Goal: Task Accomplishment & Management: Use online tool/utility

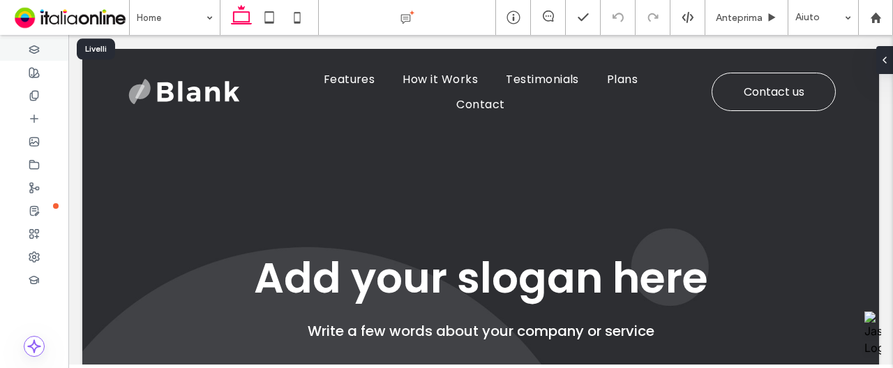
click at [45, 50] on div at bounding box center [34, 49] width 68 height 23
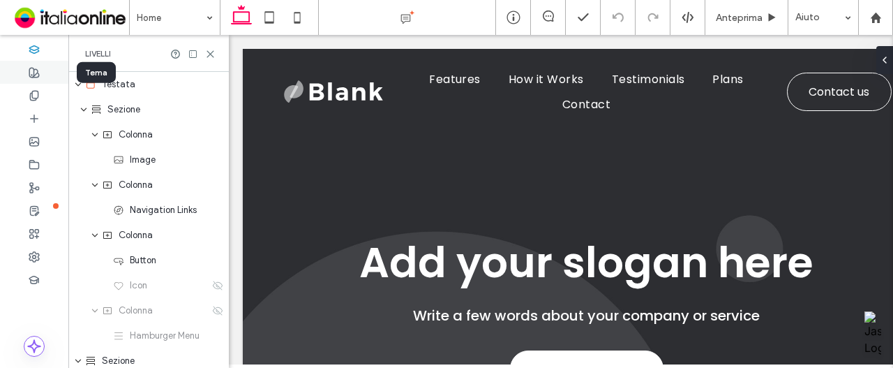
click at [32, 68] on use at bounding box center [34, 73] width 10 height 10
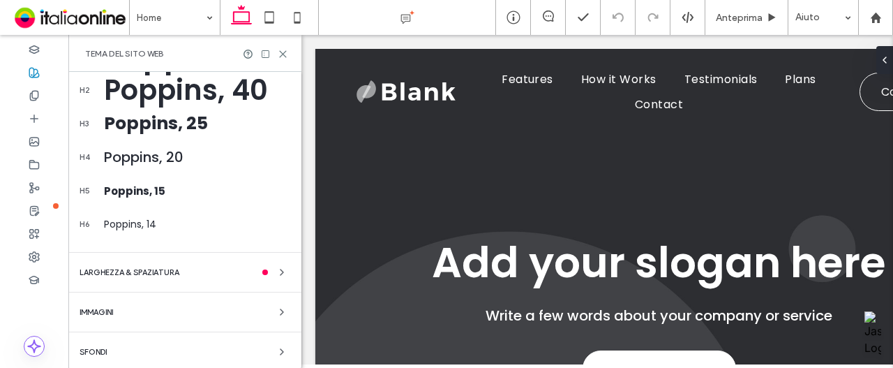
scroll to position [322, 0]
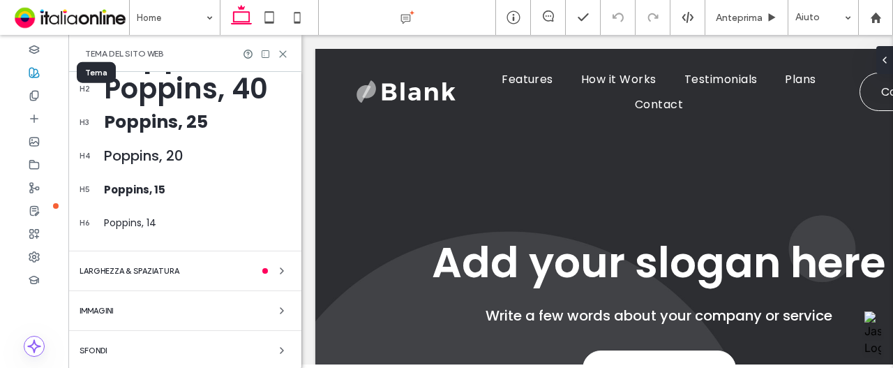
click at [40, 63] on div at bounding box center [34, 72] width 68 height 23
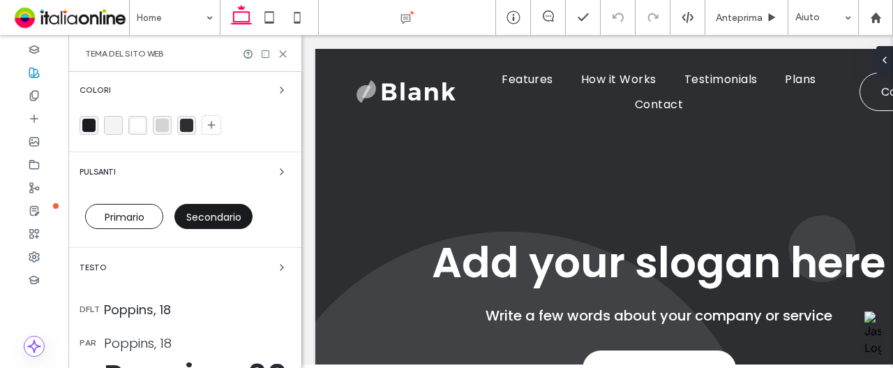
scroll to position [0, 0]
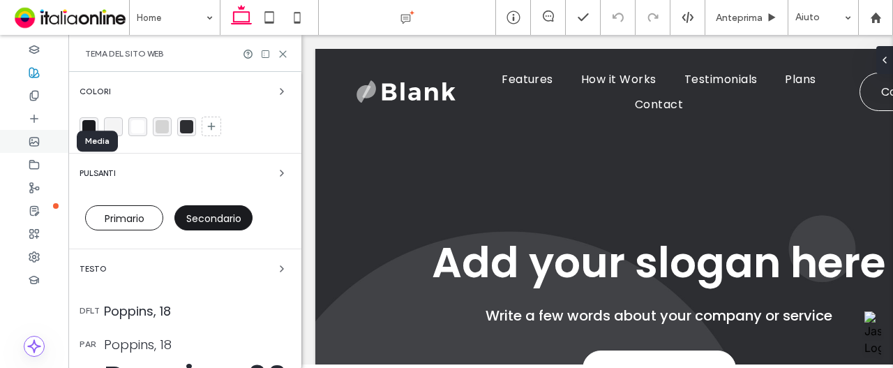
click at [29, 136] on icon at bounding box center [34, 141] width 11 height 11
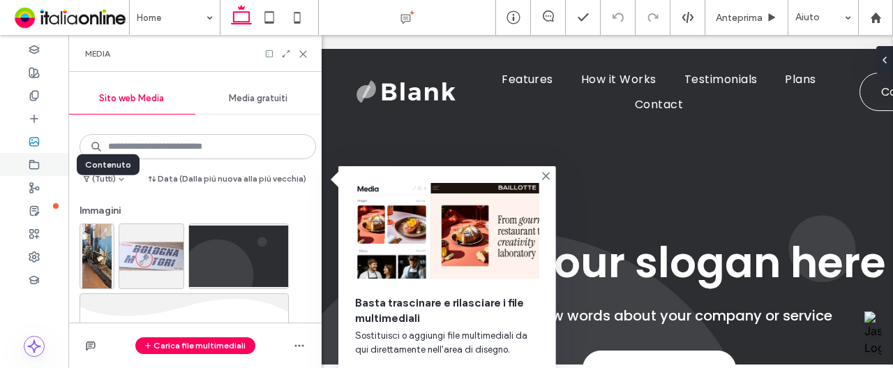
click at [49, 160] on div at bounding box center [34, 164] width 68 height 23
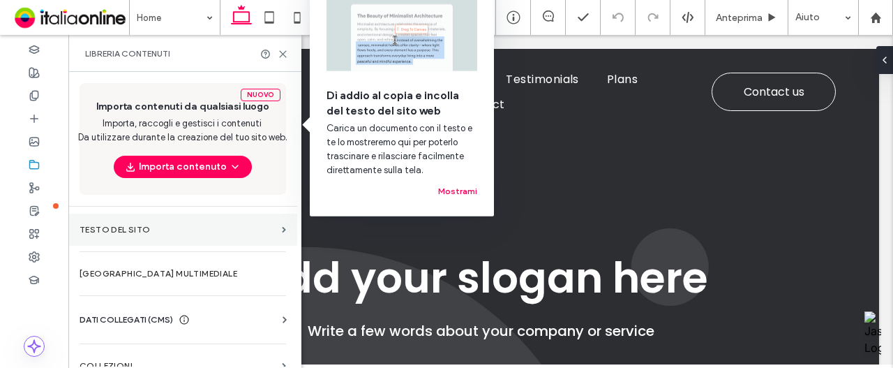
click at [162, 223] on section "Testo del sito" at bounding box center [182, 229] width 229 height 32
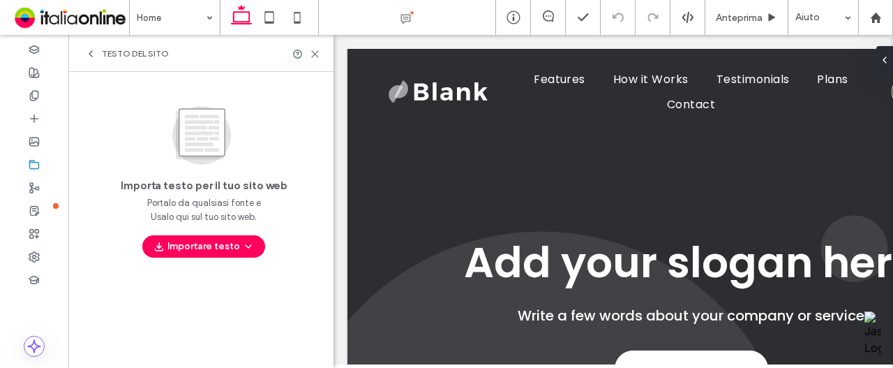
click at [130, 46] on div "Testo del sito" at bounding box center [200, 53] width 265 height 37
click at [130, 57] on span "Testo del sito" at bounding box center [135, 53] width 67 height 11
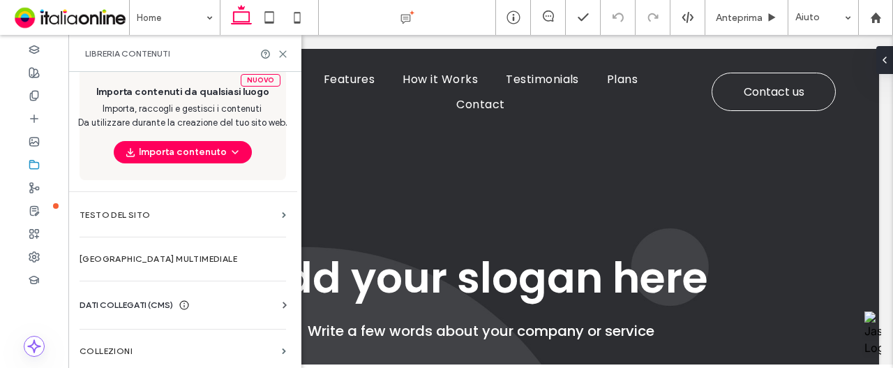
scroll to position [15, 0]
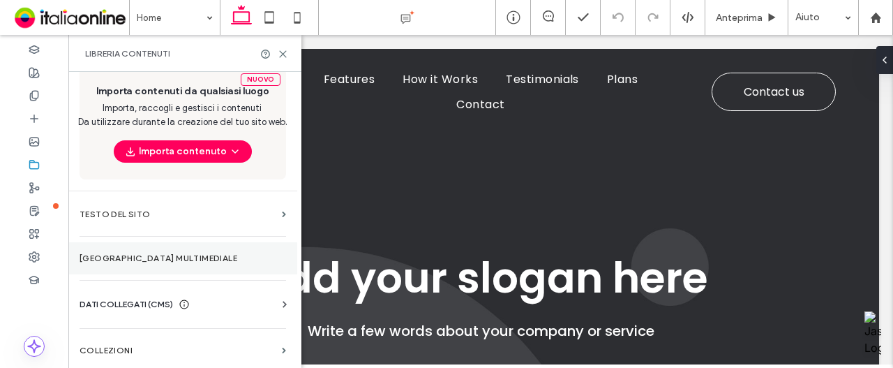
click at [191, 253] on label "Gestore multimediale" at bounding box center [183, 258] width 207 height 10
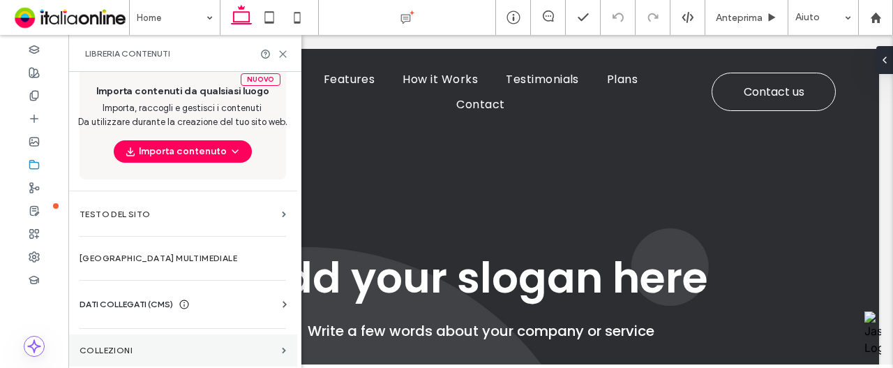
click at [237, 337] on section "COLLEZIONI" at bounding box center [182, 350] width 229 height 32
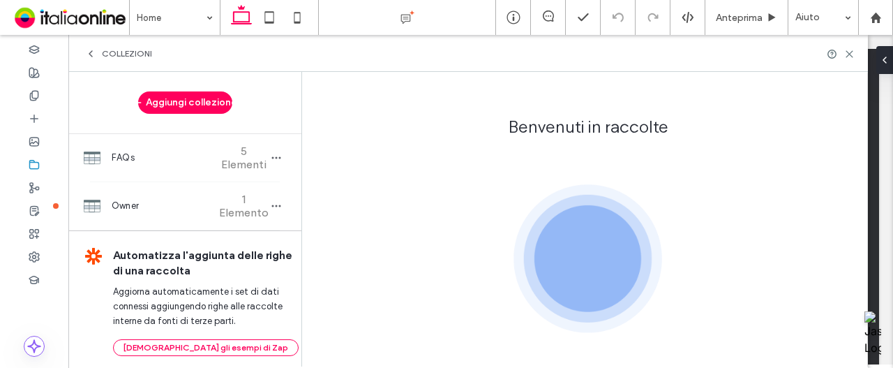
click at [112, 56] on span "COLLEZIONI" at bounding box center [127, 53] width 50 height 11
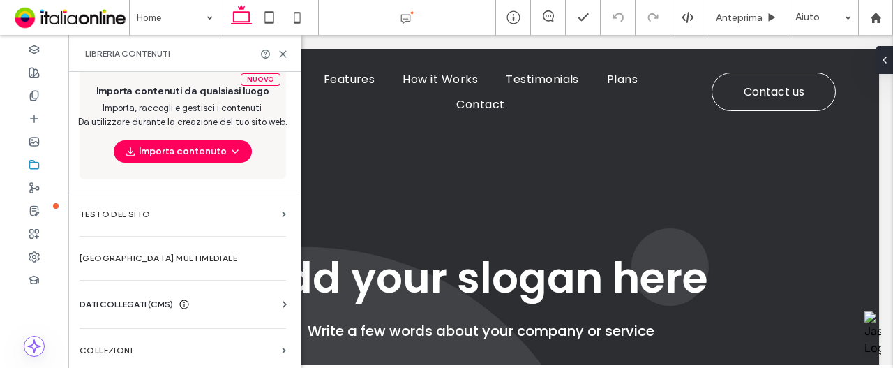
click at [183, 304] on icon at bounding box center [184, 304] width 11 height 11
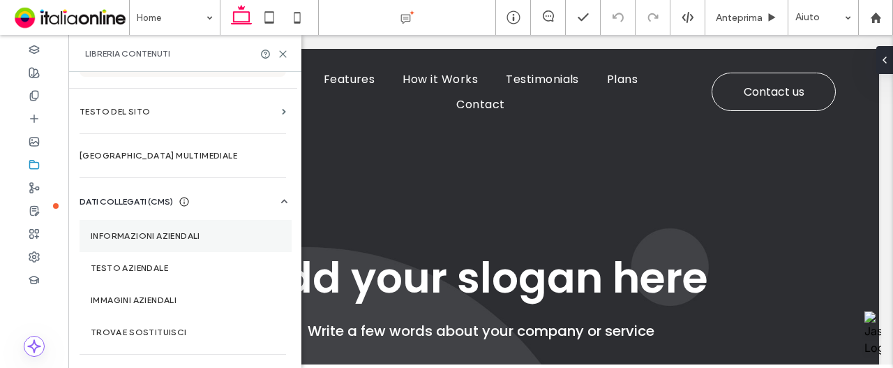
scroll to position [144, 0]
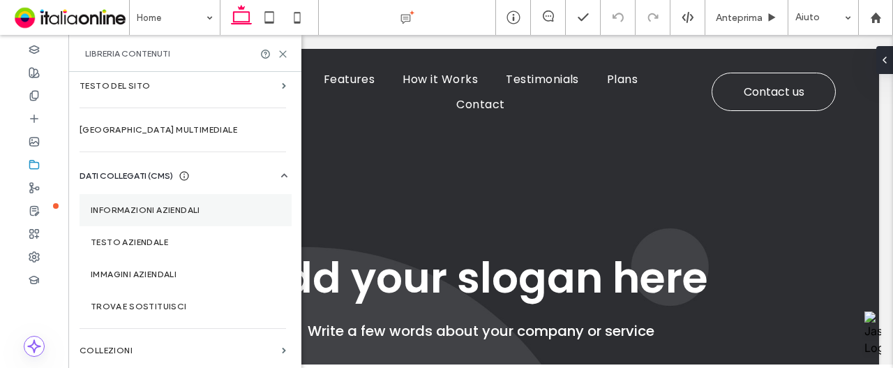
click at [128, 196] on section "Informazioni aziendali" at bounding box center [186, 210] width 212 height 32
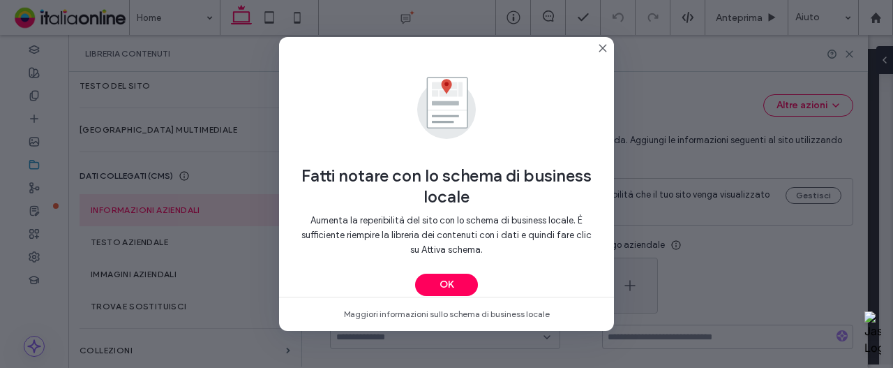
type input "**********"
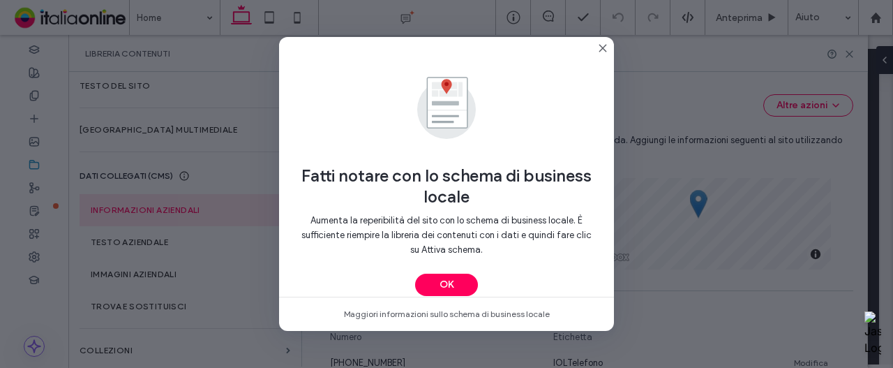
click at [606, 49] on icon at bounding box center [602, 48] width 11 height 11
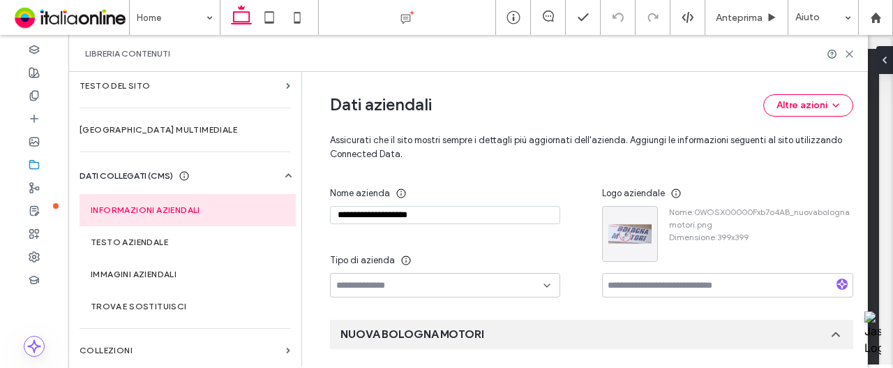
scroll to position [0, 0]
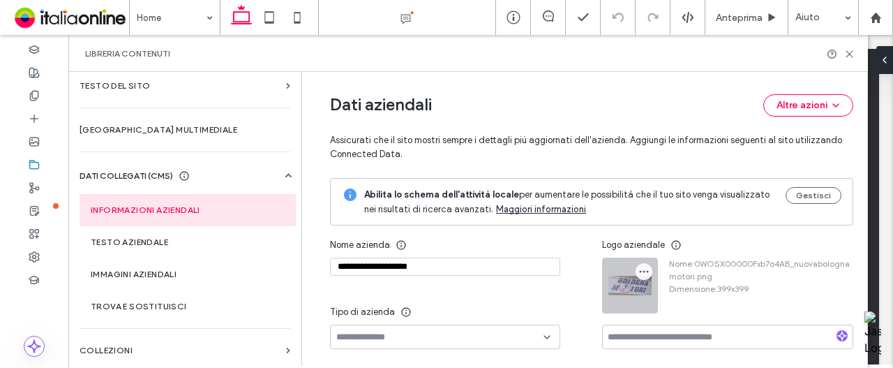
click at [638, 266] on icon "button" at bounding box center [643, 271] width 11 height 11
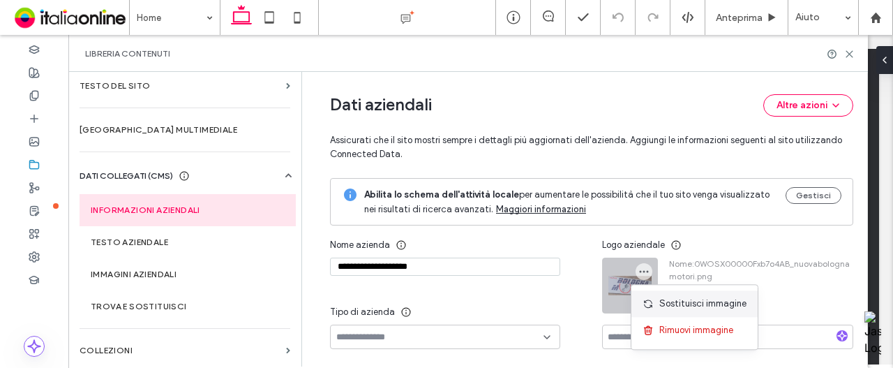
click at [663, 307] on span "Sostituisci immagine" at bounding box center [702, 304] width 87 height 14
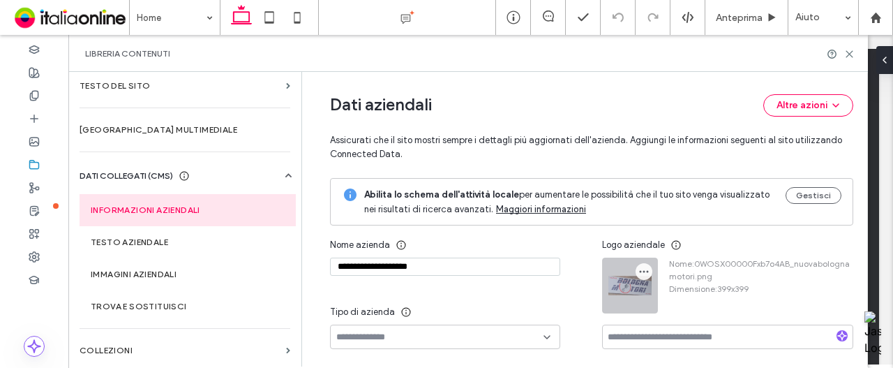
click at [643, 274] on icon "button" at bounding box center [643, 271] width 11 height 11
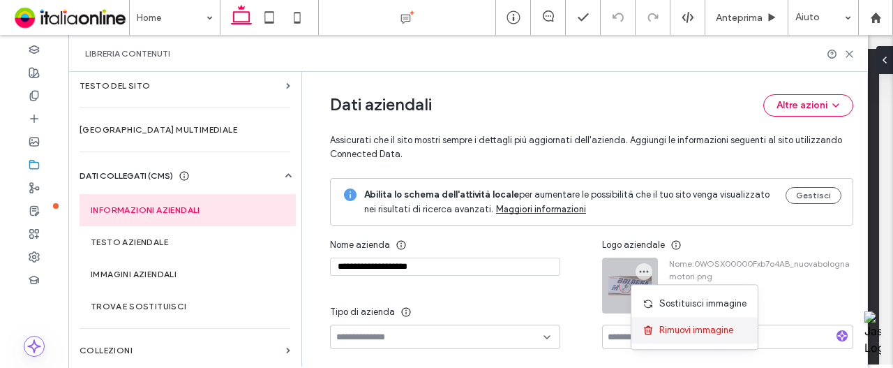
click at [662, 331] on span "Rimuovi immagine" at bounding box center [696, 330] width 74 height 14
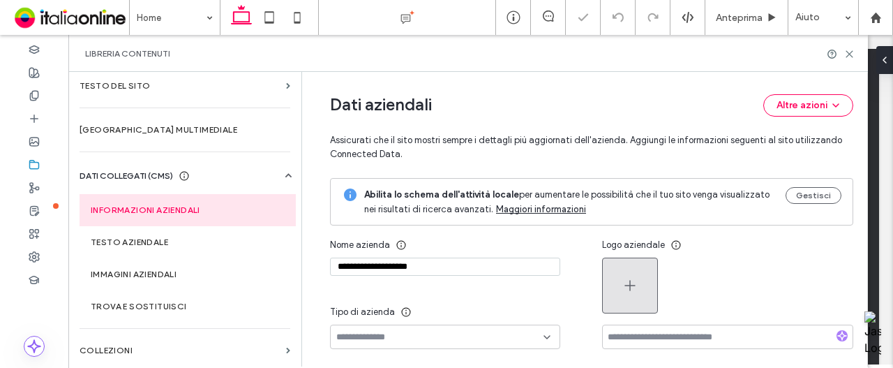
click at [640, 278] on button "button" at bounding box center [630, 285] width 56 height 56
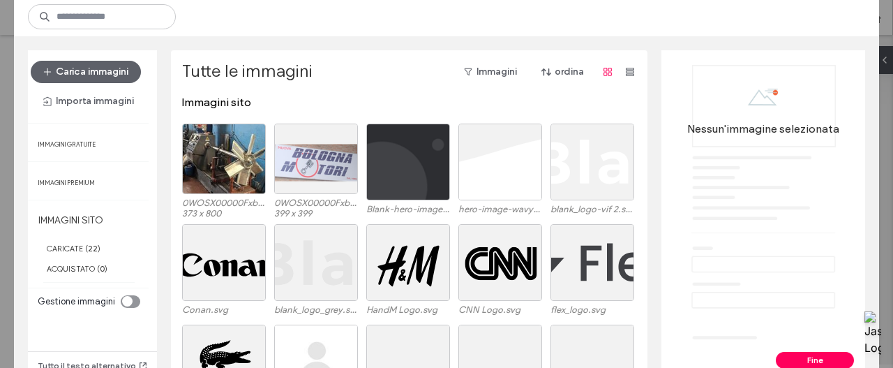
click at [141, 73] on div "Carica immagini" at bounding box center [86, 72] width 110 height 22
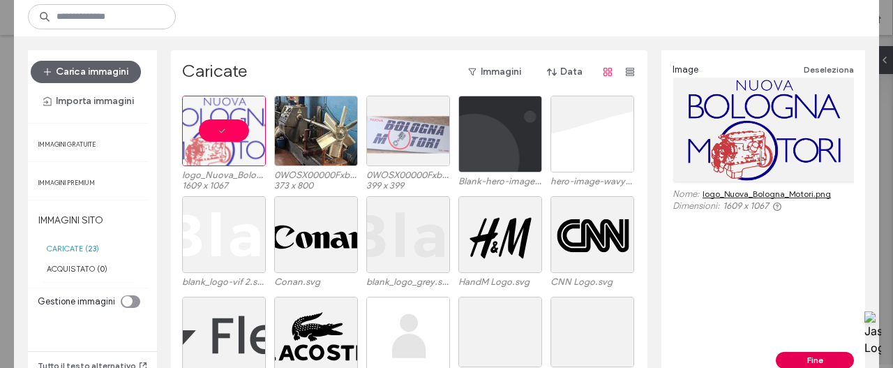
click at [802, 354] on button "Fine" at bounding box center [815, 360] width 78 height 17
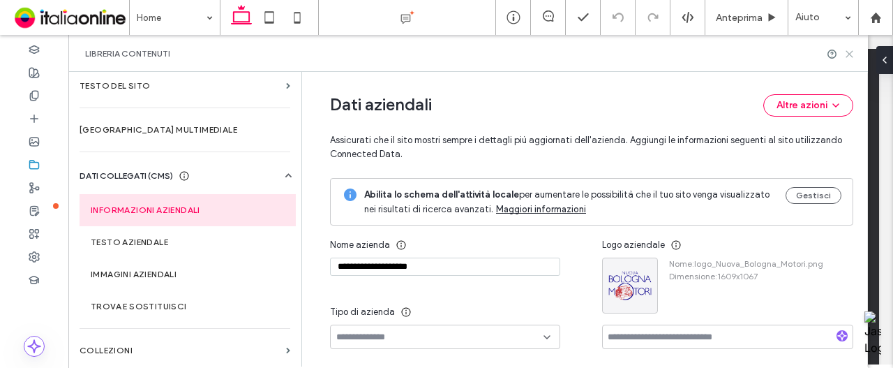
click at [846, 54] on icon at bounding box center [849, 54] width 10 height 10
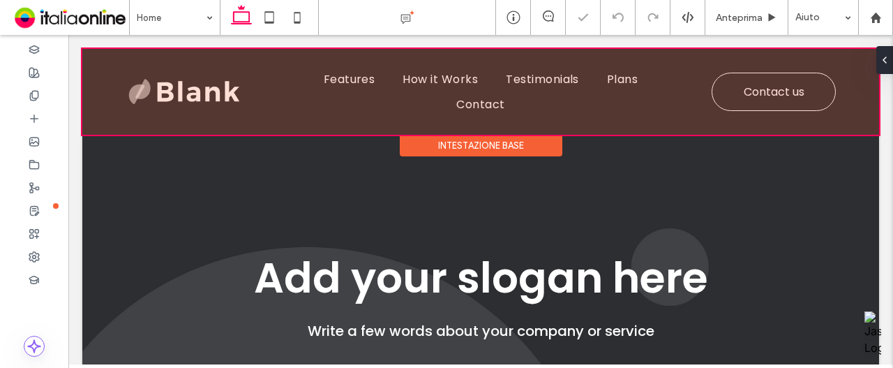
click at [186, 103] on div at bounding box center [480, 92] width 797 height 86
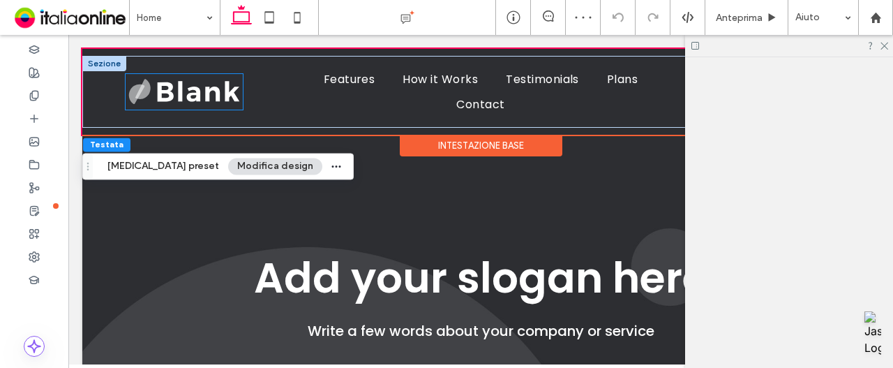
click at [186, 93] on img at bounding box center [184, 91] width 117 height 35
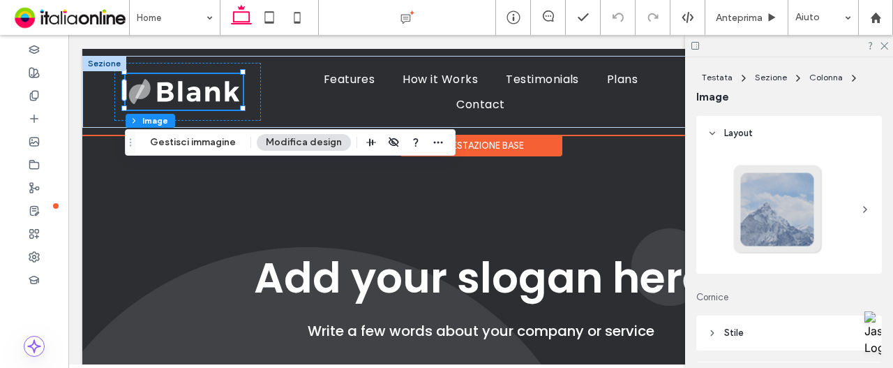
click at [102, 66] on div at bounding box center [104, 63] width 44 height 15
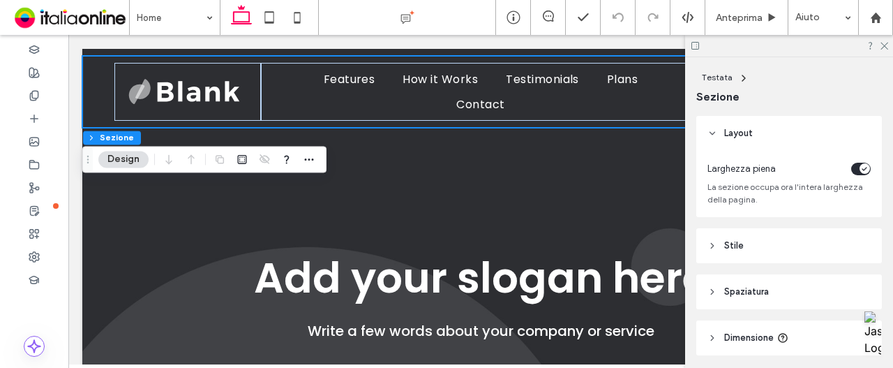
scroll to position [49, 0]
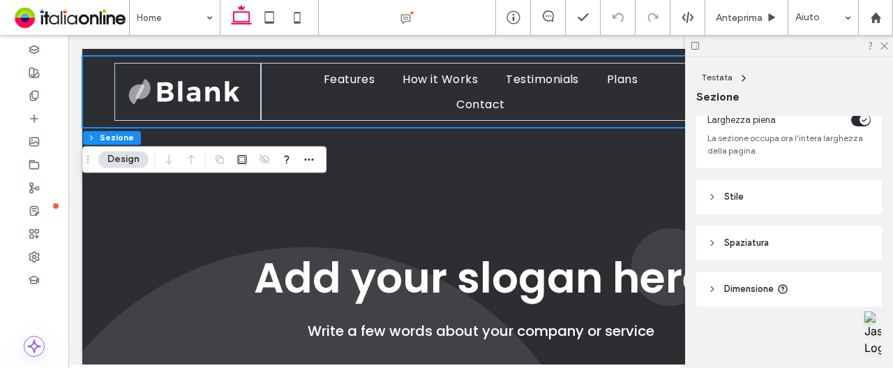
click at [775, 290] on header "Dimensione" at bounding box center [789, 288] width 186 height 35
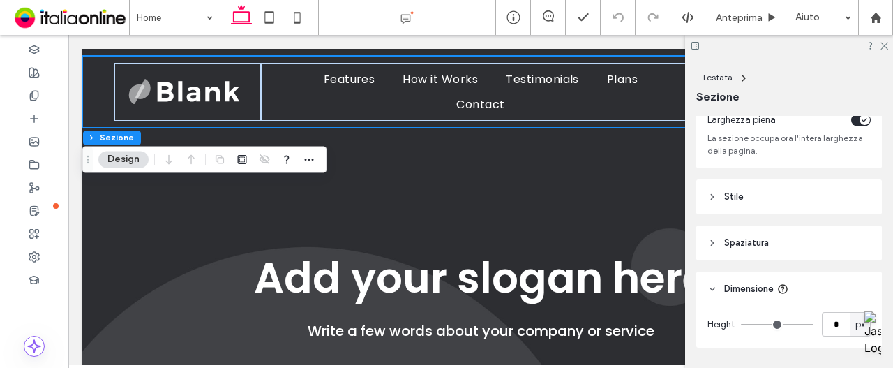
click at [765, 239] on span "Spaziatura" at bounding box center [746, 243] width 45 height 14
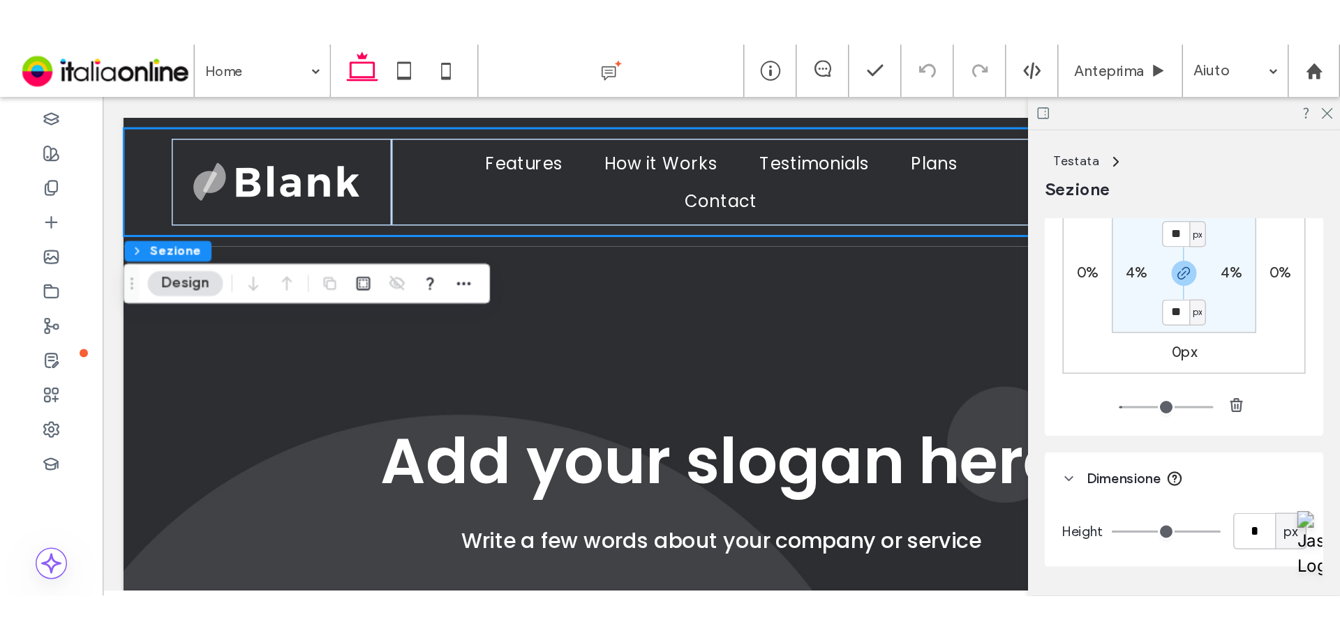
scroll to position [207, 0]
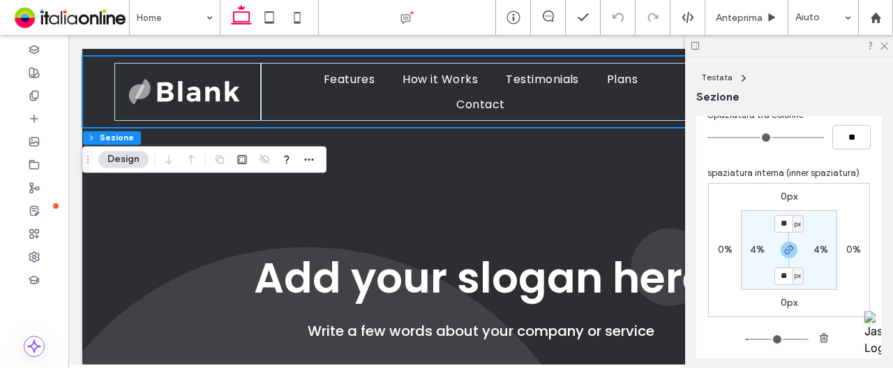
click at [750, 248] on label "4%" at bounding box center [757, 249] width 15 height 12
type input "*"
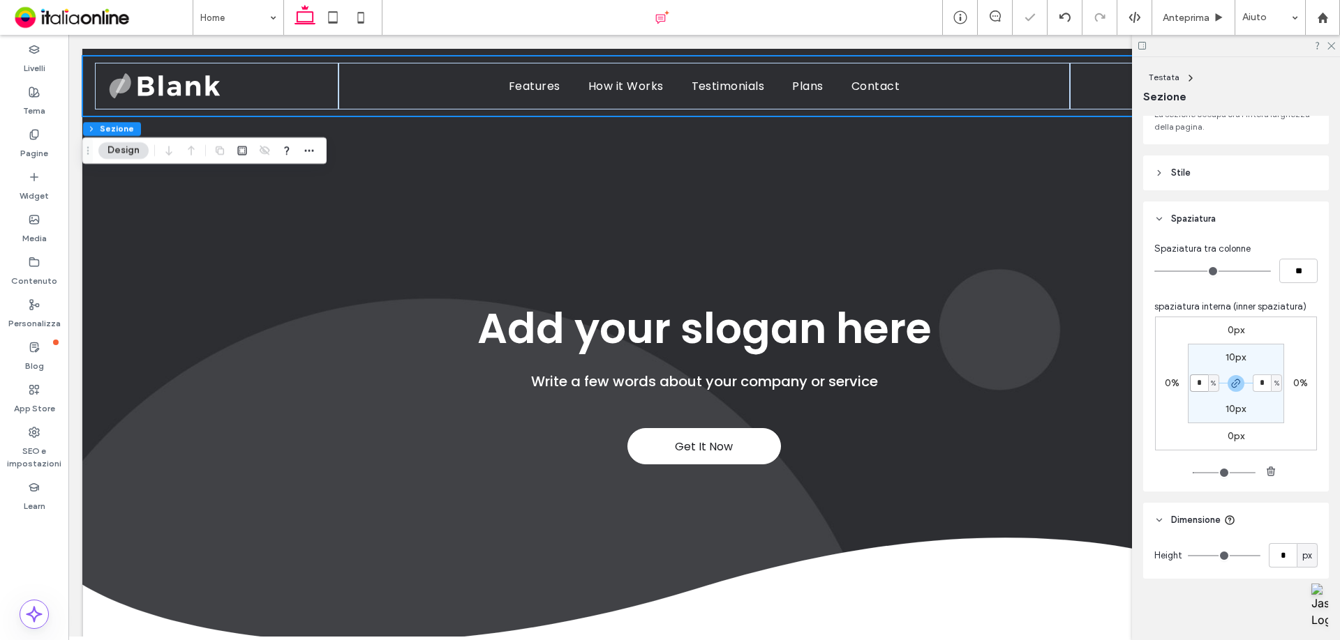
scroll to position [73, 0]
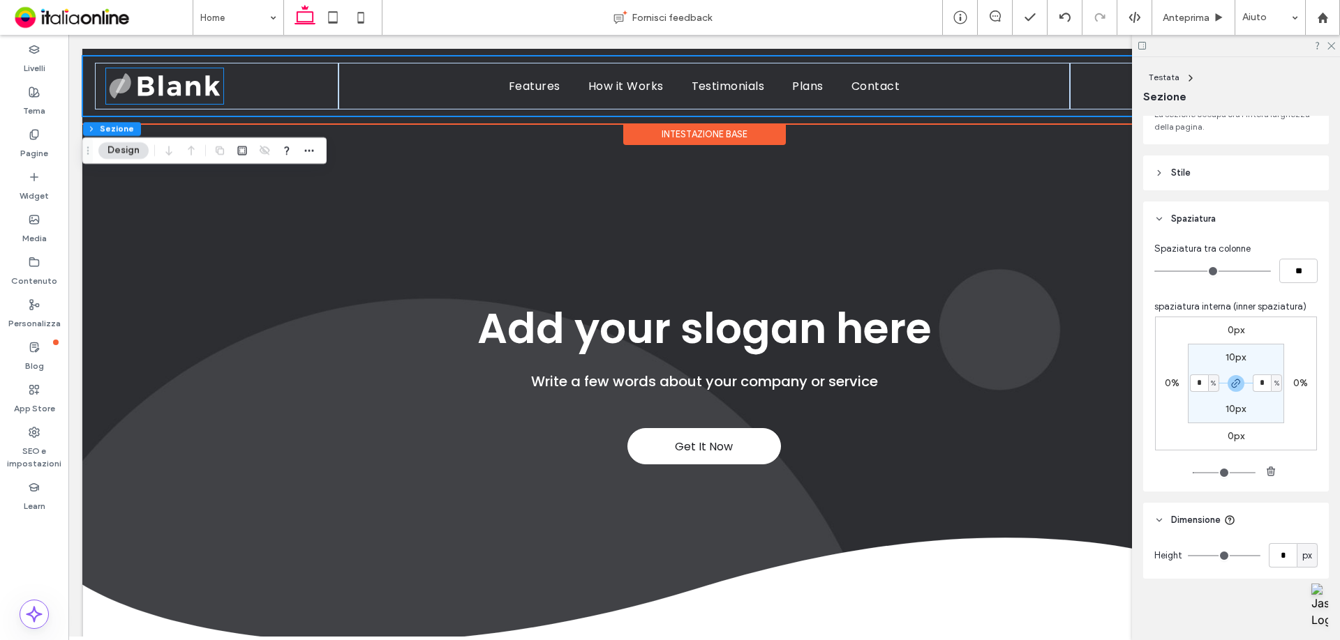
click at [202, 100] on img at bounding box center [164, 85] width 117 height 35
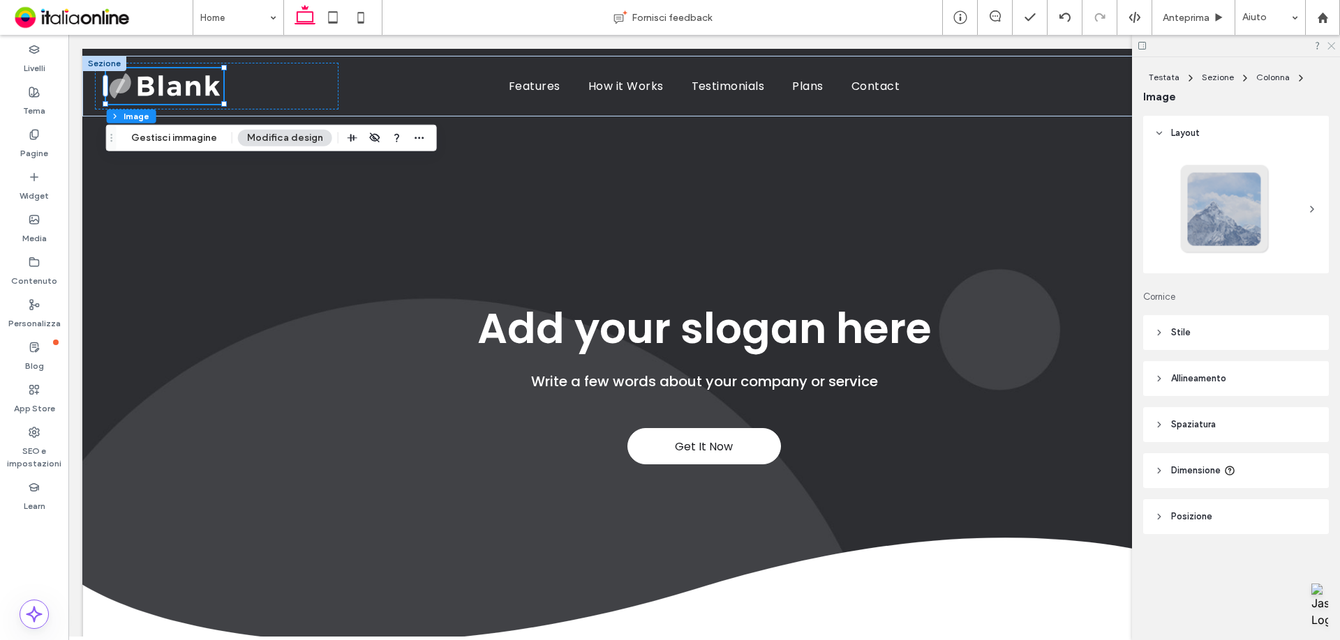
click at [892, 47] on icon at bounding box center [1330, 44] width 9 height 9
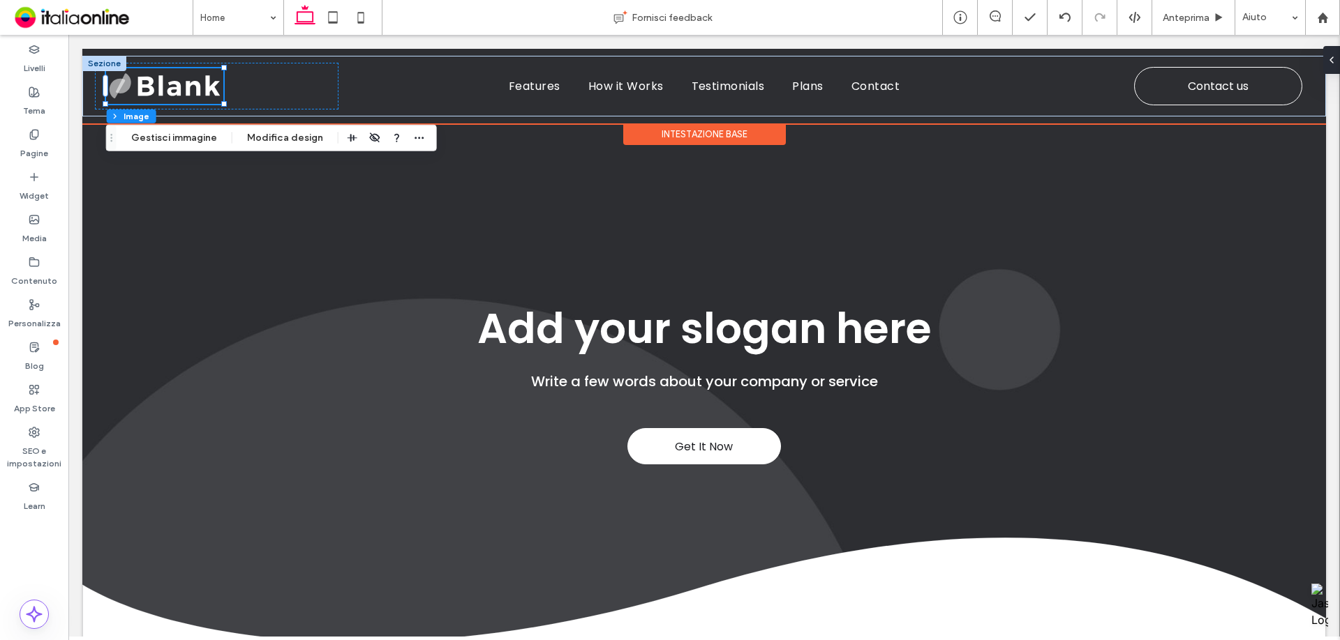
click at [700, 128] on div "Intestazione base" at bounding box center [704, 134] width 163 height 22
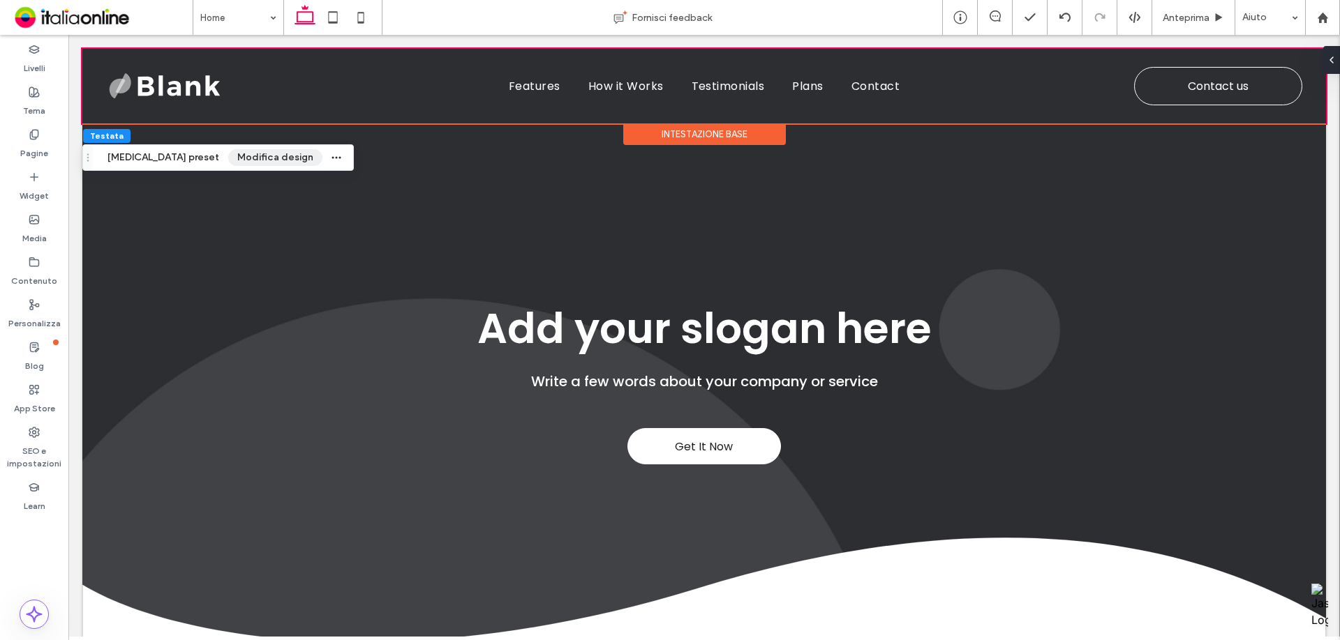
click at [228, 153] on button "Modifica design" at bounding box center [275, 157] width 94 height 17
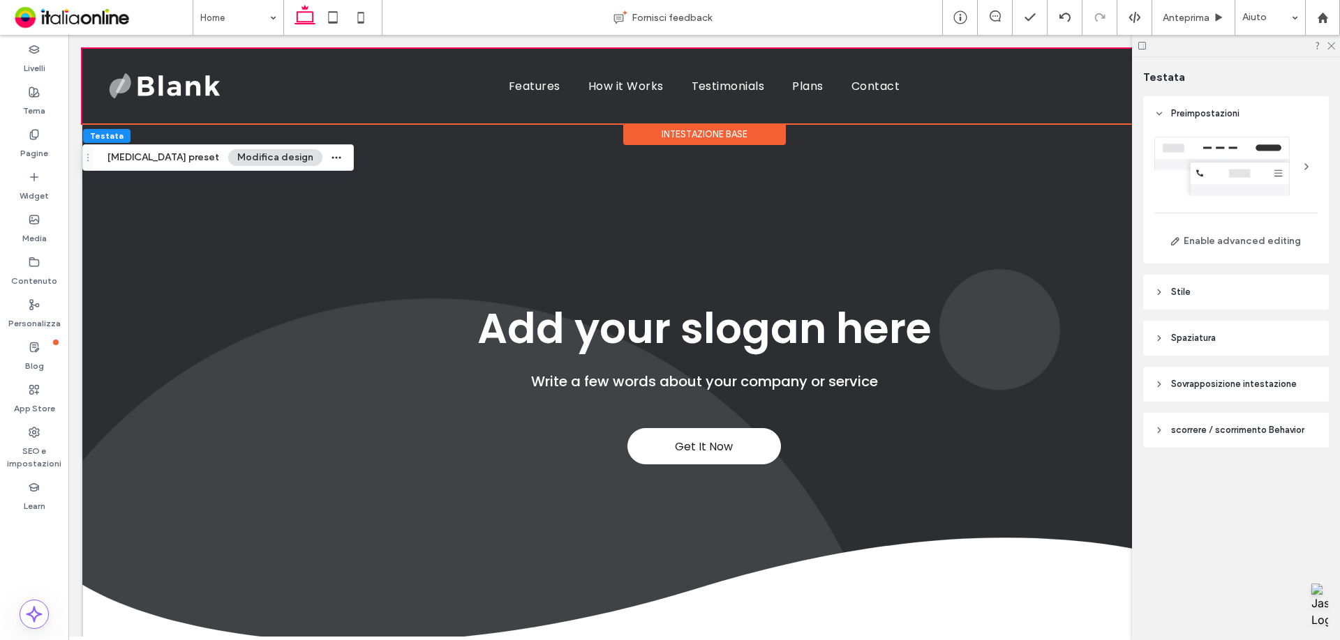
click at [892, 166] on div at bounding box center [1235, 166] width 163 height 59
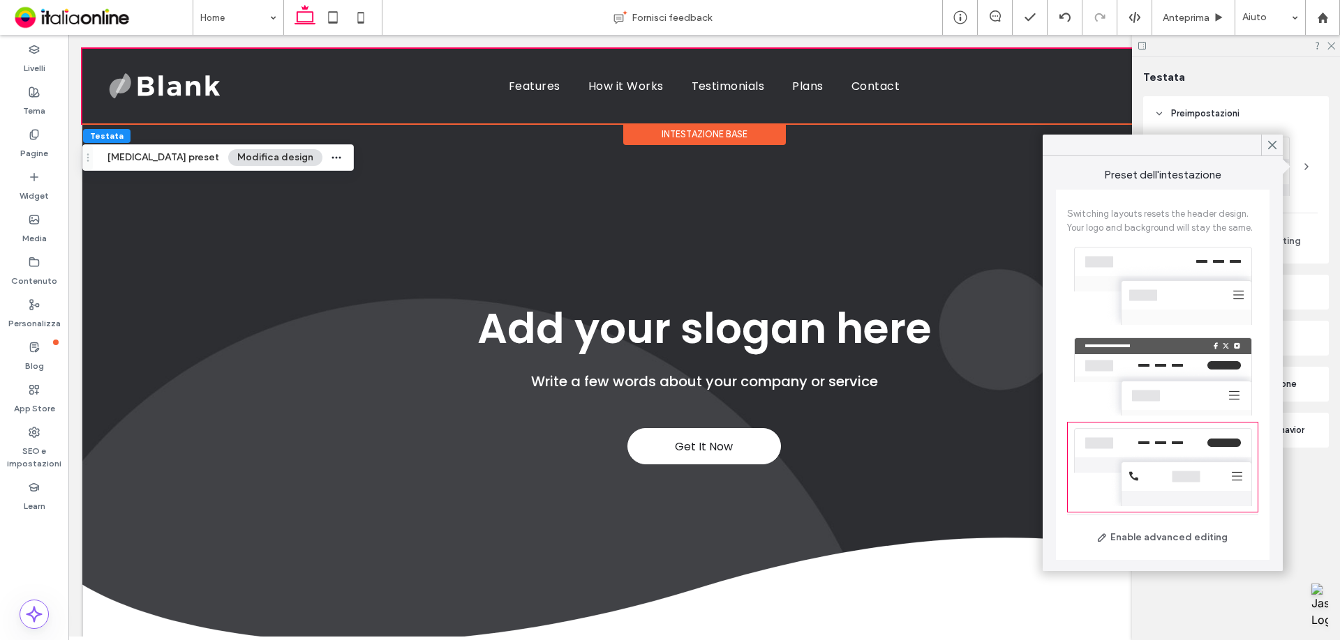
scroll to position [0, 0]
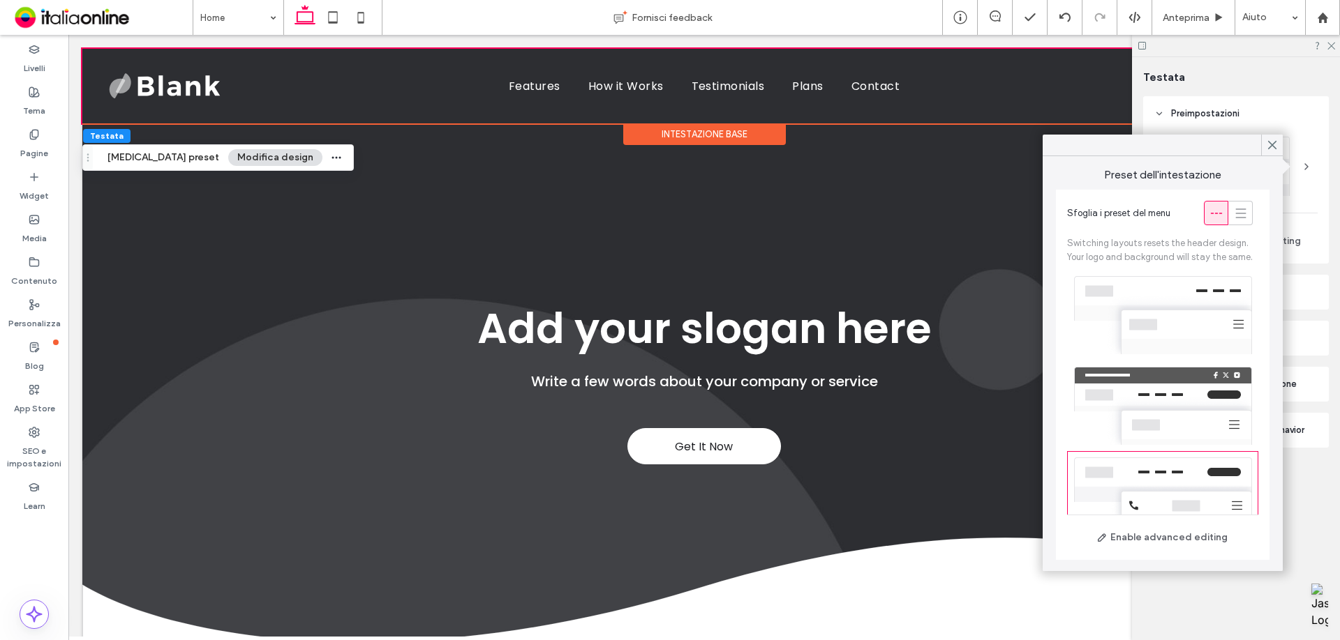
click at [892, 367] on div at bounding box center [1162, 406] width 191 height 91
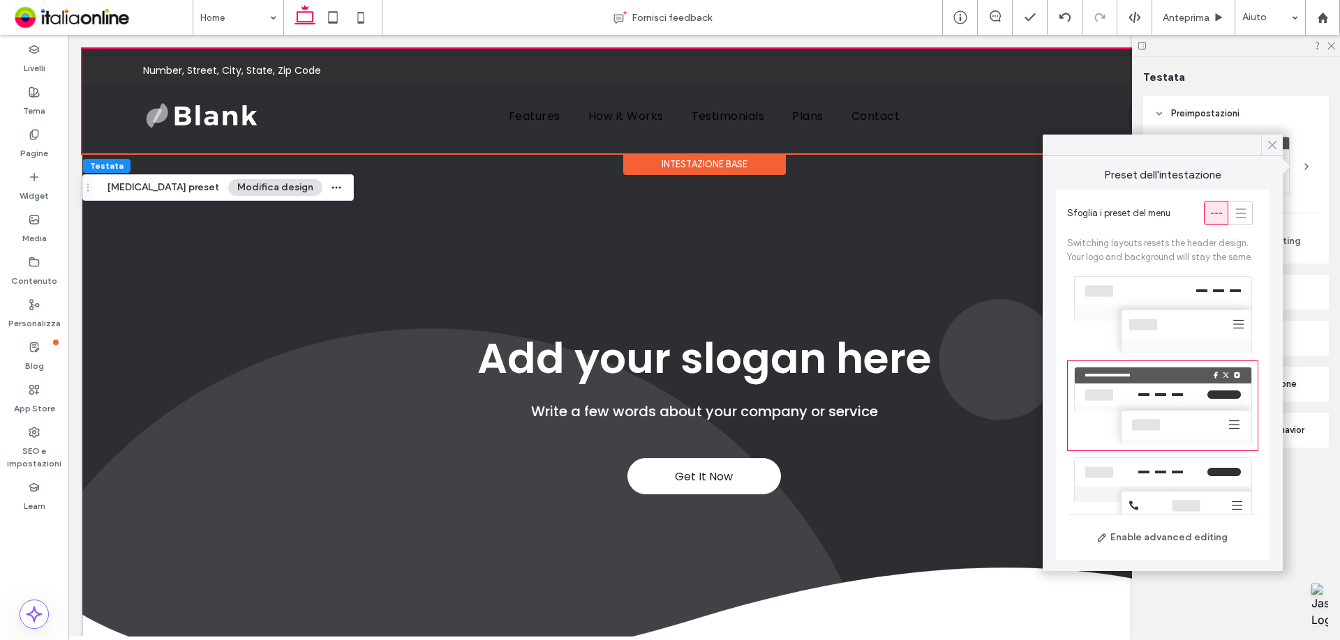
click at [892, 149] on use at bounding box center [1271, 146] width 7 height 8
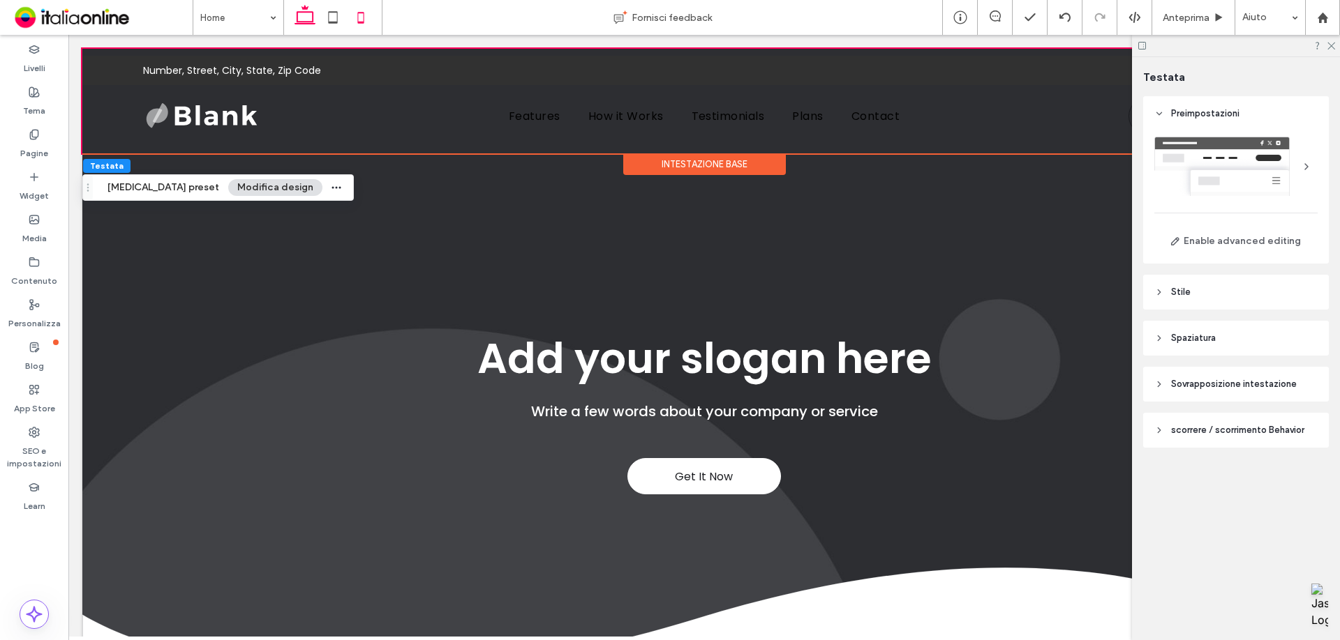
click at [375, 25] on icon at bounding box center [361, 17] width 28 height 28
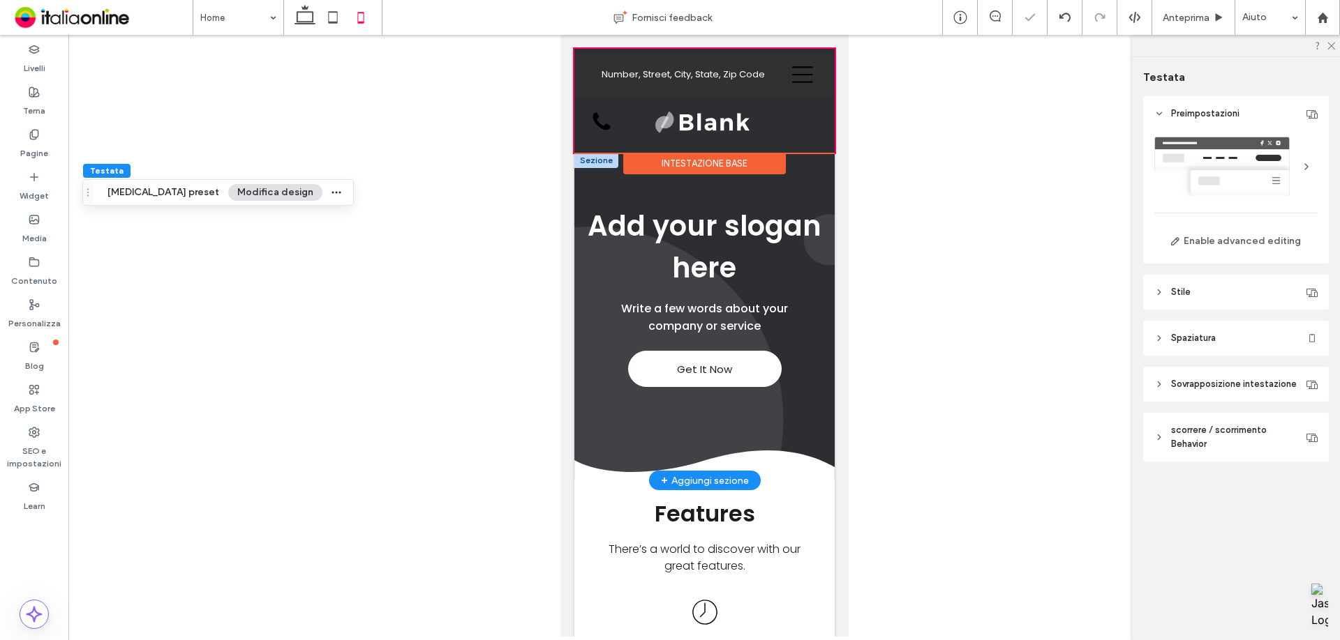
type input "*"
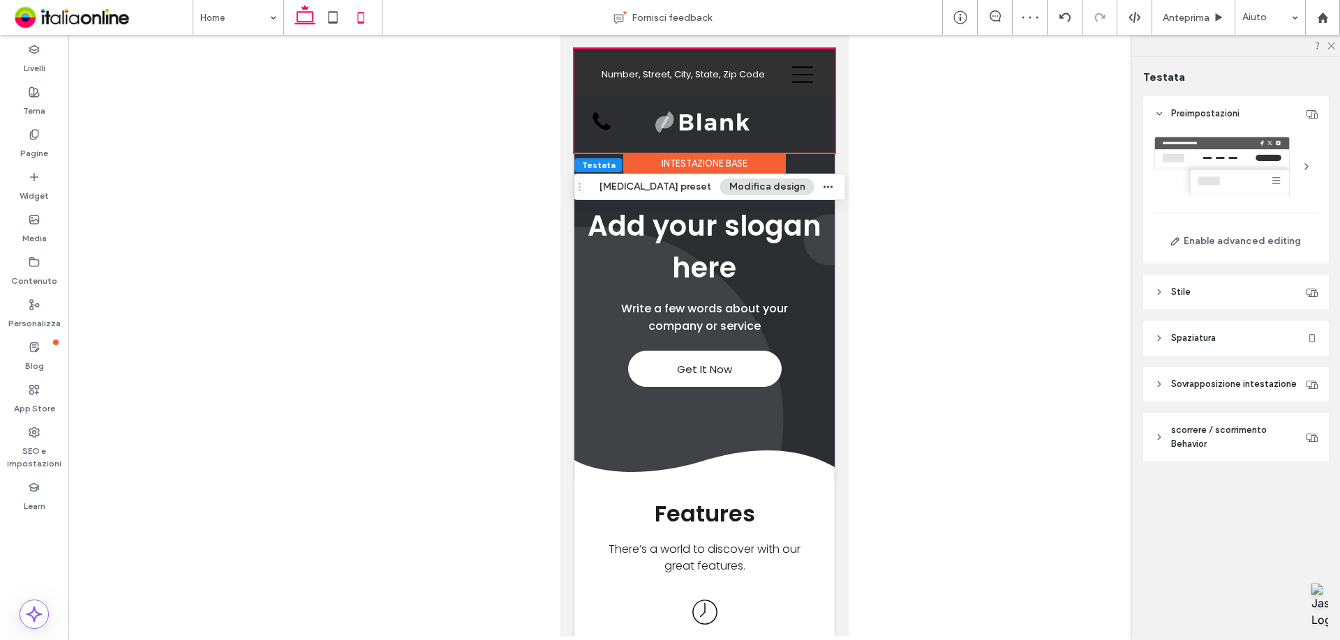
drag, startPoint x: 311, startPoint y: 9, endPoint x: 297, endPoint y: 21, distance: 18.9
click at [297, 21] on icon at bounding box center [305, 17] width 28 height 28
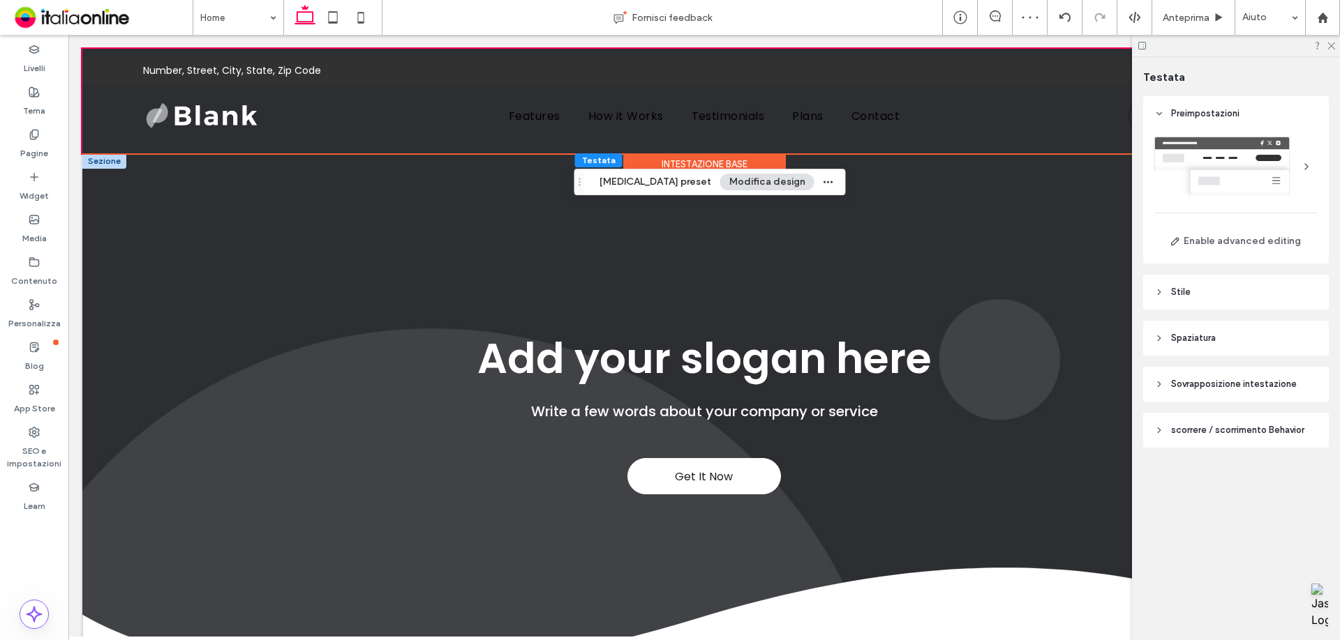
type input "**"
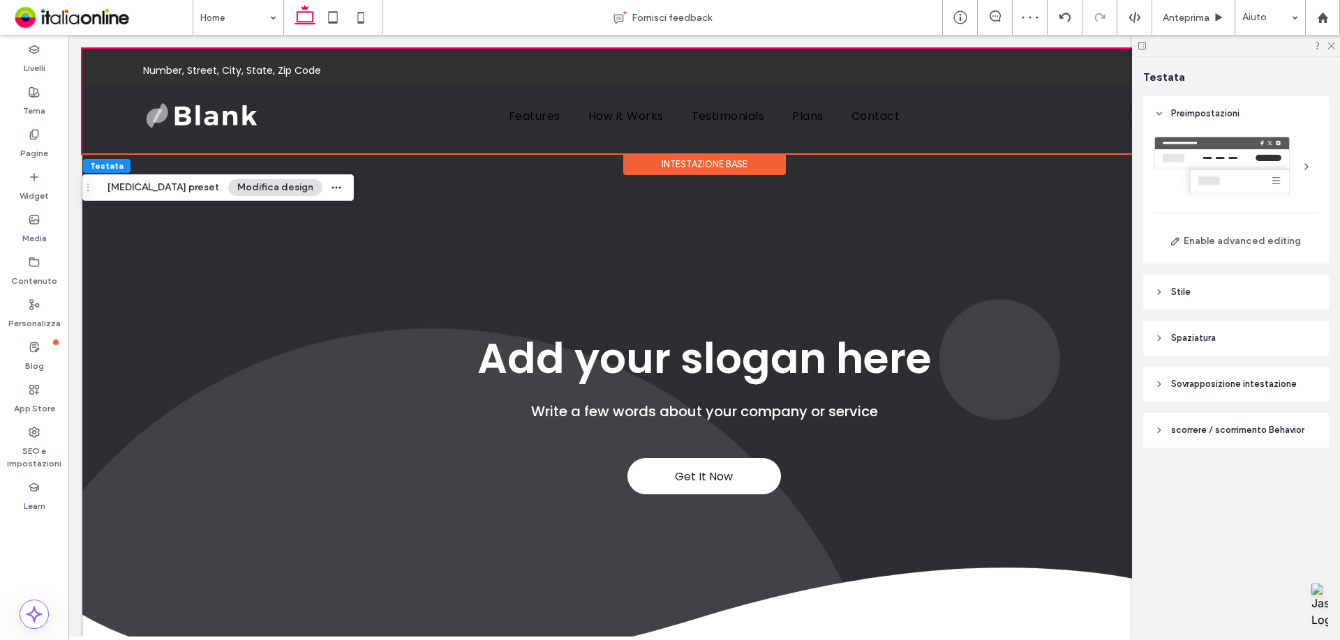
click at [892, 163] on div at bounding box center [1235, 166] width 163 height 59
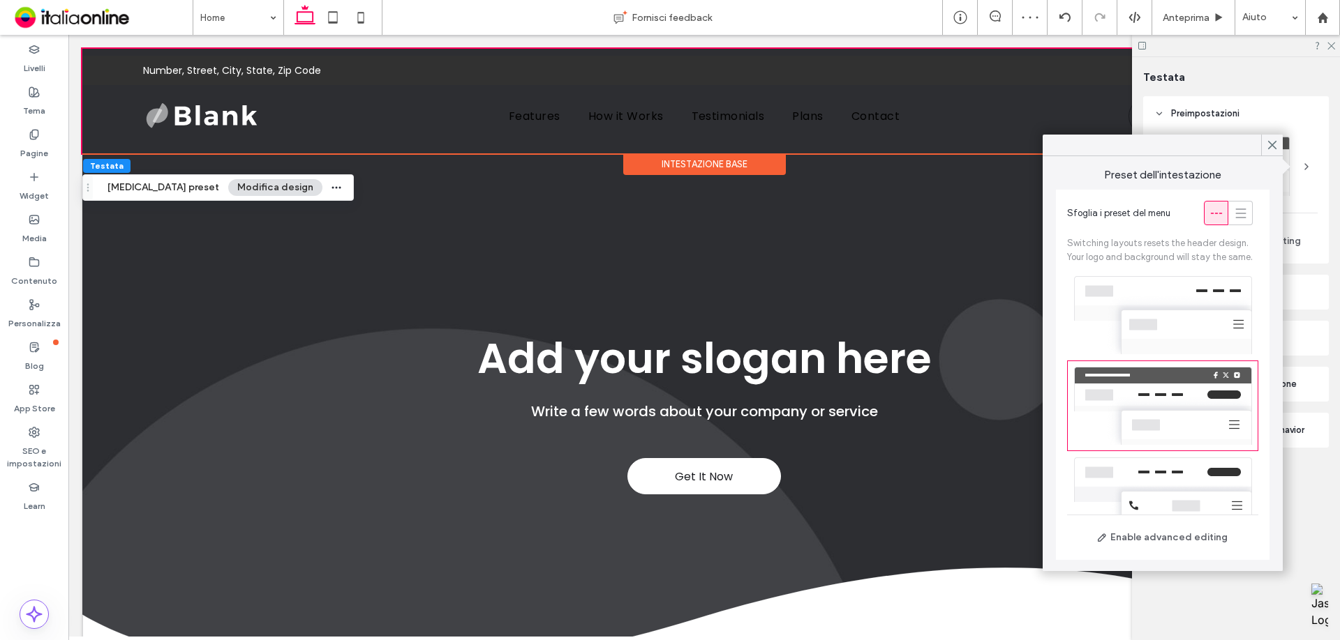
scroll to position [62, 0]
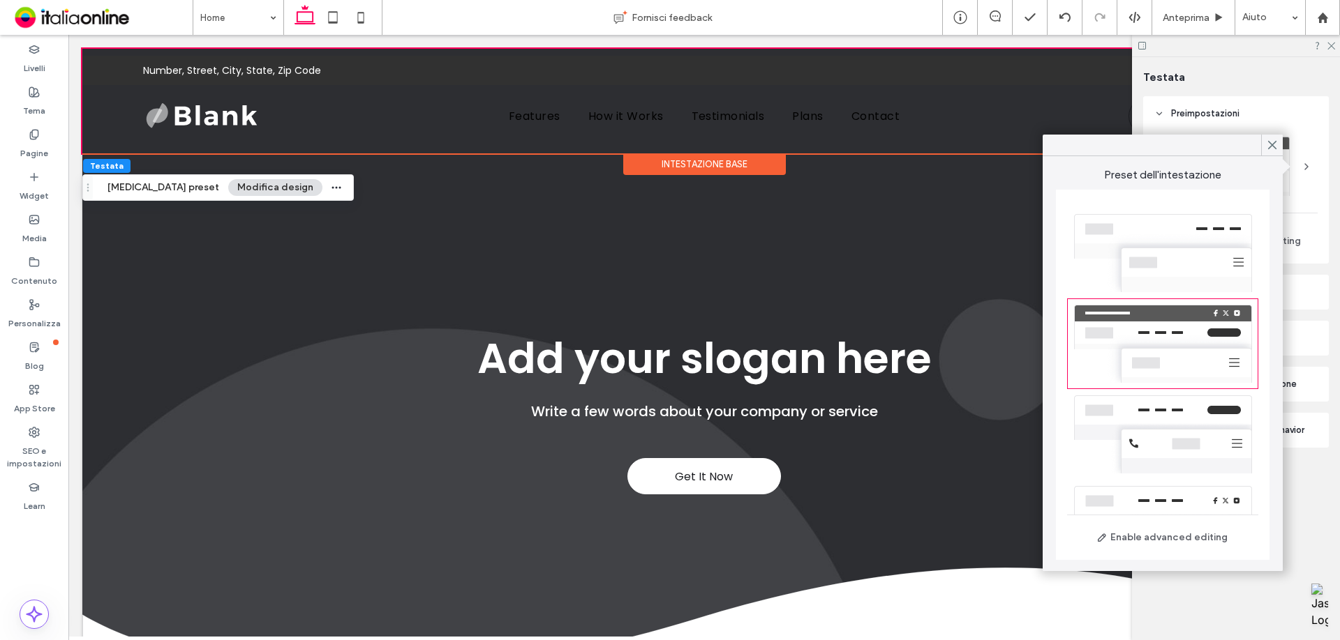
click at [892, 294] on div at bounding box center [1162, 253] width 191 height 91
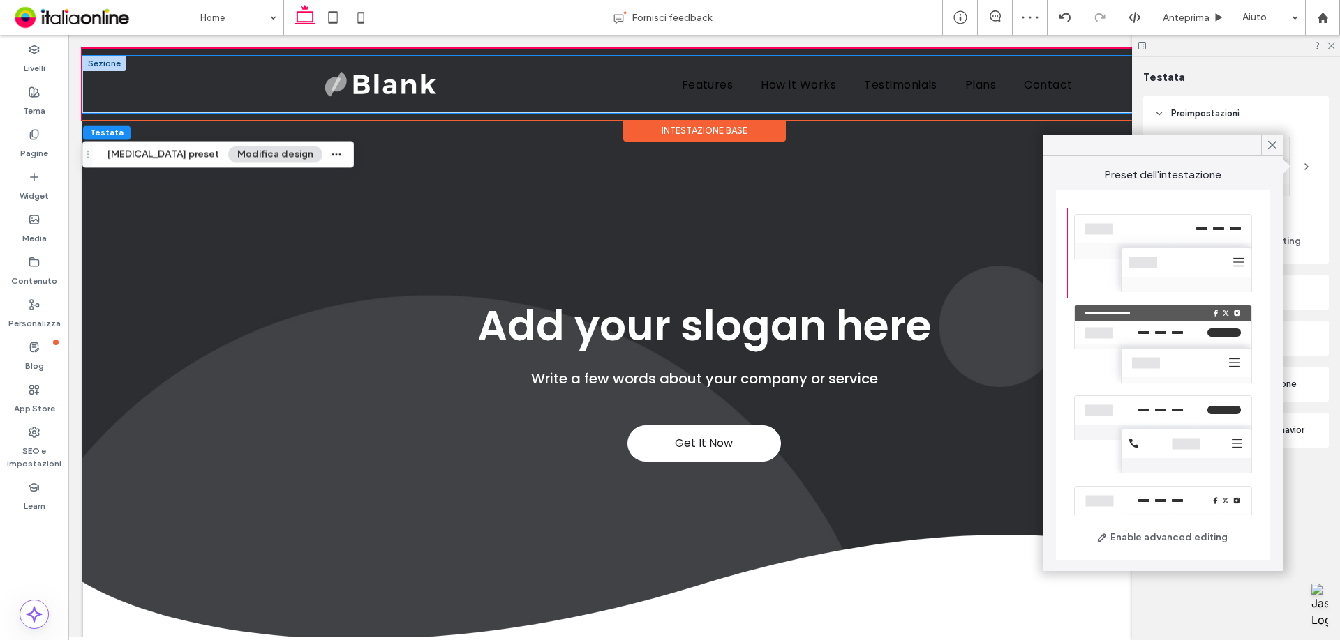
click at [285, 77] on div "Features How it Works Testimonials Plans Contact" at bounding box center [703, 84] width 837 height 57
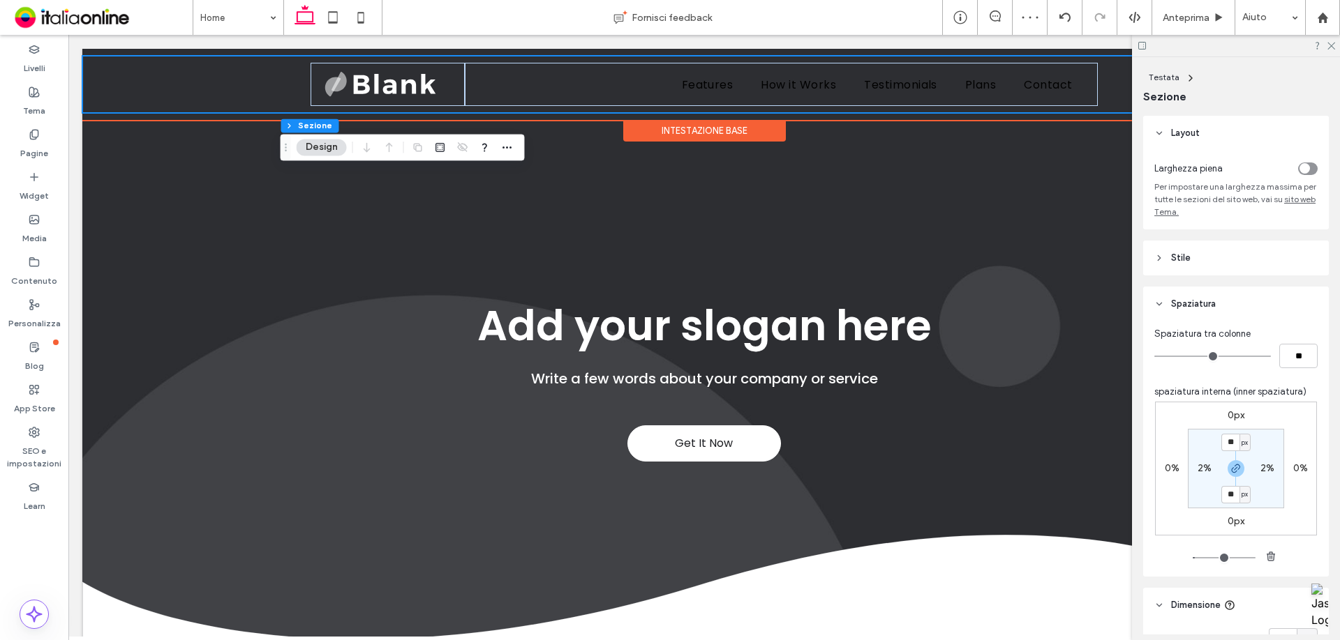
click at [99, 61] on div "Features How it Works Testimonials Plans Contact" at bounding box center [703, 84] width 1243 height 57
click at [175, 72] on div "Features How it Works Testimonials Plans Contact" at bounding box center [703, 84] width 1243 height 57
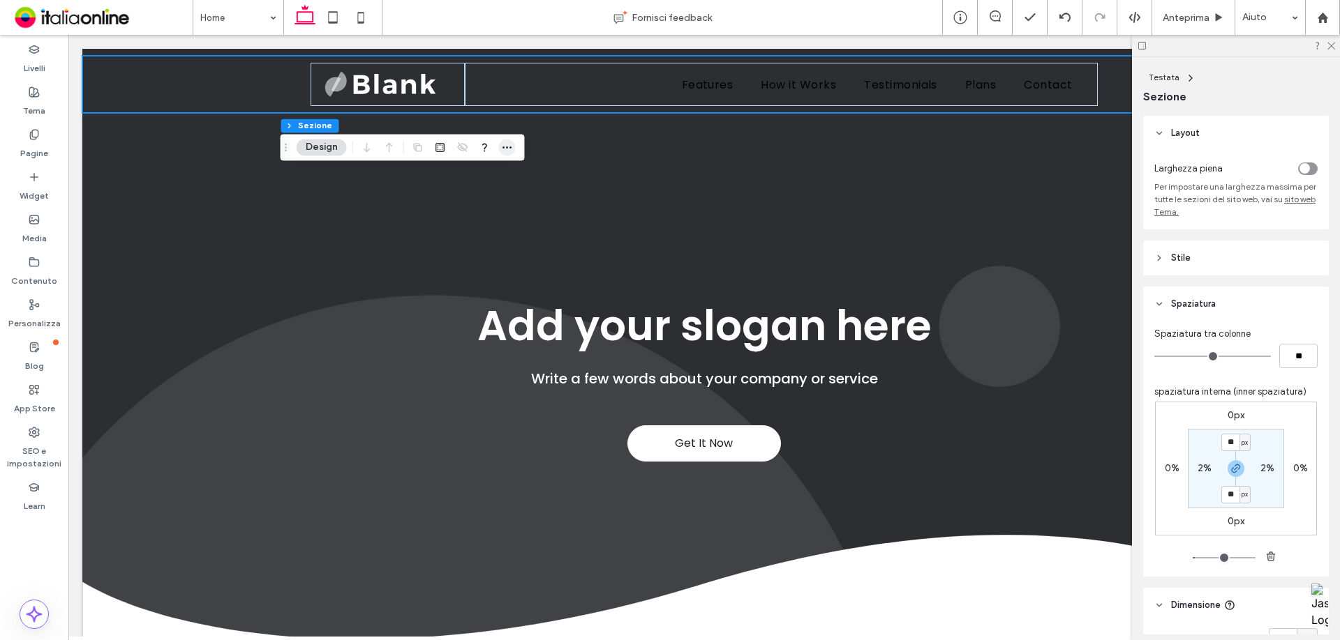
click at [513, 145] on span "button" at bounding box center [507, 147] width 17 height 17
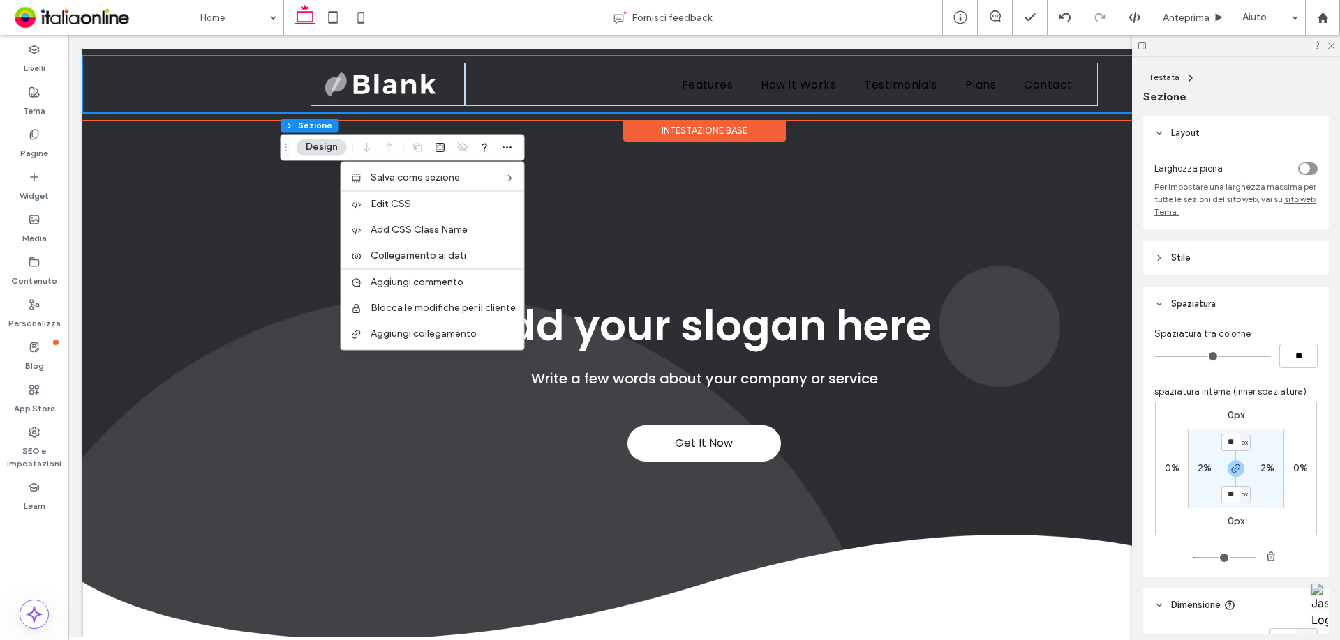
drag, startPoint x: 186, startPoint y: 82, endPoint x: 147, endPoint y: 70, distance: 40.8
click at [186, 82] on div "Features How it Works Testimonials Plans Contact" at bounding box center [703, 84] width 1243 height 57
click at [87, 68] on div "Features How it Works Testimonials Plans Contact" at bounding box center [703, 84] width 1243 height 57
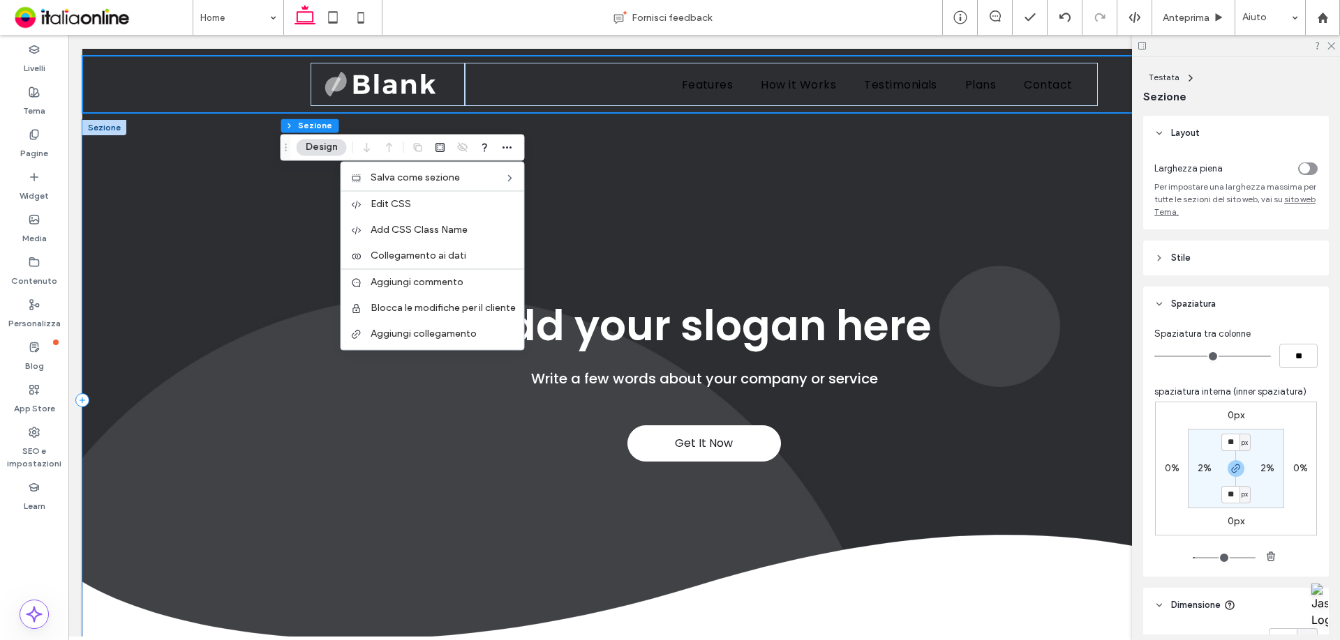
drag, startPoint x: 254, startPoint y: 194, endPoint x: 210, endPoint y: 139, distance: 70.5
click at [253, 195] on div "Get It Now Add your slogan here Write a few words about your company or service" at bounding box center [703, 400] width 1243 height 560
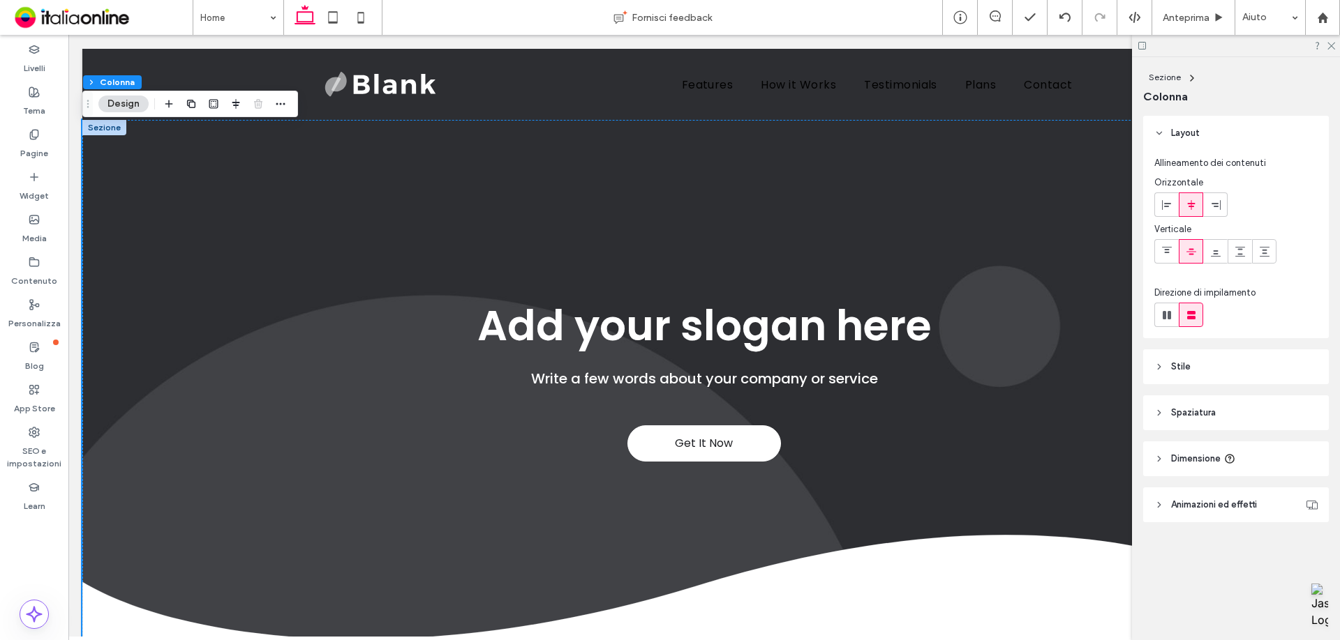
click at [892, 52] on div at bounding box center [1236, 46] width 208 height 22
click at [892, 49] on icon at bounding box center [1330, 44] width 9 height 9
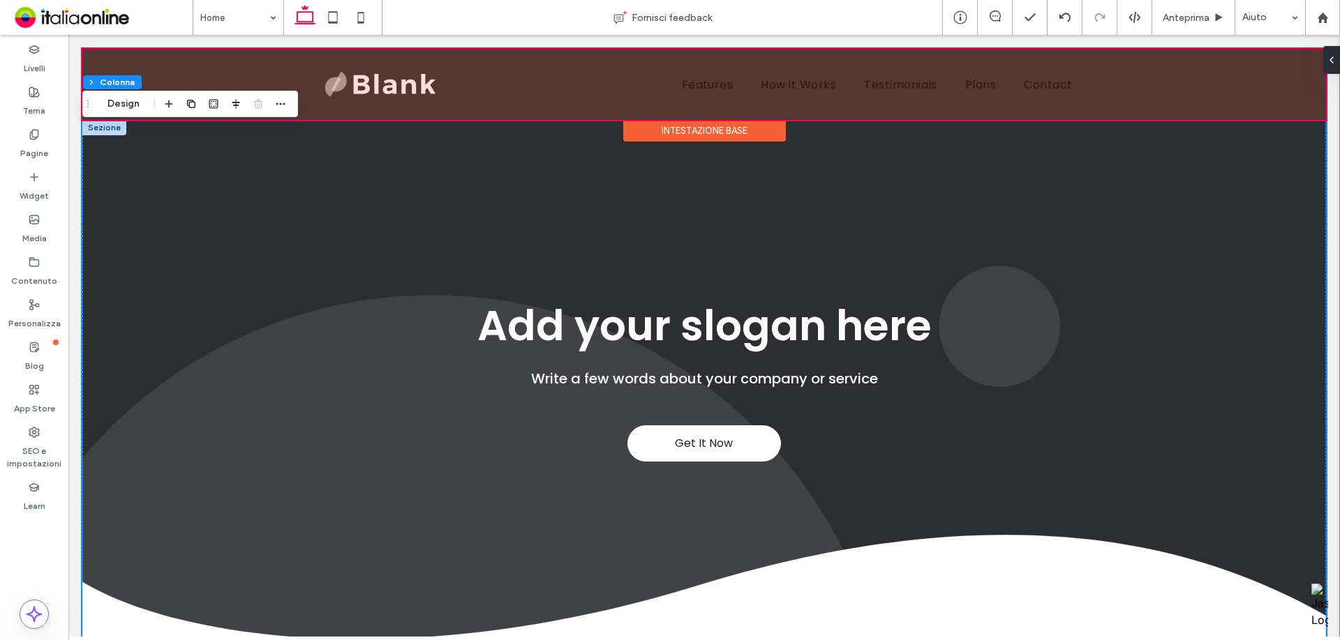
click at [159, 60] on div at bounding box center [703, 84] width 1243 height 71
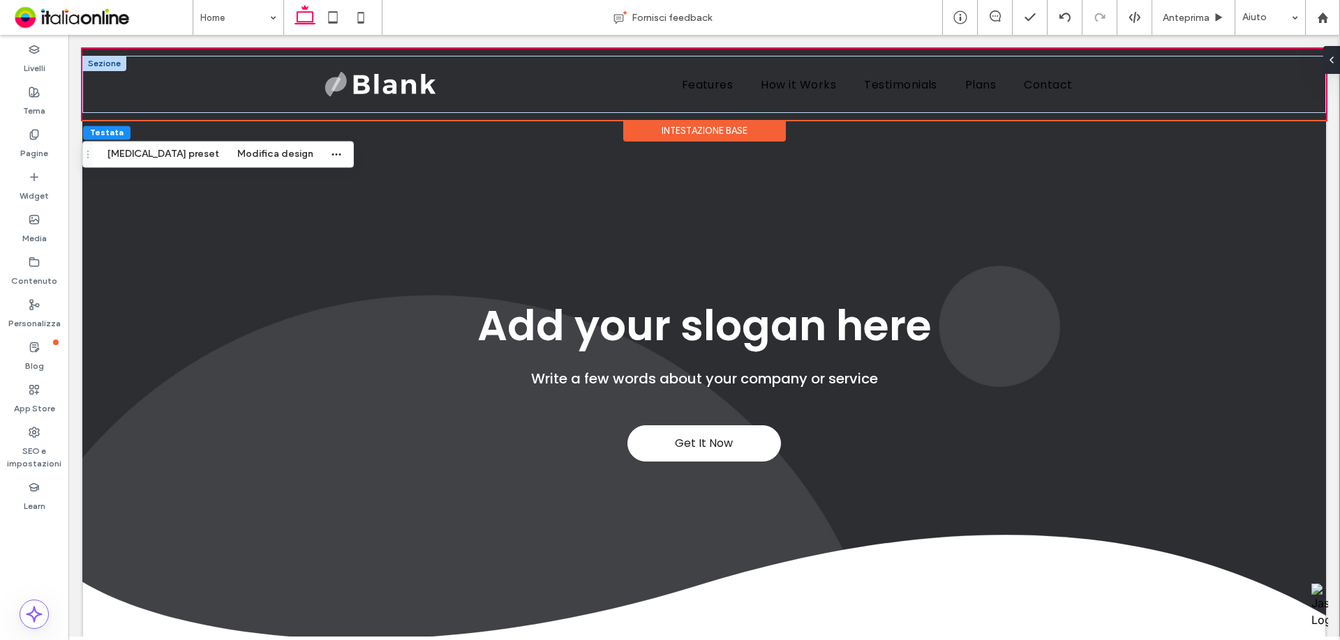
click at [118, 61] on div at bounding box center [104, 63] width 44 height 15
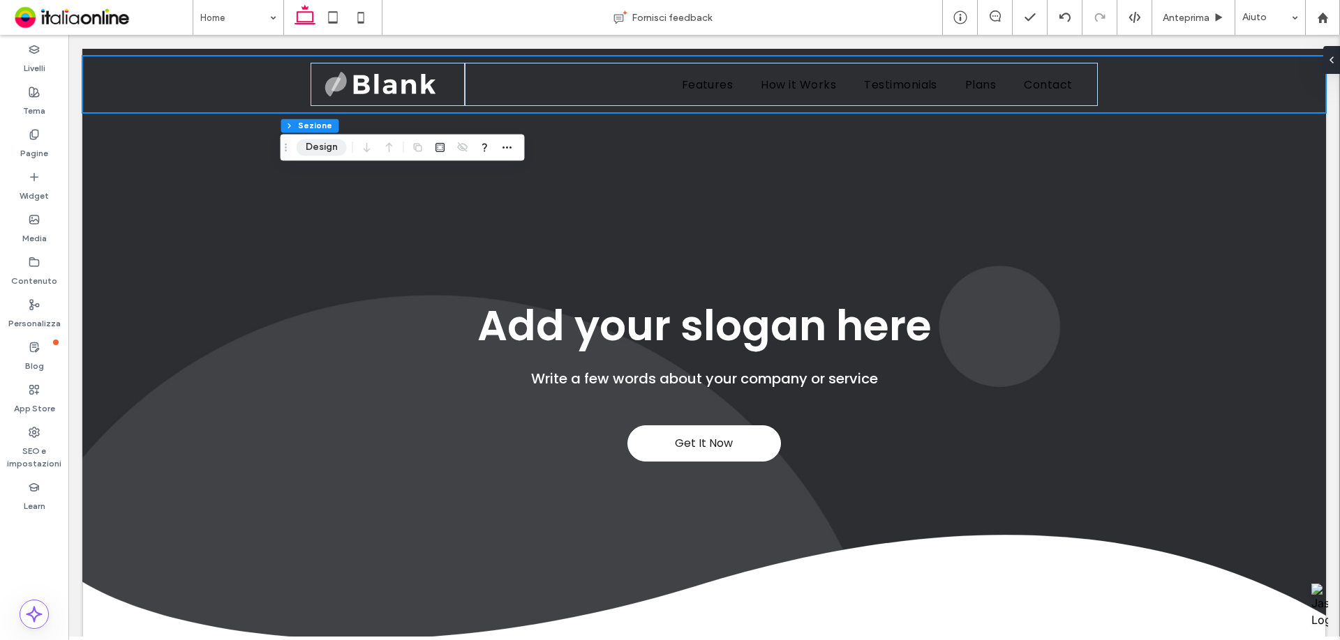
drag, startPoint x: 339, startPoint y: 153, endPoint x: 363, endPoint y: 155, distance: 23.8
click at [339, 153] on button "Design" at bounding box center [322, 147] width 50 height 17
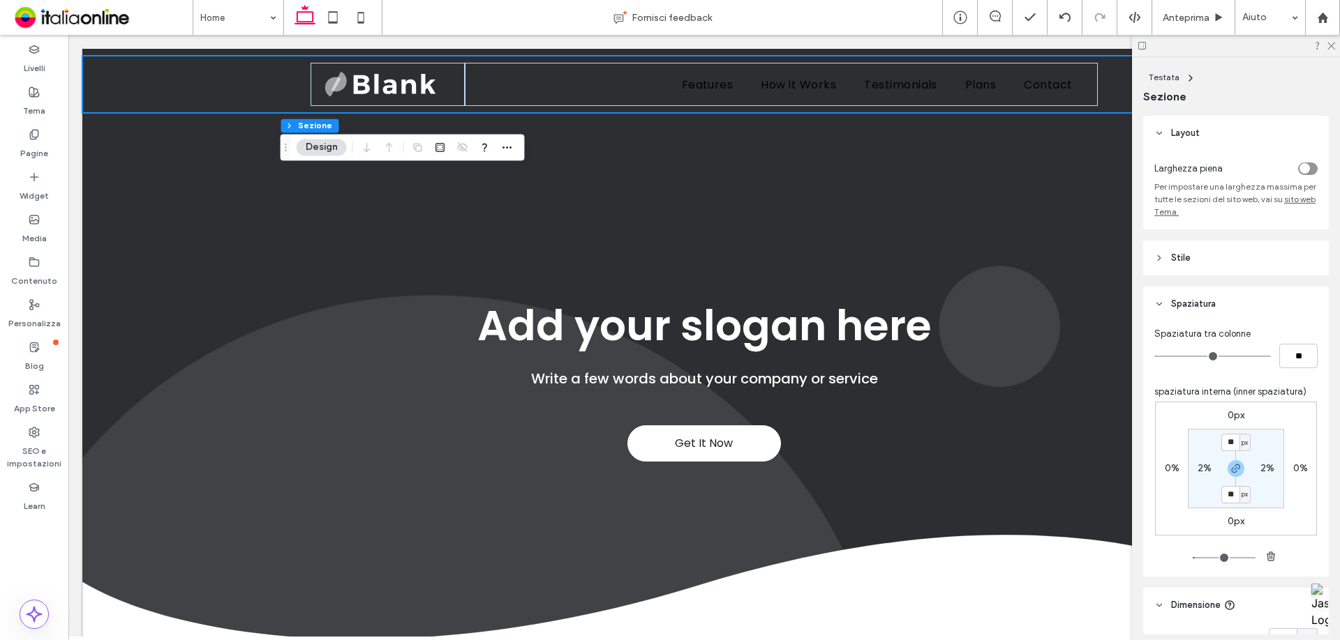
click at [892, 174] on div "toggle" at bounding box center [1308, 169] width 20 height 13
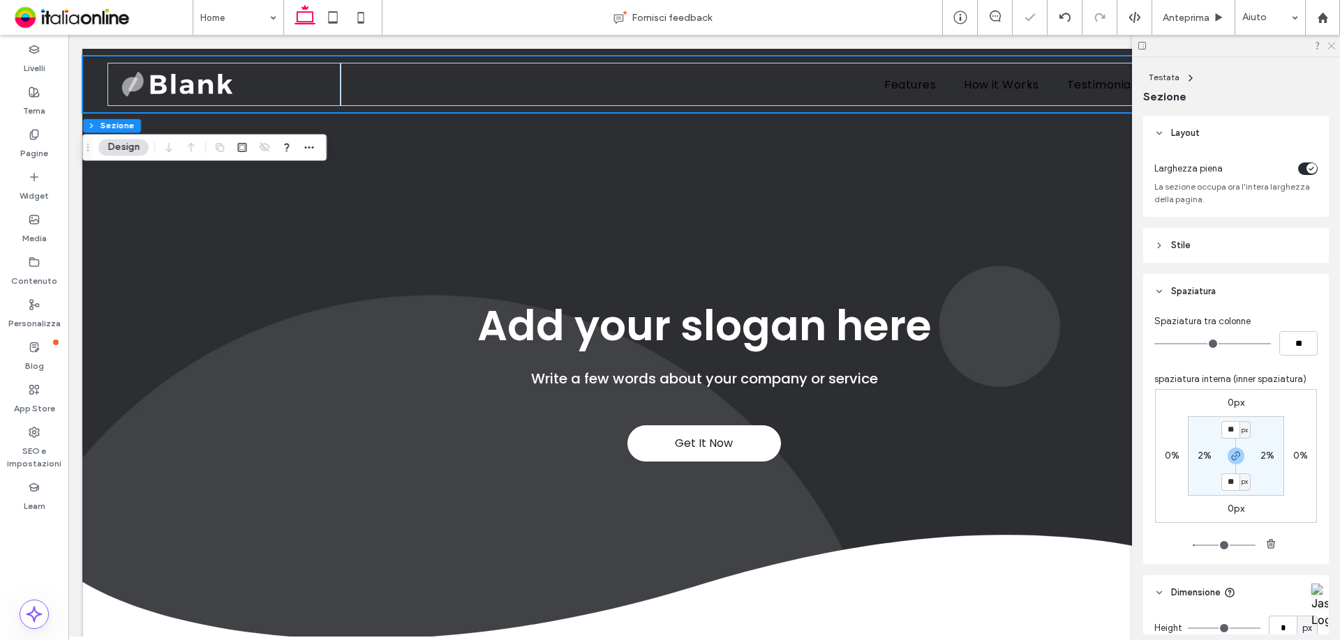
click at [892, 44] on icon at bounding box center [1330, 44] width 9 height 9
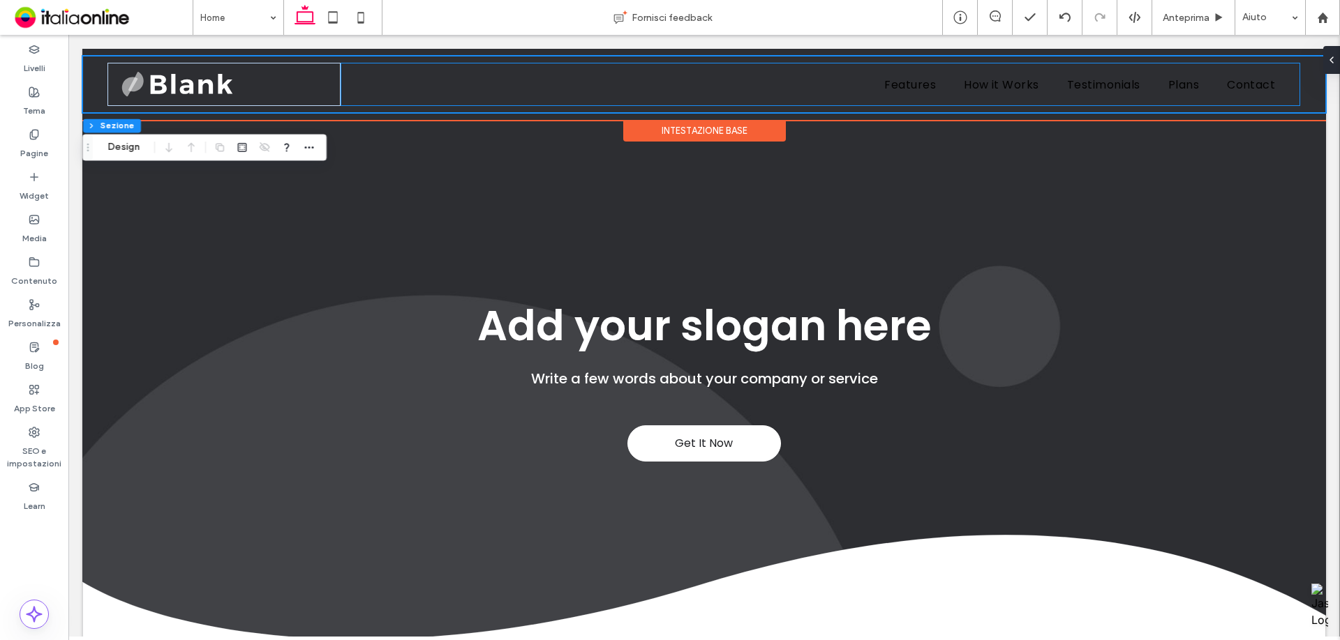
click at [370, 70] on div "Features How it Works Testimonials Plans Contact" at bounding box center [819, 84] width 959 height 43
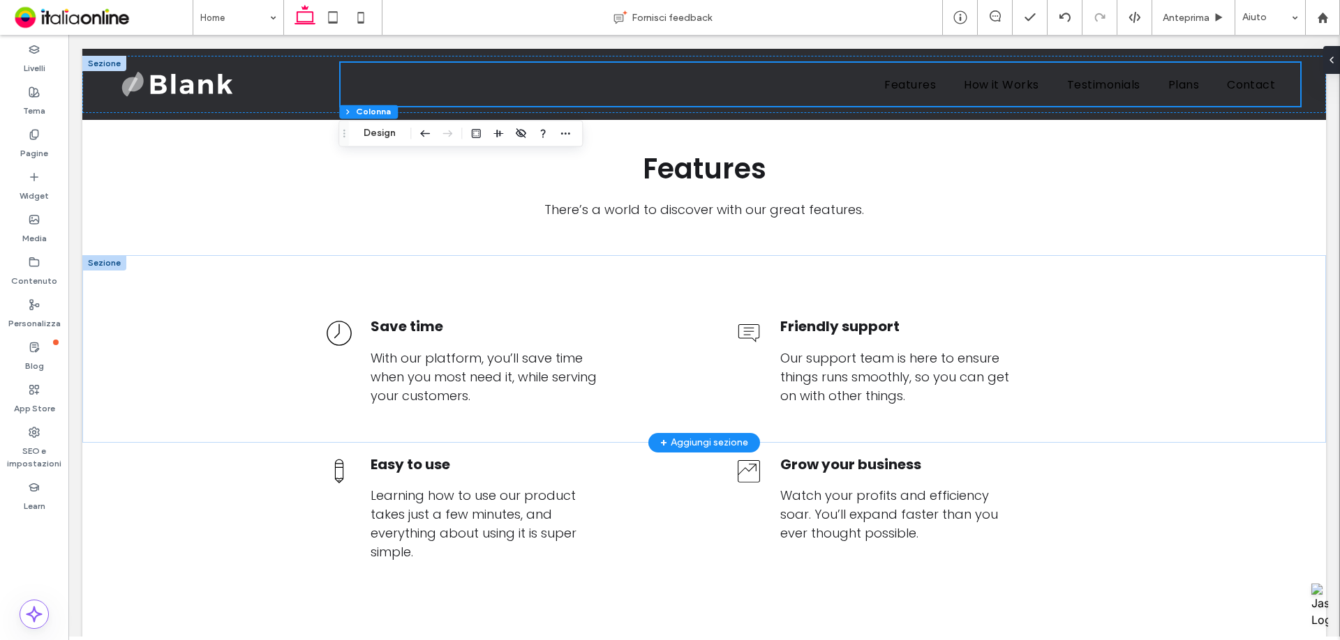
scroll to position [0, 0]
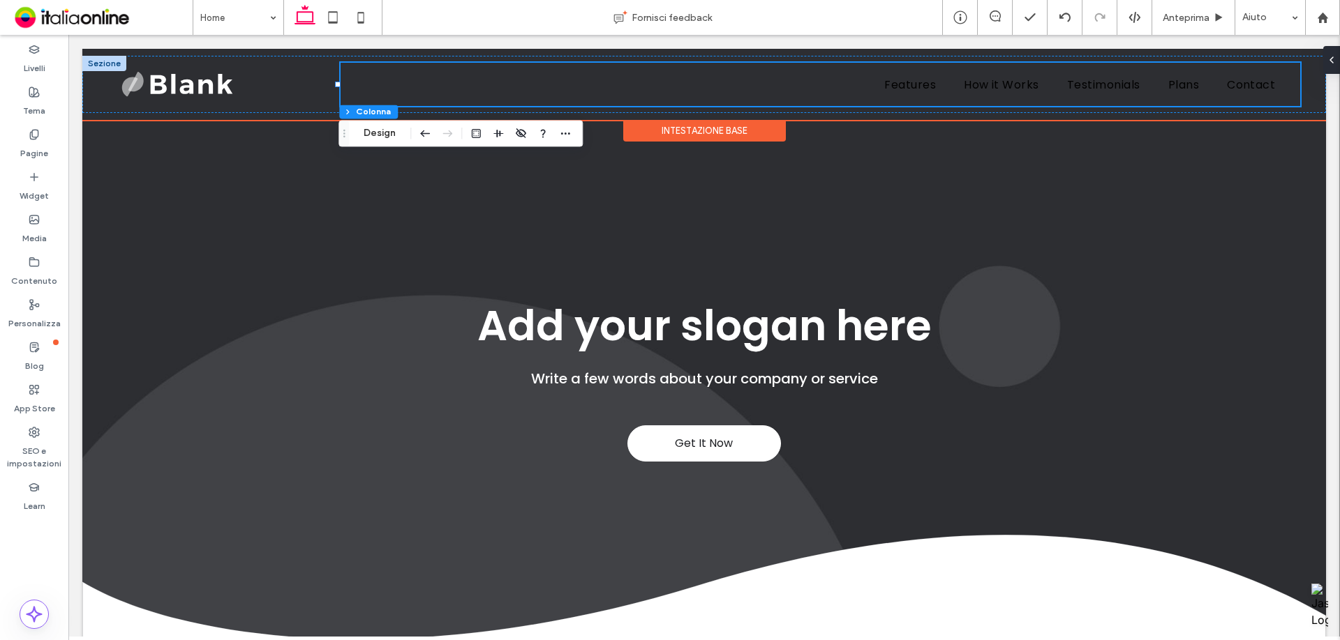
click at [693, 135] on div "Intestazione base" at bounding box center [704, 131] width 163 height 22
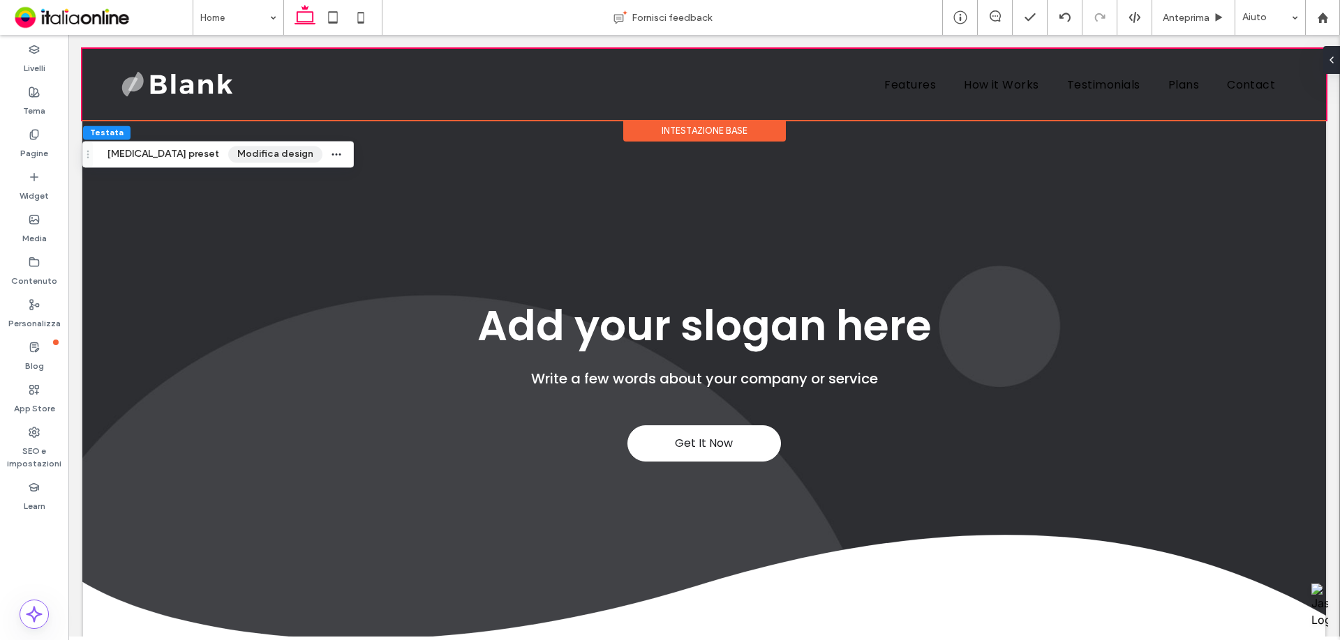
click at [239, 156] on button "Modifica design" at bounding box center [275, 154] width 94 height 17
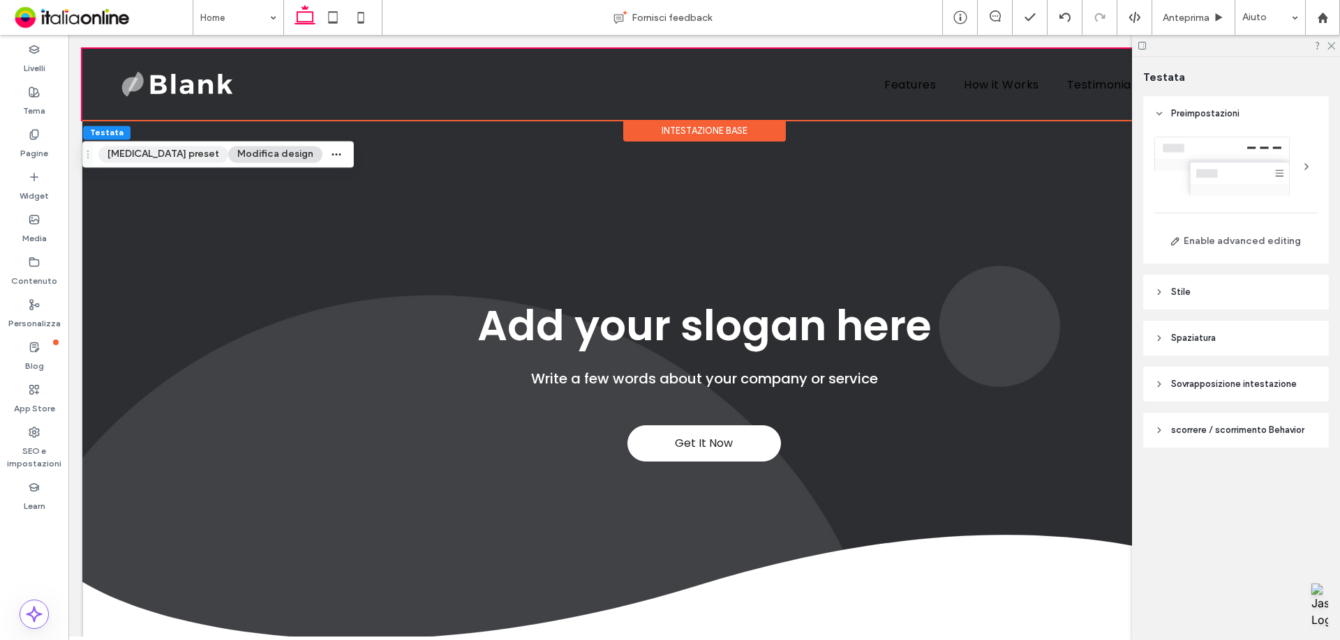
click at [114, 149] on button "[MEDICAL_DATA] preset" at bounding box center [163, 154] width 130 height 17
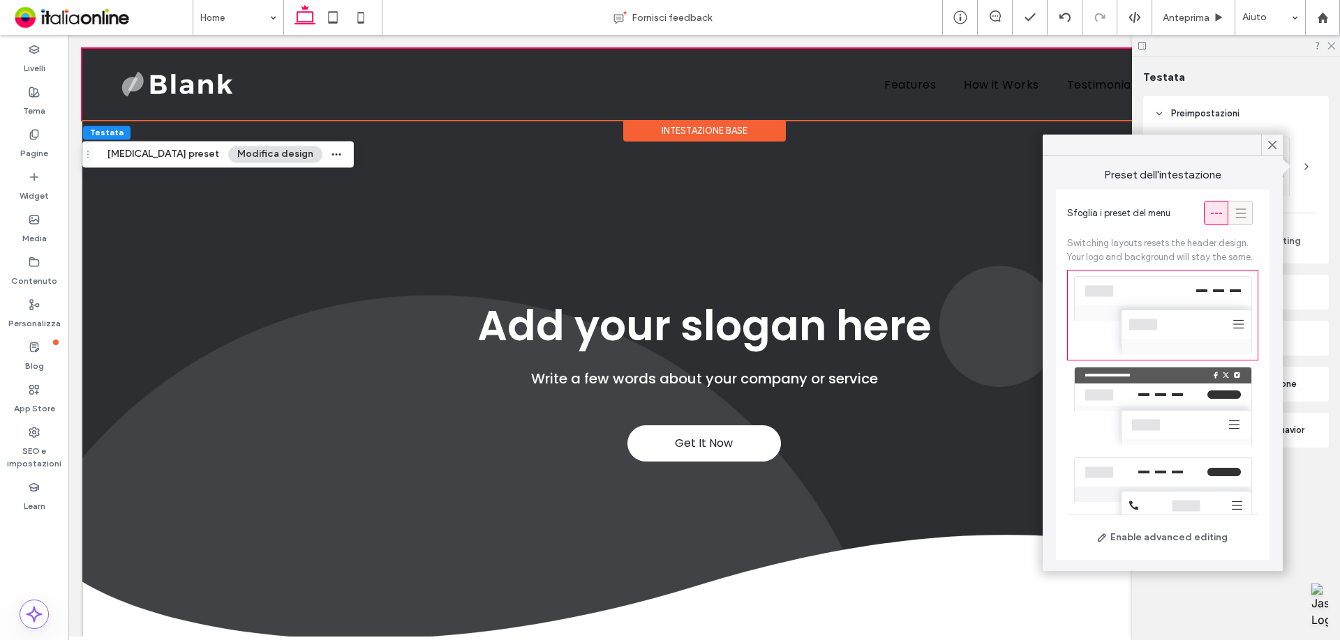
click at [892, 220] on icon at bounding box center [1241, 214] width 14 height 14
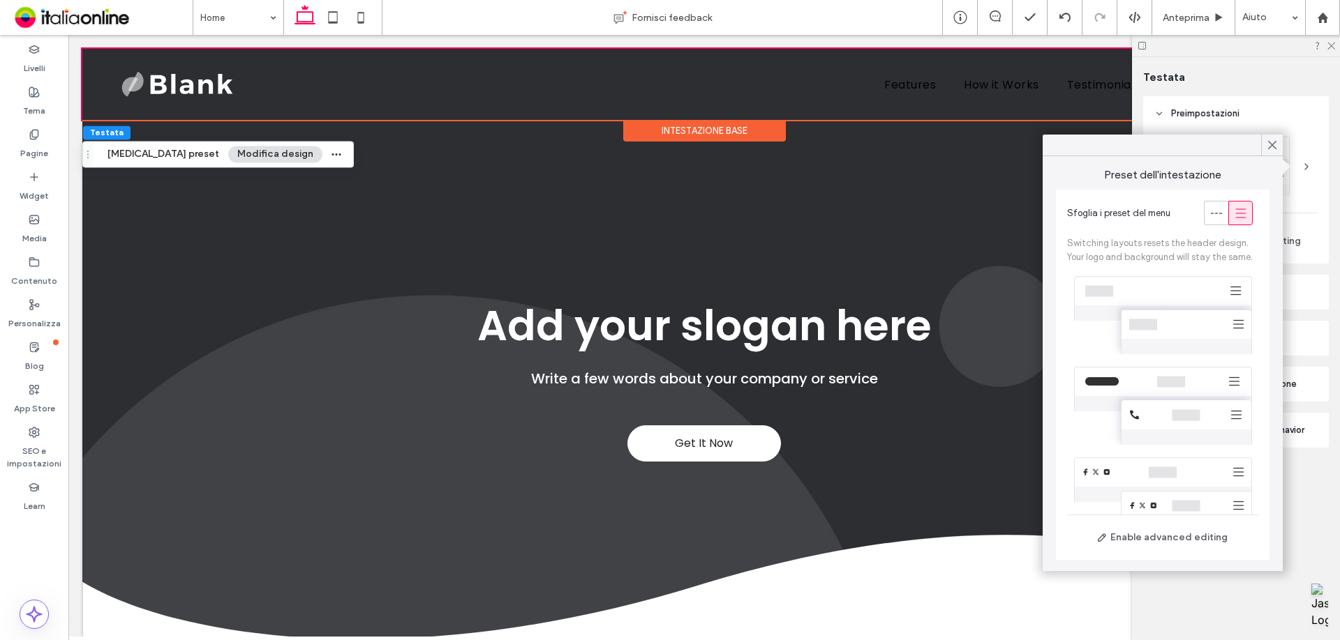
drag, startPoint x: 133, startPoint y: 556, endPoint x: 75, endPoint y: 528, distance: 64.9
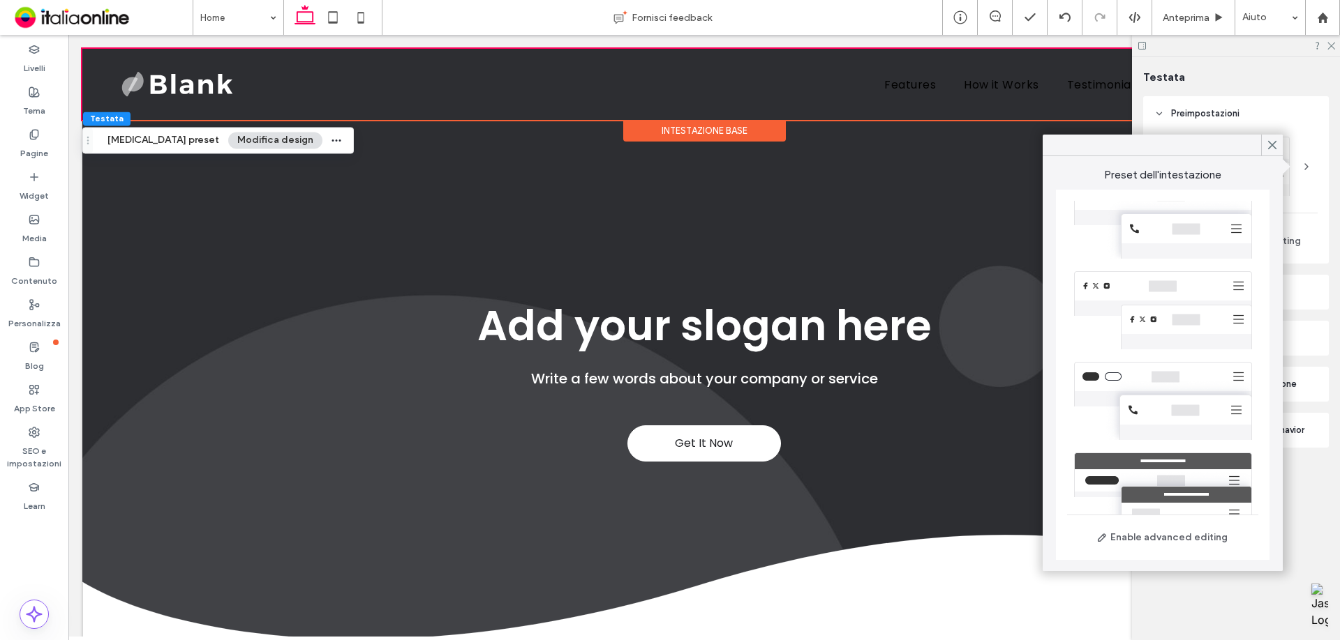
scroll to position [228, 0]
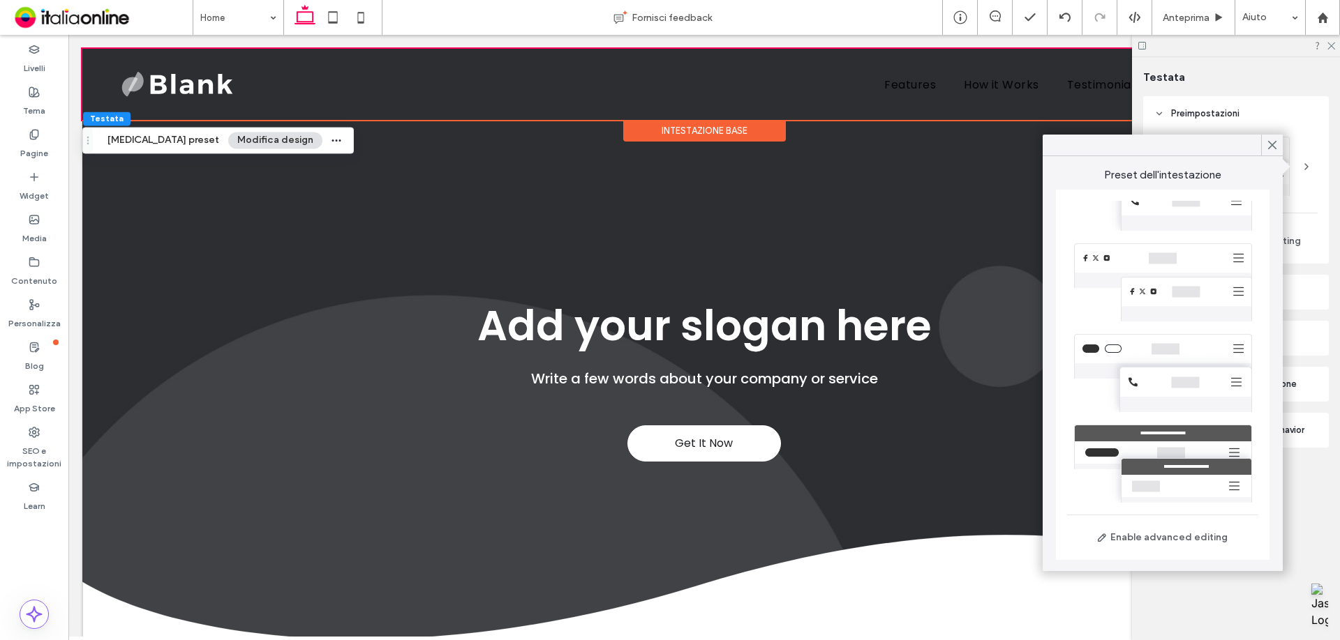
click at [892, 367] on div at bounding box center [1162, 464] width 191 height 91
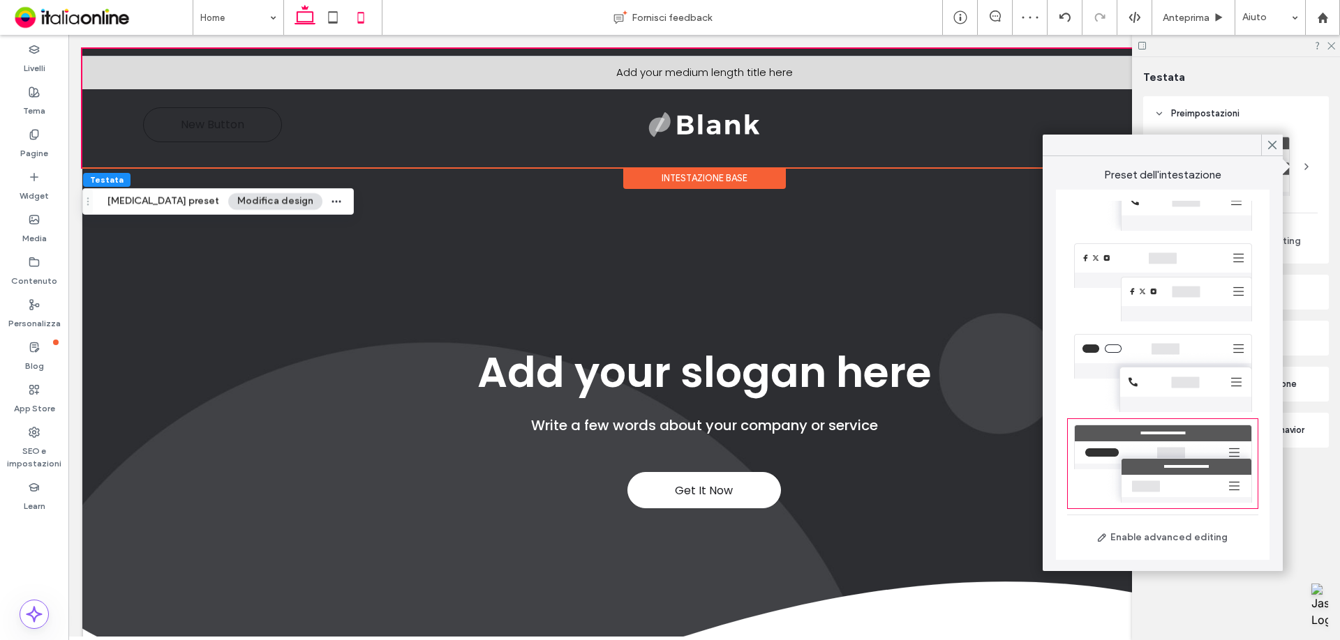
click at [363, 18] on icon at bounding box center [361, 17] width 28 height 28
type input "*"
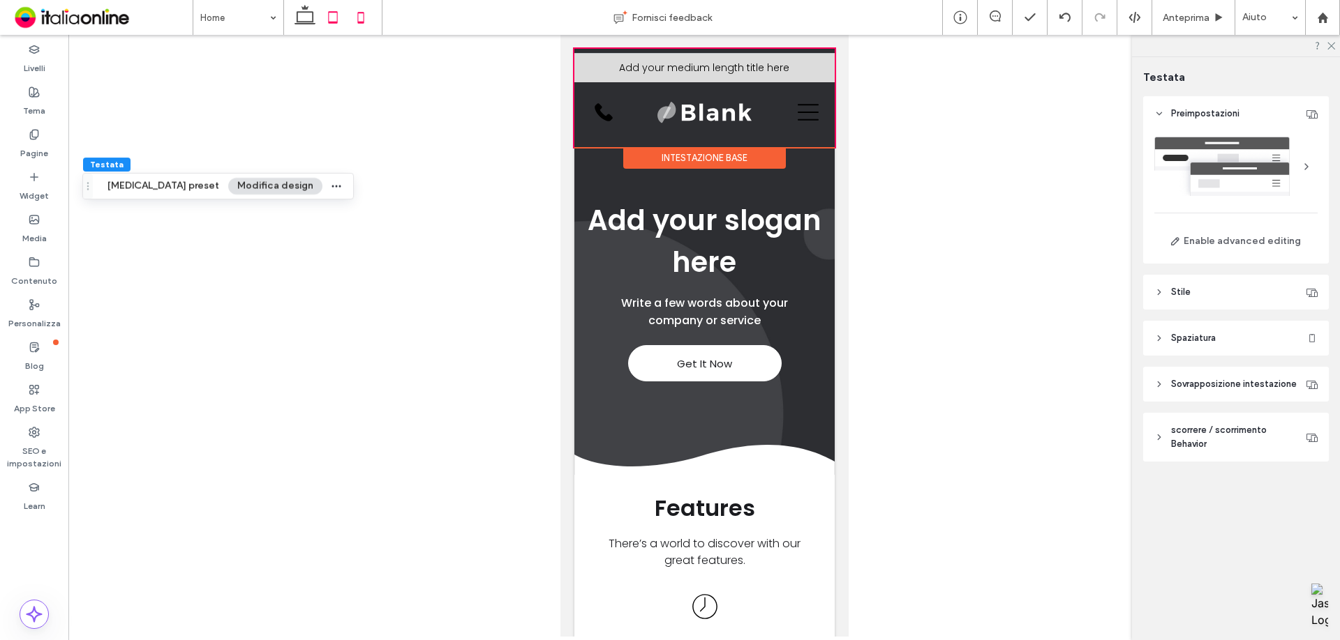
click at [331, 18] on icon at bounding box center [333, 17] width 28 height 28
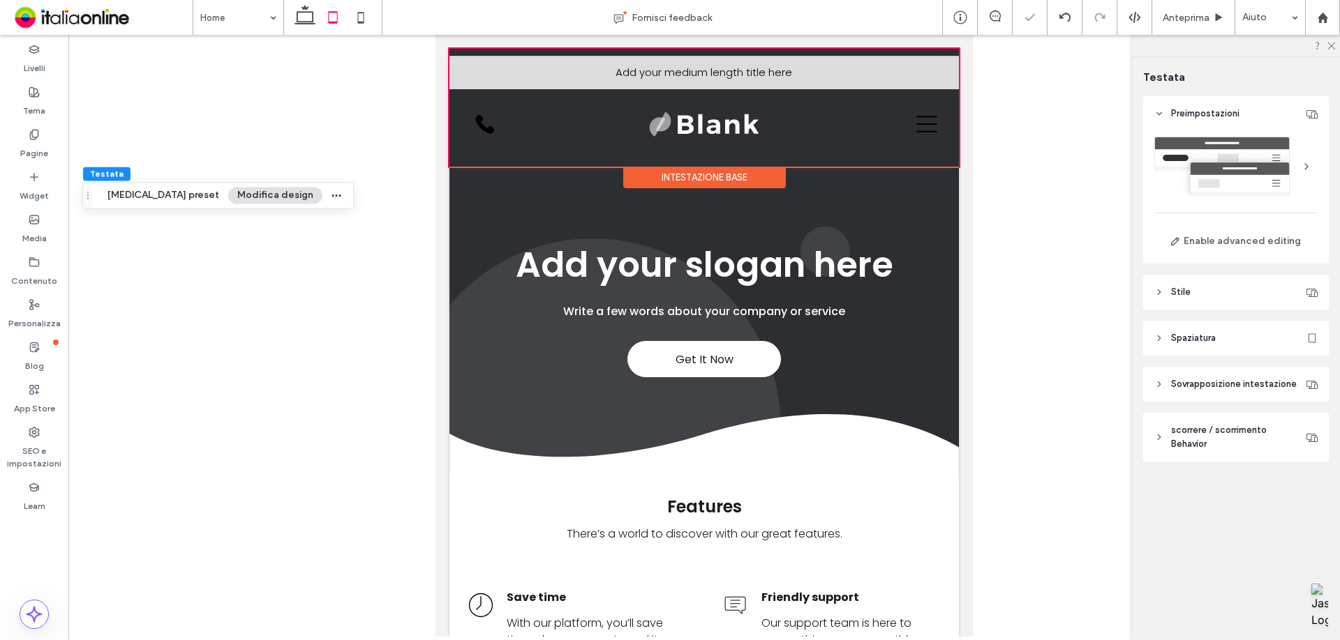
type input "**"
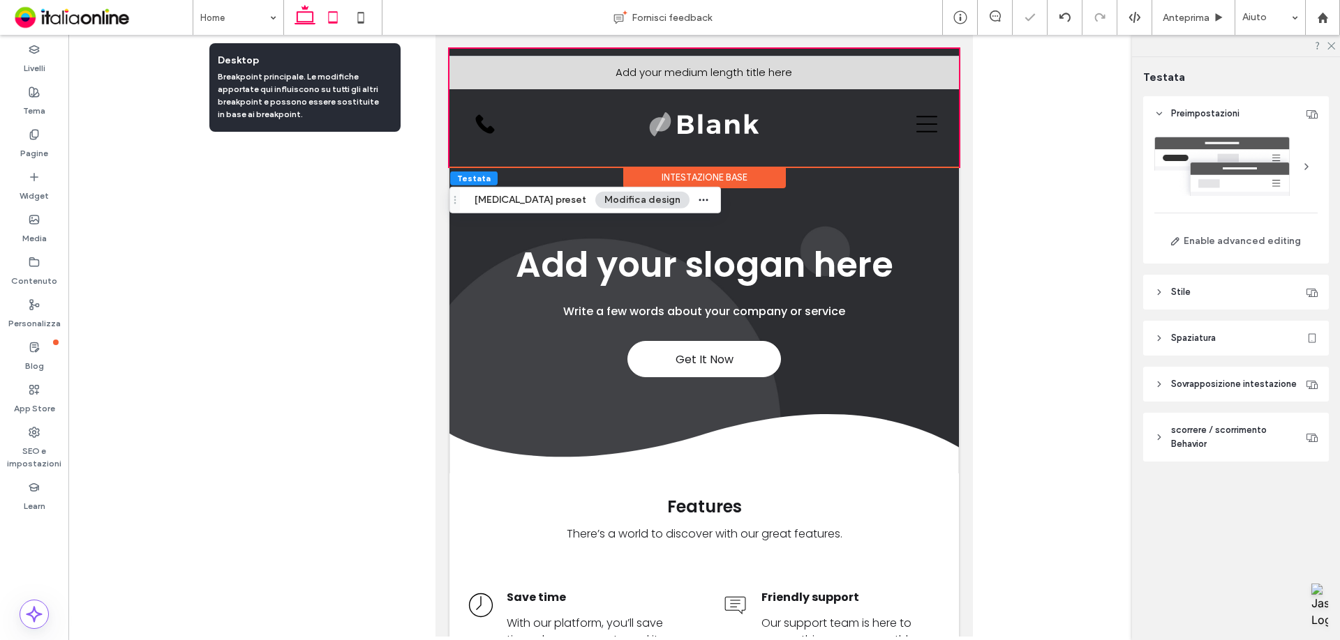
click at [300, 12] on use at bounding box center [304, 15] width 21 height 20
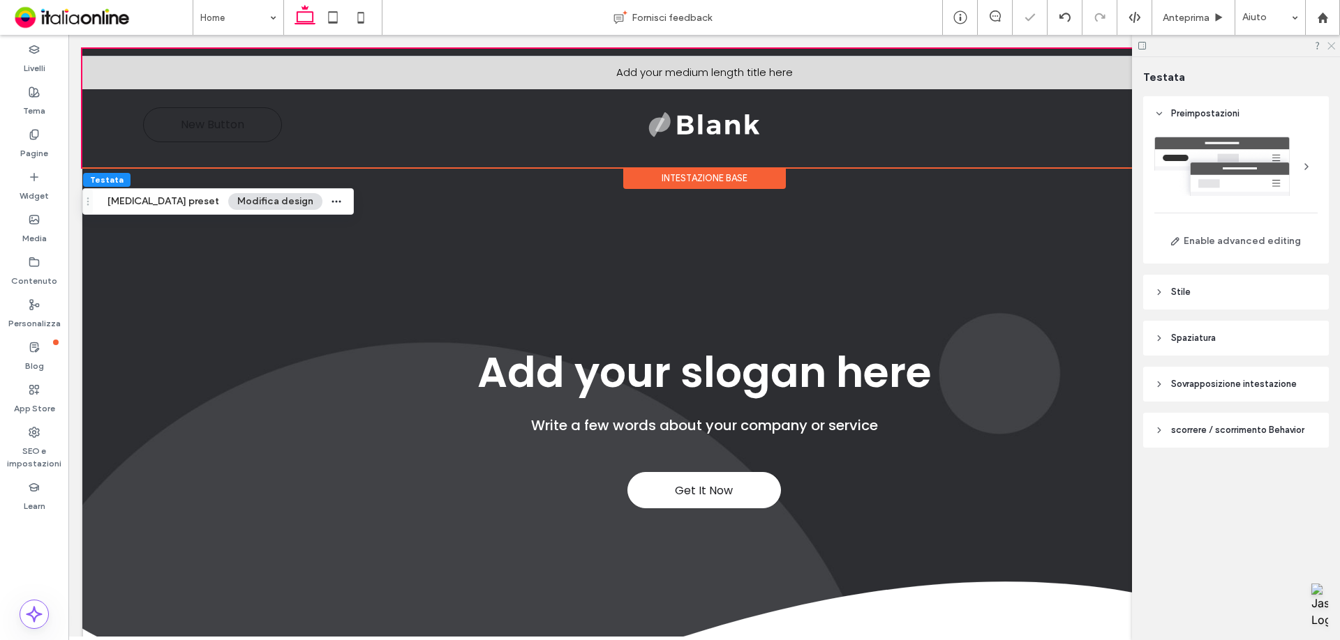
click at [892, 43] on icon at bounding box center [1330, 44] width 9 height 9
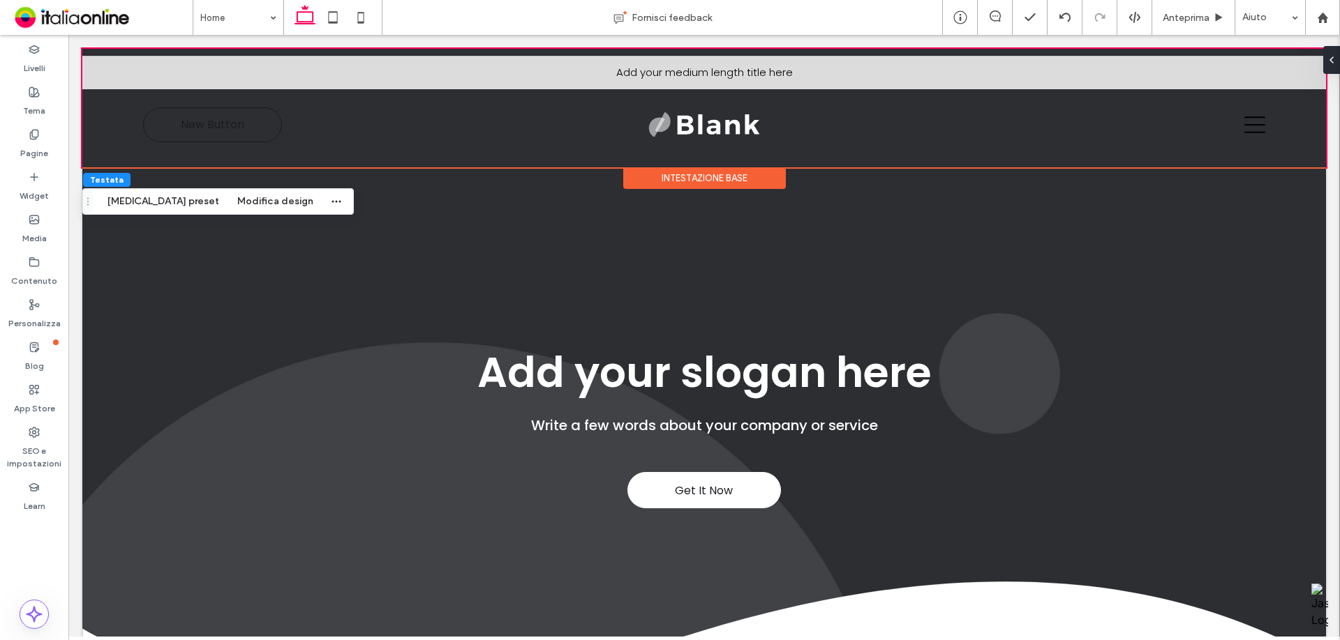
click at [699, 177] on div "Intestazione base" at bounding box center [704, 178] width 163 height 22
click at [686, 174] on div "Intestazione base" at bounding box center [704, 178] width 163 height 22
click at [730, 171] on div "Intestazione base" at bounding box center [704, 178] width 163 height 22
click at [228, 202] on button "Modifica design" at bounding box center [275, 201] width 94 height 17
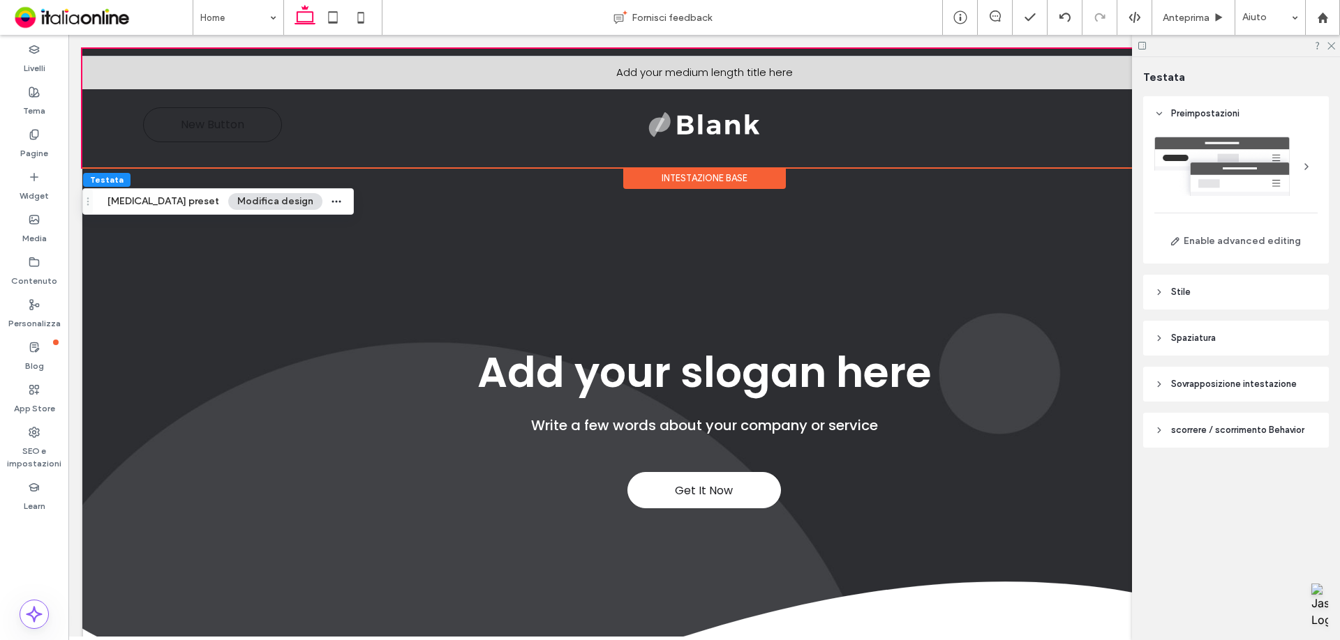
click at [892, 367] on span "Sovrapposizione intestazione" at bounding box center [1234, 384] width 126 height 14
click at [892, 367] on header "scorrere / scorrimento Behavior" at bounding box center [1236, 475] width 186 height 35
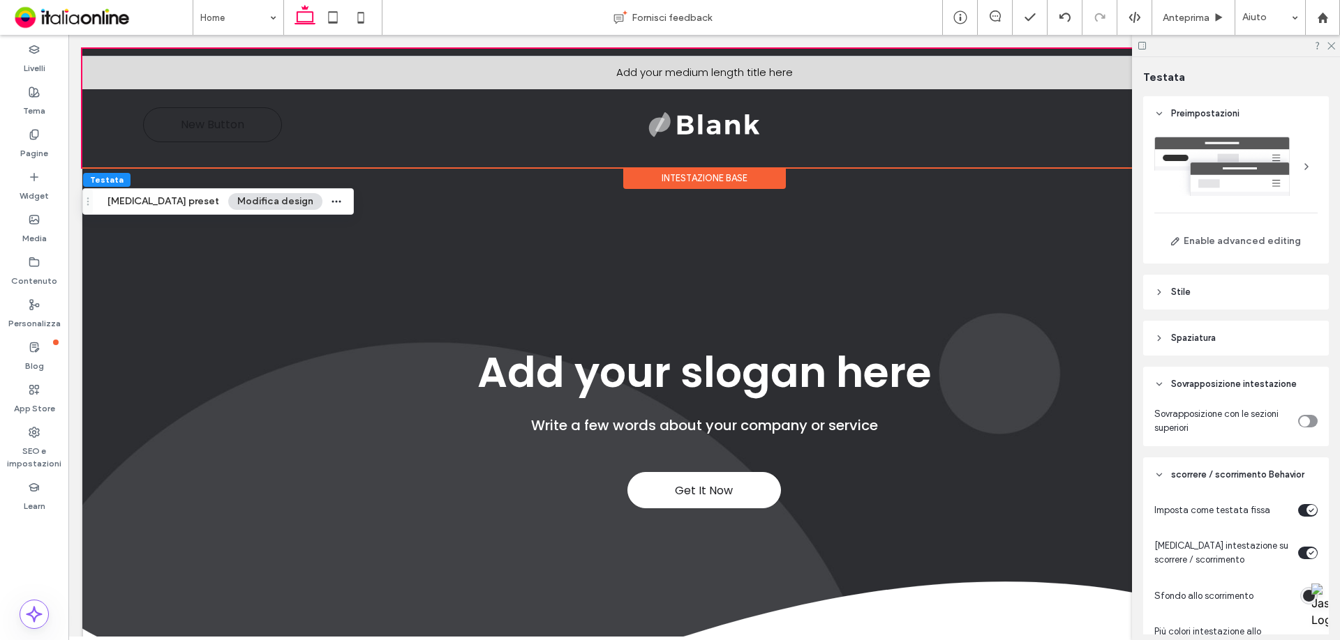
click at [892, 346] on header "Spaziatura" at bounding box center [1236, 338] width 186 height 35
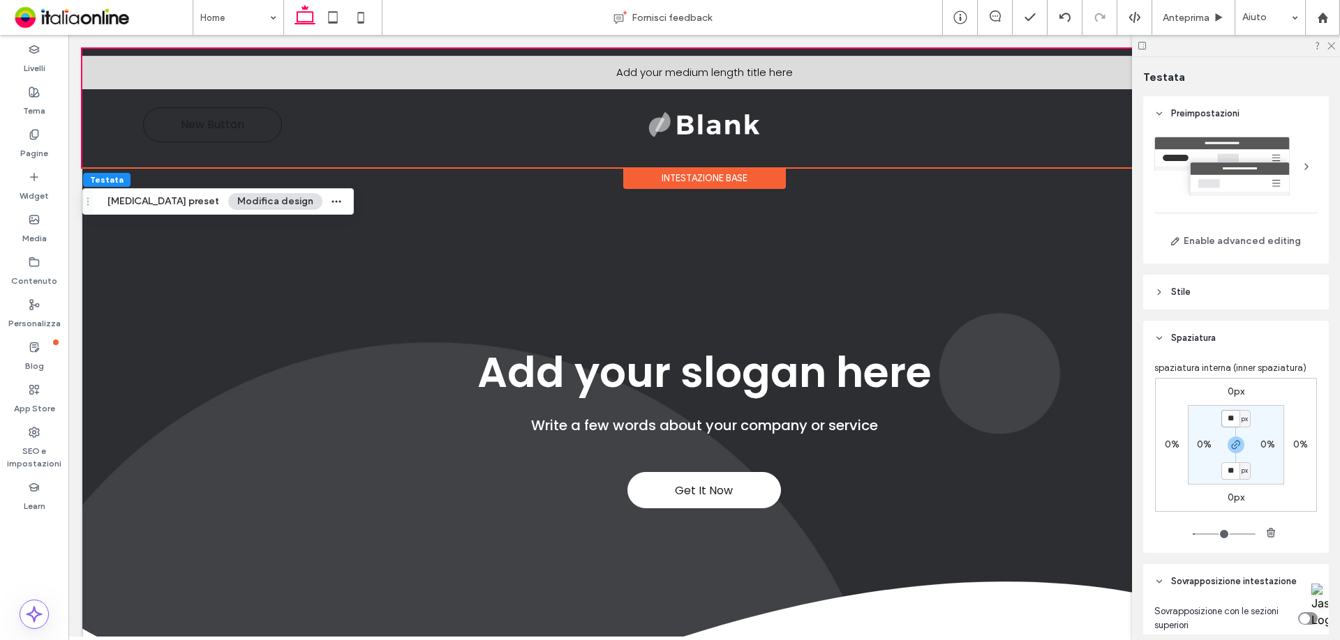
click at [892, 367] on input "**" at bounding box center [1230, 418] width 18 height 17
type input "*"
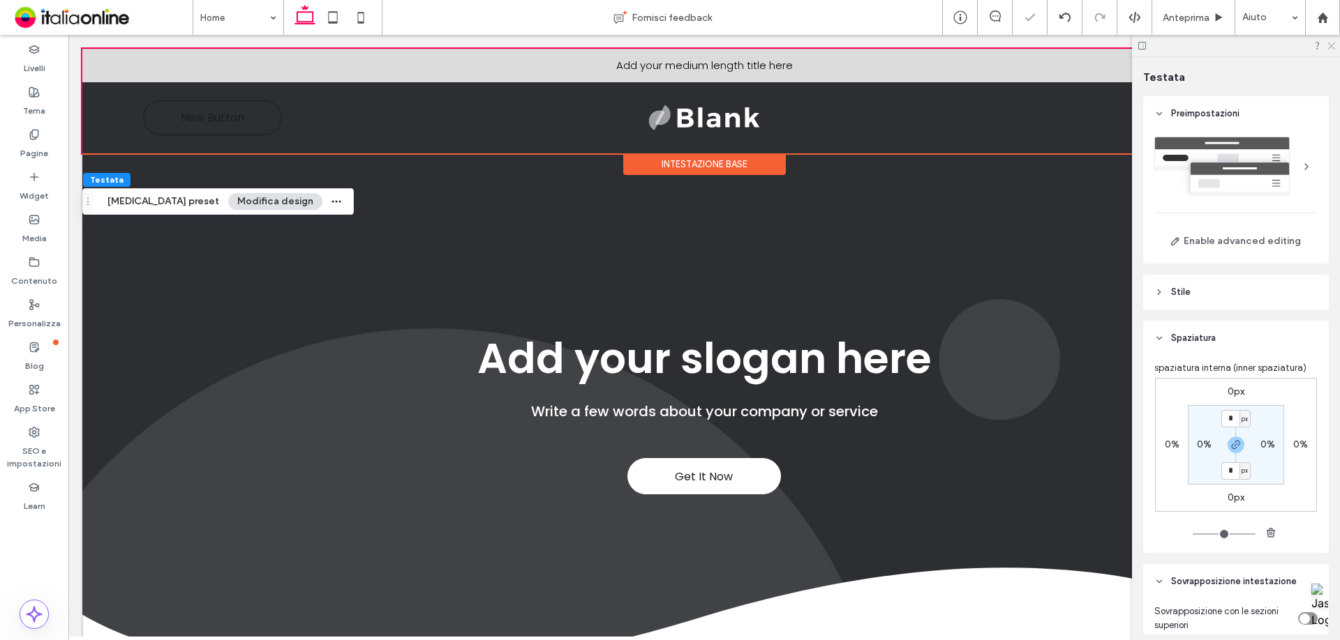
click at [892, 42] on icon at bounding box center [1330, 44] width 9 height 9
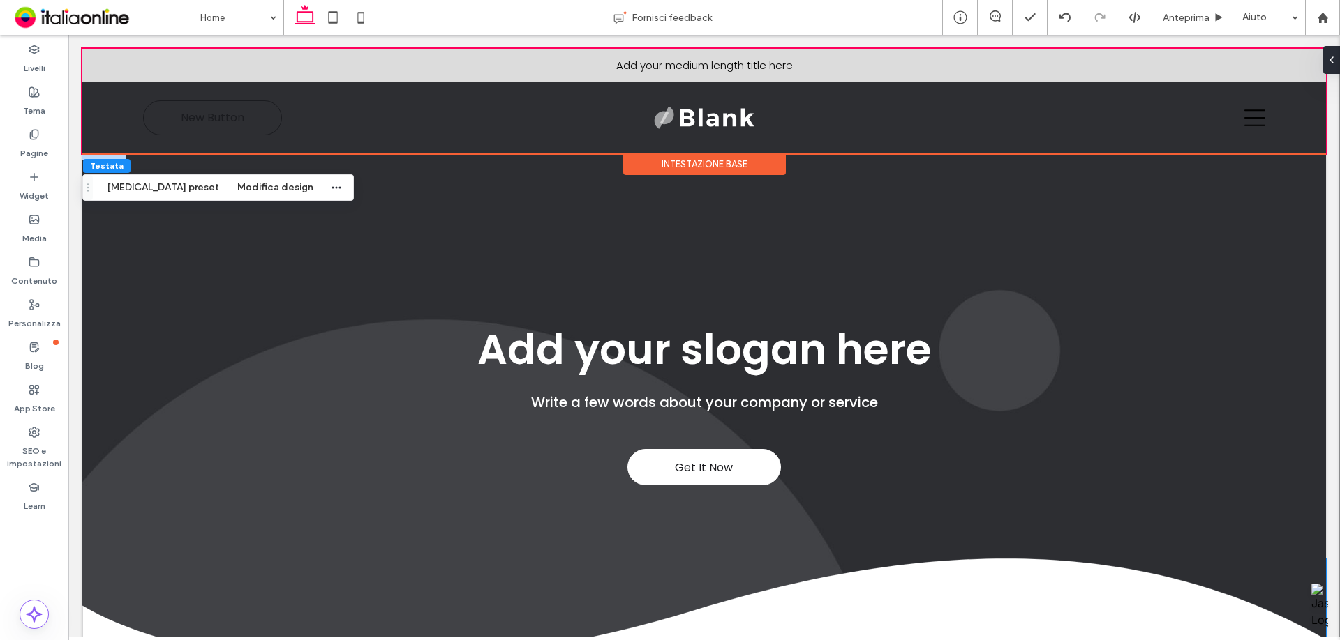
scroll to position [0, 0]
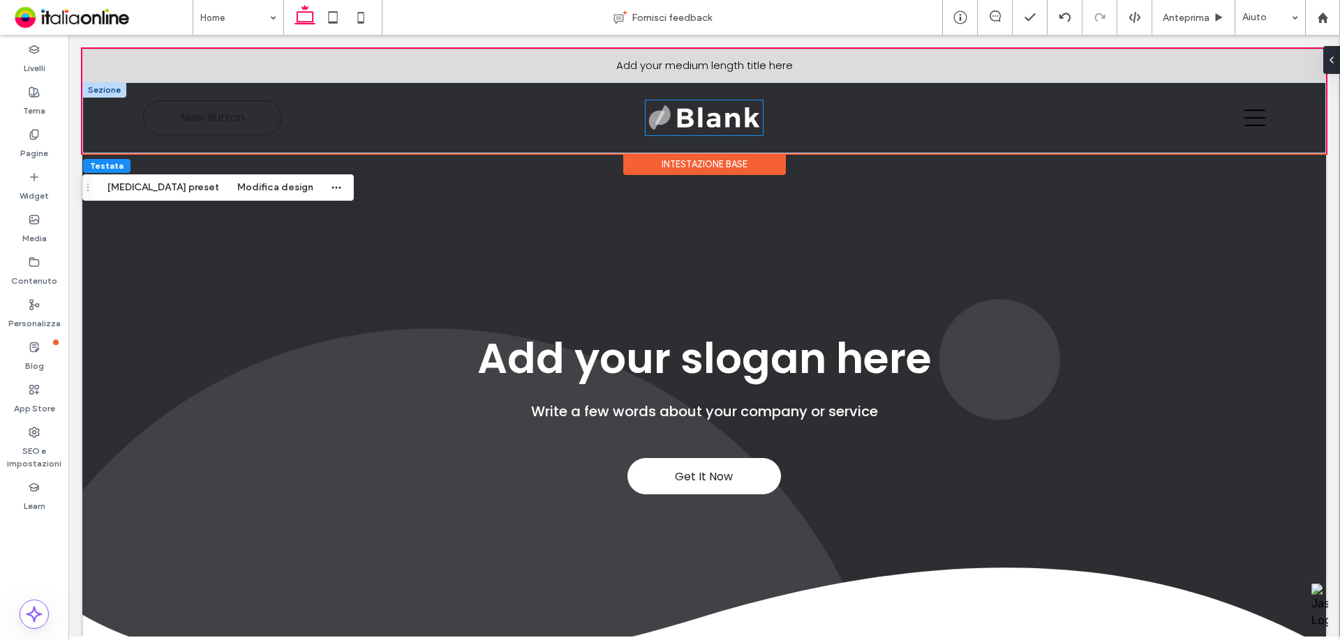
click at [706, 126] on img at bounding box center [703, 117] width 117 height 35
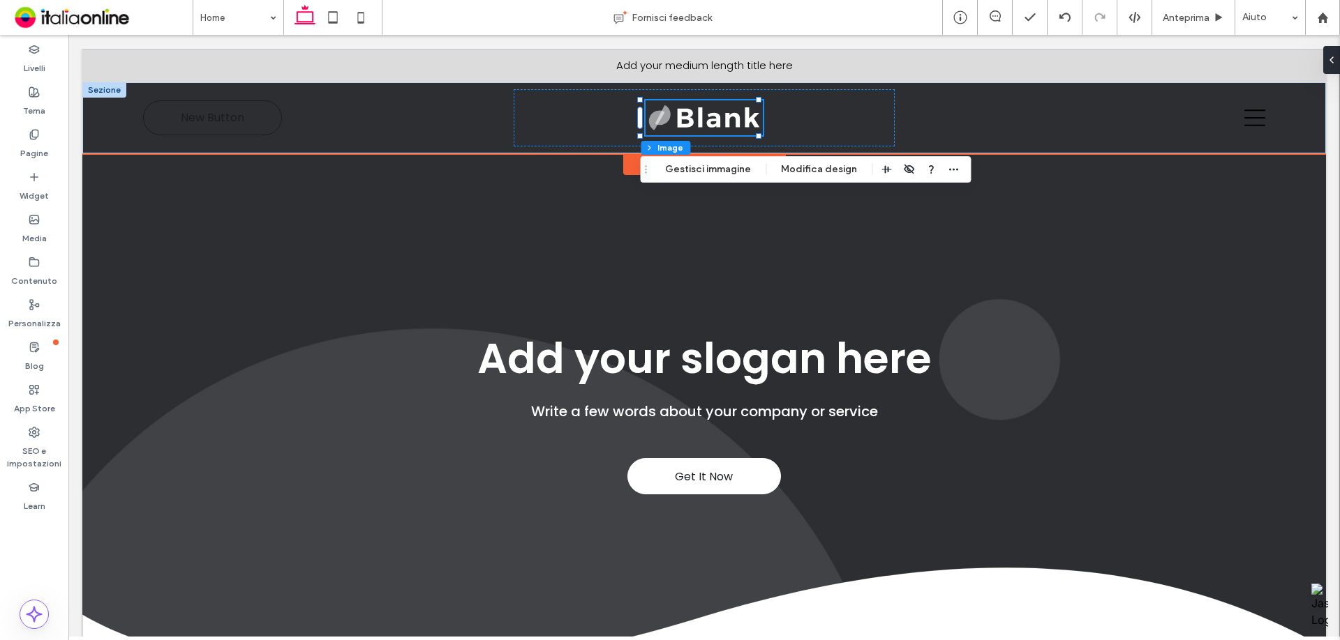
click at [737, 135] on div at bounding box center [698, 135] width 117 height 1
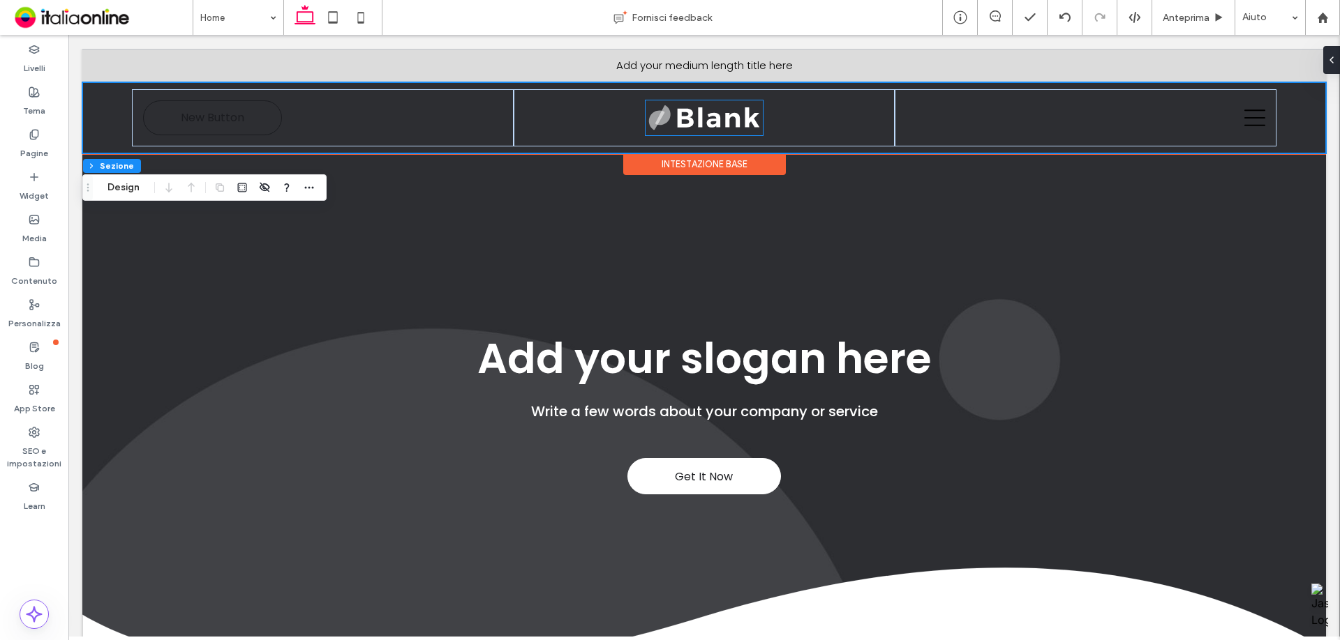
click at [723, 130] on img at bounding box center [703, 117] width 117 height 35
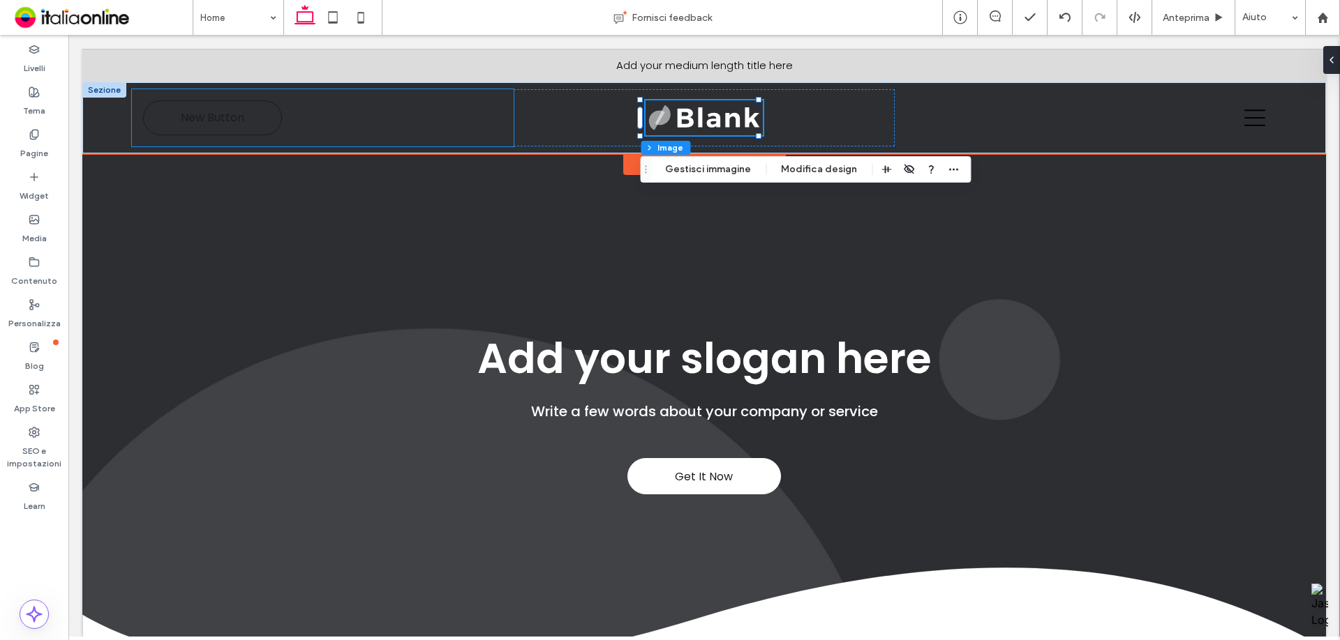
click at [272, 142] on div "New Button" at bounding box center [322, 117] width 381 height 57
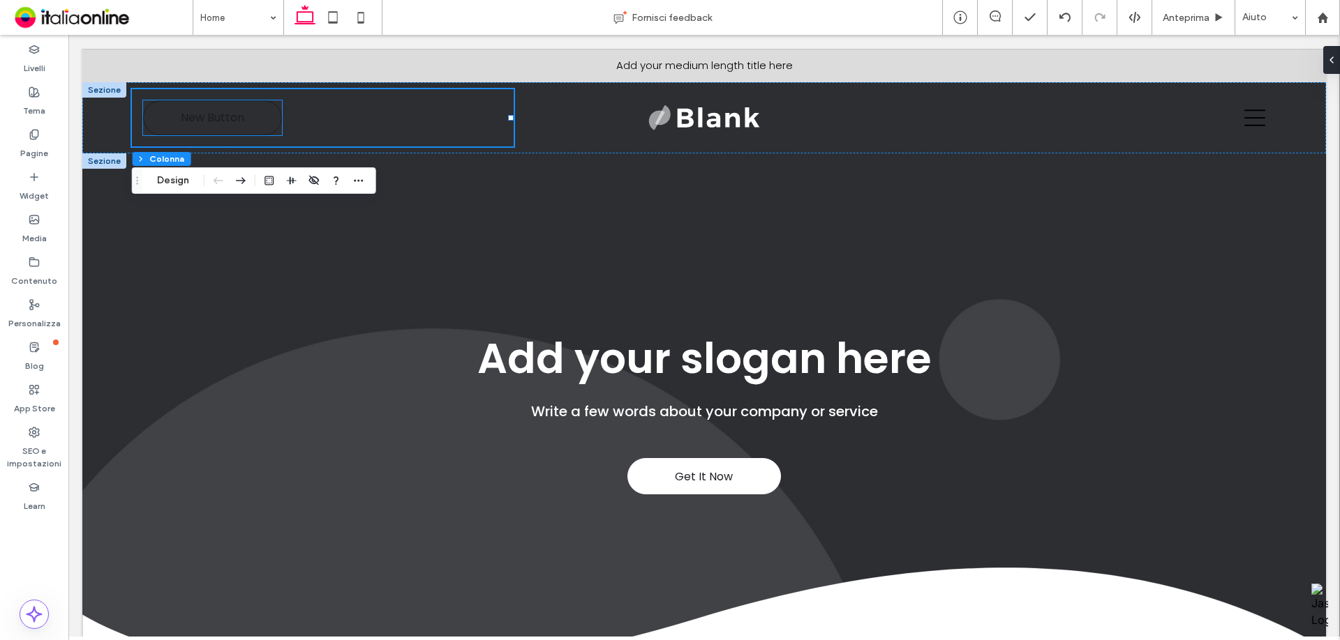
drag, startPoint x: 207, startPoint y: 130, endPoint x: 351, endPoint y: 198, distance: 159.2
click at [207, 130] on link "New Button" at bounding box center [212, 117] width 139 height 35
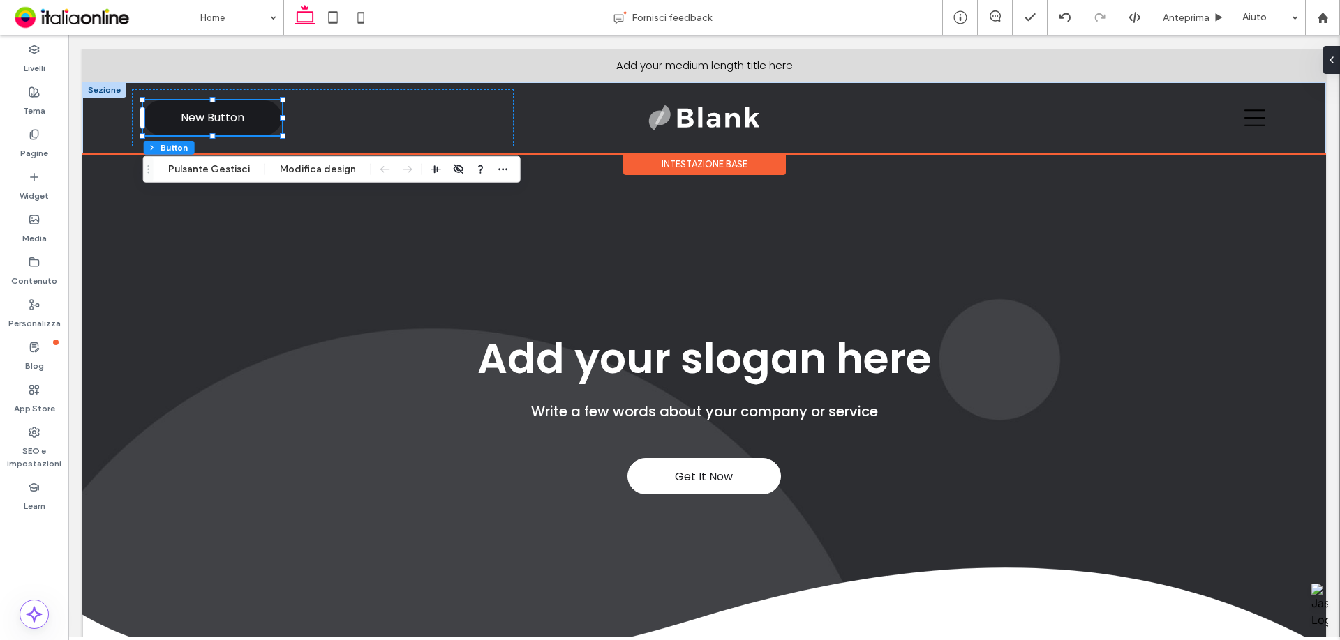
drag, startPoint x: 215, startPoint y: 112, endPoint x: 241, endPoint y: 127, distance: 30.3
click at [215, 112] on span "New Button" at bounding box center [212, 117] width 63 height 17
click at [742, 163] on div "Intestazione base" at bounding box center [704, 164] width 163 height 22
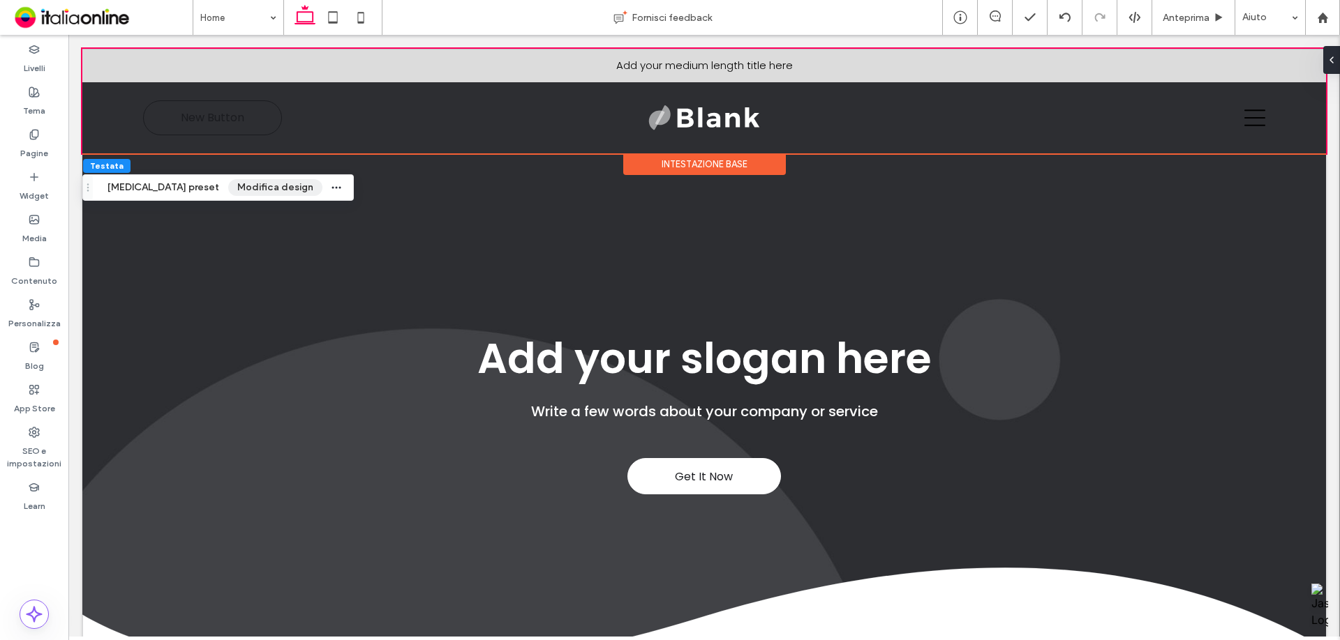
click at [245, 183] on button "Modifica design" at bounding box center [275, 187] width 94 height 17
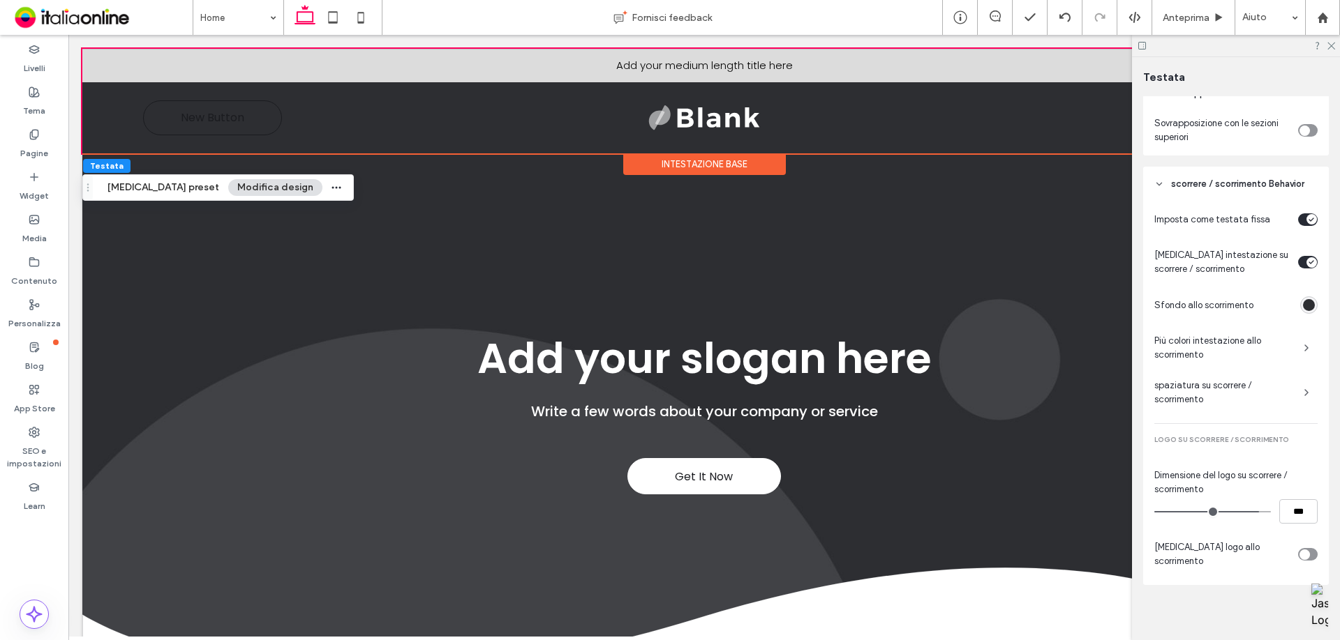
scroll to position [491, 0]
click at [892, 304] on div "rgba(45, 46, 50, 1)" at bounding box center [1309, 303] width 12 height 12
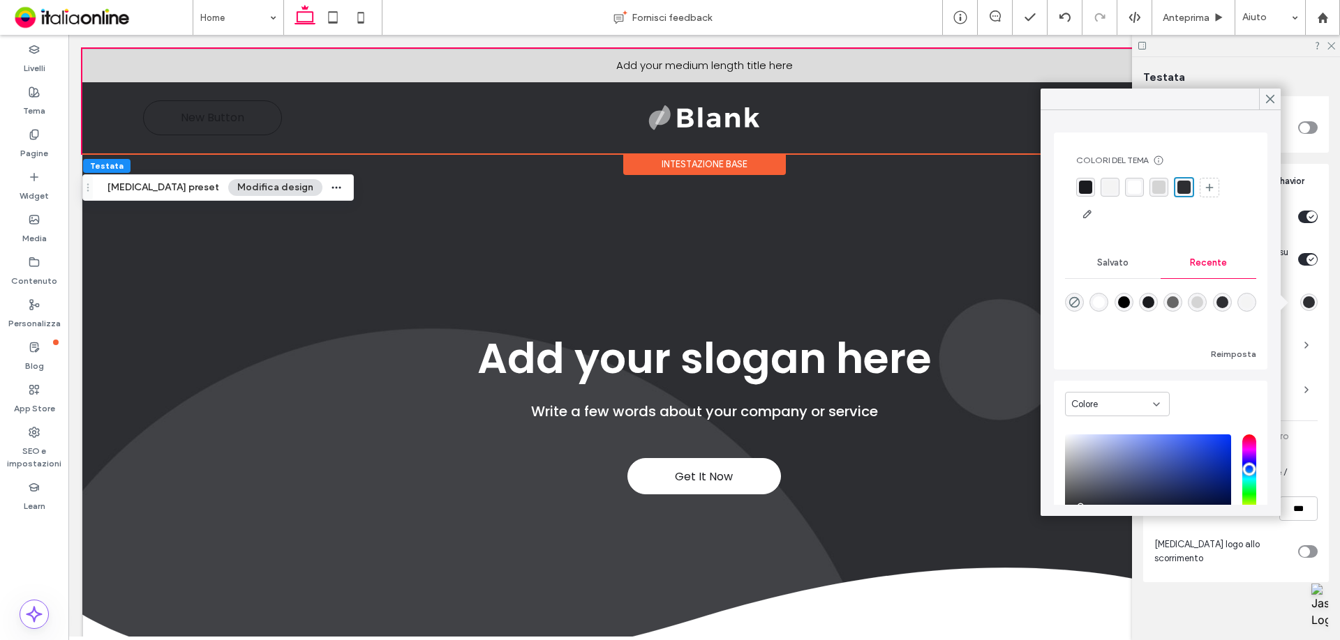
click at [892, 308] on div "rgba(45, 46, 50, 1)" at bounding box center [1309, 303] width 12 height 12
click at [55, 82] on div "Tema" at bounding box center [34, 101] width 68 height 43
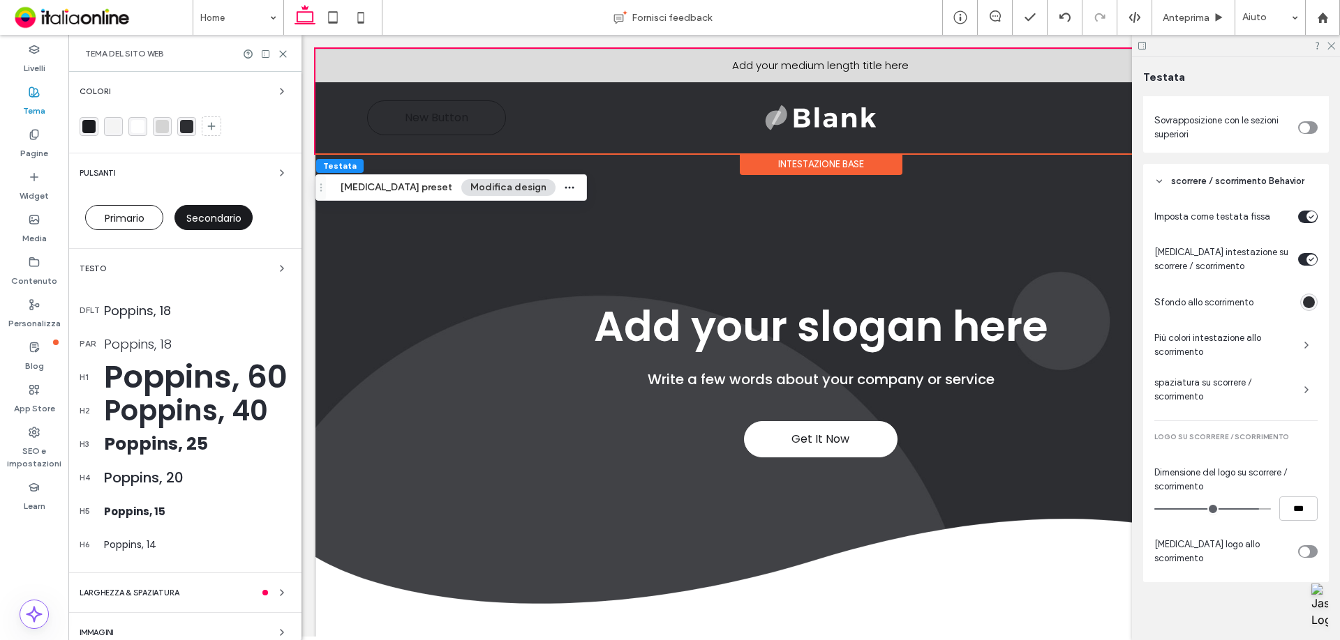
drag, startPoint x: 38, startPoint y: 55, endPoint x: 31, endPoint y: 84, distance: 30.3
click at [38, 55] on label "Livelli" at bounding box center [35, 65] width 22 height 20
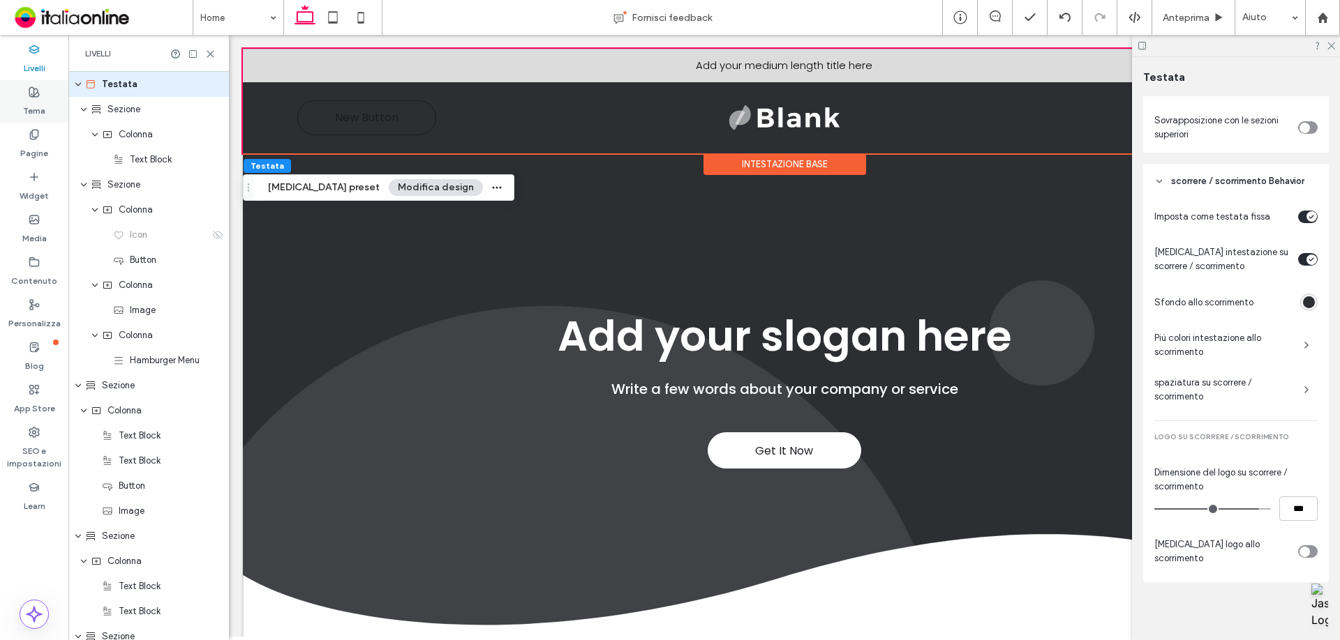
click at [33, 112] on label "Tema" at bounding box center [34, 108] width 22 height 20
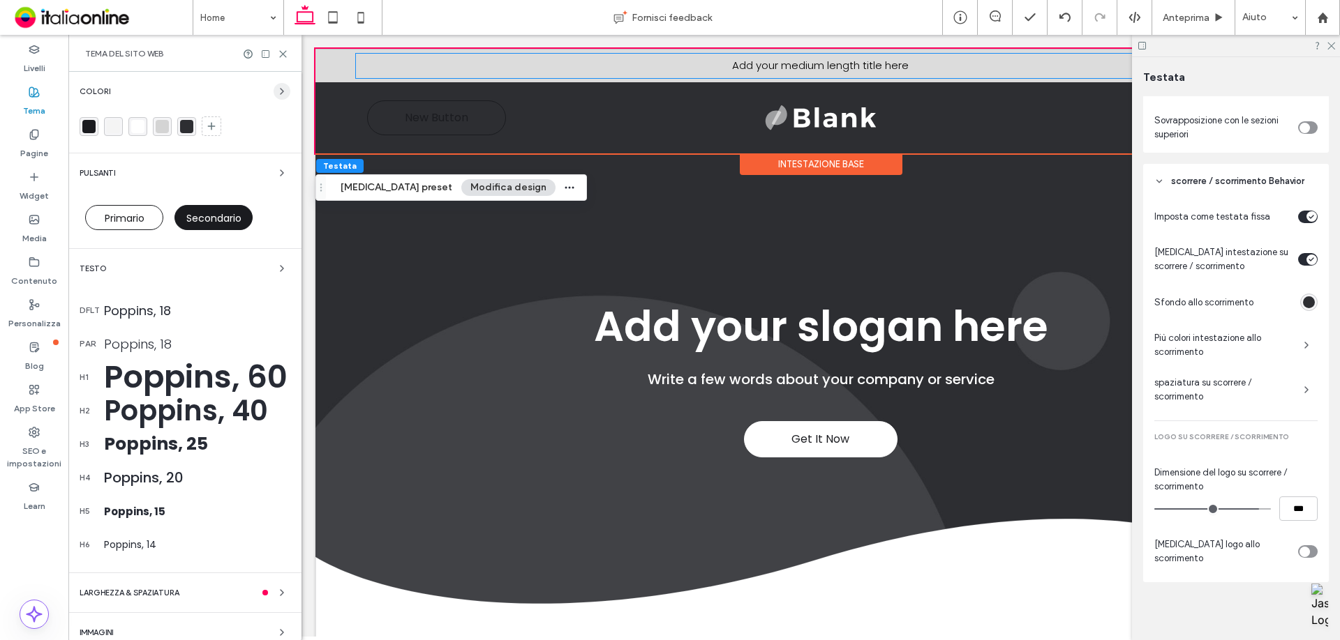
click at [276, 86] on icon "button" at bounding box center [281, 91] width 11 height 11
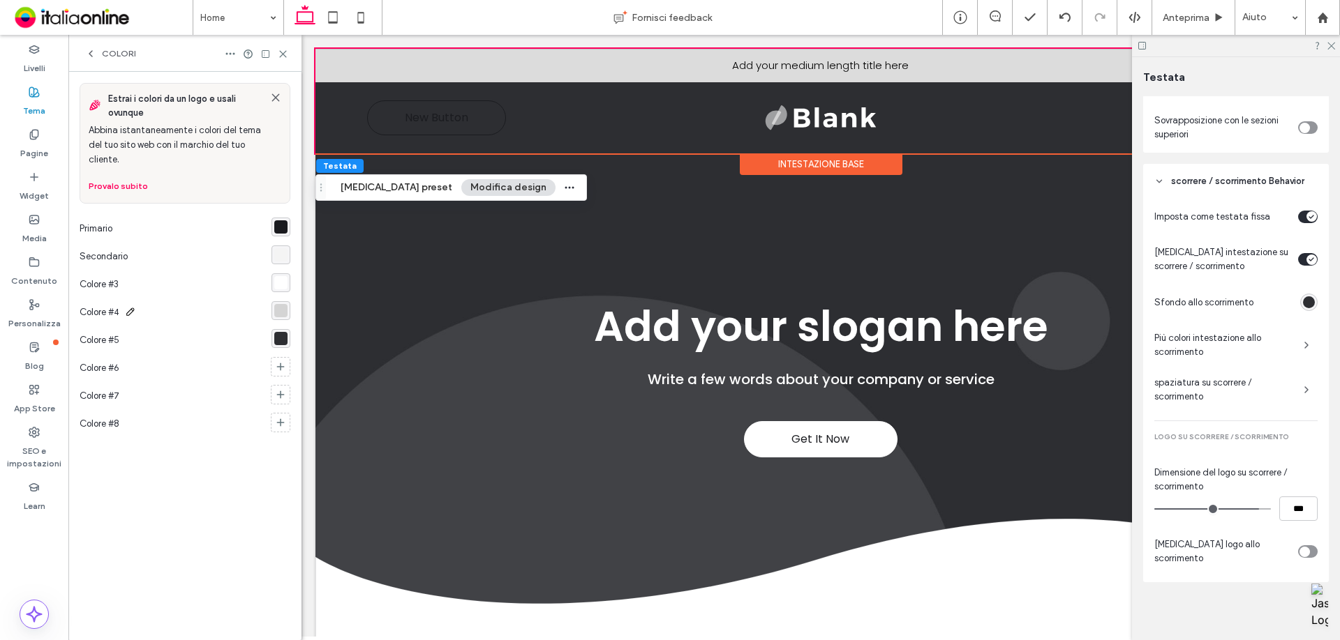
click at [117, 186] on button "Provalo subito" at bounding box center [118, 186] width 59 height 17
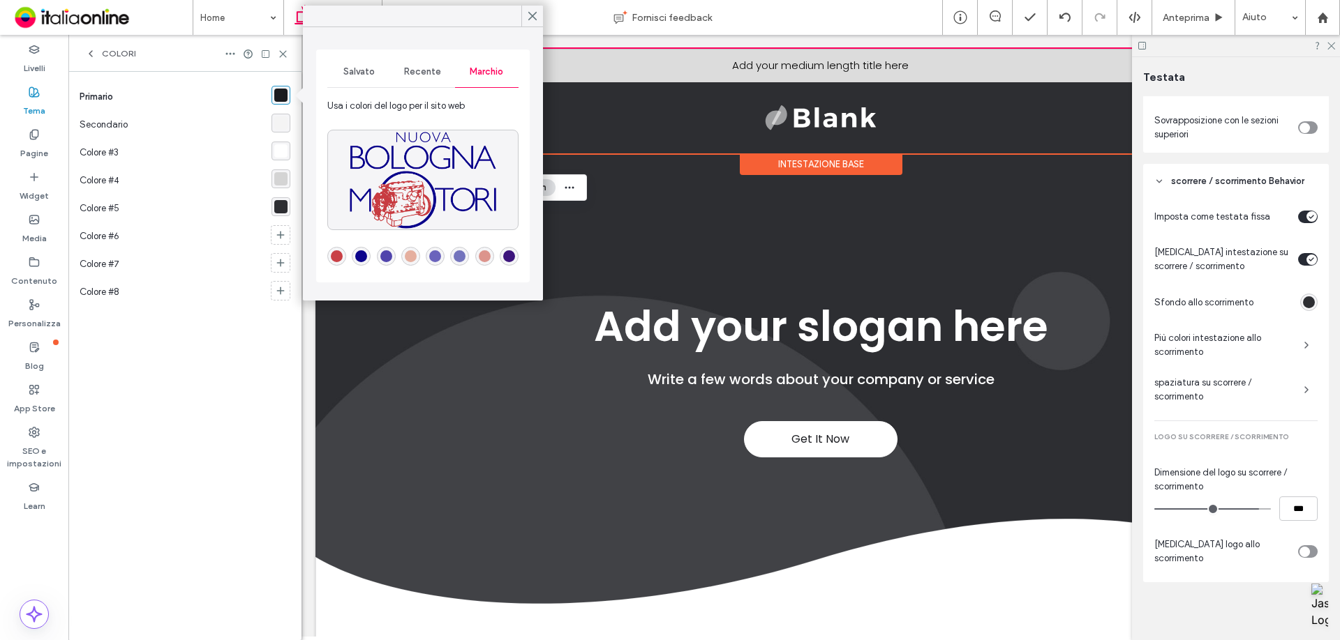
click at [359, 250] on div "rgba(12,4,140,1)" at bounding box center [361, 256] width 12 height 12
click at [278, 122] on div "rgba(244, 244, 244, 1)" at bounding box center [280, 123] width 13 height 13
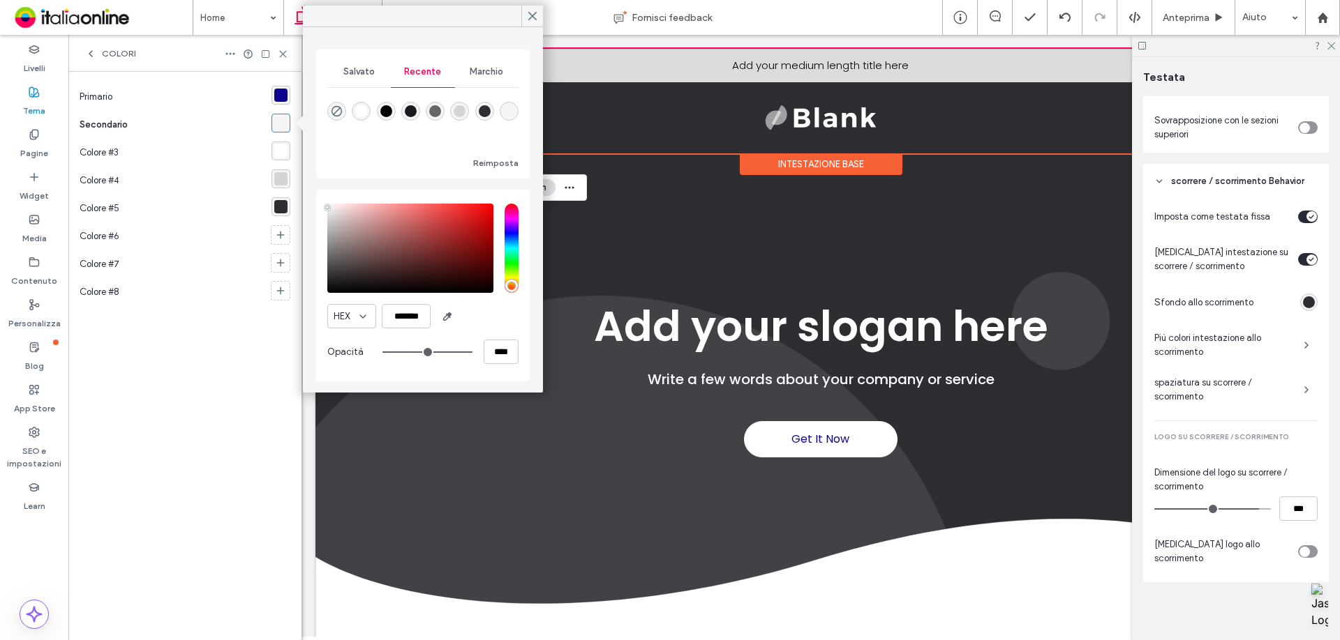
click at [470, 76] on span "Marchio" at bounding box center [486, 71] width 33 height 11
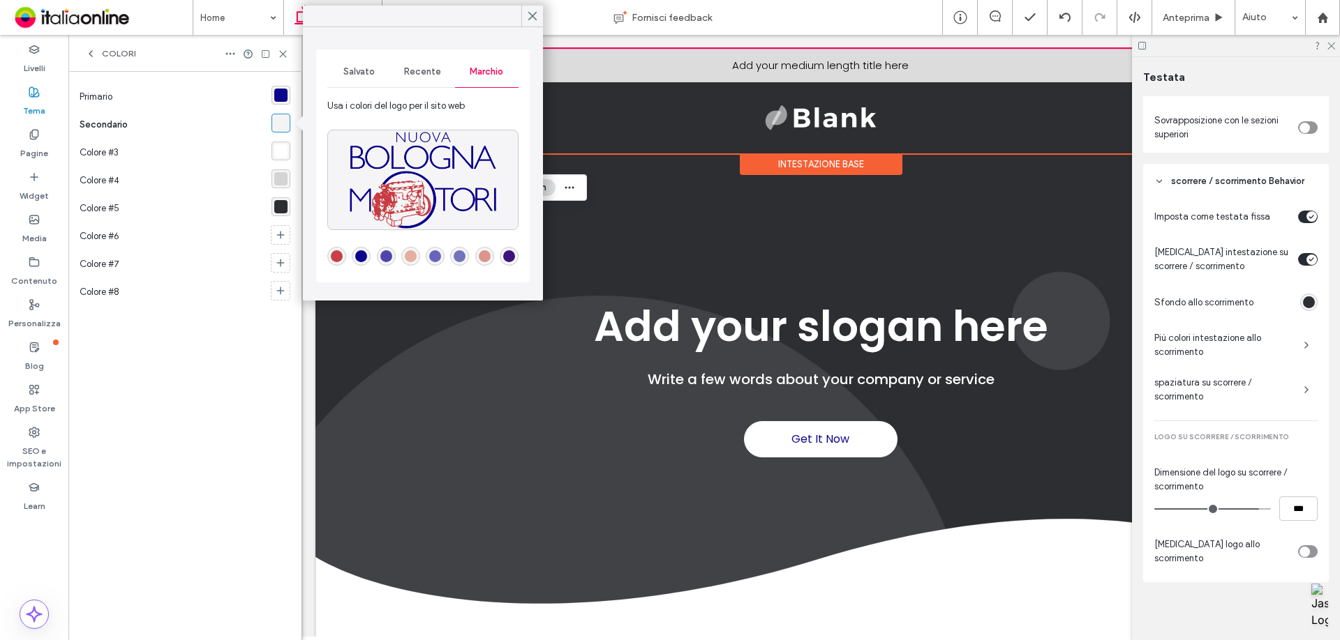
click at [332, 251] on div "rgba(201,64,70,1)" at bounding box center [337, 256] width 12 height 12
click at [280, 181] on div "rgba(212, 212, 212, 1)" at bounding box center [280, 178] width 13 height 13
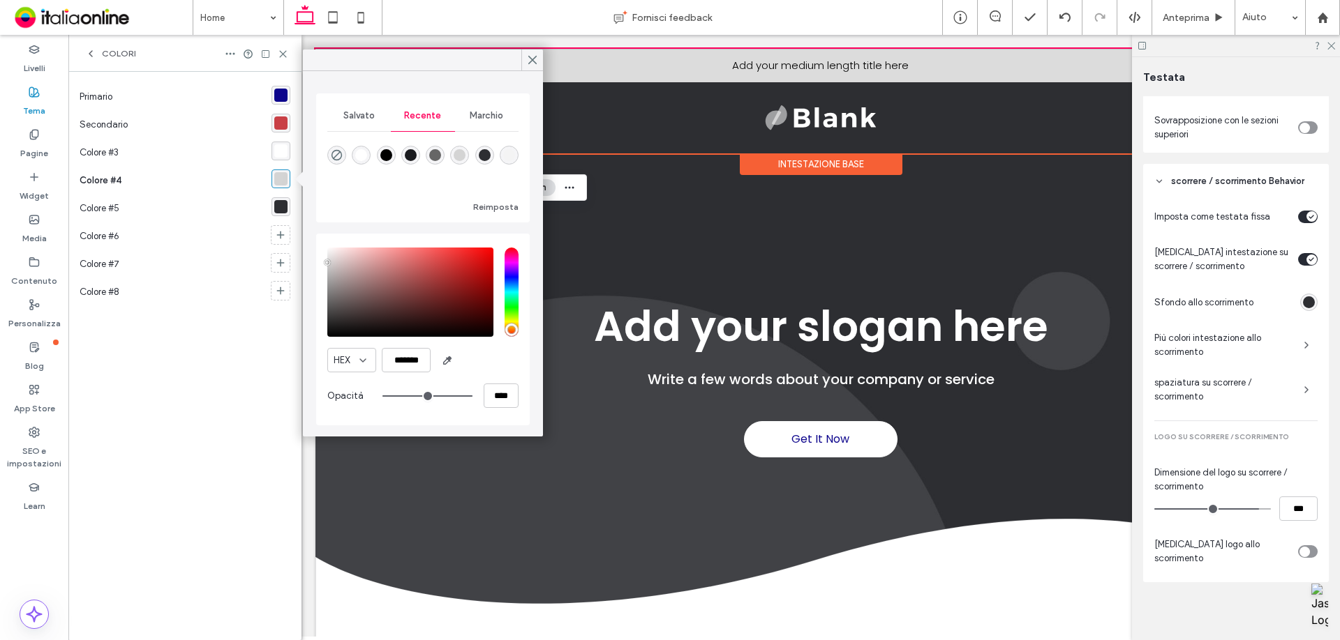
click at [472, 121] on span "Marchio" at bounding box center [486, 115] width 33 height 11
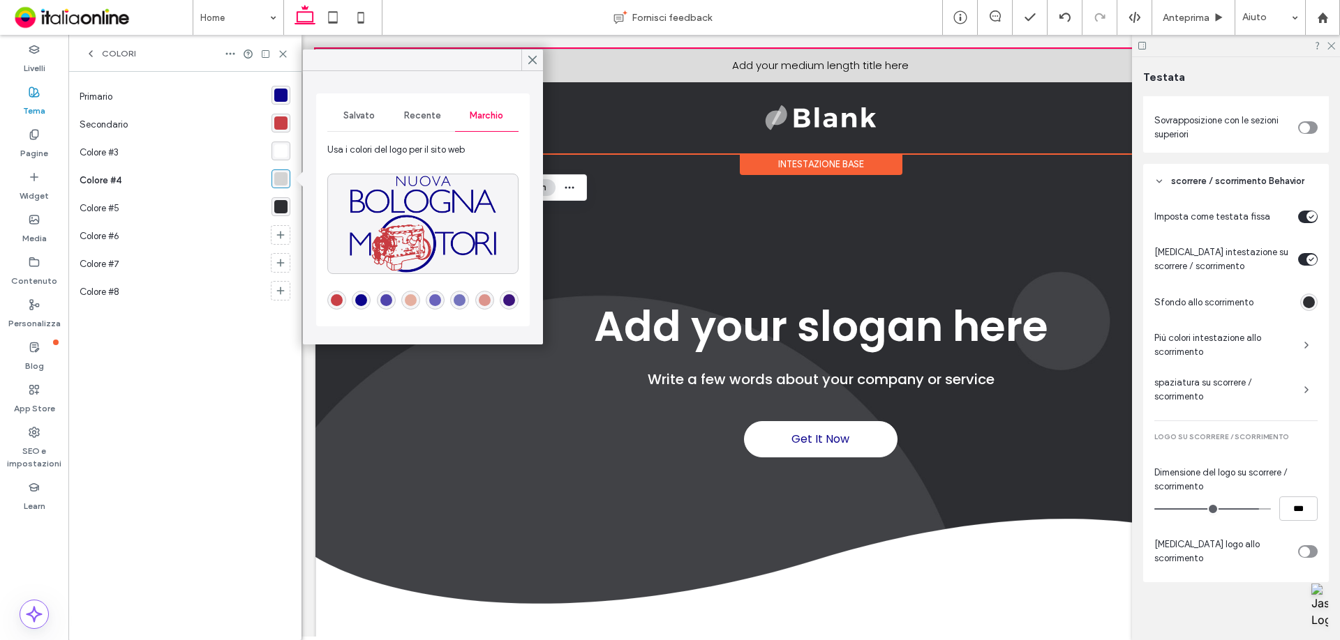
click at [511, 299] on div "rgba(60,20,124,1)" at bounding box center [509, 300] width 12 height 12
click at [273, 91] on div "rgba(12,4,140,1)" at bounding box center [280, 95] width 19 height 19
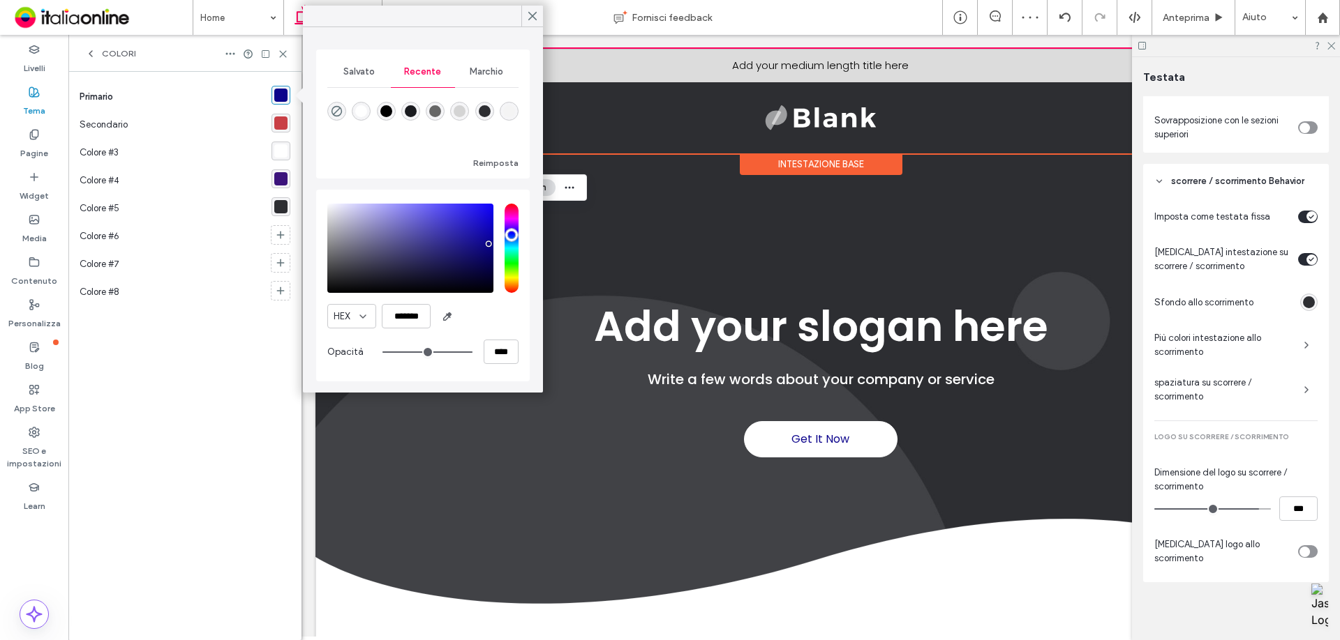
click at [494, 87] on div "Marchio" at bounding box center [486, 72] width 63 height 31
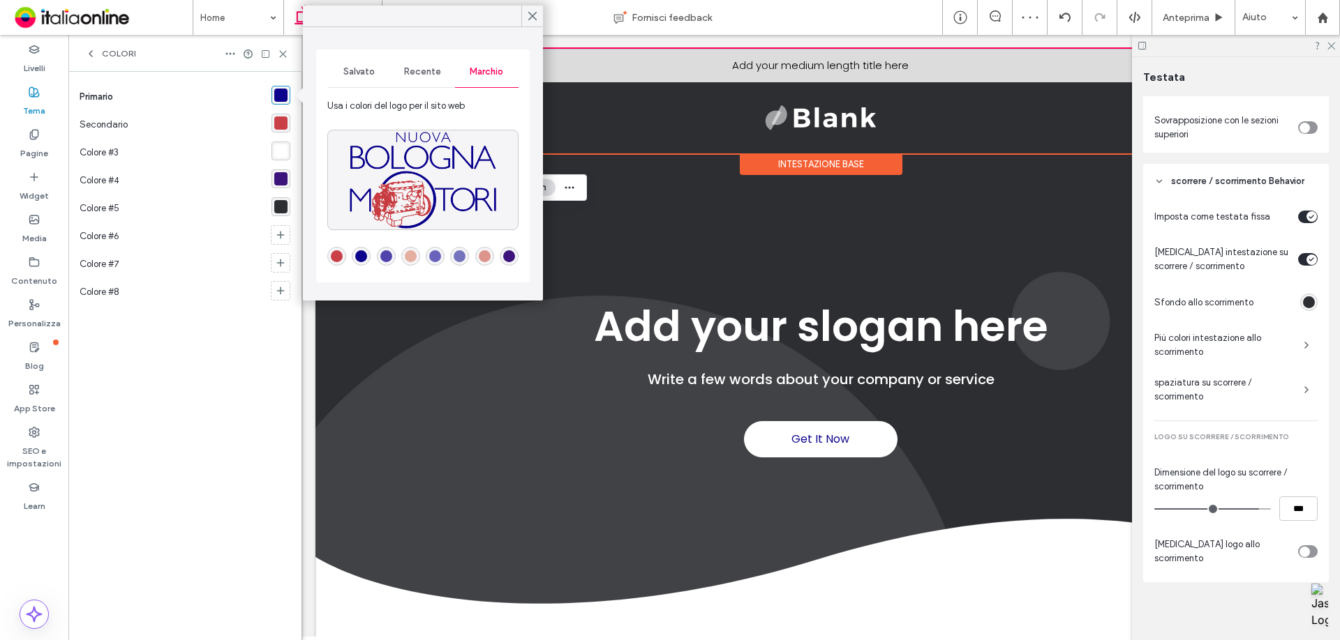
drag, startPoint x: 507, startPoint y: 256, endPoint x: 451, endPoint y: 246, distance: 56.7
click at [507, 256] on div "rgba(60,20,124,1)" at bounding box center [509, 256] width 12 height 12
click at [279, 181] on div "rgba(60,20,124,1)" at bounding box center [280, 178] width 13 height 13
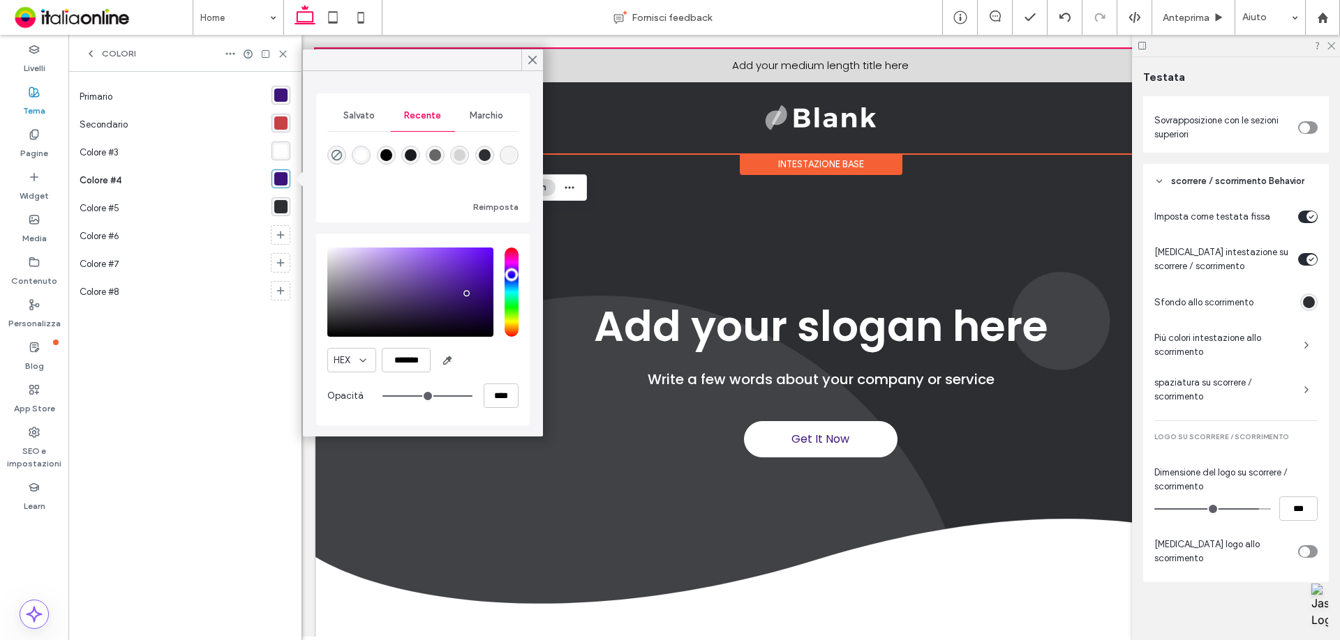
click at [470, 117] on span "Marchio" at bounding box center [486, 115] width 33 height 11
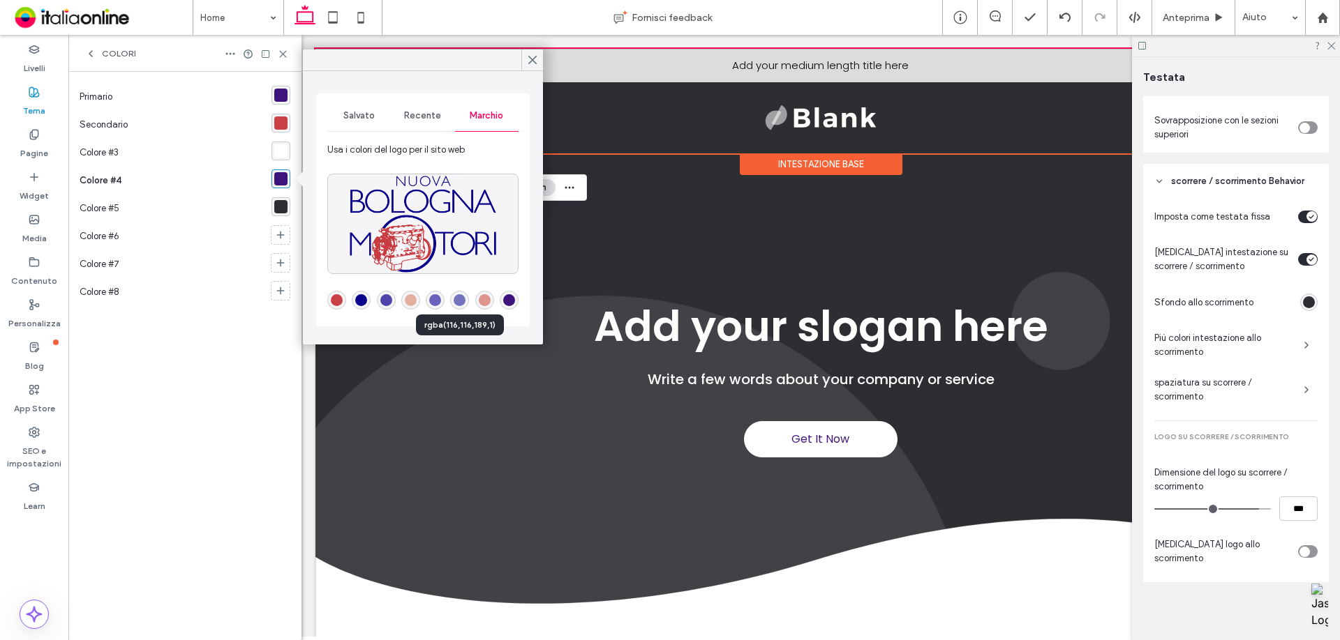
click at [459, 302] on div "rgba(116,116,189,1)" at bounding box center [459, 300] width 12 height 12
click at [287, 209] on div "rgba(45, 46, 50, 1)" at bounding box center [280, 206] width 19 height 19
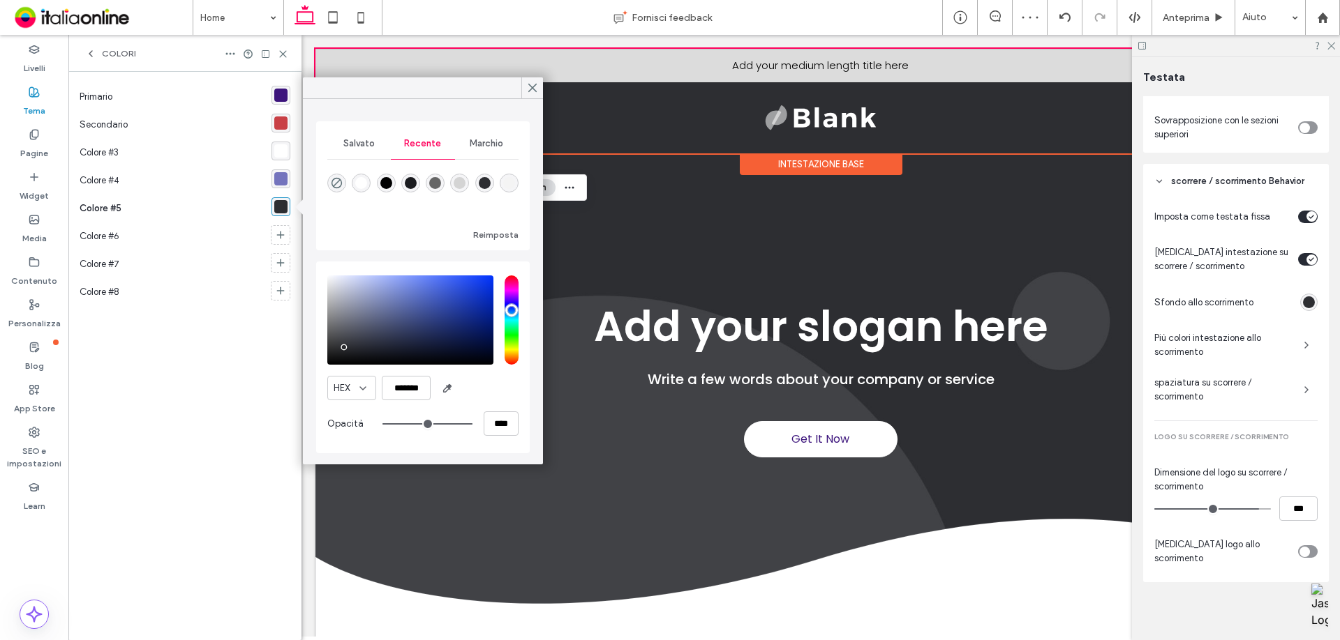
click at [460, 151] on div "Marchio" at bounding box center [486, 143] width 63 height 31
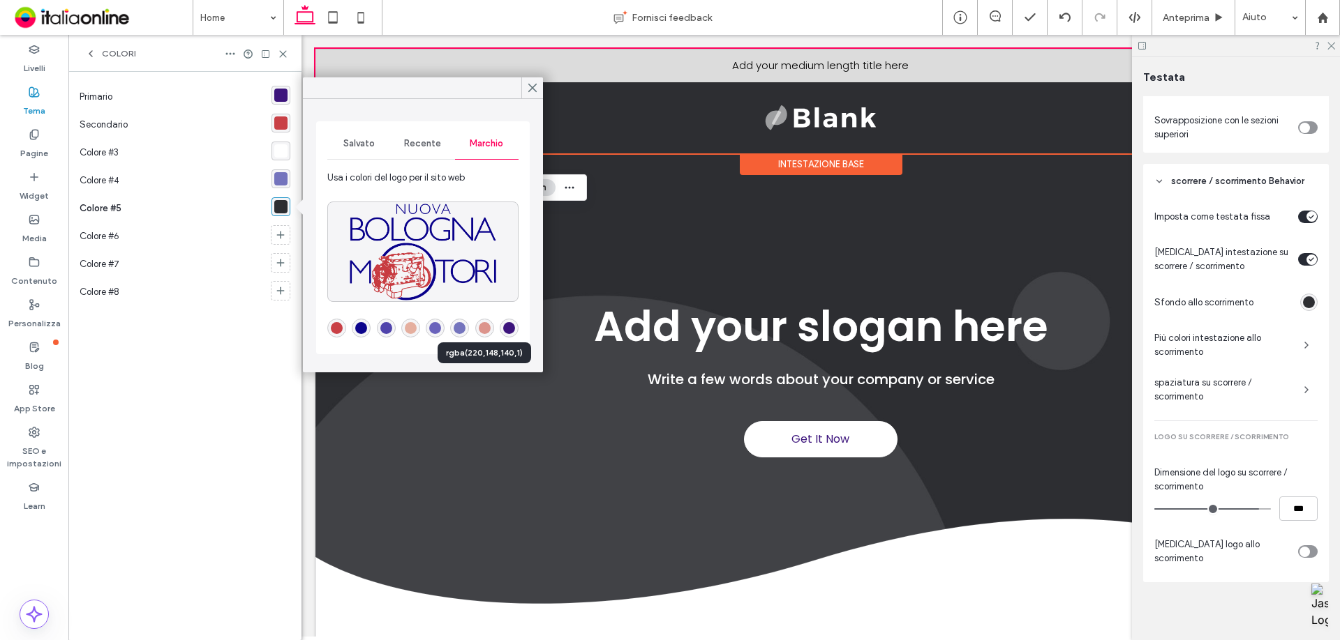
click at [483, 330] on div "rgba(220,148,140,1)" at bounding box center [485, 328] width 12 height 12
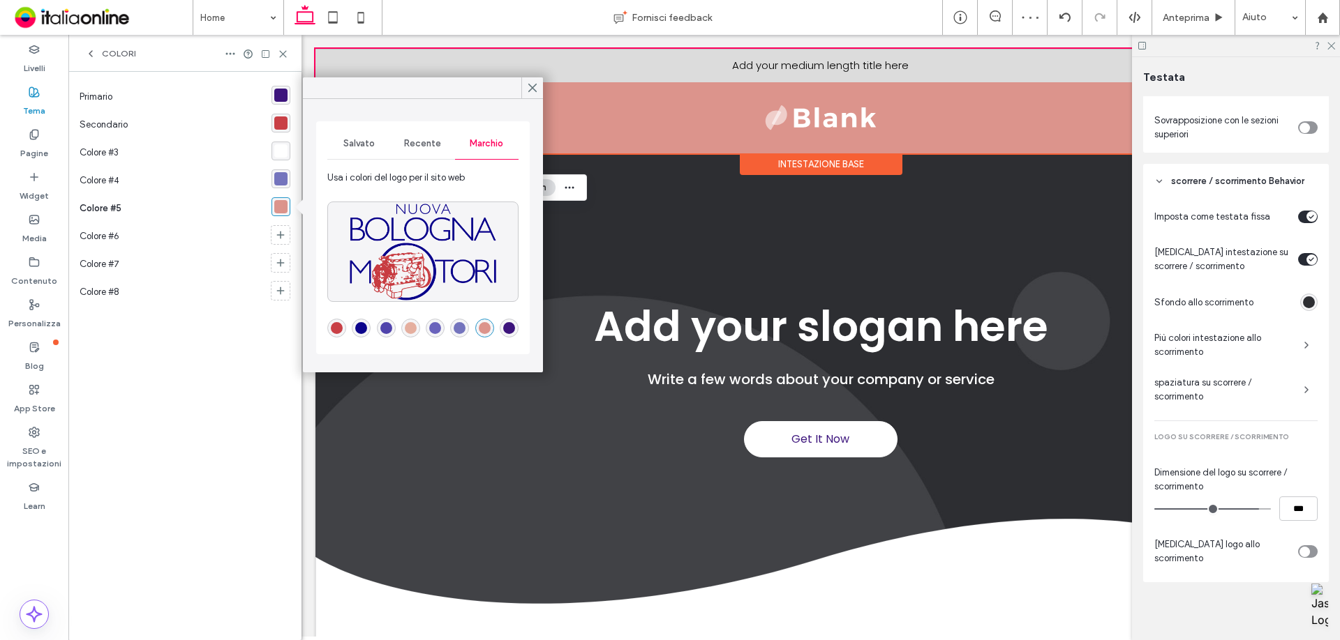
click at [288, 47] on div "Colori" at bounding box center [184, 53] width 233 height 37
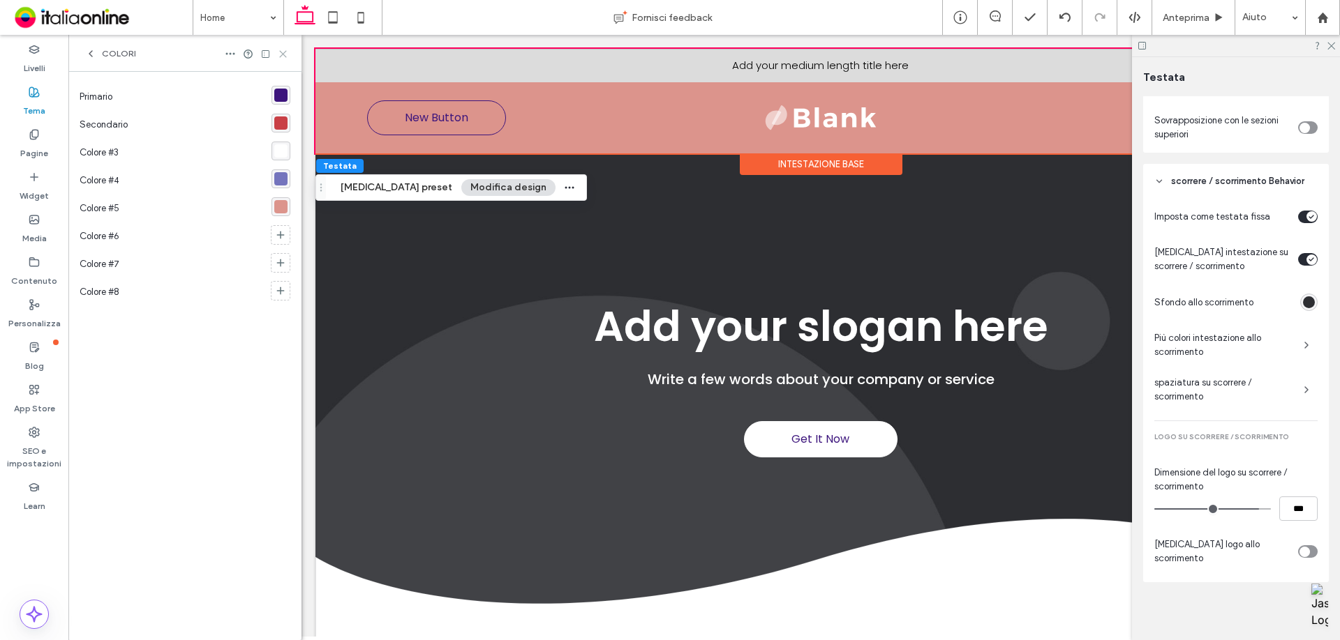
click at [286, 52] on icon at bounding box center [283, 54] width 10 height 10
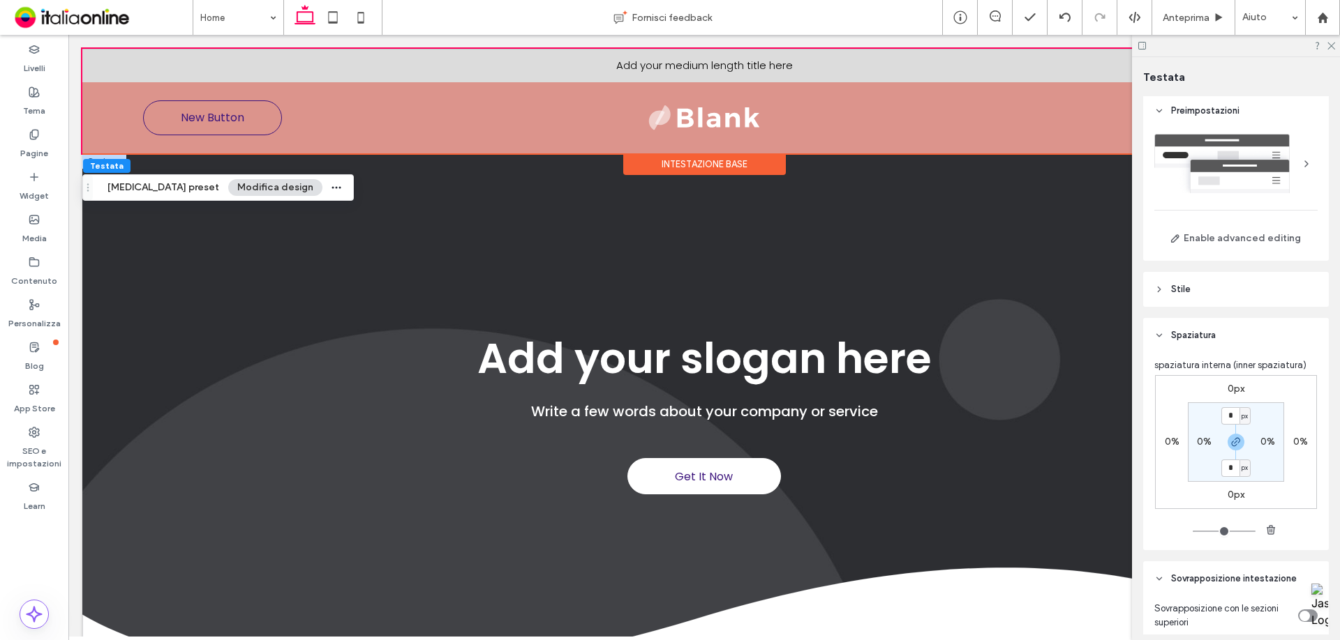
scroll to position [0, 0]
click at [103, 91] on div at bounding box center [104, 89] width 44 height 15
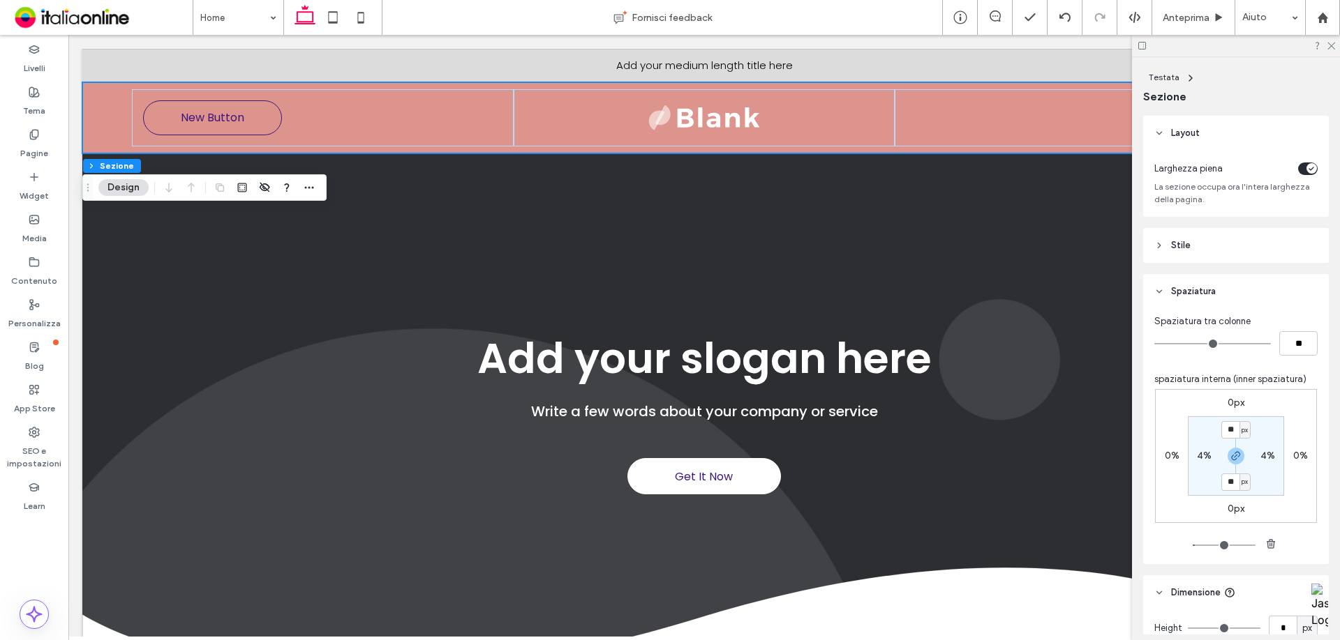
click at [138, 195] on button "Design" at bounding box center [123, 187] width 50 height 17
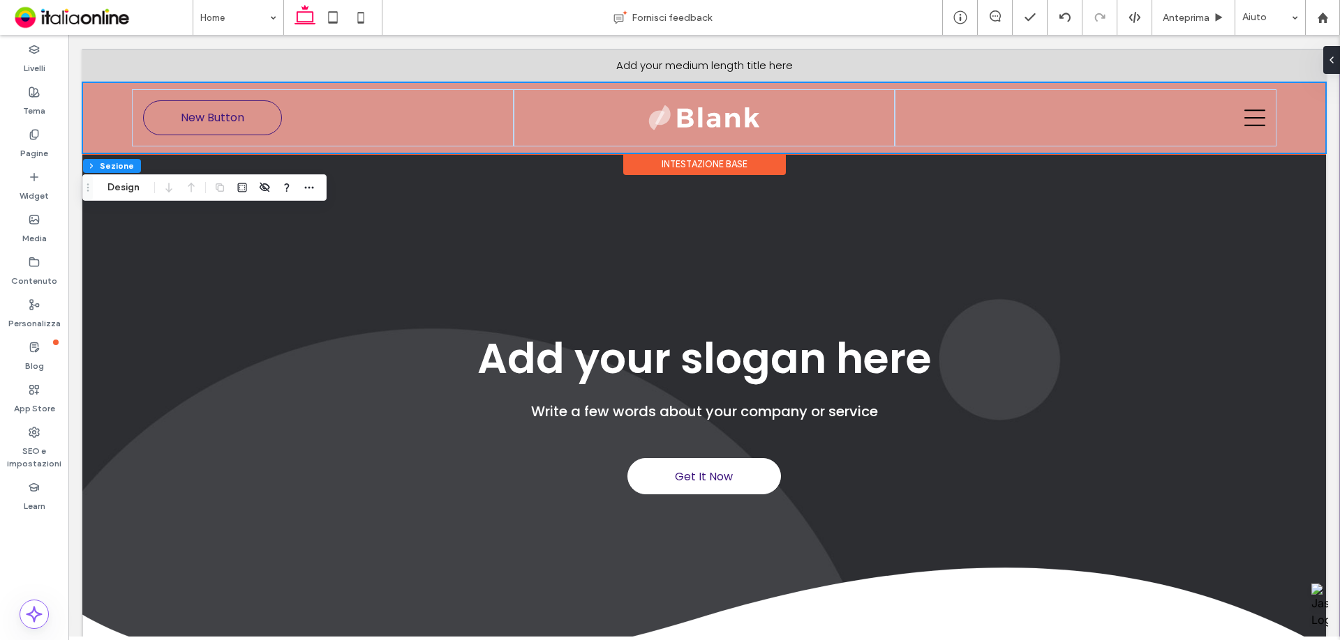
click at [107, 112] on div "New Button" at bounding box center [703, 117] width 1243 height 71
click at [138, 189] on button "Design" at bounding box center [123, 187] width 50 height 17
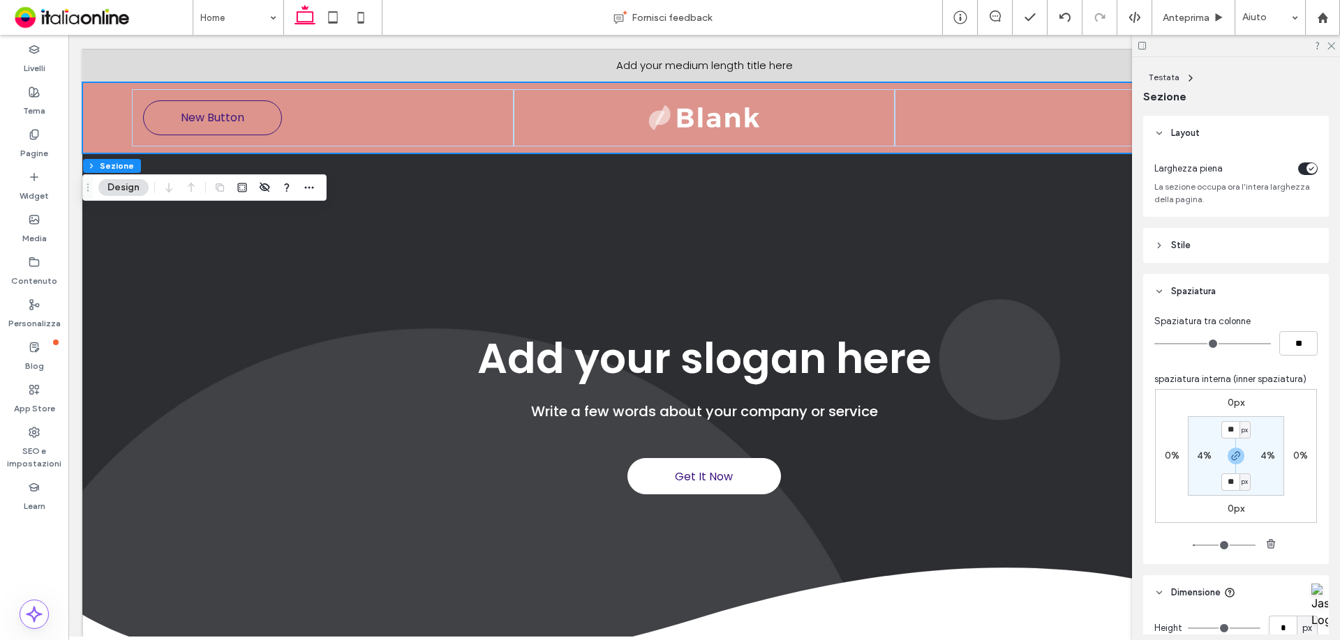
click at [892, 253] on header "Stile" at bounding box center [1236, 245] width 186 height 35
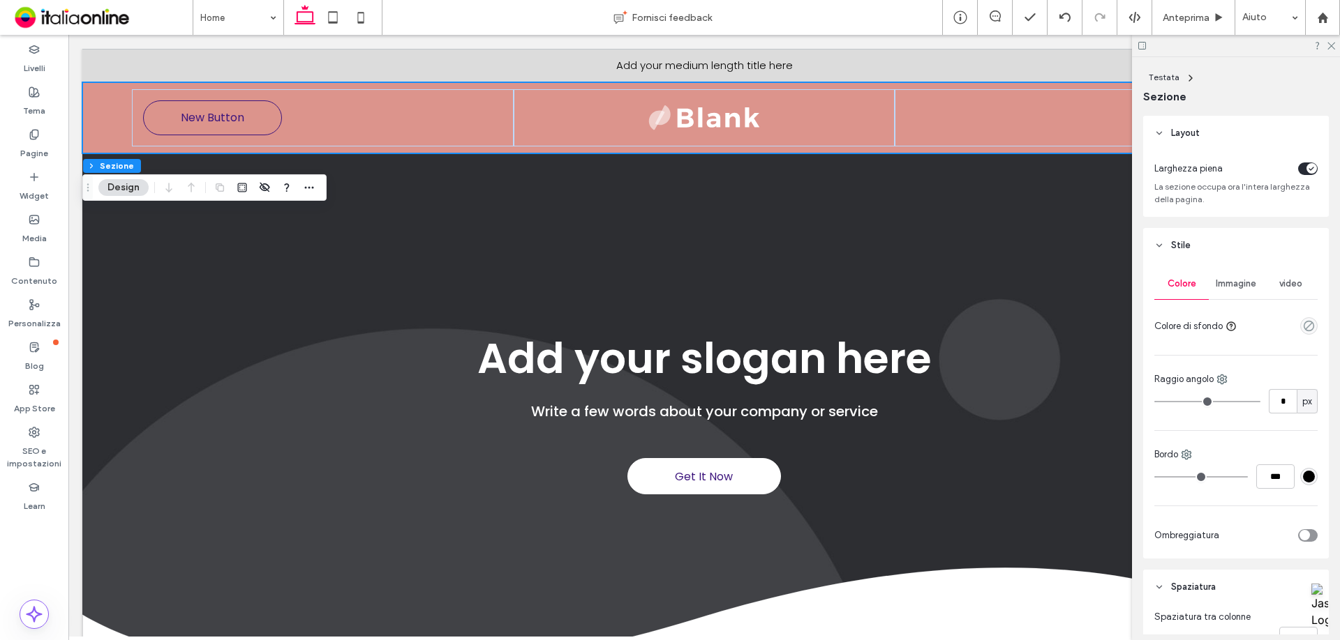
click at [892, 336] on div at bounding box center [1279, 326] width 75 height 24
click at [892, 331] on use "empty color" at bounding box center [1308, 326] width 10 height 10
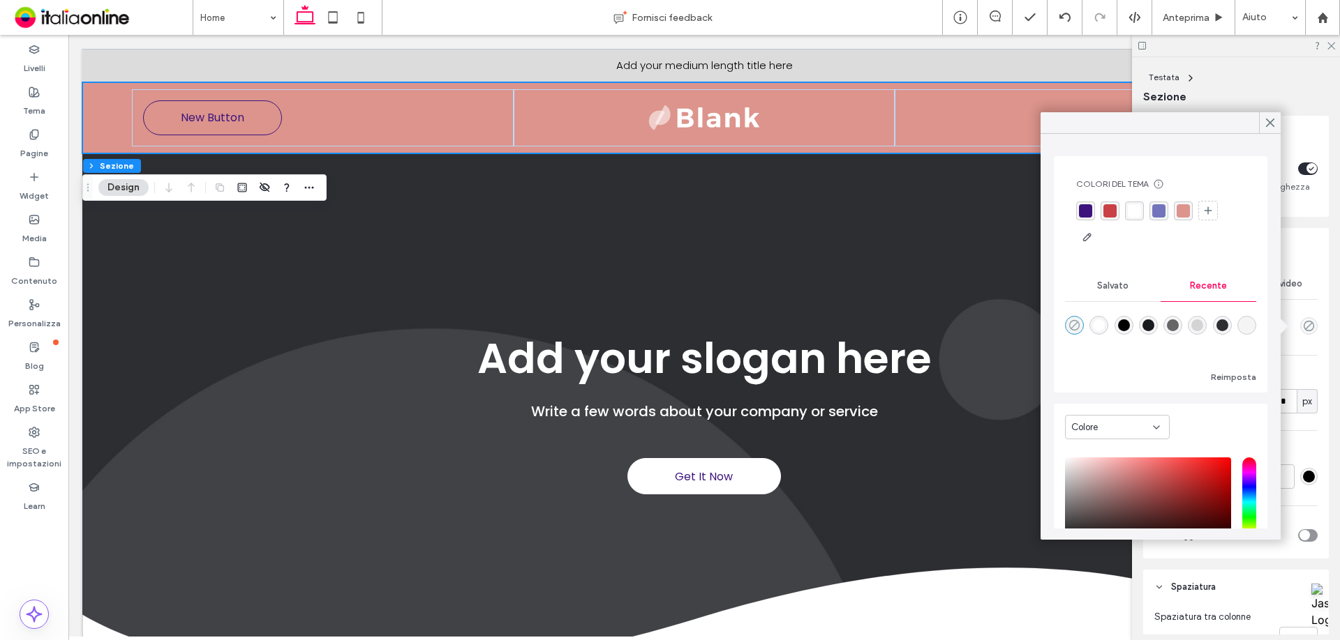
click at [892, 327] on icon "rgba(0, 0, 0, 0)" at bounding box center [1074, 326] width 12 height 12
click at [892, 345] on div "Colore Immagine video Colore di sfondo Raggio angolo * px Bordo *** Ombreggiatu…" at bounding box center [1236, 411] width 186 height 296
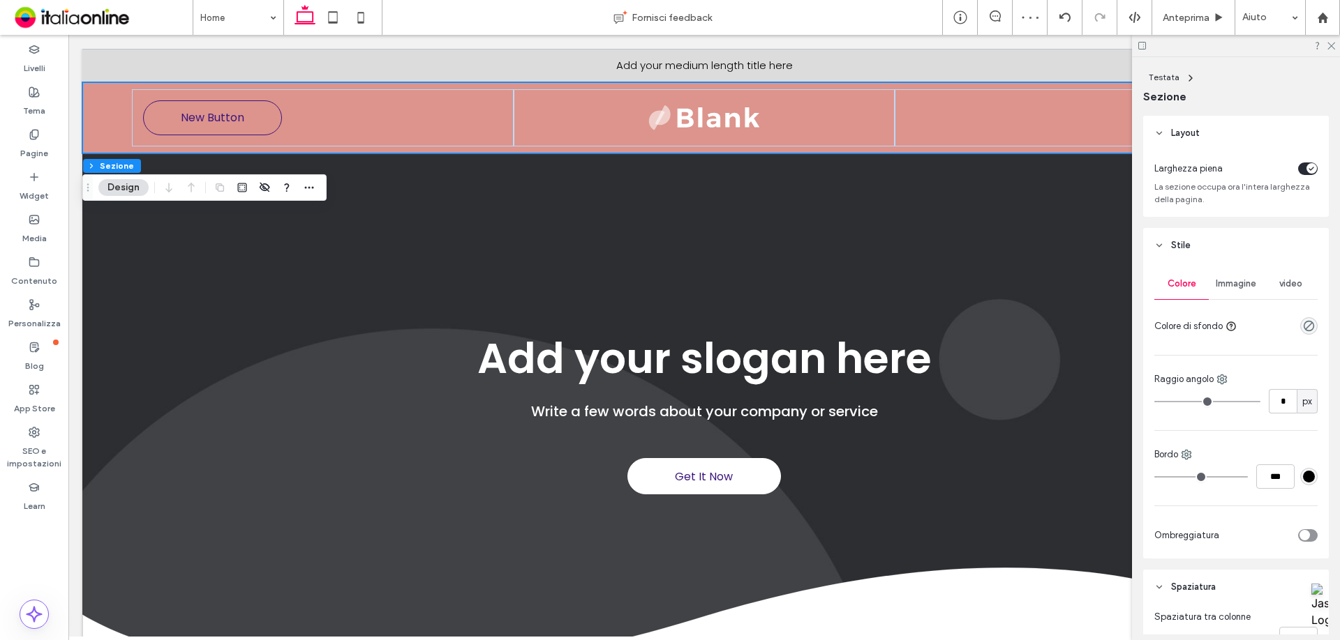
click at [892, 282] on span "Immagine" at bounding box center [1235, 283] width 40 height 11
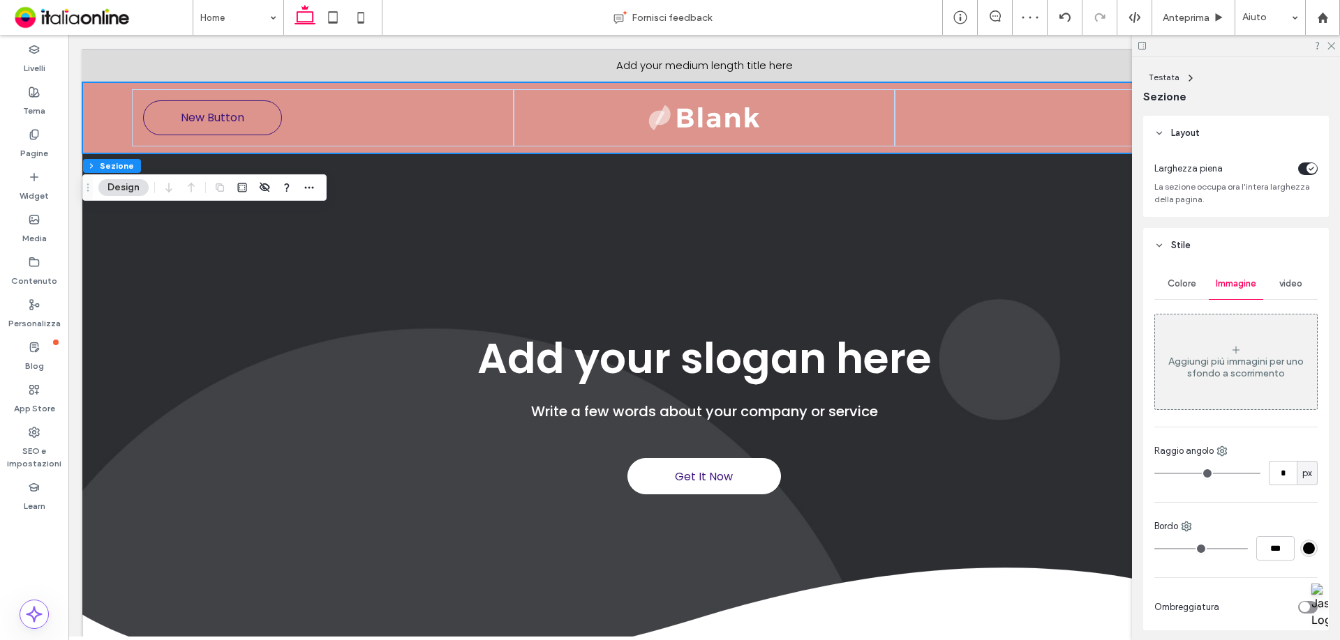
click at [892, 281] on div "Colore Immagine video Aggiungi più immagini per uno sfondo a scorrimento Raggio…" at bounding box center [1236, 447] width 186 height 368
click at [892, 287] on span "Colore" at bounding box center [1181, 283] width 29 height 11
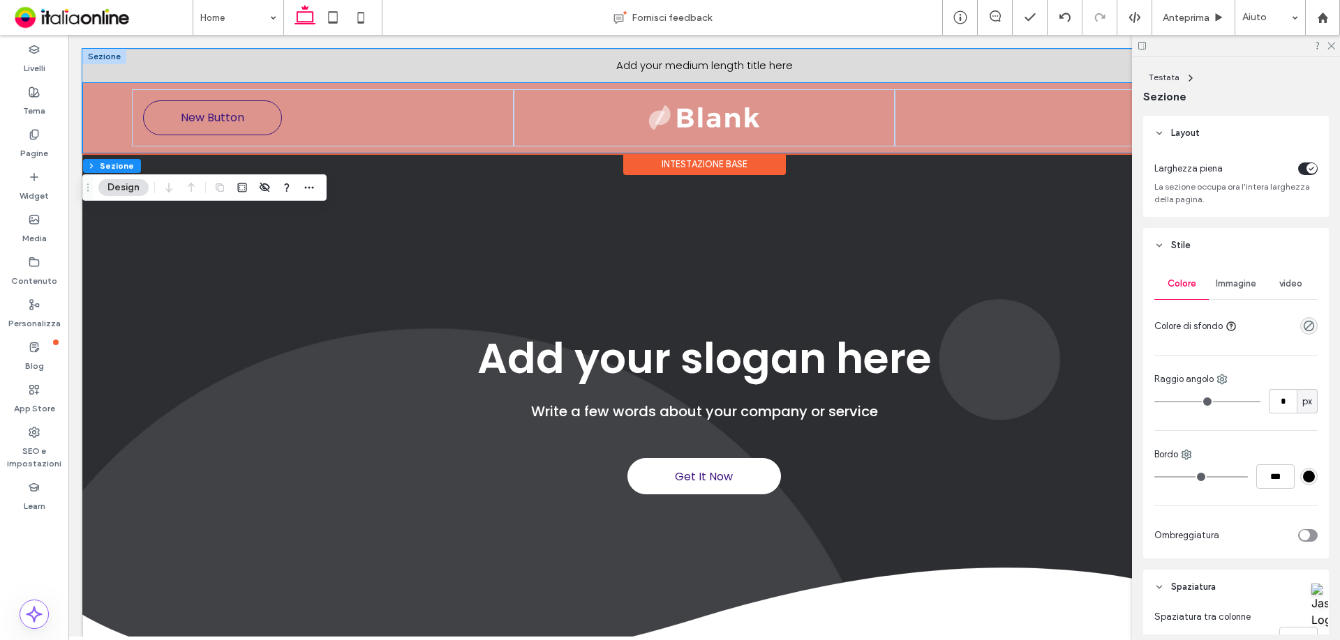
click at [127, 73] on div "Add your medium length title here" at bounding box center [703, 66] width 1243 height 33
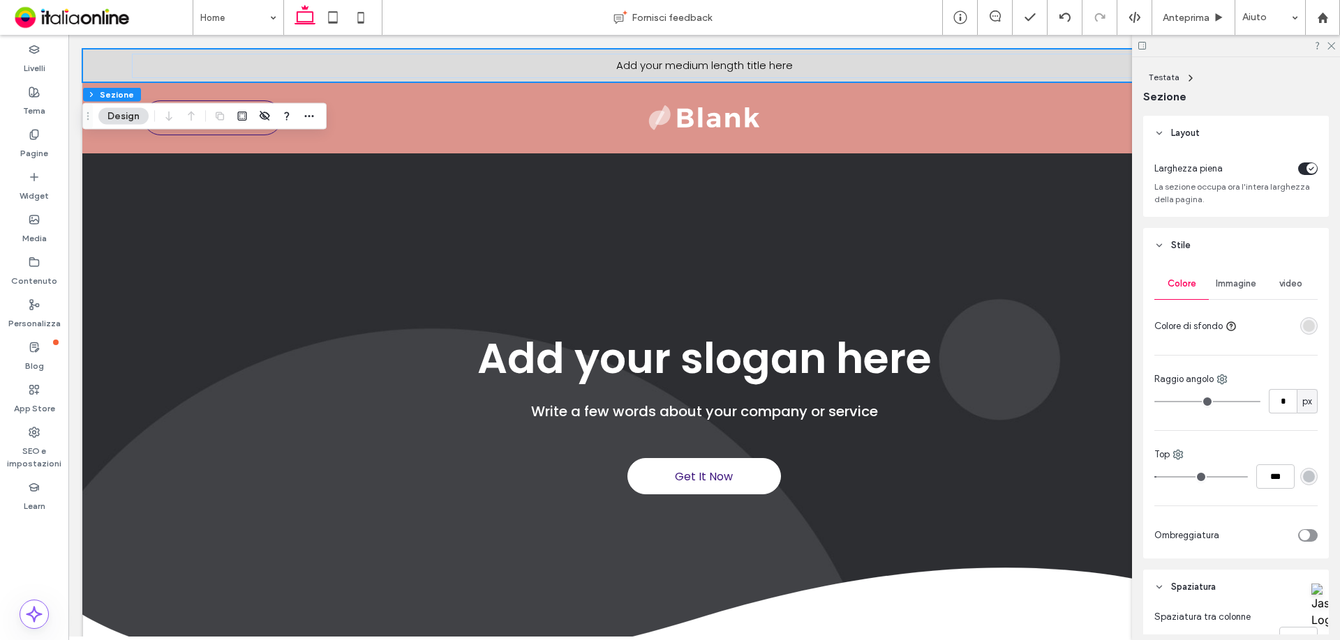
click at [892, 317] on div at bounding box center [1279, 326] width 75 height 24
click at [892, 326] on div "rgba(220, 220, 220, 1)" at bounding box center [1309, 326] width 12 height 12
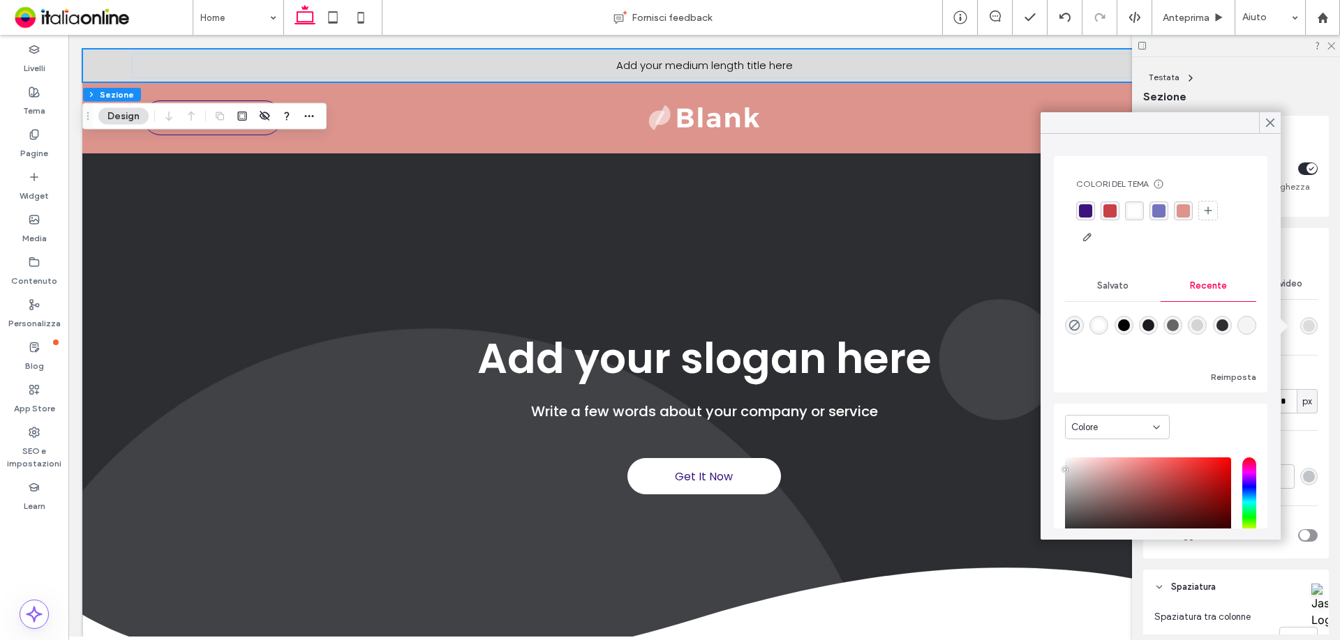
click at [892, 207] on div "rgba(60,20,124,1)" at bounding box center [1085, 210] width 13 height 13
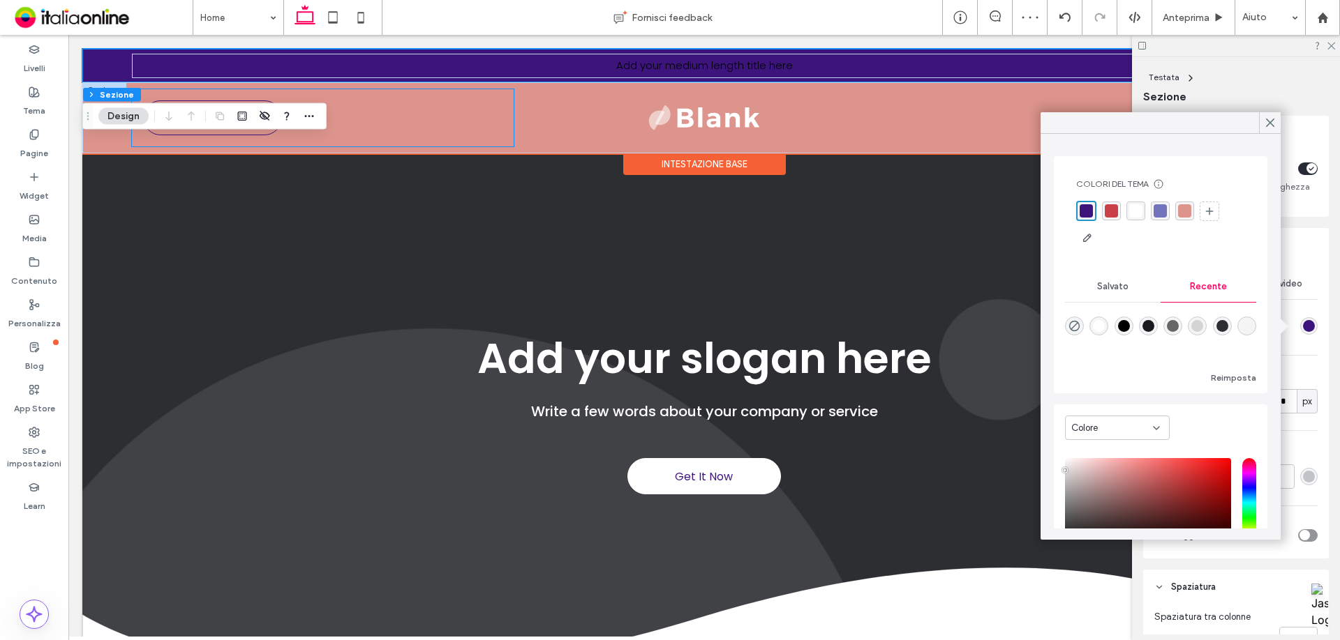
click at [143, 89] on div "New Button" at bounding box center [322, 117] width 381 height 57
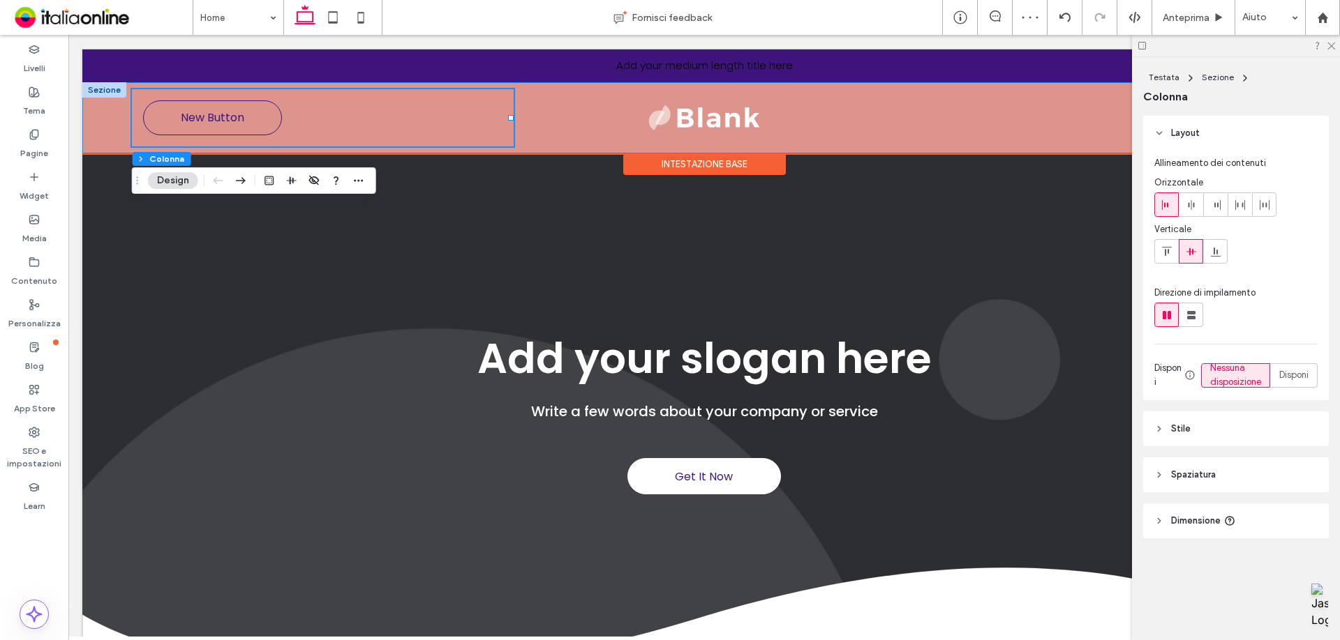
click at [126, 84] on div "New Button" at bounding box center [703, 117] width 1243 height 71
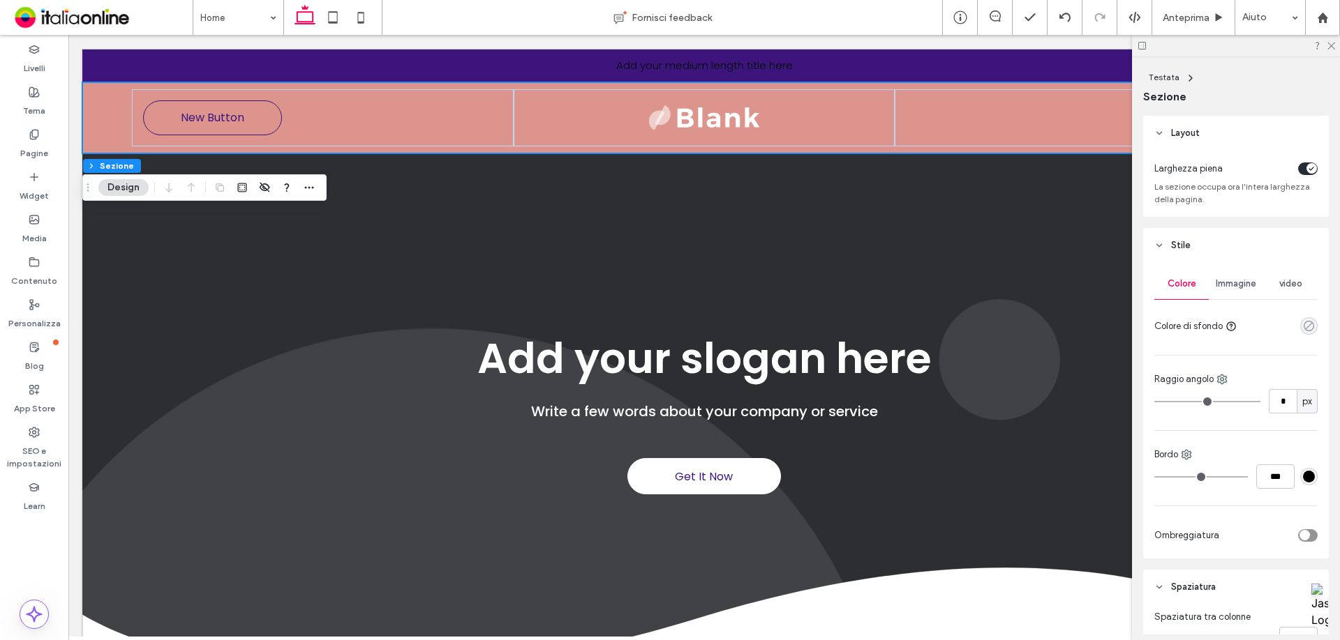
click at [892, 328] on icon "rgba(0, 0, 0, 0)" at bounding box center [1309, 326] width 12 height 12
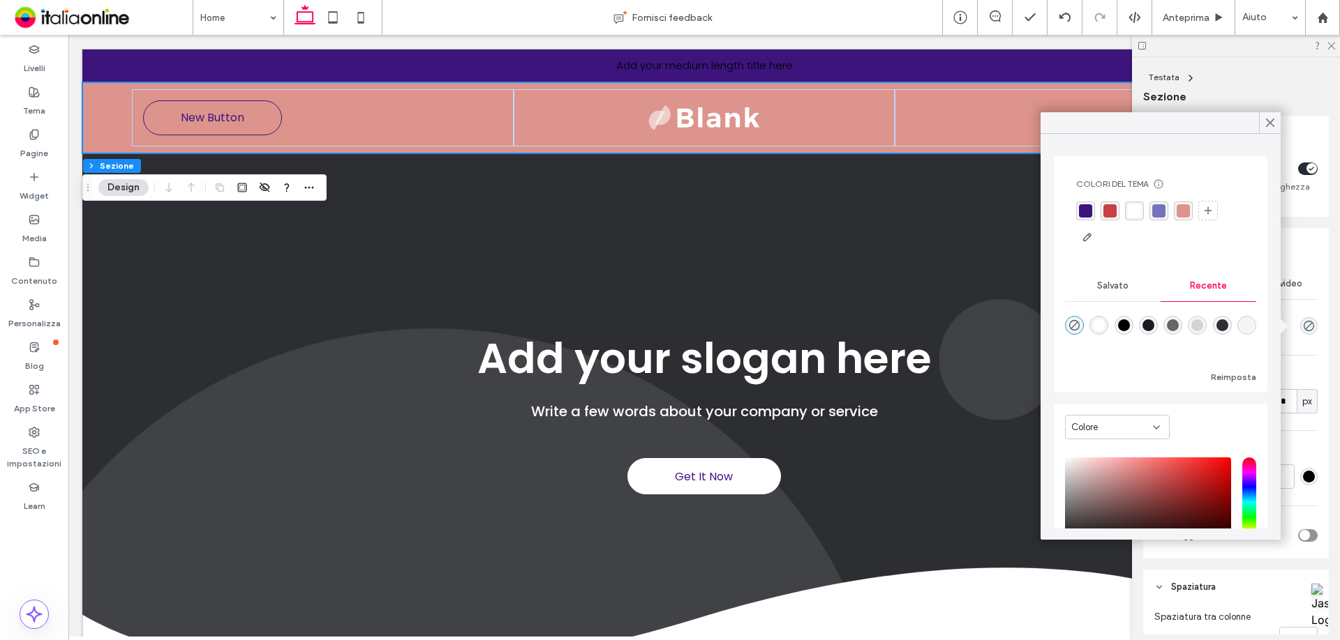
click at [892, 317] on div "rgba(255, 255, 255, 1)" at bounding box center [1098, 325] width 19 height 19
type input "*******"
type input "***"
type input "****"
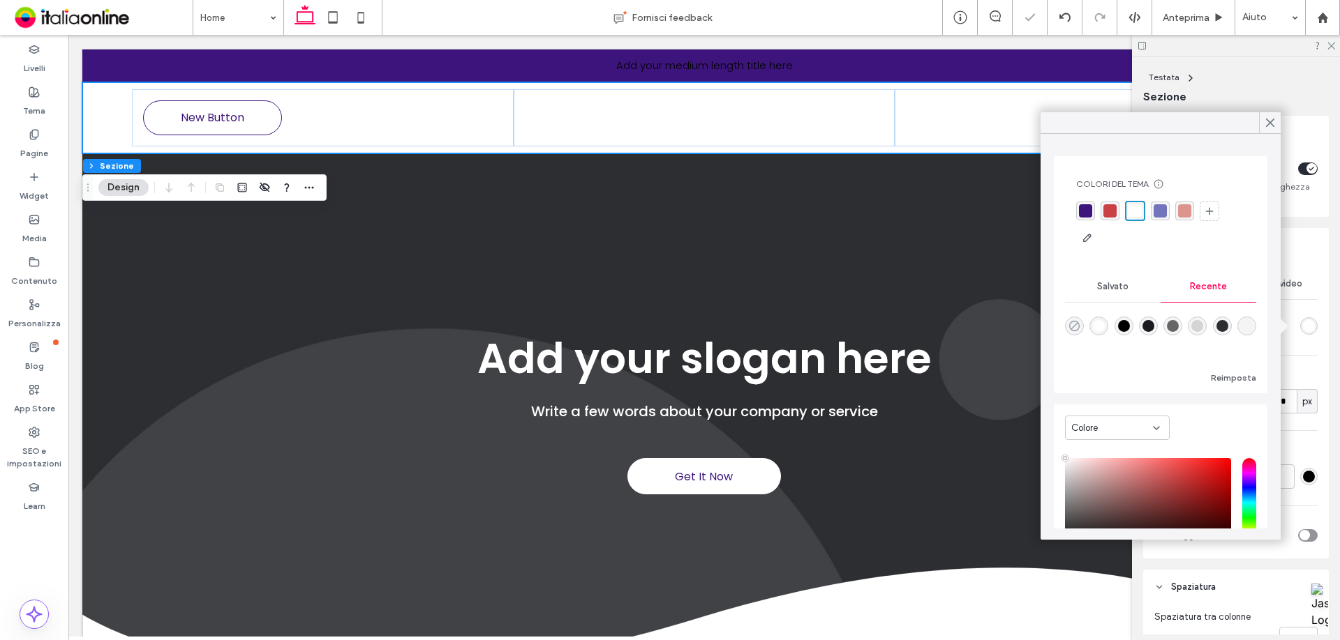
click at [892, 326] on icon "rgba(0, 0, 0, 0)" at bounding box center [1074, 326] width 12 height 12
type input "*******"
type input "*"
type input "**"
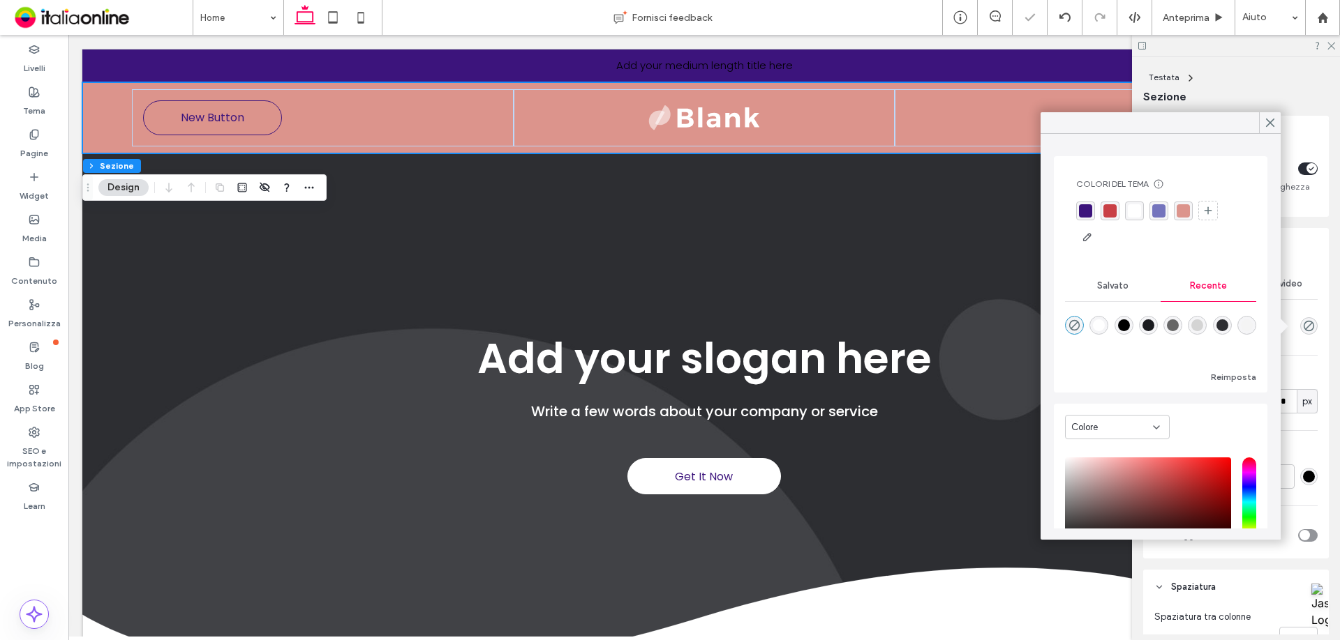
click at [892, 118] on div at bounding box center [1160, 123] width 240 height 22
click at [892, 127] on icon at bounding box center [1270, 123] width 13 height 13
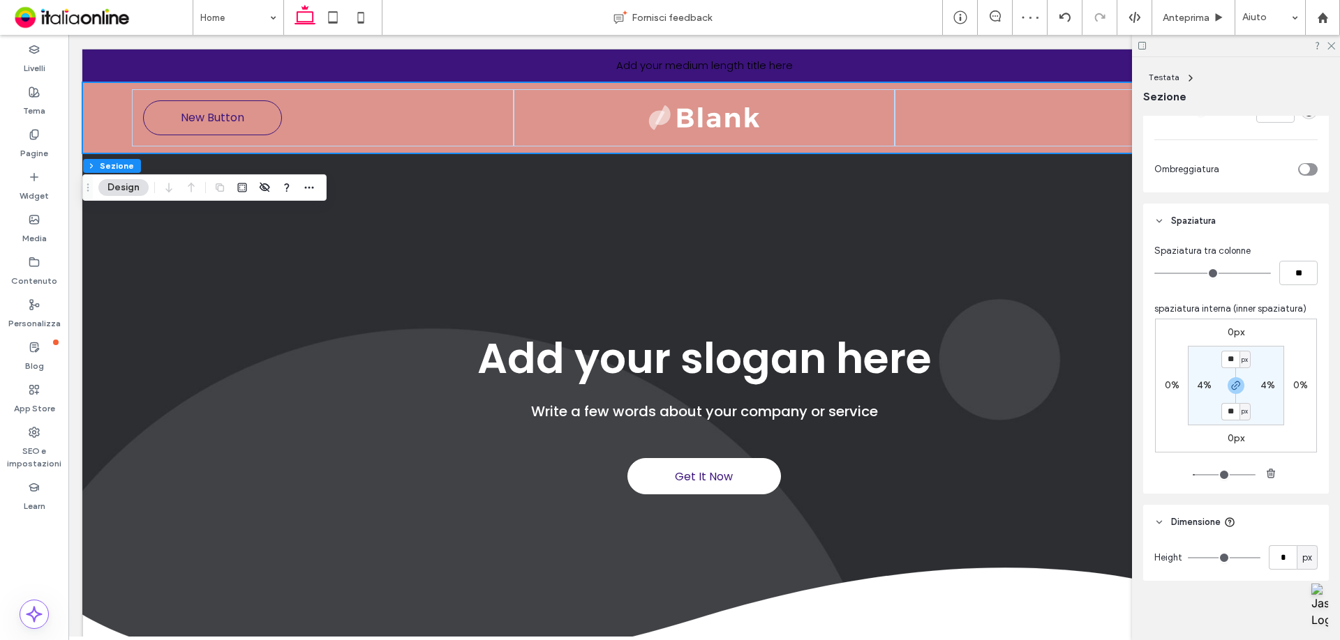
scroll to position [368, 0]
drag, startPoint x: 100, startPoint y: 119, endPoint x: 89, endPoint y: 118, distance: 11.9
click at [100, 119] on div "New Button" at bounding box center [703, 117] width 1243 height 71
click at [20, 33] on link at bounding box center [101, 17] width 182 height 35
drag, startPoint x: 17, startPoint y: 52, endPoint x: 40, endPoint y: 84, distance: 40.1
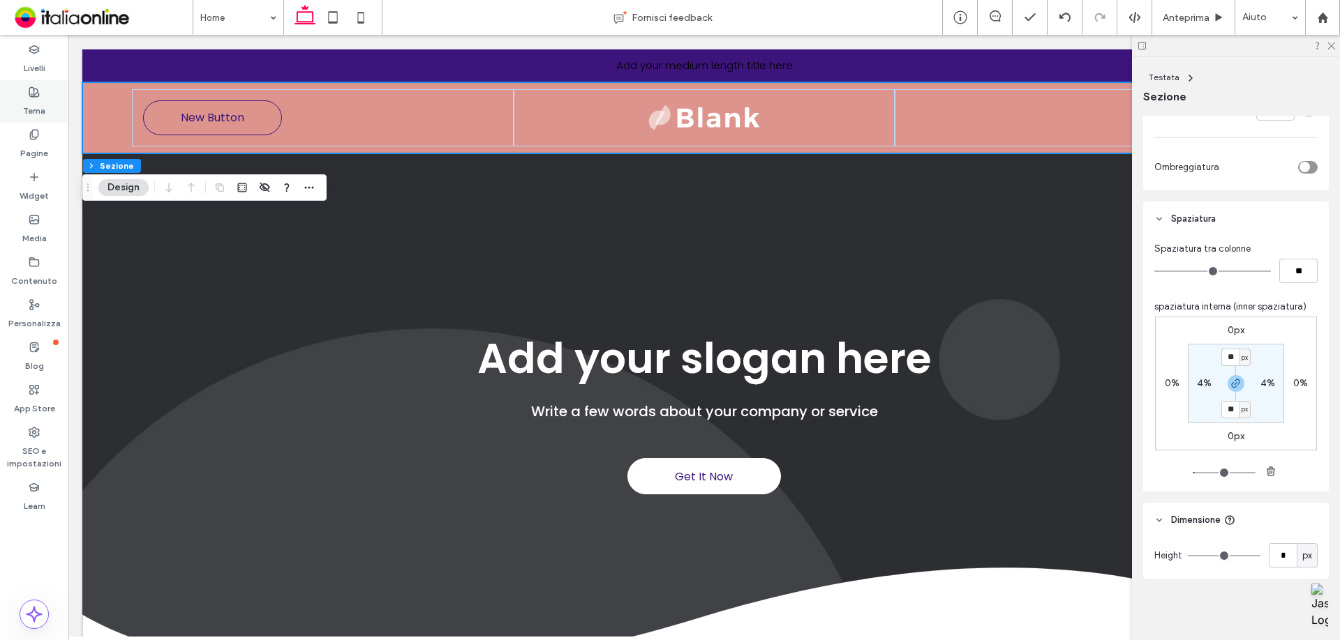
click at [17, 52] on div "Livelli" at bounding box center [34, 59] width 68 height 43
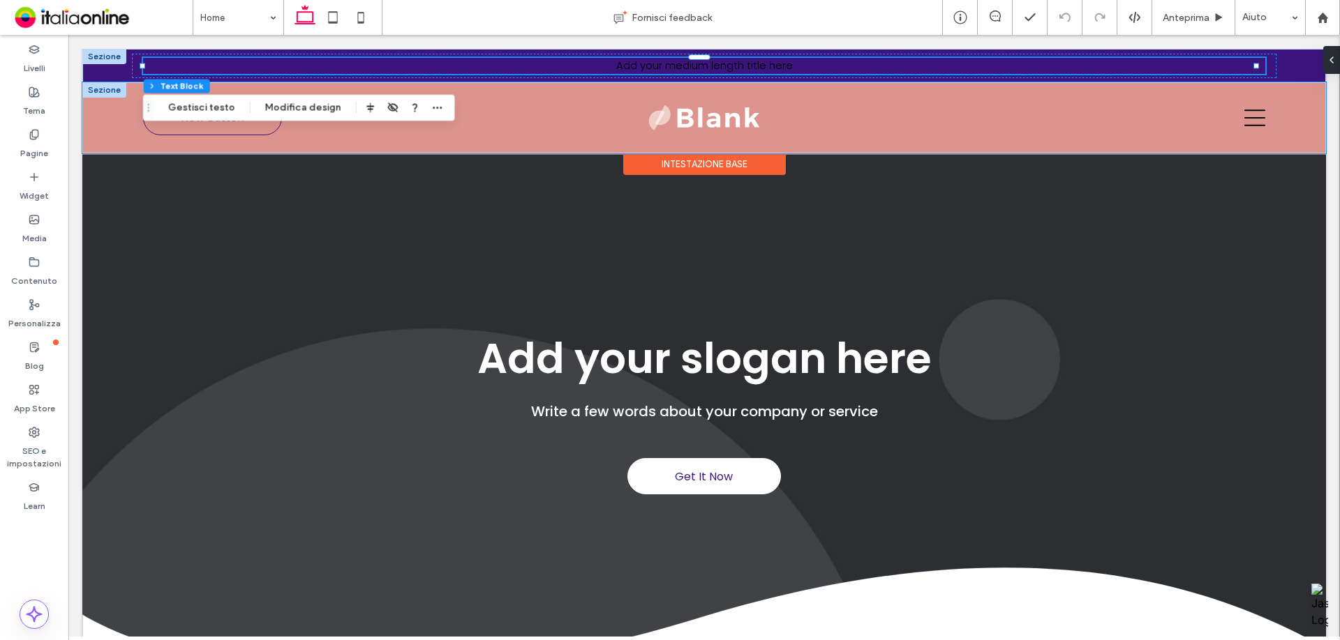
click at [112, 123] on div "New Button" at bounding box center [703, 117] width 1243 height 71
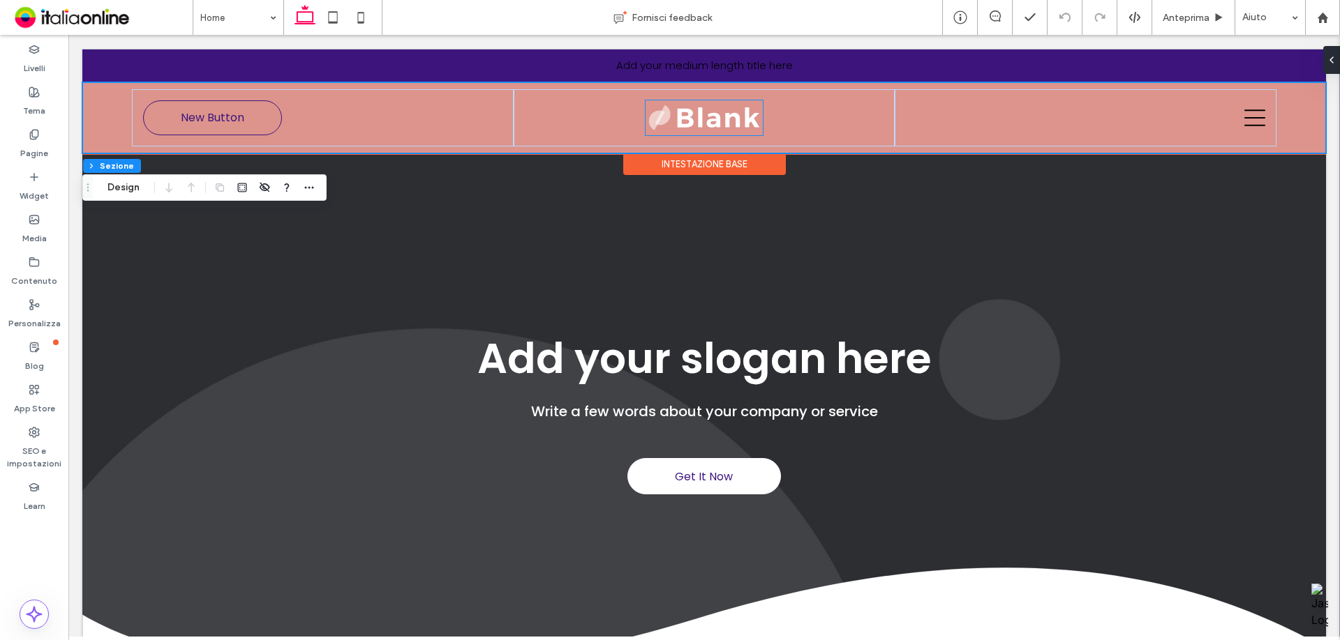
click at [645, 115] on img at bounding box center [703, 117] width 117 height 35
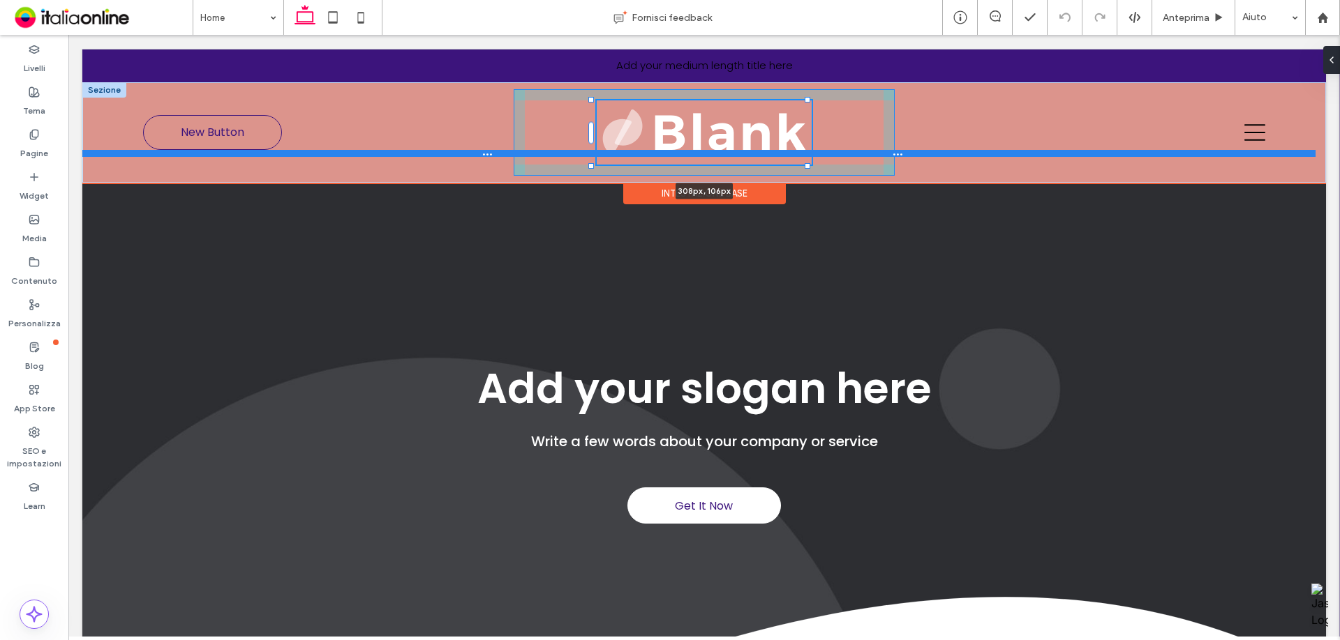
drag, startPoint x: 756, startPoint y: 135, endPoint x: 811, endPoint y: 152, distance: 56.9
click at [811, 152] on div "New Button 308px , 106px Sezione" at bounding box center [703, 132] width 1243 height 101
type input "***"
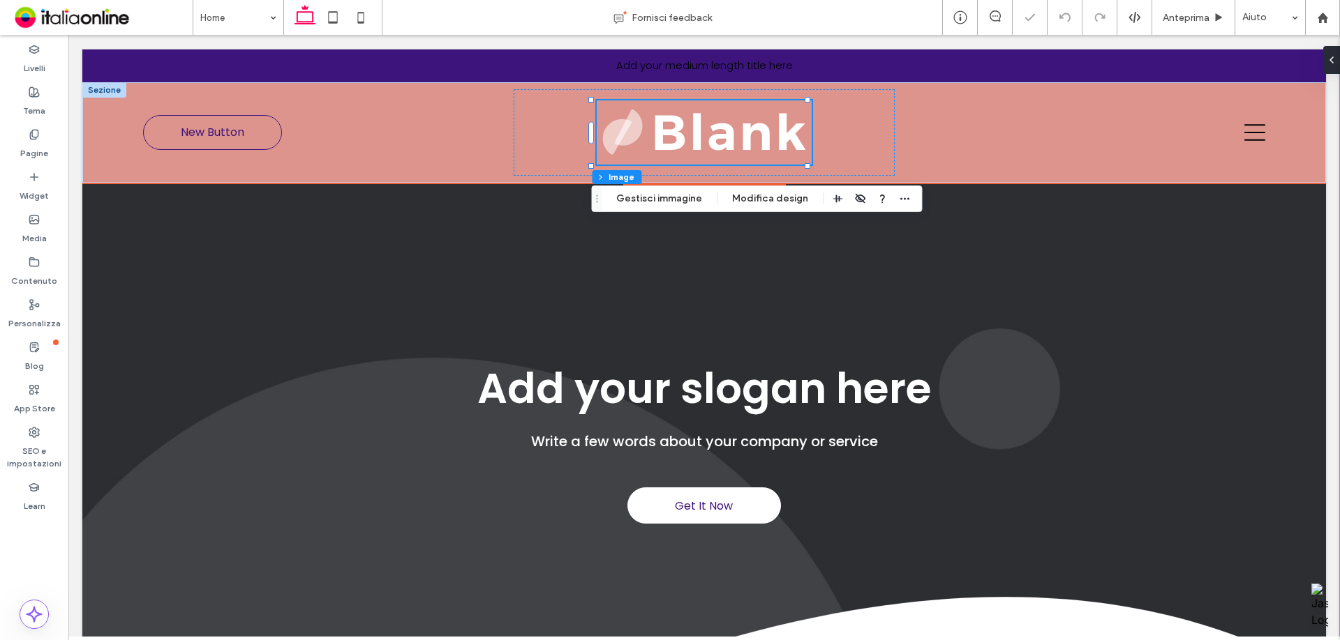
click at [804, 157] on img at bounding box center [704, 132] width 215 height 65
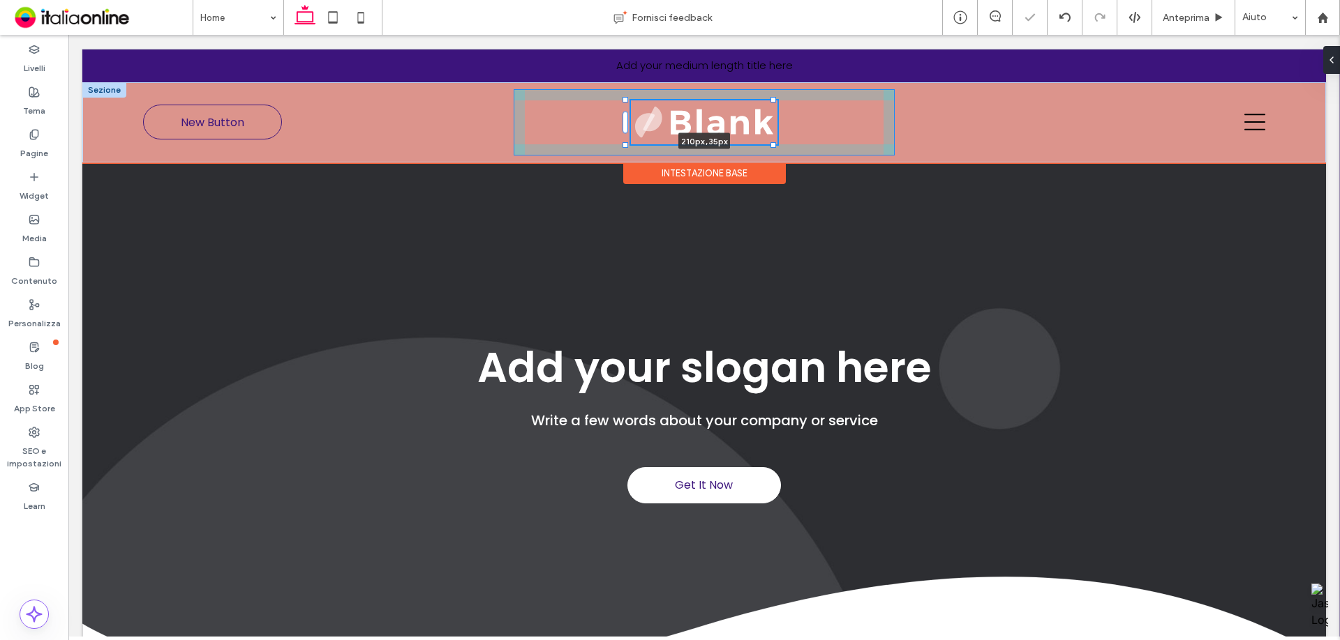
drag, startPoint x: 806, startPoint y: 168, endPoint x: 772, endPoint y: 149, distance: 38.4
click at [774, 149] on div "New Button 210px , 35px" at bounding box center [703, 122] width 1243 height 80
type input "***"
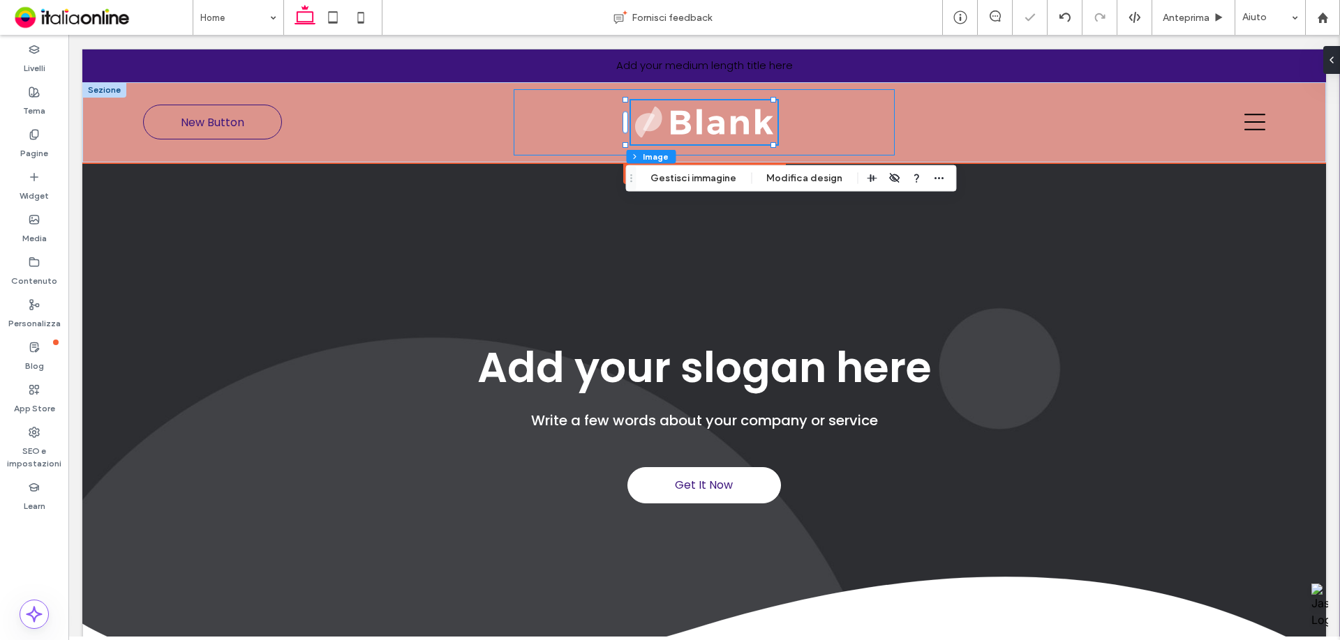
click at [576, 135] on div "210px , 35px" at bounding box center [703, 122] width 381 height 66
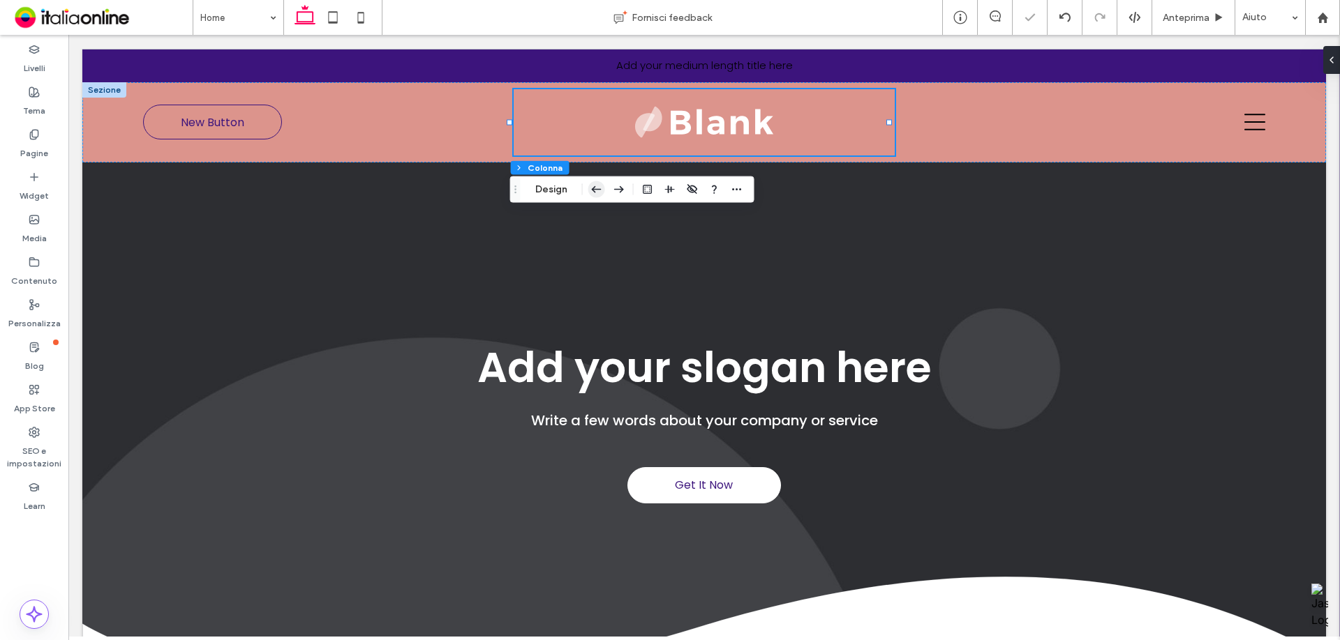
drag, startPoint x: 562, startPoint y: 193, endPoint x: 594, endPoint y: 199, distance: 33.3
click at [562, 193] on button "Design" at bounding box center [551, 189] width 50 height 17
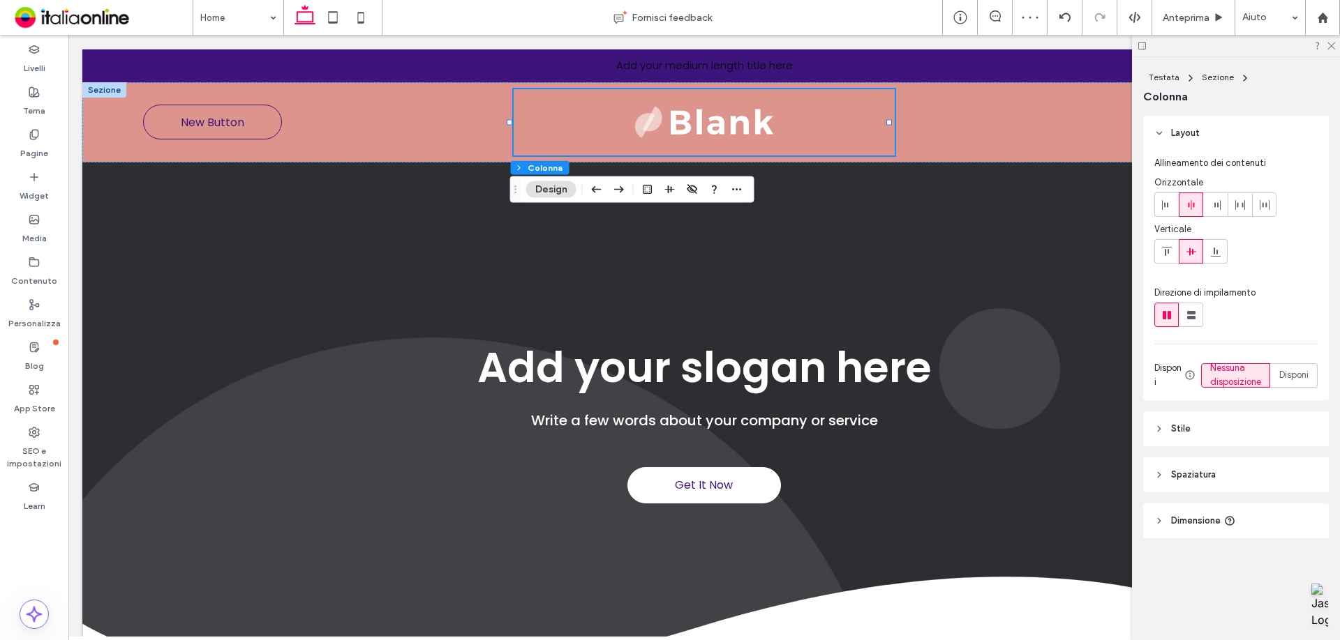
click at [1215, 479] on span "Spaziatura" at bounding box center [1193, 475] width 45 height 14
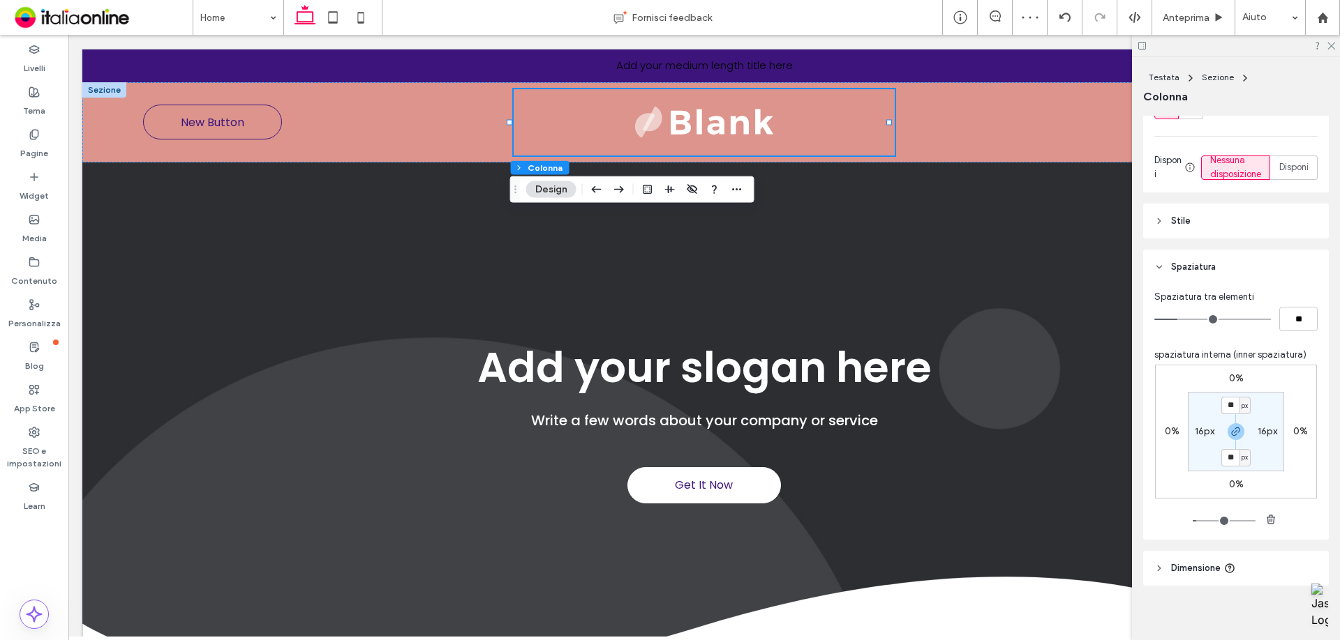
scroll to position [229, 0]
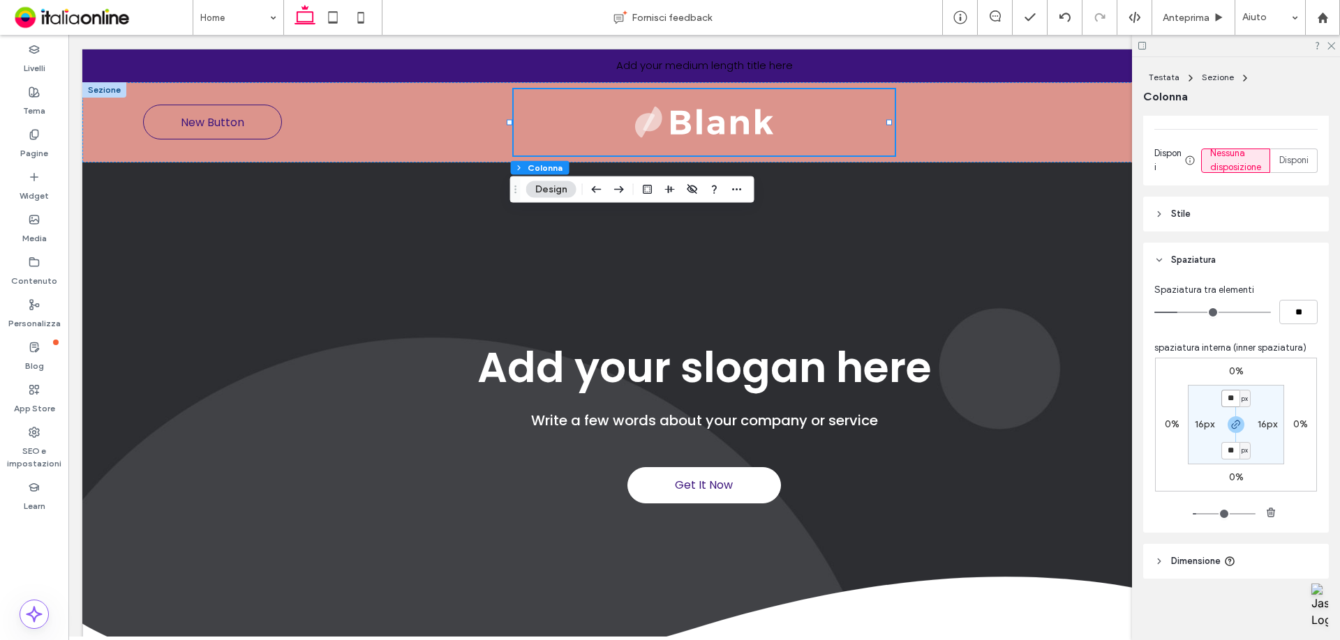
click at [1224, 394] on input "**" at bounding box center [1230, 398] width 18 height 17
type input "*"
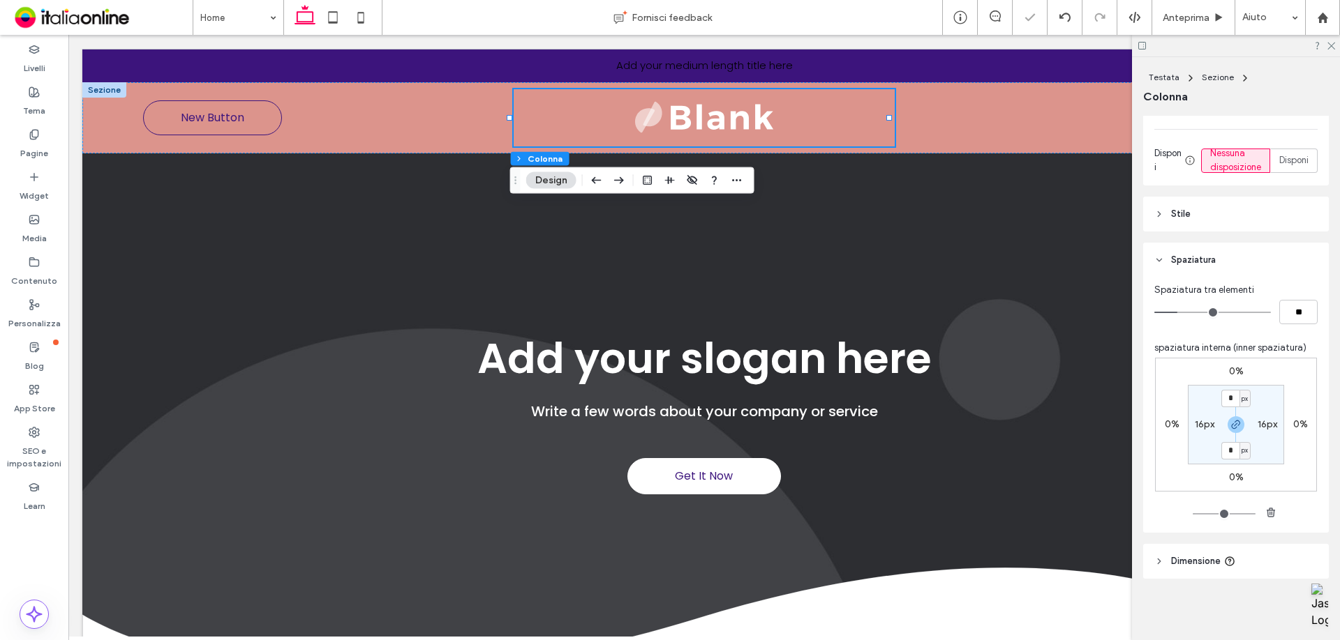
click at [1196, 423] on label "16px" at bounding box center [1204, 425] width 20 height 12
type input "**"
type input "*"
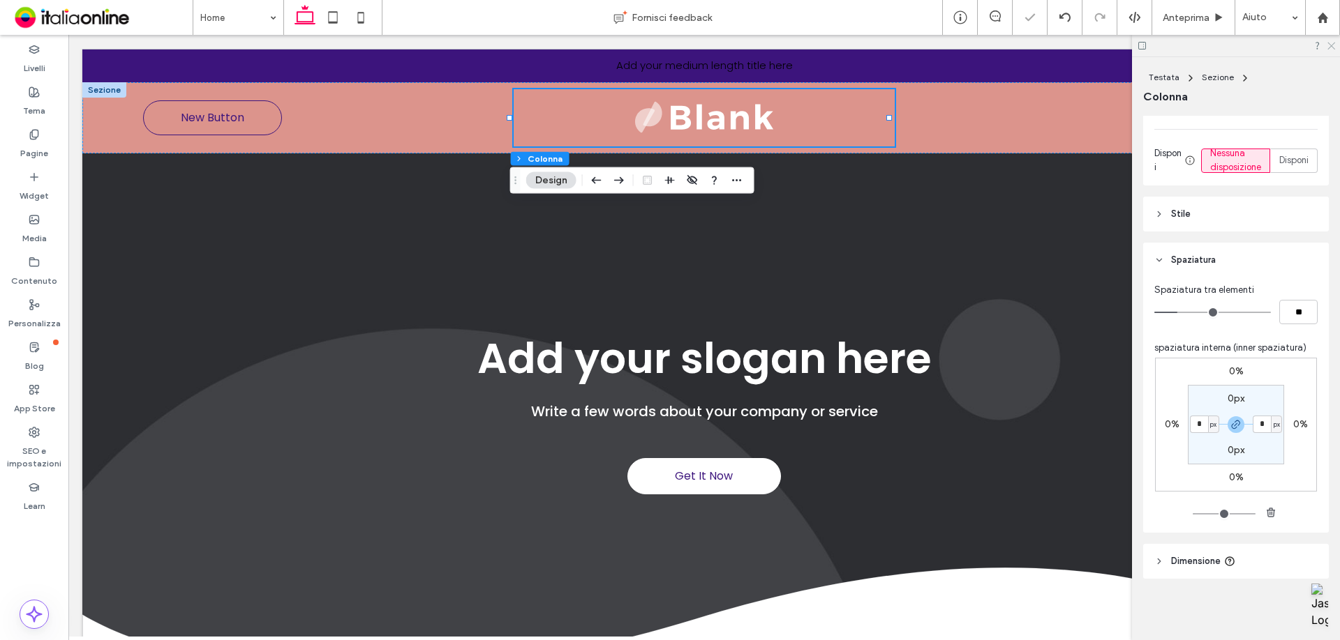
click at [1330, 46] on icon at bounding box center [1330, 44] width 9 height 9
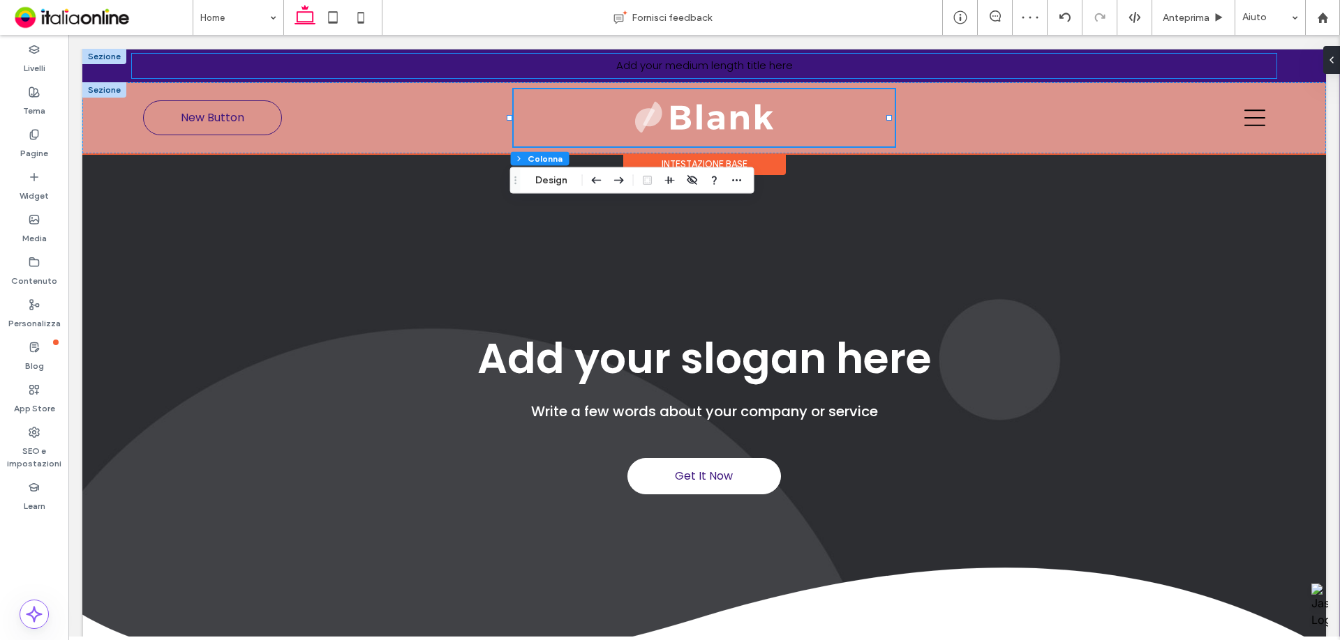
click at [682, 71] on span "Add your medium length title here" at bounding box center [704, 65] width 177 height 15
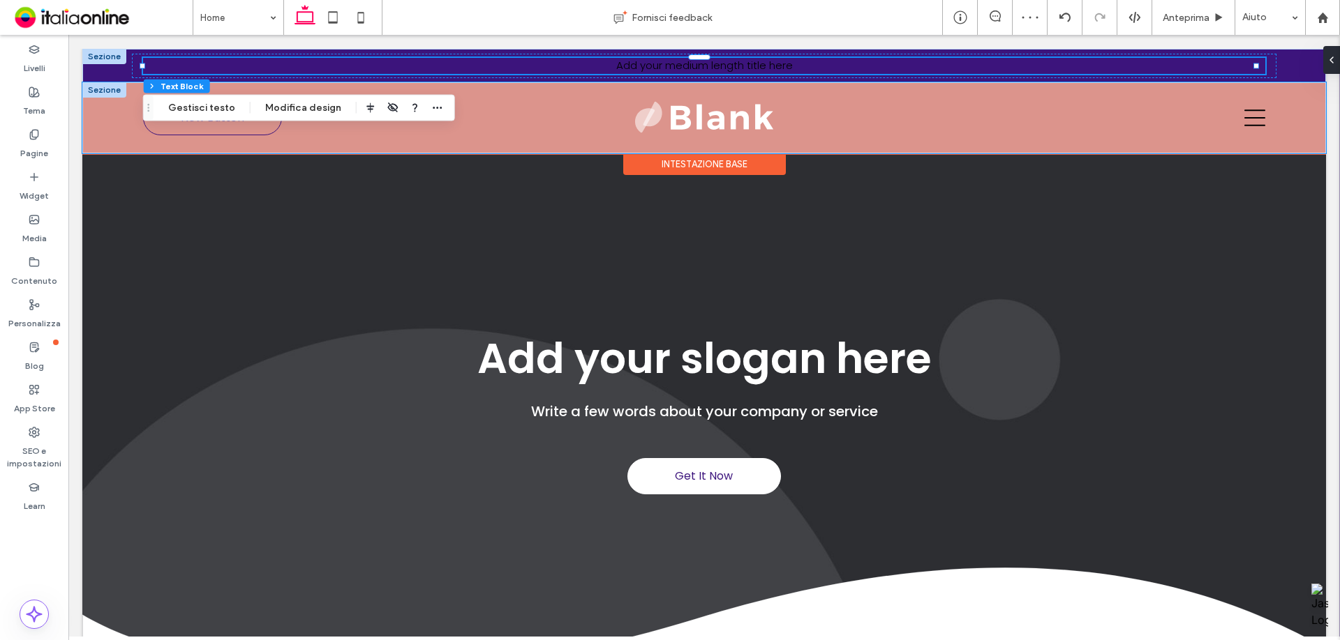
click at [94, 120] on div "New Button" at bounding box center [703, 117] width 1243 height 71
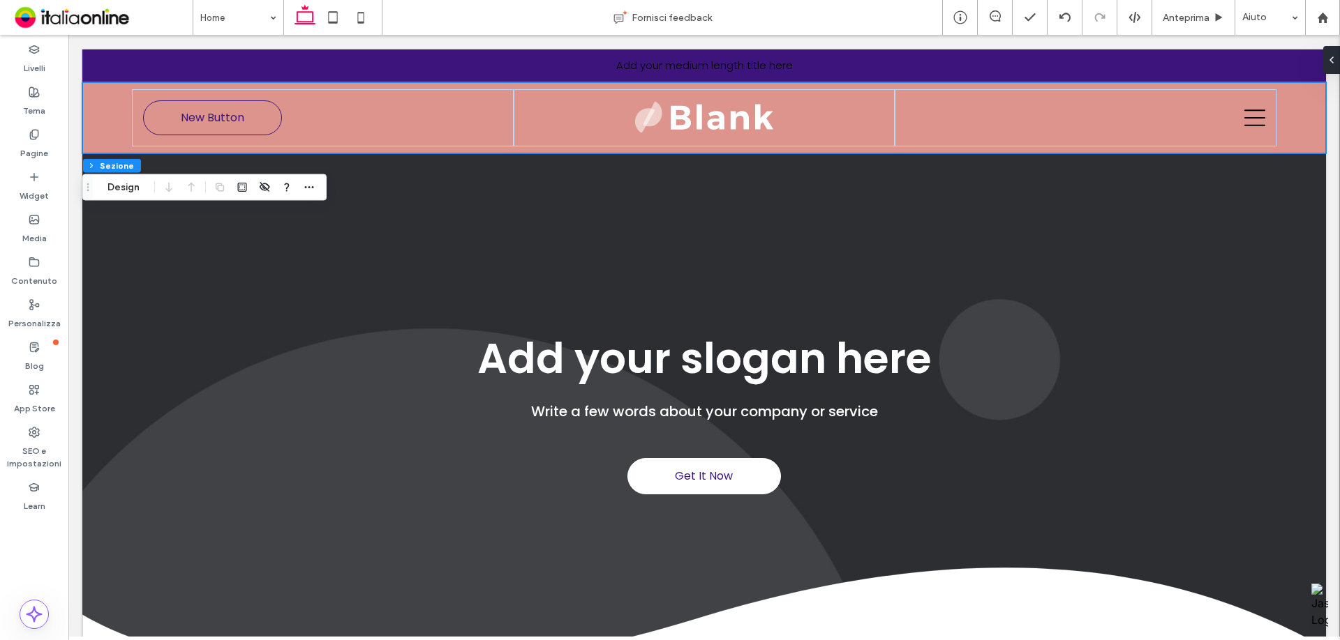
click at [131, 200] on div "Testata Sezione Design" at bounding box center [204, 187] width 244 height 27
click at [147, 184] on button "Design" at bounding box center [123, 187] width 50 height 17
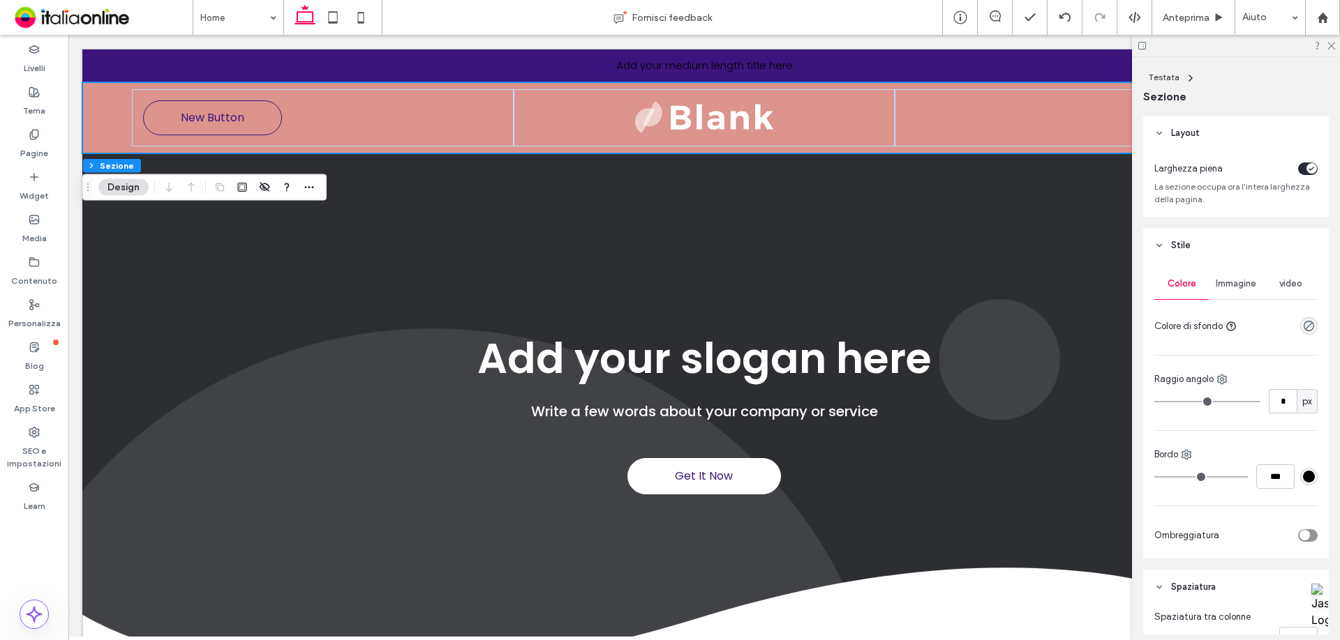
click at [1307, 328] on div "rgba(0, 0, 0, 0)" at bounding box center [1308, 325] width 17 height 17
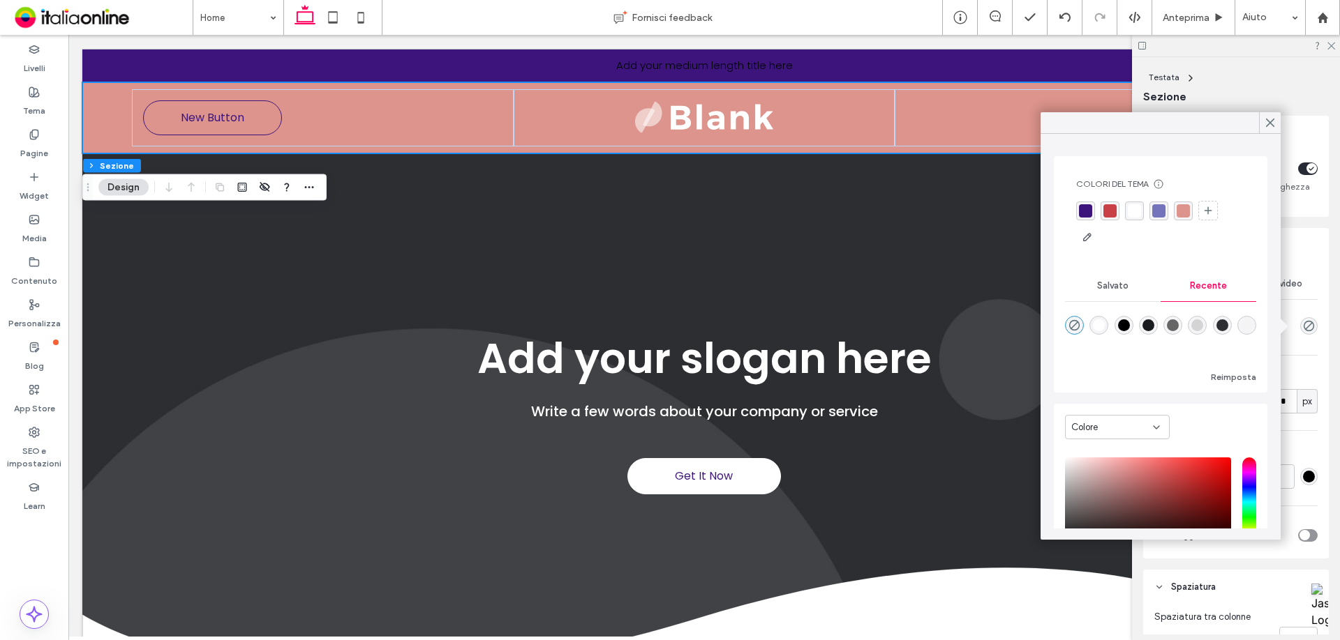
drag, startPoint x: 1306, startPoint y: 328, endPoint x: 1272, endPoint y: 320, distance: 35.0
click at [1306, 328] on use "rgba(0, 0, 0, 0)" at bounding box center [1308, 326] width 10 height 10
drag, startPoint x: 29, startPoint y: 97, endPoint x: 40, endPoint y: 101, distance: 11.3
click at [29, 97] on icon at bounding box center [34, 92] width 11 height 11
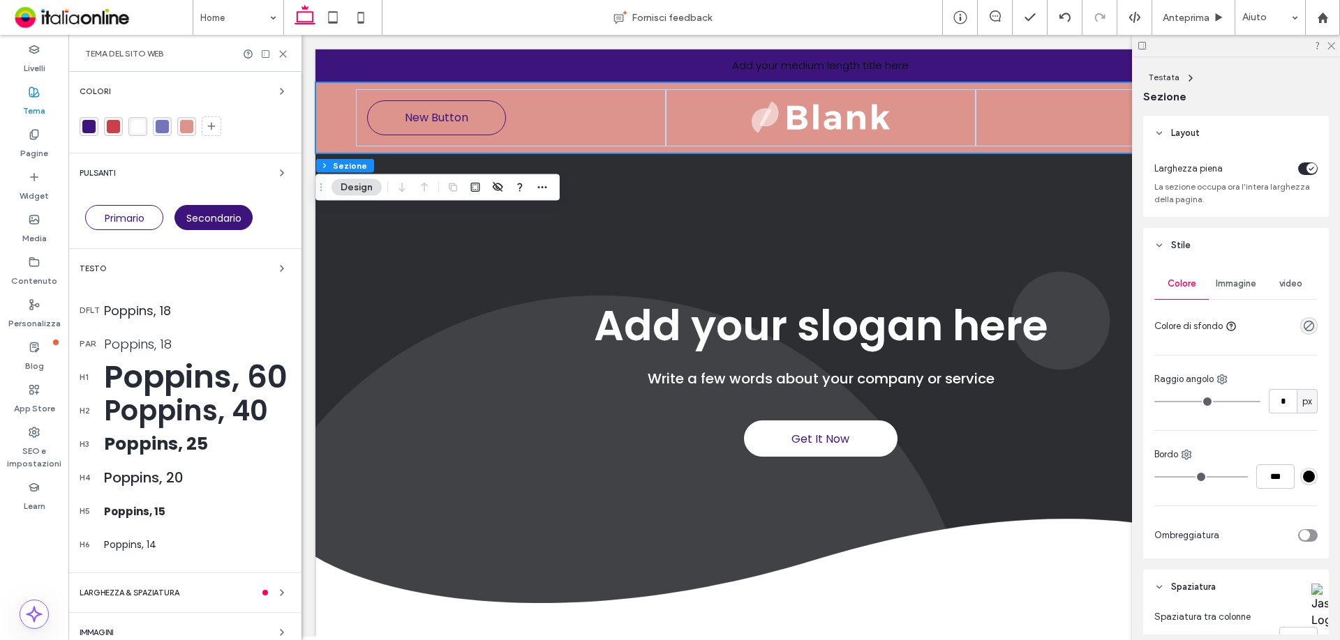
click at [188, 126] on div "rgba(220,148,140,1)" at bounding box center [186, 126] width 13 height 13
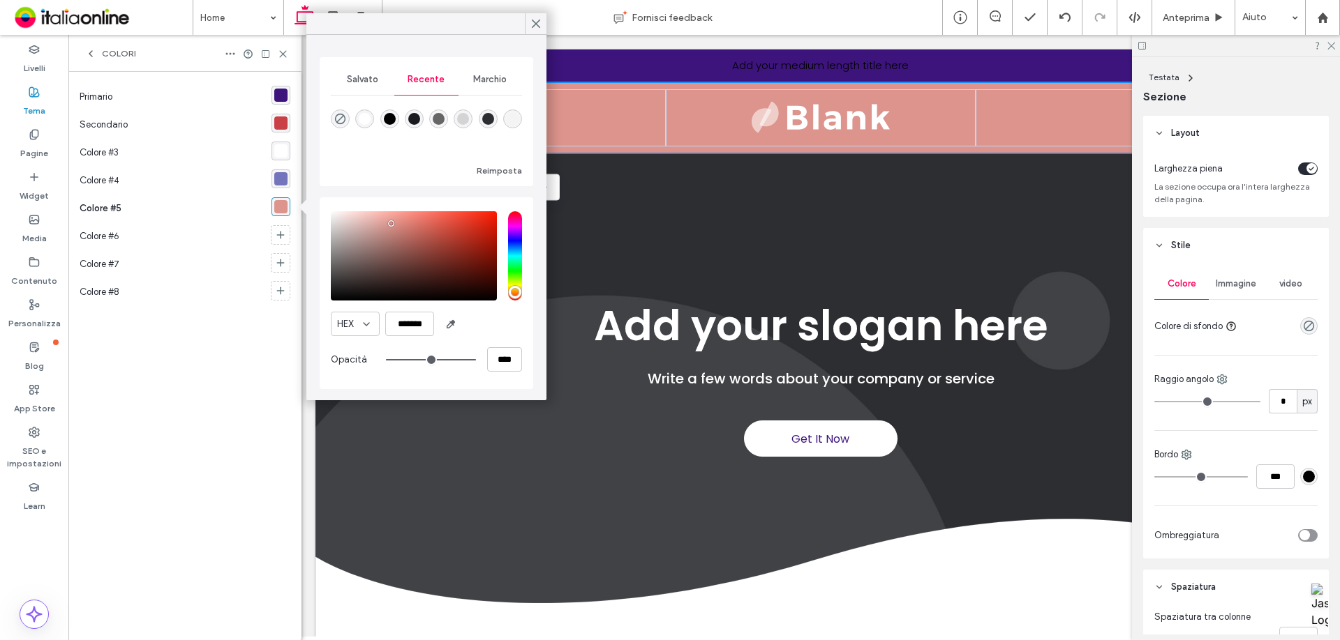
drag, startPoint x: 280, startPoint y: 198, endPoint x: 276, endPoint y: 207, distance: 9.1
click at [276, 207] on div "rgba(220,148,140,1)" at bounding box center [280, 206] width 13 height 13
click at [333, 127] on div at bounding box center [340, 119] width 19 height 19
click at [338, 124] on icon "rgba(0, 0, 0, 0)" at bounding box center [340, 119] width 12 height 12
type input "*******"
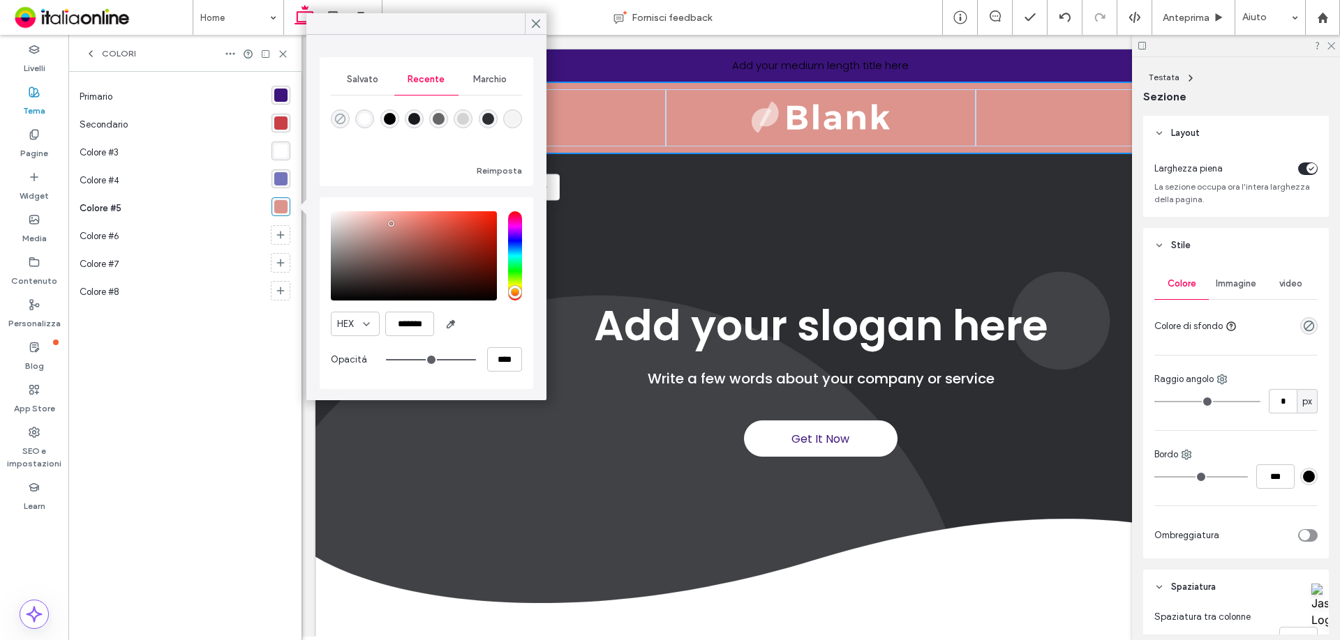
type input "*"
type input "**"
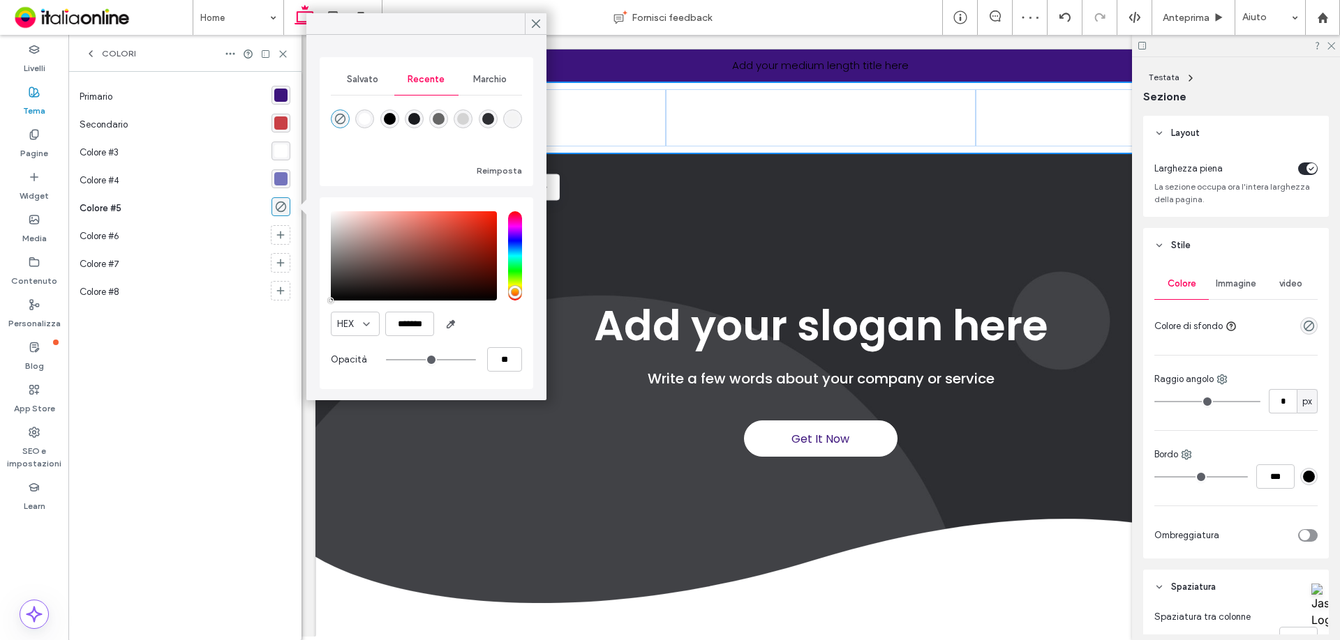
click at [277, 142] on div "rgba(255, 255, 255, 1)" at bounding box center [280, 151] width 19 height 19
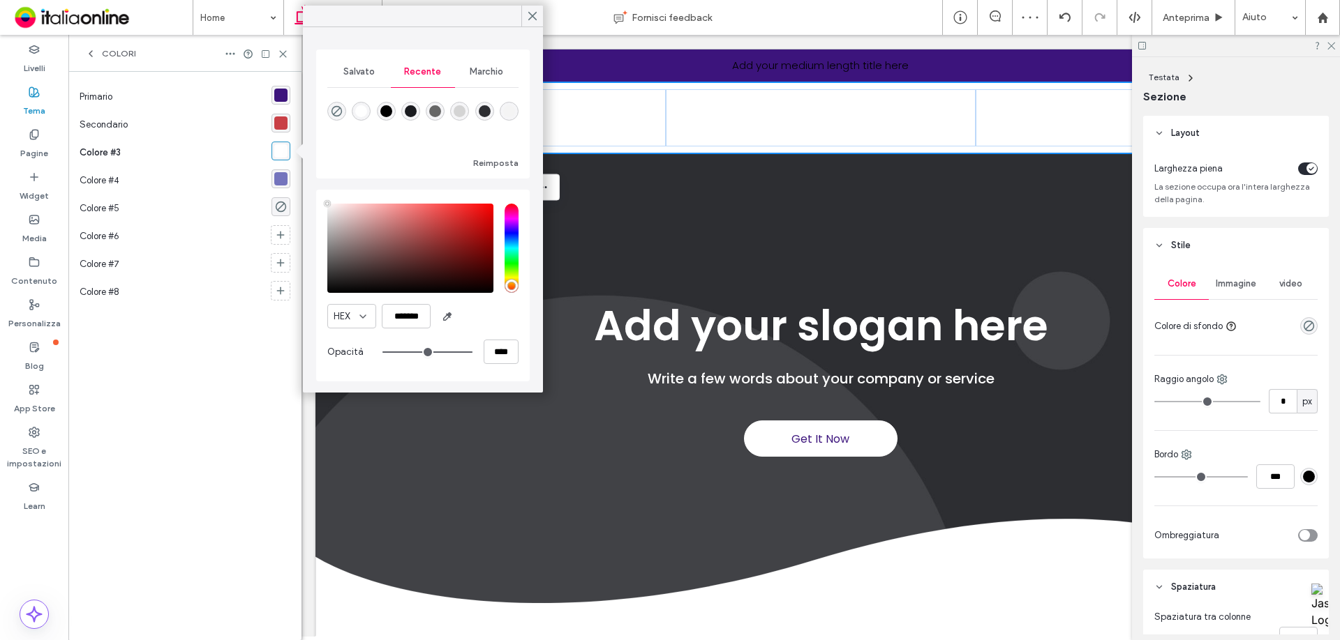
click at [474, 83] on div "Marchio" at bounding box center [486, 72] width 63 height 31
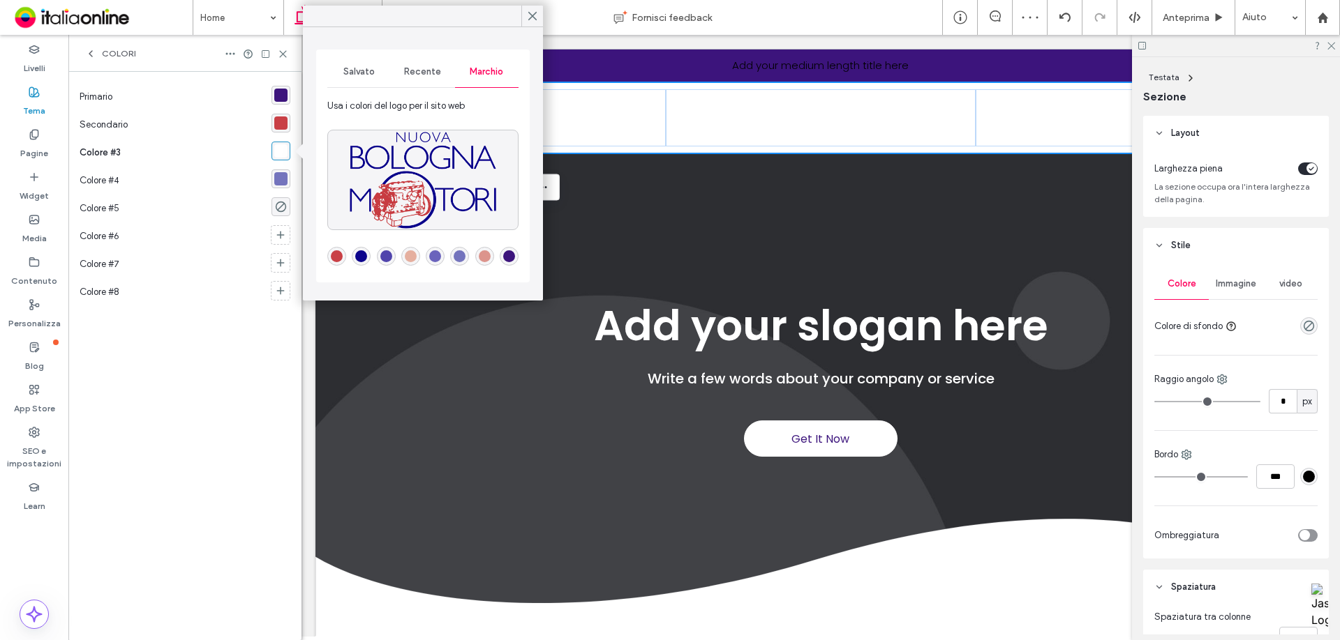
click at [410, 252] on div "rgba(229,175,159,1)" at bounding box center [411, 256] width 12 height 12
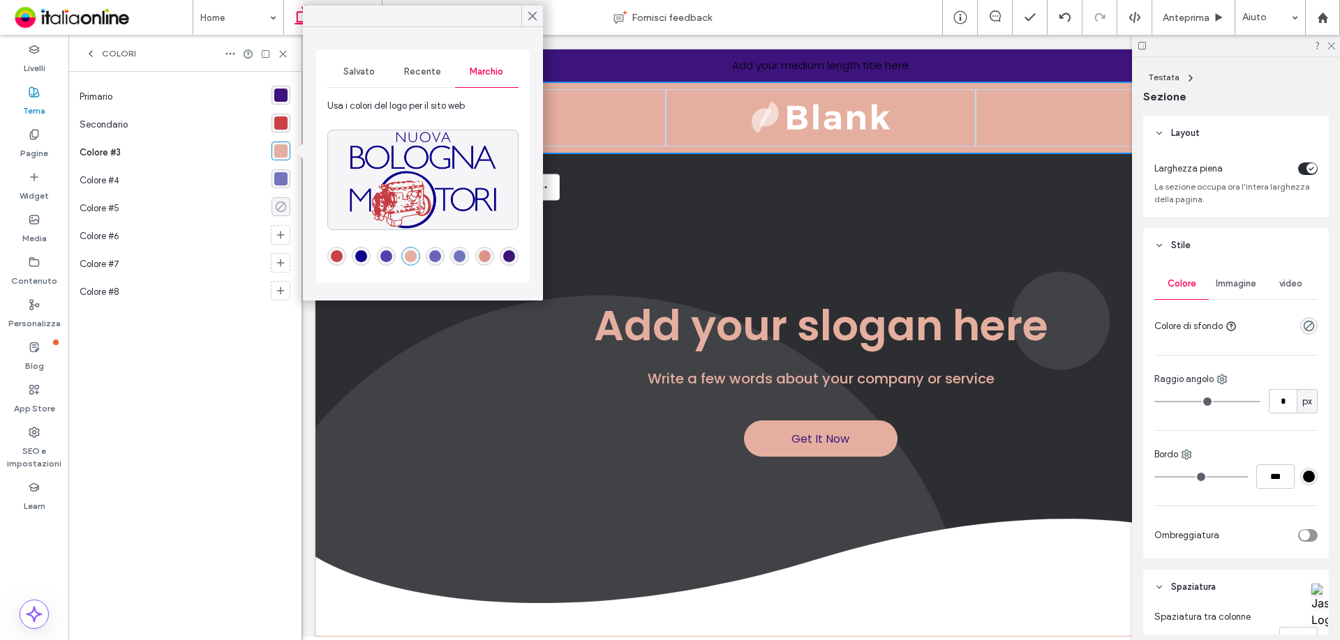
click at [279, 210] on icon "rgba(0, 0, 0, 0)" at bounding box center [281, 207] width 12 height 12
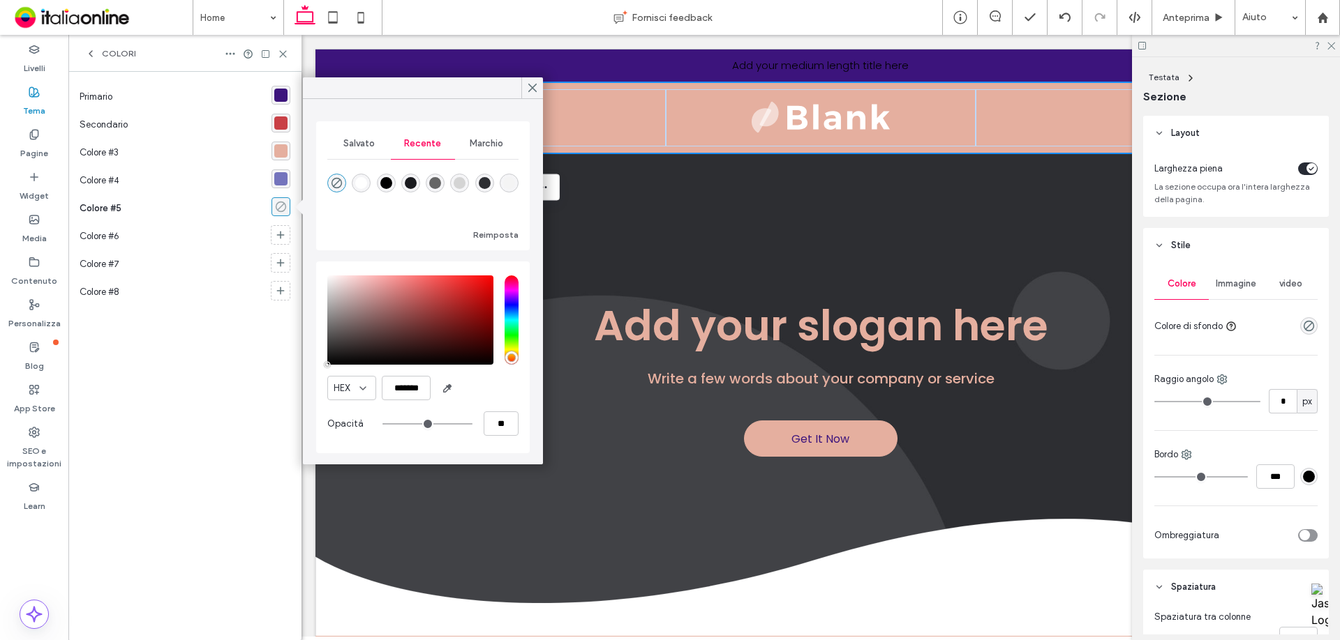
click at [285, 208] on use "rgba(0, 0, 0, 0)" at bounding box center [281, 207] width 10 height 10
click at [232, 50] on icon at bounding box center [230, 53] width 11 height 11
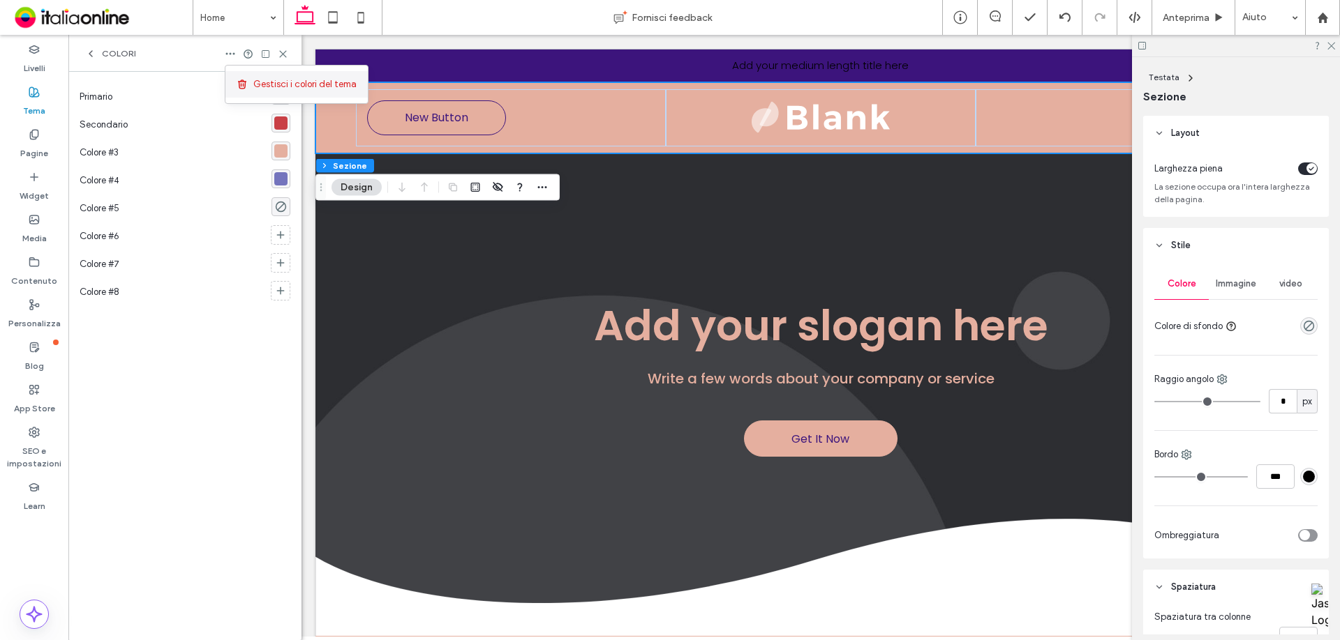
click at [253, 74] on div "Gestisci i colori del tema" at bounding box center [296, 84] width 142 height 27
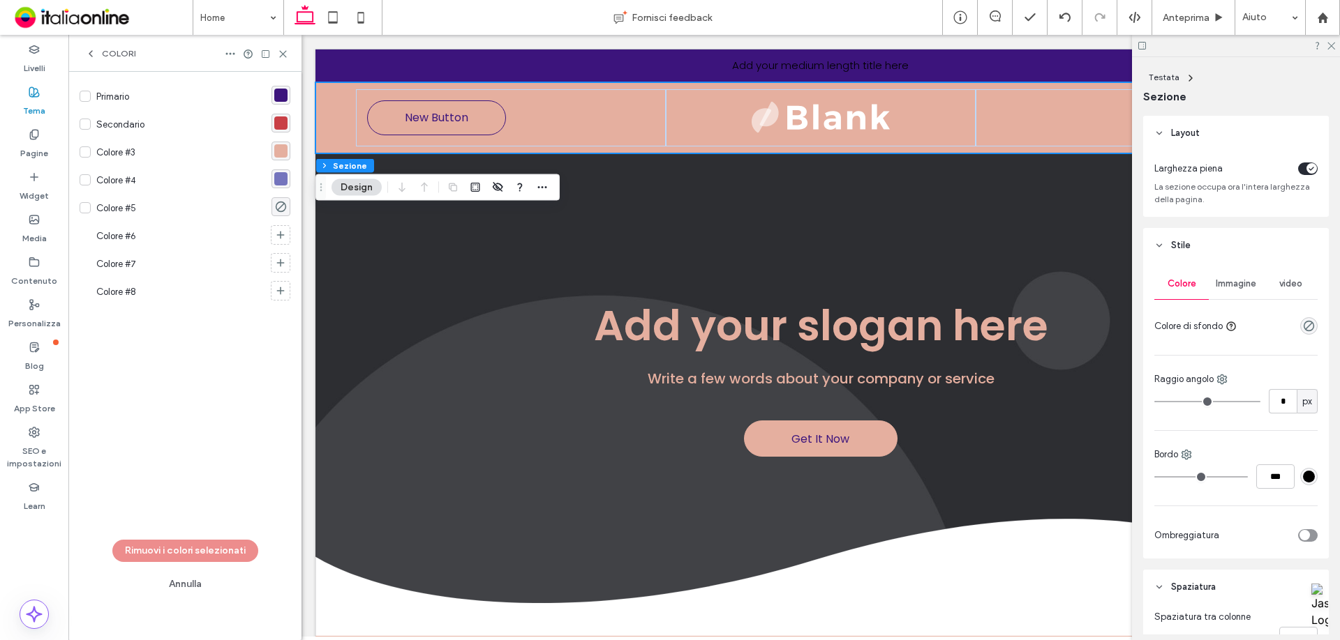
click at [81, 209] on span at bounding box center [85, 207] width 11 height 11
click at [200, 549] on button "Rimuovi i colori selezionati" at bounding box center [185, 551] width 146 height 22
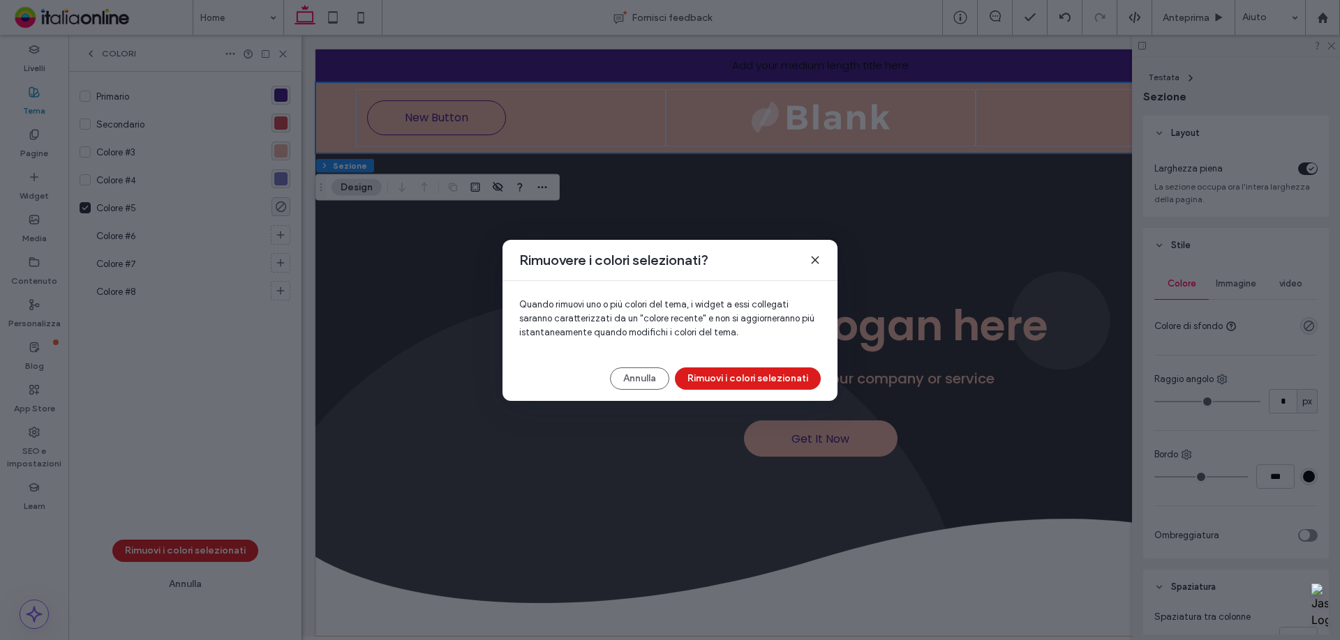
click at [761, 370] on button "Rimuovi i colori selezionati" at bounding box center [748, 379] width 146 height 22
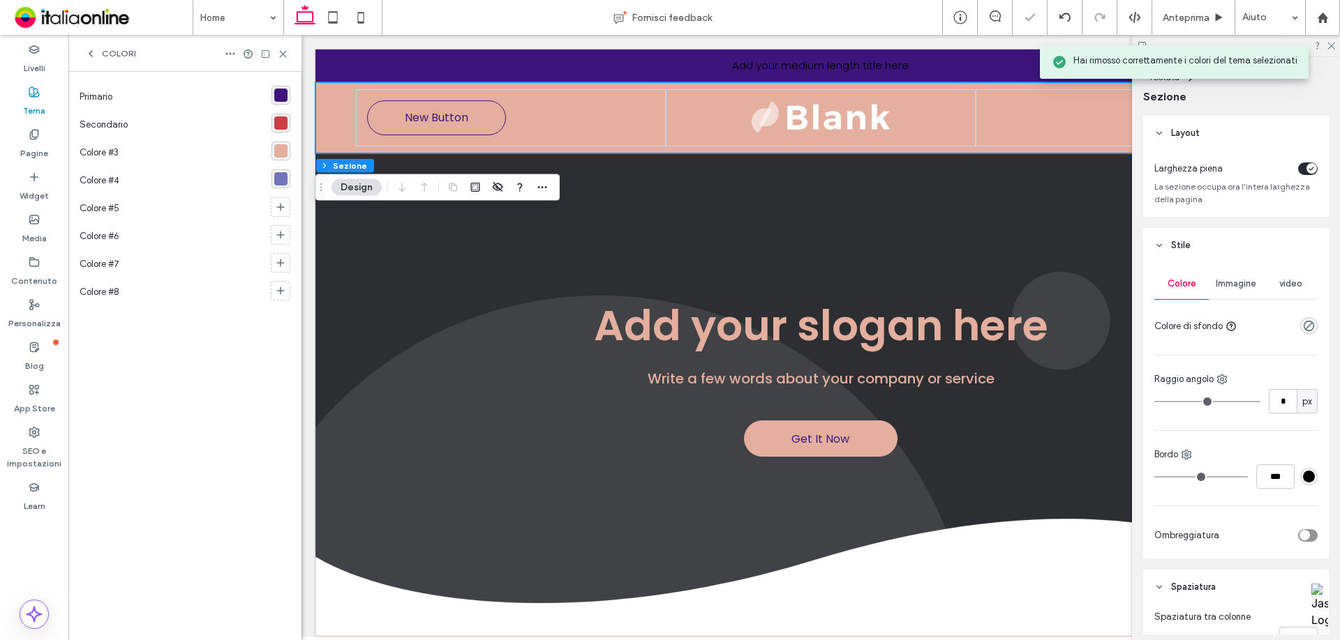
scroll to position [0, 0]
click at [287, 52] on icon at bounding box center [283, 54] width 10 height 10
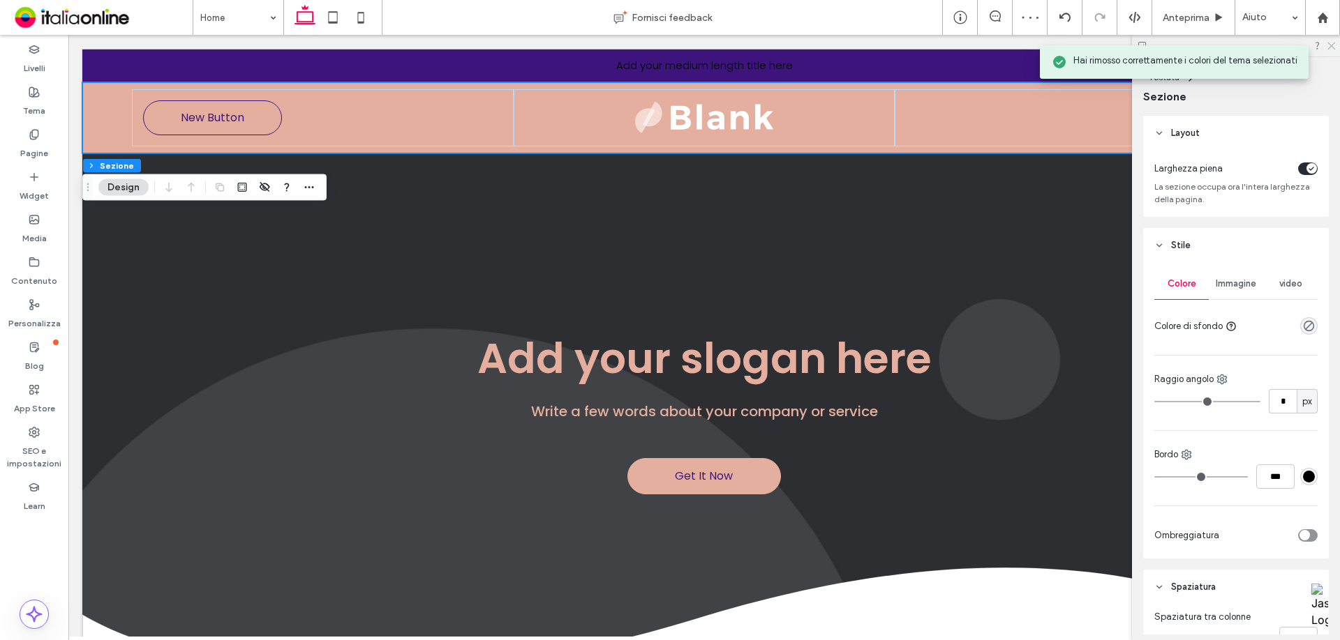
click at [1327, 47] on icon at bounding box center [1330, 44] width 9 height 9
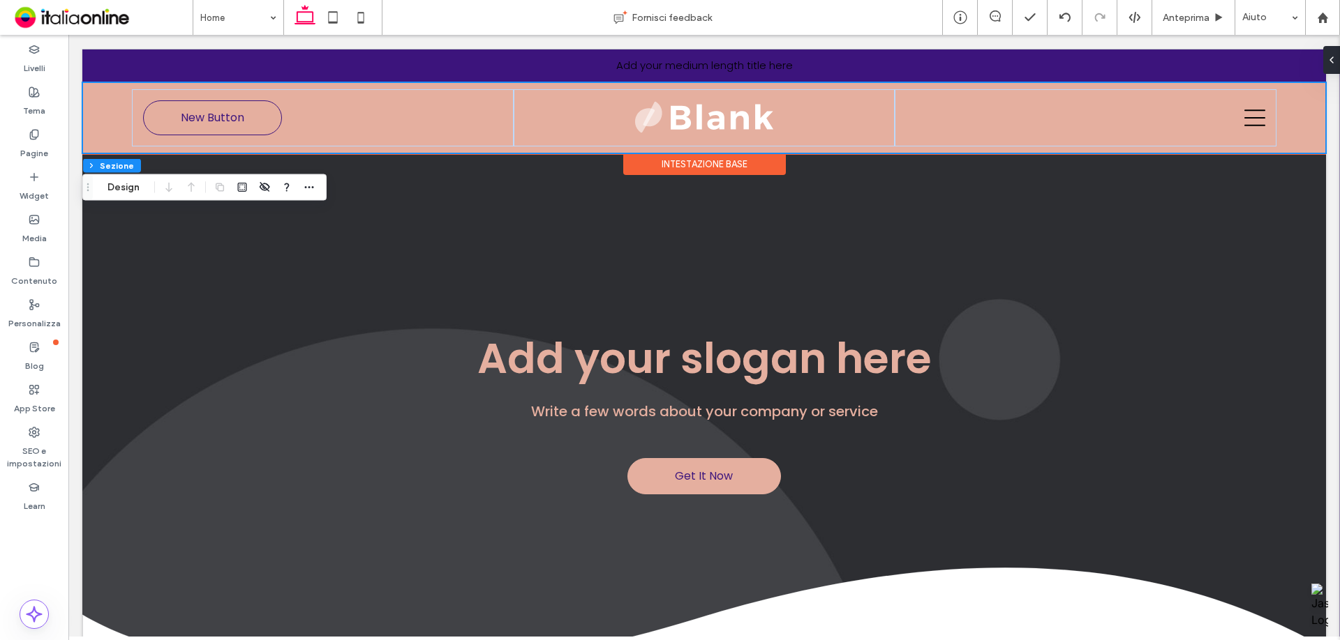
click at [91, 103] on div "New Button" at bounding box center [703, 117] width 1243 height 71
click at [36, 61] on label "Livelli" at bounding box center [35, 65] width 22 height 20
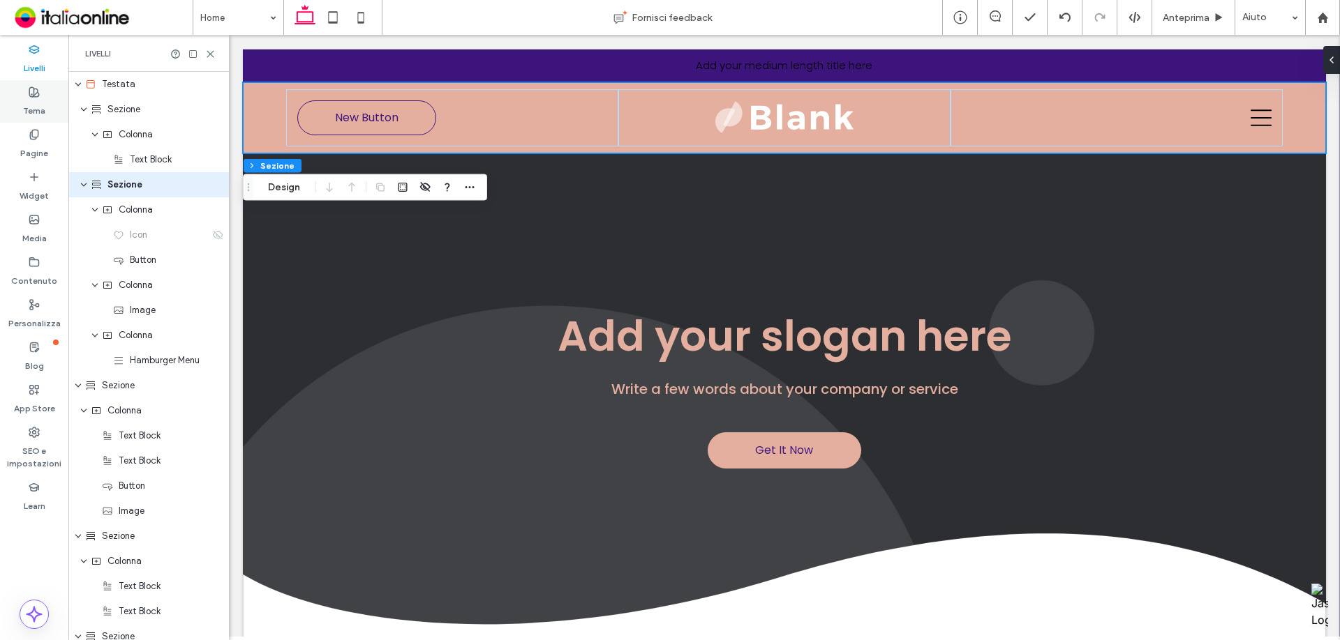
click at [52, 122] on div "Tema" at bounding box center [34, 101] width 68 height 43
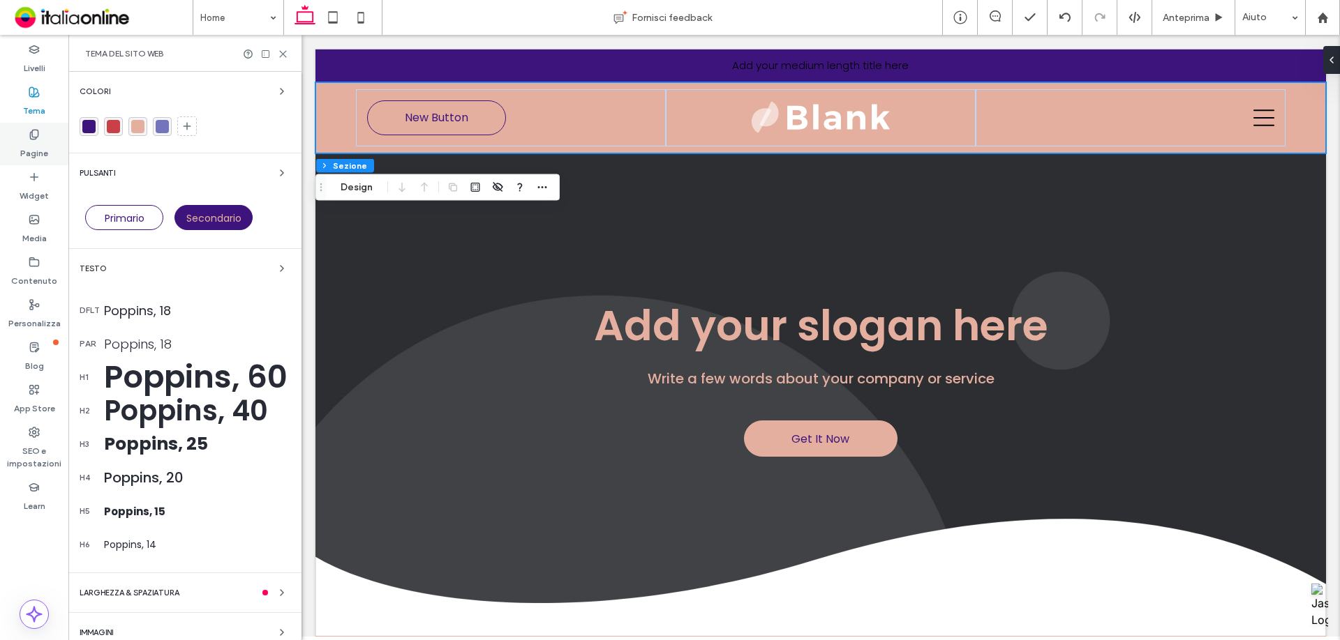
click at [23, 149] on label "Pagine" at bounding box center [34, 150] width 28 height 20
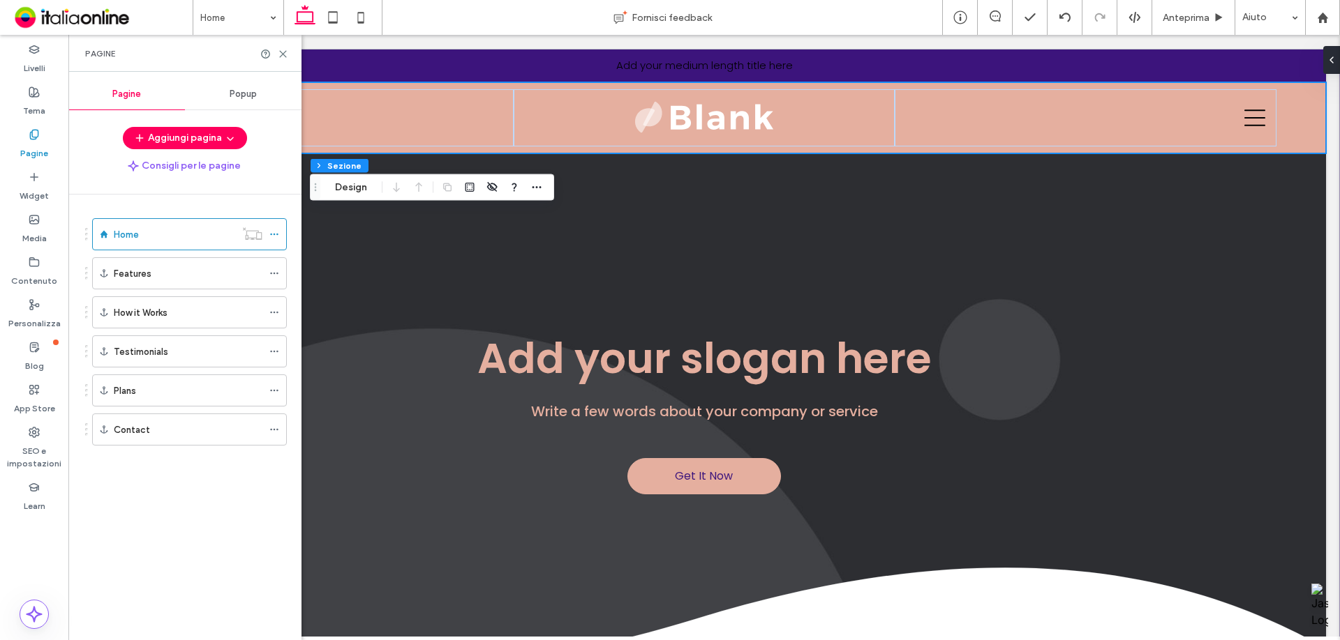
scroll to position [52, 0]
click at [33, 64] on label "Livelli" at bounding box center [35, 65] width 22 height 20
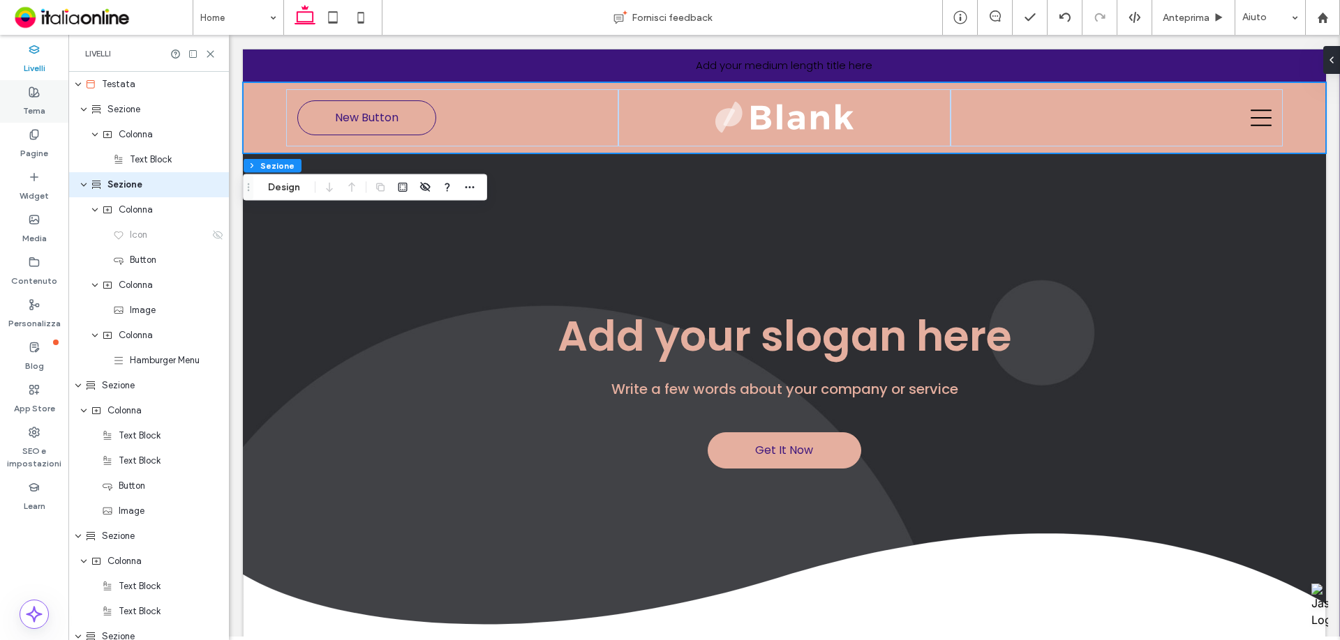
click at [36, 101] on label "Tema" at bounding box center [34, 108] width 22 height 20
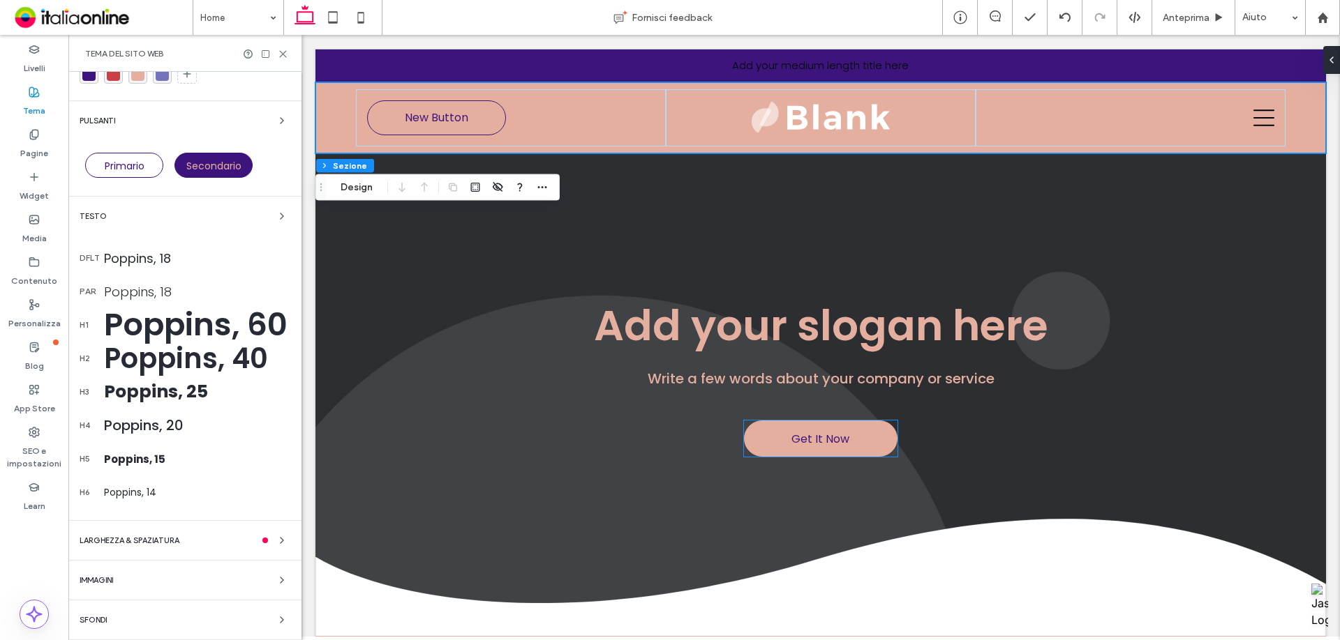
click at [166, 609] on div "Colori Pulsanti Primario Secondario Testo dflt Poppins, 18 par Poppins, 18 h1 P…" at bounding box center [184, 330] width 233 height 621
click at [163, 624] on div "Sfondi" at bounding box center [185, 620] width 211 height 17
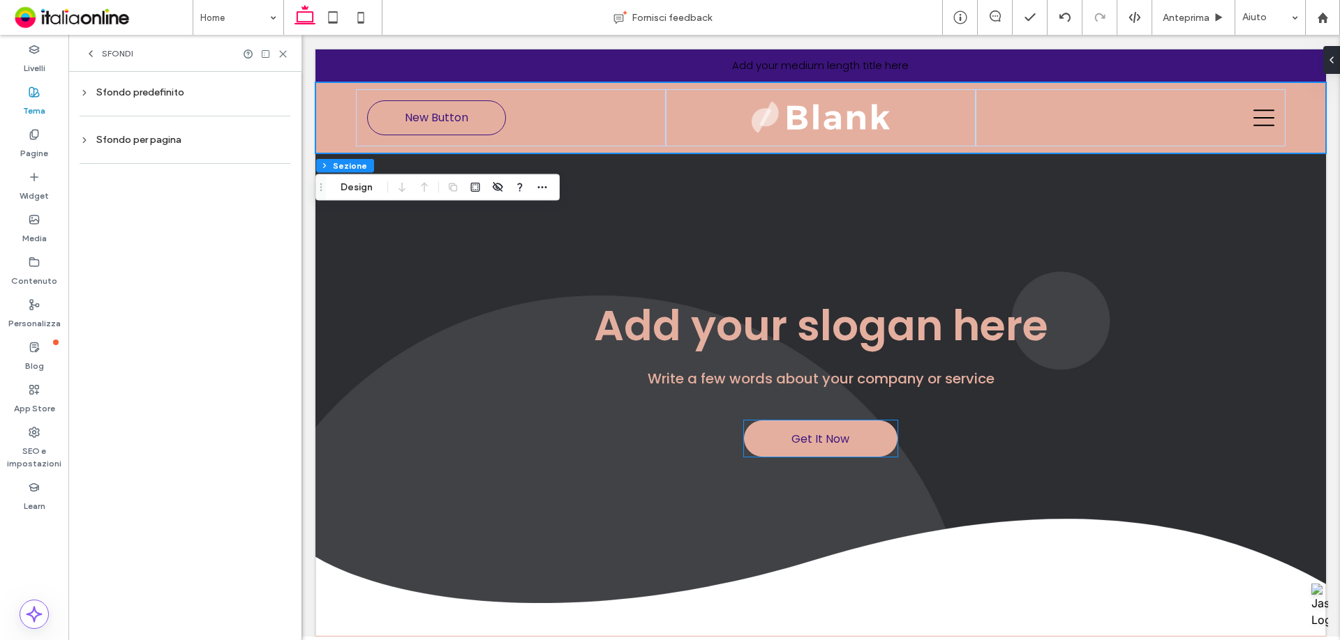
scroll to position [0, 0]
click at [219, 140] on div "Sfondo per pagina" at bounding box center [185, 140] width 211 height 12
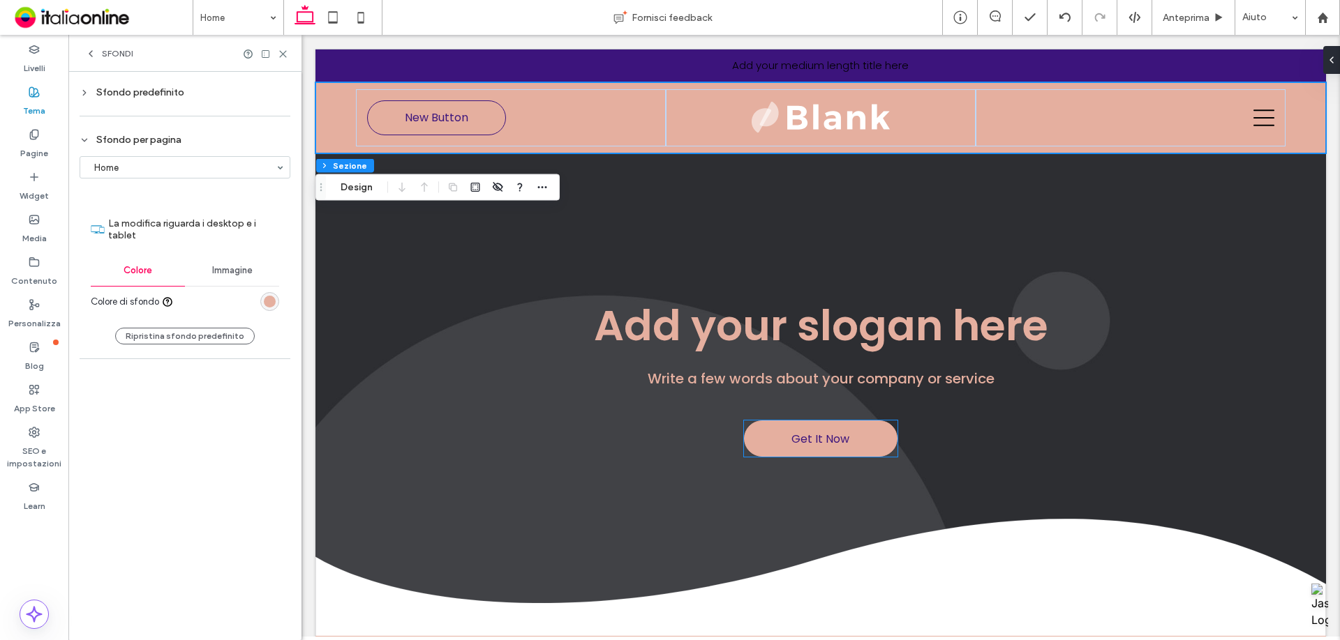
click at [264, 303] on div "rgb(229, 175, 159)" at bounding box center [269, 301] width 19 height 19
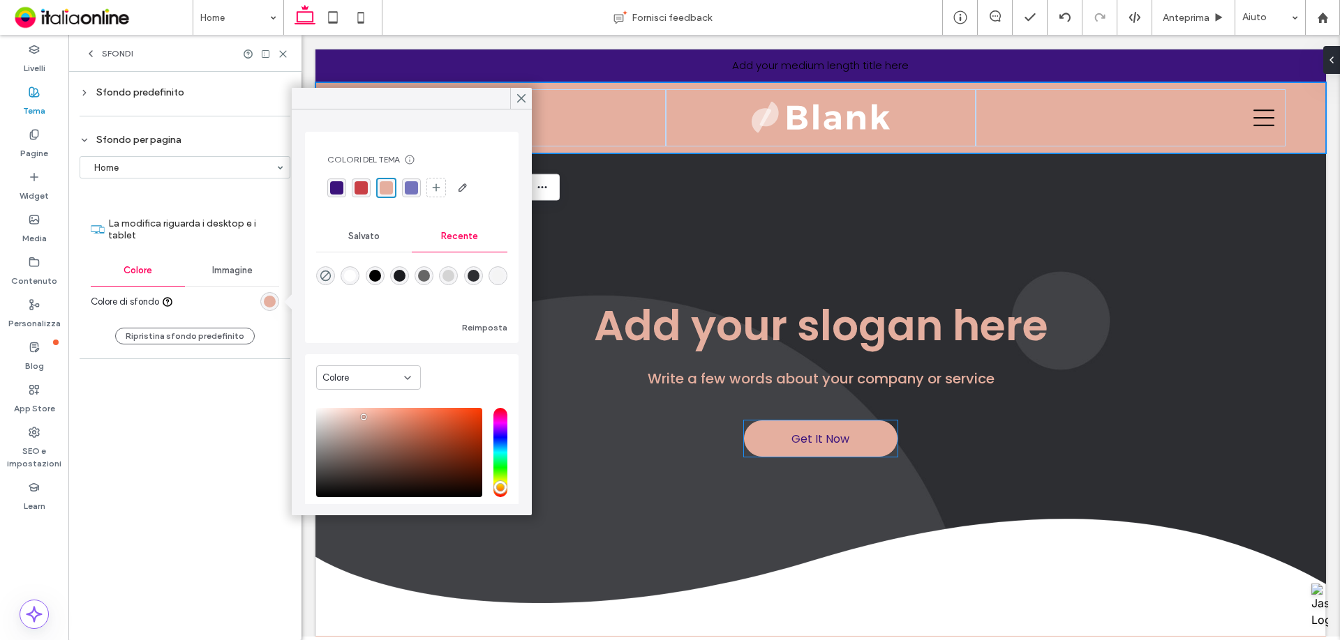
click at [329, 283] on div "rgba(0, 0, 0, 0)" at bounding box center [325, 276] width 19 height 19
type input "*******"
type input "*"
type input "**"
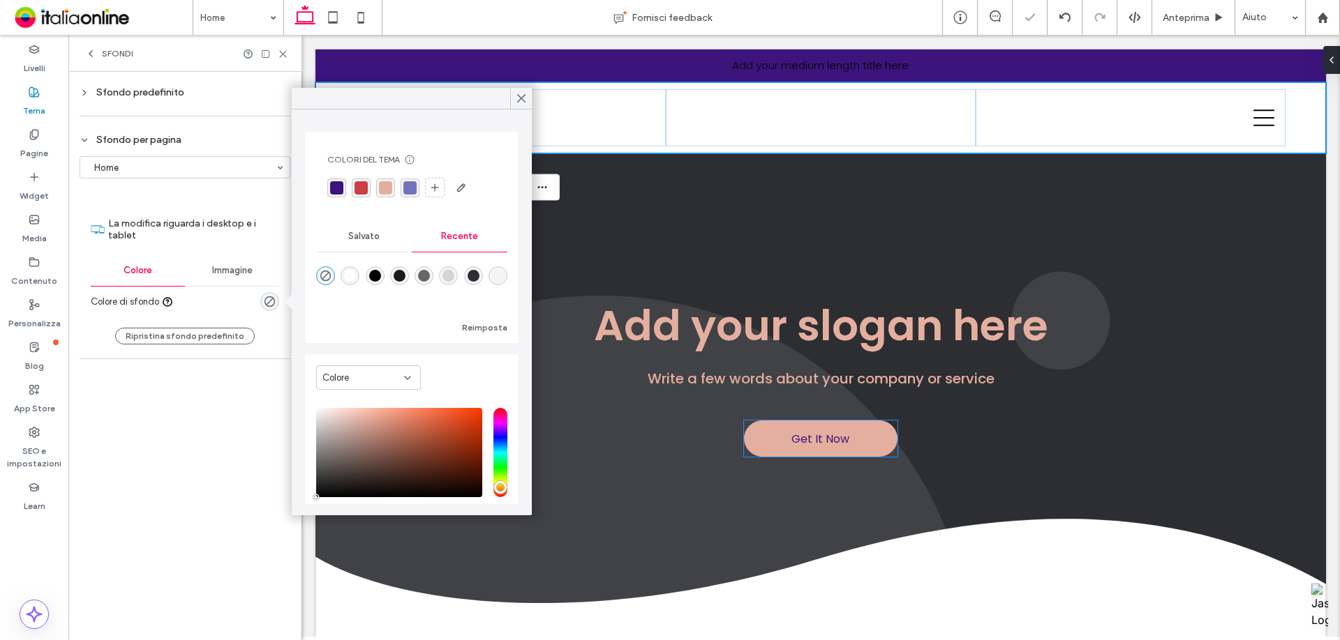
click at [156, 90] on div "Sfondo predefinito" at bounding box center [185, 93] width 211 height 12
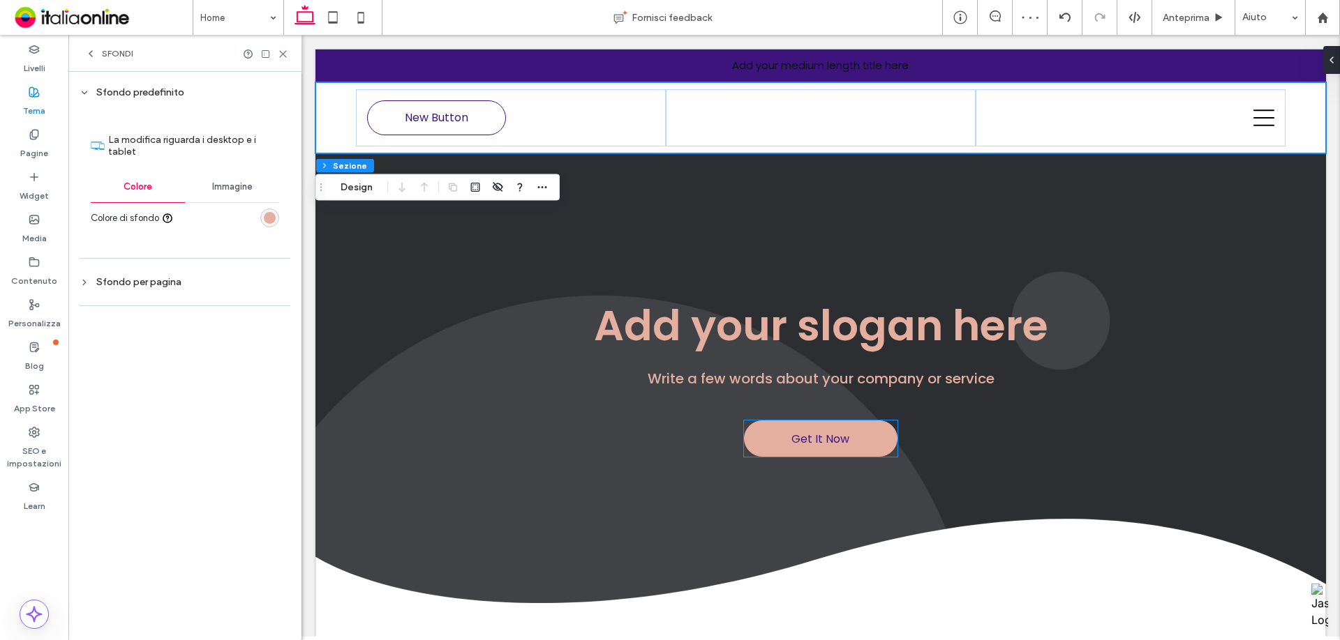
click at [276, 223] on div "rgb(229, 175, 159)" at bounding box center [269, 218] width 19 height 19
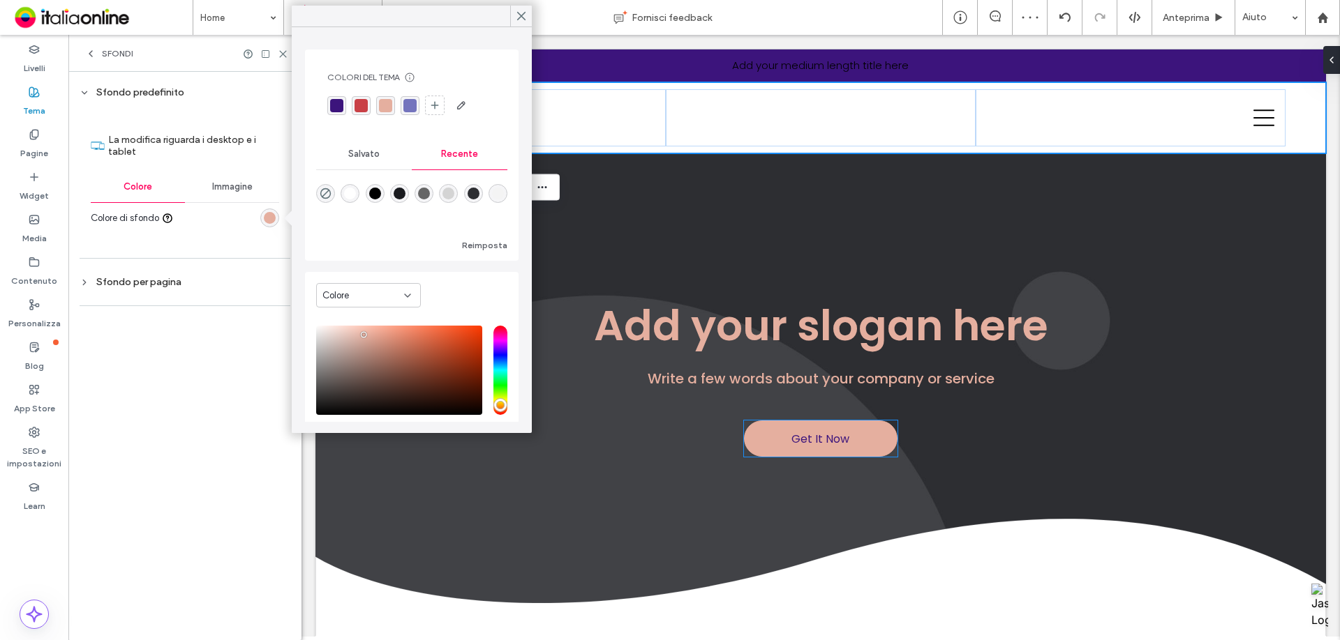
click at [324, 208] on div at bounding box center [411, 203] width 191 height 52
click at [325, 194] on use "rgba(0, 0, 0, 0)" at bounding box center [325, 193] width 10 height 10
type input "*******"
type input "*"
type input "**"
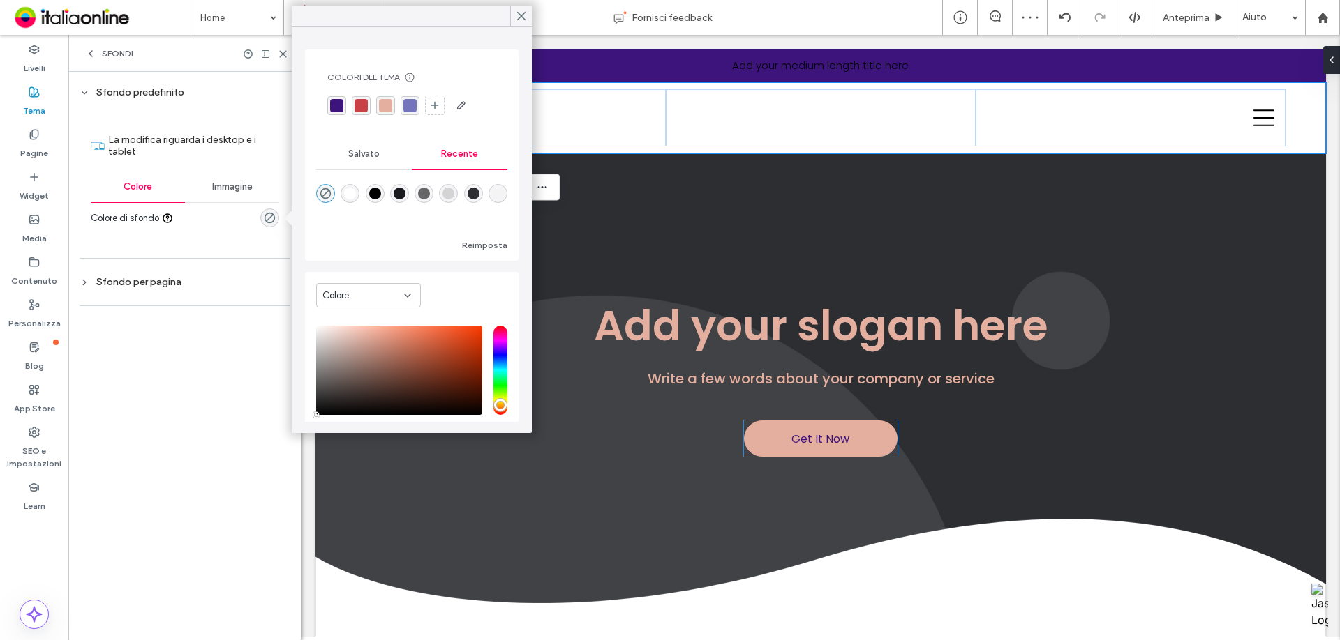
click at [117, 60] on div "Sfondi" at bounding box center [184, 53] width 233 height 37
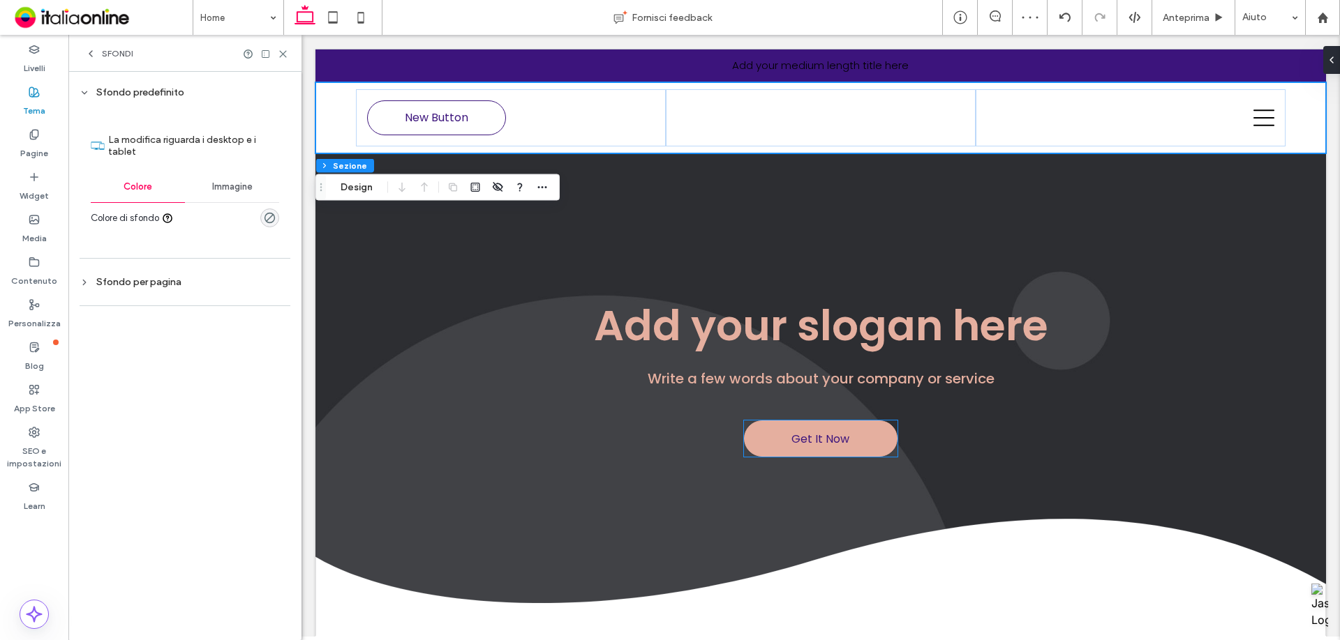
click at [116, 57] on span "Sfondi" at bounding box center [117, 53] width 31 height 11
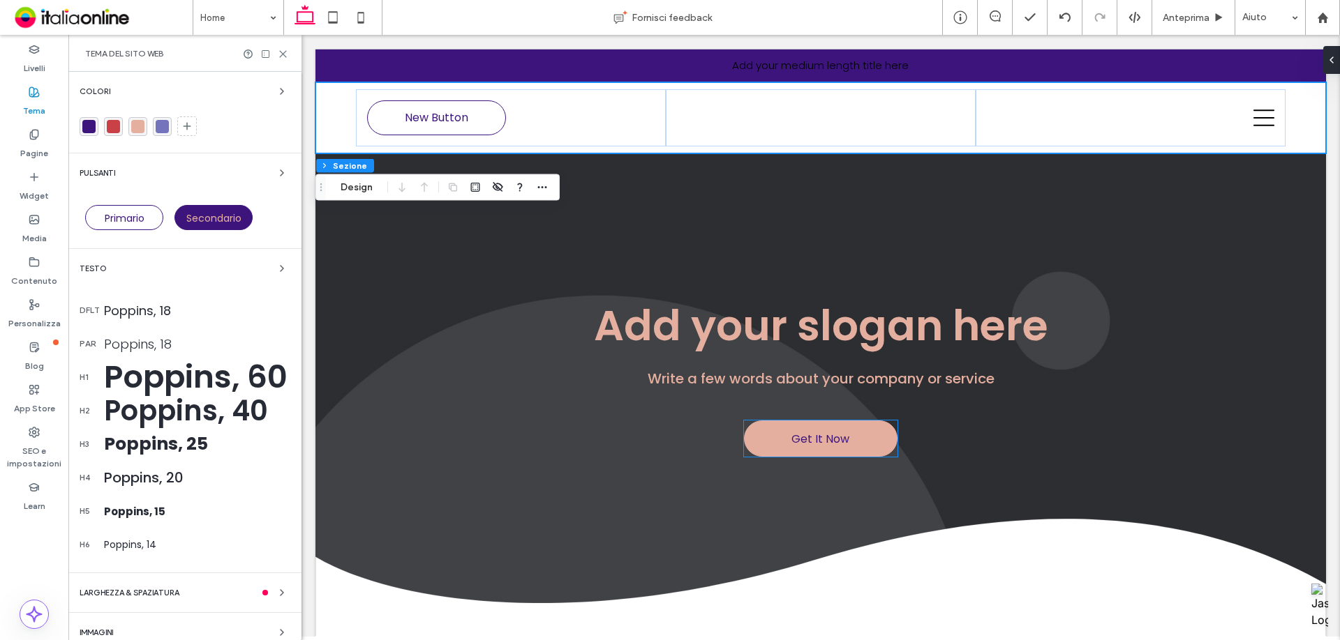
click at [141, 129] on div "rgba(229,175,159,1)" at bounding box center [137, 126] width 13 height 13
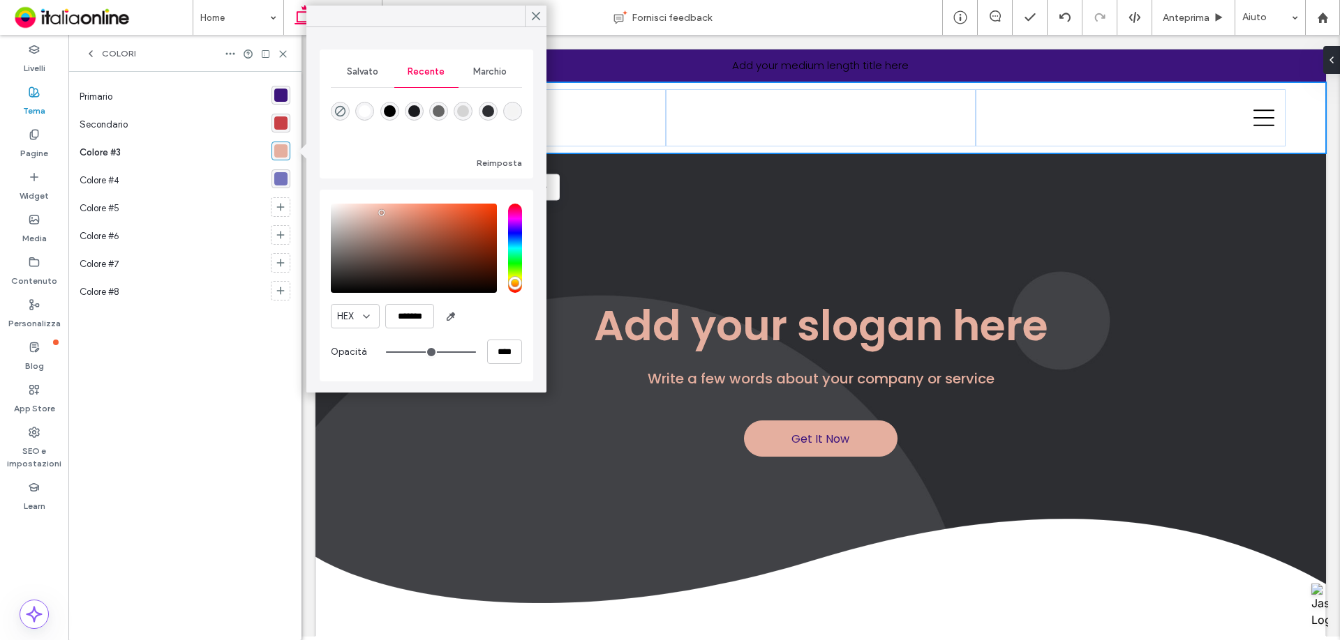
click at [481, 83] on div "Marchio" at bounding box center [489, 72] width 63 height 31
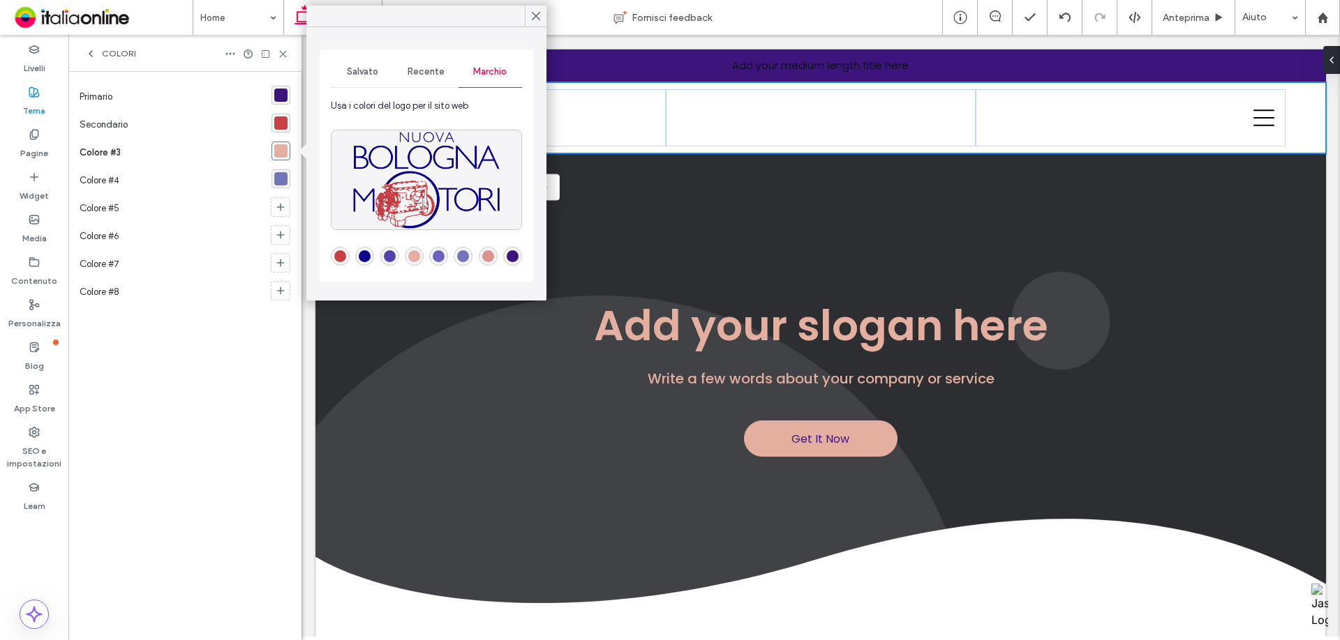
click at [490, 257] on div "rgba(220,148,140,1)" at bounding box center [488, 256] width 12 height 12
click at [288, 52] on div "Colori" at bounding box center [184, 53] width 233 height 37
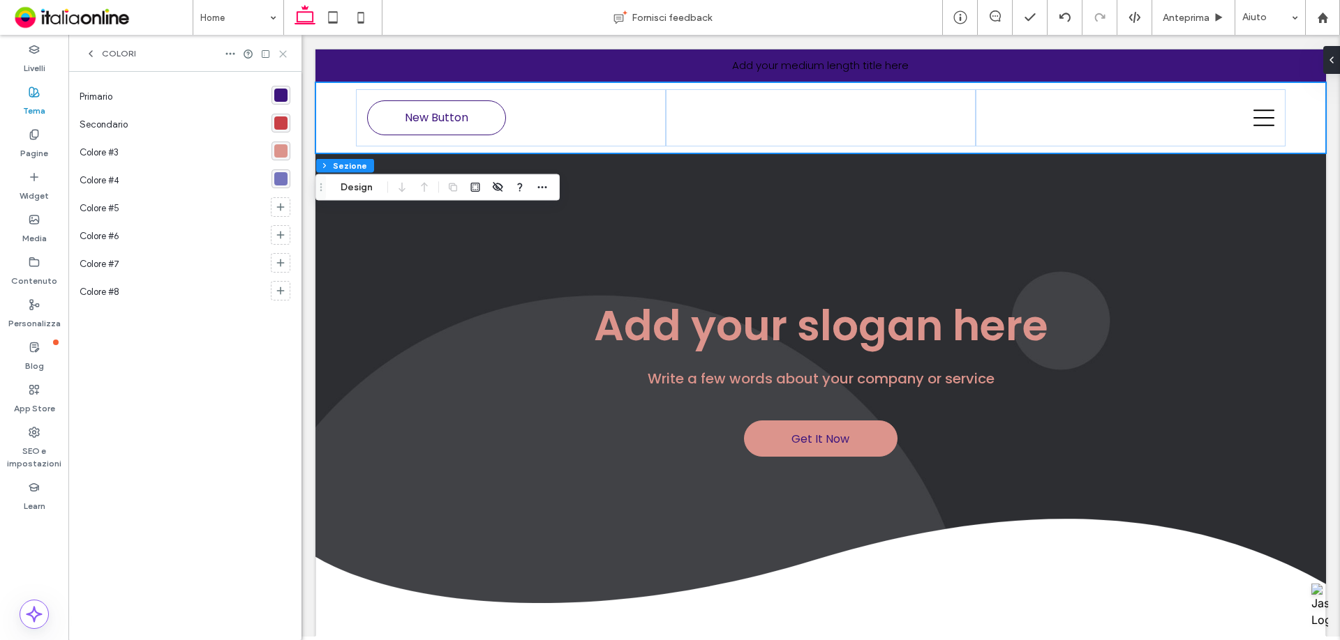
click at [284, 52] on use at bounding box center [283, 54] width 6 height 6
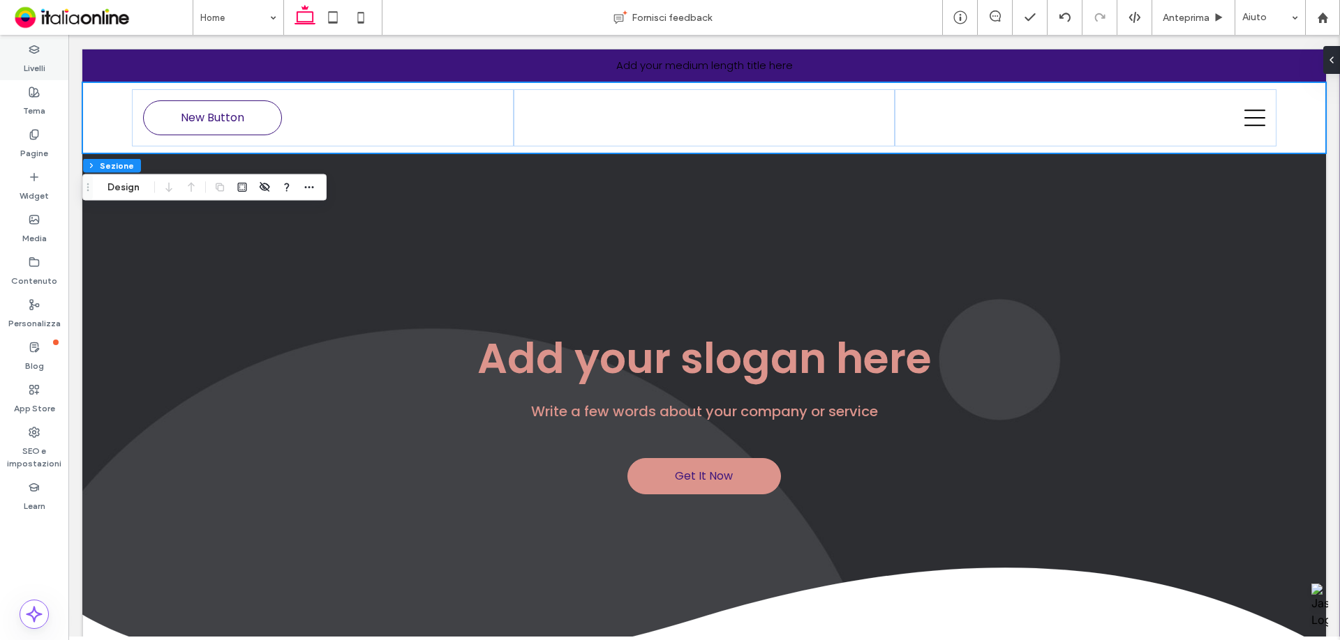
click at [19, 60] on div "Livelli" at bounding box center [34, 59] width 68 height 43
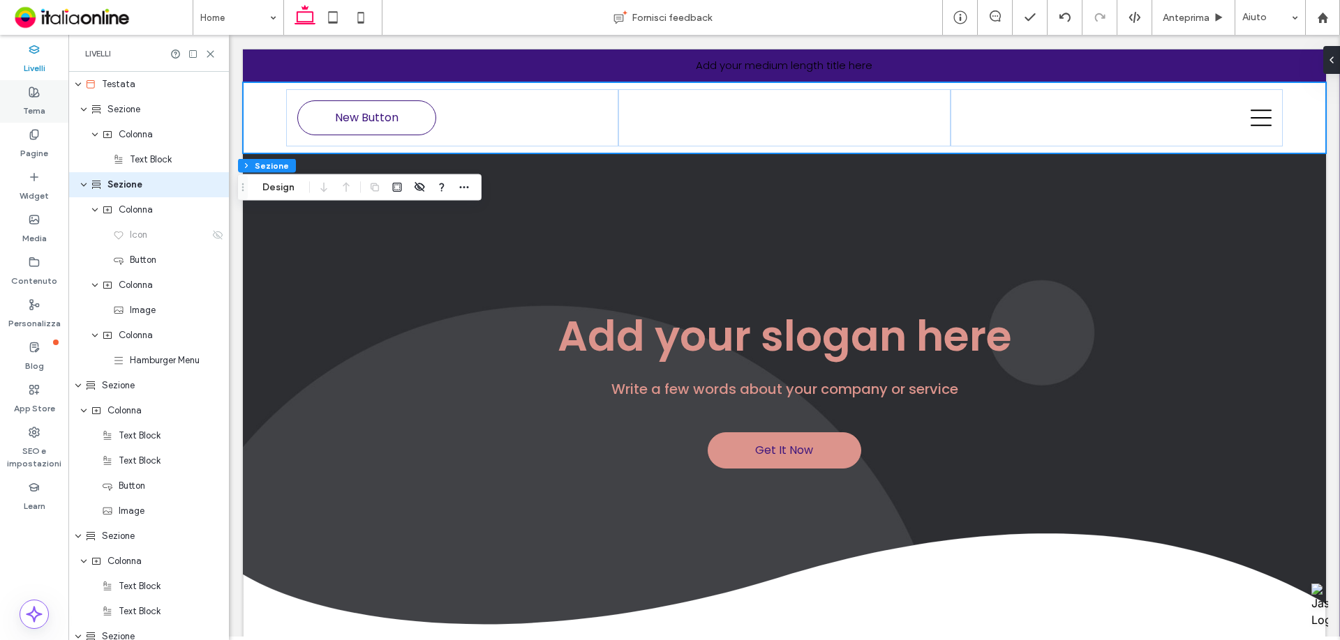
click at [46, 105] on div "Tema" at bounding box center [34, 101] width 68 height 43
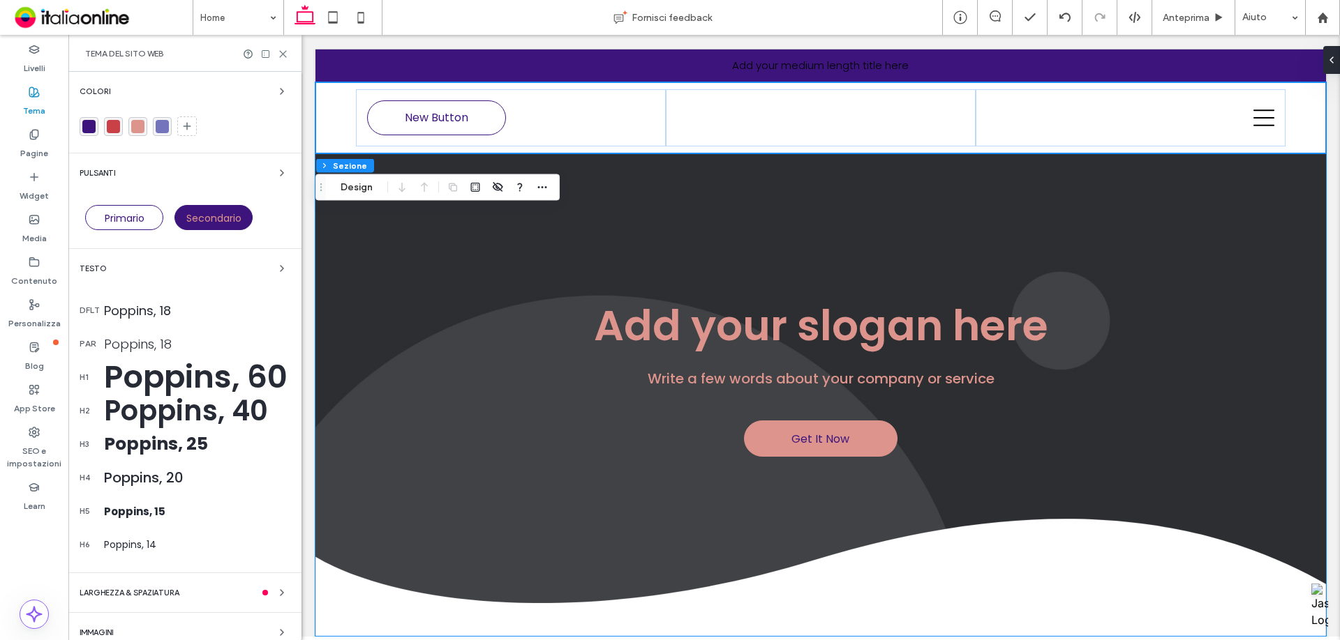
click at [184, 376] on div "Poppins, 60" at bounding box center [197, 377] width 186 height 47
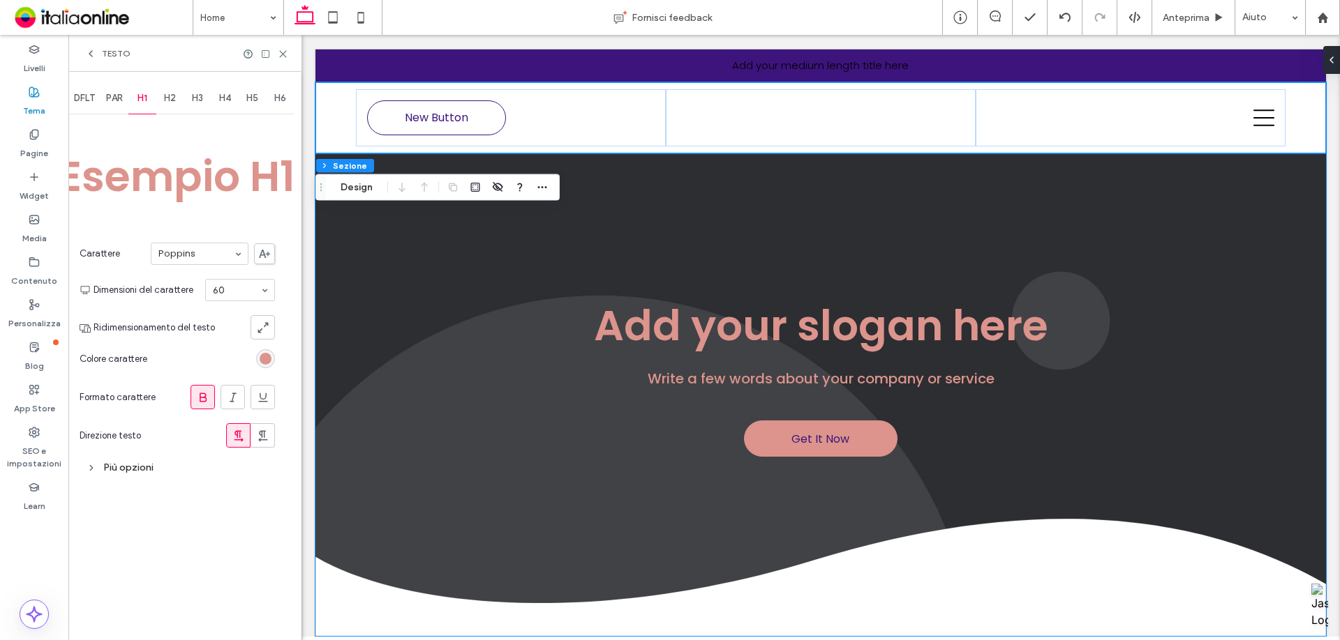
click at [267, 368] on div at bounding box center [214, 359] width 122 height 24
click at [267, 363] on div "rgb(220, 148, 140)" at bounding box center [266, 359] width 12 height 12
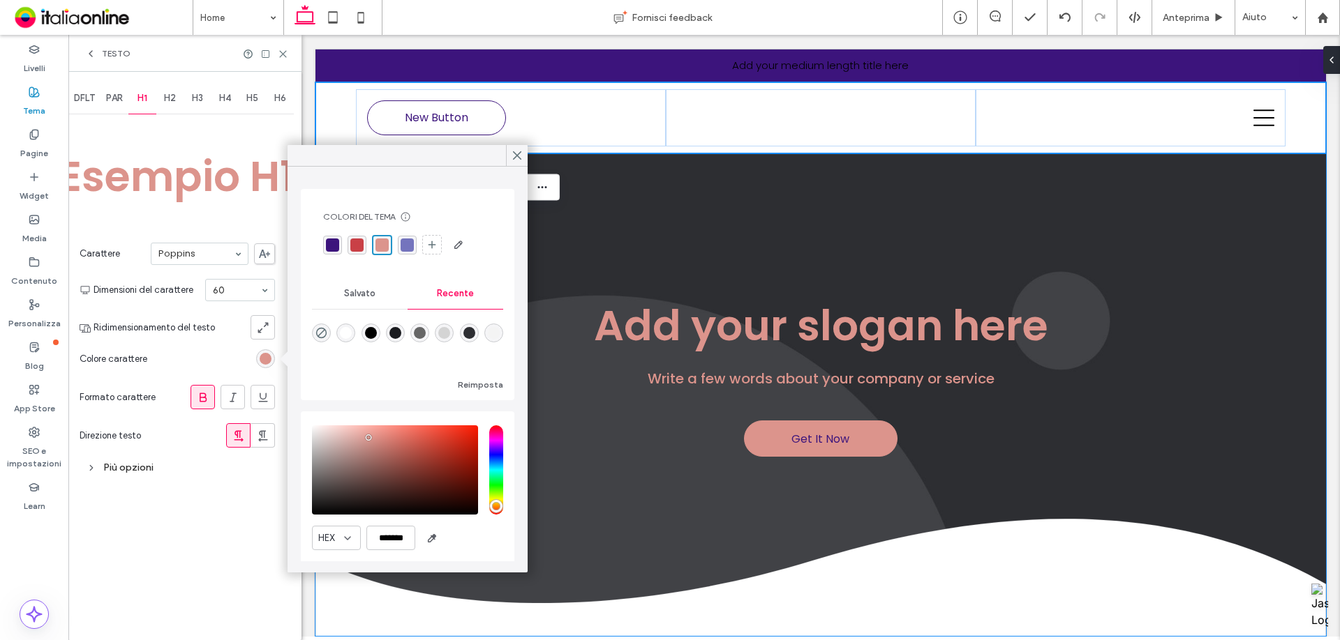
click at [358, 329] on div at bounding box center [407, 343] width 191 height 52
click at [355, 329] on div "rgba(255, 255, 255, 1)" at bounding box center [345, 333] width 19 height 19
type input "*******"
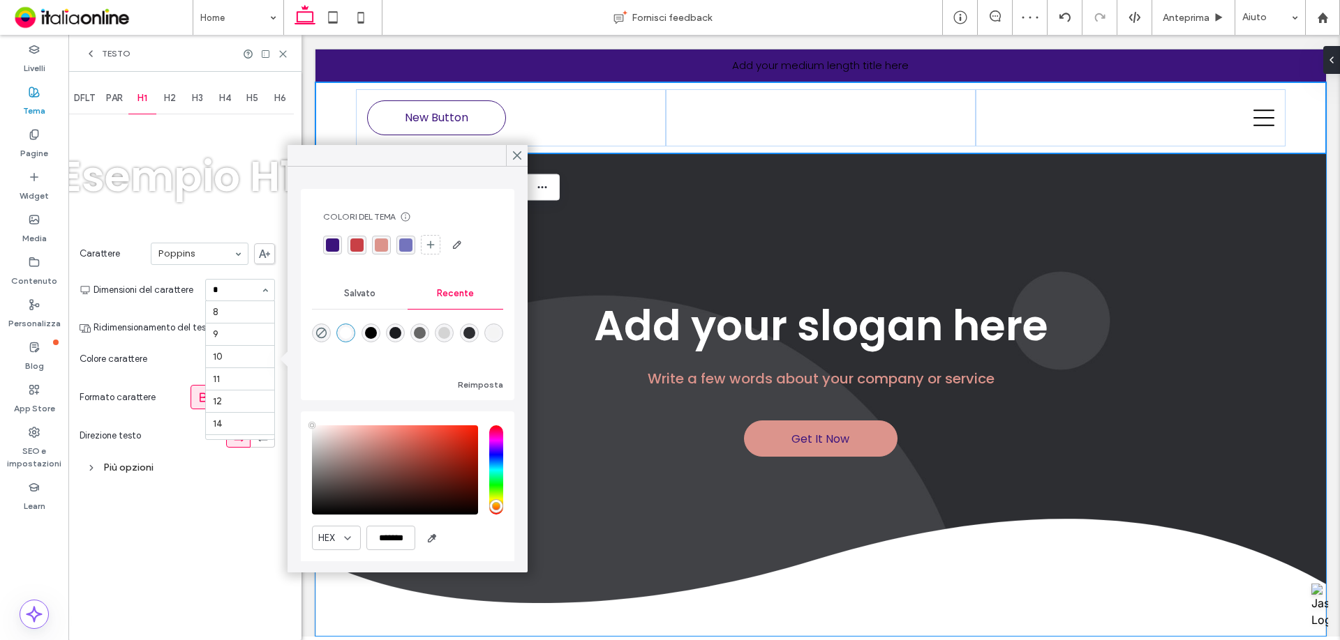
type input "**"
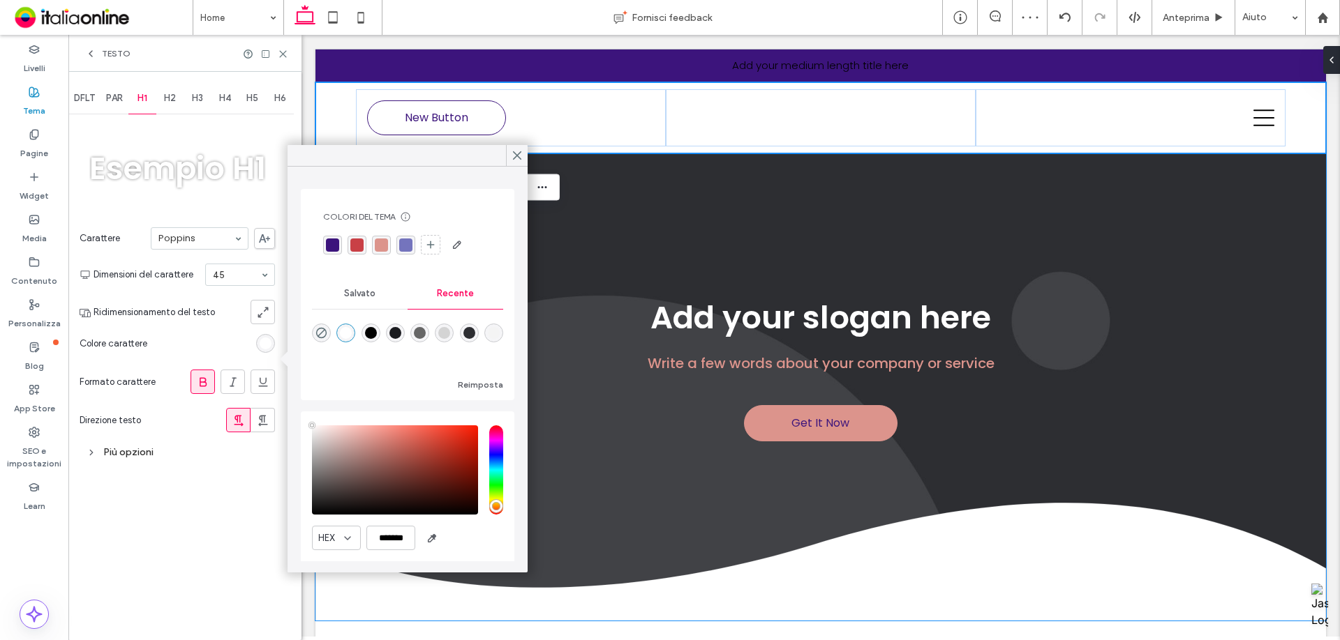
click at [282, 45] on div "Testo" at bounding box center [184, 53] width 233 height 37
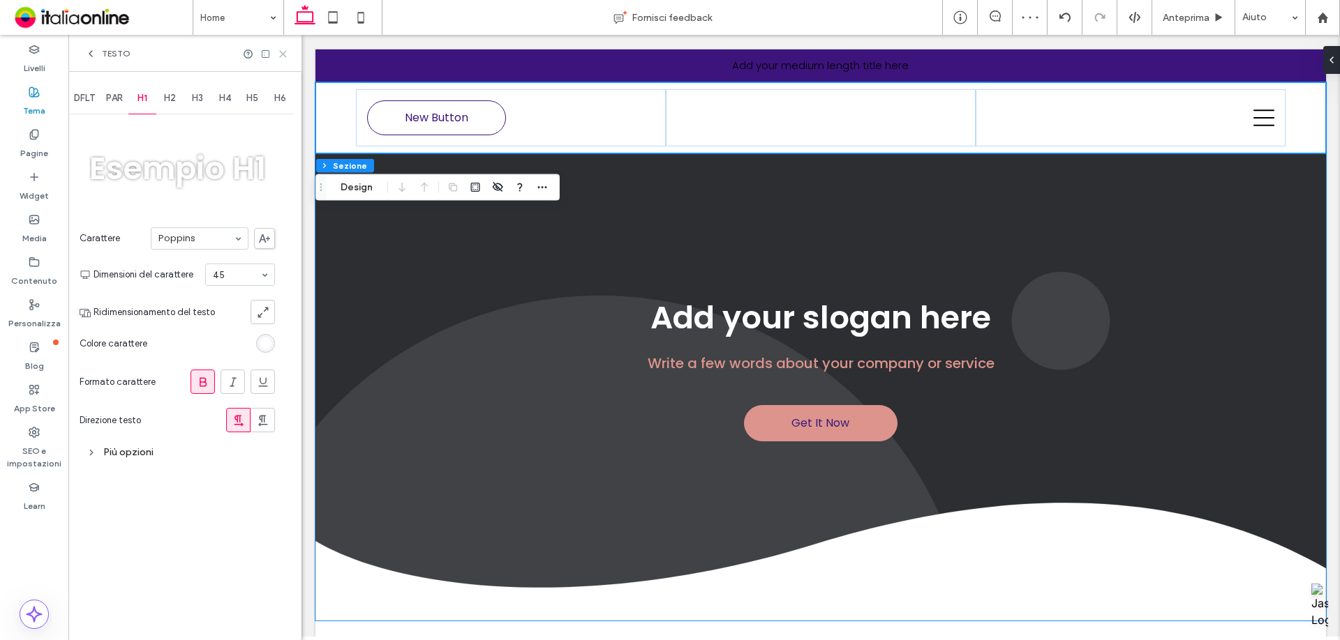
click at [282, 52] on use at bounding box center [283, 54] width 6 height 6
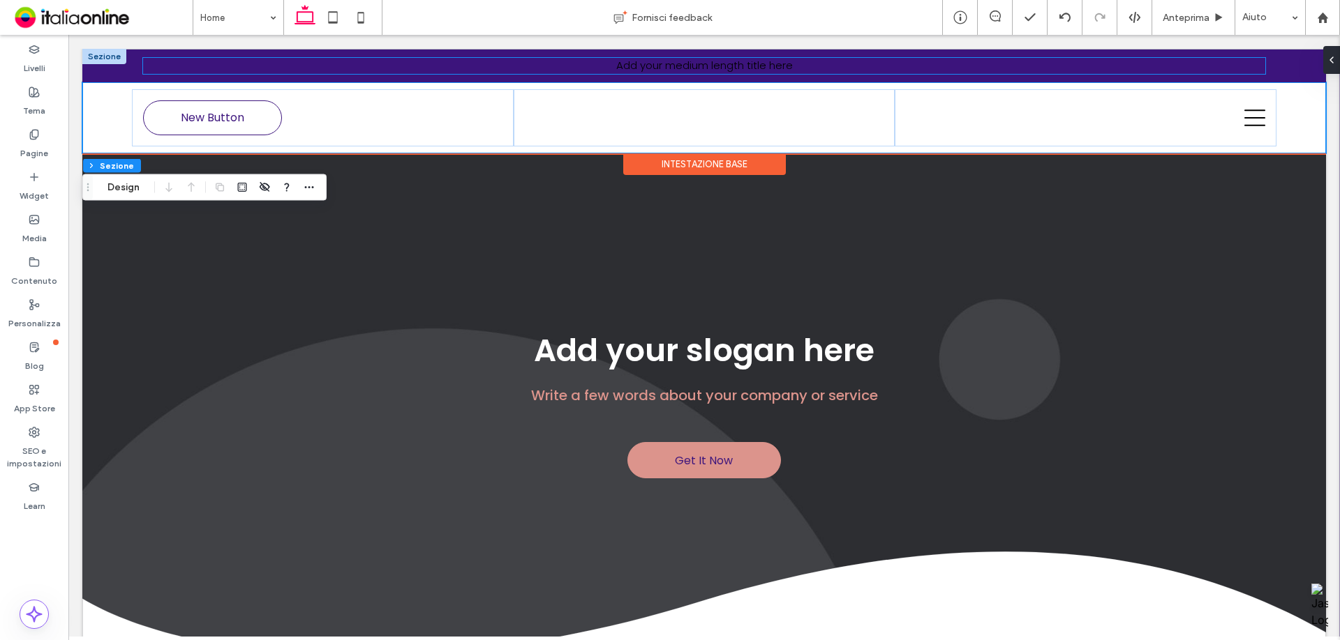
click at [662, 63] on span "Add your medium length title here" at bounding box center [704, 65] width 177 height 15
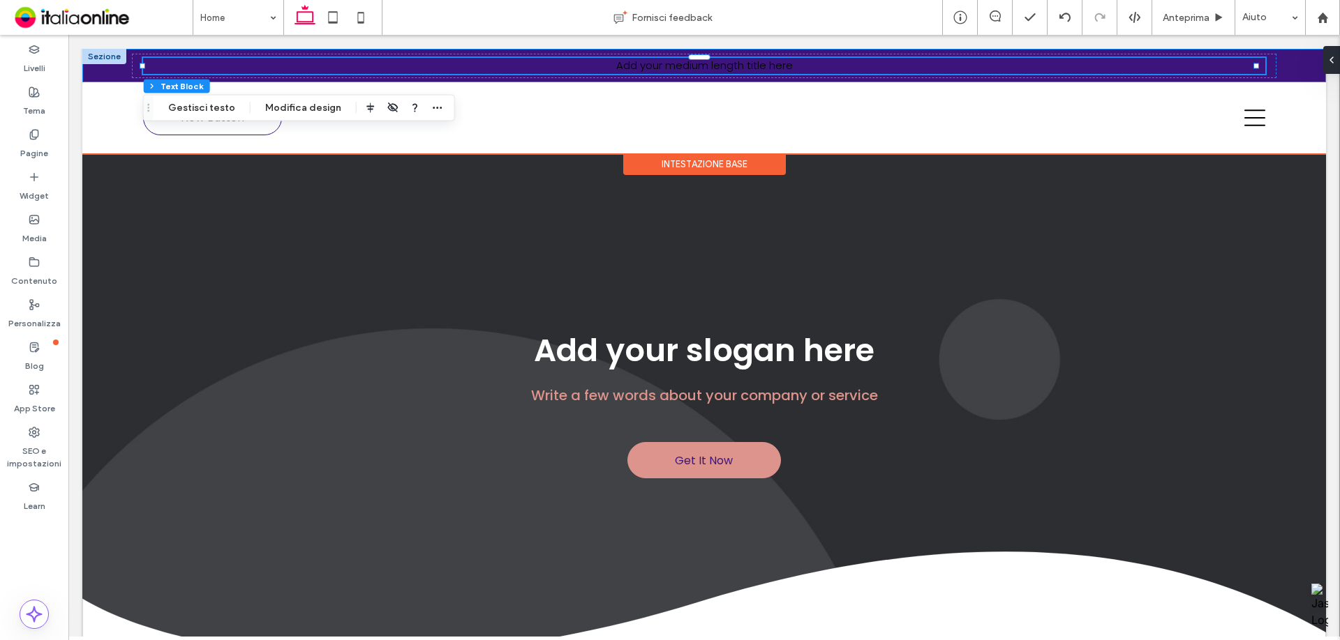
click at [116, 68] on div "Add your medium length title here" at bounding box center [703, 66] width 1243 height 33
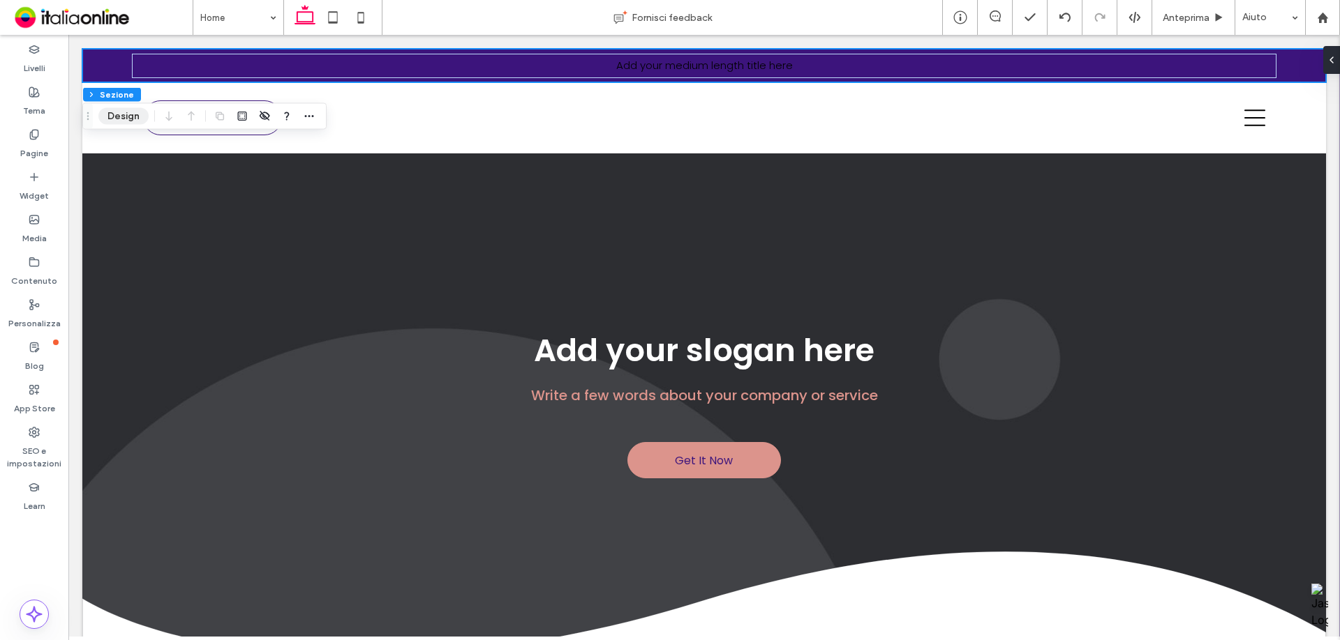
click at [109, 109] on button "Design" at bounding box center [123, 116] width 50 height 17
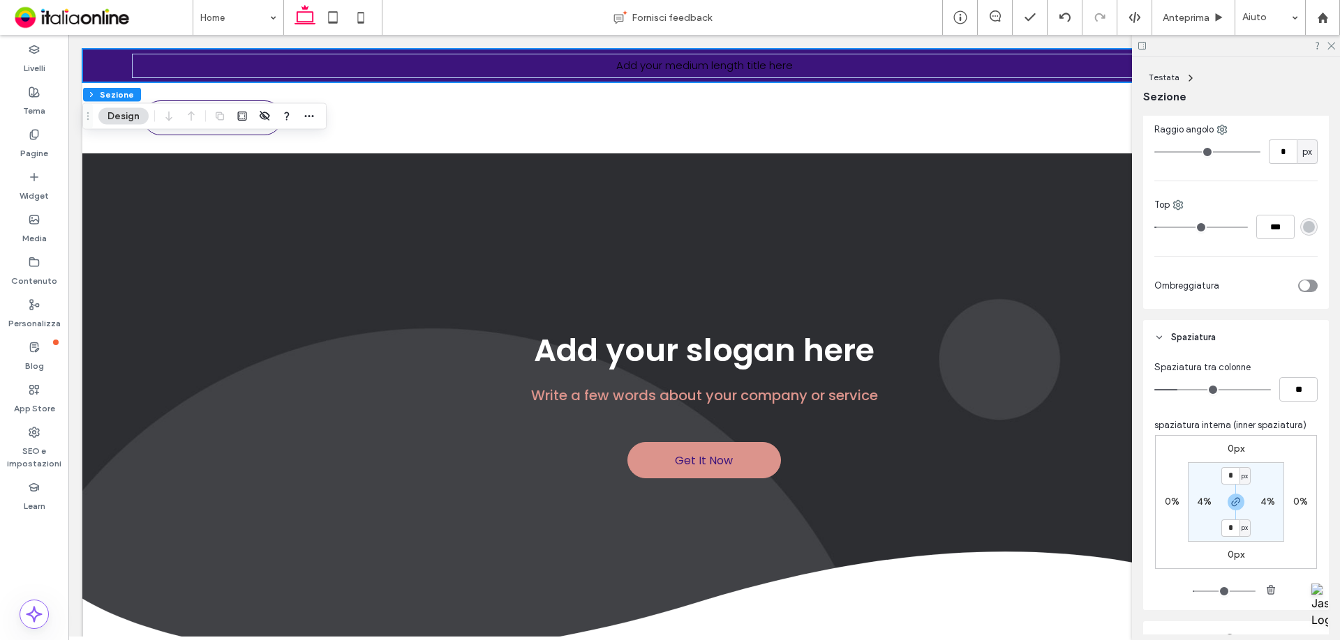
scroll to position [368, 0]
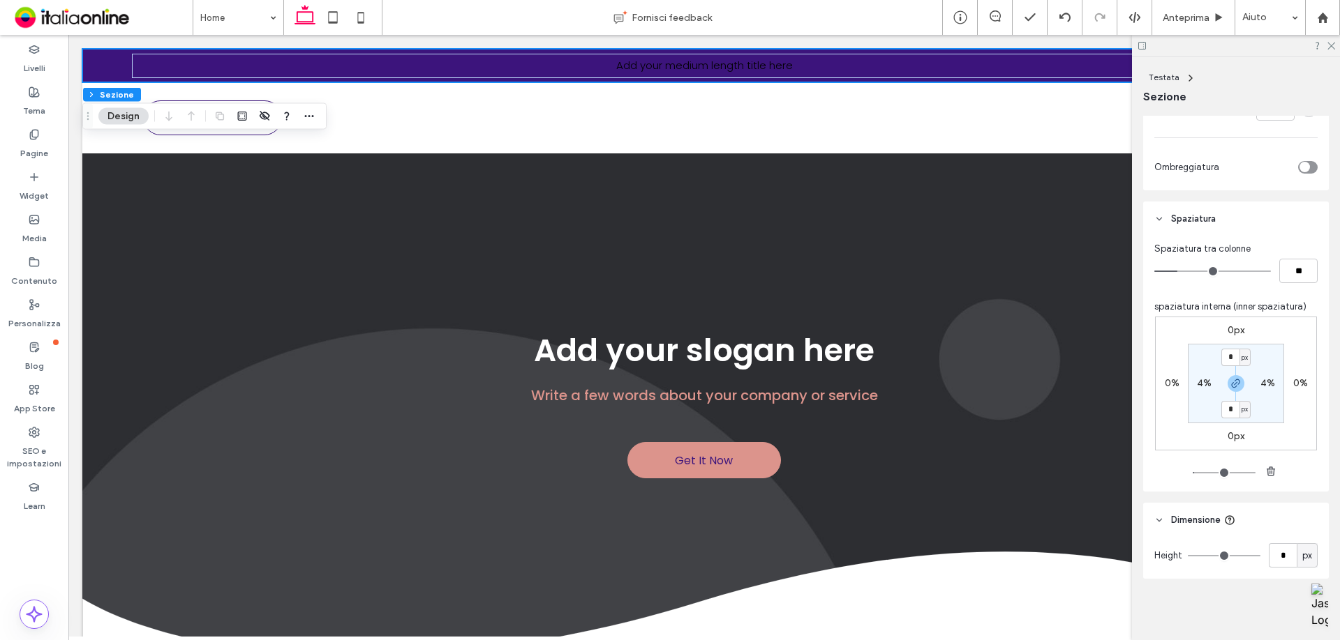
click at [1199, 381] on label "4%" at bounding box center [1204, 383] width 15 height 12
type input "*"
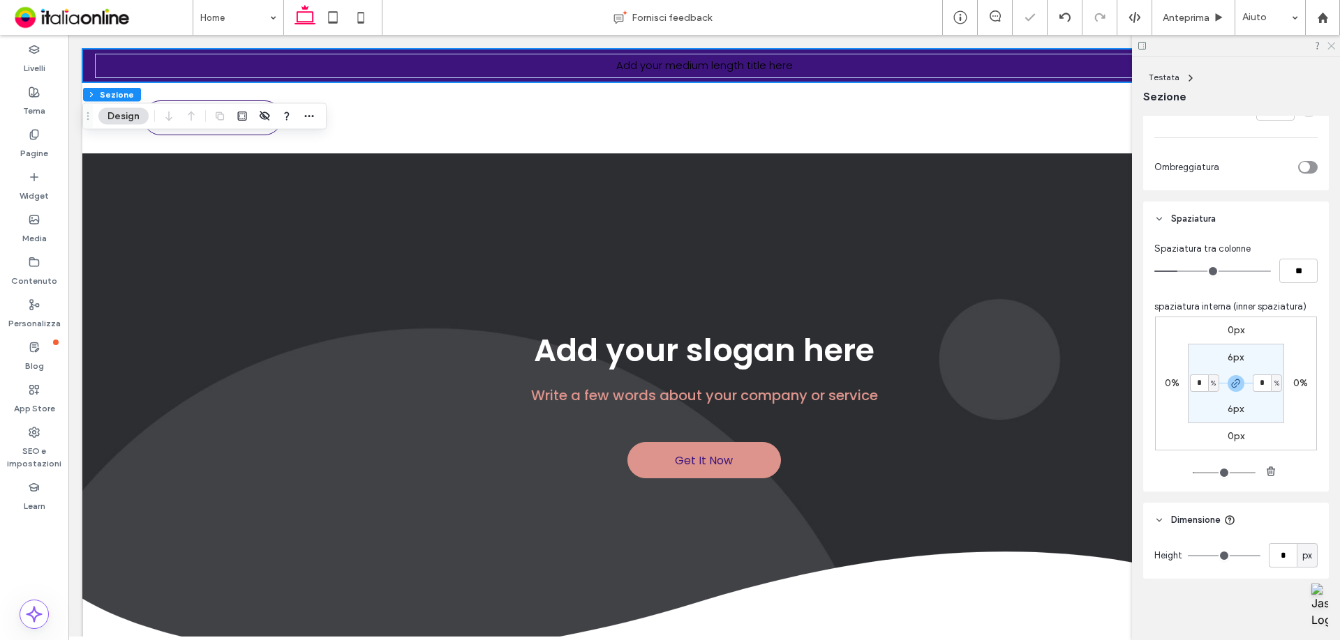
click at [1332, 47] on use at bounding box center [1331, 47] width 8 height 8
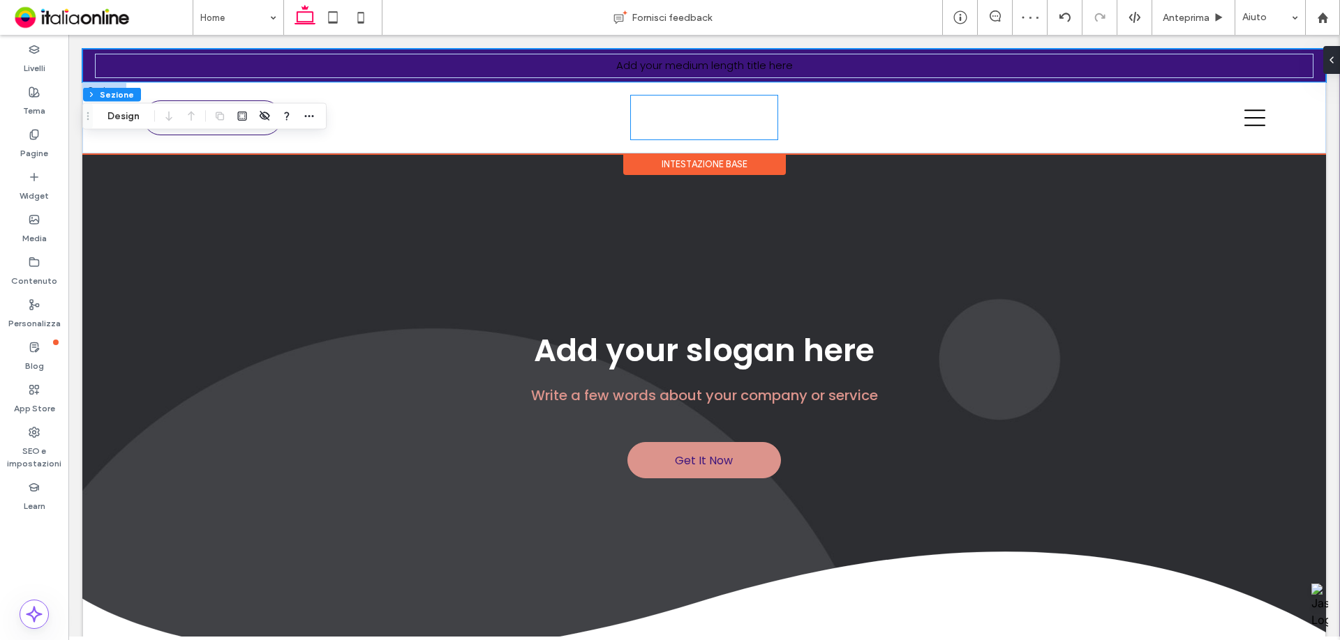
click at [700, 117] on img at bounding box center [704, 118] width 147 height 44
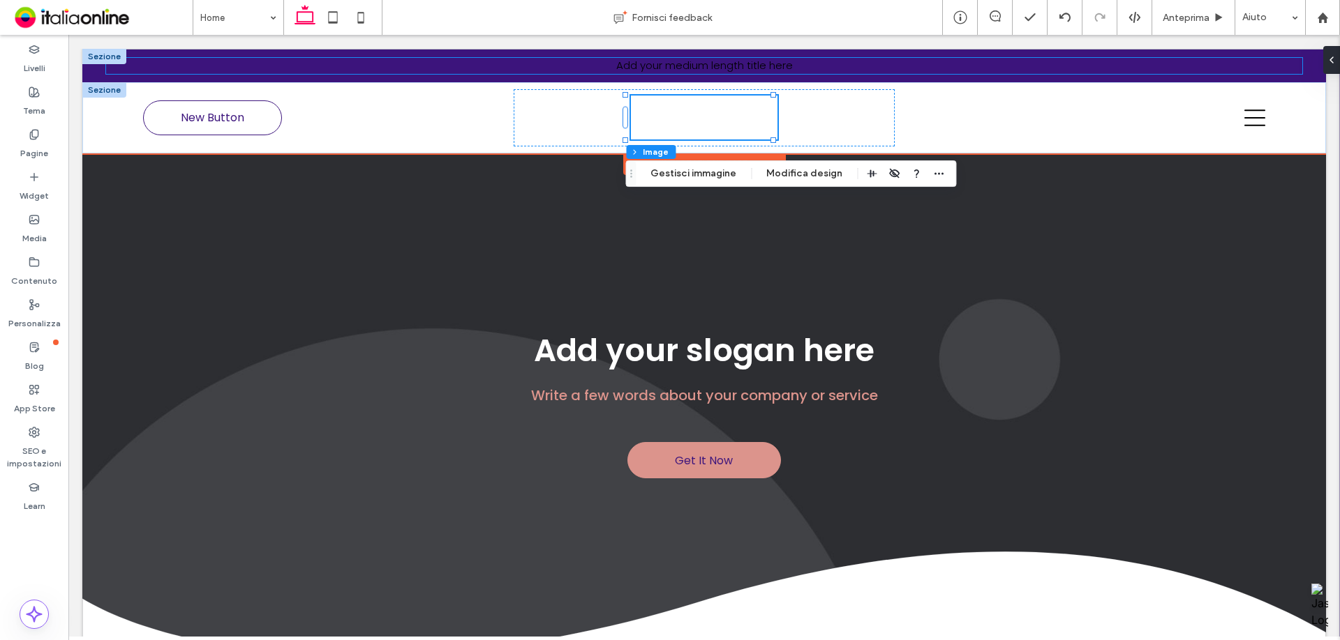
click at [481, 64] on p "Add your medium length title here" at bounding box center [704, 66] width 1196 height 16
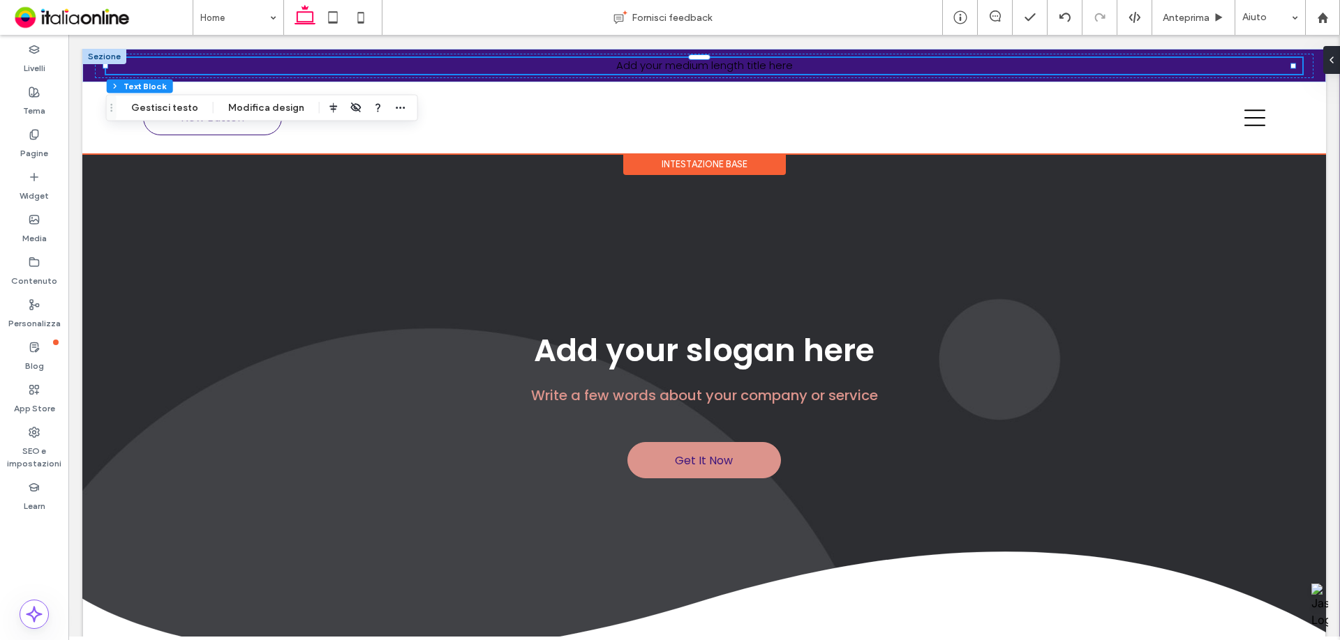
click at [700, 63] on span "Add your medium length title here" at bounding box center [704, 65] width 177 height 15
type input "*******"
type input "**"
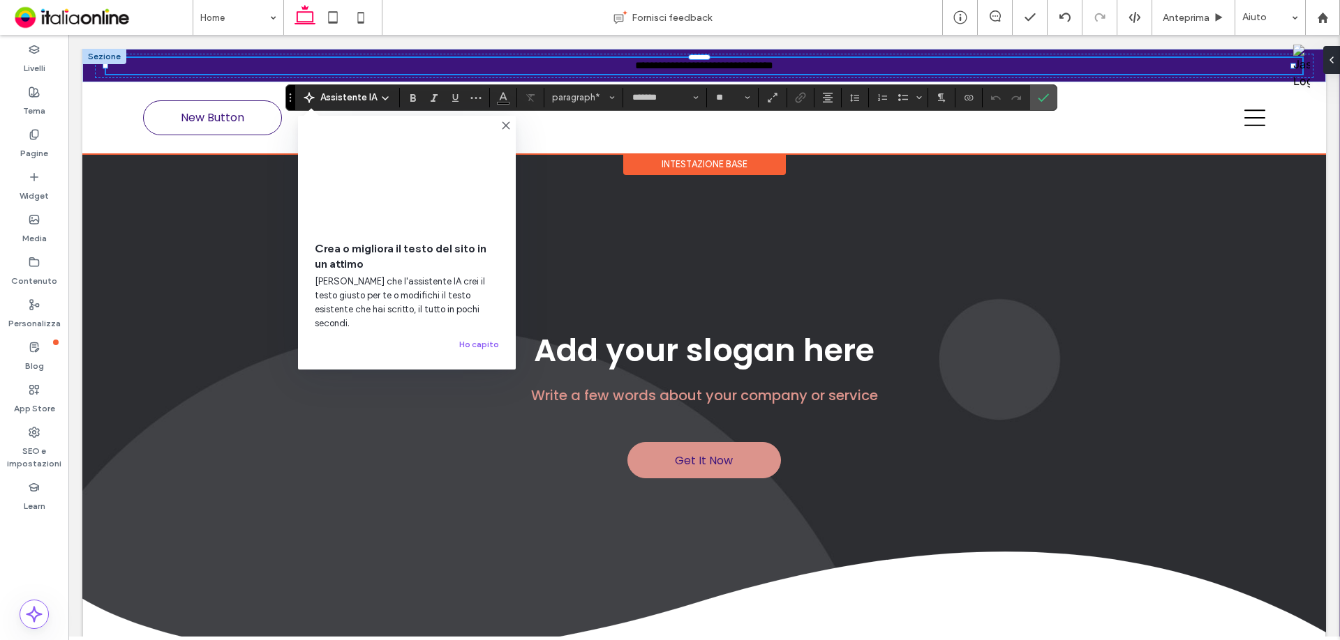
click at [576, 65] on p "**********" at bounding box center [704, 66] width 1196 height 16
drag, startPoint x: 573, startPoint y: 64, endPoint x: 1185, endPoint y: 68, distance: 611.9
click at [1185, 68] on p "**********" at bounding box center [704, 66] width 1196 height 16
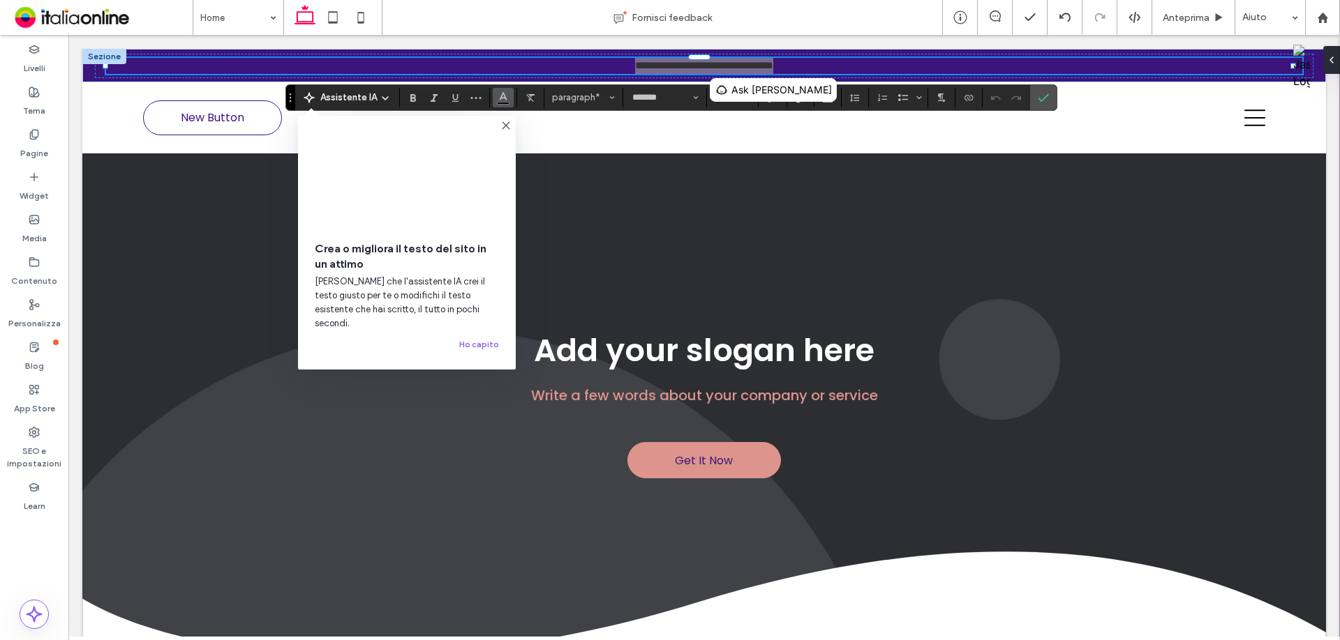
click at [504, 104] on span "Colore" at bounding box center [502, 96] width 11 height 18
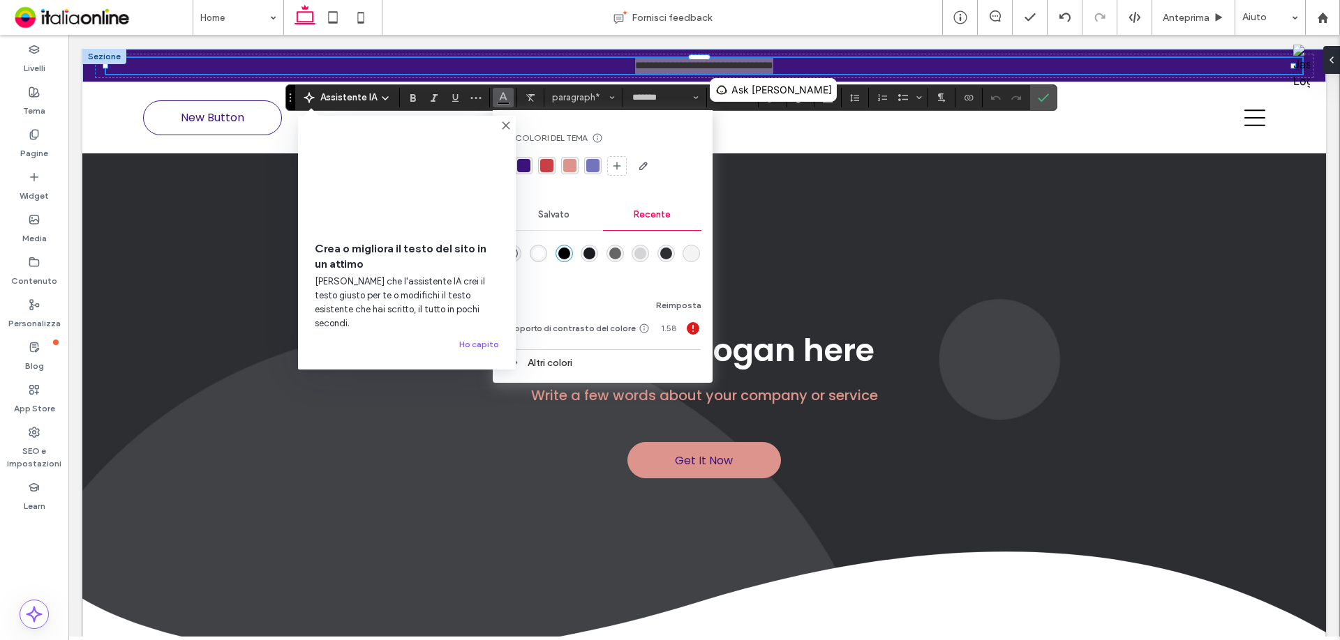
click at [530, 249] on div "rgba(255, 255, 255, 1)" at bounding box center [538, 253] width 17 height 17
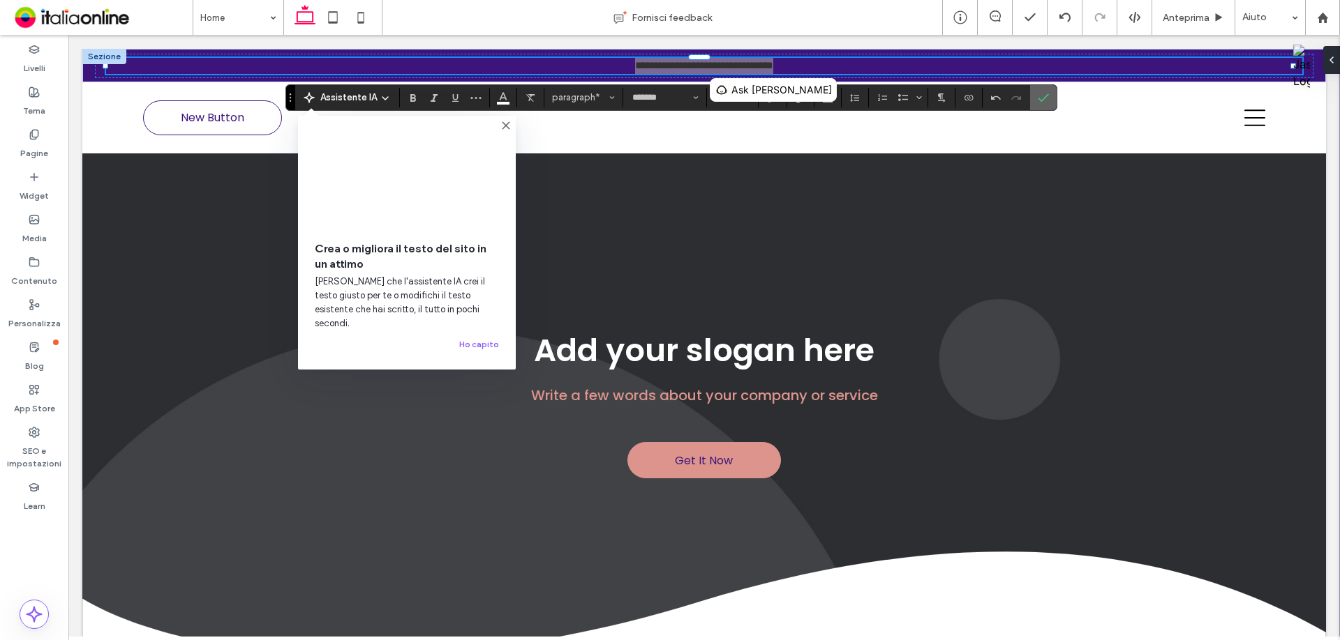
click at [1049, 96] on label "Conferma" at bounding box center [1043, 97] width 21 height 25
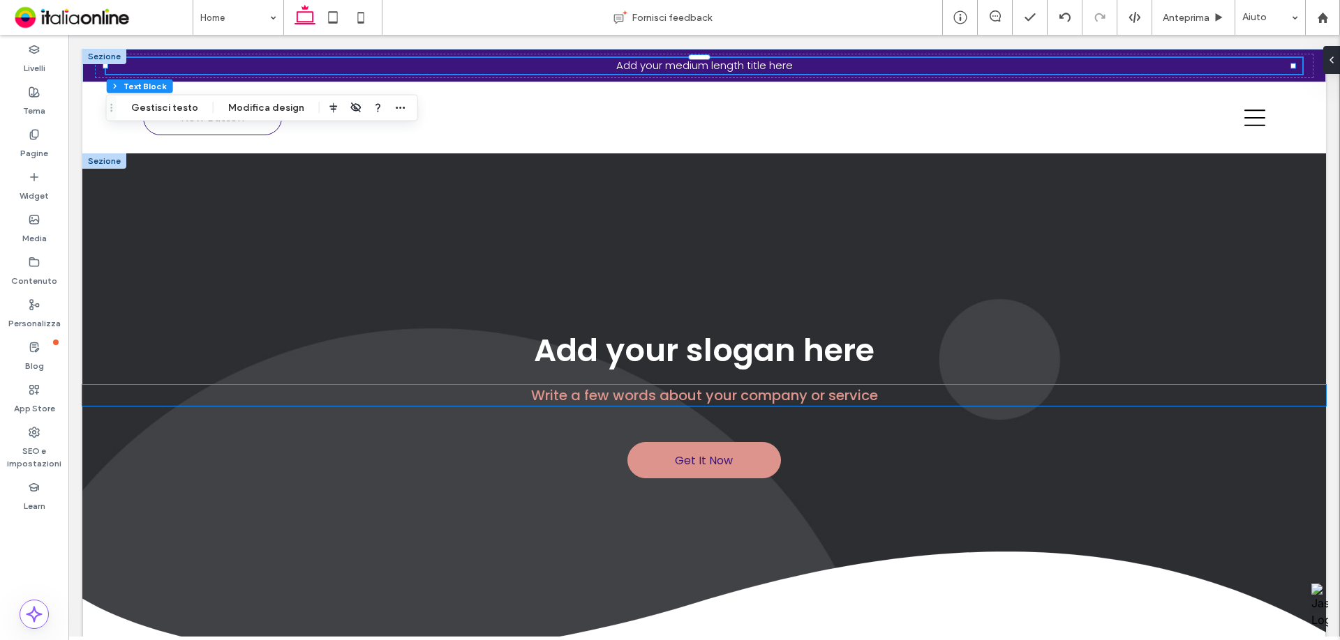
click at [622, 397] on span "Write a few words about your company or service" at bounding box center [704, 396] width 347 height 20
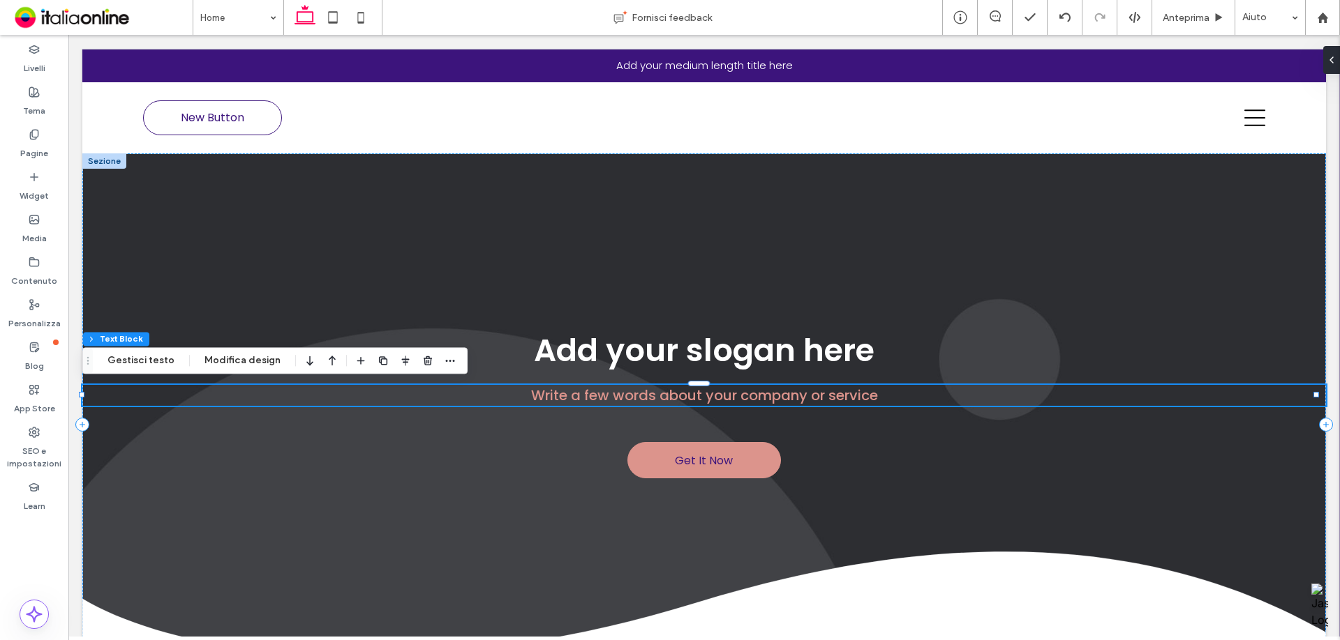
click at [622, 397] on span "Write a few words about your company or service" at bounding box center [704, 396] width 347 height 20
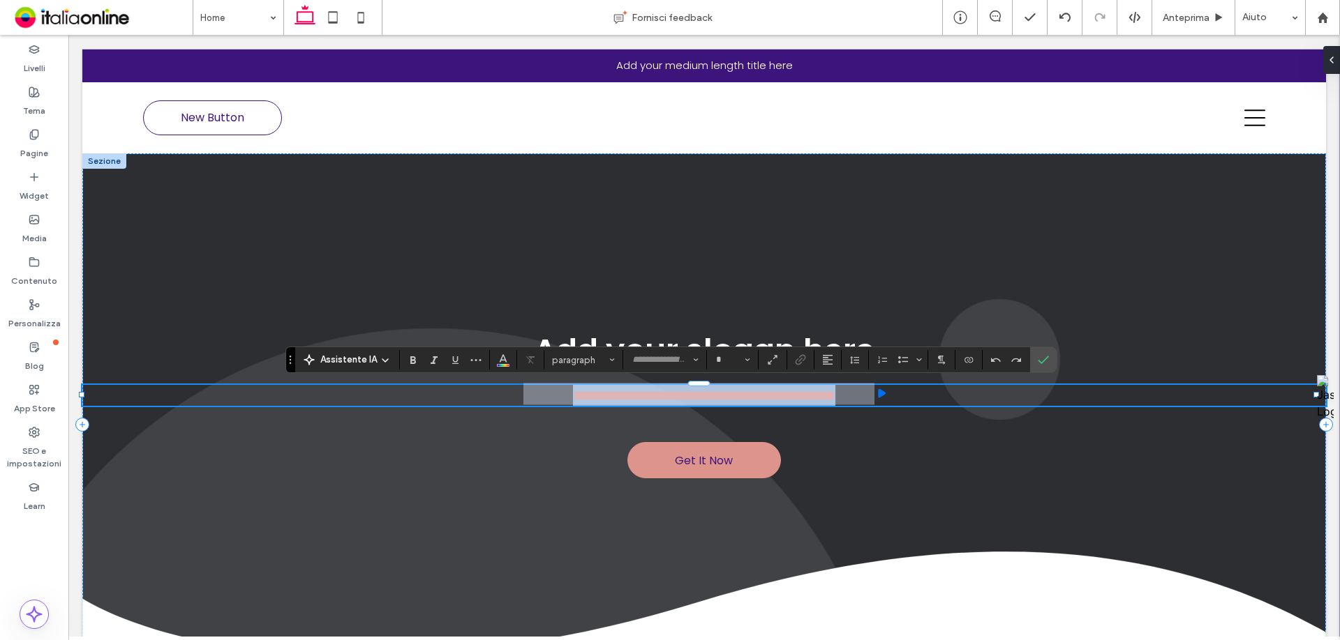
type input "*******"
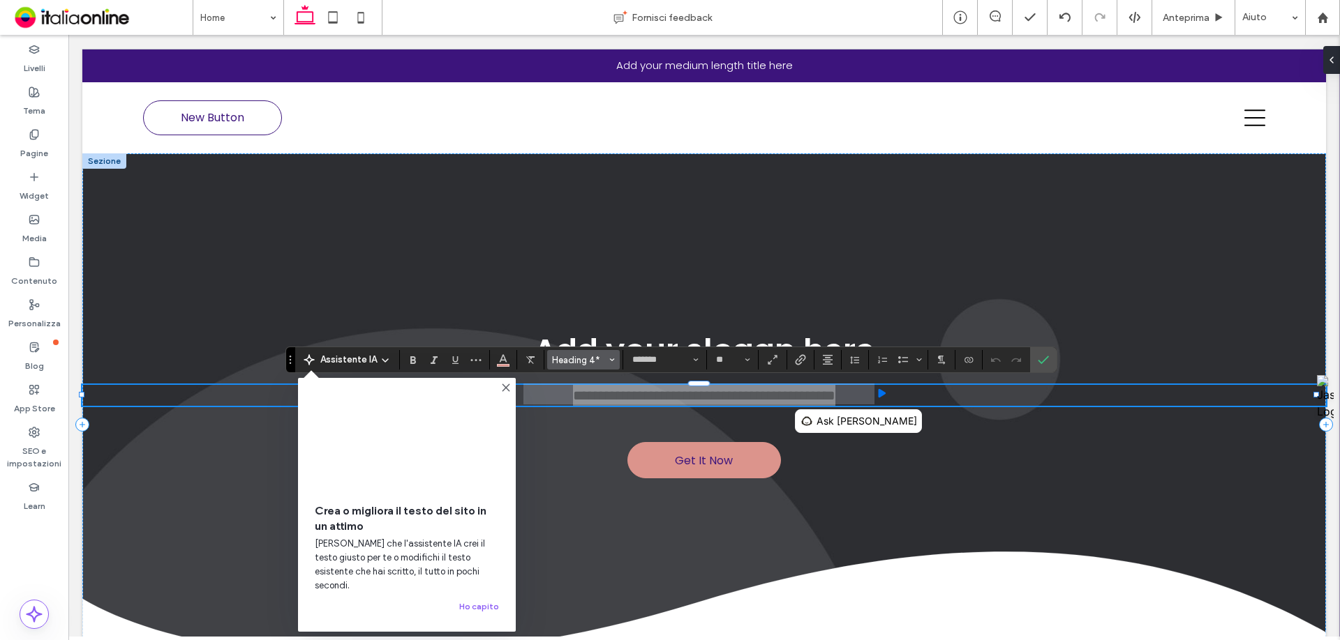
click at [594, 368] on button "Heading 4*" at bounding box center [583, 360] width 73 height 20
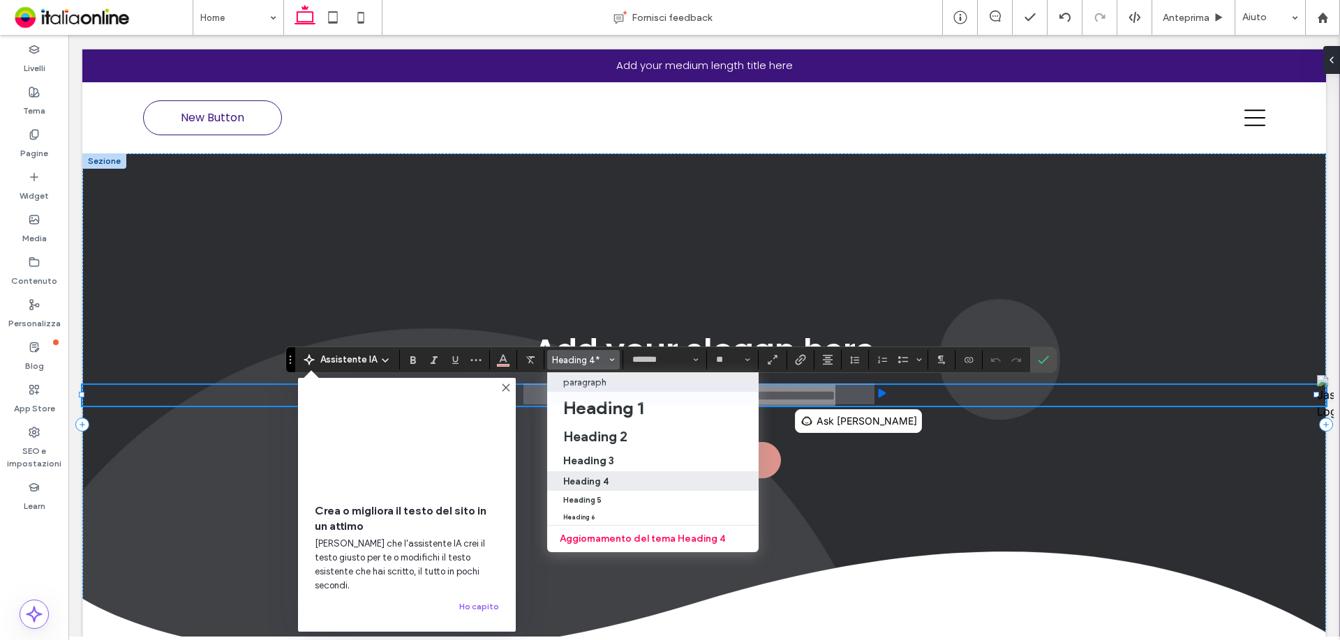
click at [598, 381] on p "paragraph" at bounding box center [584, 382] width 43 height 10
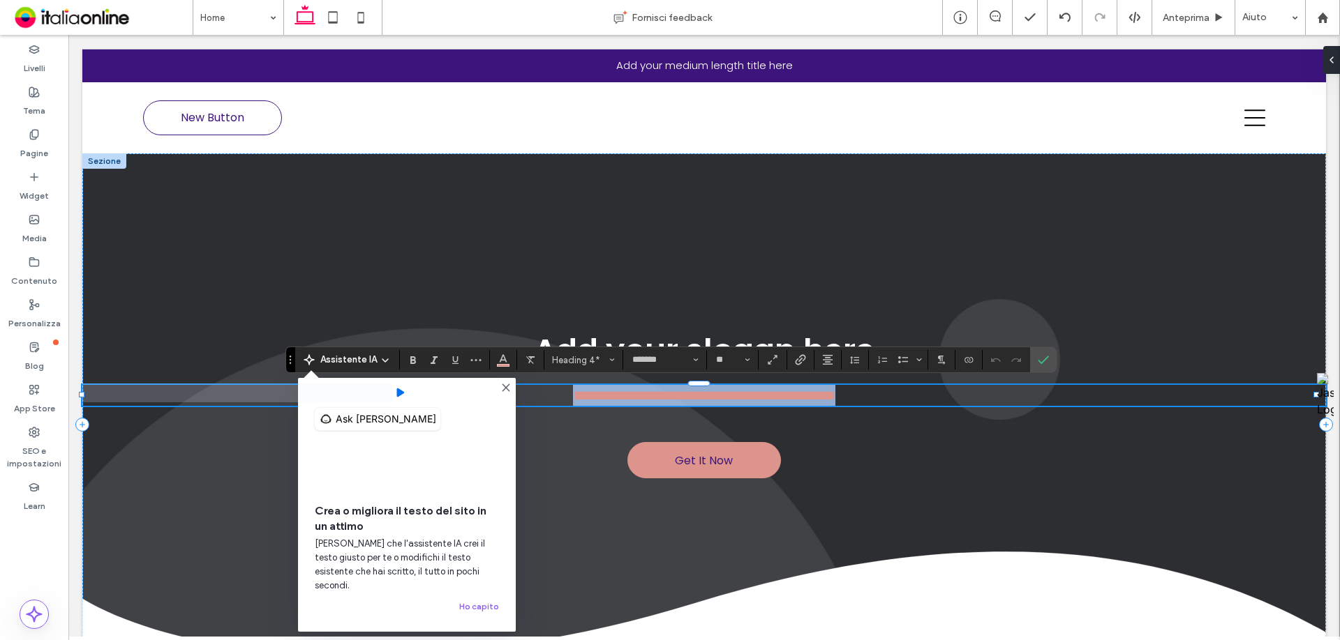
type input "**"
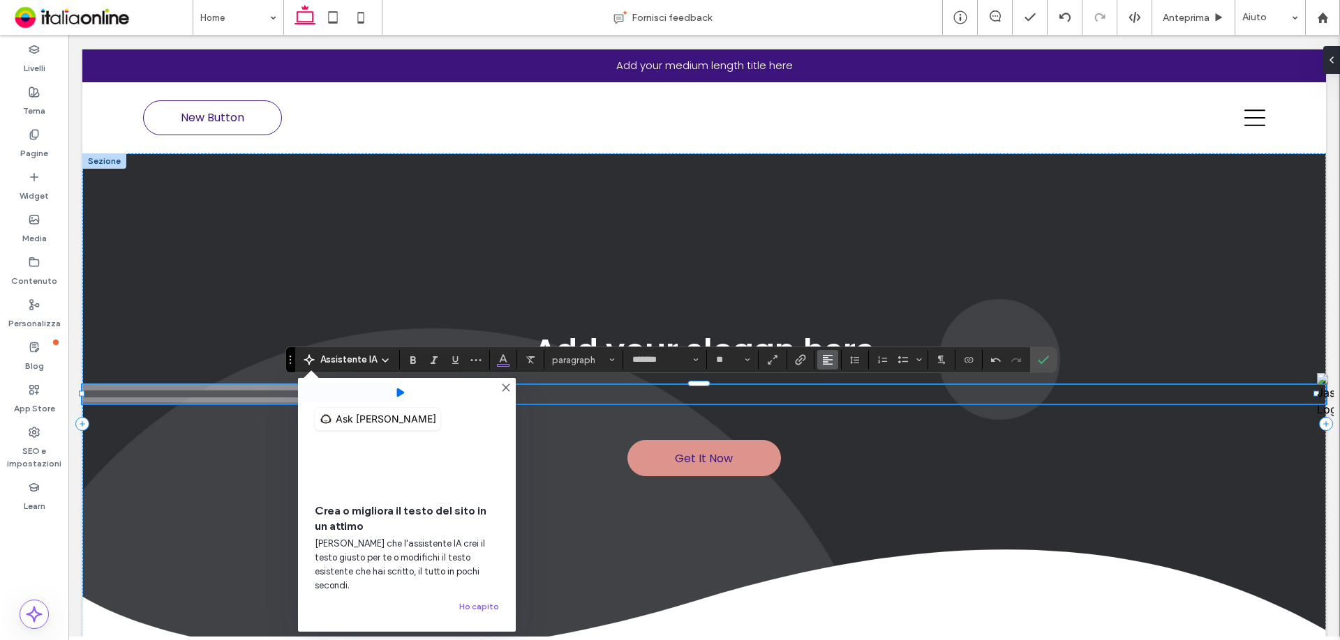
click at [826, 360] on use "Allineamento" at bounding box center [828, 360] width 10 height 10
click at [847, 402] on div "ui.textEditor.alignment.center" at bounding box center [841, 403] width 18 height 11
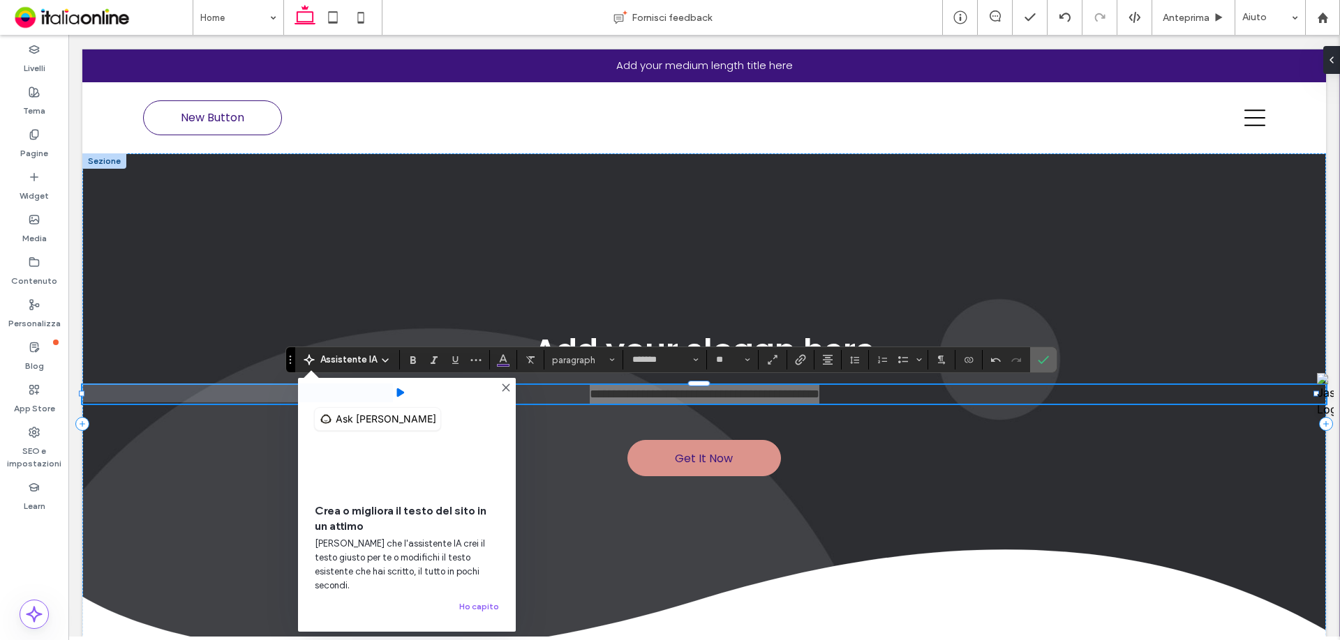
click at [1037, 361] on use "Conferma" at bounding box center [1042, 361] width 11 height 8
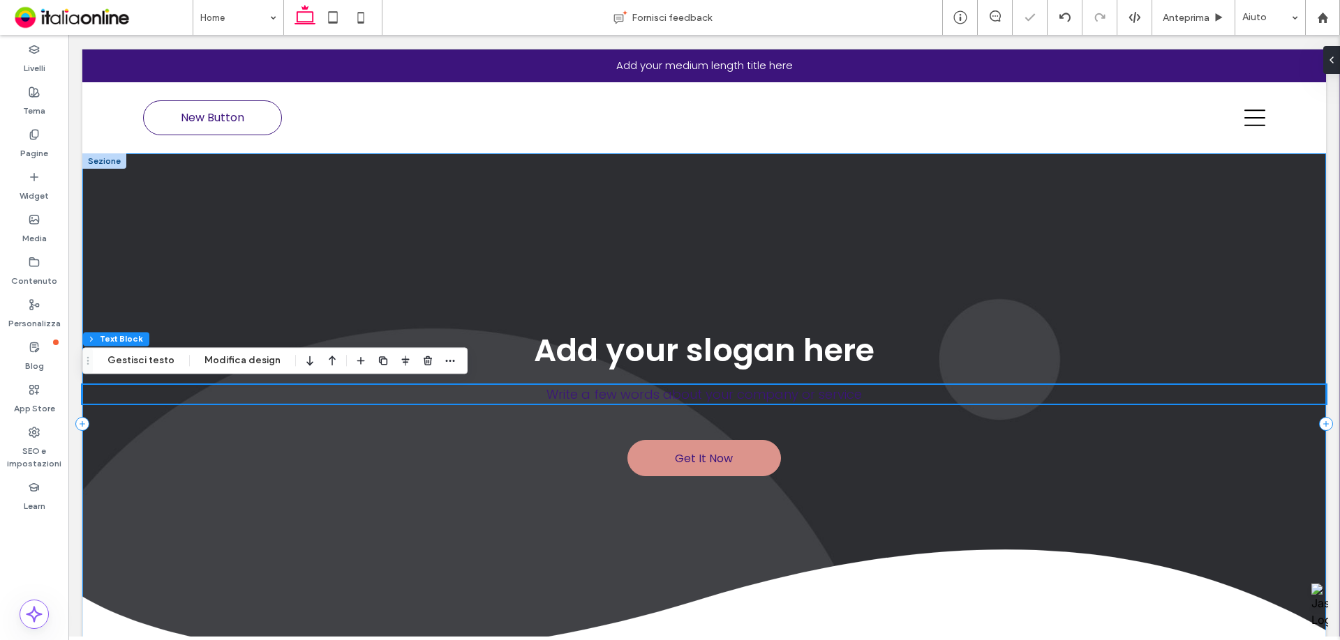
scroll to position [279, 0]
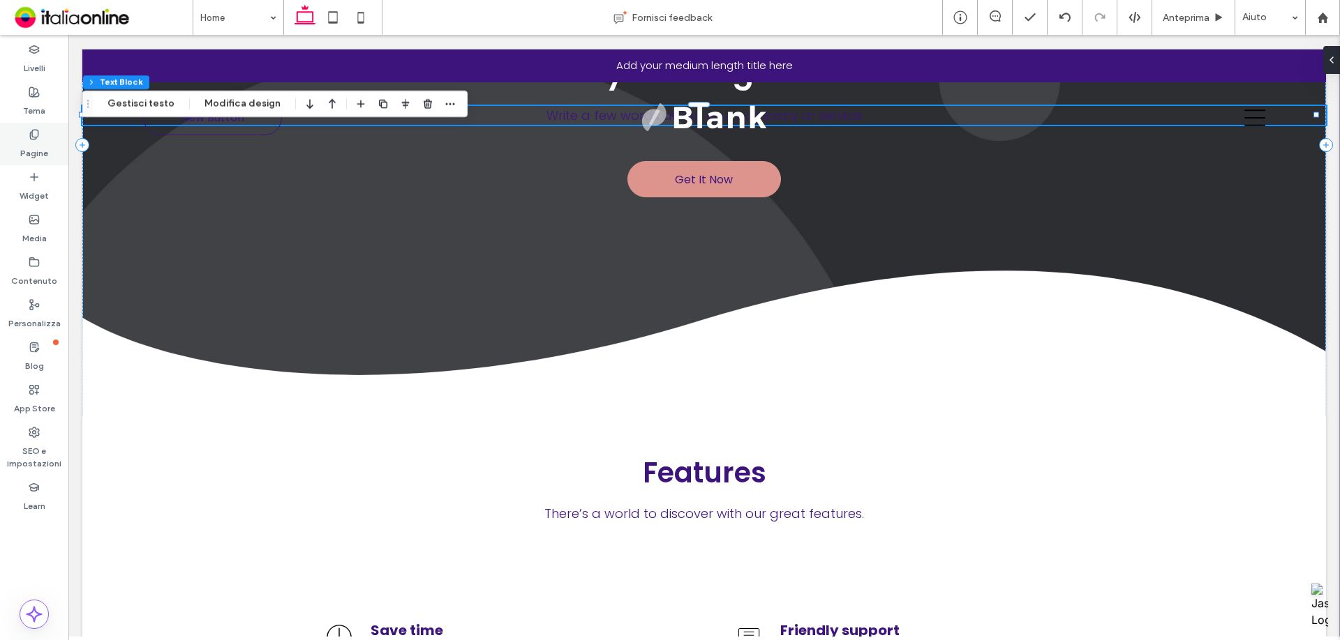
click at [38, 119] on div "Tema" at bounding box center [34, 101] width 68 height 43
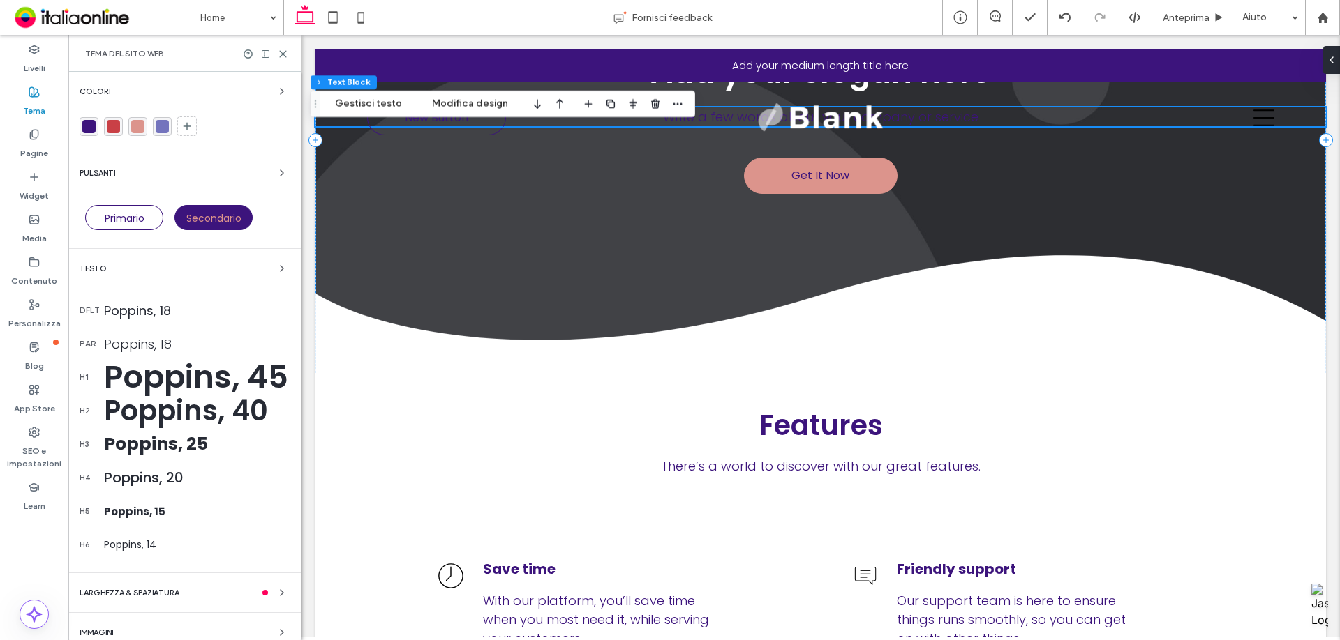
scroll to position [241, 0]
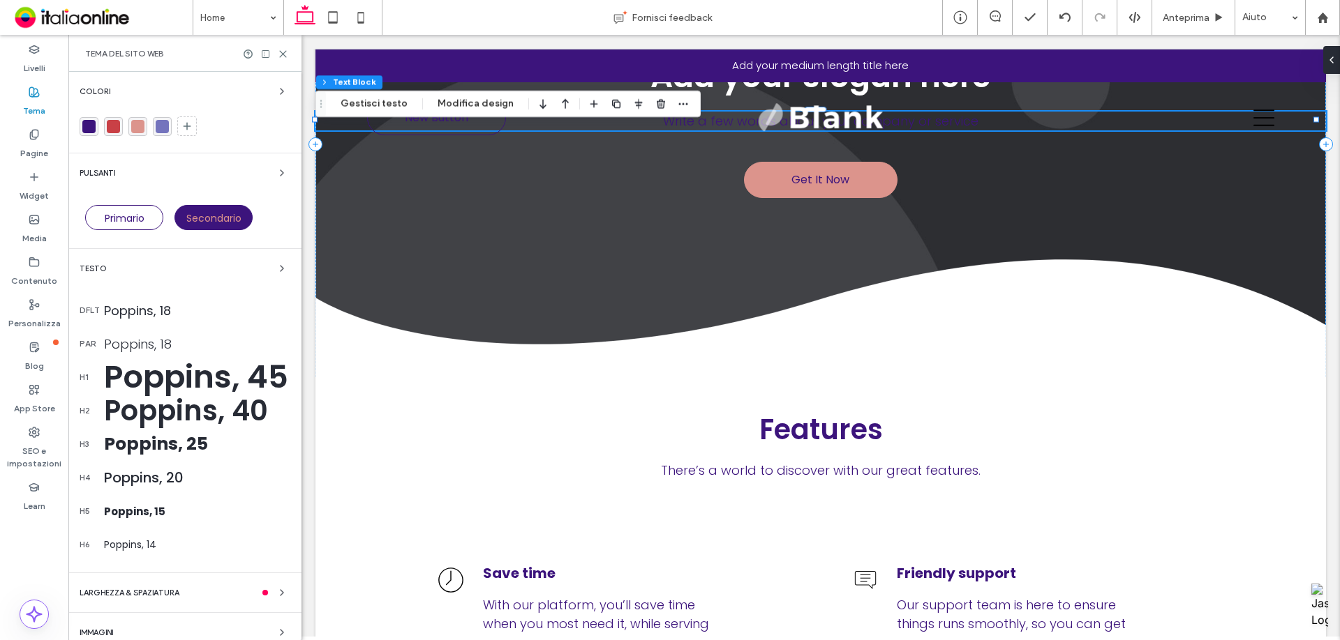
click at [187, 317] on div "Poppins, 18" at bounding box center [197, 310] width 186 height 19
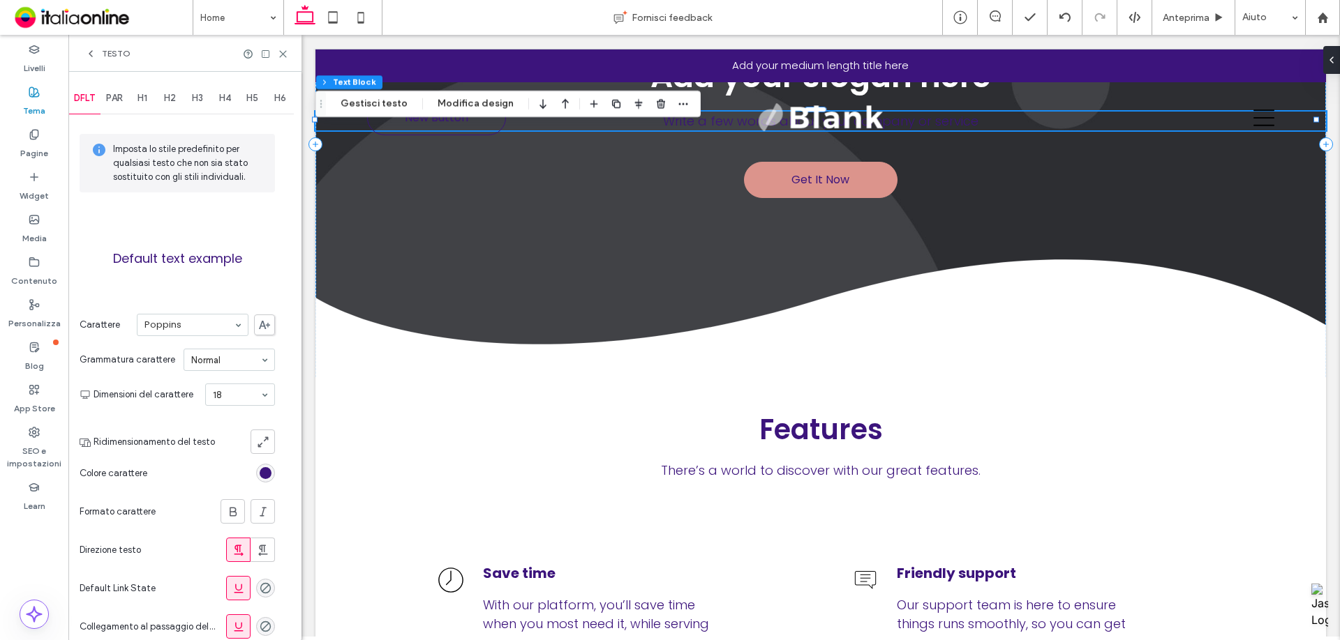
click at [273, 470] on div "rgb(60, 20, 124)" at bounding box center [265, 473] width 19 height 19
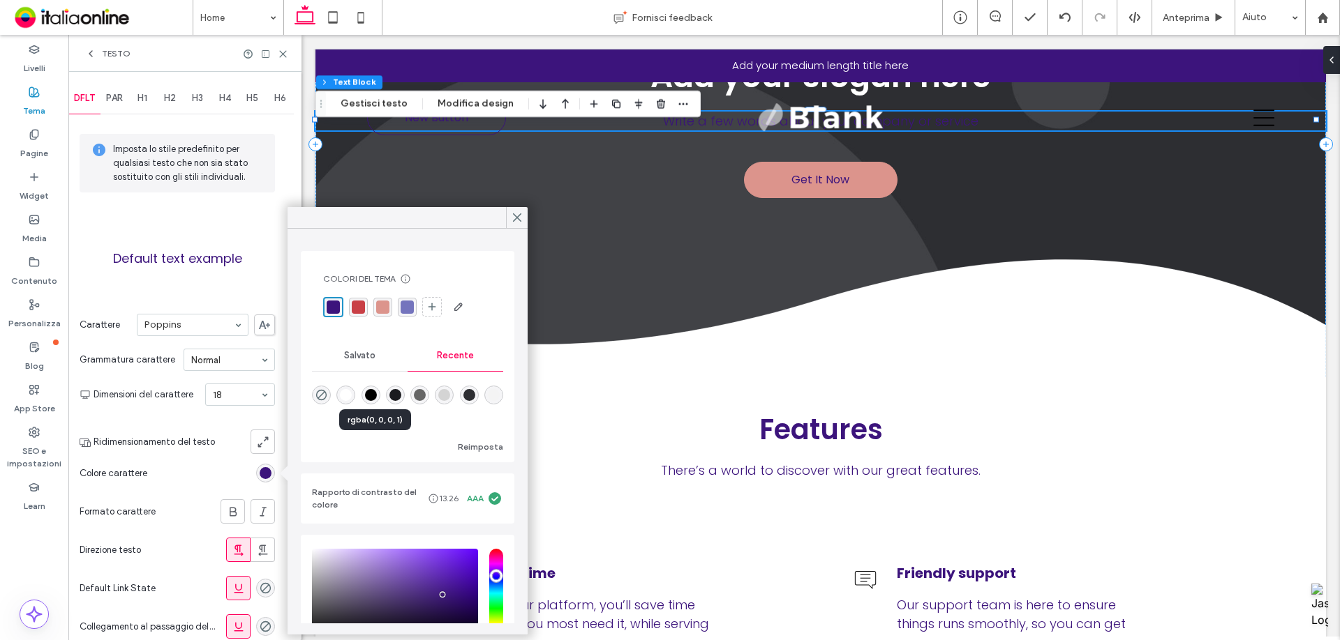
click at [373, 396] on div "rgba(0, 0, 0, 1)" at bounding box center [371, 395] width 12 height 12
type input "*******"
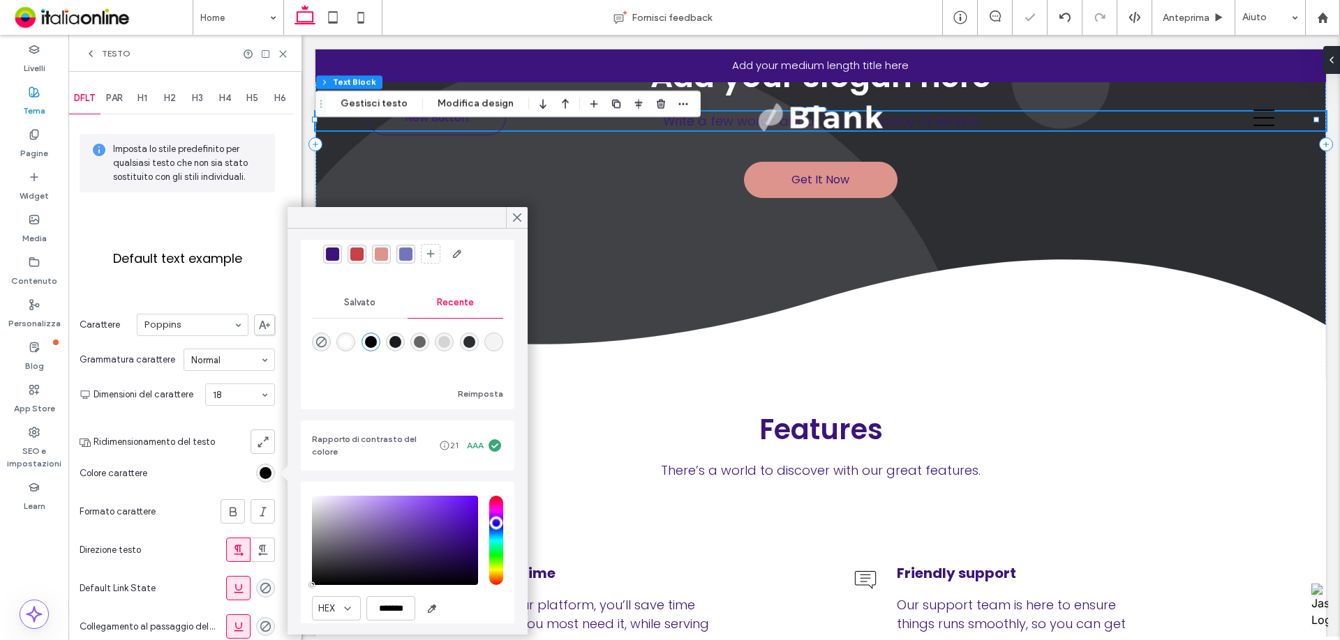
scroll to position [0, 0]
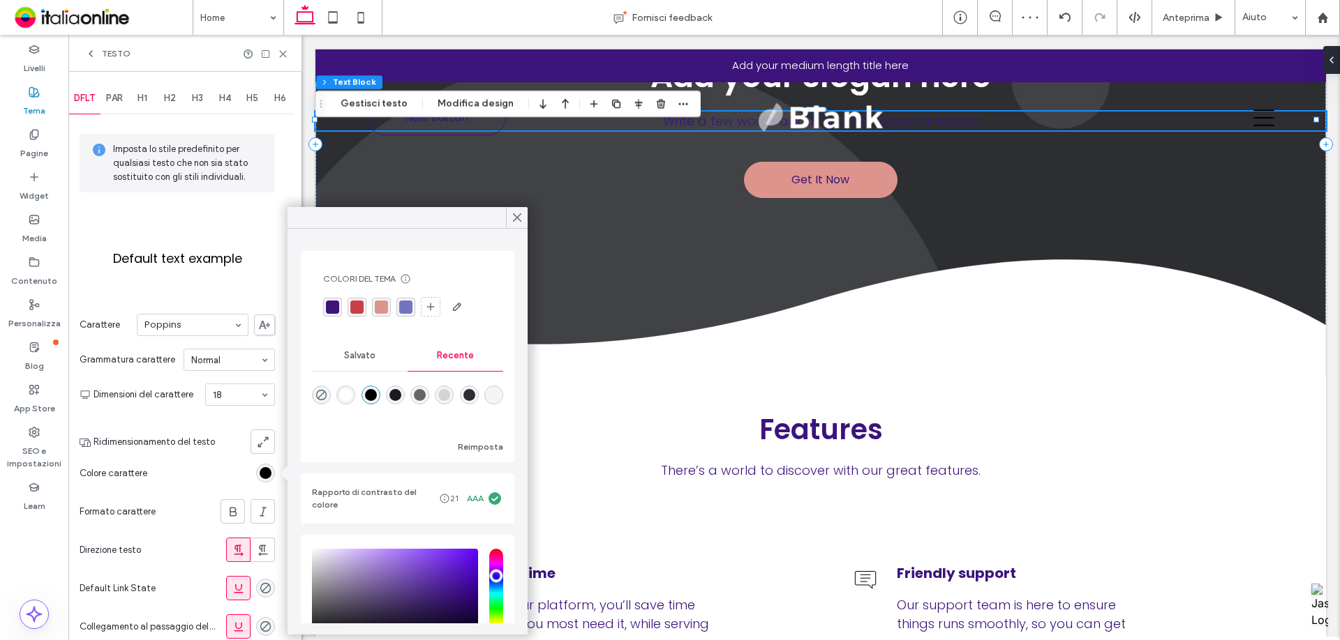
click at [111, 100] on span "PAR" at bounding box center [114, 98] width 17 height 11
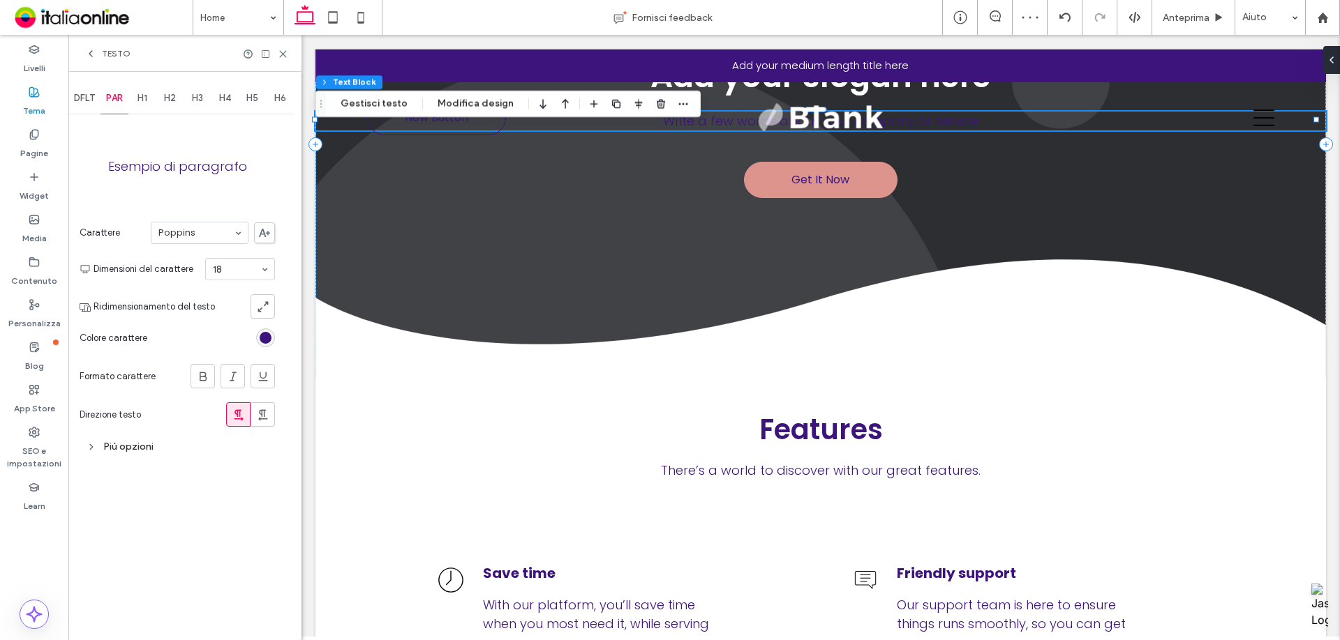
click at [270, 338] on div "rgb(60, 20, 124)" at bounding box center [266, 338] width 12 height 12
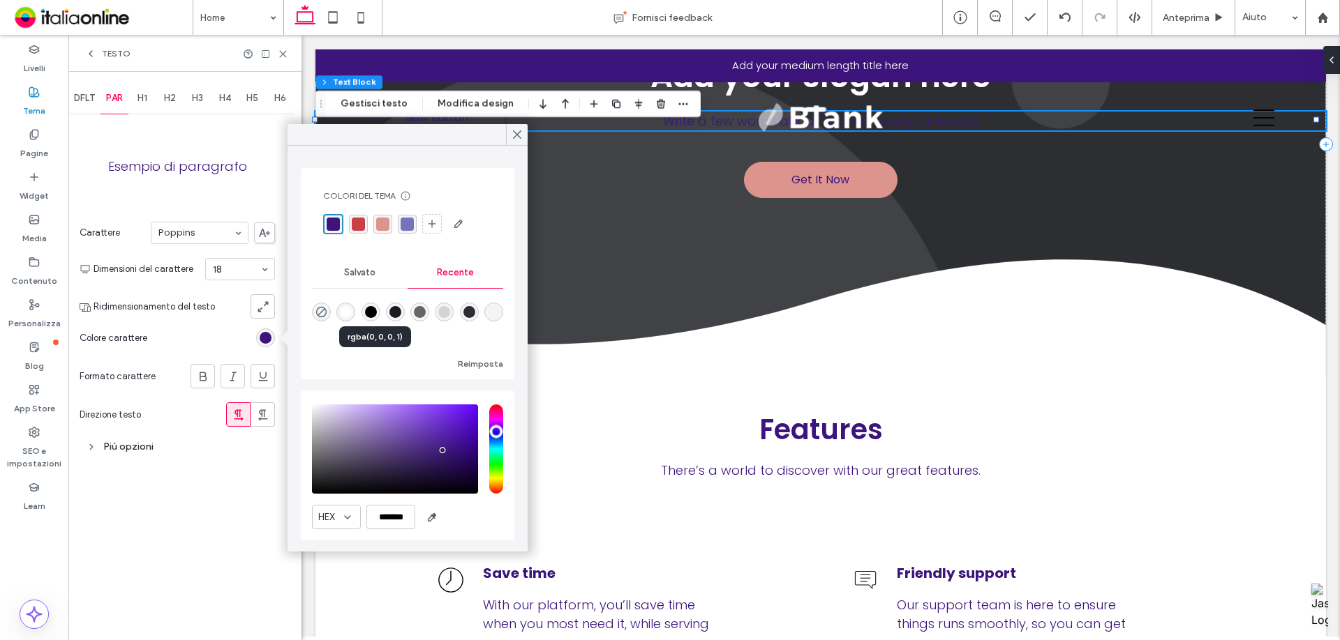
click at [371, 310] on div "rgba(0, 0, 0, 1)" at bounding box center [371, 312] width 12 height 12
type input "*******"
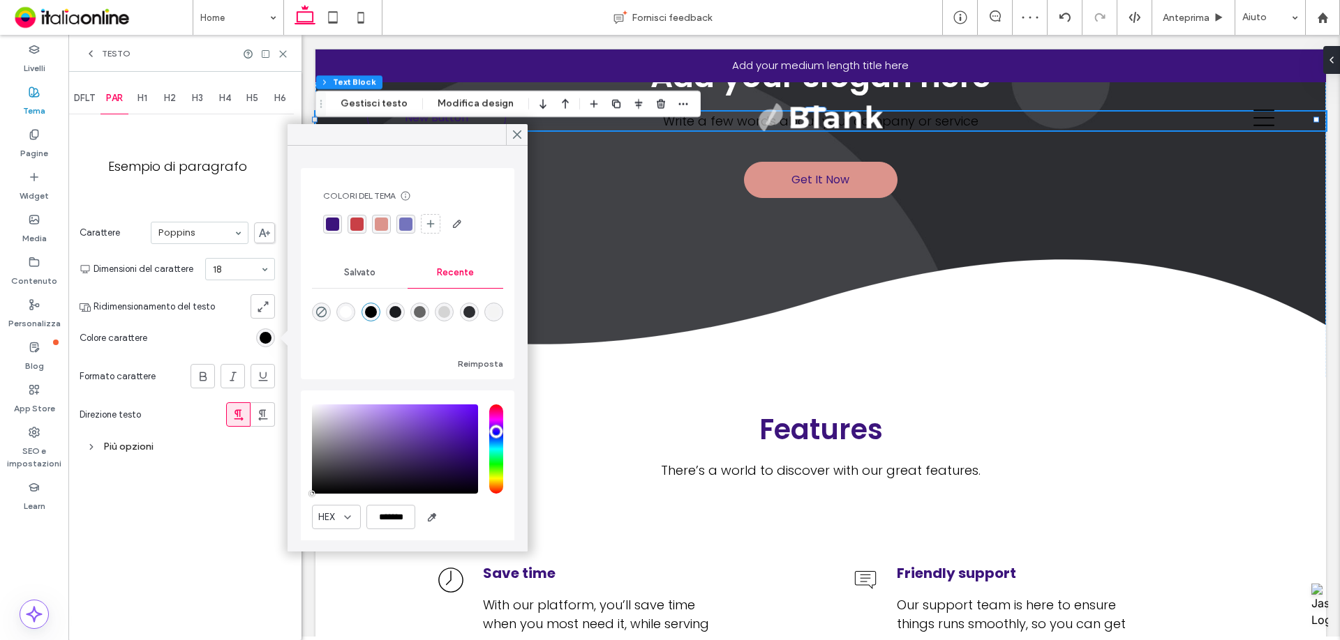
click at [81, 98] on span "DFLT" at bounding box center [84, 98] width 21 height 11
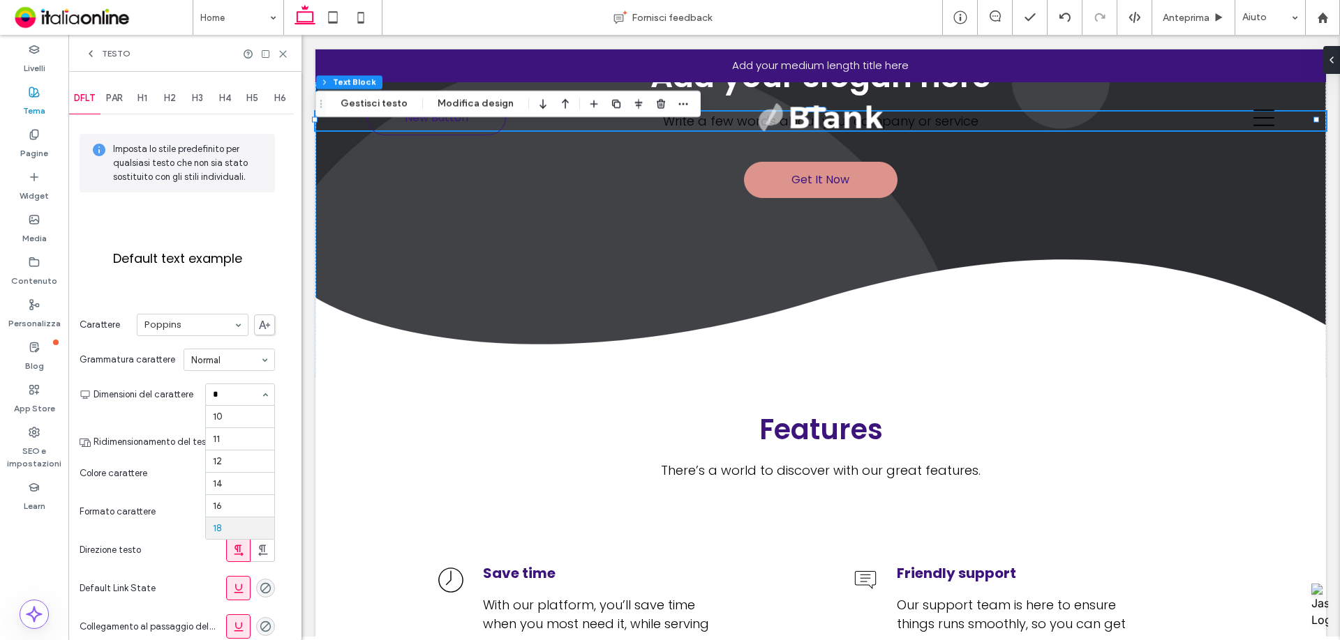
type input "**"
click at [112, 90] on div "PAR" at bounding box center [114, 98] width 28 height 31
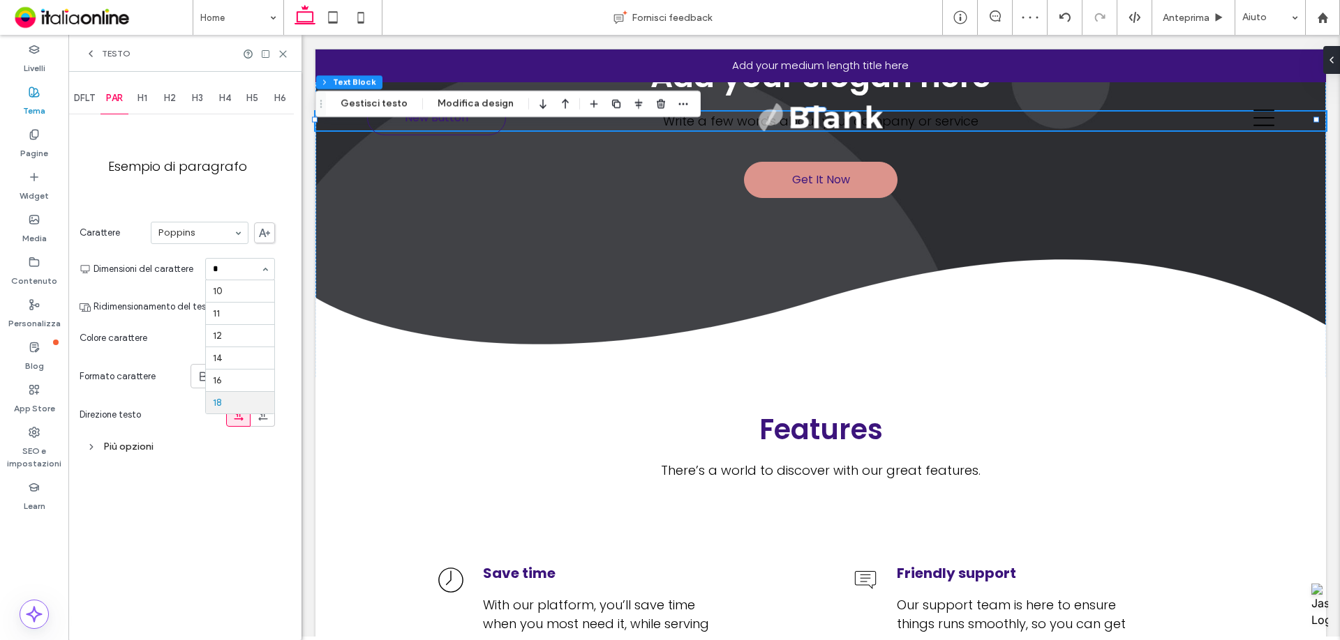
type input "**"
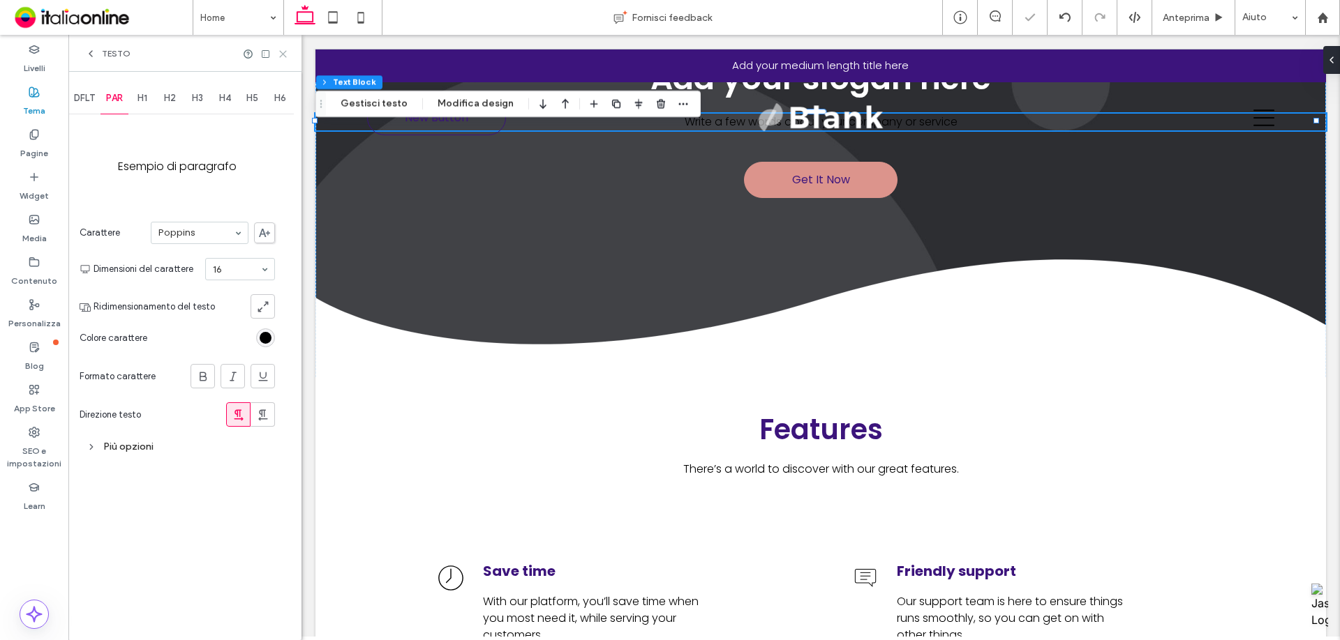
click at [284, 57] on icon at bounding box center [283, 54] width 10 height 10
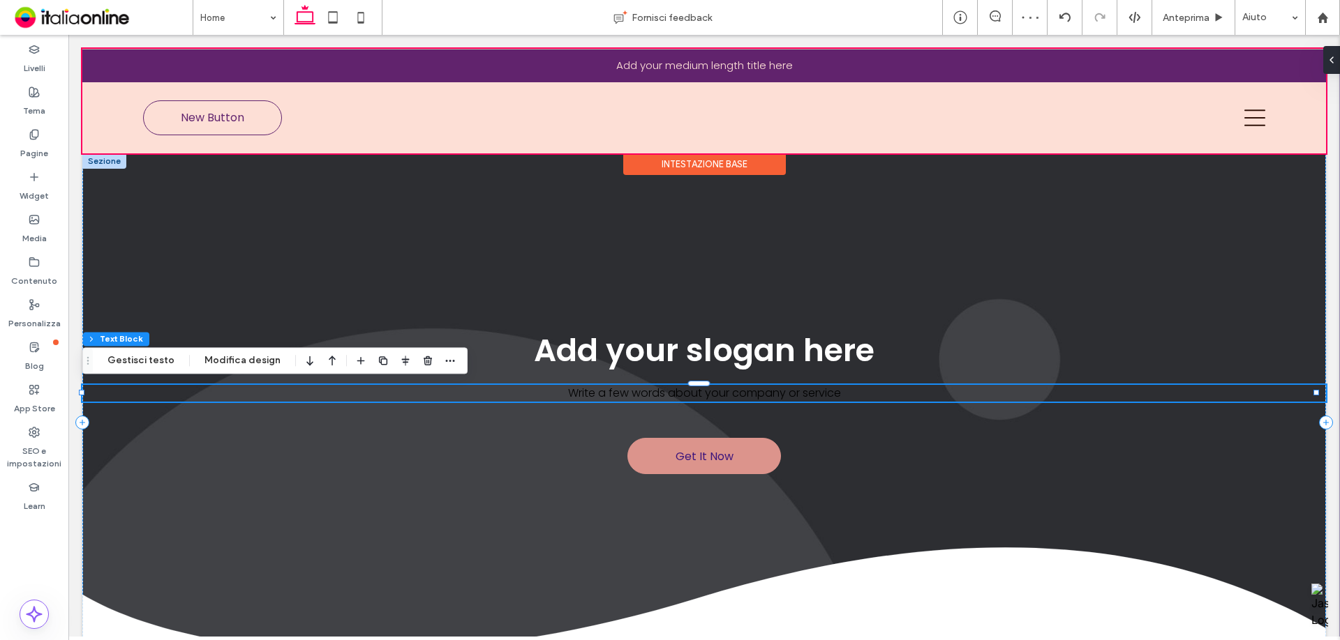
click at [685, 160] on div "Intestazione base" at bounding box center [704, 164] width 163 height 22
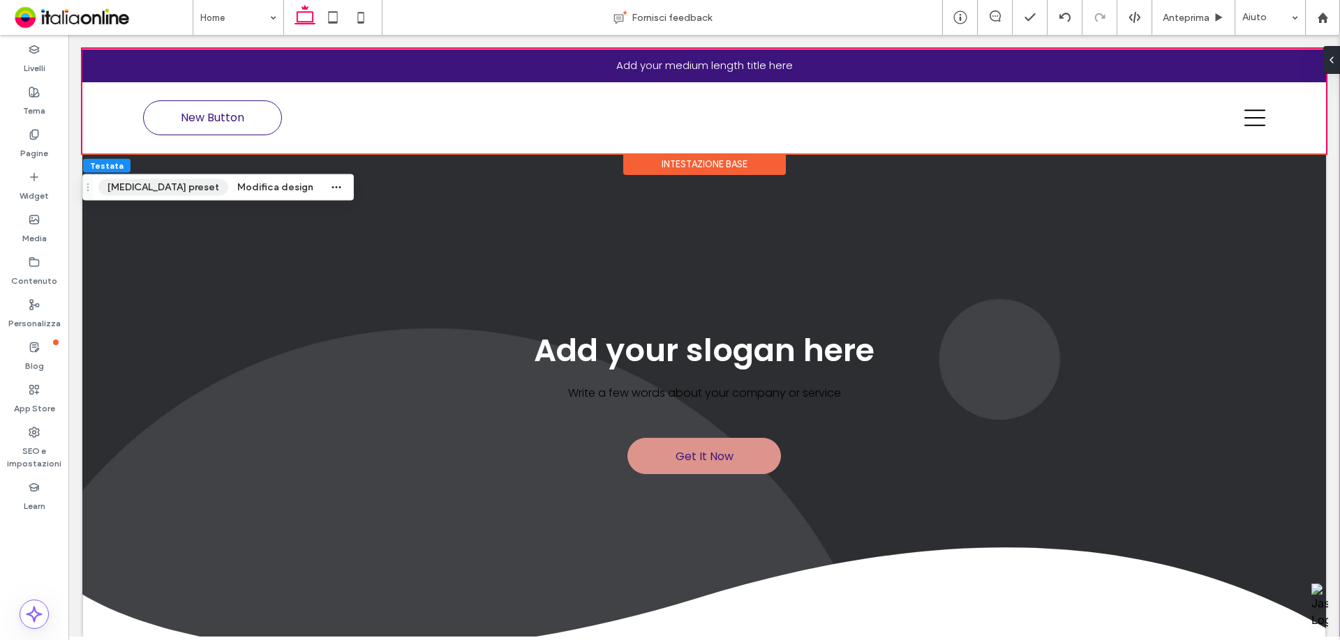
click at [171, 181] on button "[MEDICAL_DATA] preset" at bounding box center [163, 187] width 130 height 17
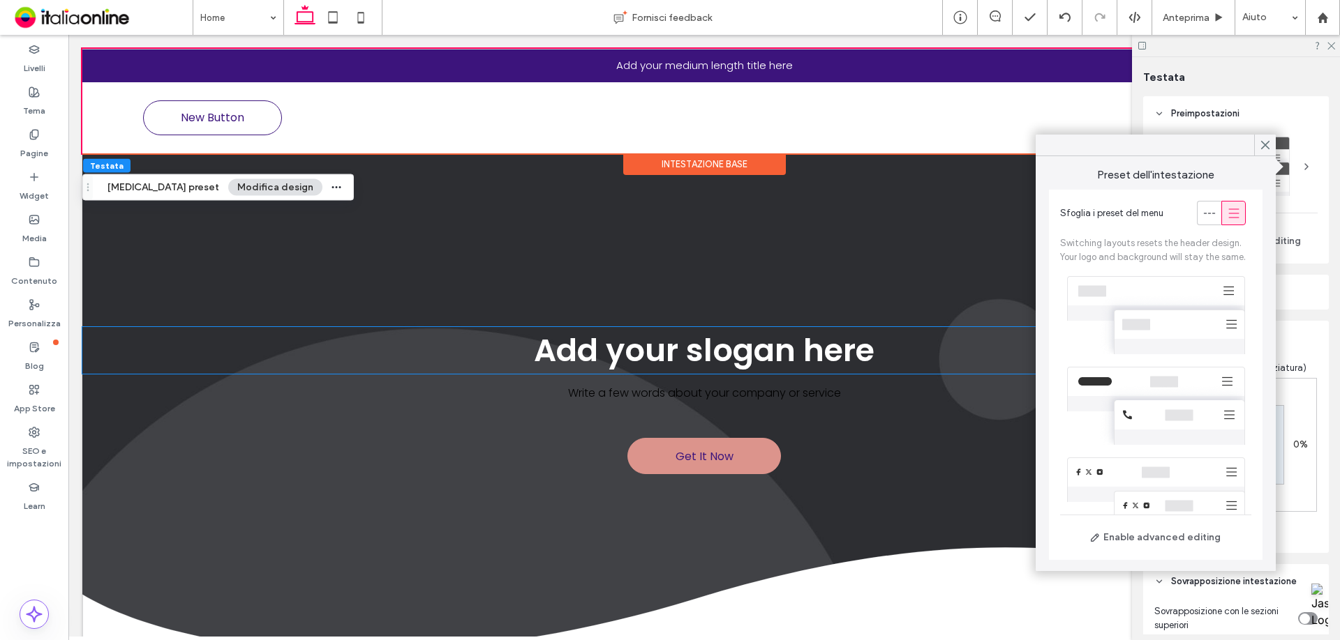
scroll to position [228, 0]
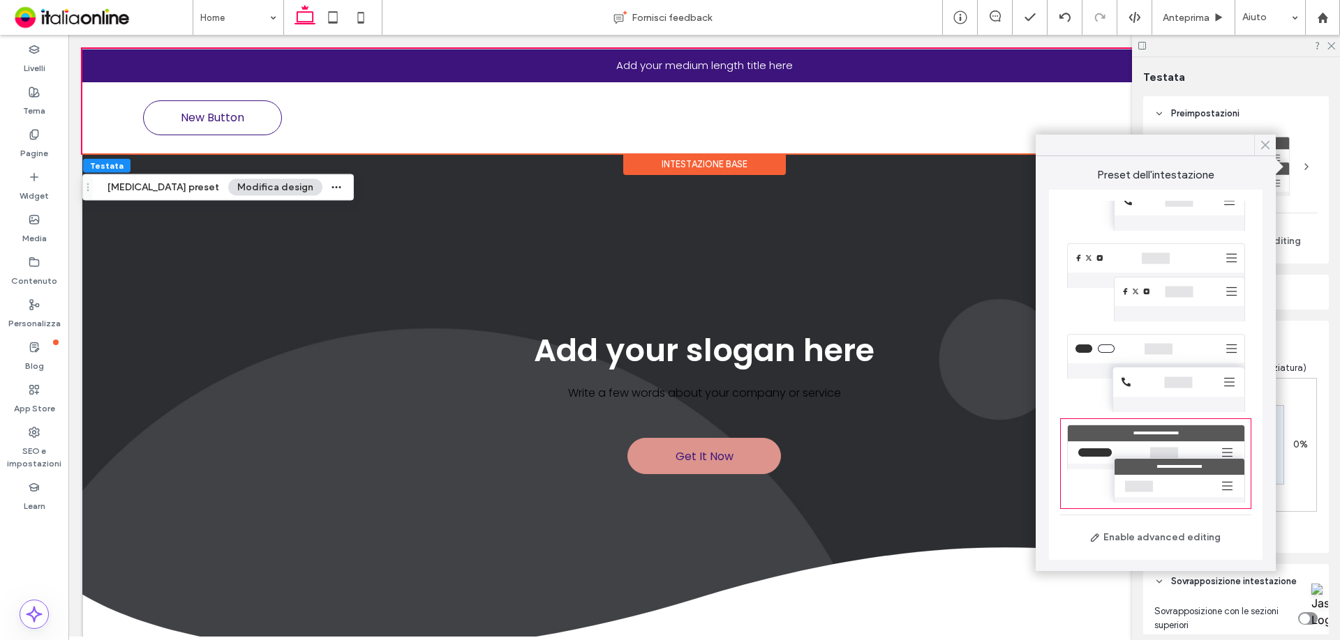
click at [1268, 141] on icon at bounding box center [1265, 145] width 13 height 13
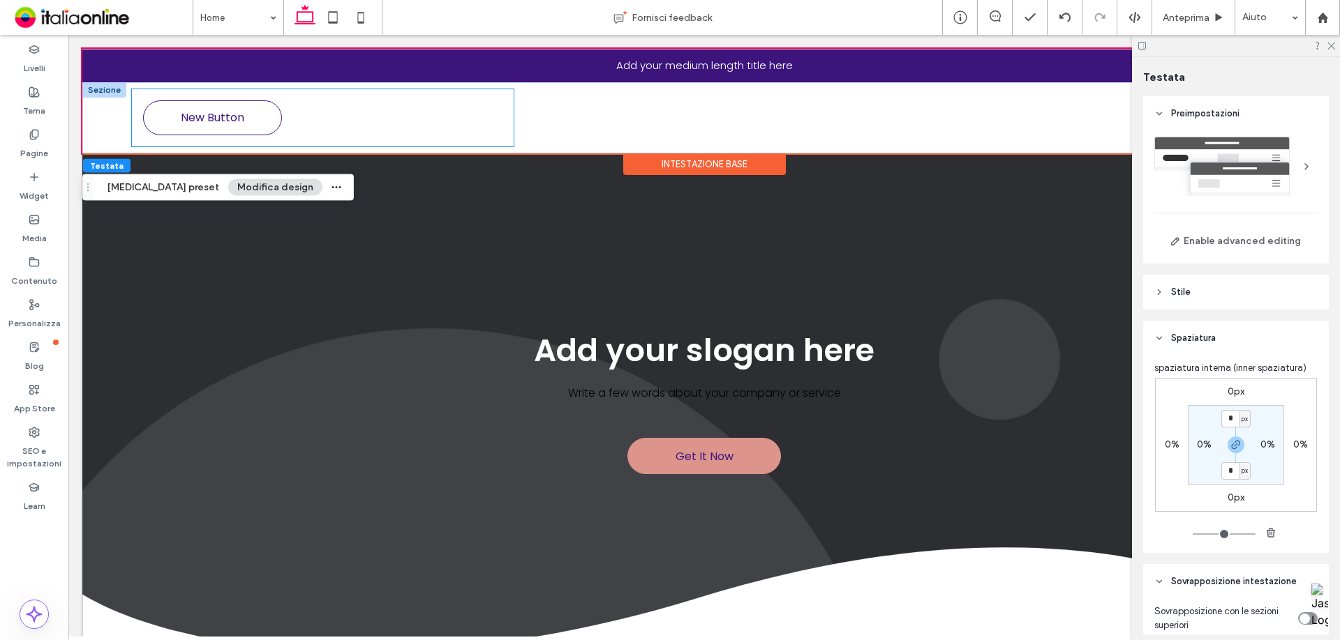
click at [385, 120] on div "New Button" at bounding box center [322, 117] width 381 height 57
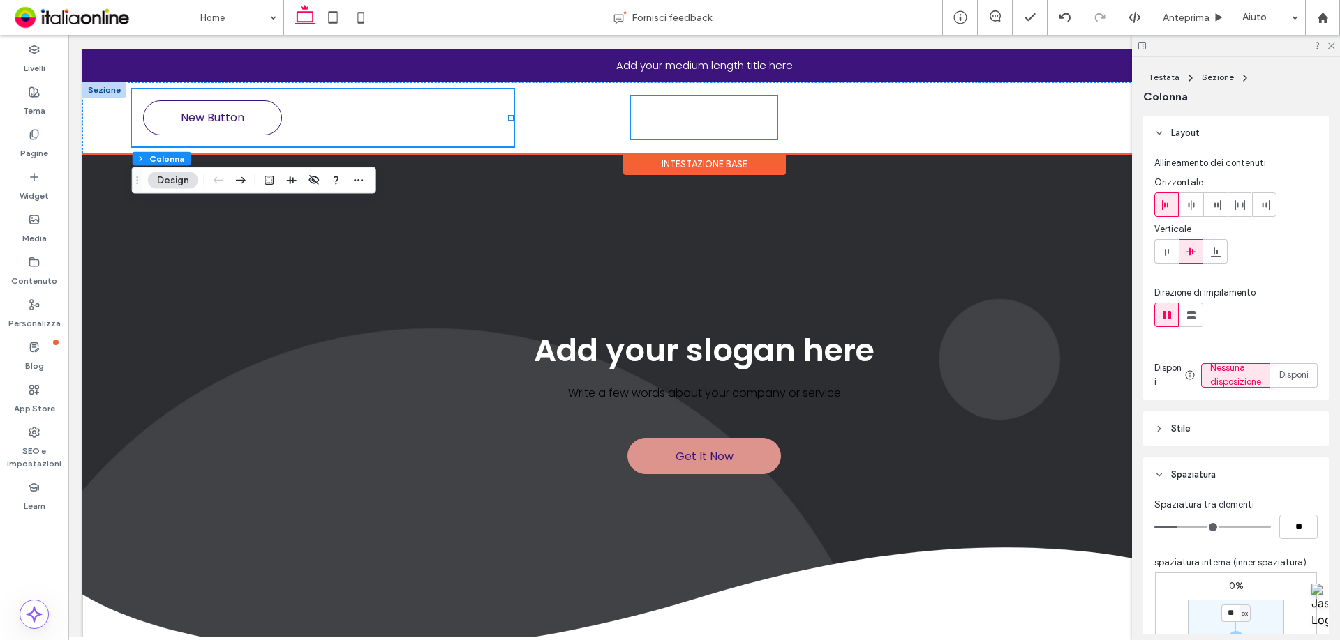
click at [665, 117] on img at bounding box center [704, 118] width 147 height 44
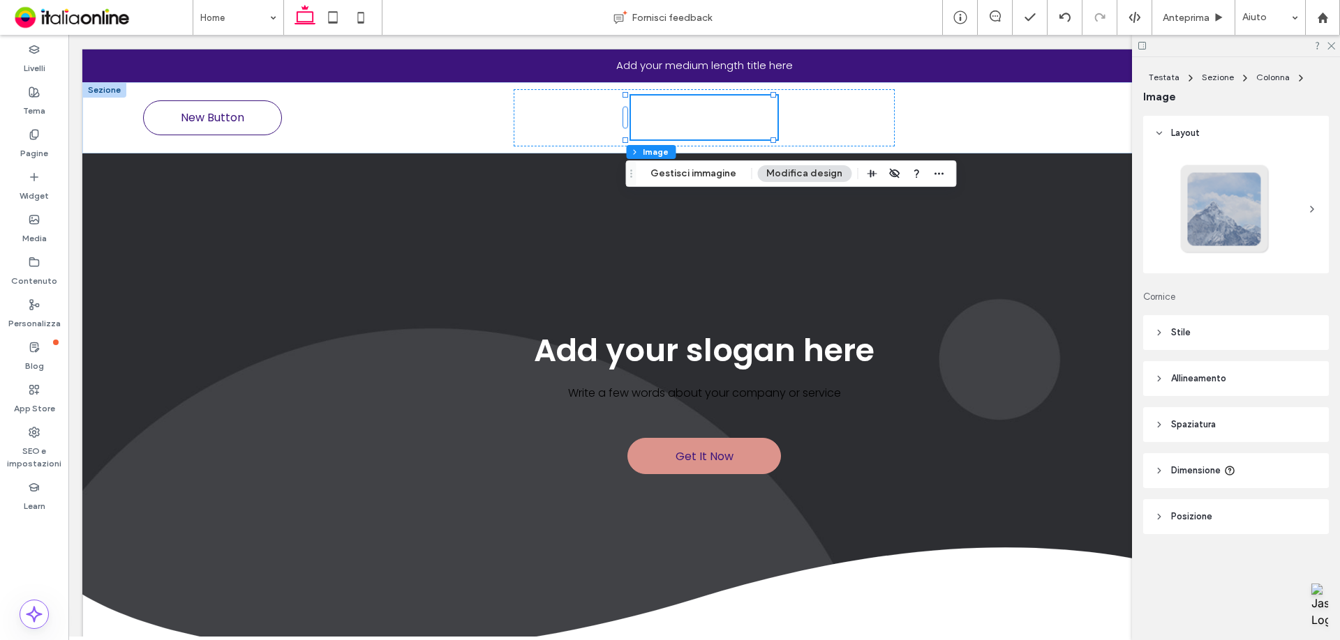
click at [1336, 45] on div at bounding box center [1236, 46] width 208 height 22
click at [1334, 46] on icon at bounding box center [1330, 44] width 9 height 9
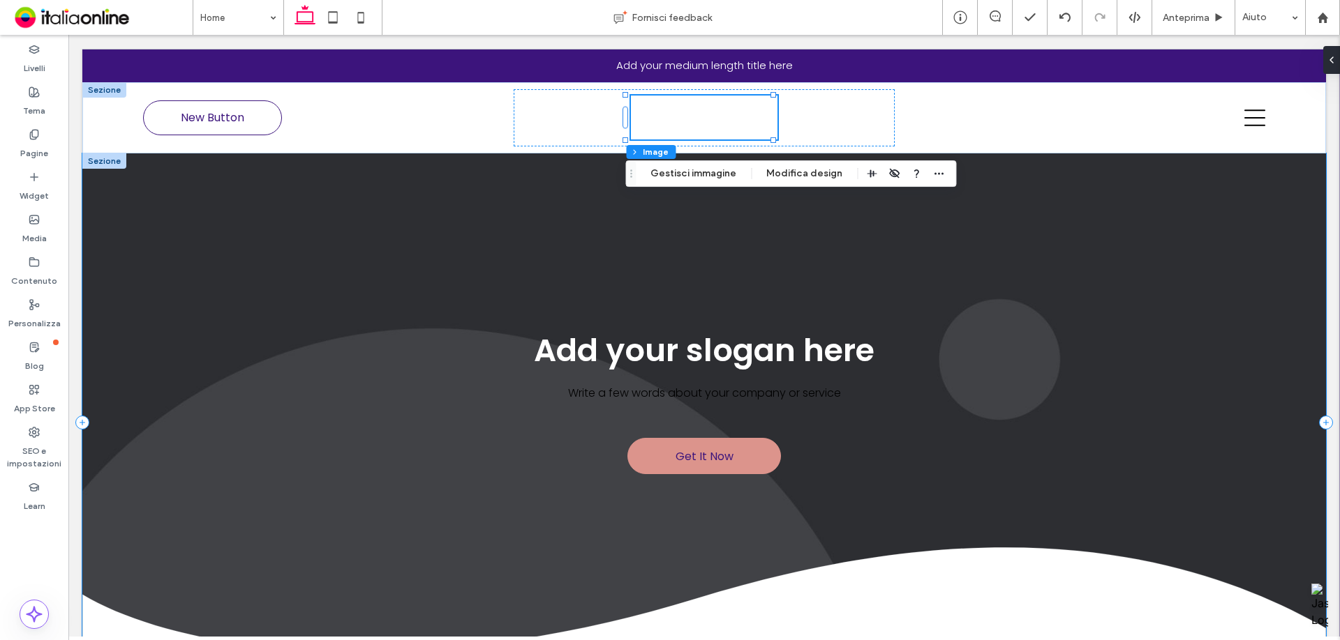
click at [523, 184] on div "Get It Now Add your slogan here Write a few words about your company or service" at bounding box center [703, 423] width 1243 height 540
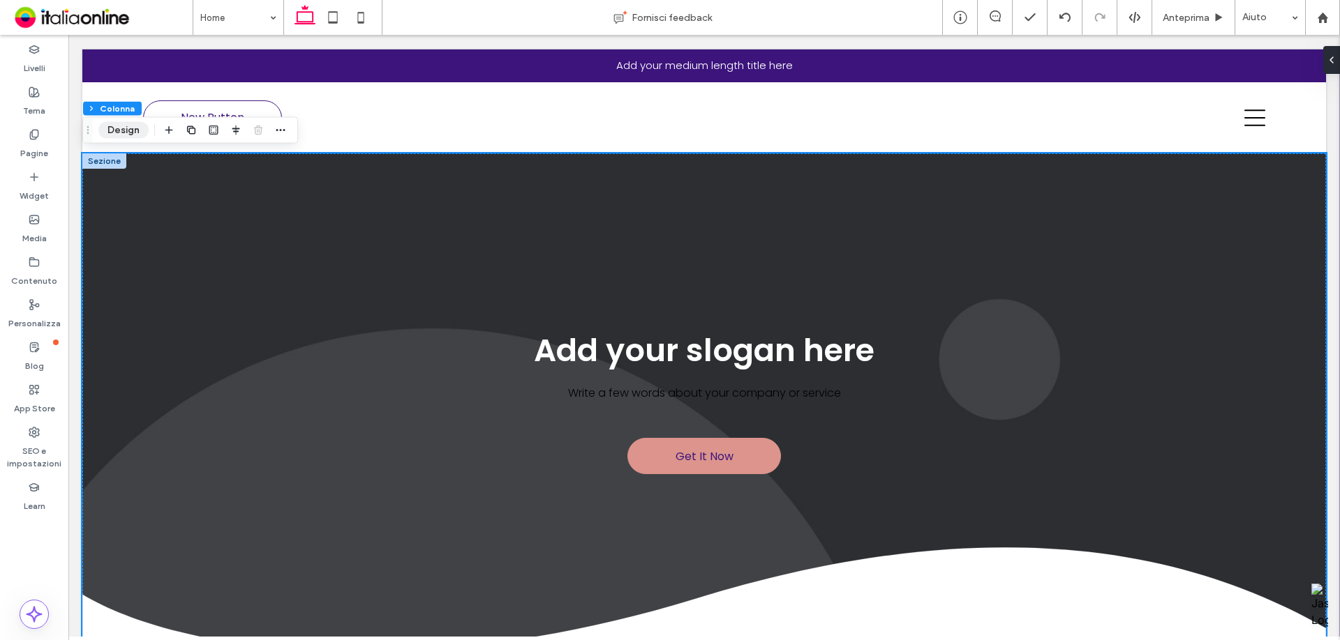
drag, startPoint x: 108, startPoint y: 133, endPoint x: 130, endPoint y: 134, distance: 22.3
click at [108, 133] on button "Design" at bounding box center [123, 130] width 50 height 17
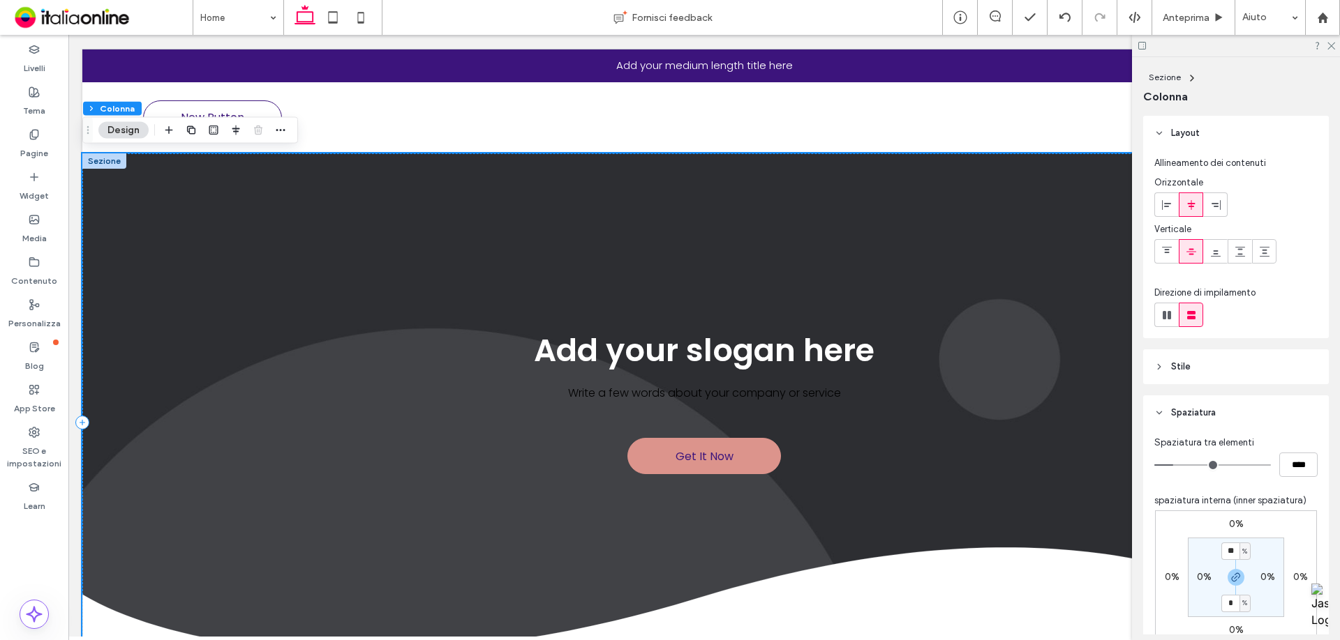
click at [717, 207] on div "Get It Now Add your slogan here Write a few words about your company or service" at bounding box center [703, 423] width 1243 height 540
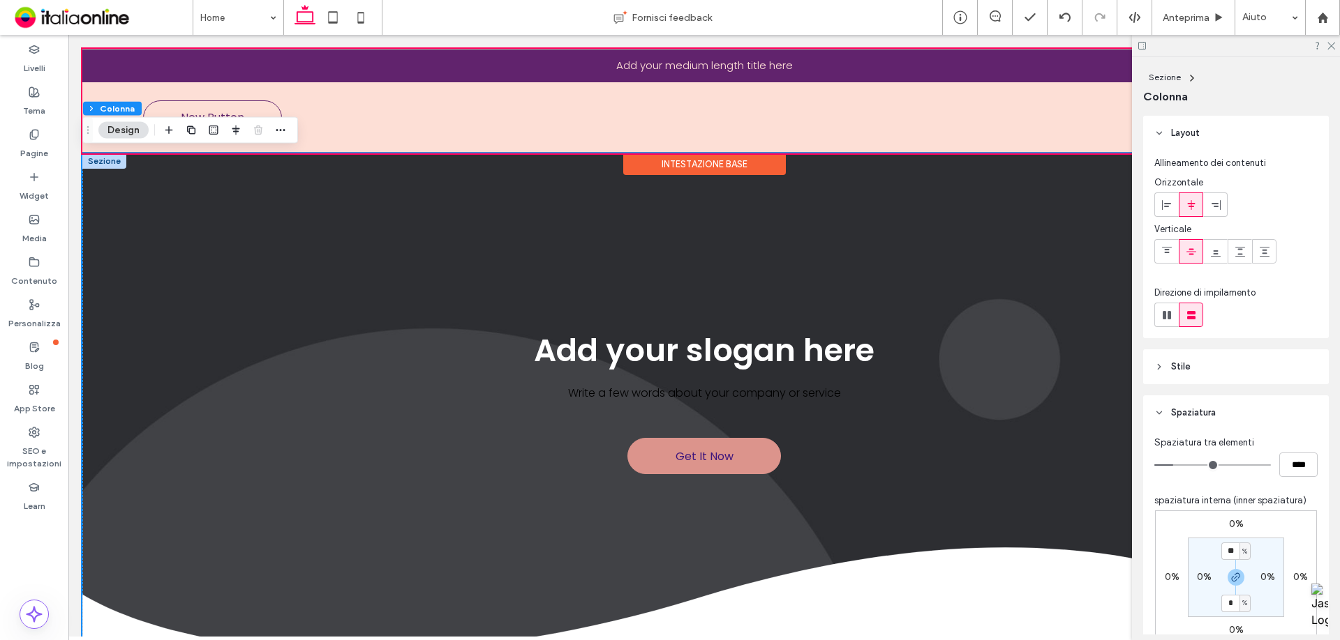
click at [688, 172] on div "Intestazione base" at bounding box center [704, 164] width 163 height 22
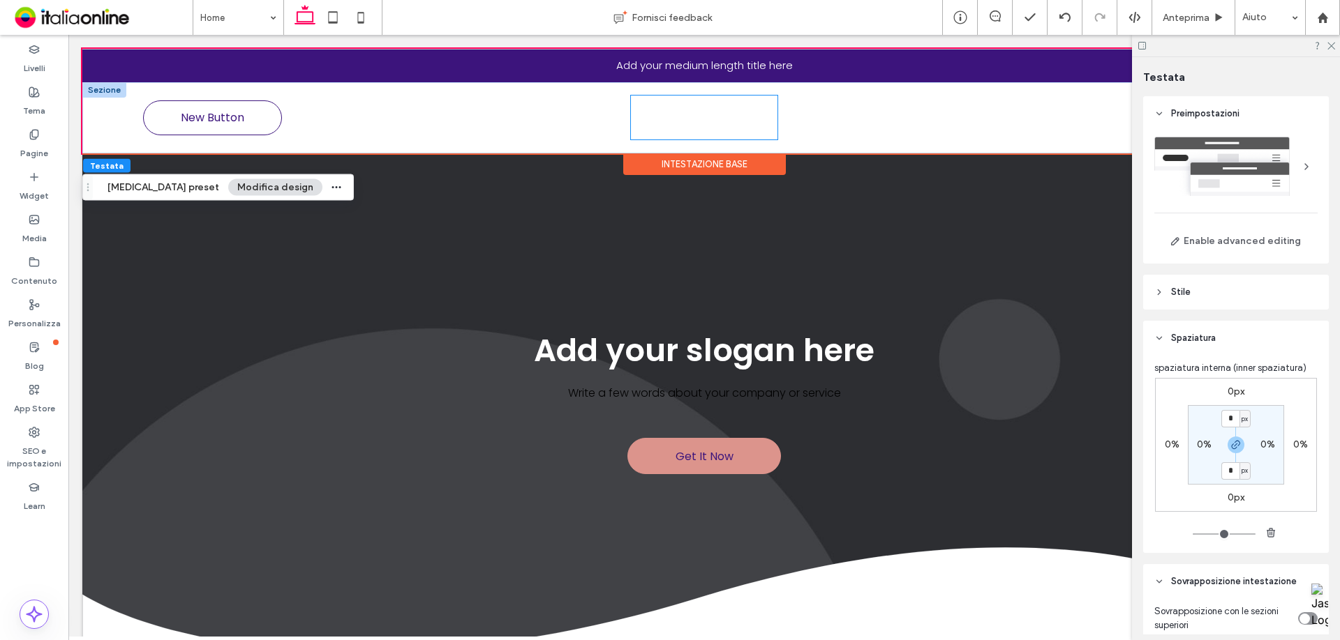
click at [665, 117] on img at bounding box center [704, 118] width 147 height 44
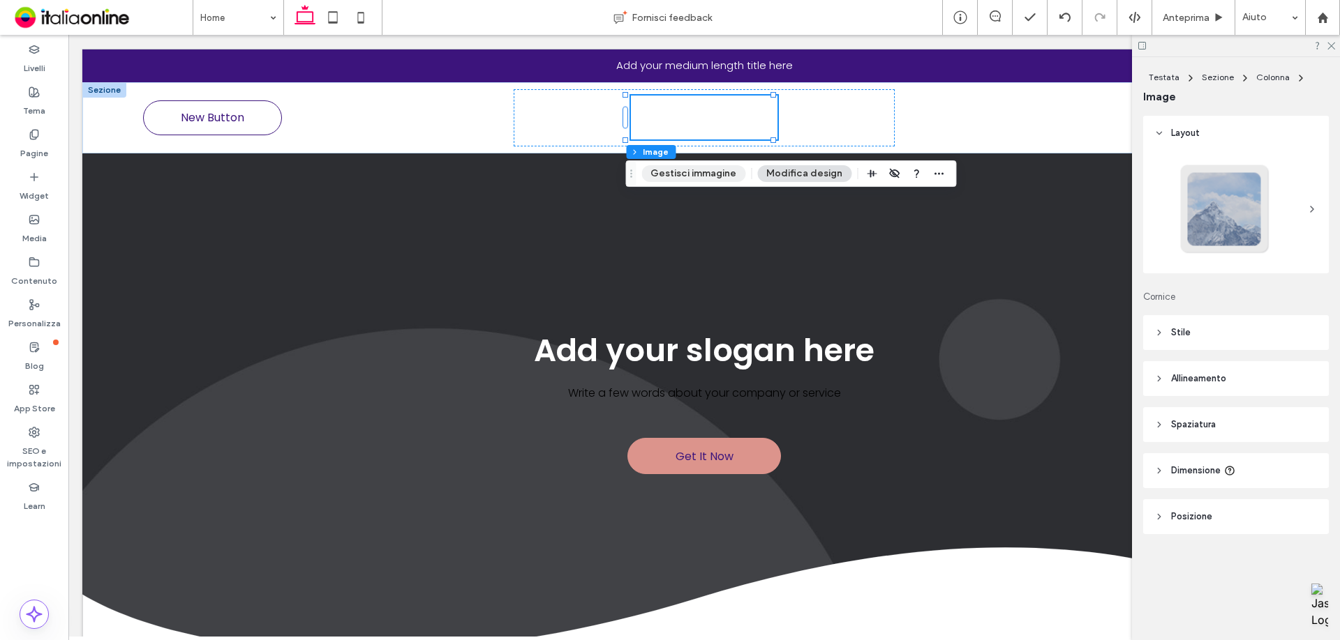
drag, startPoint x: 700, startPoint y: 173, endPoint x: 720, endPoint y: 186, distance: 23.8
click at [700, 173] on button "Gestisci immagine" at bounding box center [693, 173] width 104 height 17
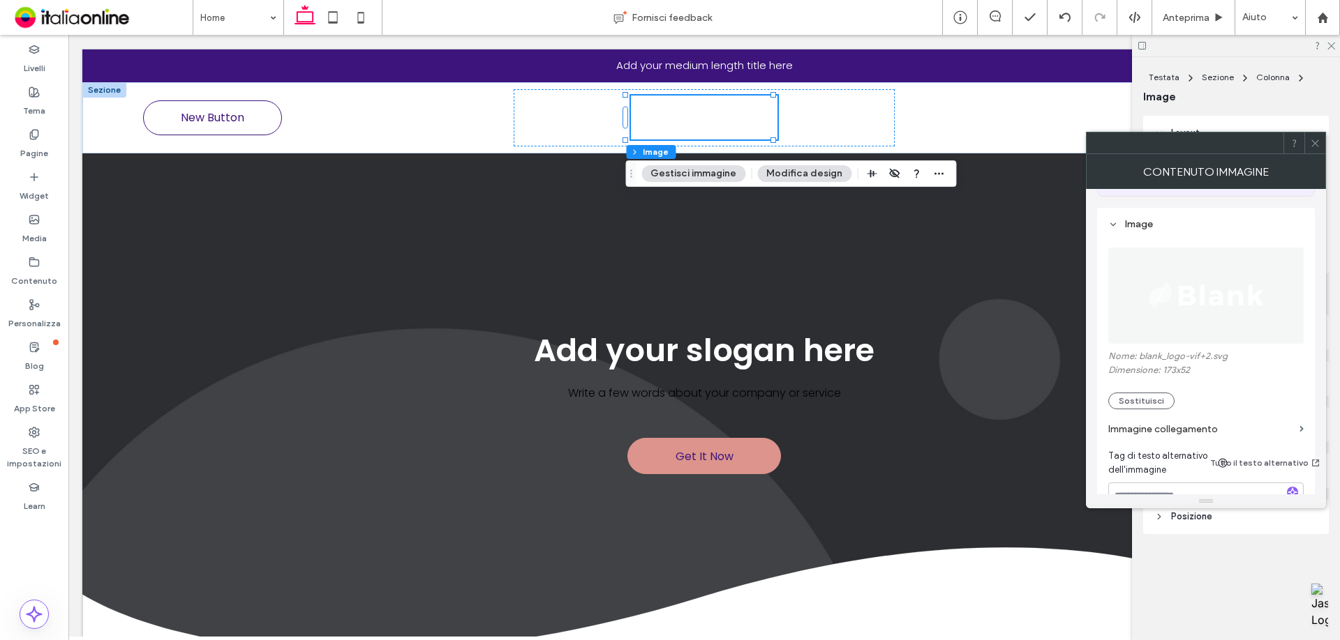
scroll to position [140, 0]
click at [1178, 482] on textarea at bounding box center [1205, 501] width 195 height 39
type textarea "*"
type textarea "**********"
click at [1204, 416] on label "Immagine collegamento" at bounding box center [1201, 429] width 186 height 26
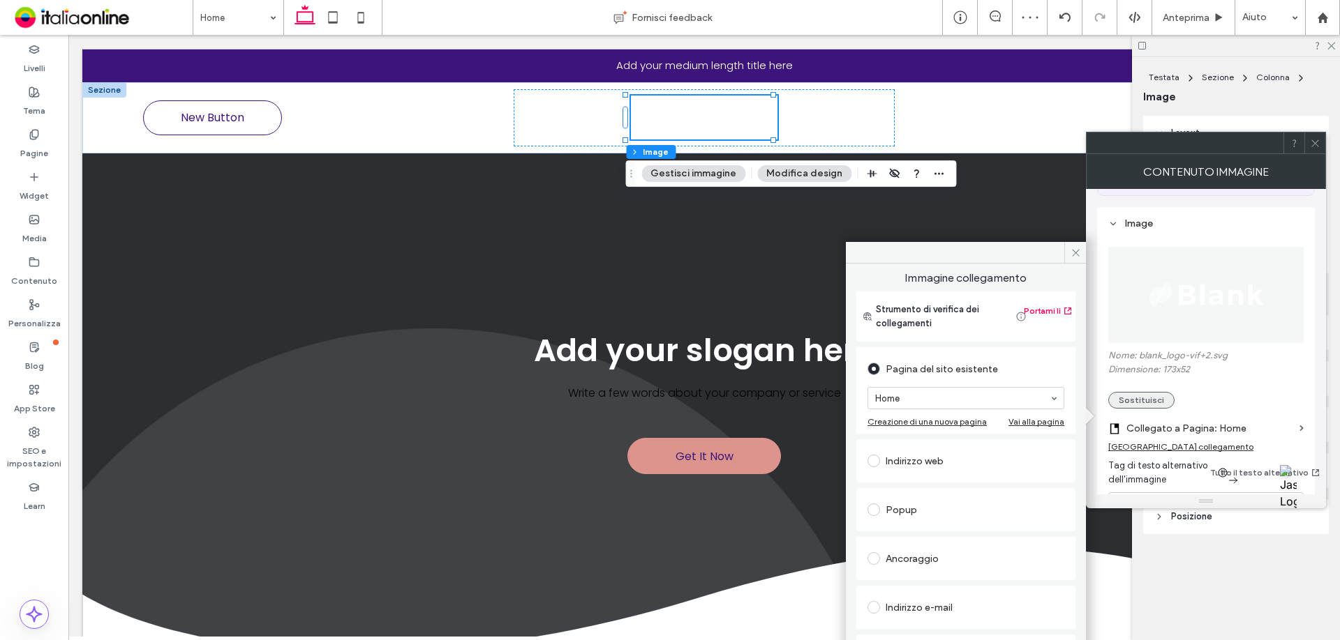
click at [1157, 392] on button "Sostituisci" at bounding box center [1141, 400] width 66 height 17
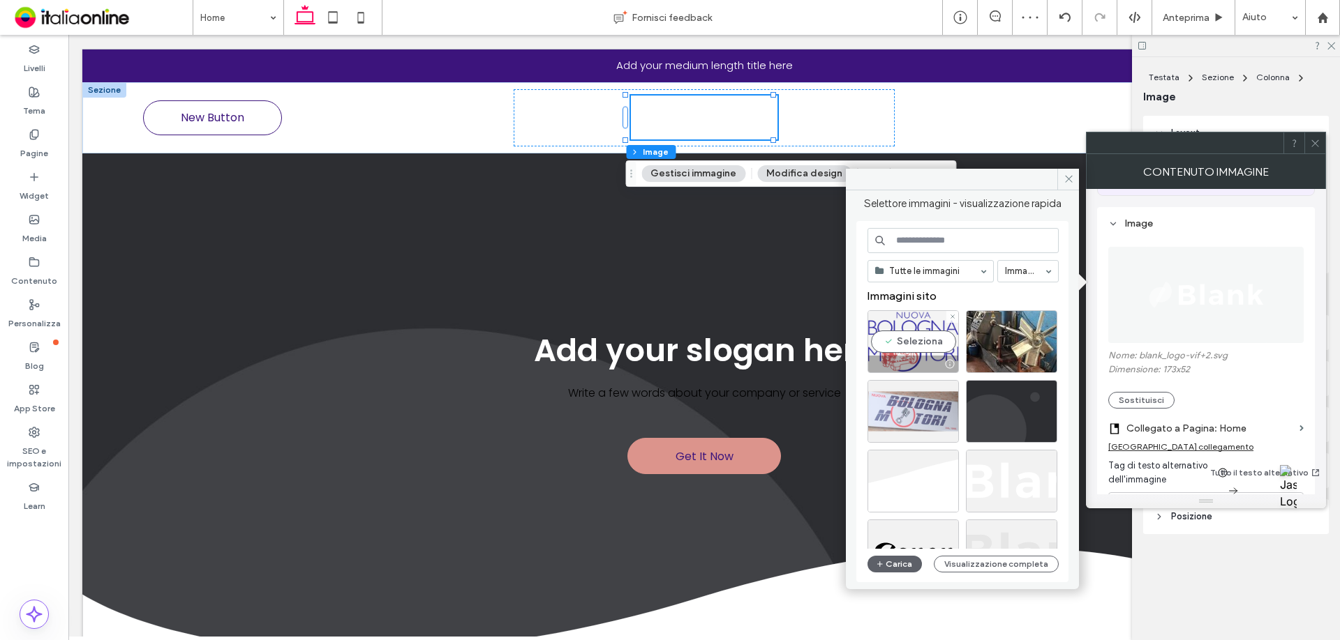
click at [903, 339] on div "Seleziona" at bounding box center [912, 341] width 91 height 63
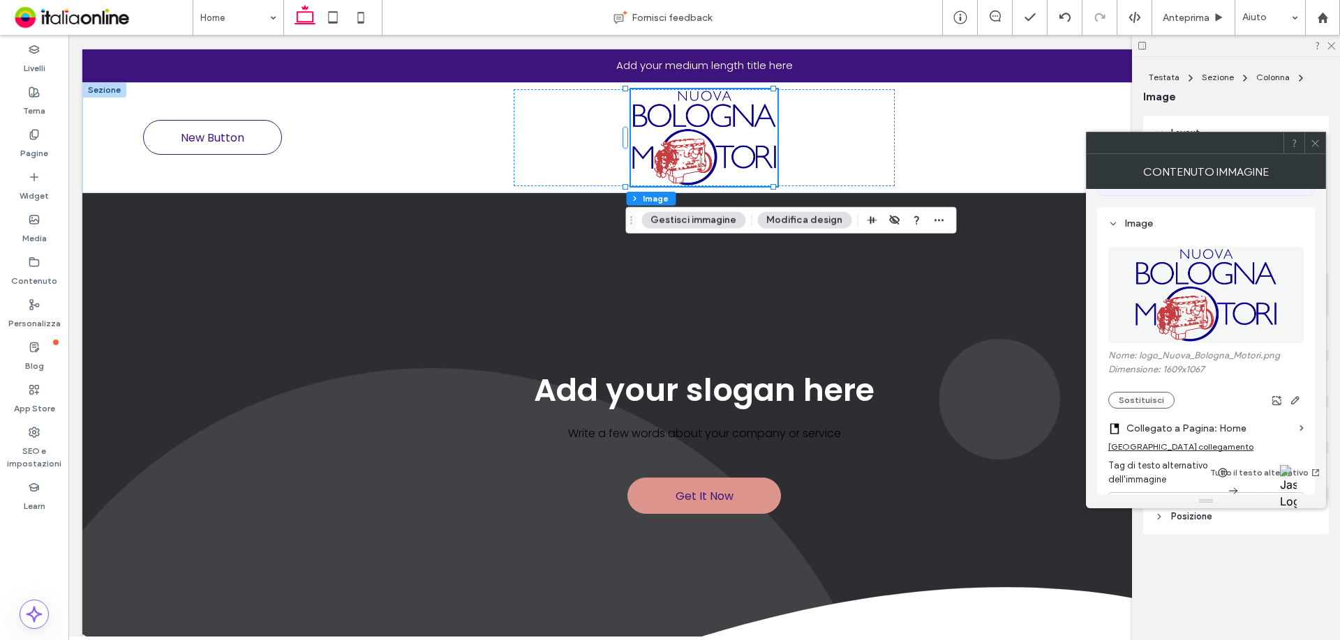
drag, startPoint x: 1315, startPoint y: 133, endPoint x: 1324, endPoint y: 138, distance: 10.3
click at [1315, 134] on span at bounding box center [1315, 143] width 10 height 21
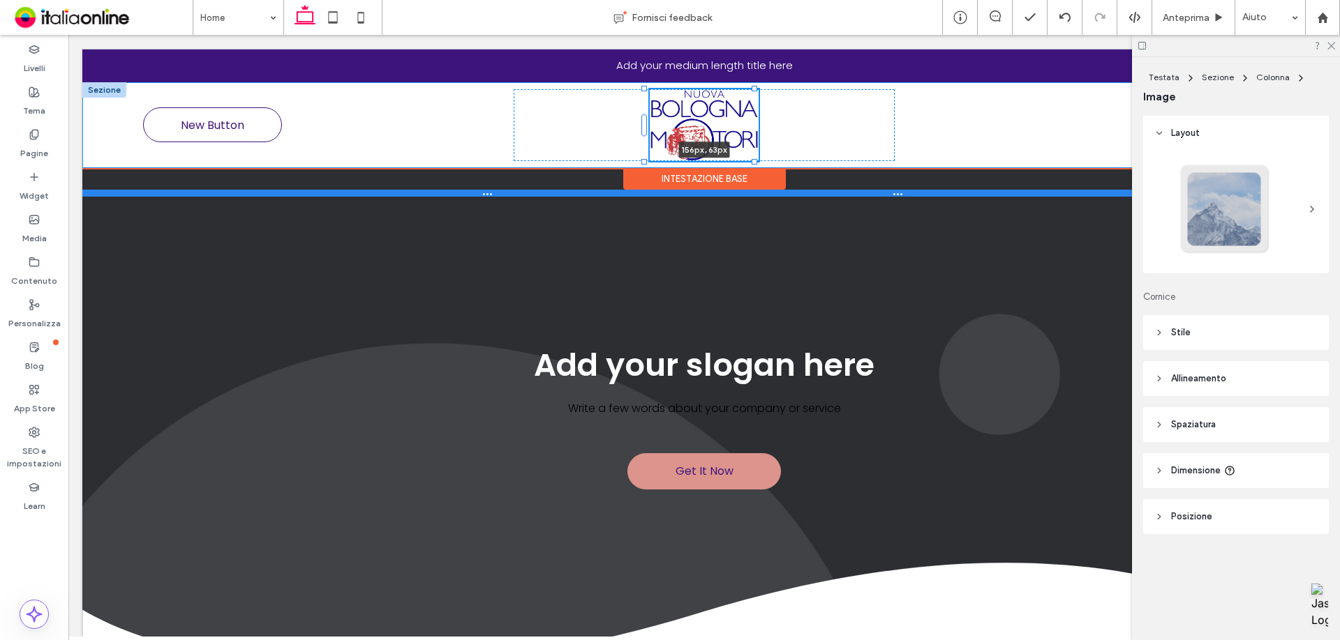
drag, startPoint x: 772, startPoint y: 188, endPoint x: 760, endPoint y: 168, distance: 22.5
click at [758, 167] on div "New Button 156px , 63px" at bounding box center [703, 125] width 1243 height 86
type input "***"
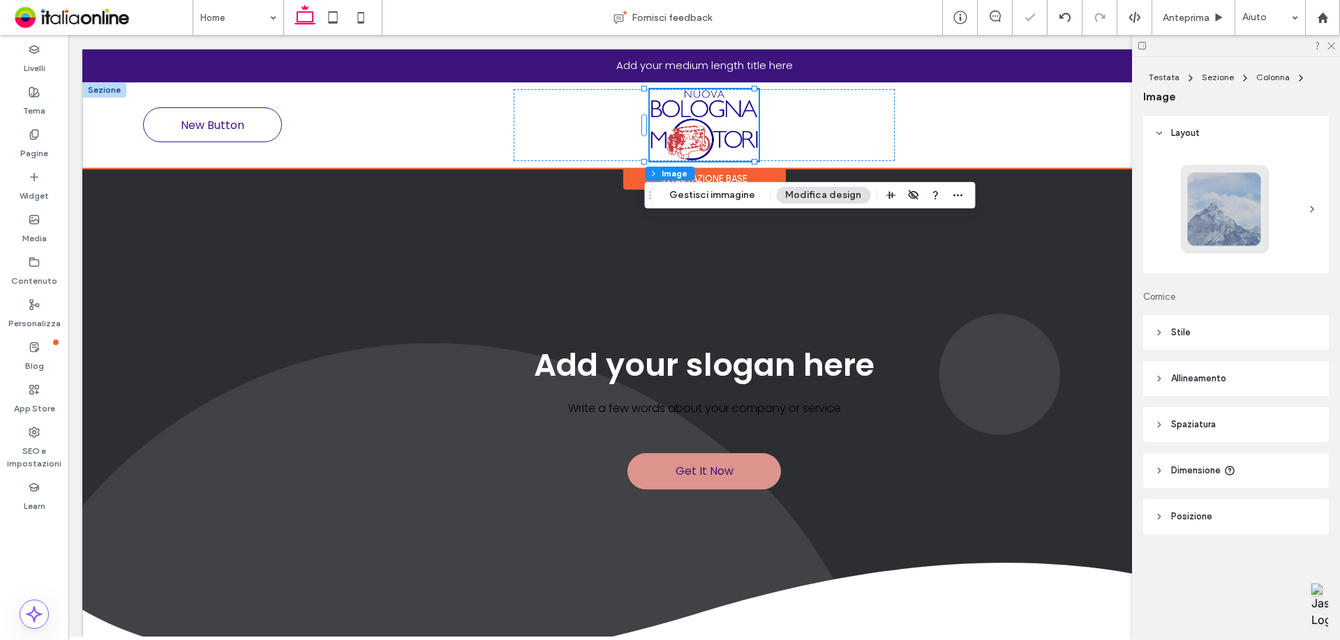
click at [715, 130] on img at bounding box center [704, 125] width 109 height 72
click at [578, 102] on div at bounding box center [703, 125] width 381 height 72
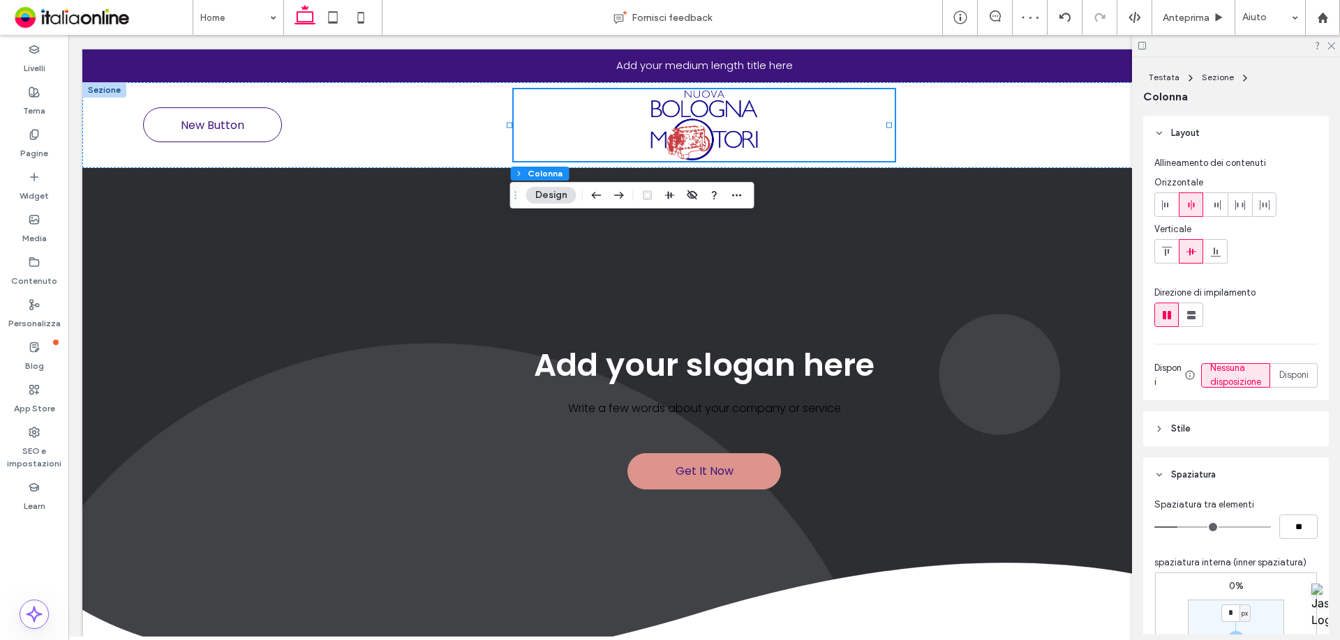
click at [1189, 243] on span at bounding box center [1190, 251] width 11 height 23
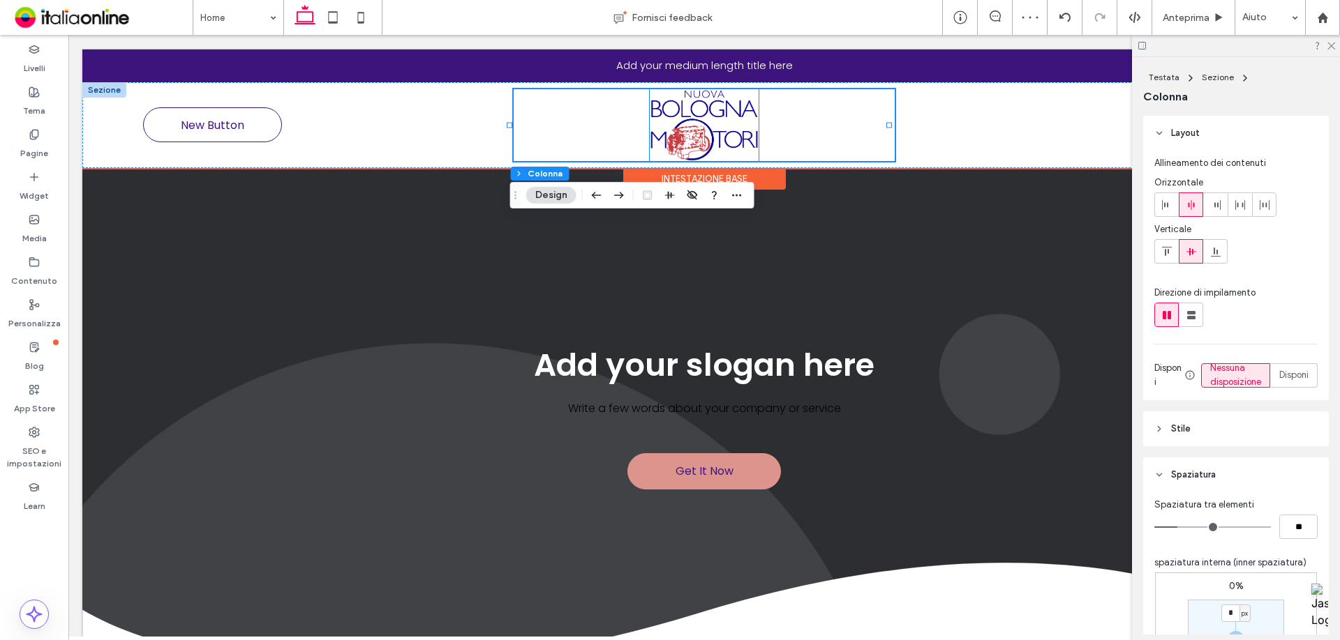
click at [733, 139] on img at bounding box center [704, 125] width 109 height 72
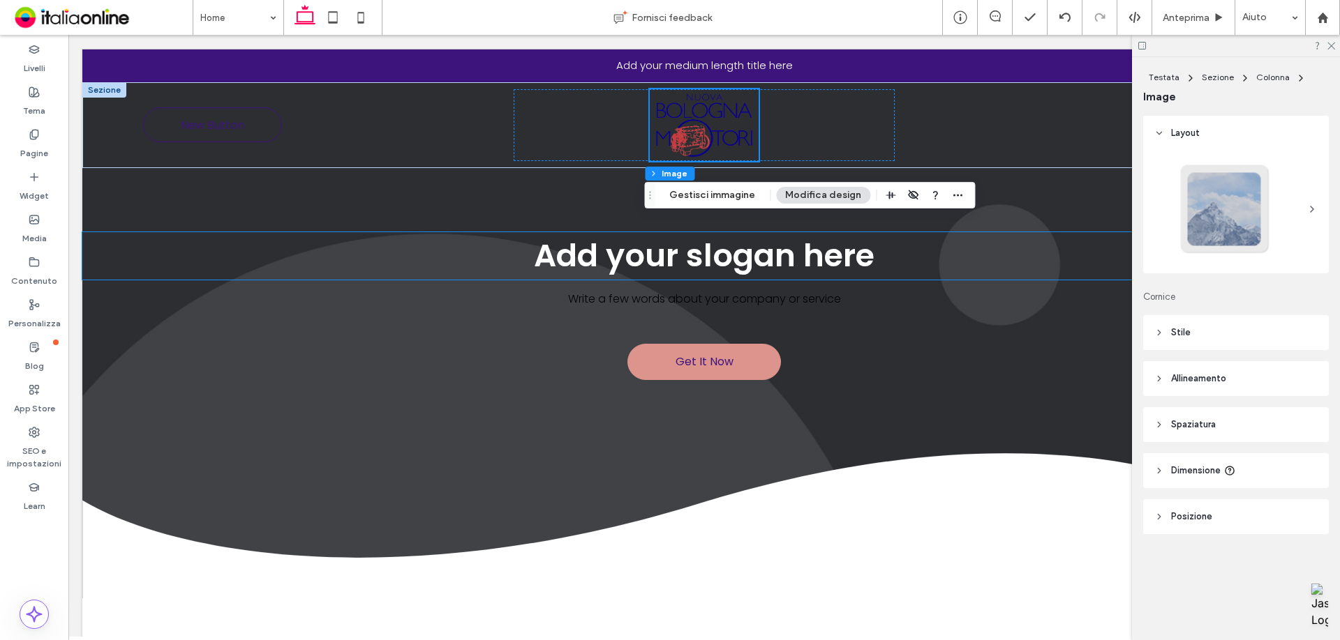
scroll to position [70, 0]
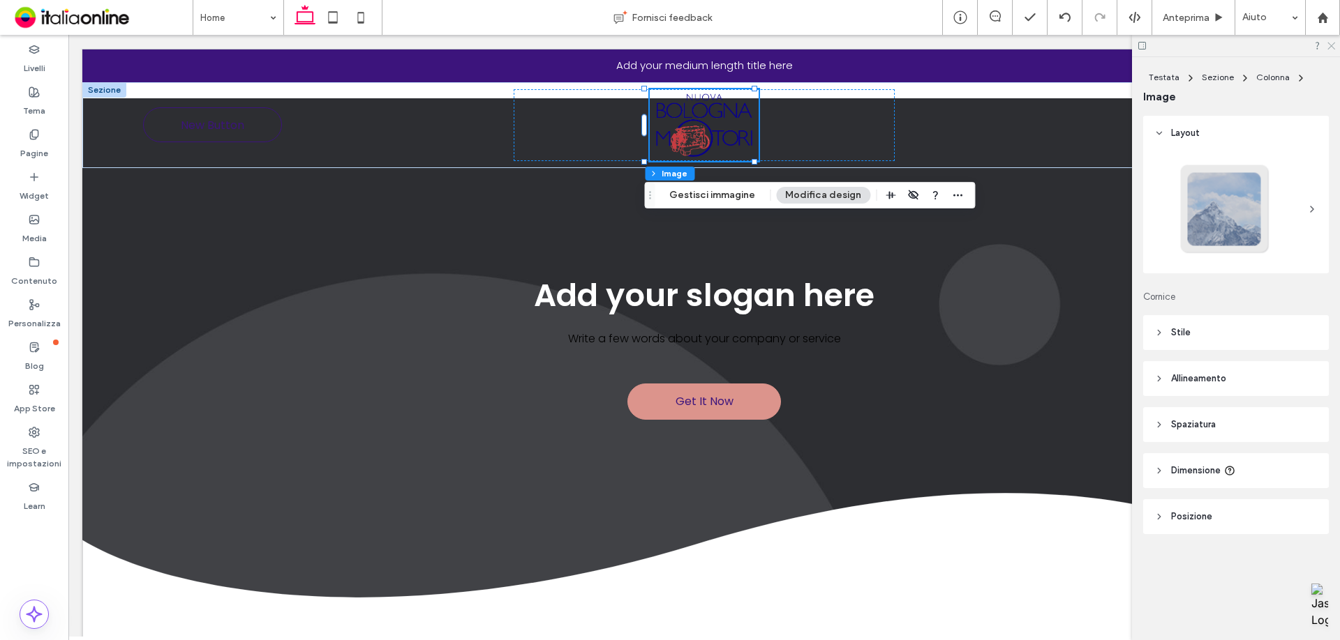
click at [1327, 45] on icon at bounding box center [1330, 44] width 9 height 9
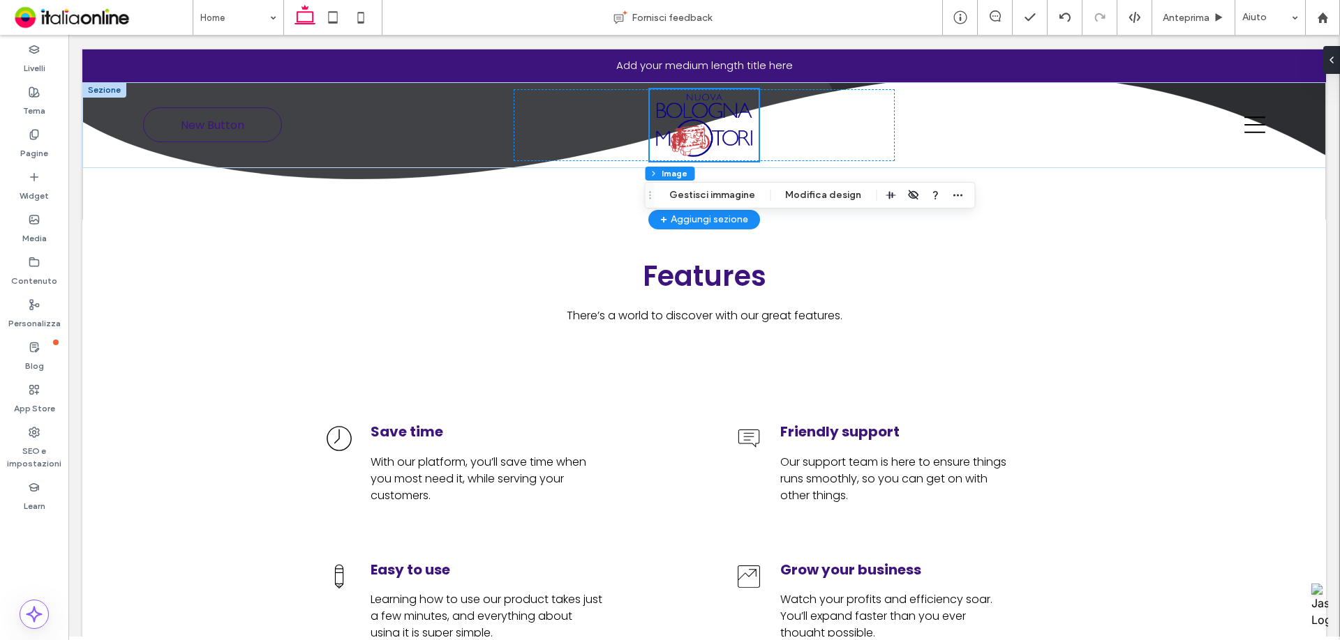
scroll to position [0, 0]
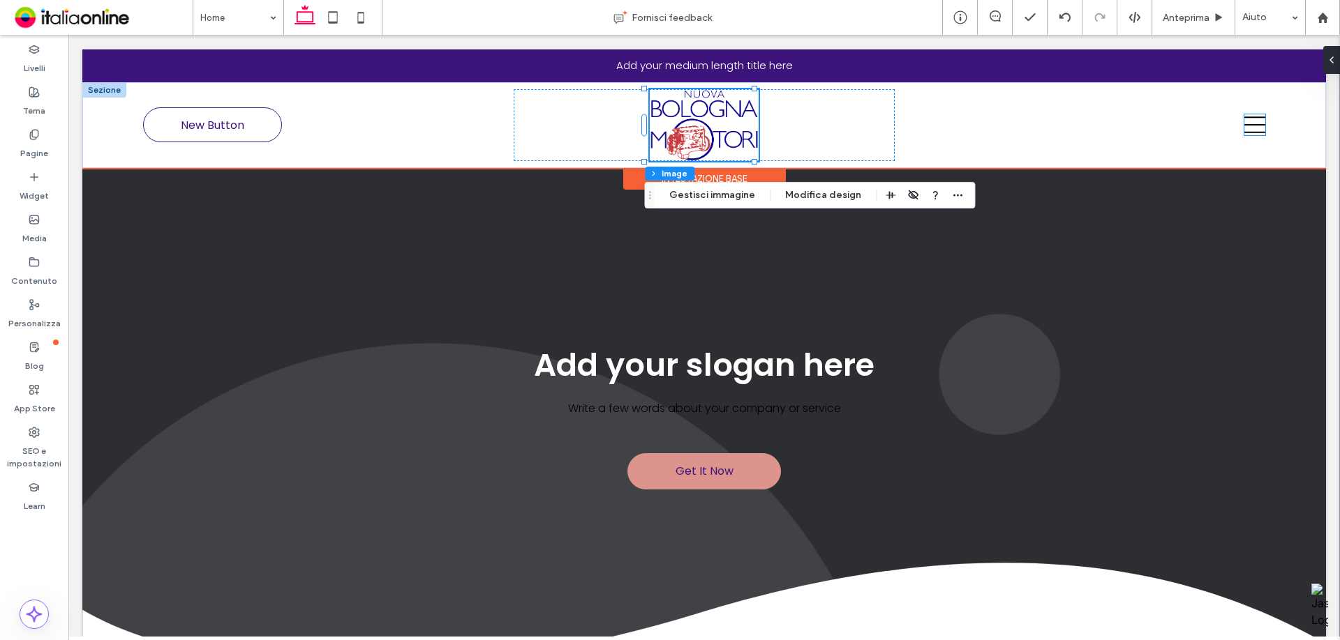
click at [1244, 132] on icon at bounding box center [1254, 125] width 21 height 17
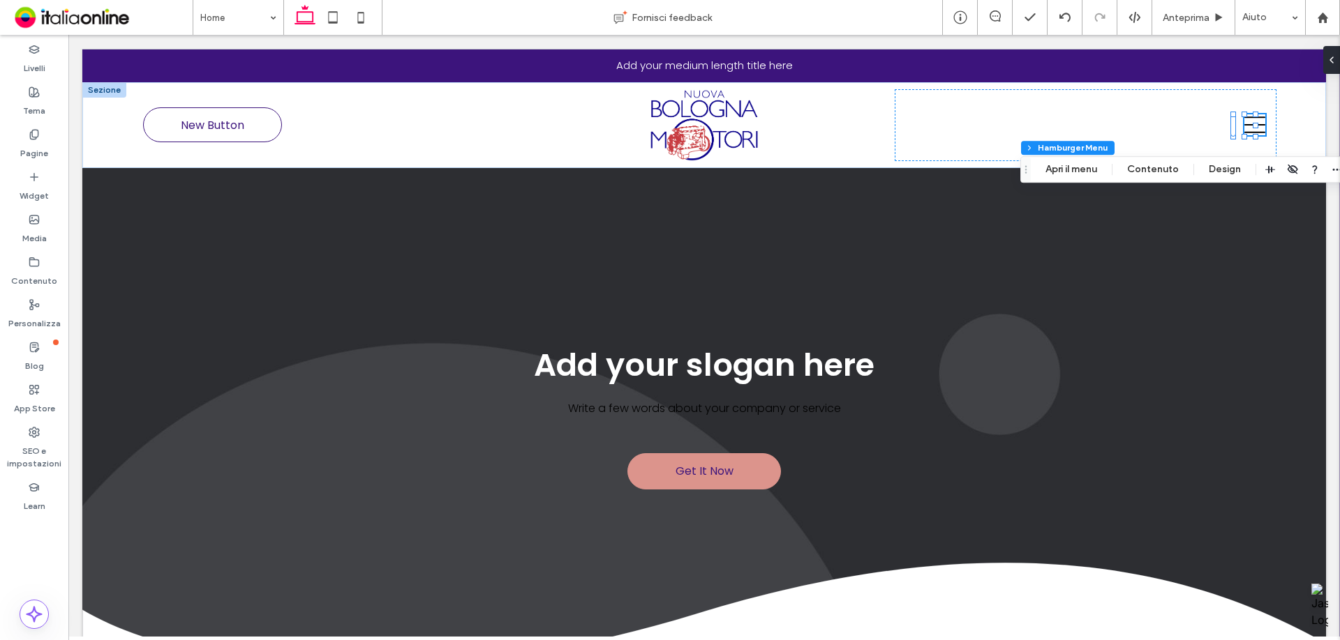
drag, startPoint x: 1215, startPoint y: 168, endPoint x: 1230, endPoint y: 175, distance: 16.9
click at [1215, 168] on button "Design" at bounding box center [1224, 169] width 50 height 17
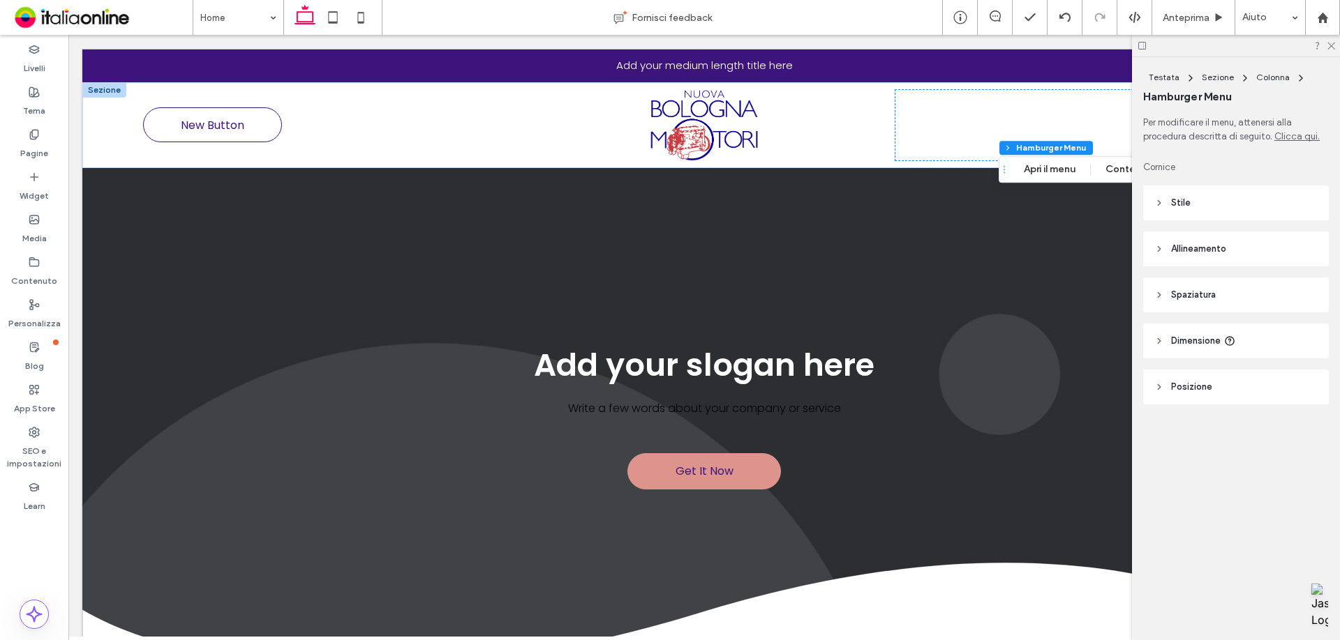
click at [1224, 400] on header "Posizione" at bounding box center [1236, 387] width 186 height 35
click at [1228, 285] on header "Spaziatura" at bounding box center [1236, 295] width 186 height 35
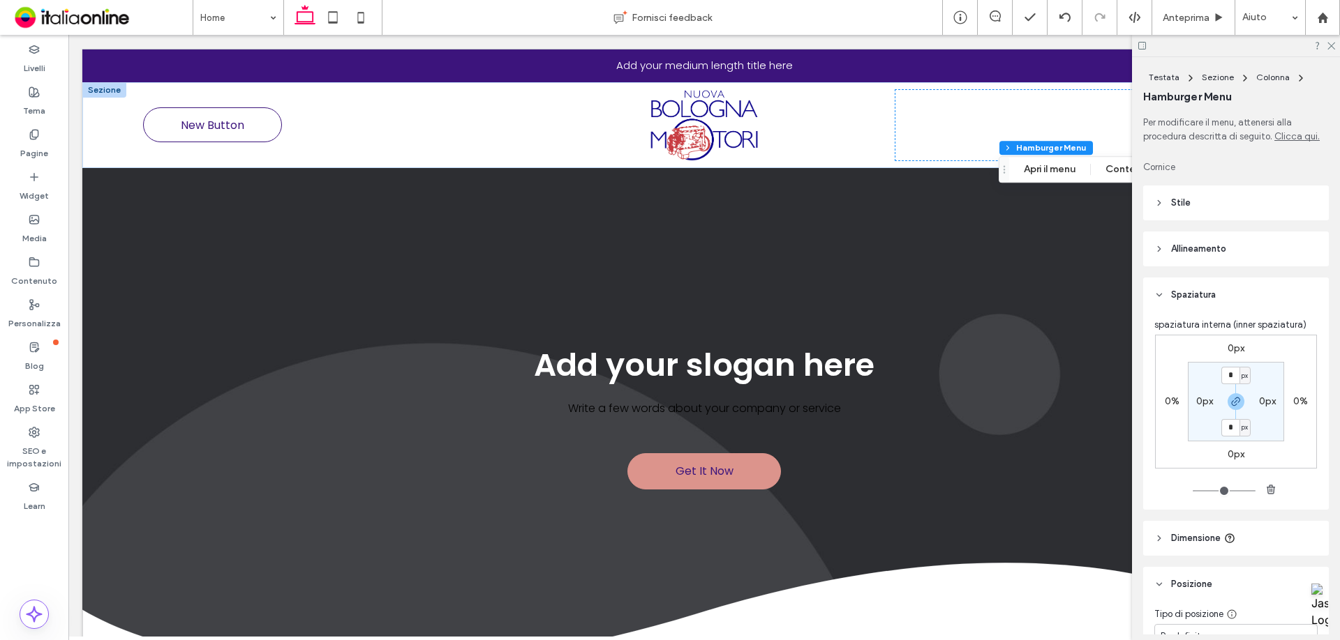
click at [1226, 253] on span "Allineamento" at bounding box center [1198, 249] width 55 height 14
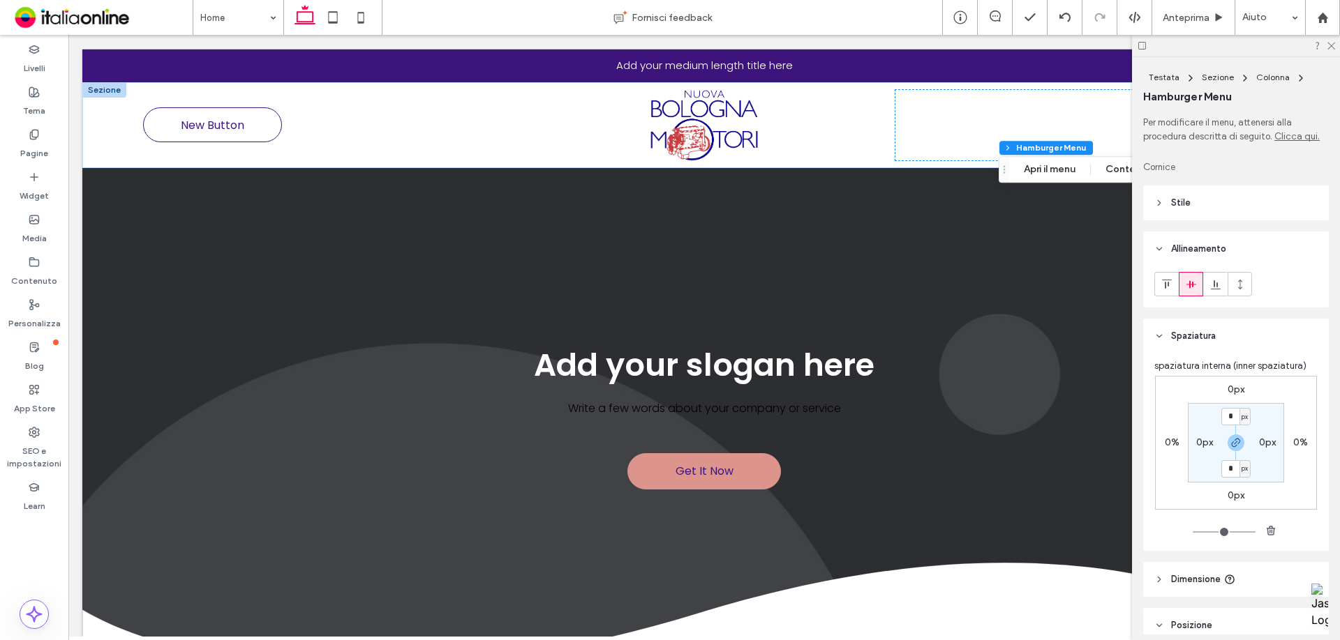
click at [1233, 211] on header "Stile" at bounding box center [1236, 203] width 186 height 35
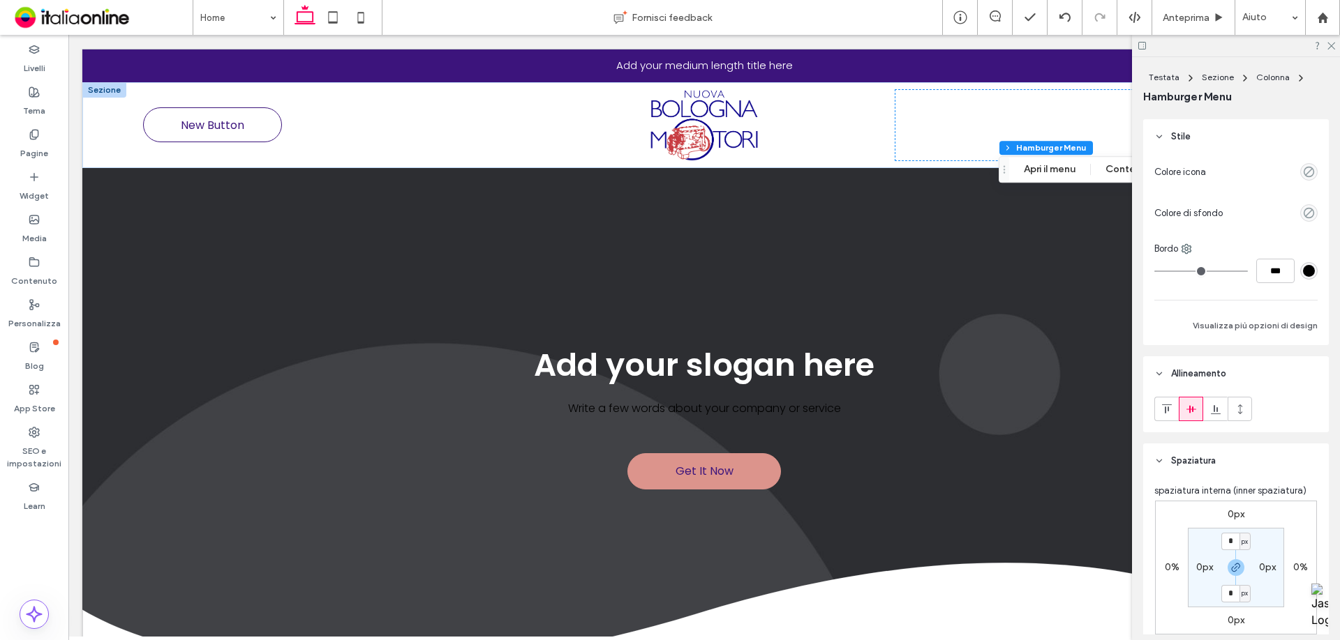
scroll to position [140, 0]
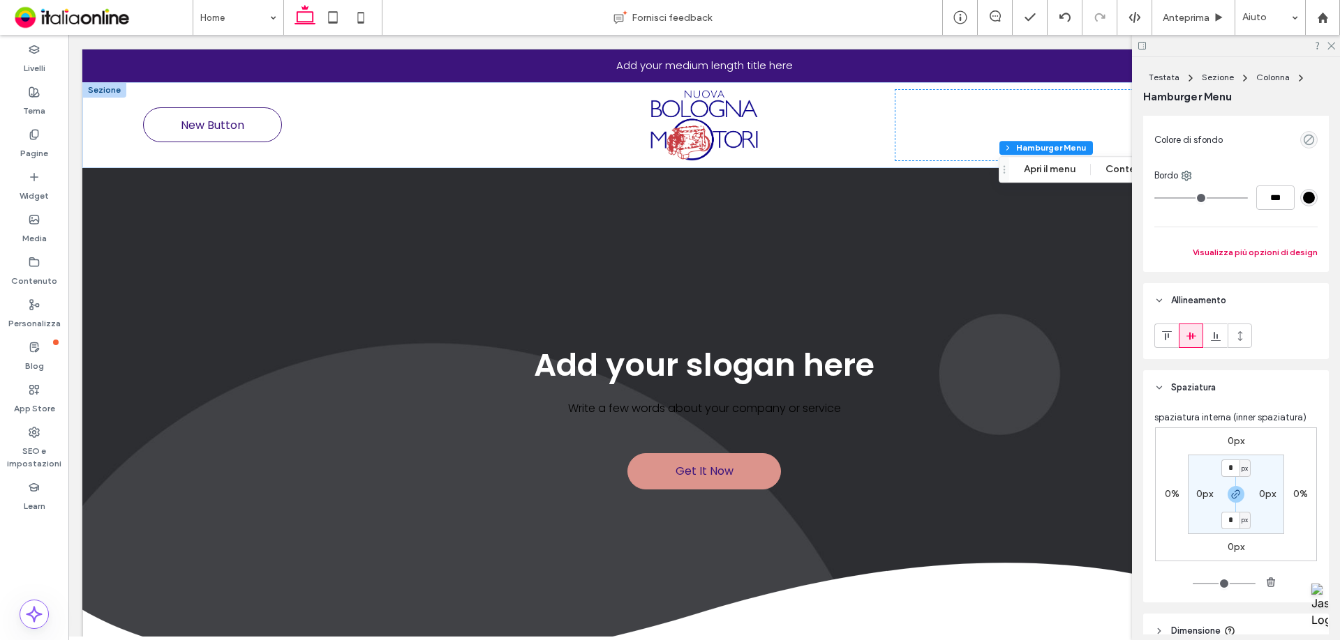
click at [1289, 259] on button "Visualizza più opzioni di design" at bounding box center [1254, 252] width 125 height 17
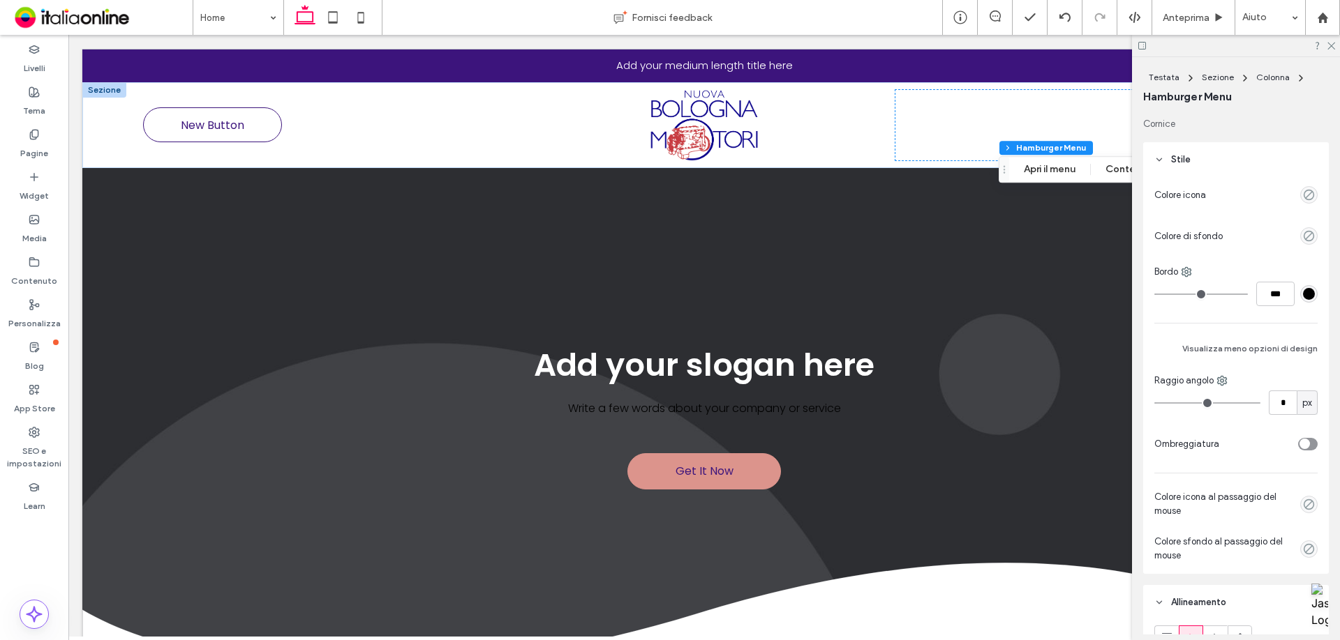
scroll to position [31, 0]
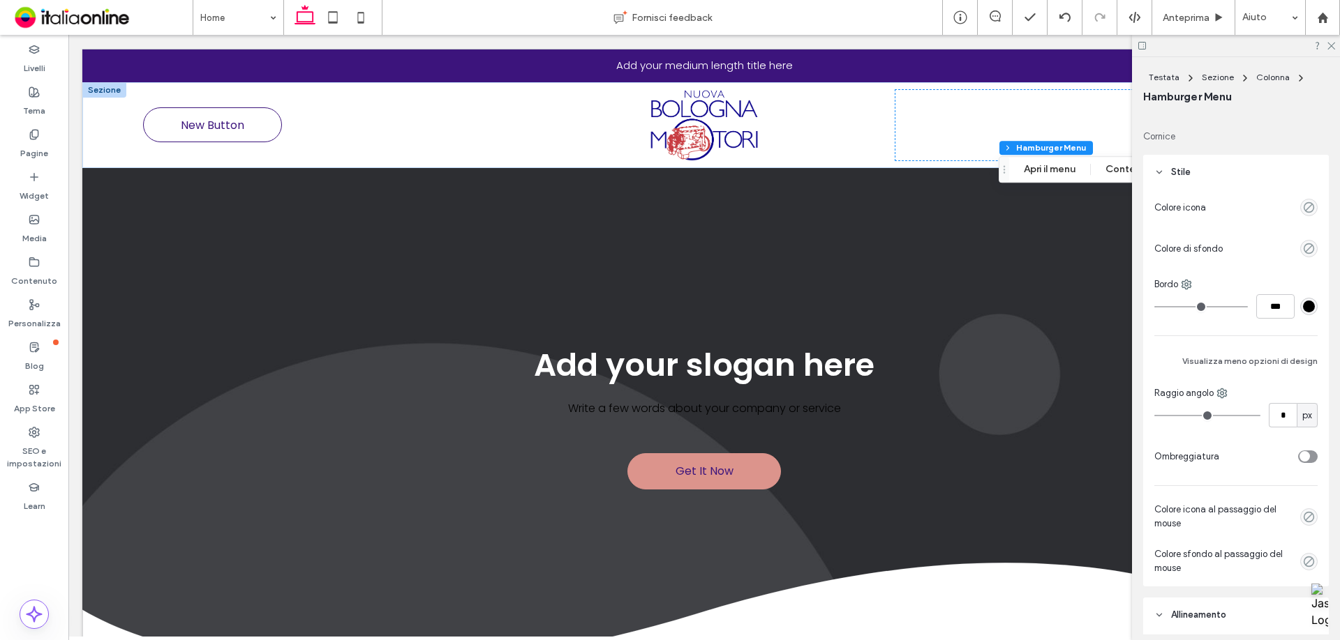
click at [1294, 222] on div "Colore icona Colore di sfondo Bordo *** Visualizza meno opzioni di design Raggi…" at bounding box center [1236, 388] width 186 height 397
click at [1300, 217] on div at bounding box center [1264, 207] width 106 height 24
click at [1300, 216] on div at bounding box center [1264, 207] width 106 height 24
click at [1301, 214] on div "empty color" at bounding box center [1308, 207] width 17 height 17
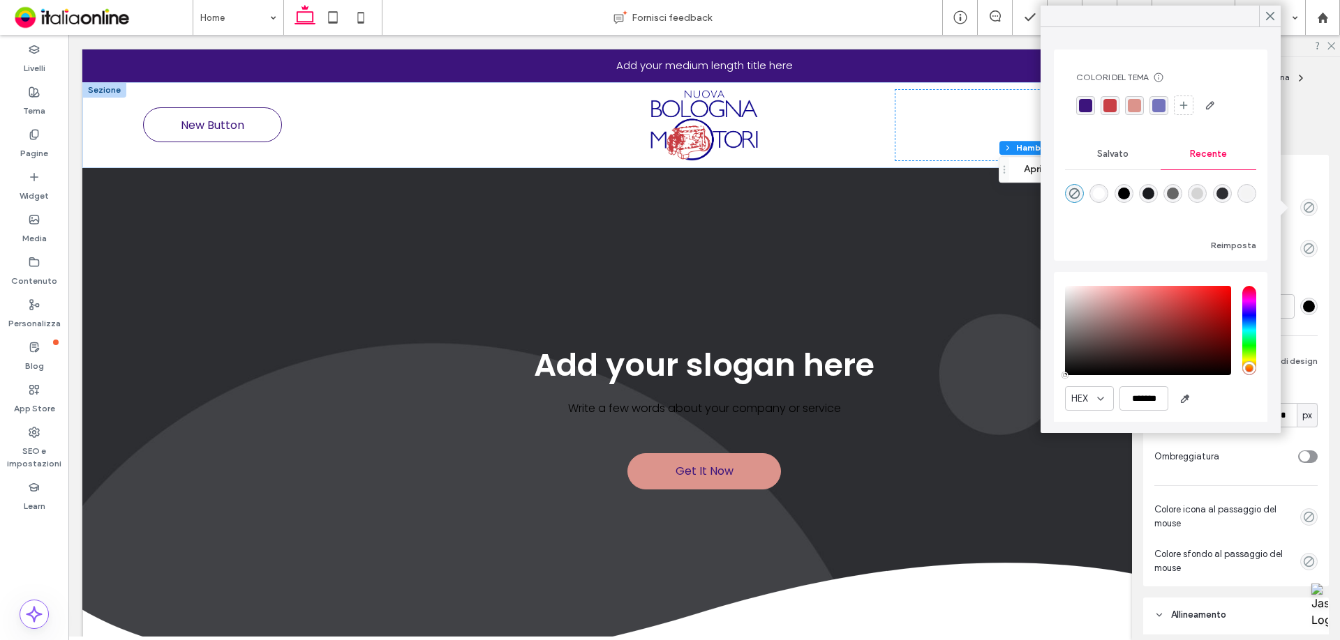
click at [1108, 190] on div "rgba(255, 255, 255, 1)" at bounding box center [1098, 193] width 19 height 19
type input "*******"
type input "***"
type input "****"
click at [1210, 241] on button "Reimposta" at bounding box center [1232, 245] width 45 height 17
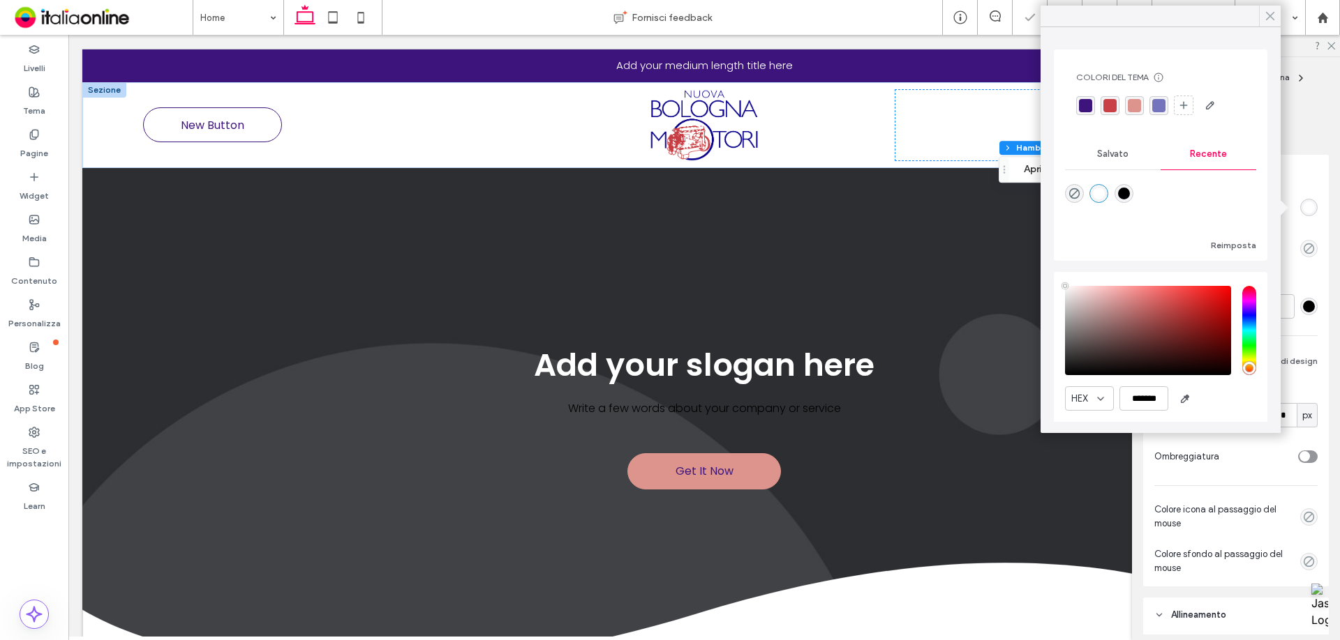
click at [1270, 18] on icon at bounding box center [1270, 16] width 13 height 13
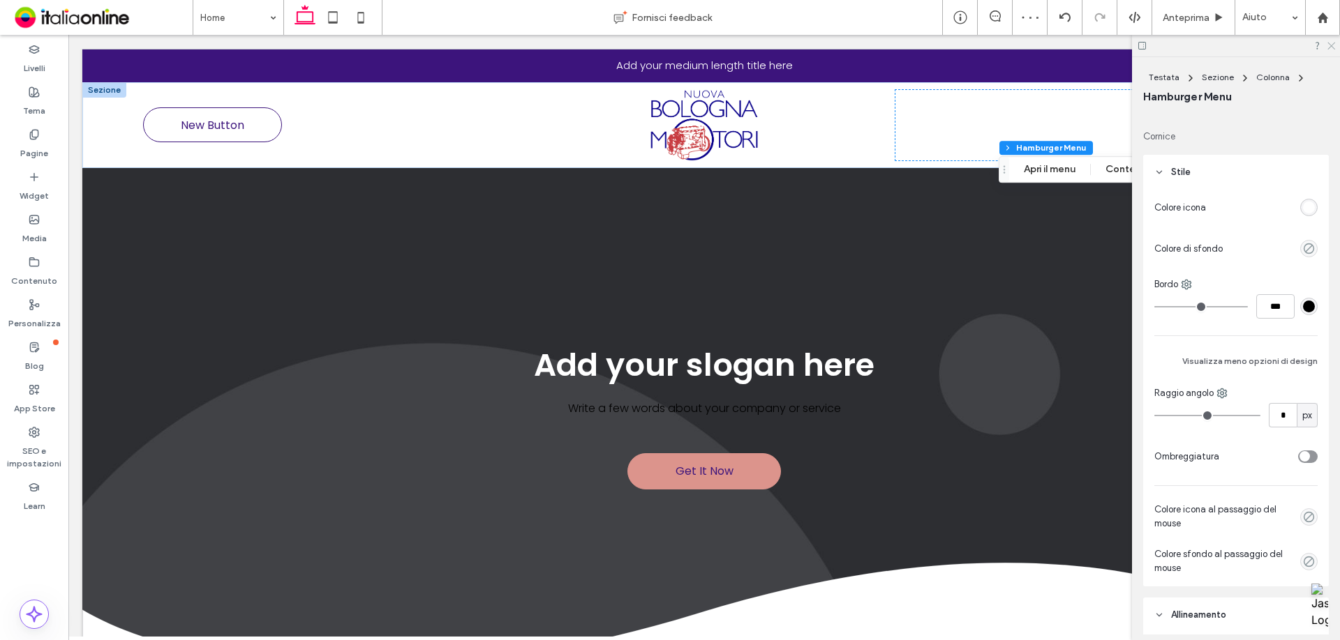
click at [1328, 43] on icon at bounding box center [1330, 44] width 9 height 9
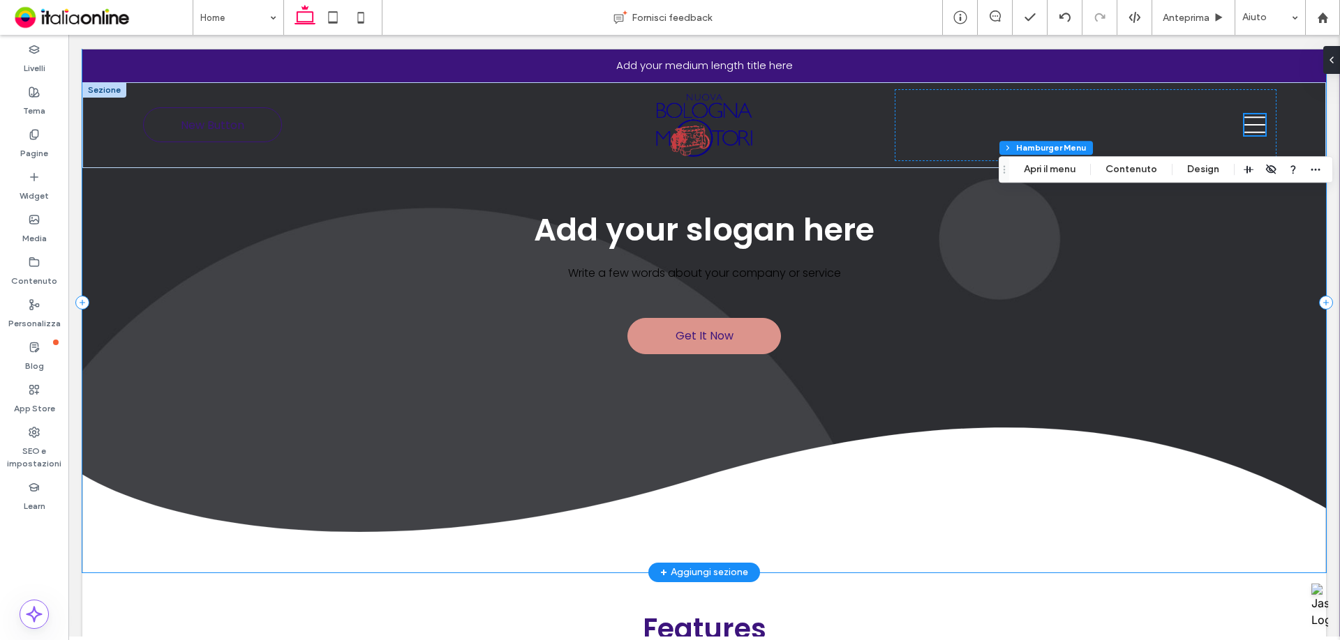
scroll to position [279, 0]
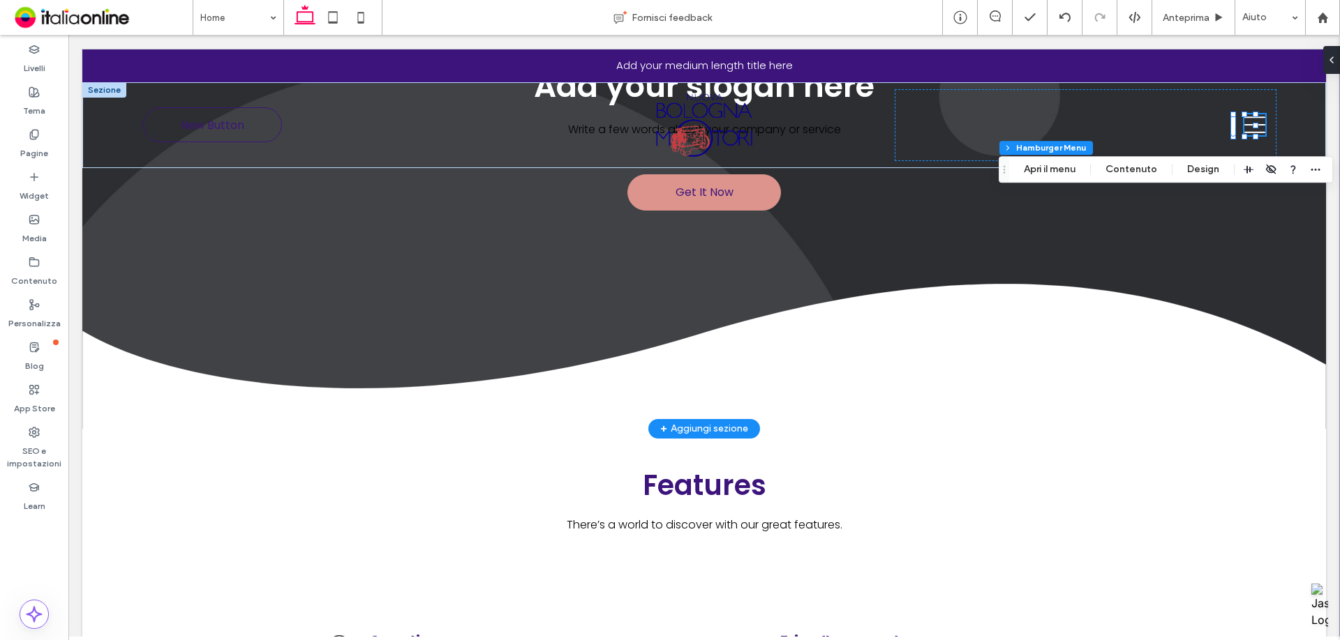
click at [704, 428] on div "+ Aggiungi sezione" at bounding box center [704, 428] width 88 height 15
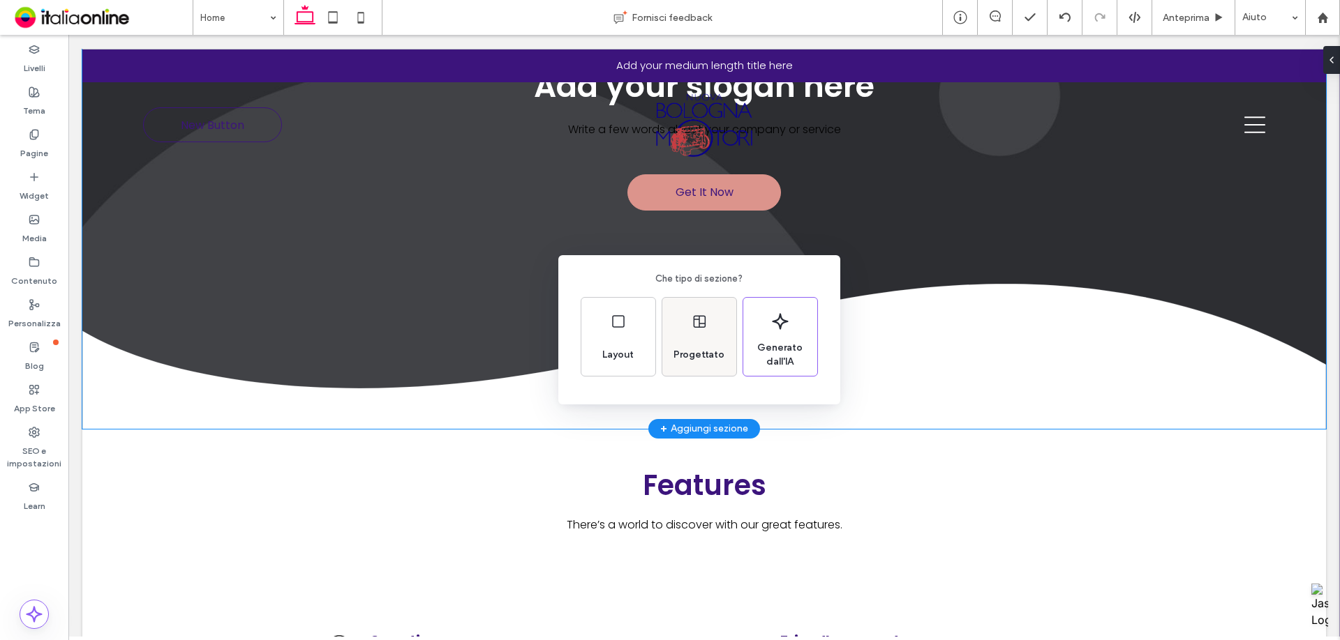
click at [687, 361] on span "Progettato" at bounding box center [699, 355] width 62 height 14
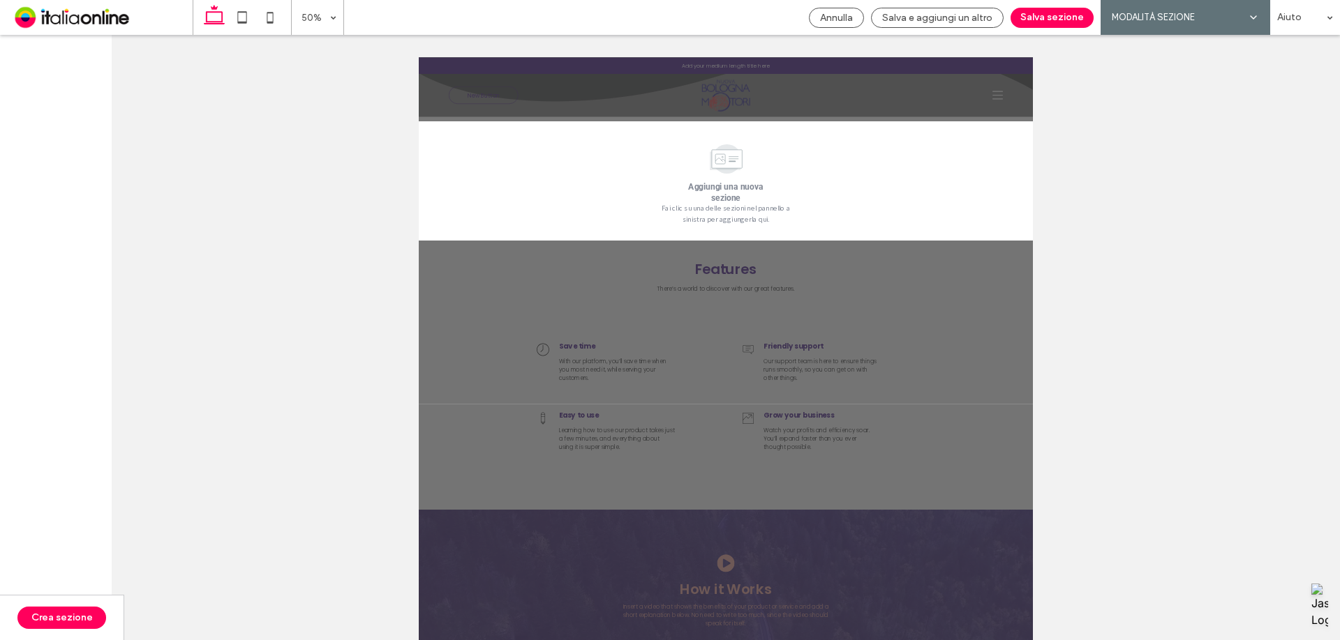
scroll to position [536, 0]
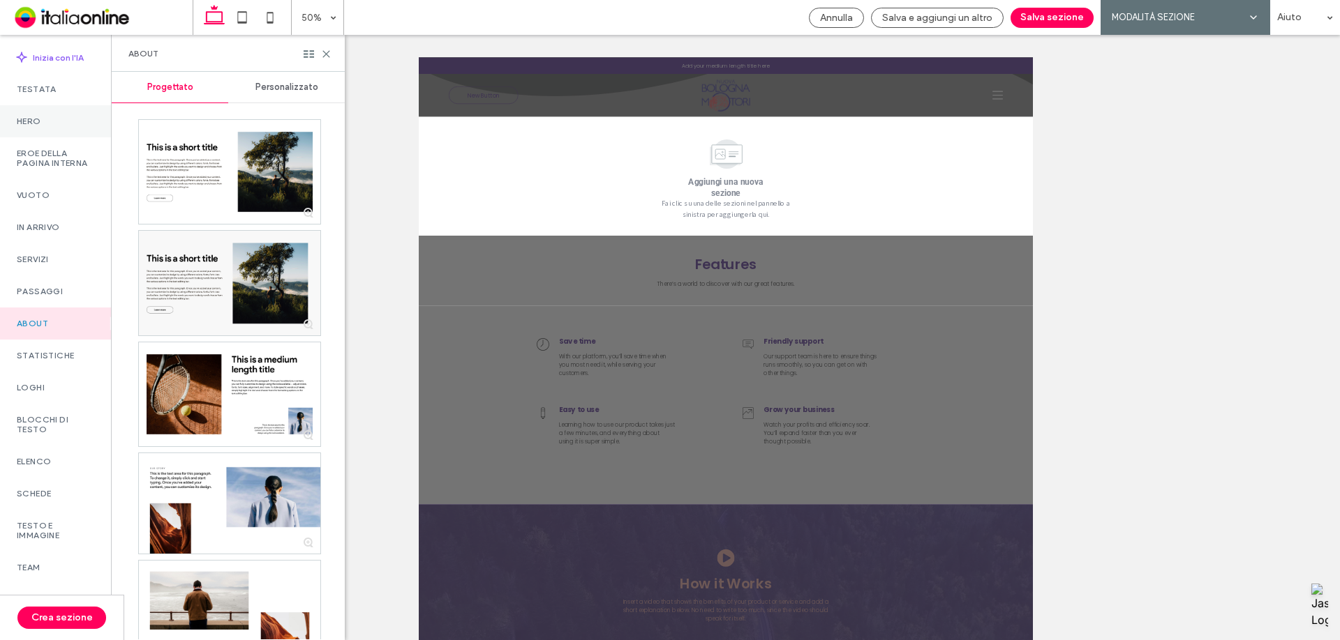
click at [27, 117] on label "Hero" at bounding box center [55, 122] width 77 height 10
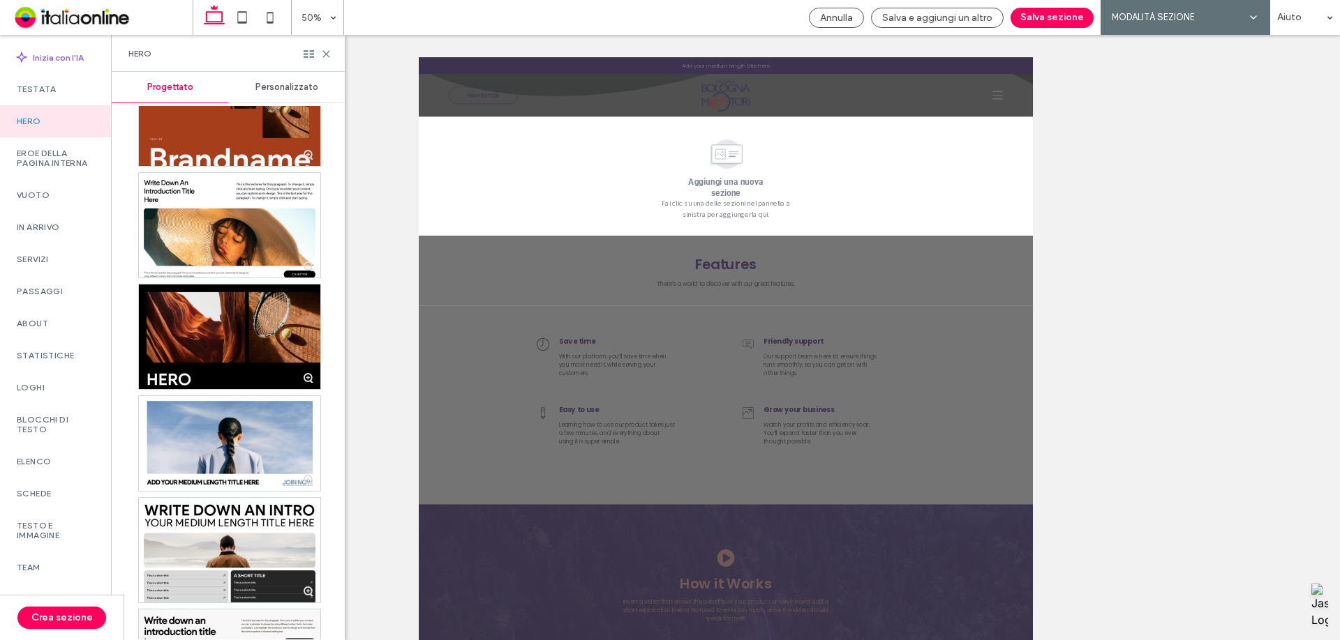
scroll to position [279, 0]
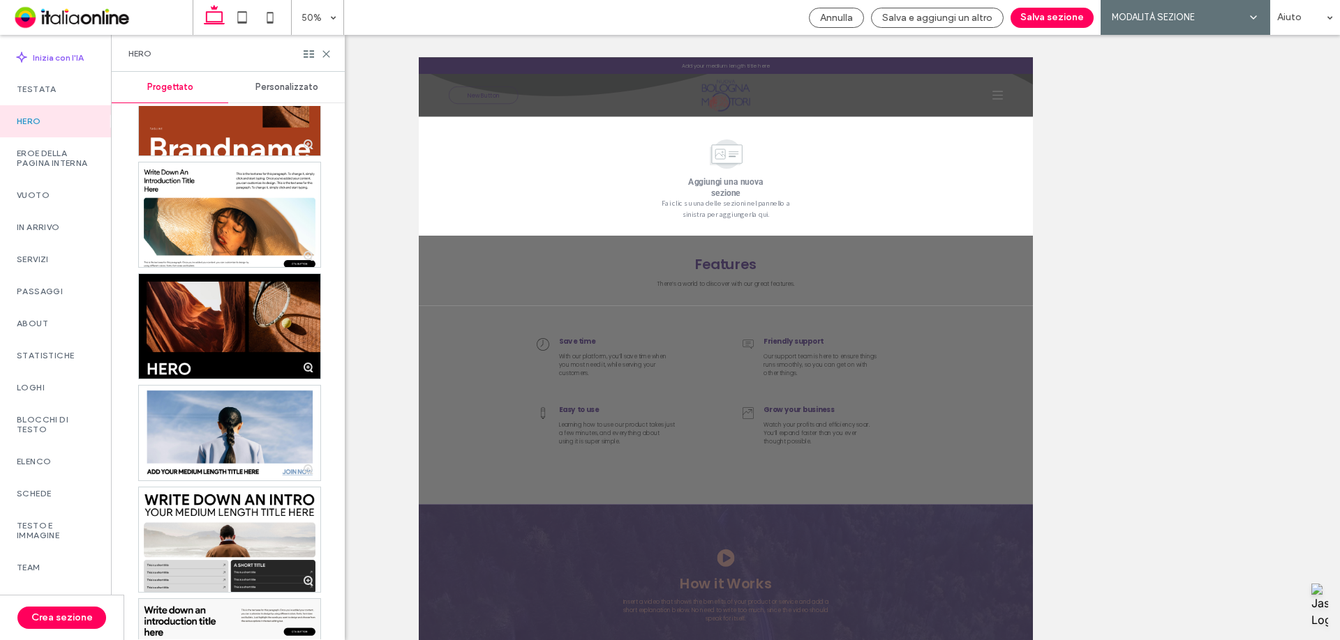
click at [258, 74] on div "Personalizzato" at bounding box center [286, 87] width 117 height 31
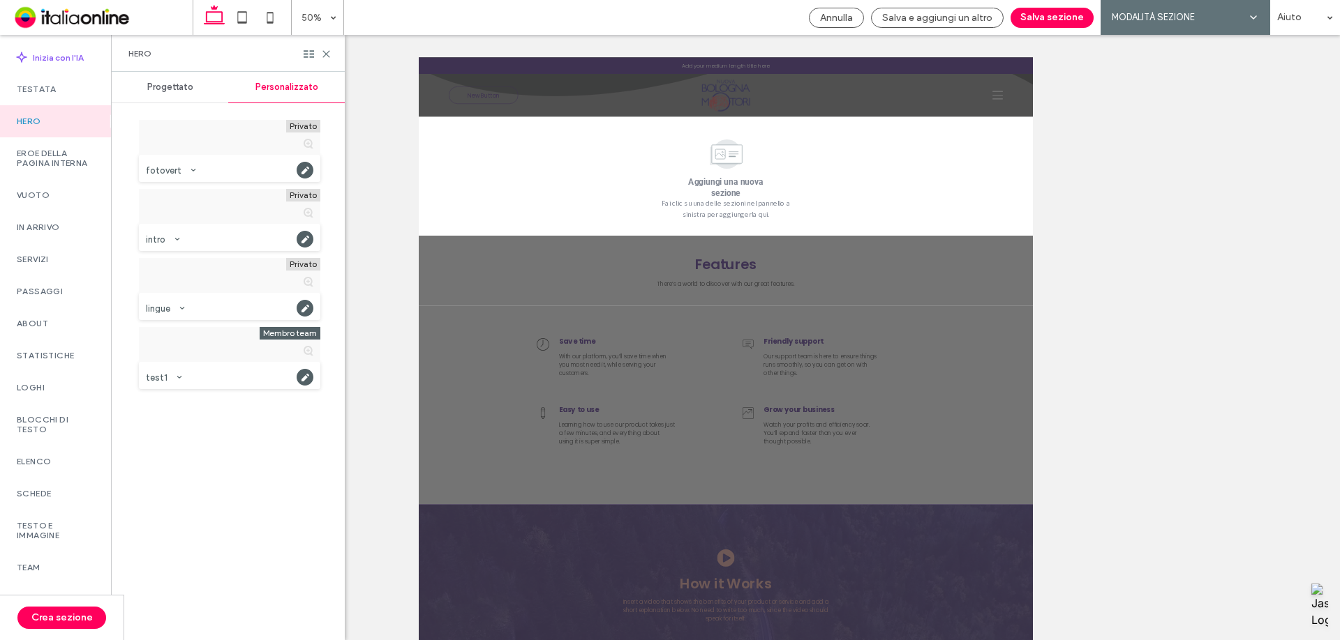
scroll to position [0, 0]
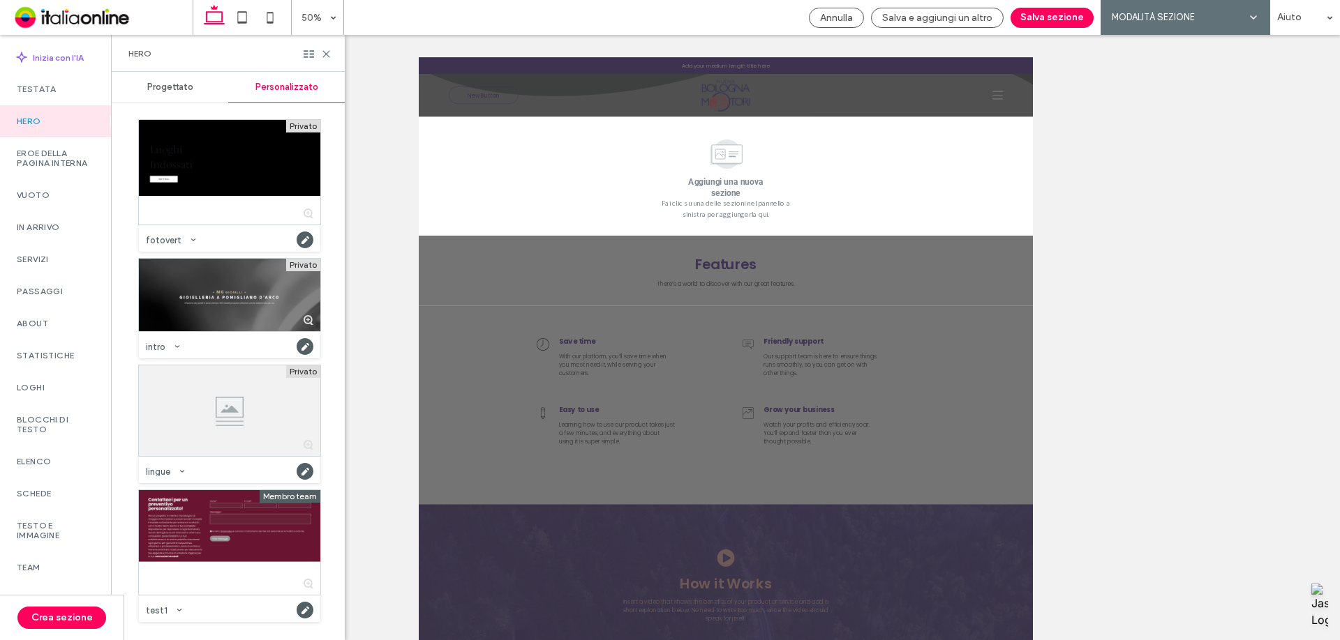
click at [263, 333] on div "intro" at bounding box center [229, 344] width 181 height 27
click at [252, 292] on div at bounding box center [229, 295] width 181 height 73
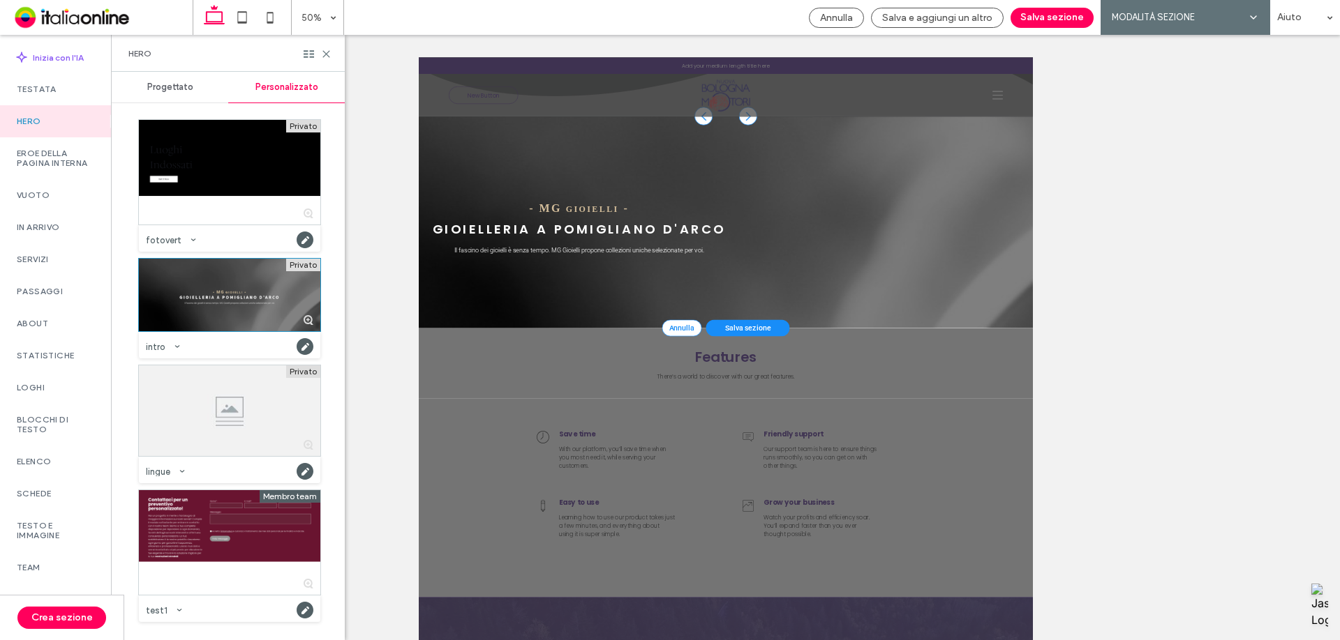
click at [167, 95] on div "Progettato" at bounding box center [170, 87] width 117 height 31
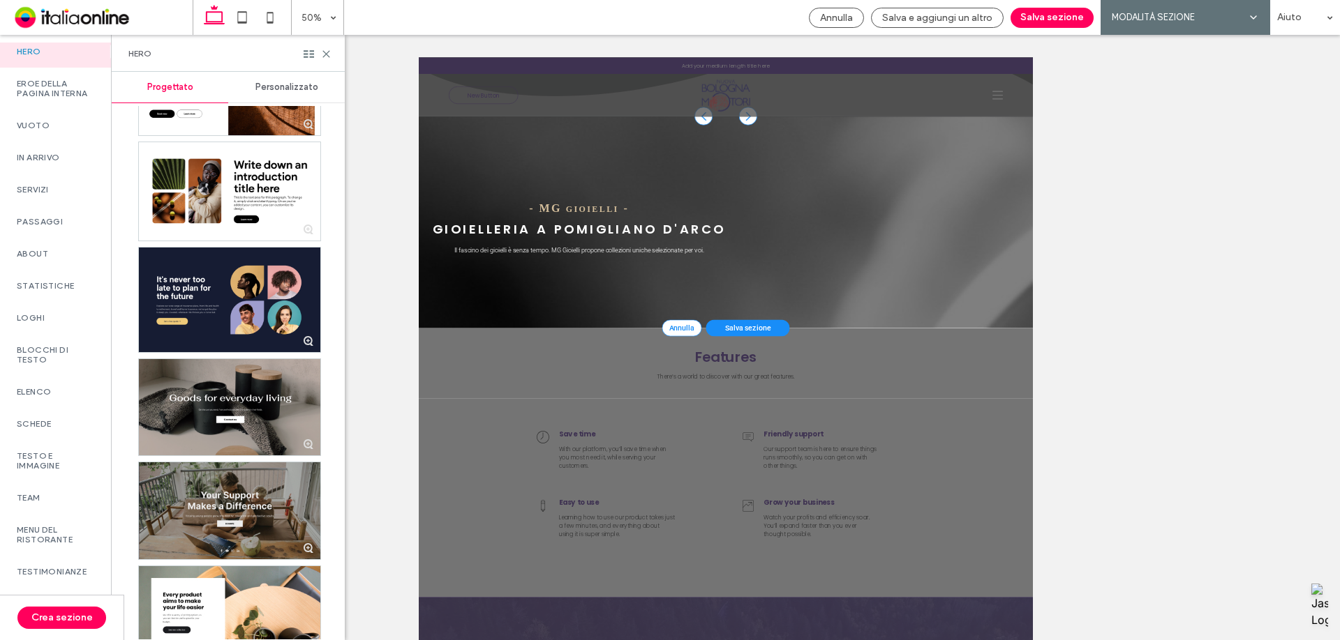
scroll to position [5835, 0]
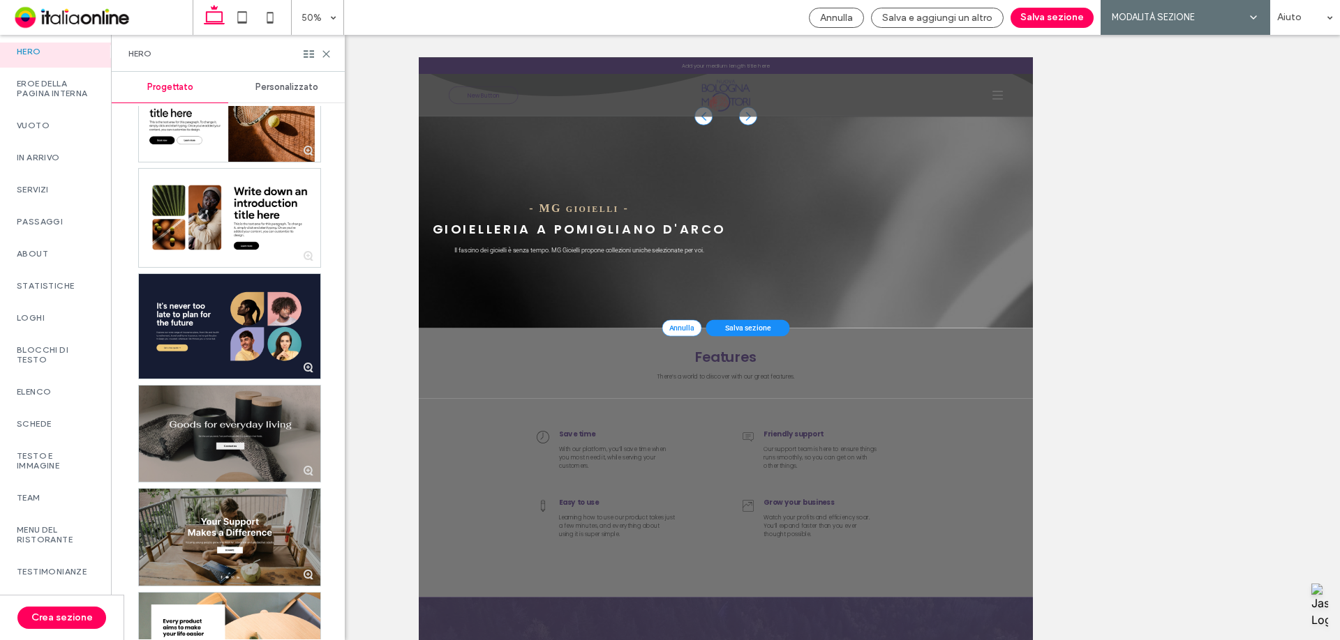
click at [290, 428] on div at bounding box center [229, 434] width 181 height 96
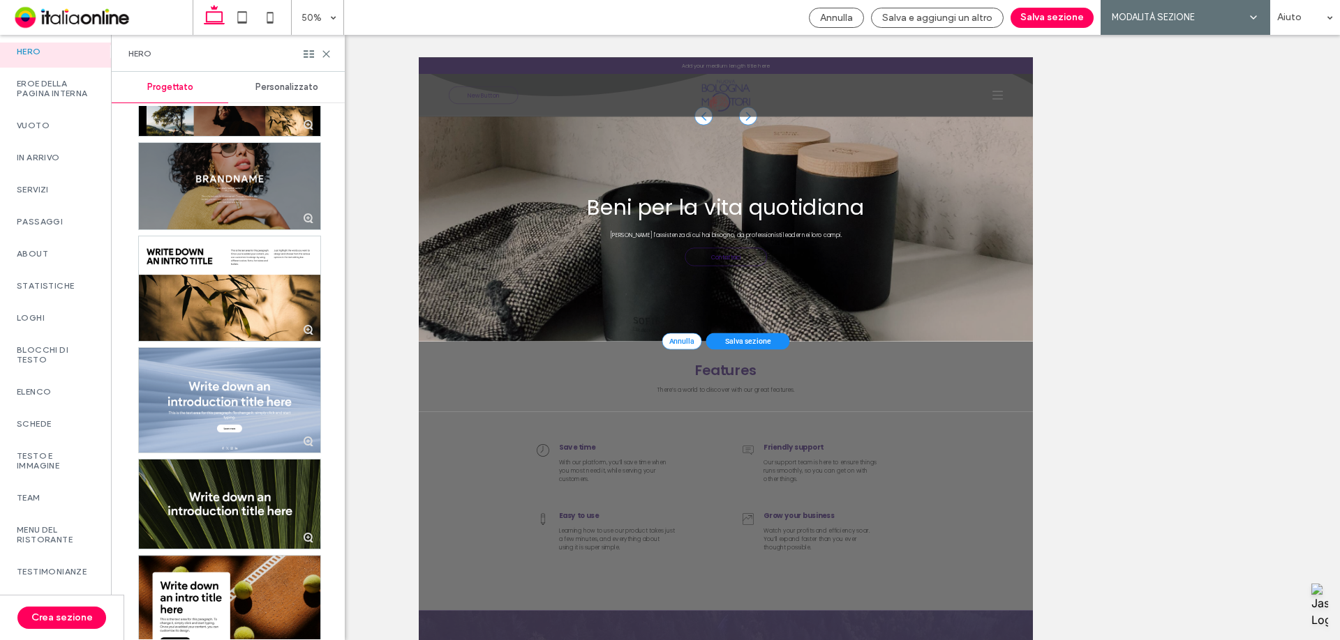
scroll to position [3672, 0]
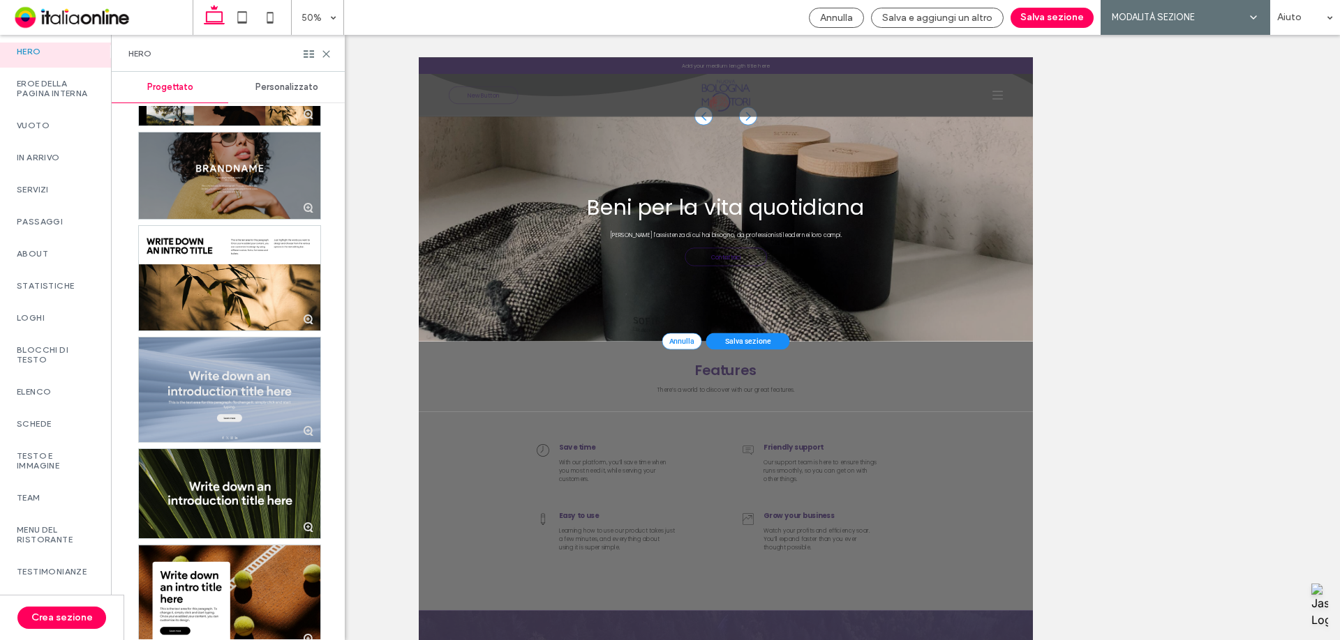
click at [196, 385] on div at bounding box center [229, 390] width 181 height 105
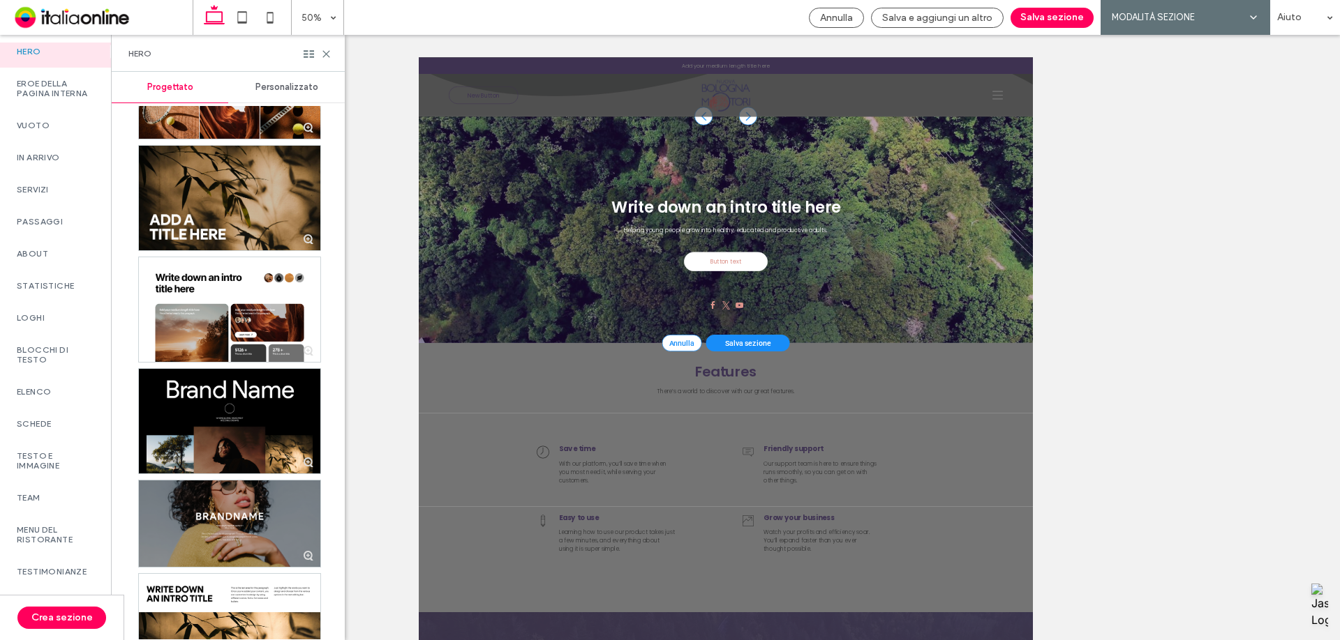
scroll to position [3323, 0]
click at [228, 518] on div at bounding box center [229, 524] width 181 height 87
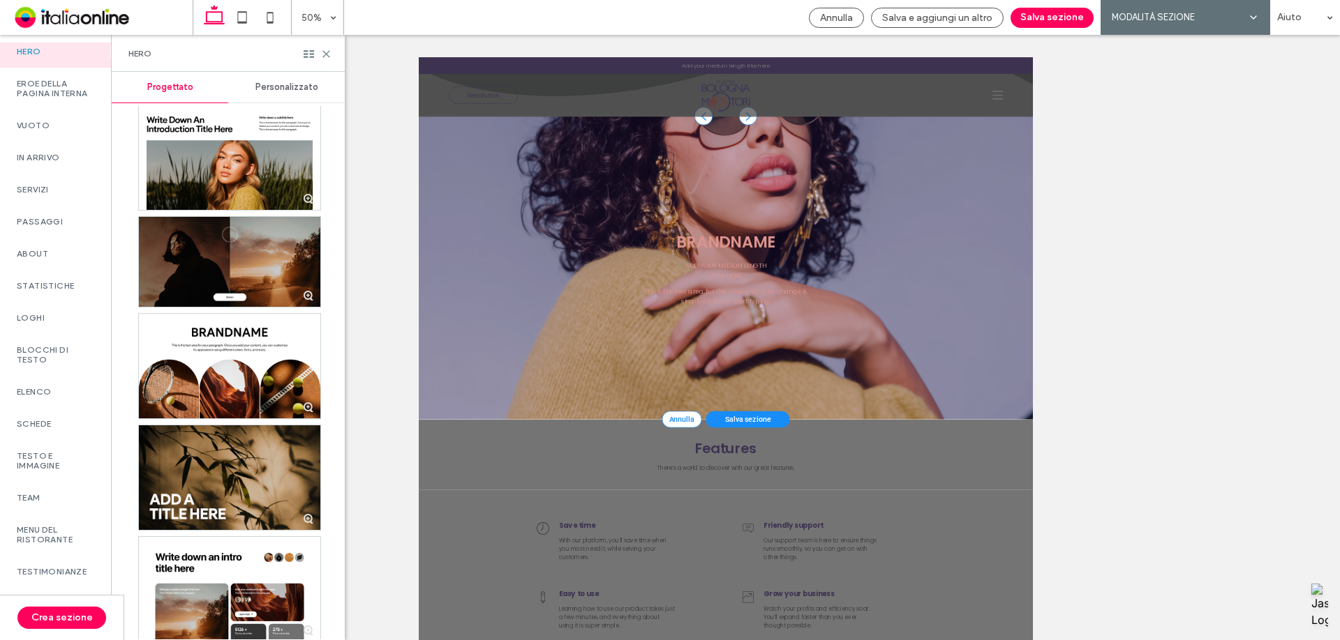
scroll to position [2974, 0]
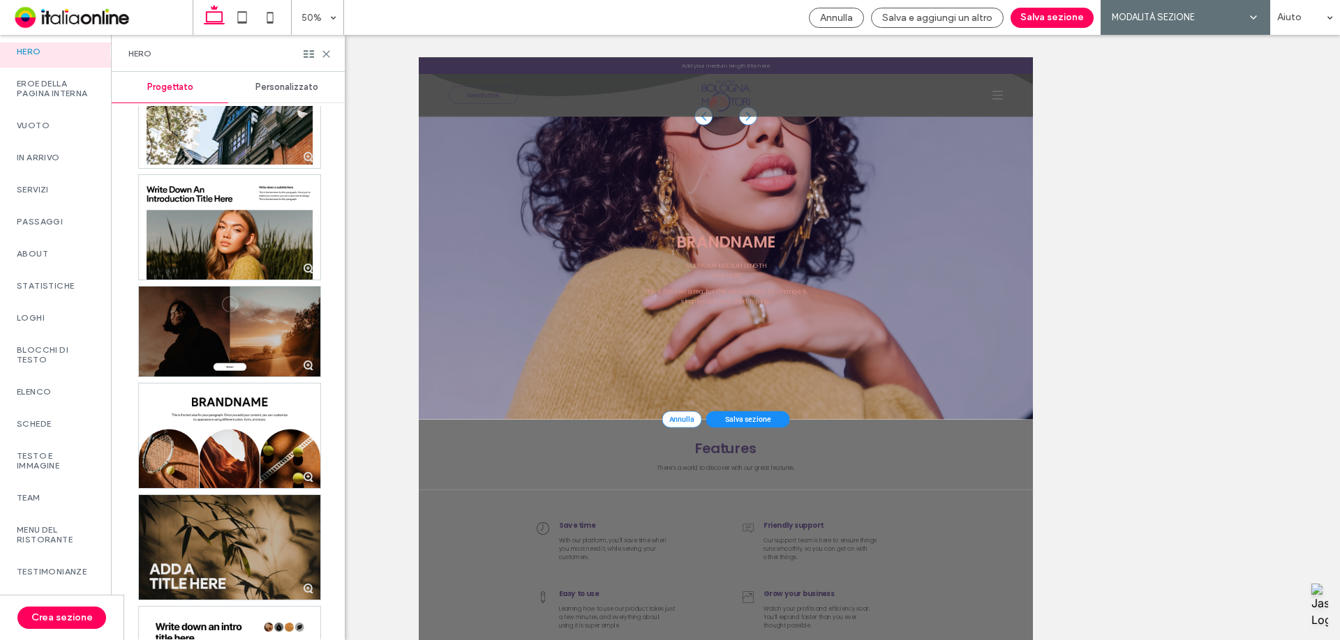
click at [228, 516] on div at bounding box center [229, 547] width 181 height 105
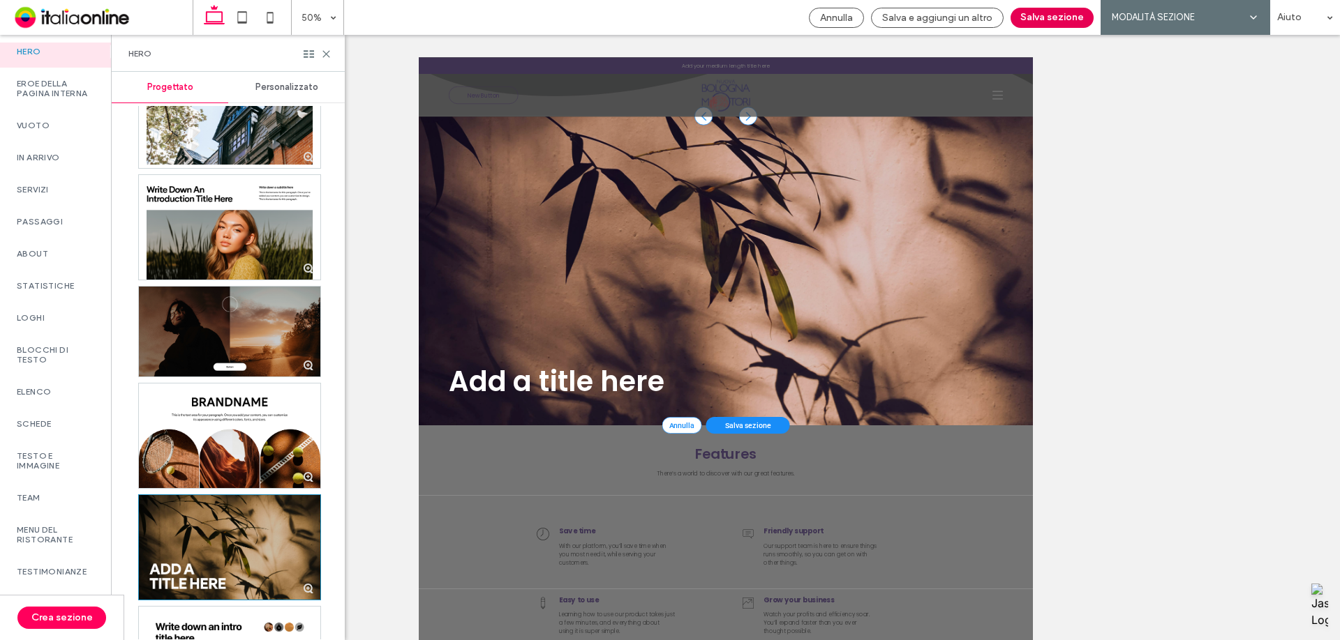
click at [1053, 24] on button "Salva sezione" at bounding box center [1051, 18] width 83 height 20
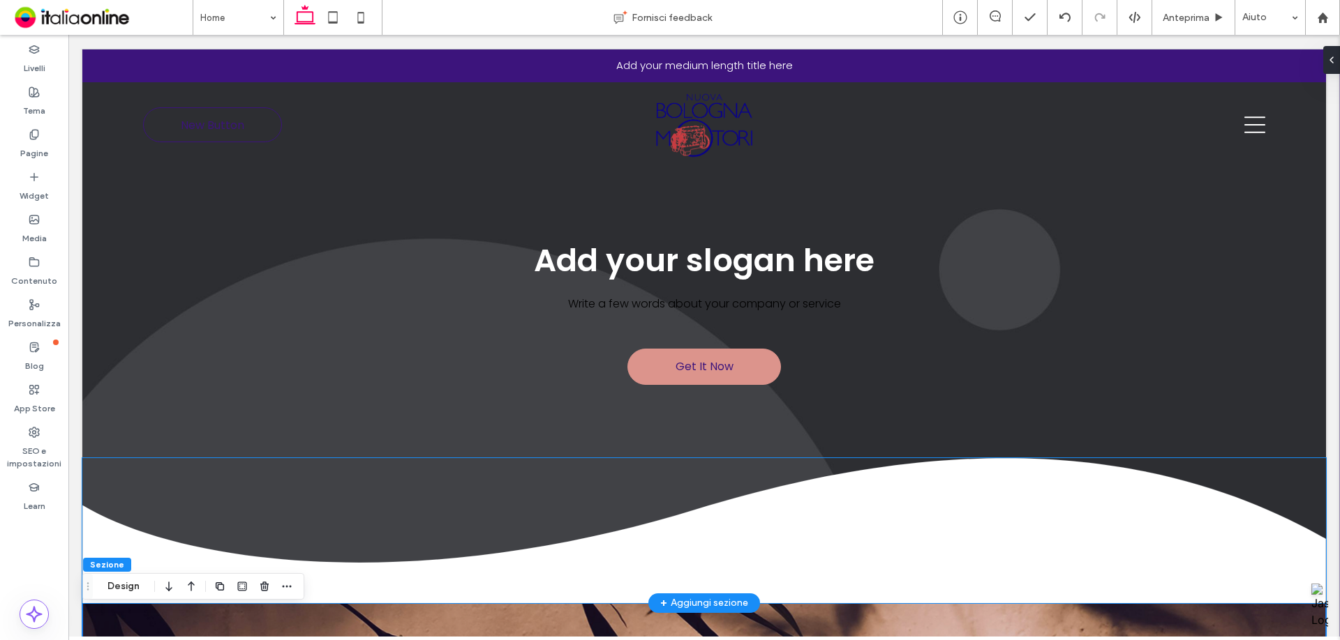
scroll to position [0, 0]
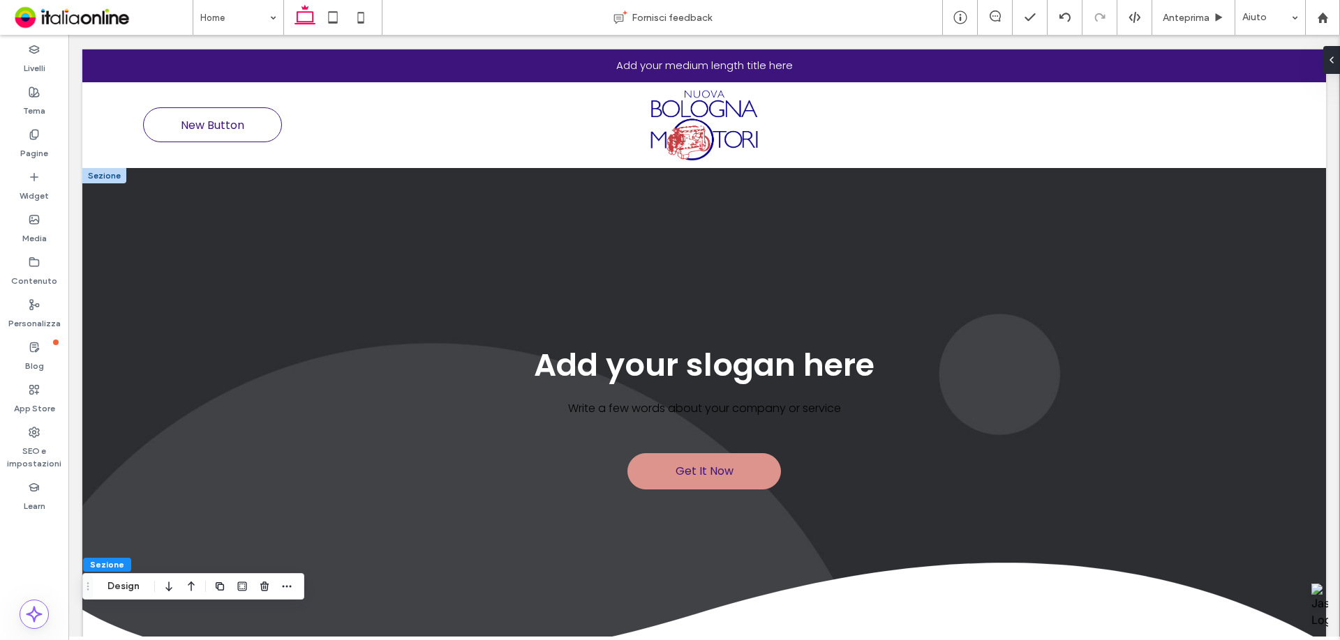
click at [113, 175] on div at bounding box center [104, 175] width 44 height 15
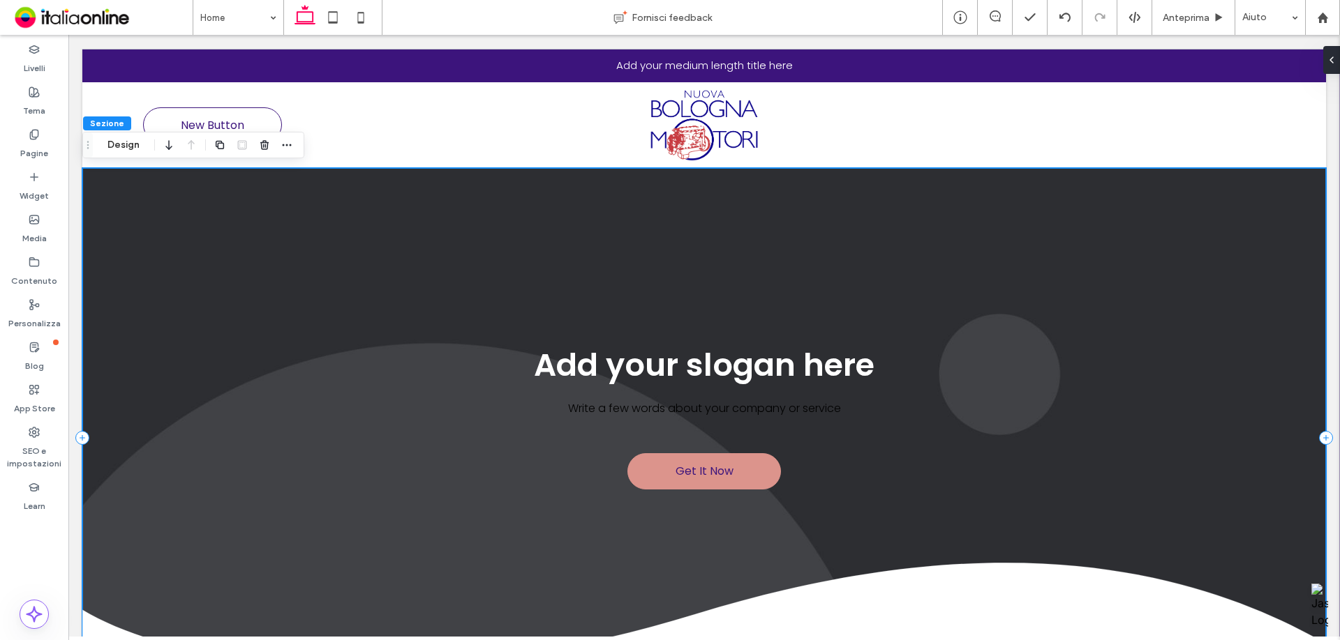
click at [134, 170] on div "Get It Now Add your slogan here Write a few words about your company or service" at bounding box center [703, 438] width 1243 height 540
click at [110, 179] on div at bounding box center [104, 175] width 44 height 15
click at [271, 145] on span "button" at bounding box center [264, 145] width 17 height 17
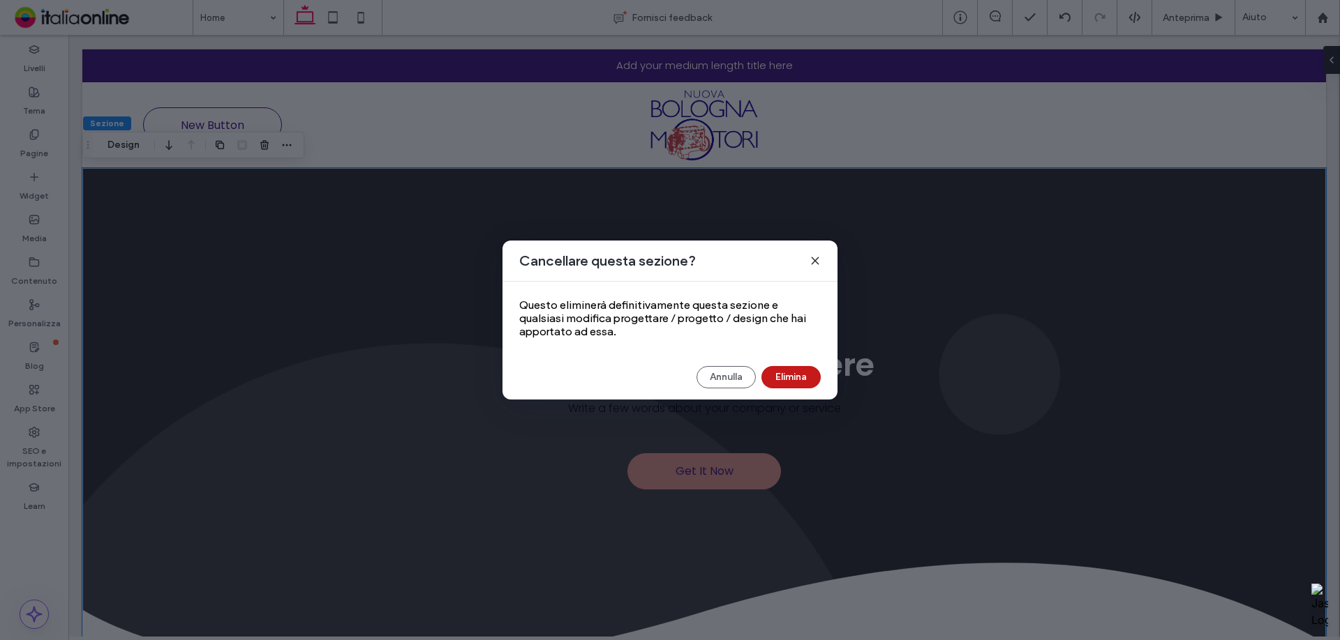
click at [802, 374] on button "Elimina" at bounding box center [790, 377] width 59 height 22
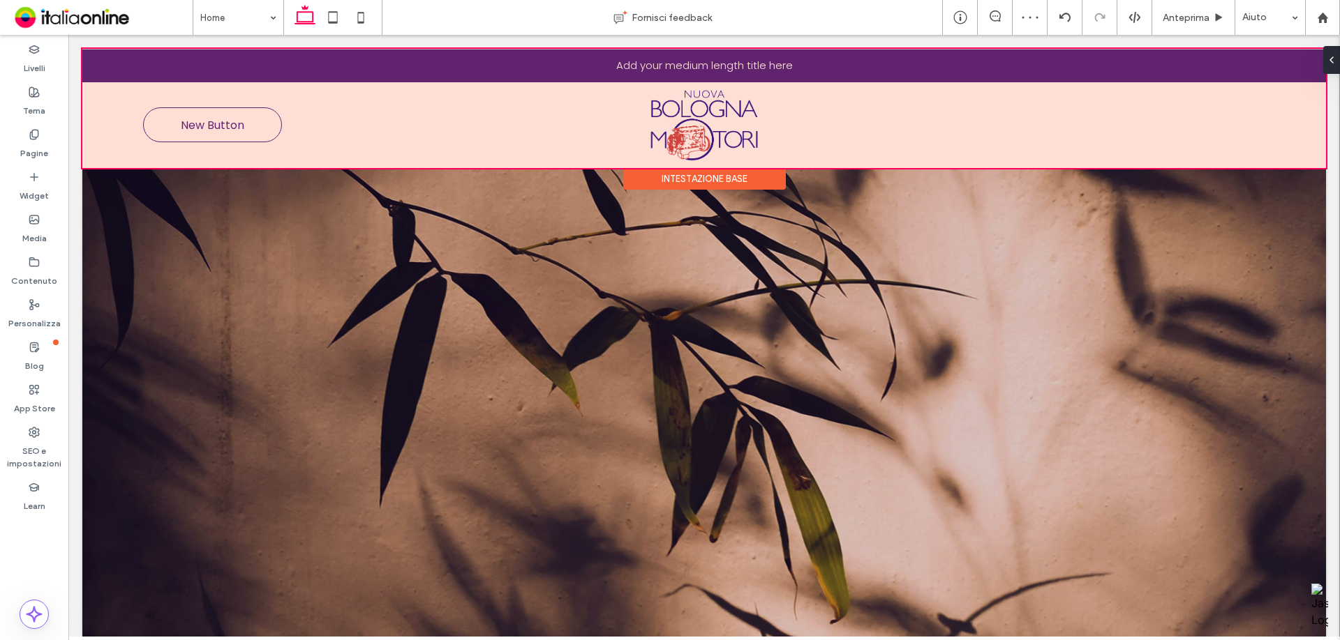
click at [727, 178] on div "Intestazione base" at bounding box center [704, 179] width 163 height 22
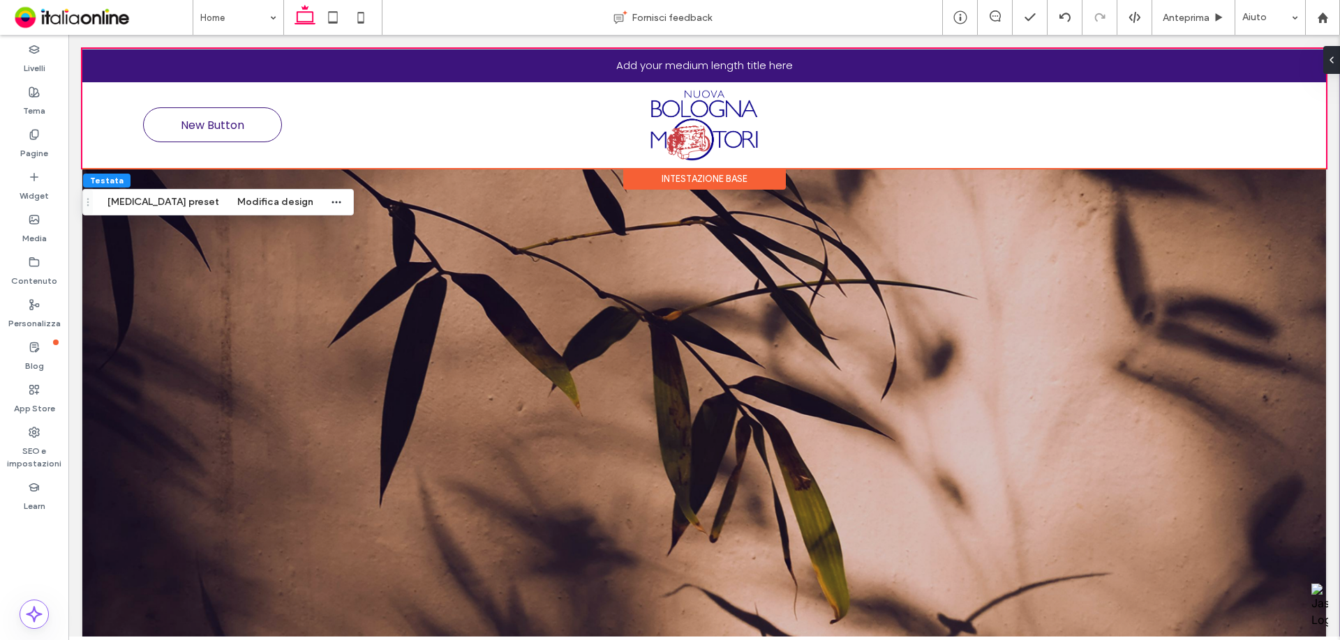
click at [727, 178] on div "Intestazione base" at bounding box center [704, 179] width 163 height 22
click at [228, 203] on button "Modifica design" at bounding box center [275, 202] width 94 height 17
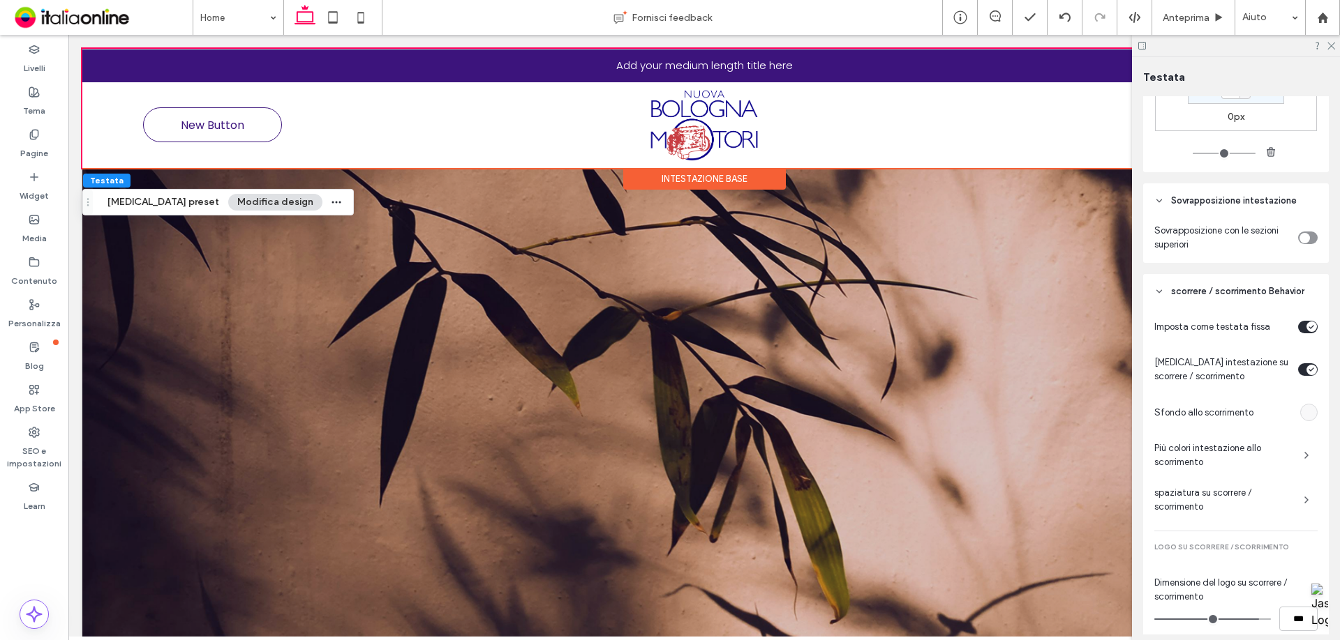
scroll to position [212, 0]
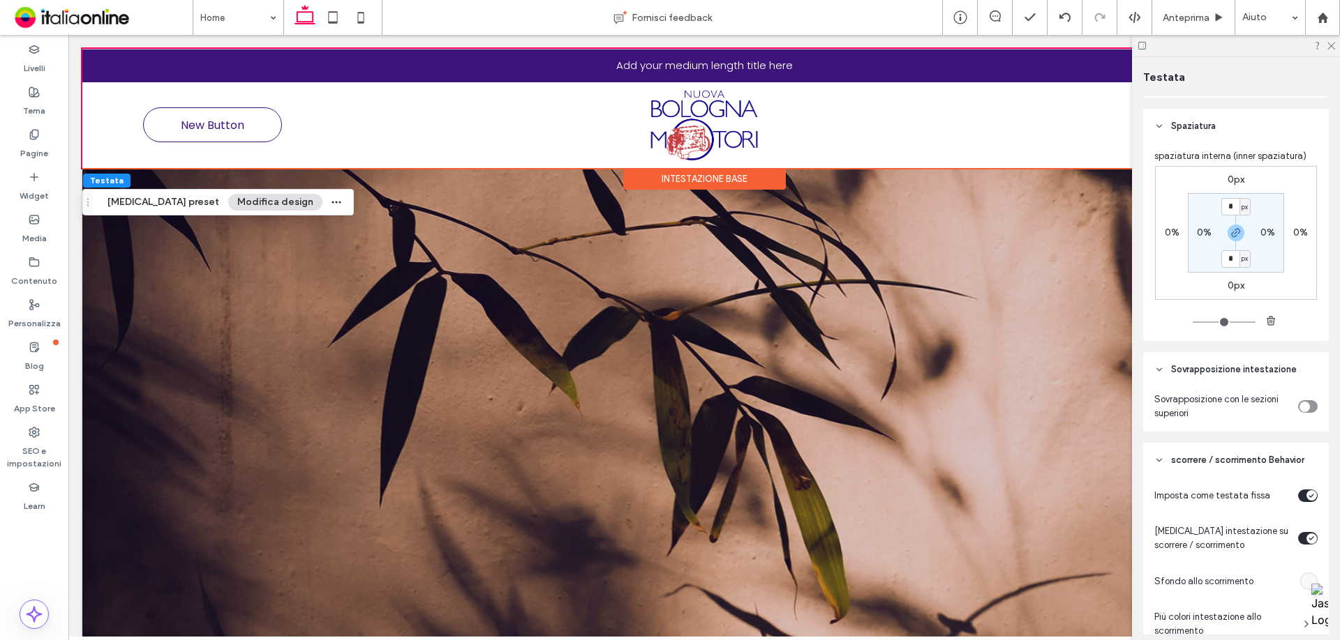
click at [1299, 404] on div "toggle" at bounding box center [1304, 407] width 10 height 10
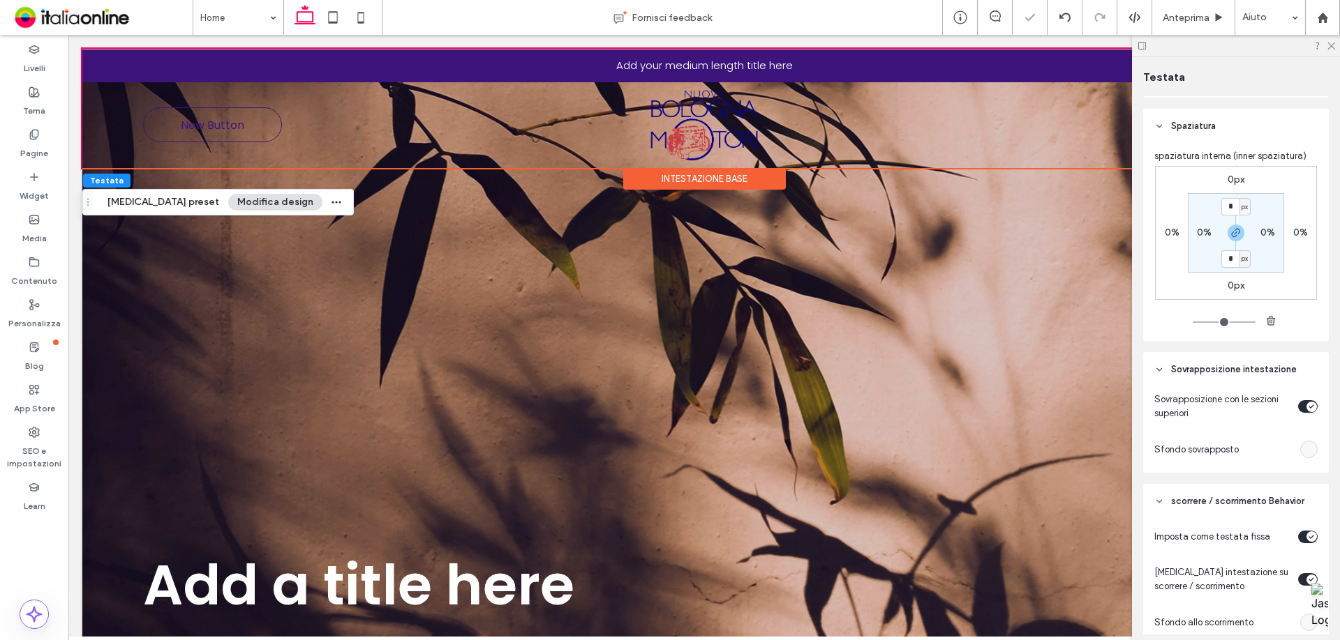
click at [1335, 48] on div at bounding box center [1236, 46] width 208 height 22
click at [1336, 46] on div at bounding box center [1236, 46] width 208 height 22
click at [1331, 45] on icon at bounding box center [1330, 44] width 9 height 9
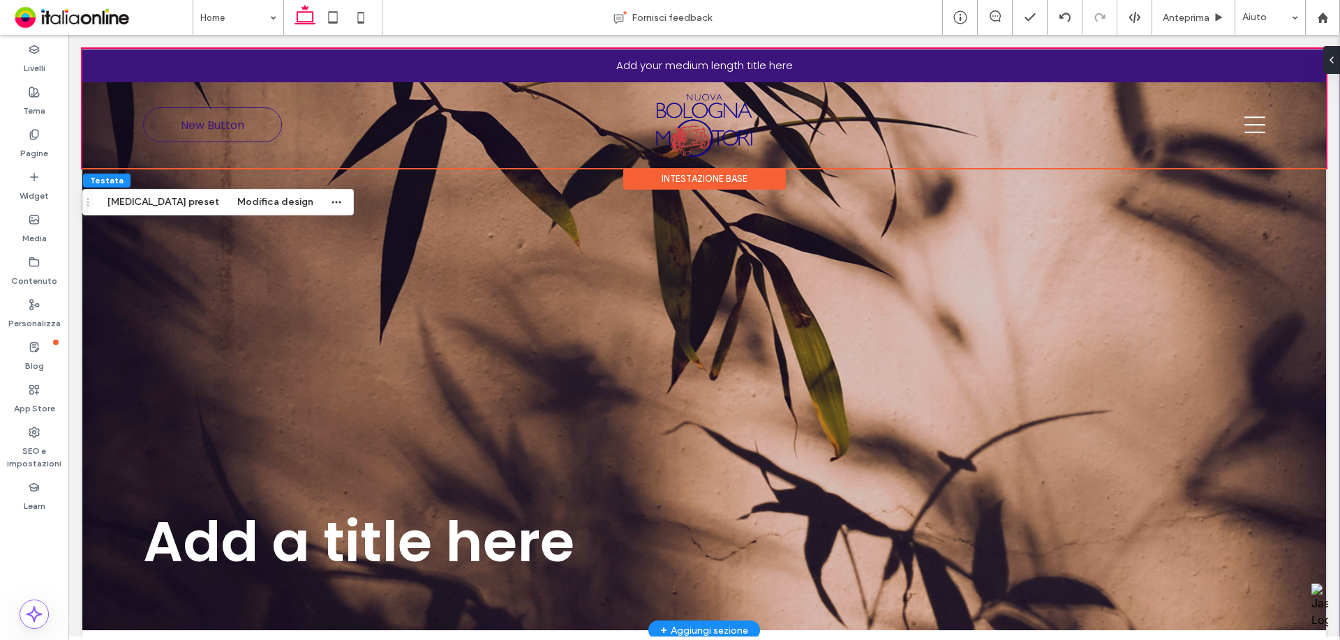
scroll to position [0, 0]
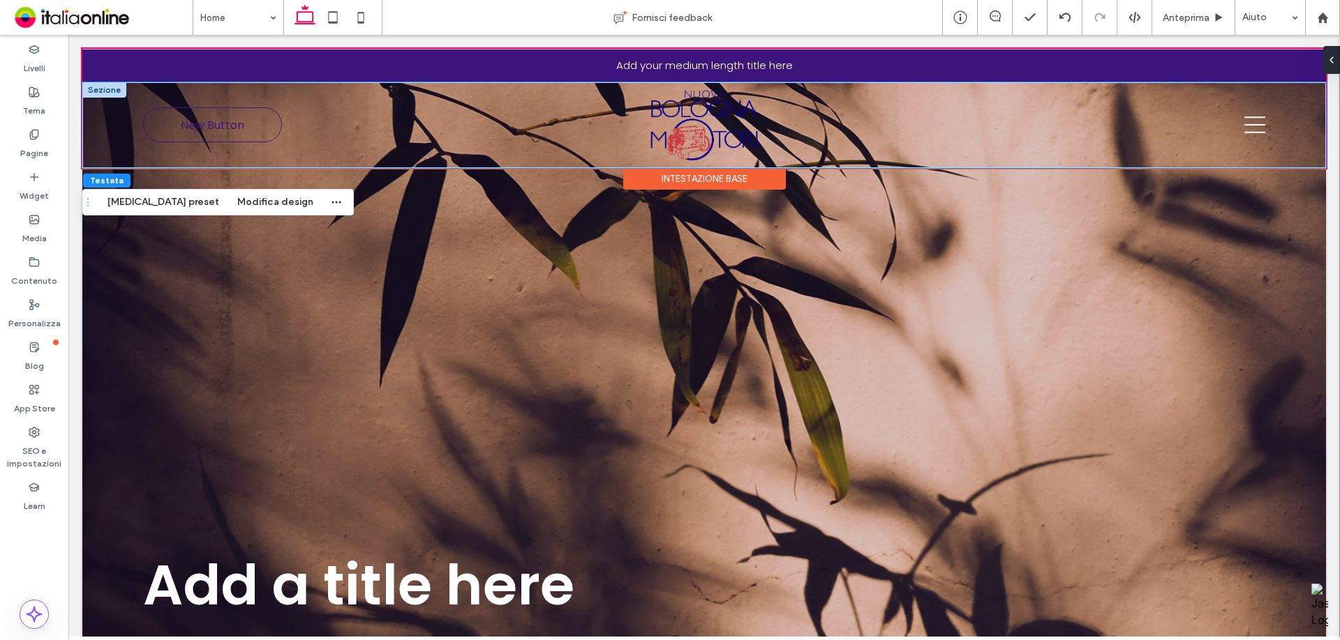
click at [1261, 131] on div at bounding box center [1084, 125] width 381 height 72
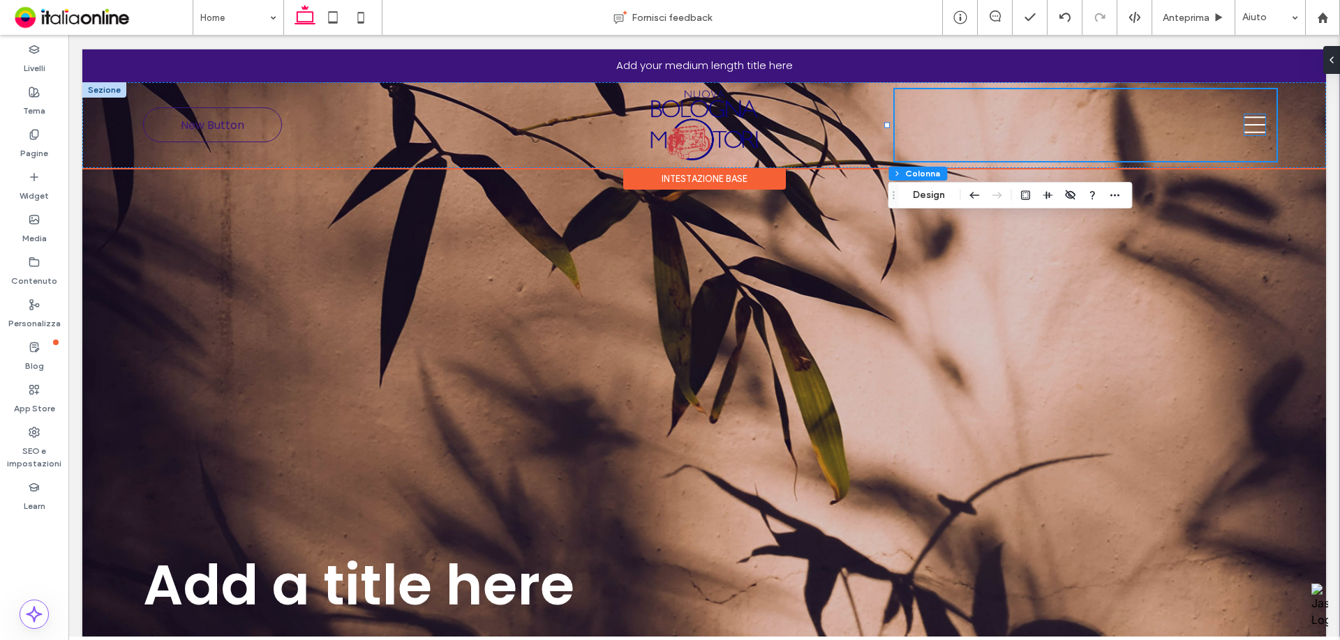
click at [1254, 128] on icon at bounding box center [1254, 124] width 21 height 21
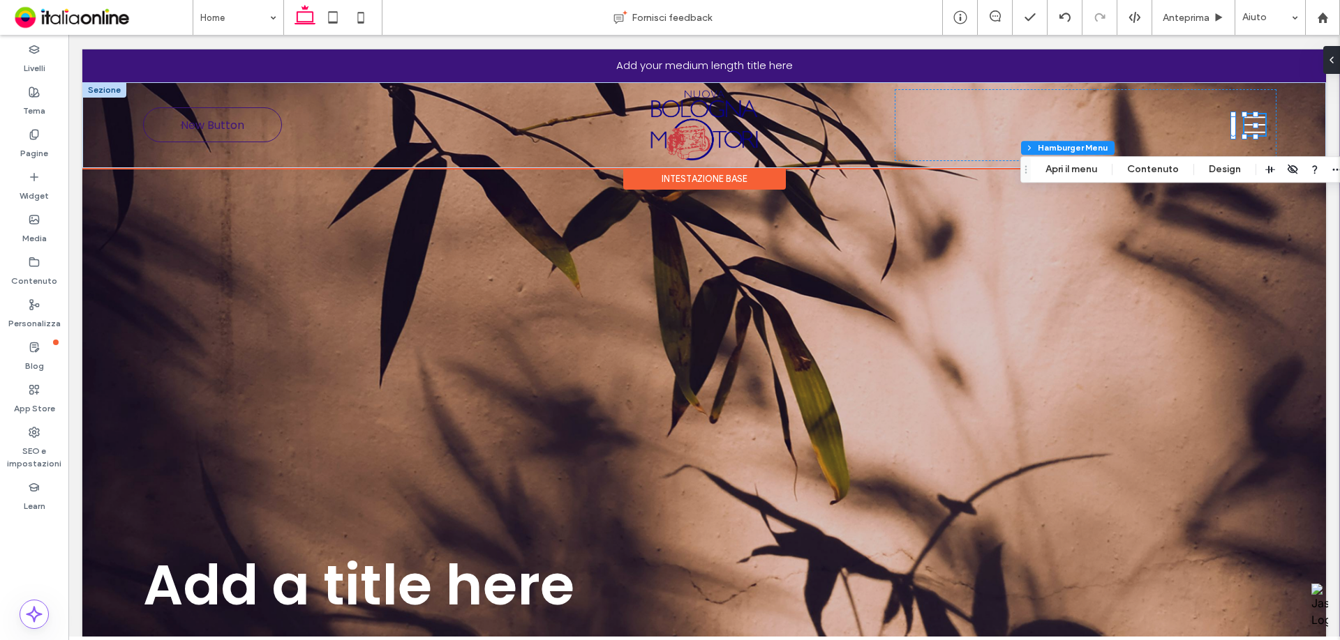
click at [84, 110] on div "New Button" at bounding box center [703, 125] width 1243 height 86
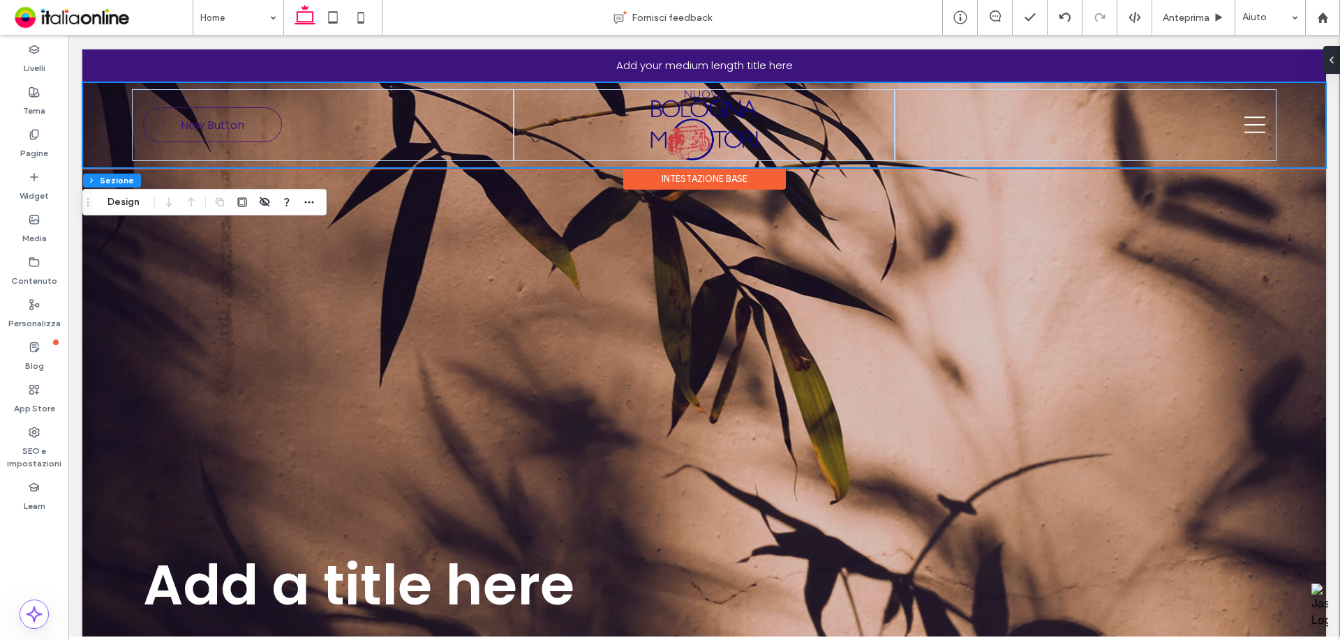
click at [93, 114] on div "New Button" at bounding box center [703, 125] width 1243 height 86
click at [119, 210] on button "Design" at bounding box center [123, 202] width 50 height 17
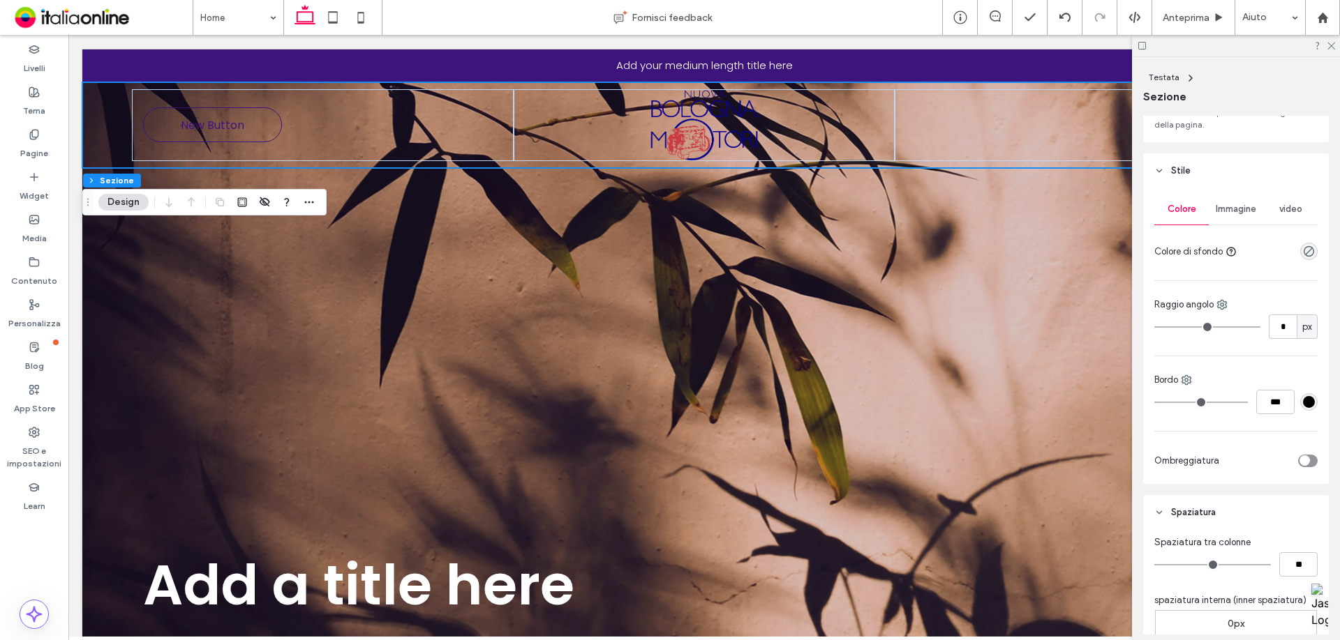
scroll to position [368, 0]
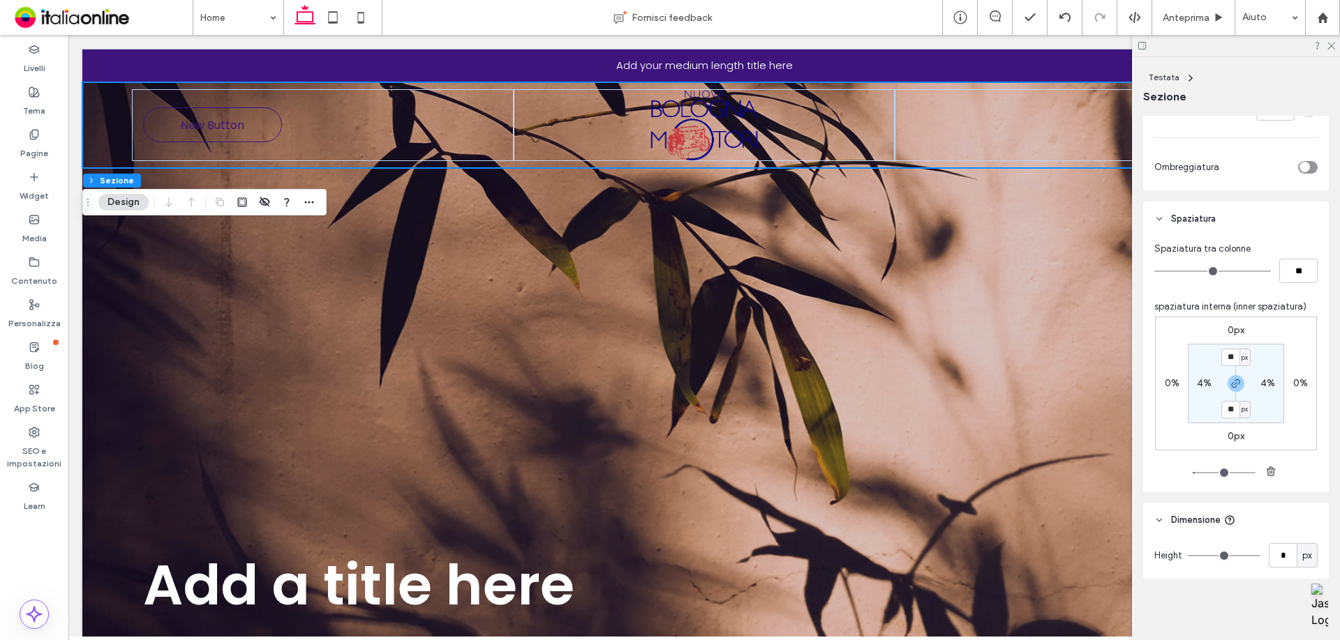
click at [1197, 388] on label "4%" at bounding box center [1204, 383] width 15 height 12
type input "*"
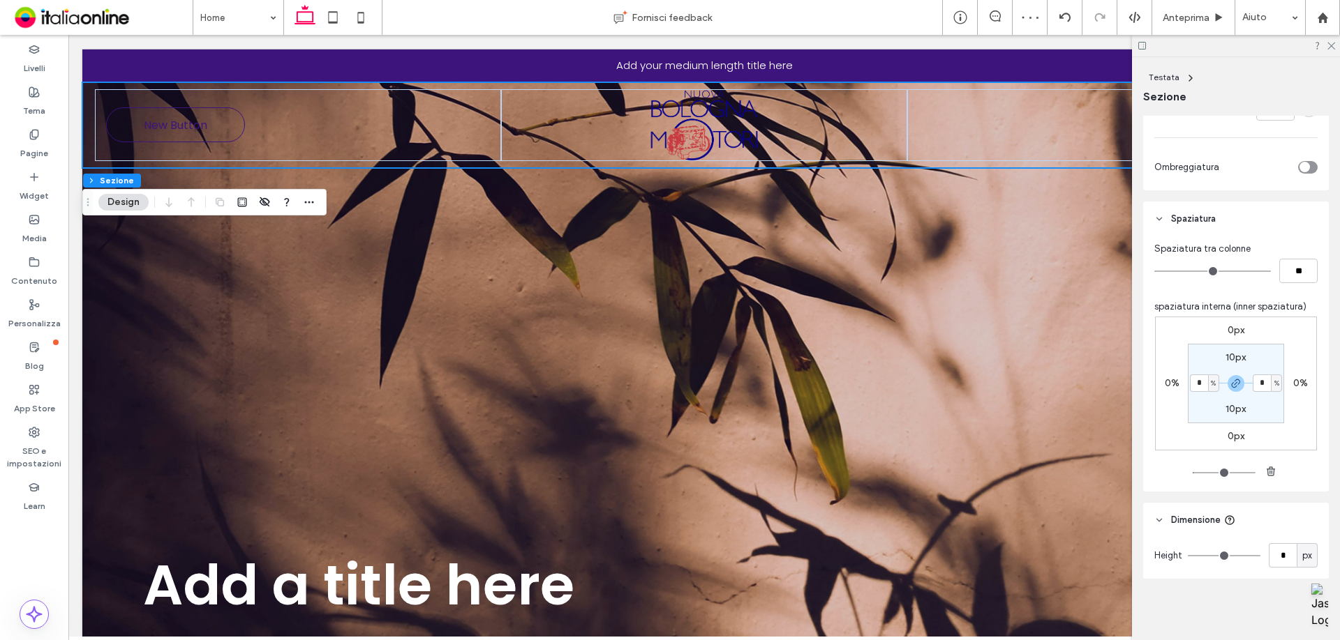
click at [1333, 50] on div at bounding box center [1236, 46] width 208 height 22
click at [1331, 47] on icon at bounding box center [1330, 44] width 9 height 9
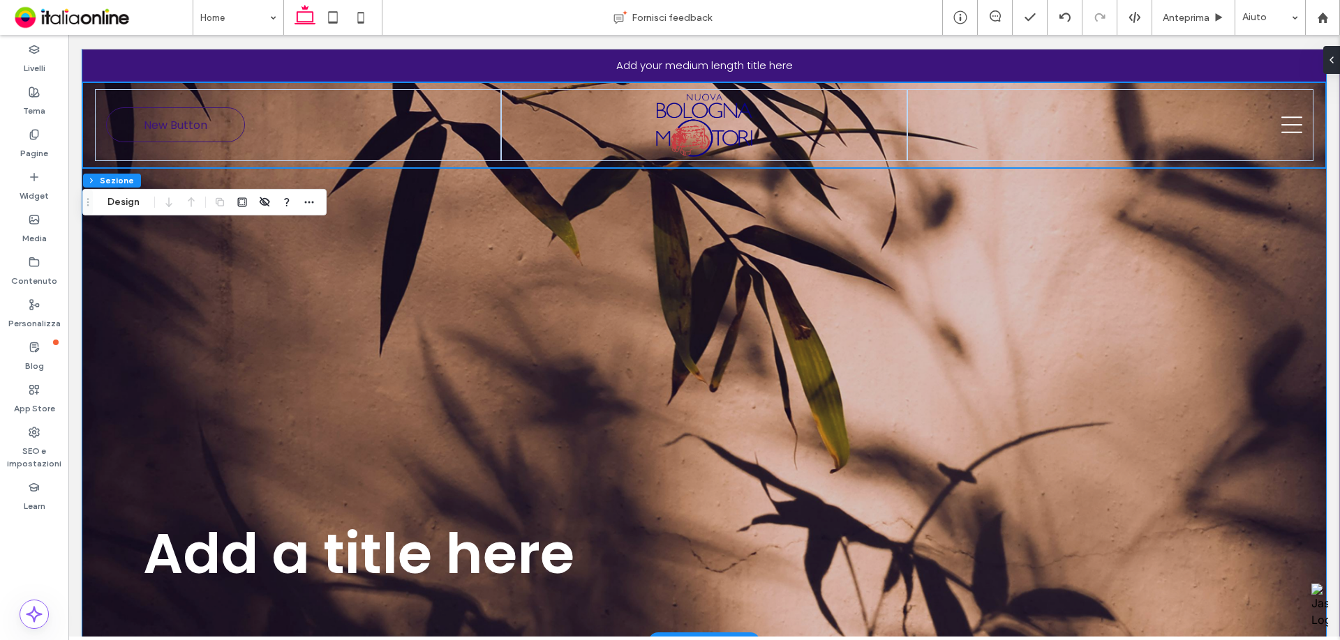
scroll to position [0, 0]
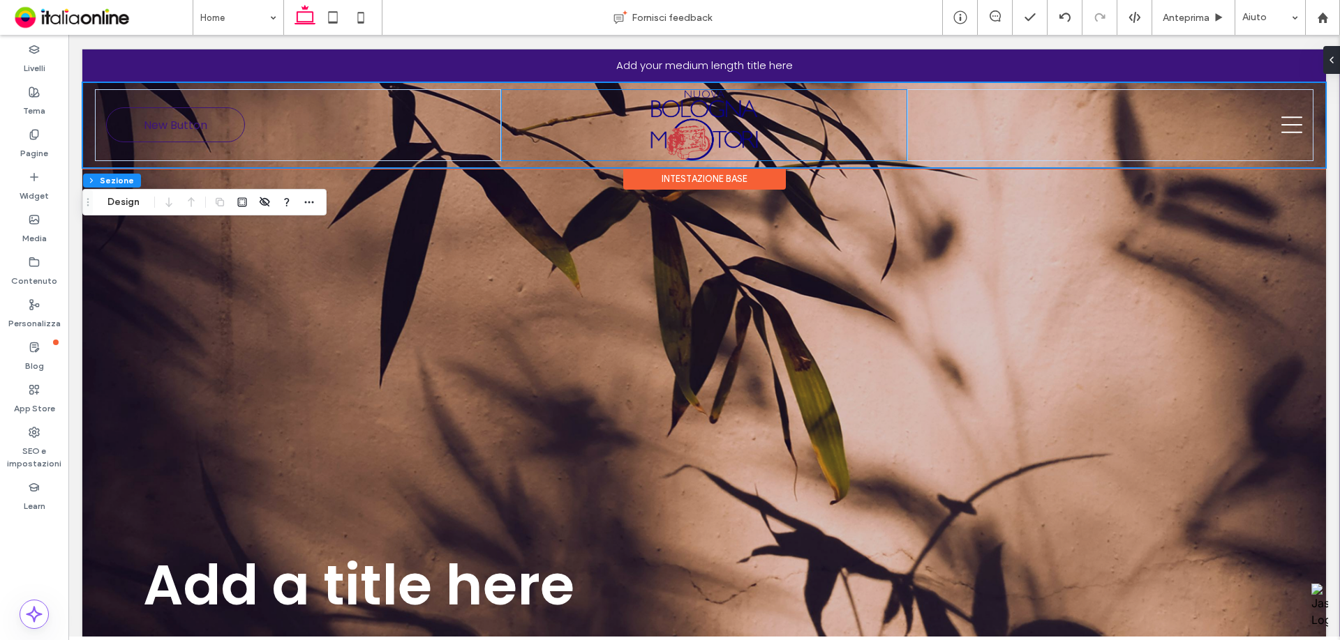
click at [758, 135] on div at bounding box center [704, 125] width 406 height 72
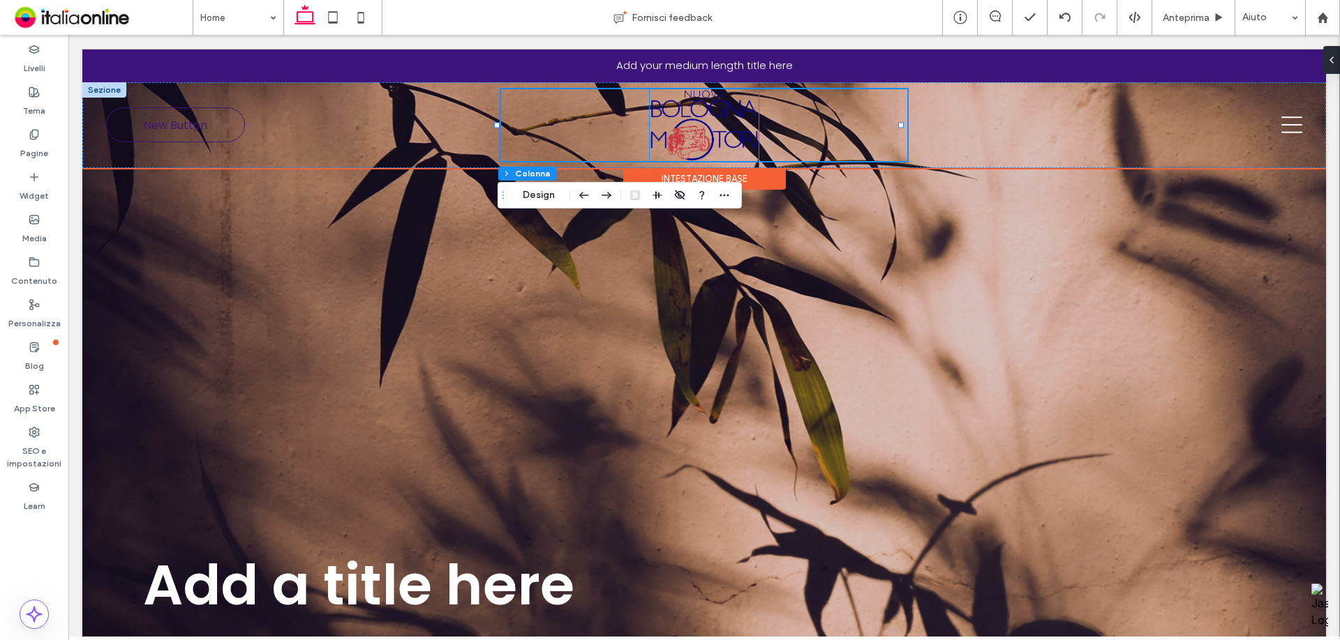
click at [703, 139] on img at bounding box center [704, 125] width 109 height 72
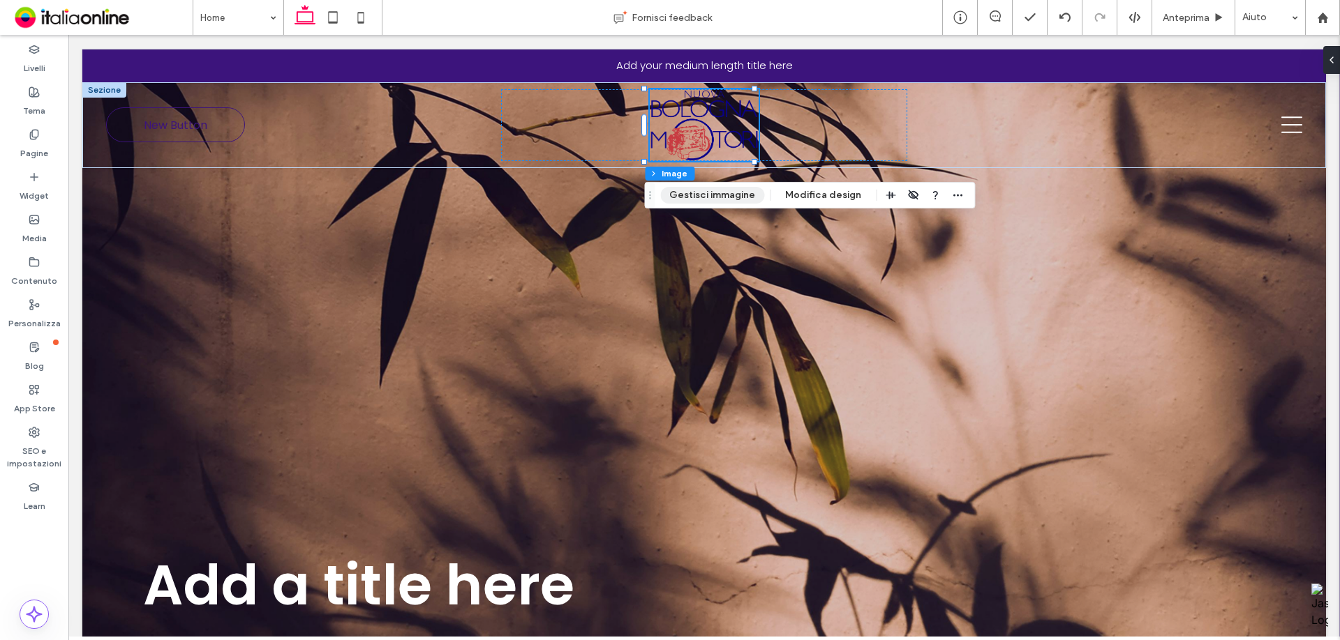
click at [726, 195] on button "Gestisci immagine" at bounding box center [712, 195] width 104 height 17
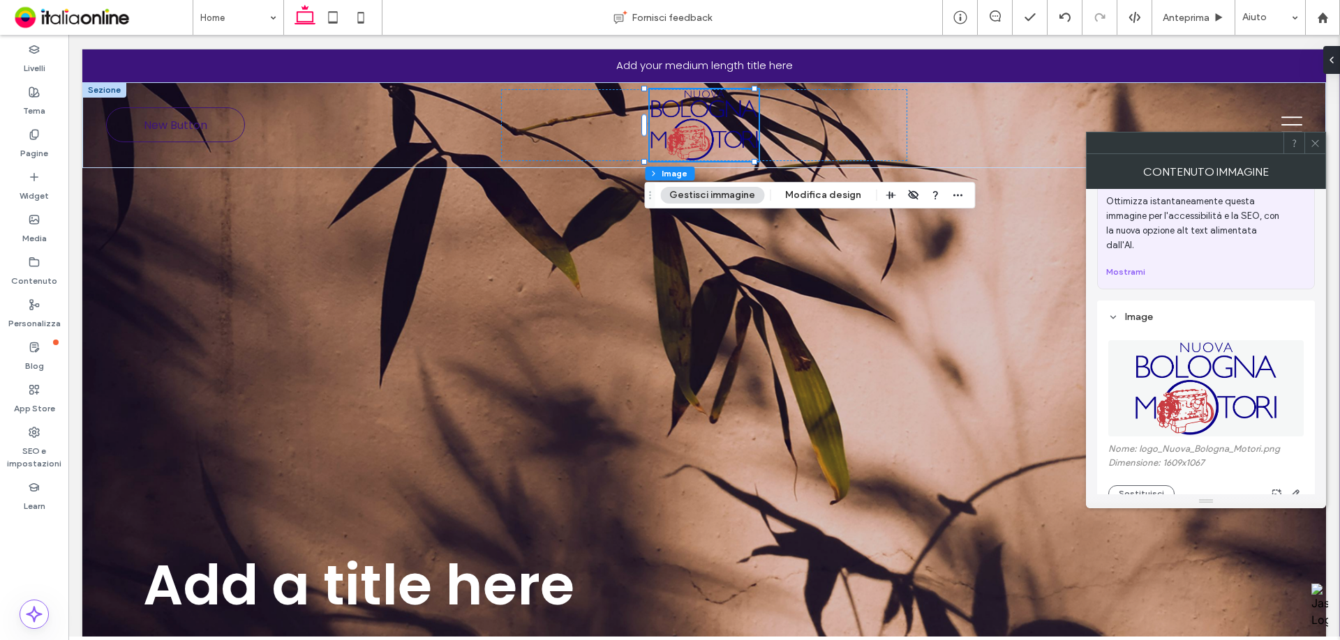
scroll to position [140, 0]
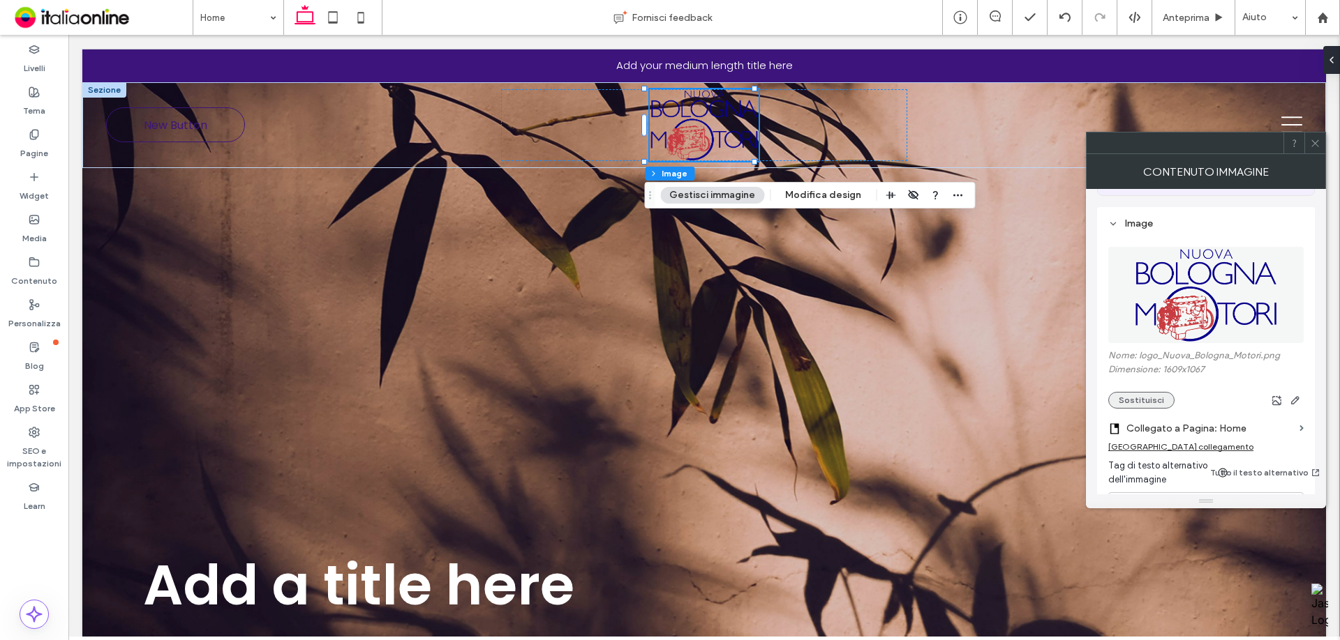
click at [1146, 392] on button "Sostituisci" at bounding box center [1141, 400] width 66 height 17
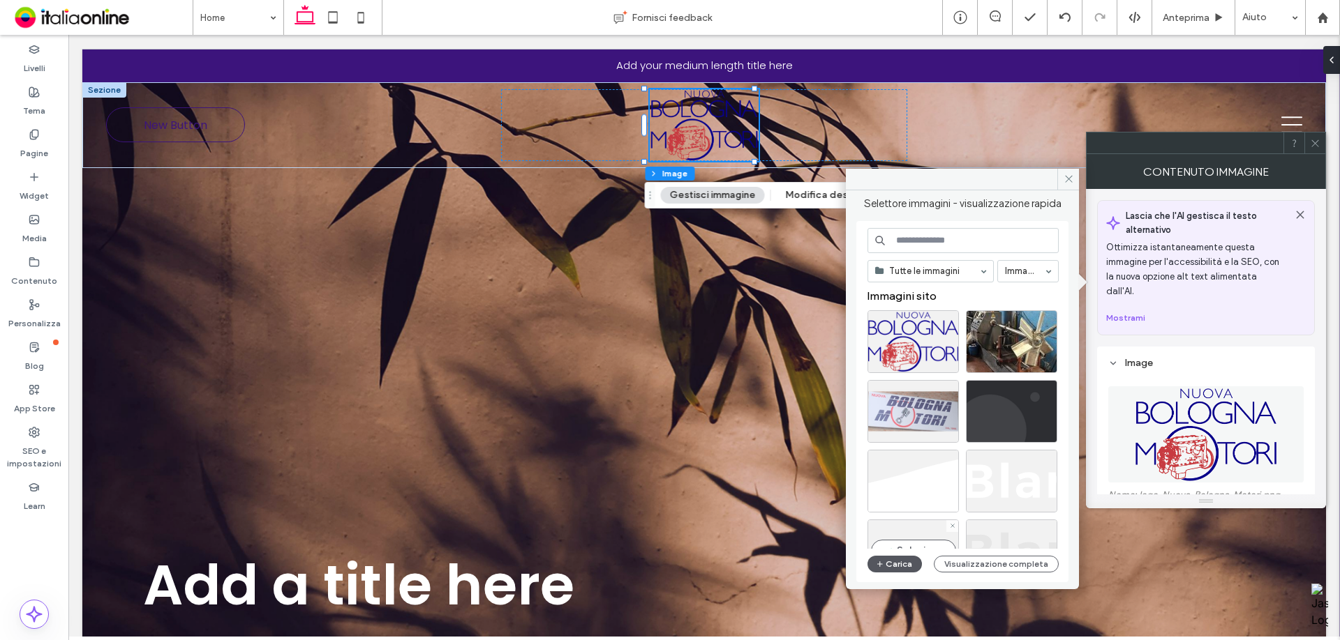
click at [894, 562] on button "Carica" at bounding box center [894, 564] width 54 height 17
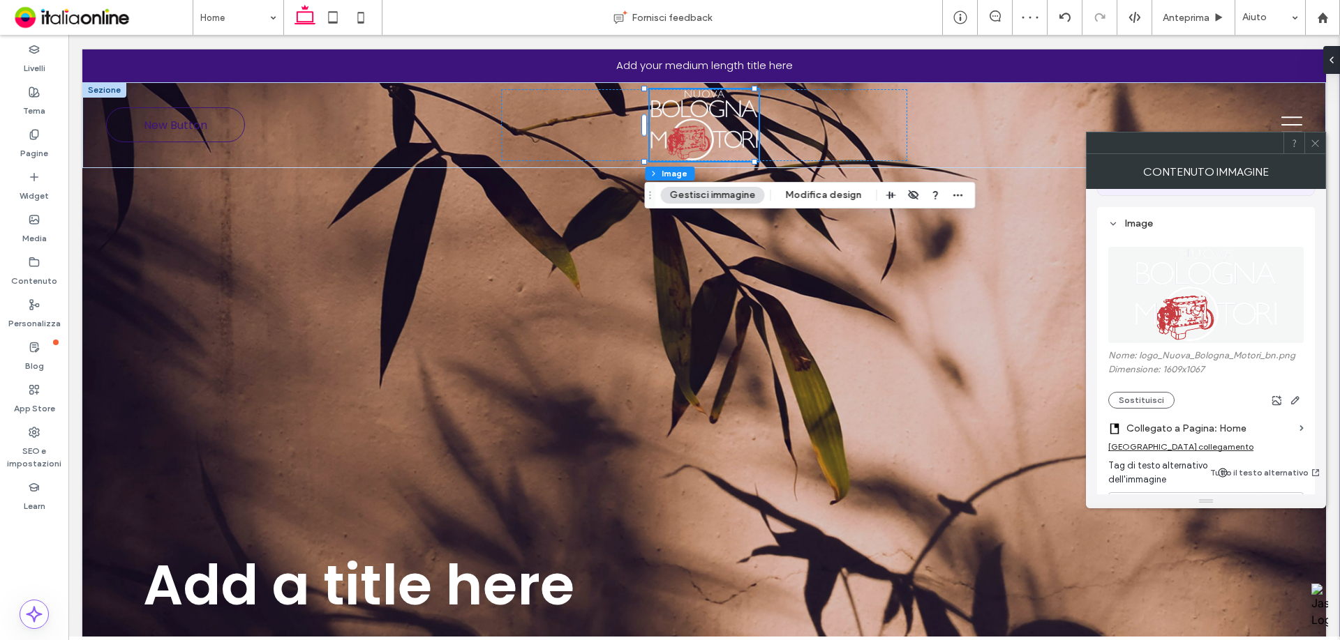
click at [1308, 152] on div at bounding box center [1314, 143] width 21 height 21
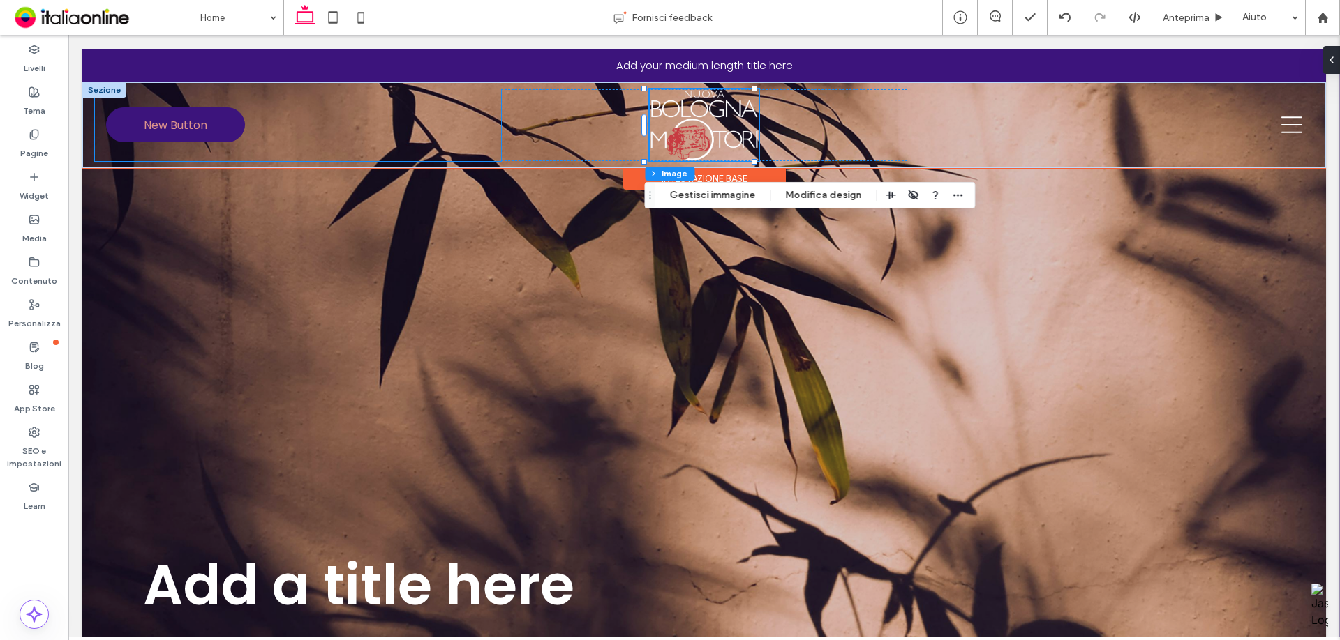
click at [213, 131] on link "New Button" at bounding box center [175, 124] width 139 height 35
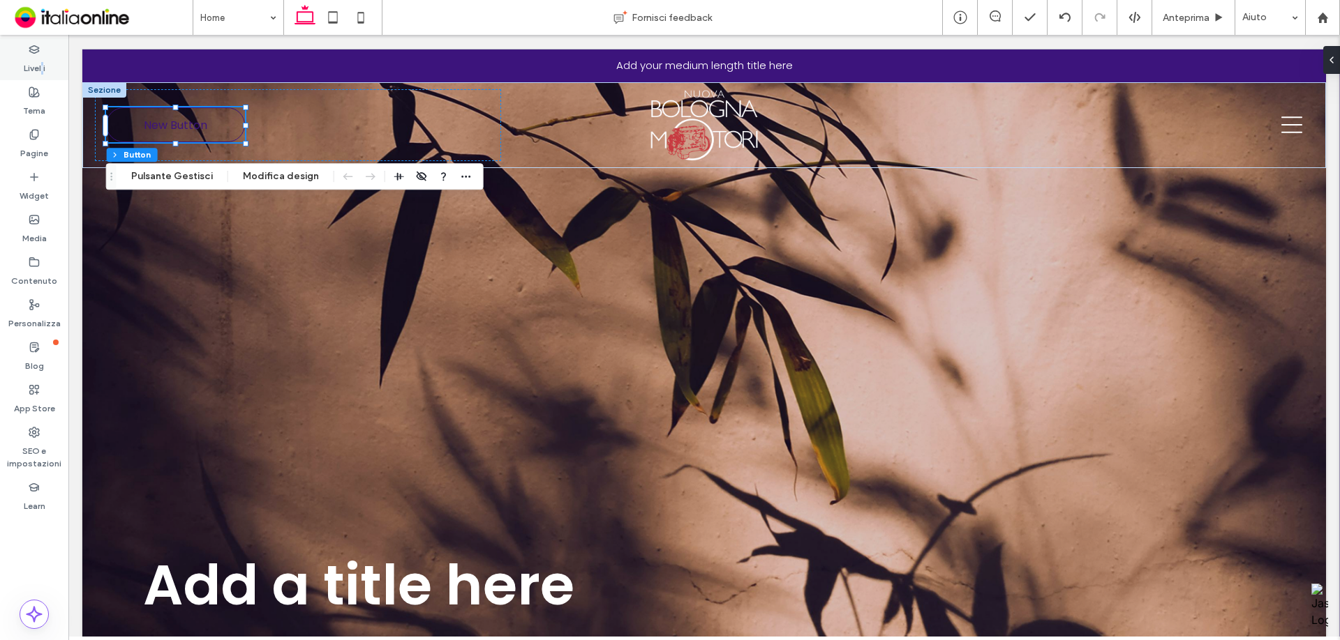
click at [42, 57] on label "Livelli" at bounding box center [35, 65] width 22 height 20
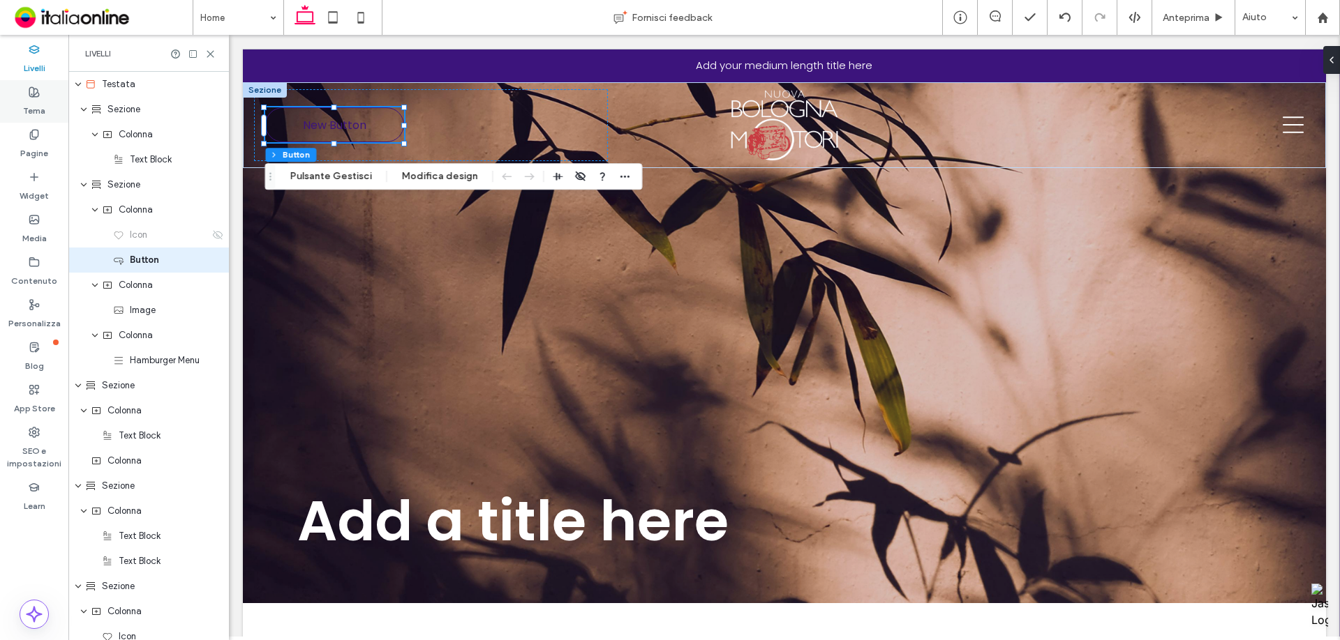
click at [38, 111] on label "Tema" at bounding box center [34, 108] width 22 height 20
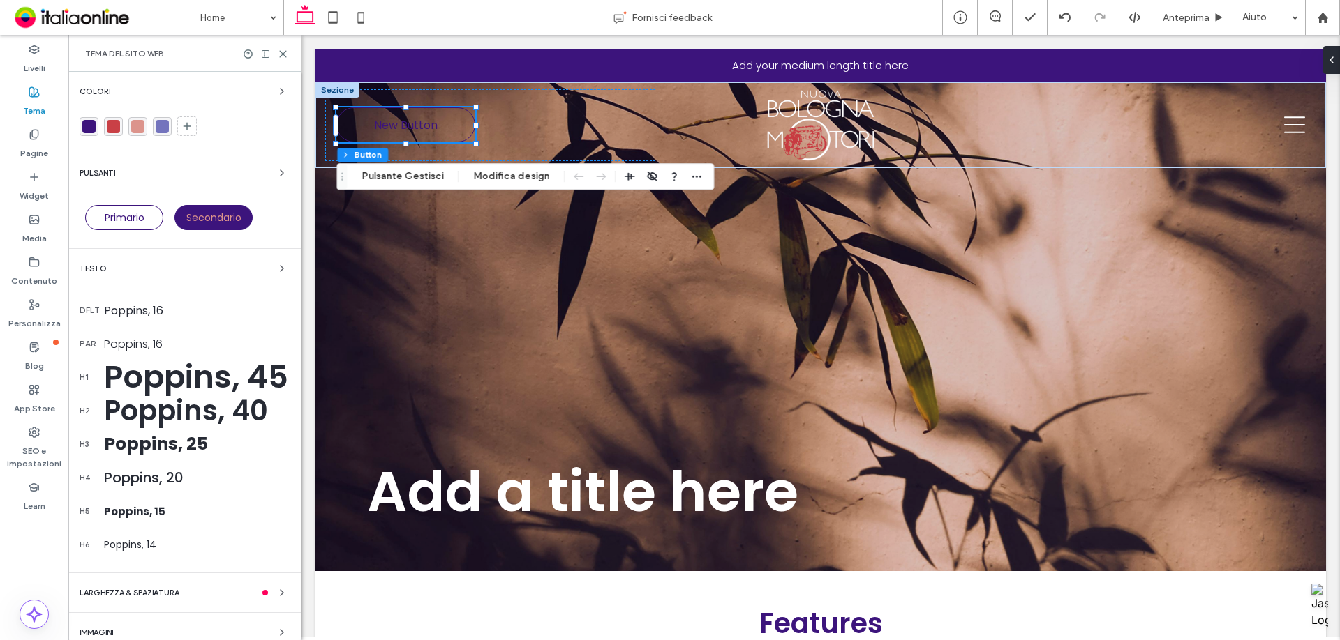
click at [93, 170] on span "Pulsanti" at bounding box center [98, 174] width 36 height 8
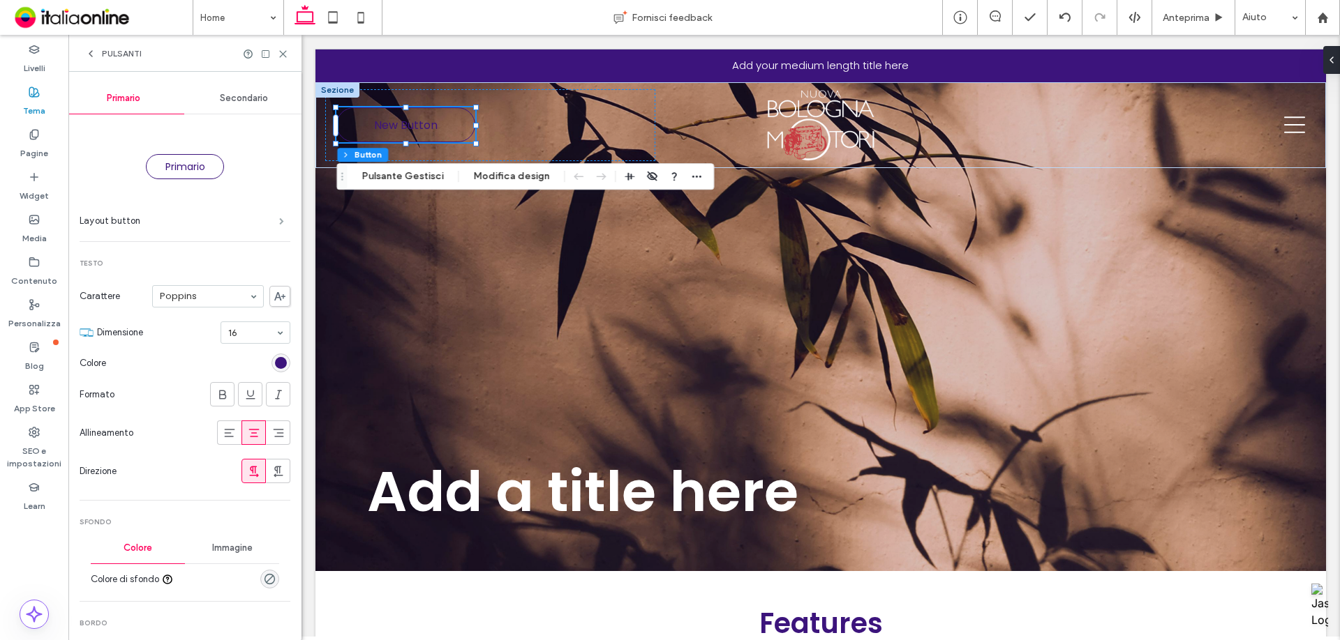
click at [279, 225] on span at bounding box center [281, 221] width 5 height 7
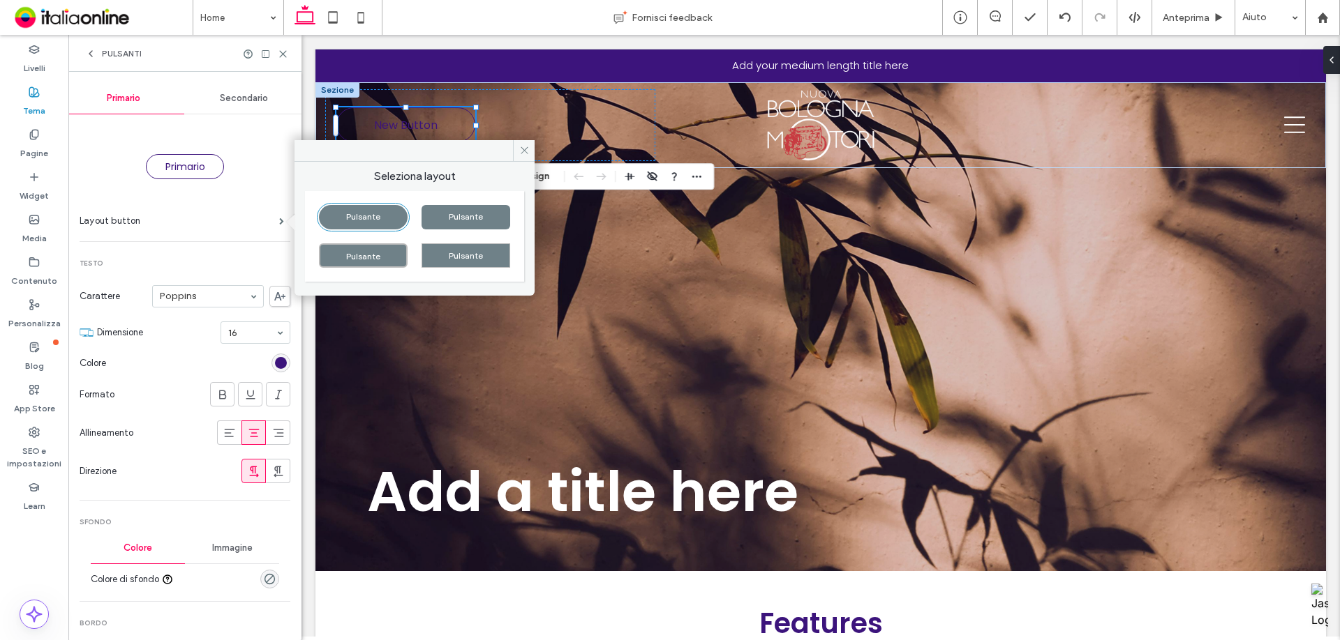
click at [457, 268] on div "Pulsante Pulsante Pulsante Pulsante" at bounding box center [414, 236] width 219 height 91
click at [453, 264] on div "Pulsante" at bounding box center [465, 255] width 89 height 24
type input "*"
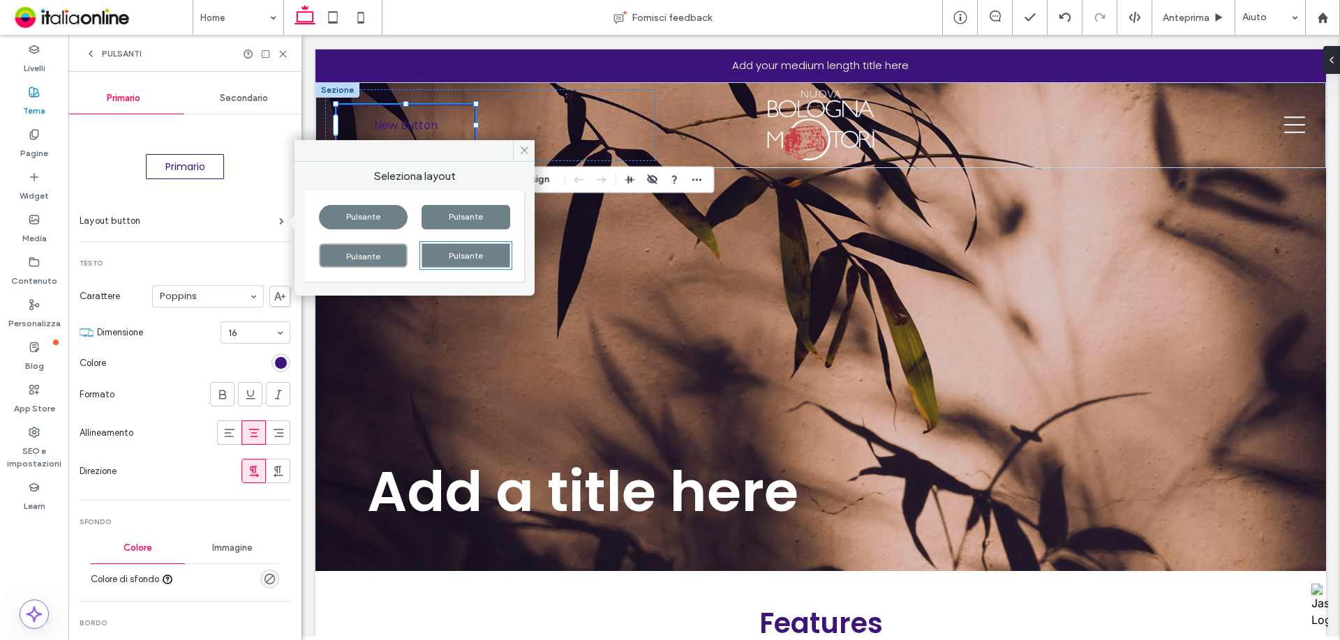
click at [367, 220] on div "Pulsante" at bounding box center [363, 217] width 89 height 24
type input "**"
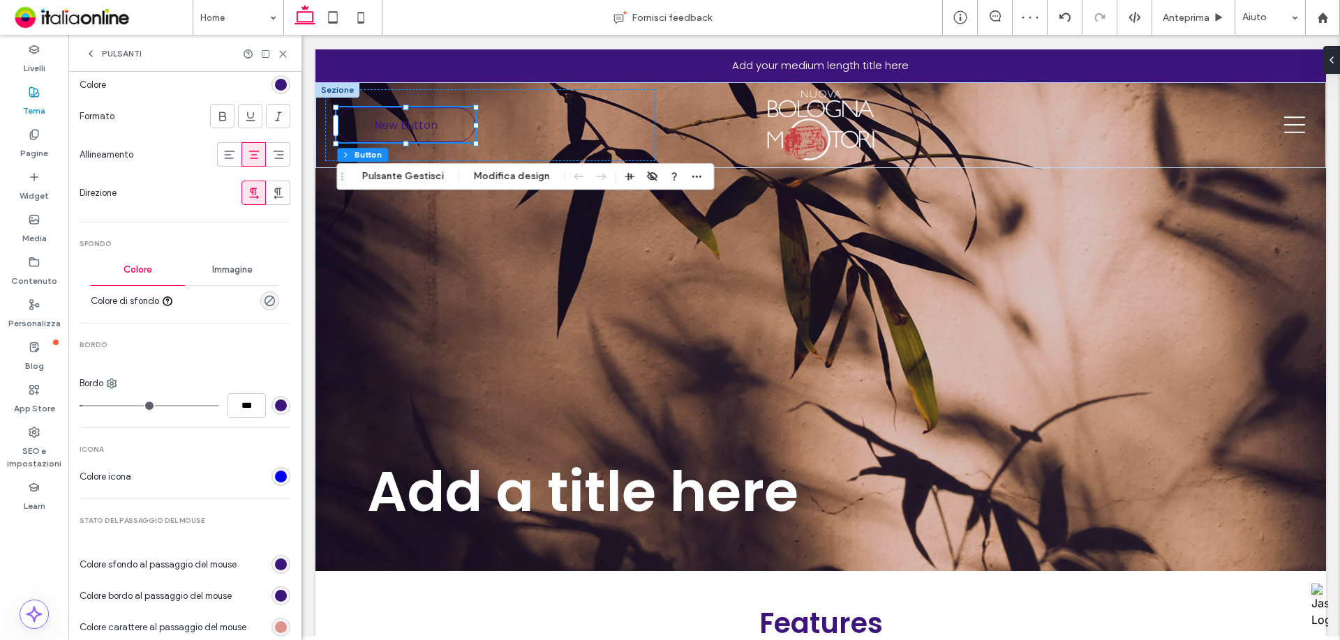
scroll to position [279, 0]
click at [113, 382] on use at bounding box center [111, 383] width 9 height 9
click at [158, 511] on div "Sinistra" at bounding box center [169, 520] width 124 height 27
click at [241, 412] on input "***" at bounding box center [246, 405] width 38 height 24
type input "*"
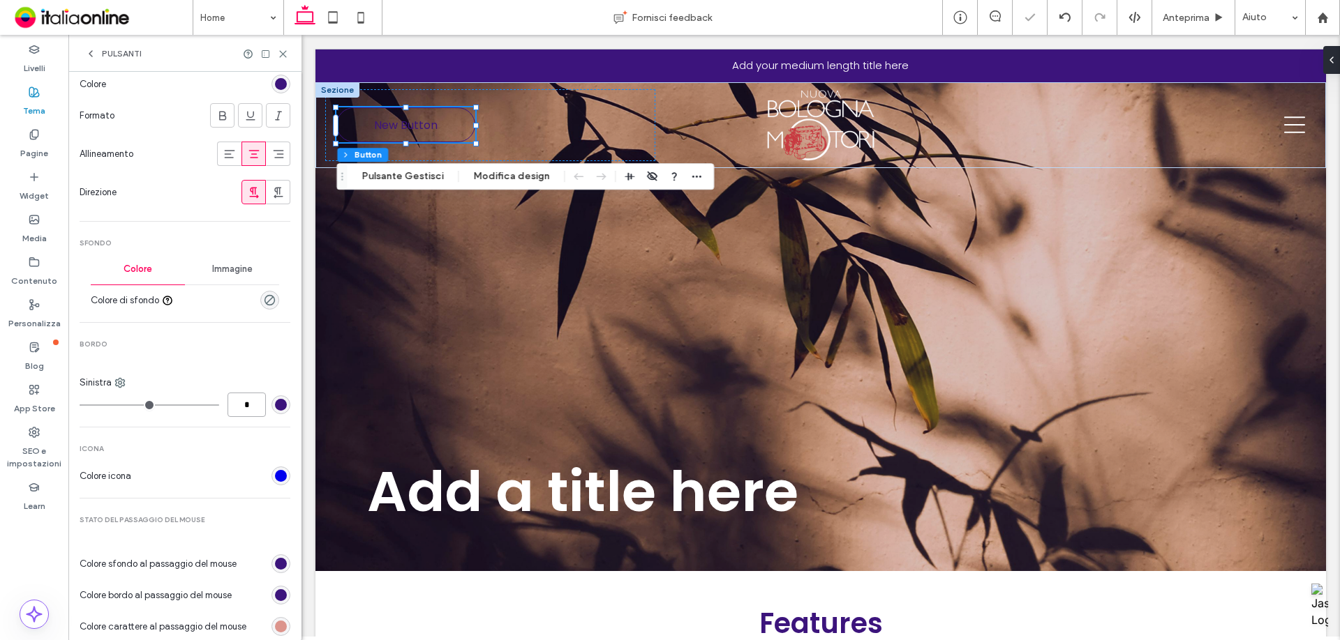
type input "*"
type input "***"
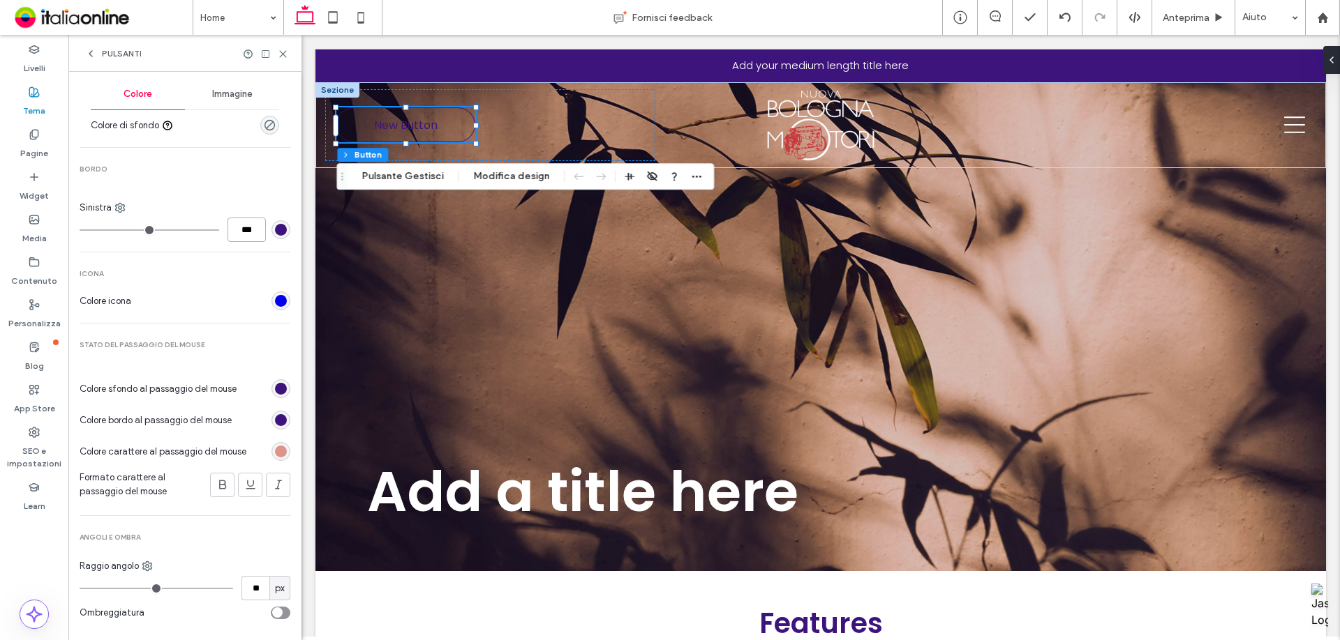
scroll to position [474, 0]
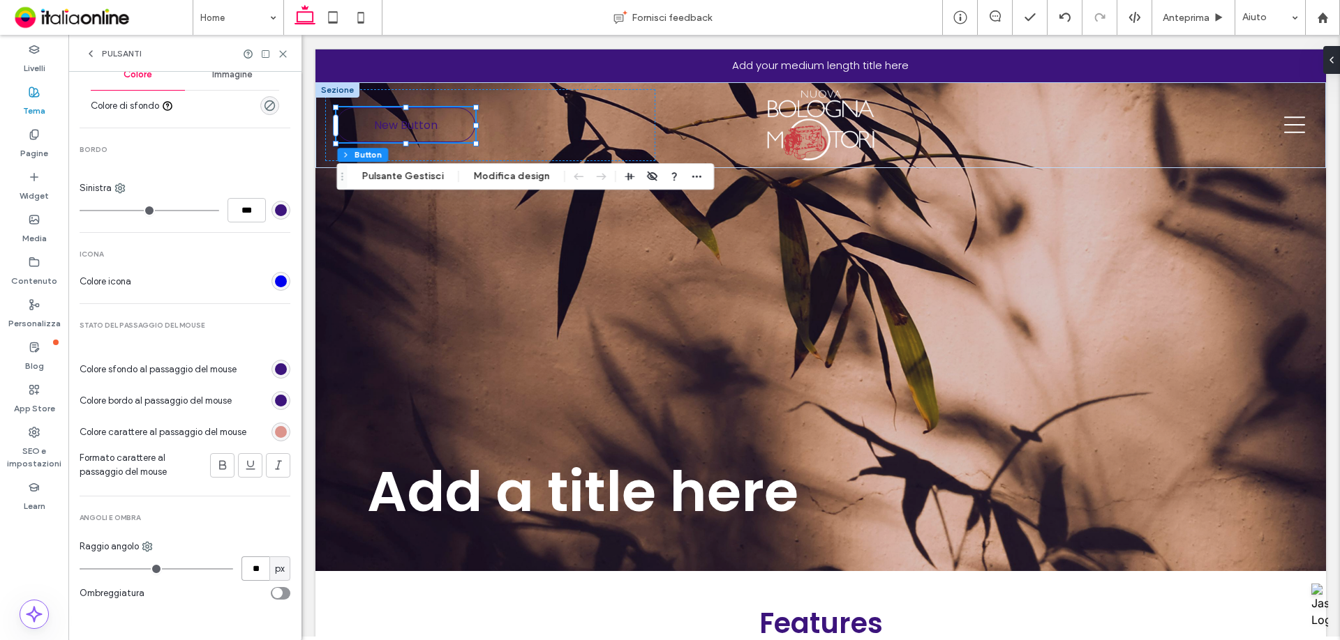
click at [245, 576] on input "**" at bounding box center [255, 569] width 28 height 24
type input "**"
drag, startPoint x: 253, startPoint y: 571, endPoint x: 227, endPoint y: 571, distance: 25.8
click at [228, 571] on div "** px" at bounding box center [185, 569] width 211 height 24
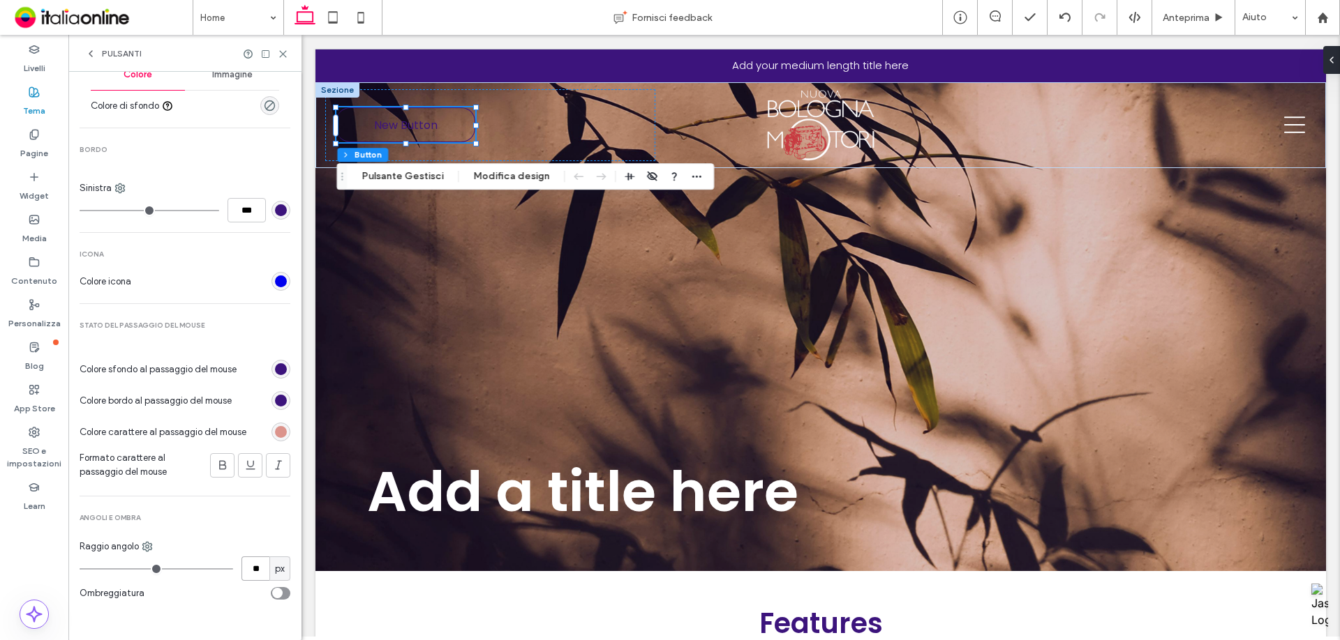
type input "**"
drag, startPoint x: 250, startPoint y: 572, endPoint x: 167, endPoint y: 572, distance: 83.7
click at [167, 572] on div "** px" at bounding box center [185, 569] width 211 height 24
type input "**"
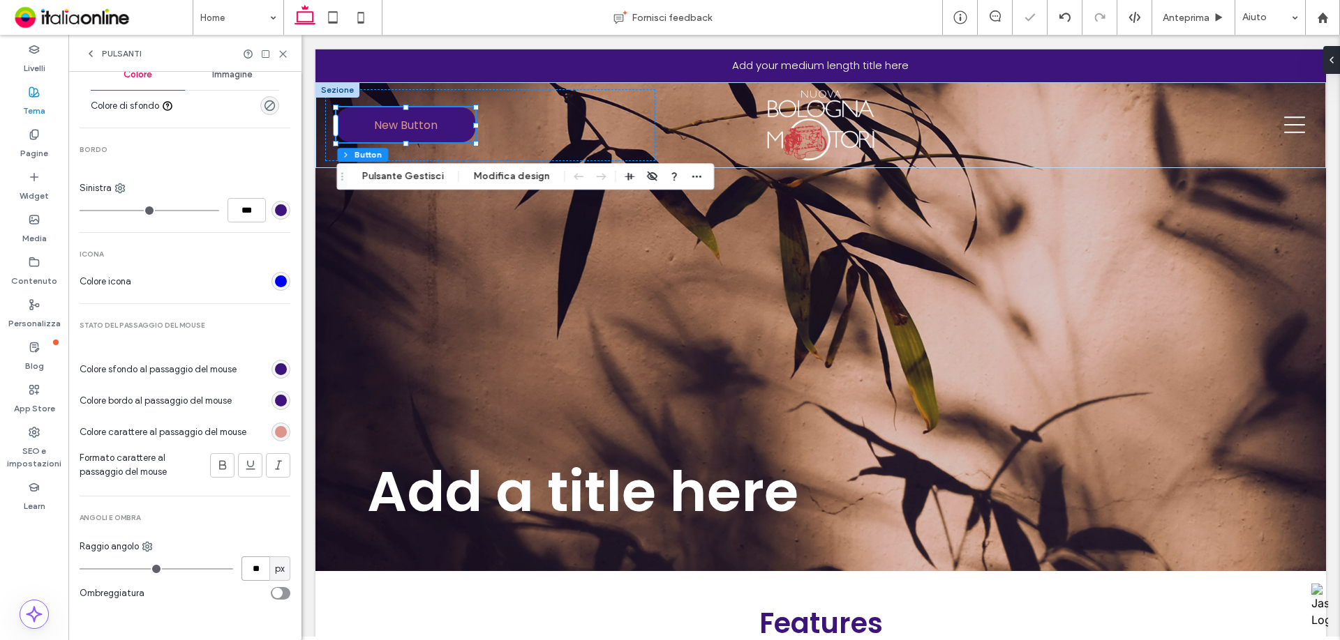
type input "**"
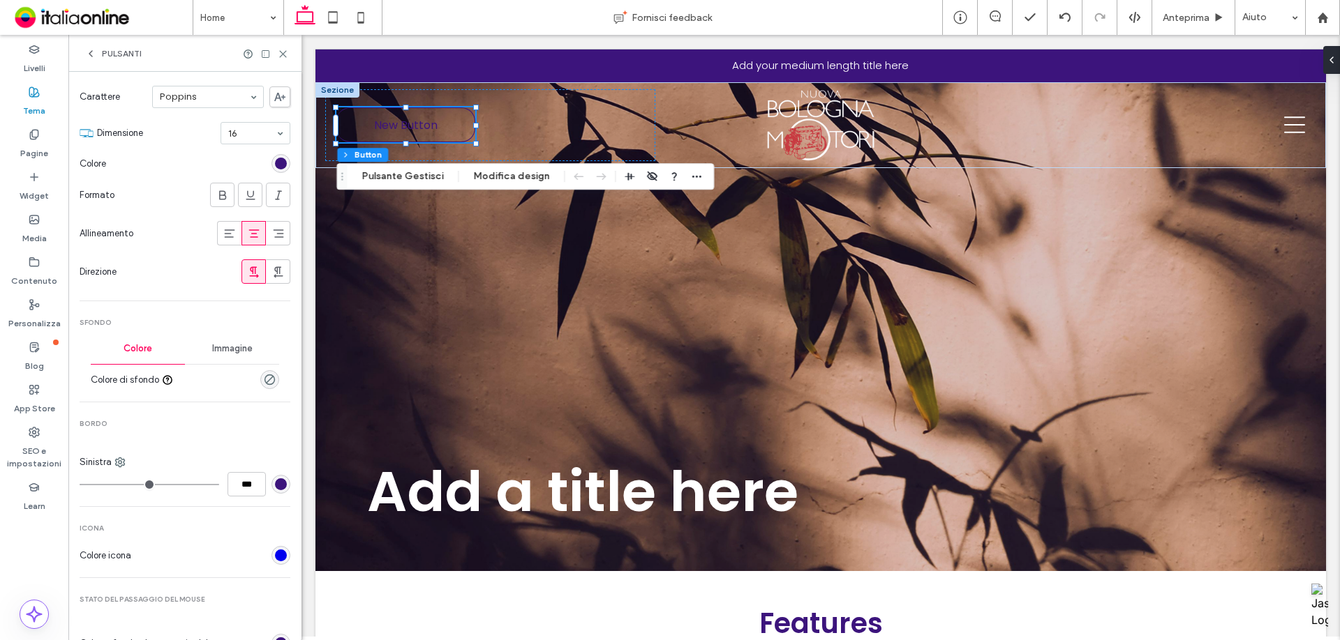
scroll to position [209, 0]
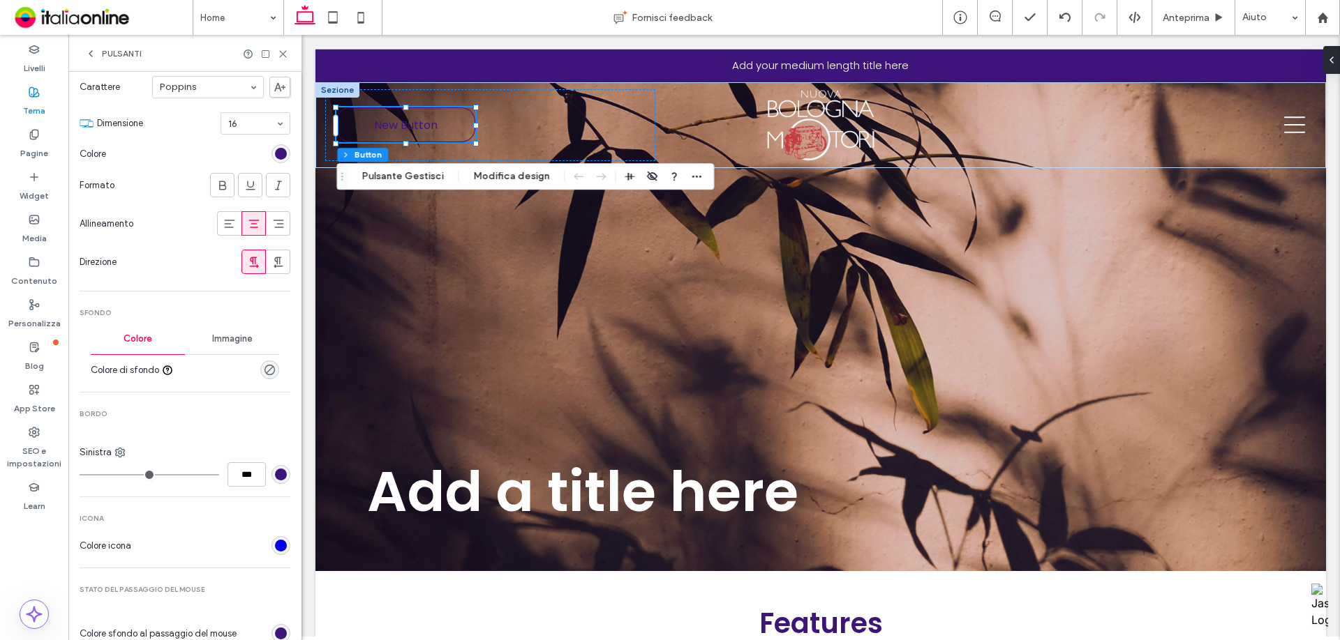
click at [129, 452] on div "Sinistra" at bounding box center [185, 453] width 211 height 14
click at [127, 453] on div "Sinistra" at bounding box center [185, 453] width 211 height 14
click at [123, 453] on icon at bounding box center [119, 452] width 11 height 11
drag, startPoint x: 148, startPoint y: 539, endPoint x: 232, endPoint y: 523, distance: 86.1
click at [148, 539] on span "Fondo" at bounding box center [155, 537] width 26 height 14
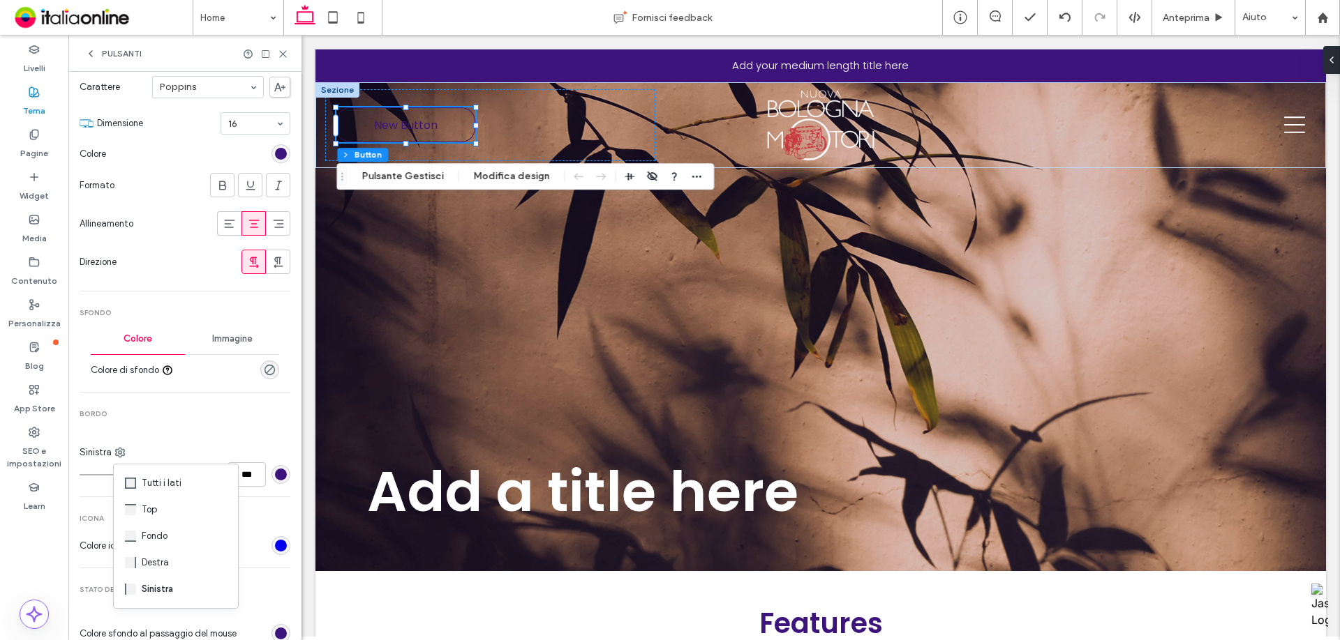
type input "*"
click at [250, 485] on input "***" at bounding box center [246, 475] width 38 height 24
type input "***"
type input "*"
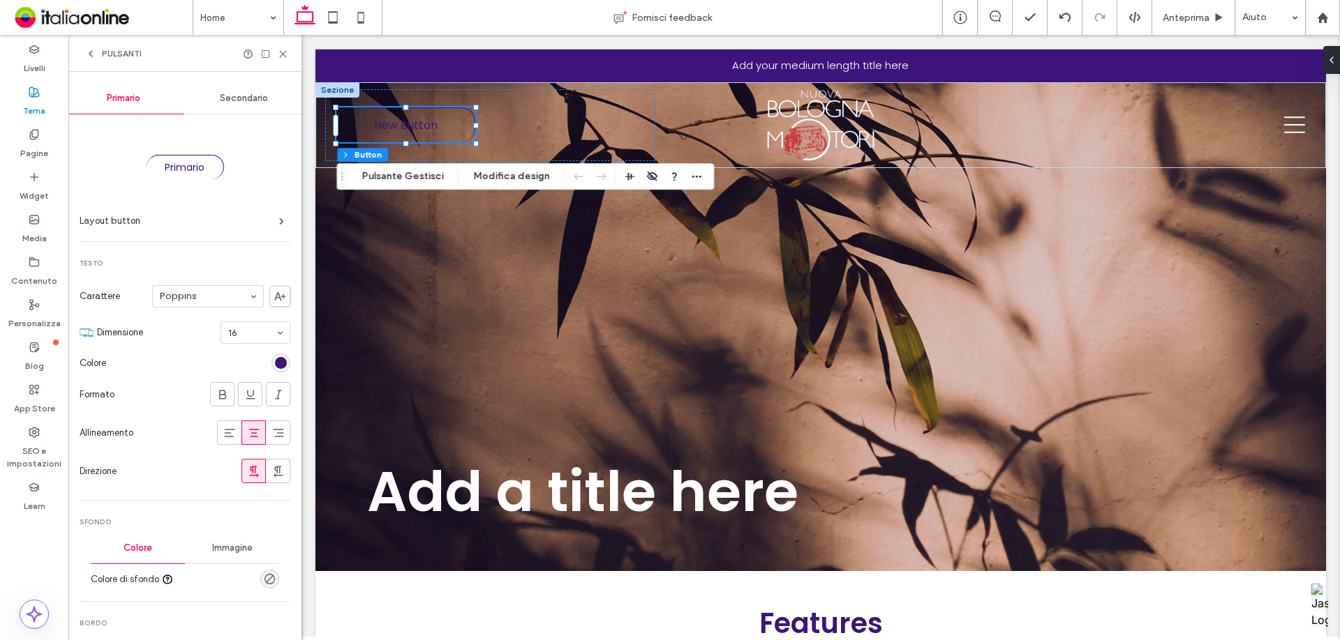
click at [243, 98] on span "Secondario" at bounding box center [244, 98] width 48 height 11
click at [114, 99] on span "Primario" at bounding box center [123, 98] width 33 height 11
click at [247, 107] on div "Secondario" at bounding box center [244, 98] width 121 height 31
click at [129, 91] on div "Primario" at bounding box center [123, 98] width 121 height 31
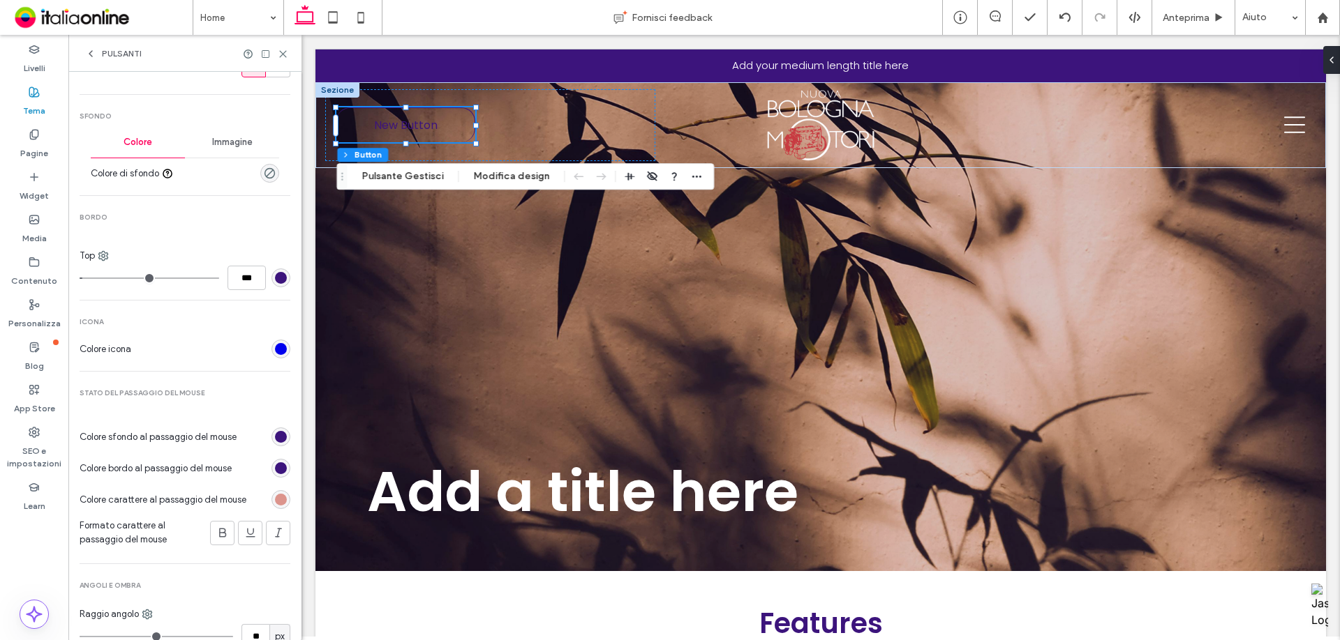
scroll to position [474, 0]
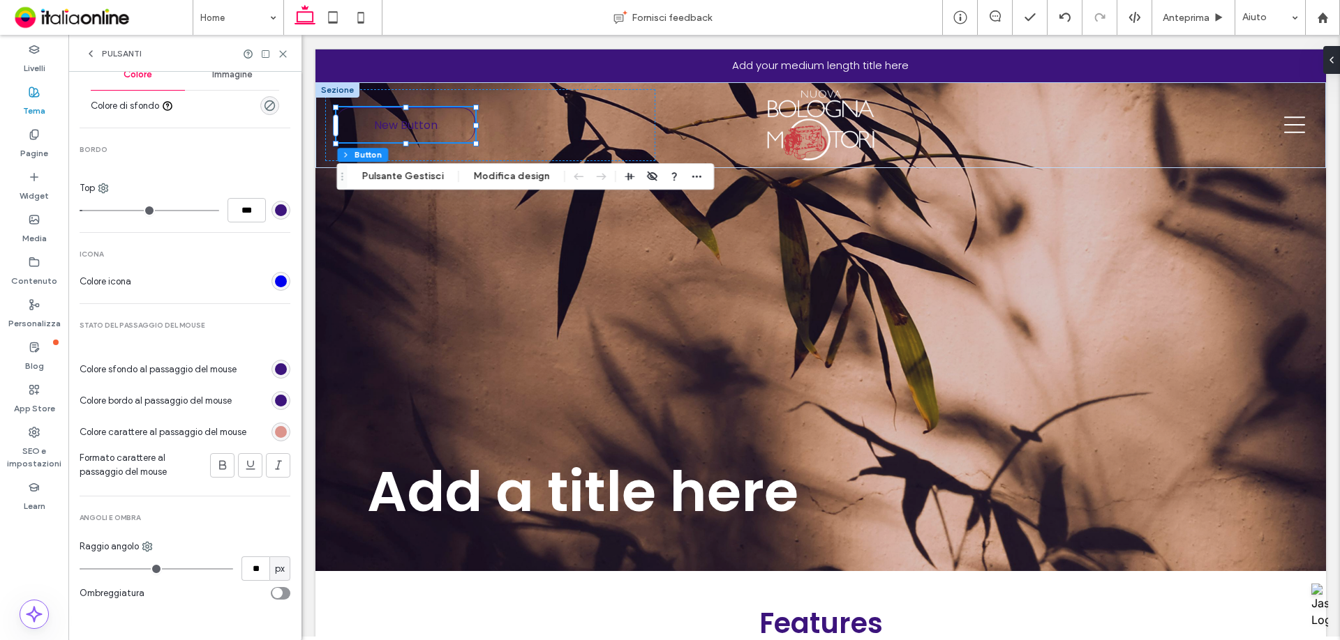
click at [251, 553] on div "Raggio angolo" at bounding box center [185, 547] width 211 height 14
click at [251, 568] on input "**" at bounding box center [255, 569] width 28 height 24
type input "**"
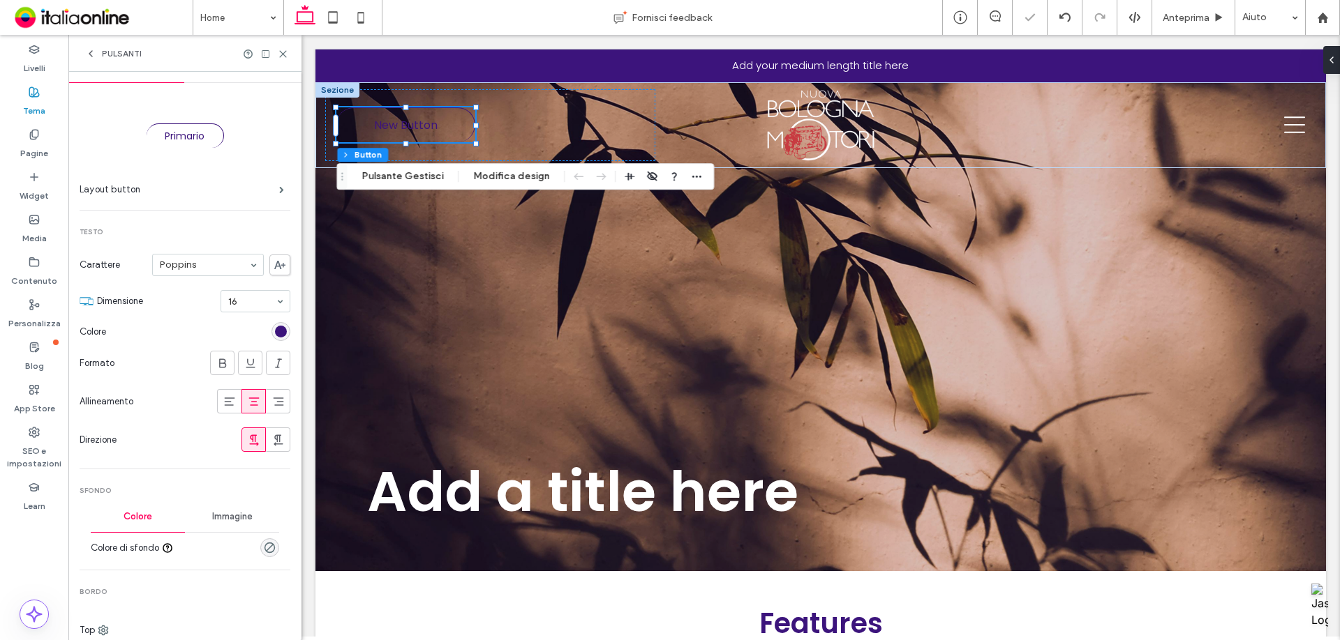
scroll to position [0, 0]
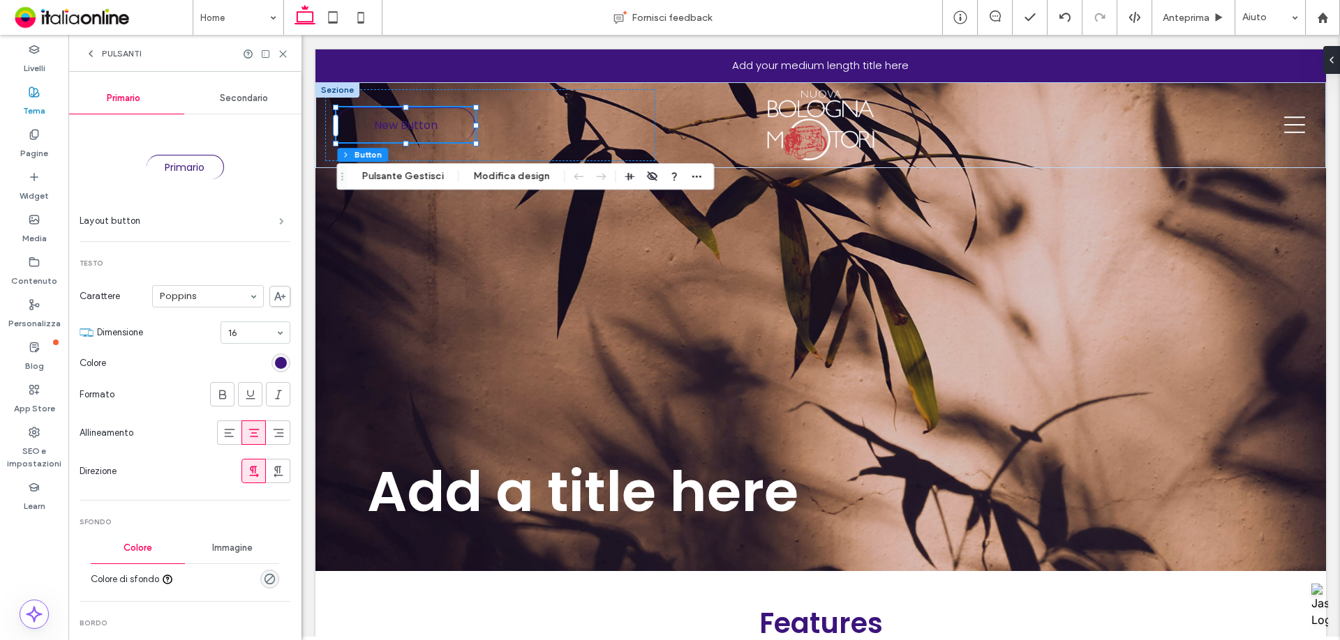
click at [279, 221] on span at bounding box center [281, 221] width 5 height 7
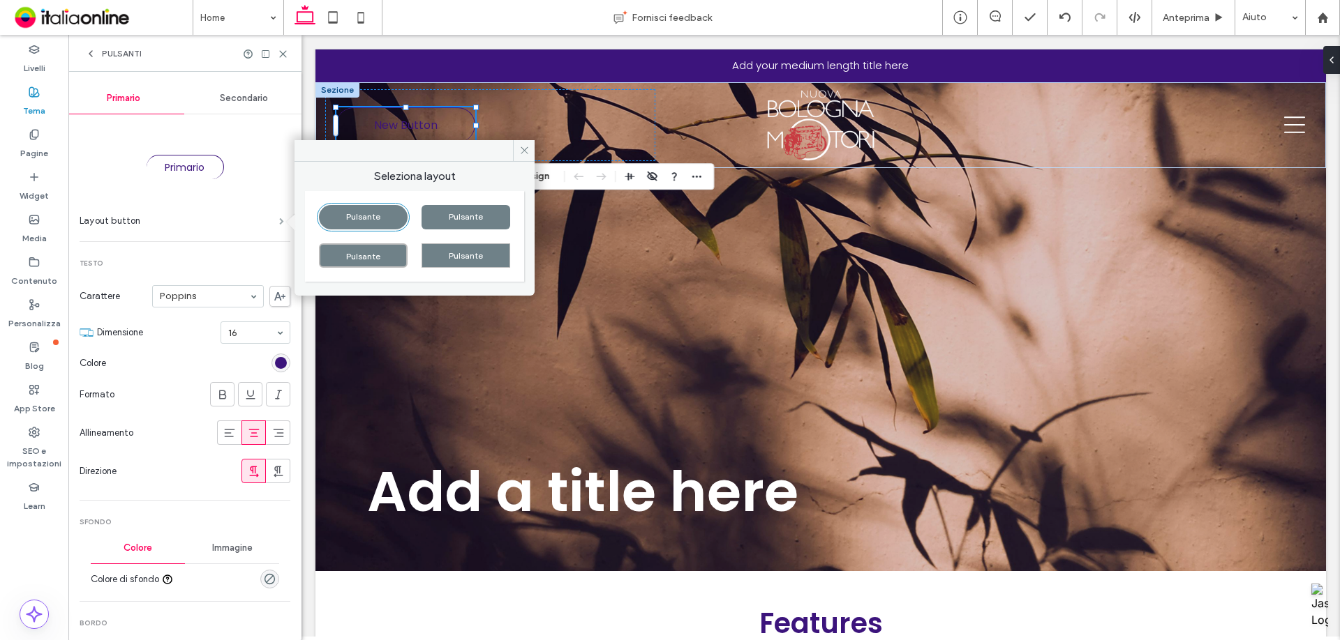
click at [279, 221] on span at bounding box center [281, 221] width 5 height 7
click at [279, 223] on span at bounding box center [281, 221] width 5 height 7
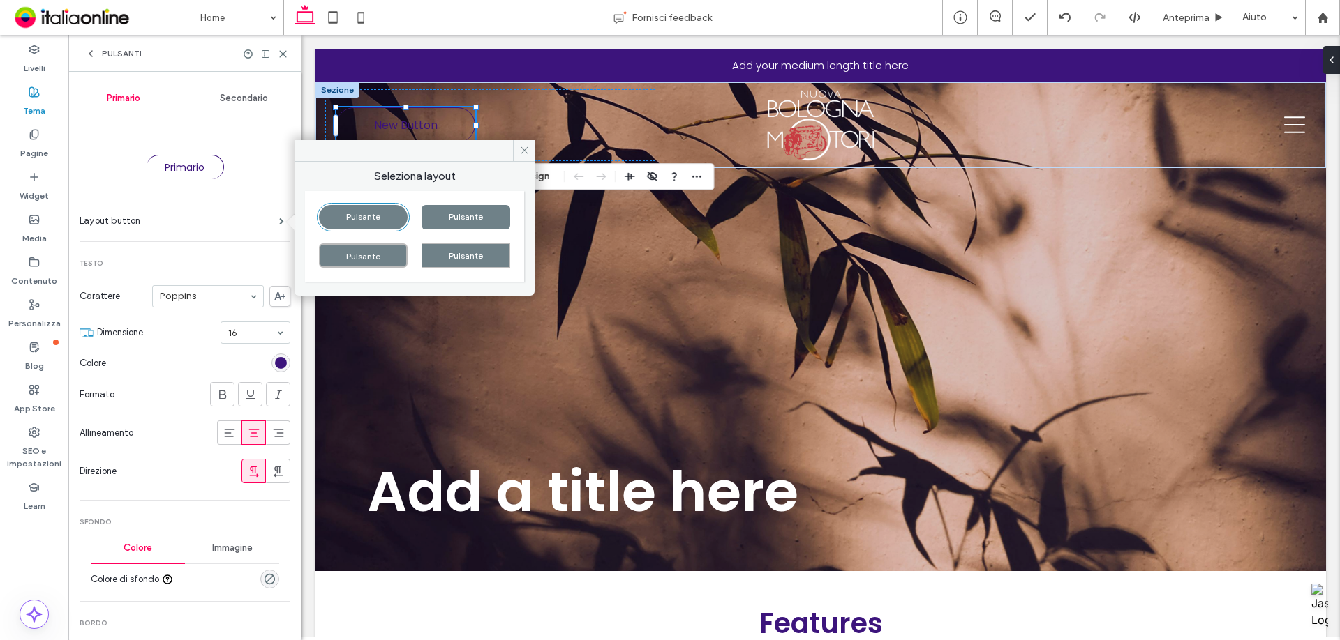
click at [227, 99] on span "Secondario" at bounding box center [244, 98] width 48 height 11
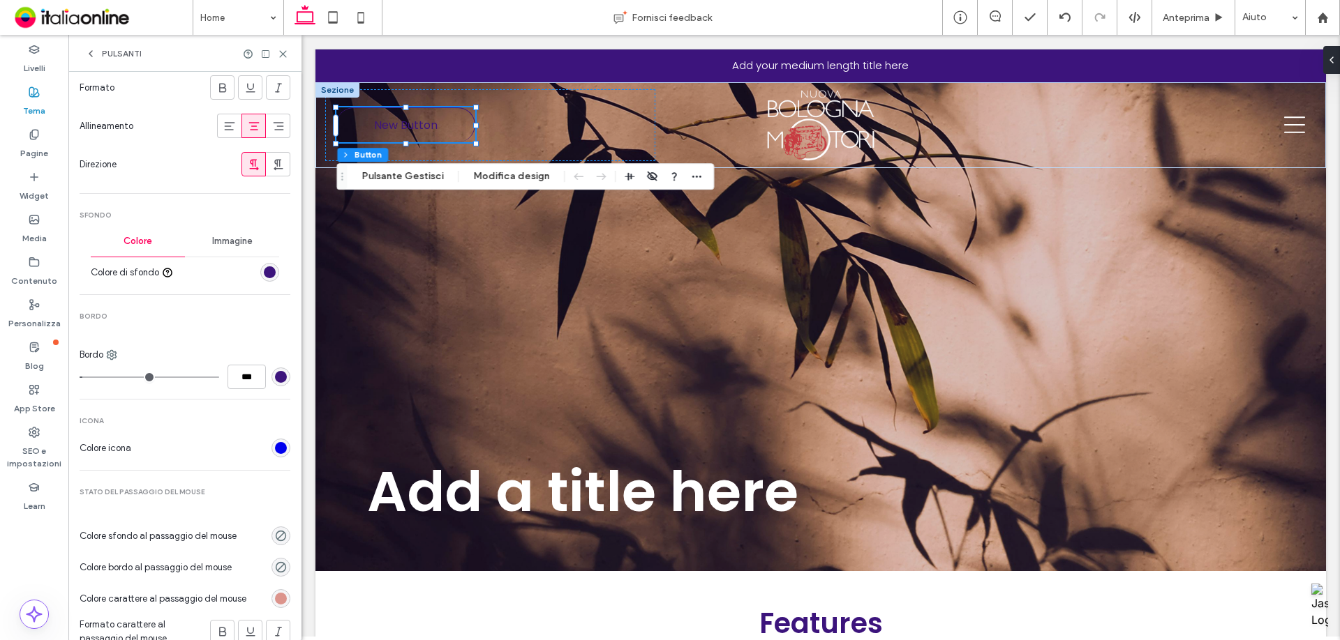
scroll to position [264, 0]
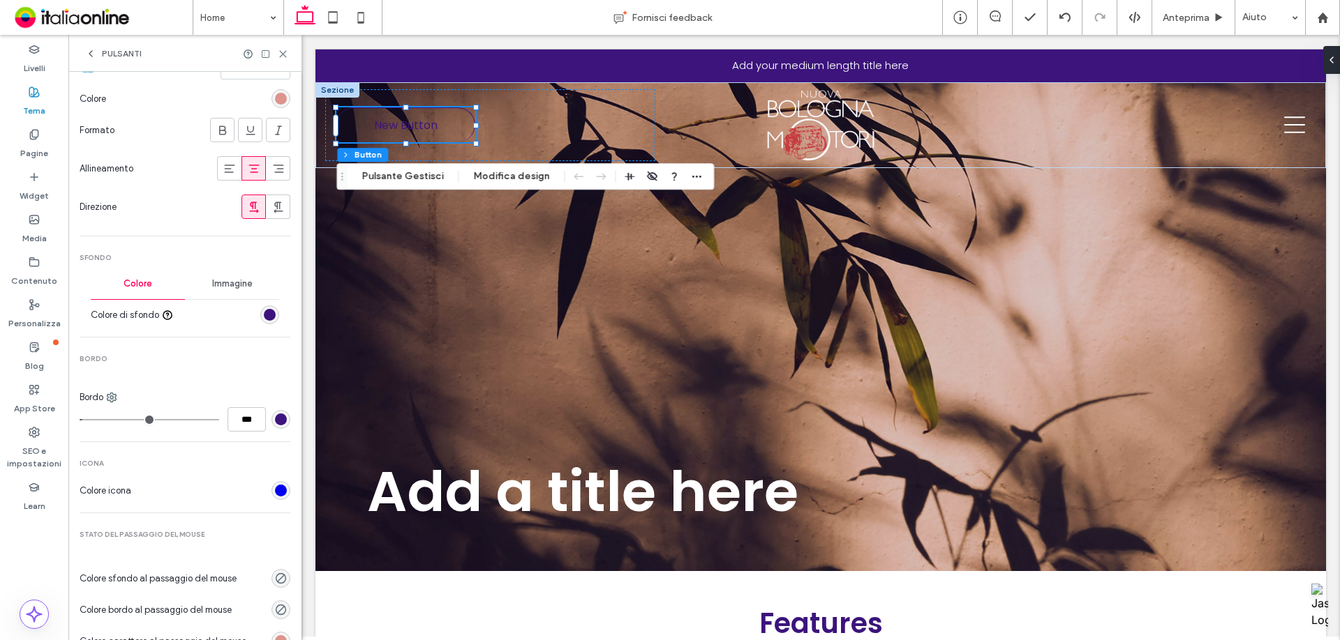
click at [264, 318] on div "rgb(60, 20, 124)" at bounding box center [270, 315] width 12 height 12
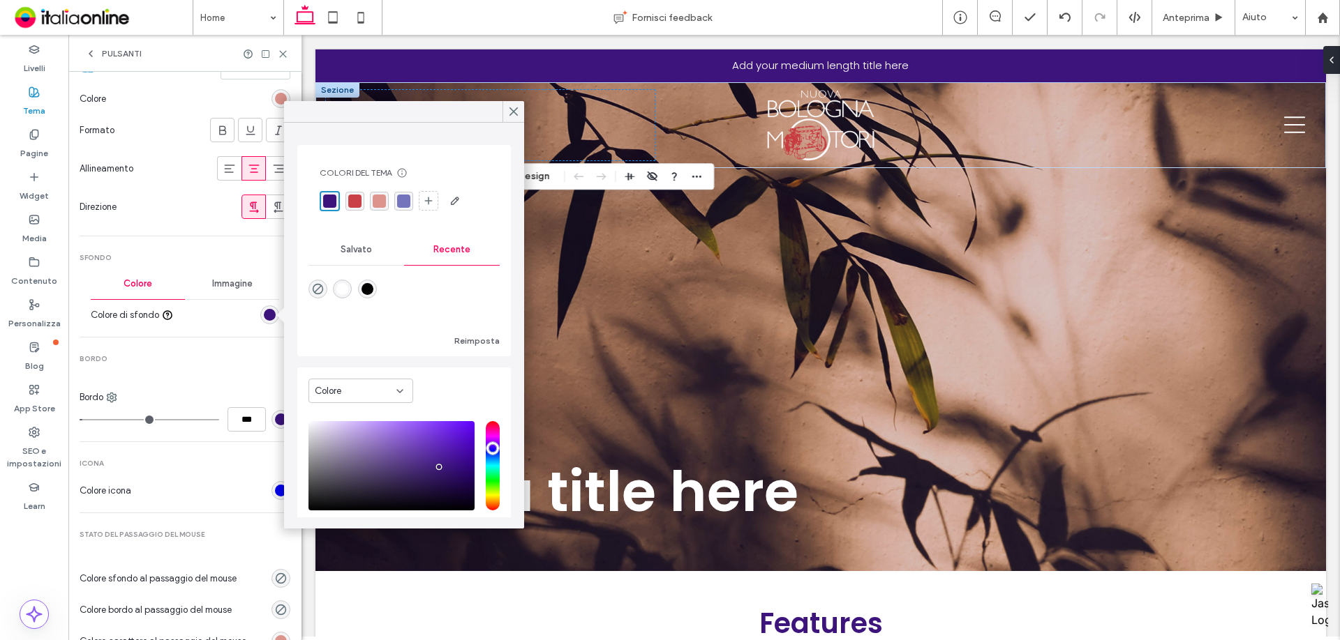
click at [328, 283] on div at bounding box center [403, 299] width 191 height 52
click at [322, 285] on icon "rgba(0, 0, 0, 0)" at bounding box center [318, 289] width 12 height 12
type input "*******"
type input "*"
type input "**"
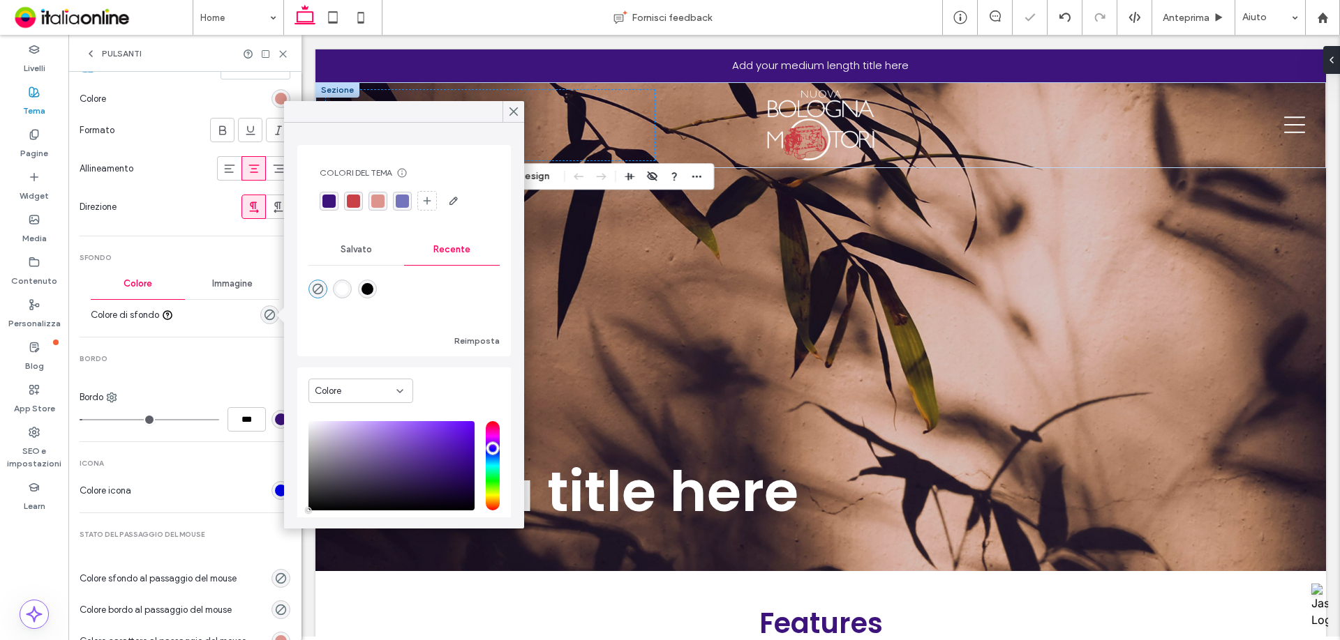
click at [271, 415] on div at bounding box center [280, 419] width 19 height 19
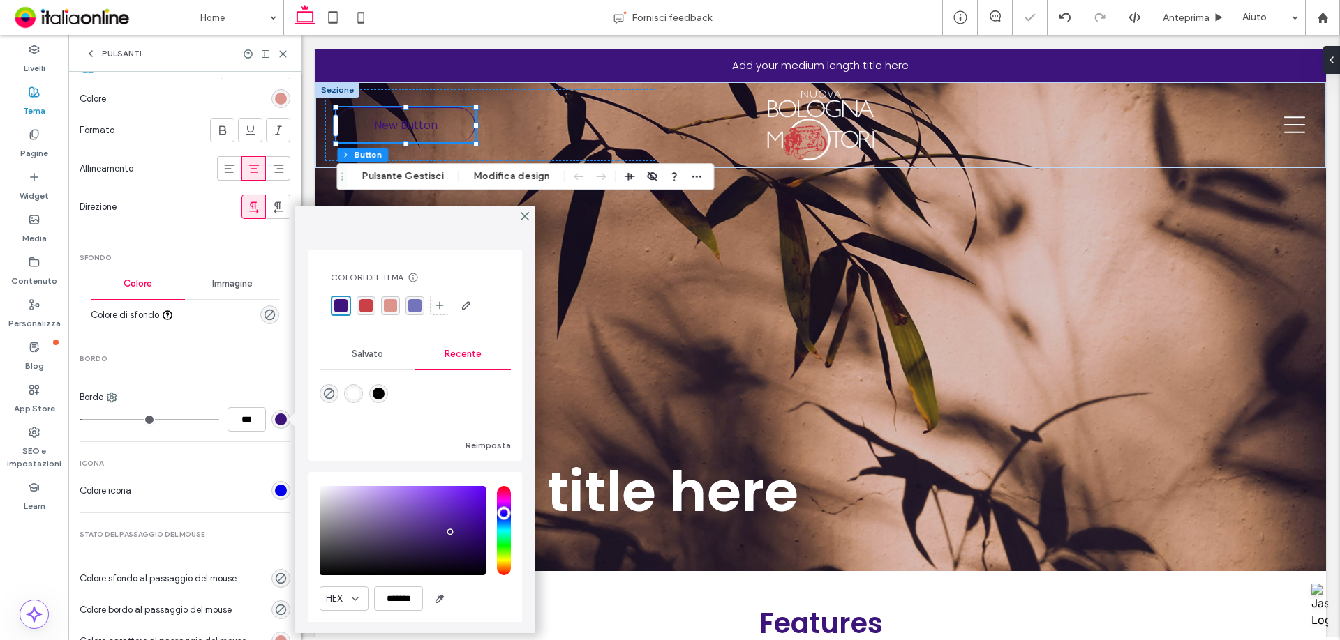
click at [350, 393] on div "rgba(255, 255, 255, 1)" at bounding box center [353, 393] width 19 height 19
type input "*******"
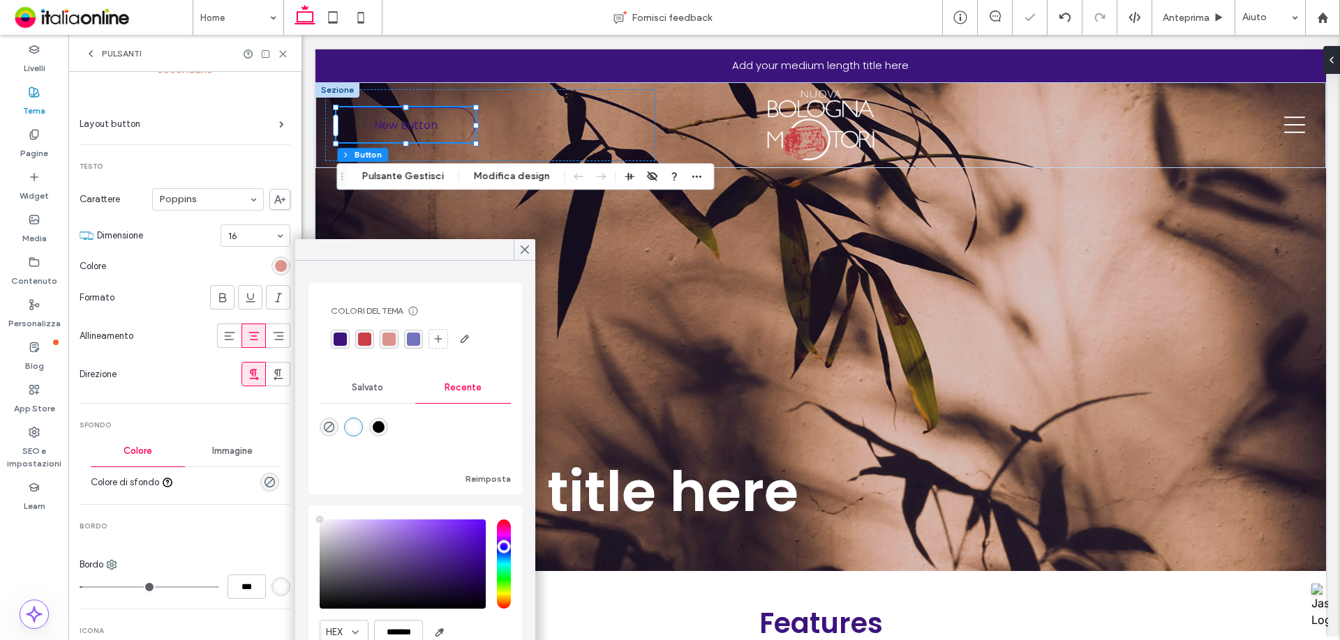
scroll to position [0, 0]
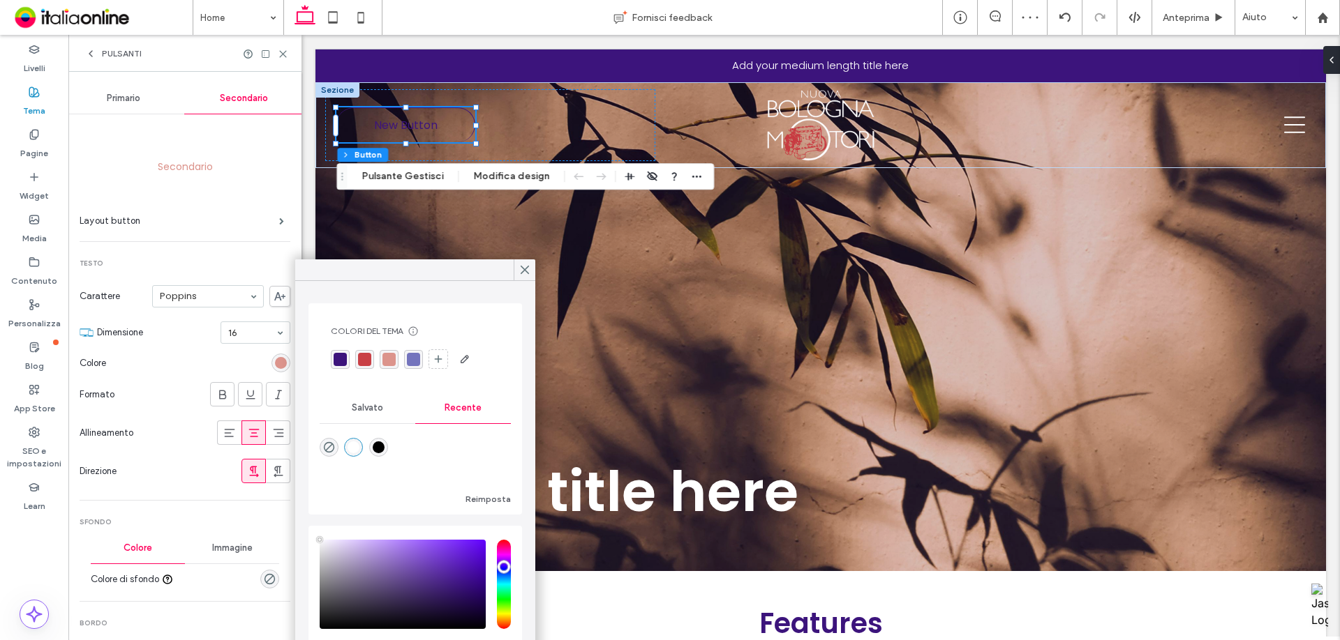
click at [280, 364] on div "rgb(220, 148, 140)" at bounding box center [280, 363] width 19 height 19
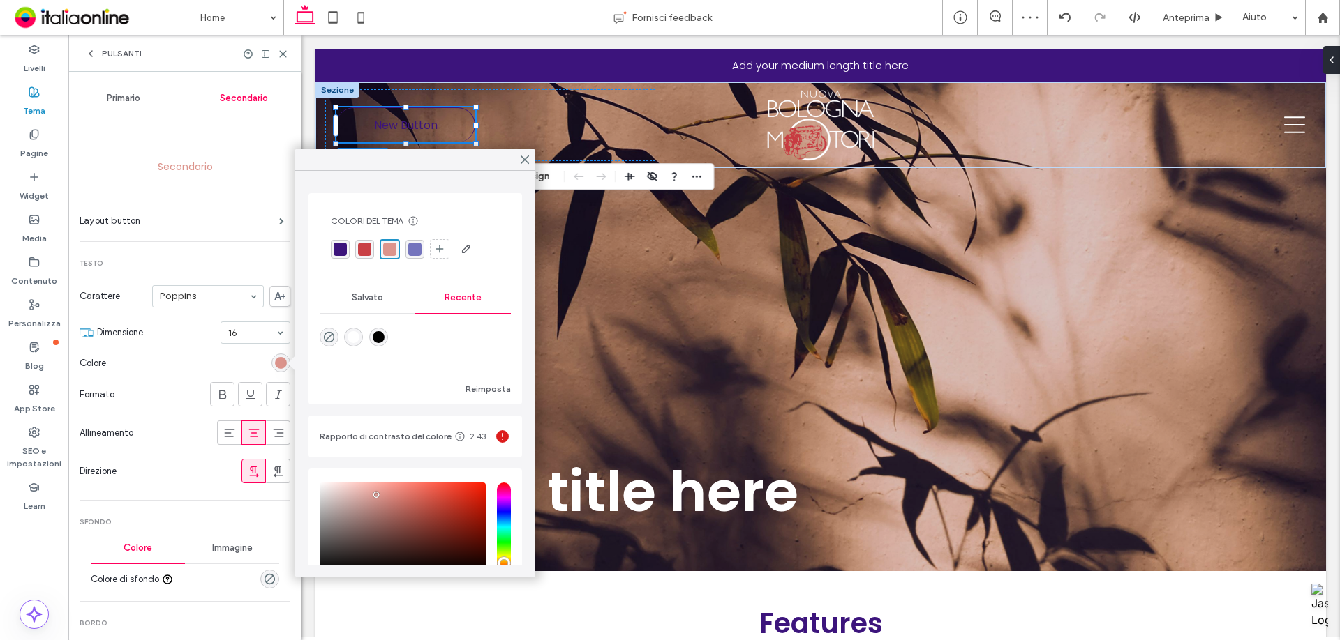
click at [357, 334] on div "rgba(255, 255, 255, 1)" at bounding box center [353, 337] width 12 height 12
type input "*******"
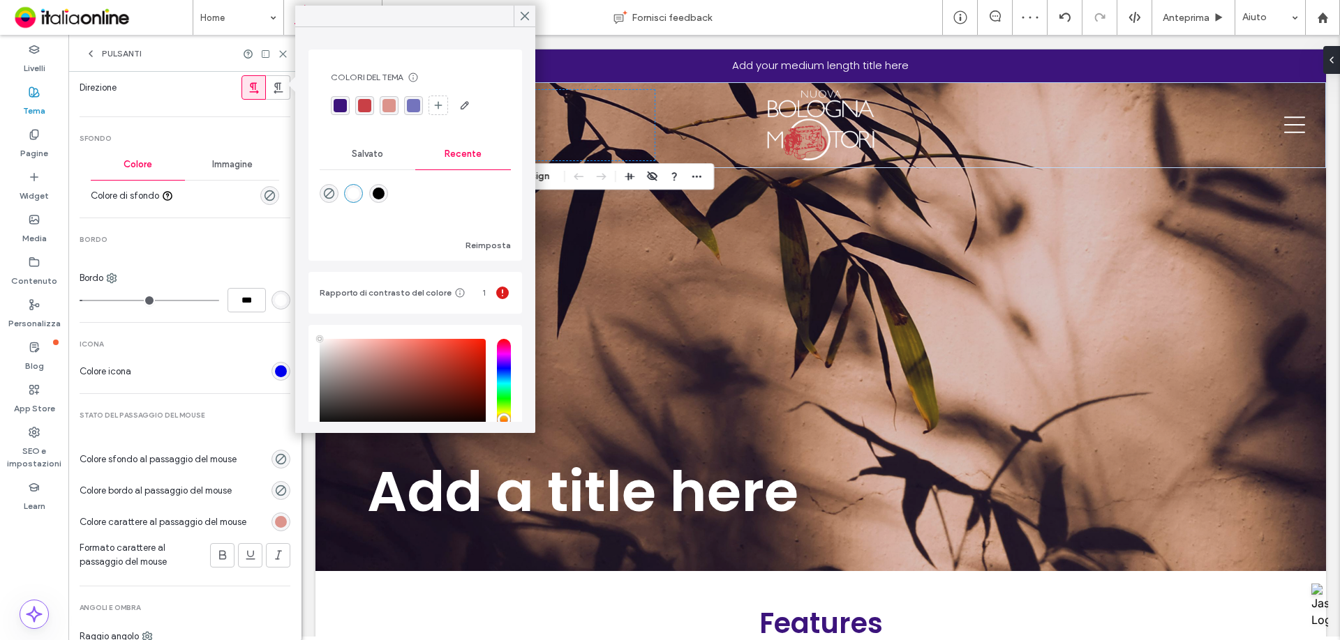
scroll to position [474, 0]
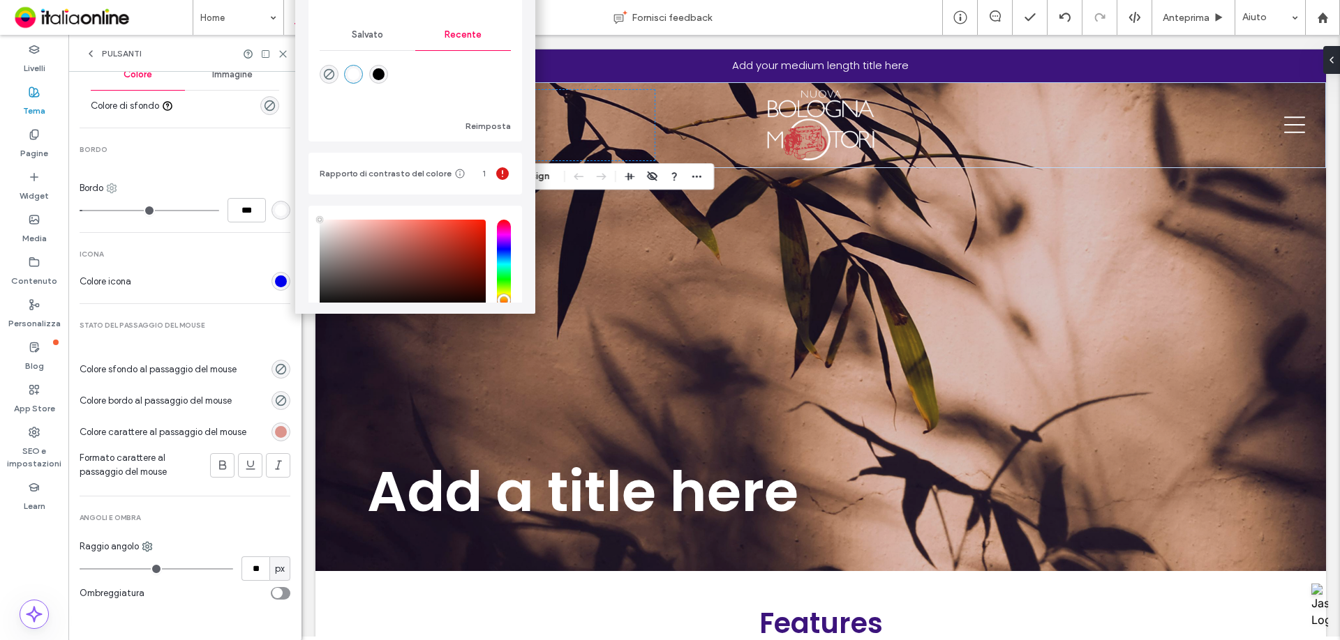
click at [112, 184] on use at bounding box center [111, 188] width 9 height 9
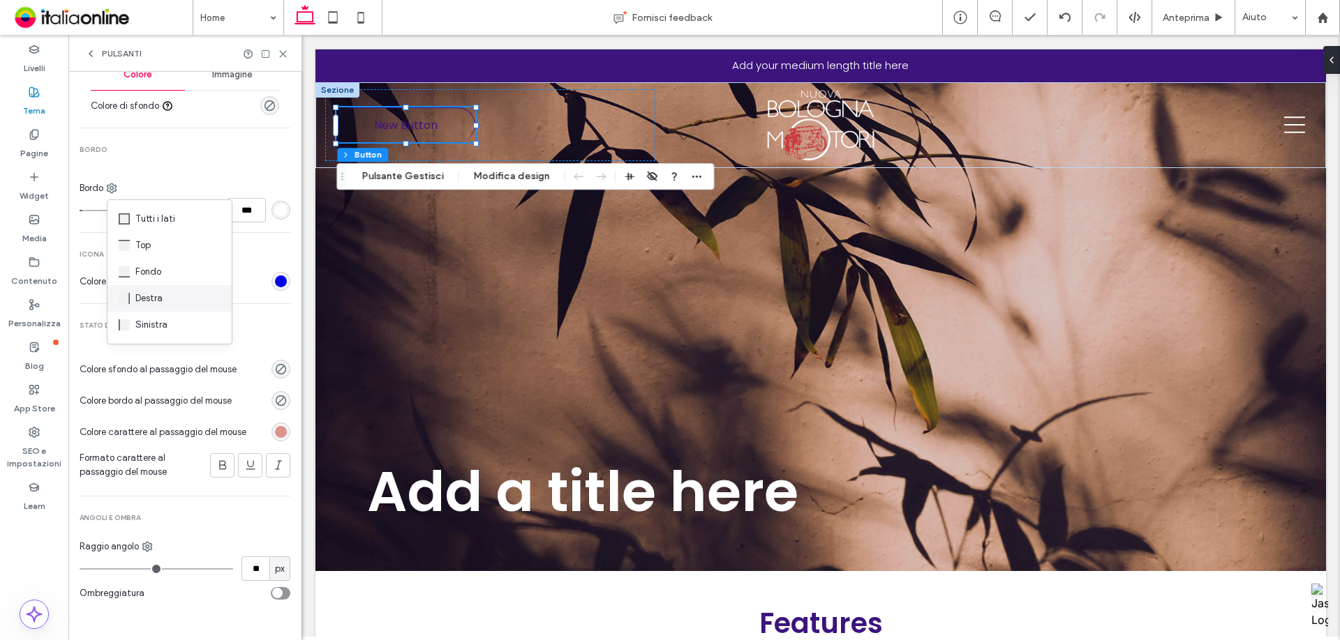
click at [147, 310] on div "Destra" at bounding box center [169, 298] width 124 height 27
click at [114, 192] on use at bounding box center [115, 188] width 9 height 9
click at [153, 329] on span "Sinistra" at bounding box center [154, 325] width 32 height 14
click at [251, 232] on div "Secondario Layout button Testo Carattere Poppins Dimensione 16 Colore Formato A…" at bounding box center [185, 127] width 211 height 972
click at [246, 213] on input "***" at bounding box center [246, 210] width 38 height 24
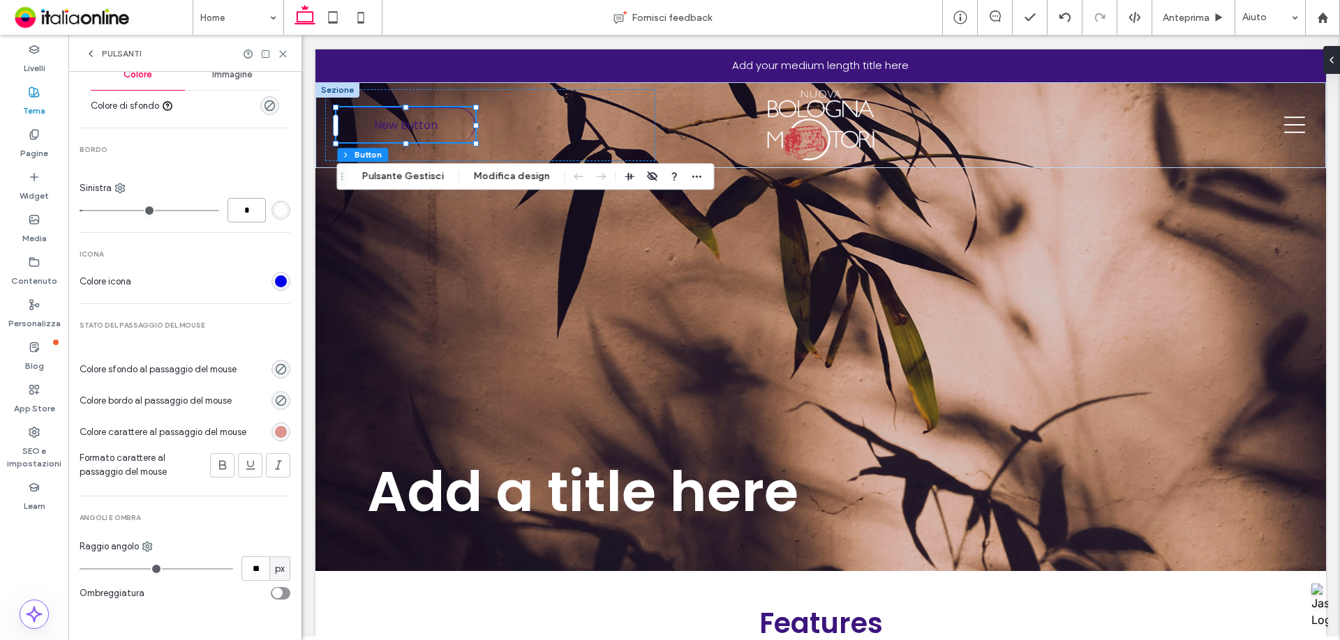
type input "*"
type input "***"
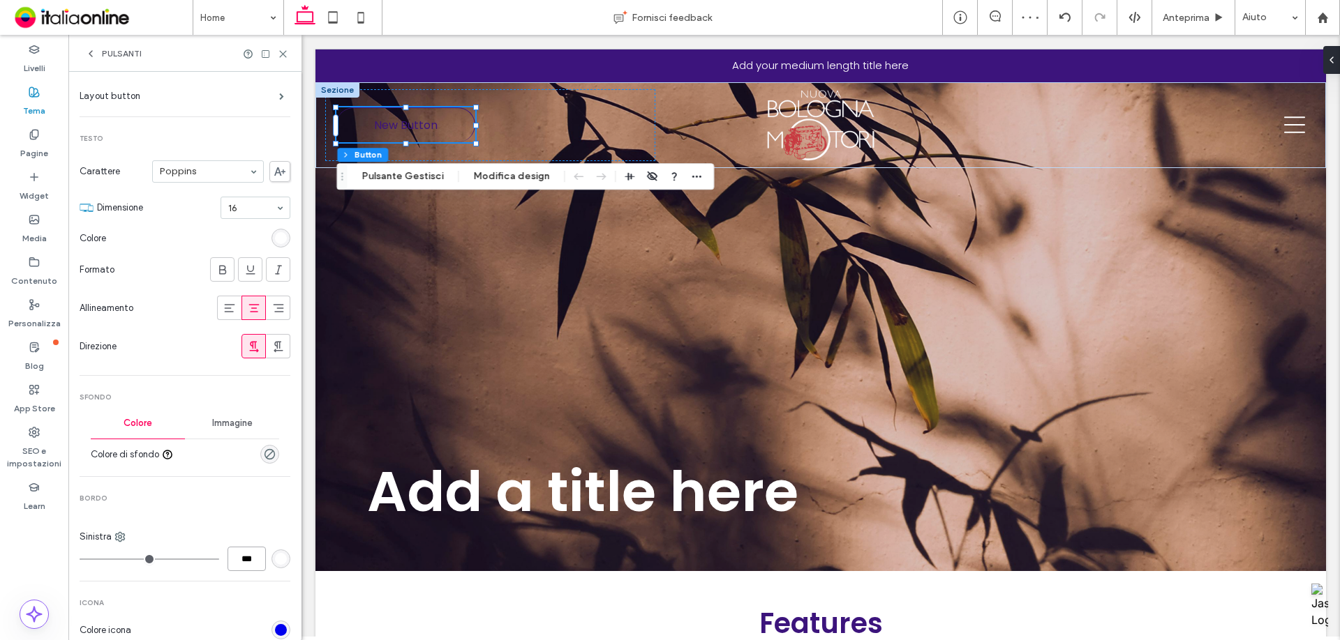
scroll to position [0, 0]
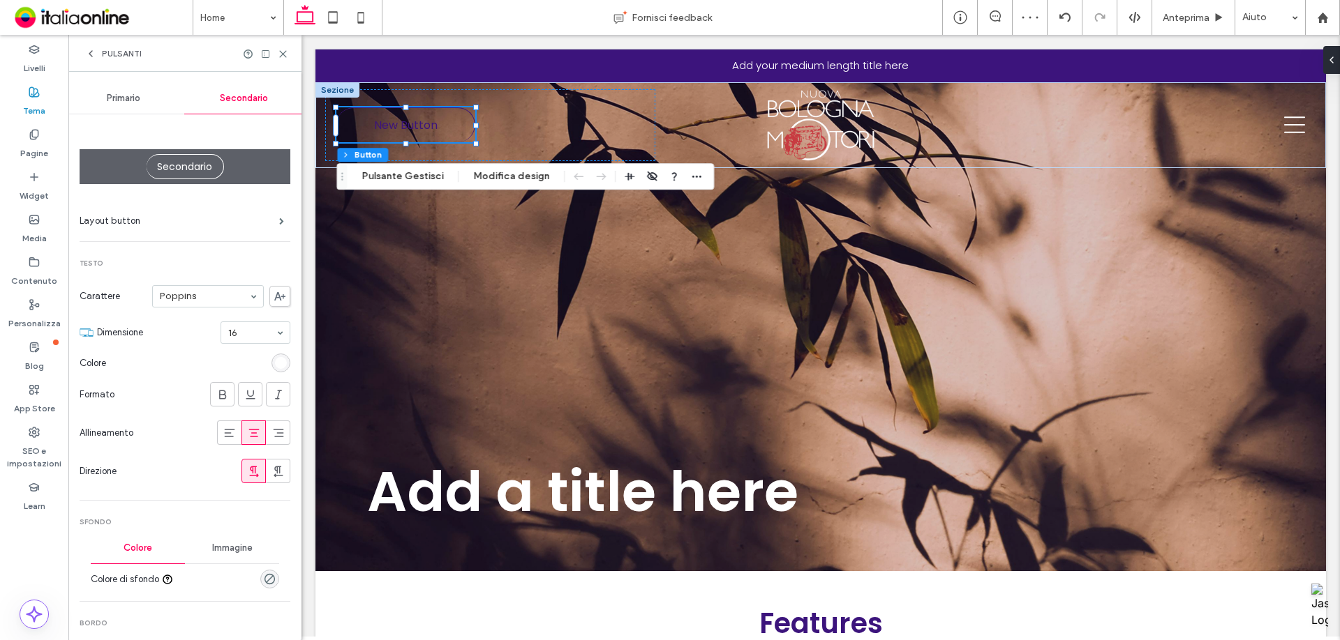
click at [227, 194] on div "Secondario Layout button Testo Carattere Poppins Dimensione 16 Colore Formato A…" at bounding box center [185, 600] width 211 height 972
click at [121, 105] on div "Primario" at bounding box center [123, 98] width 121 height 31
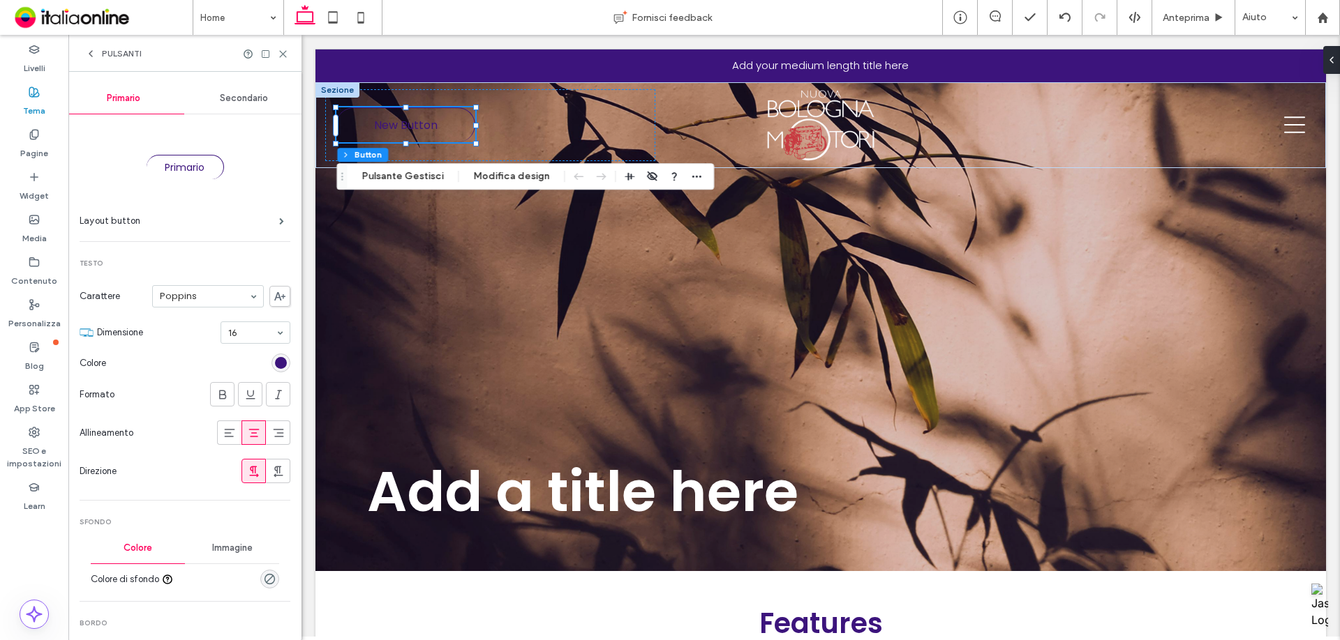
click at [242, 111] on div "Secondario" at bounding box center [244, 98] width 121 height 31
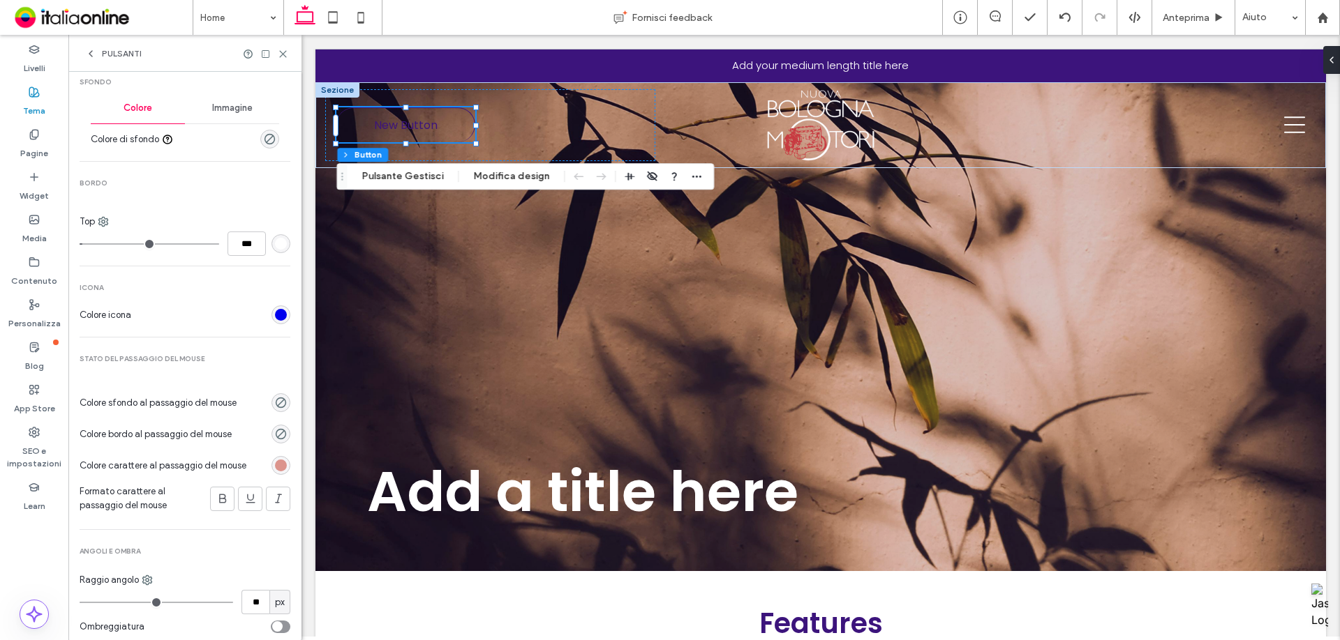
scroll to position [474, 0]
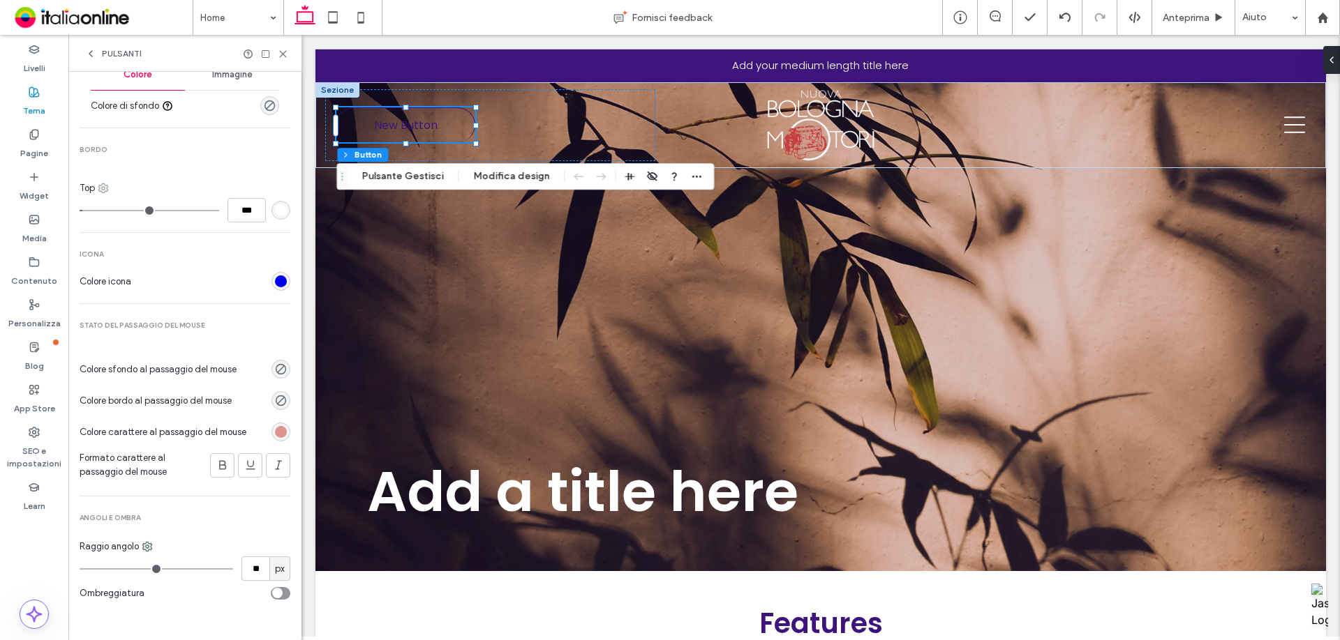
click at [105, 188] on use at bounding box center [103, 188] width 9 height 9
click at [151, 276] on span "Fondo" at bounding box center [139, 272] width 26 height 14
click at [246, 215] on input "***" at bounding box center [246, 210] width 38 height 24
type input "*"
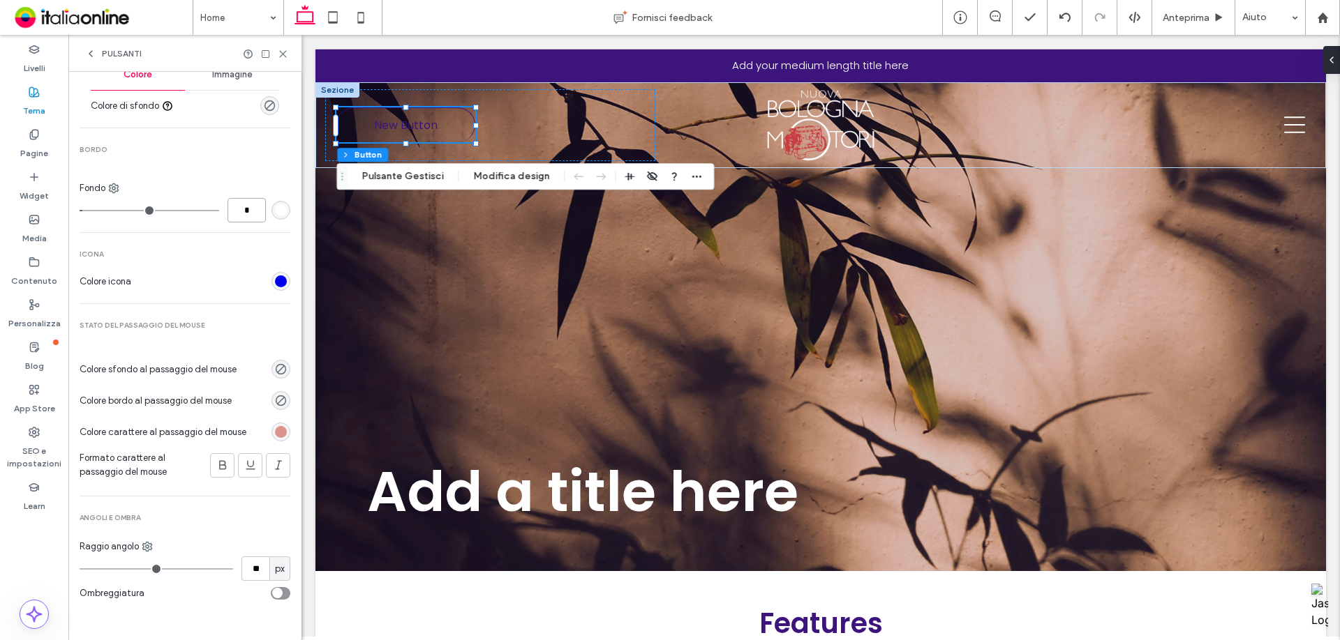
type input "***"
click at [280, 52] on icon at bounding box center [283, 54] width 10 height 10
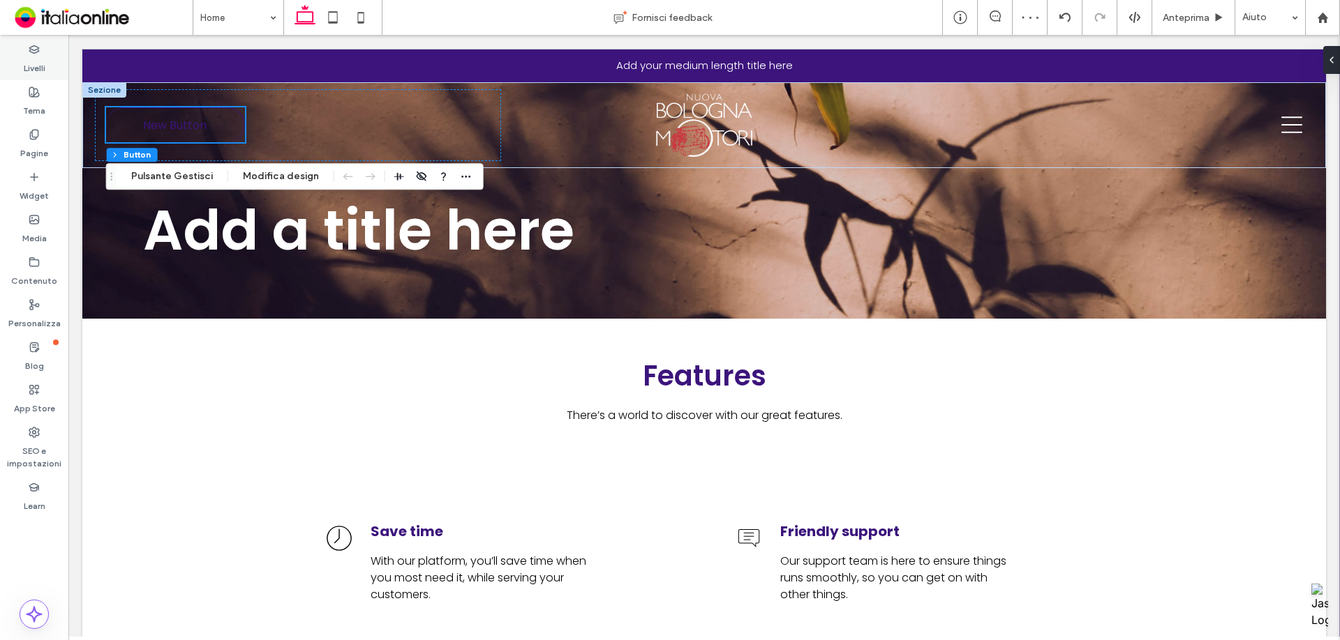
scroll to position [349, 0]
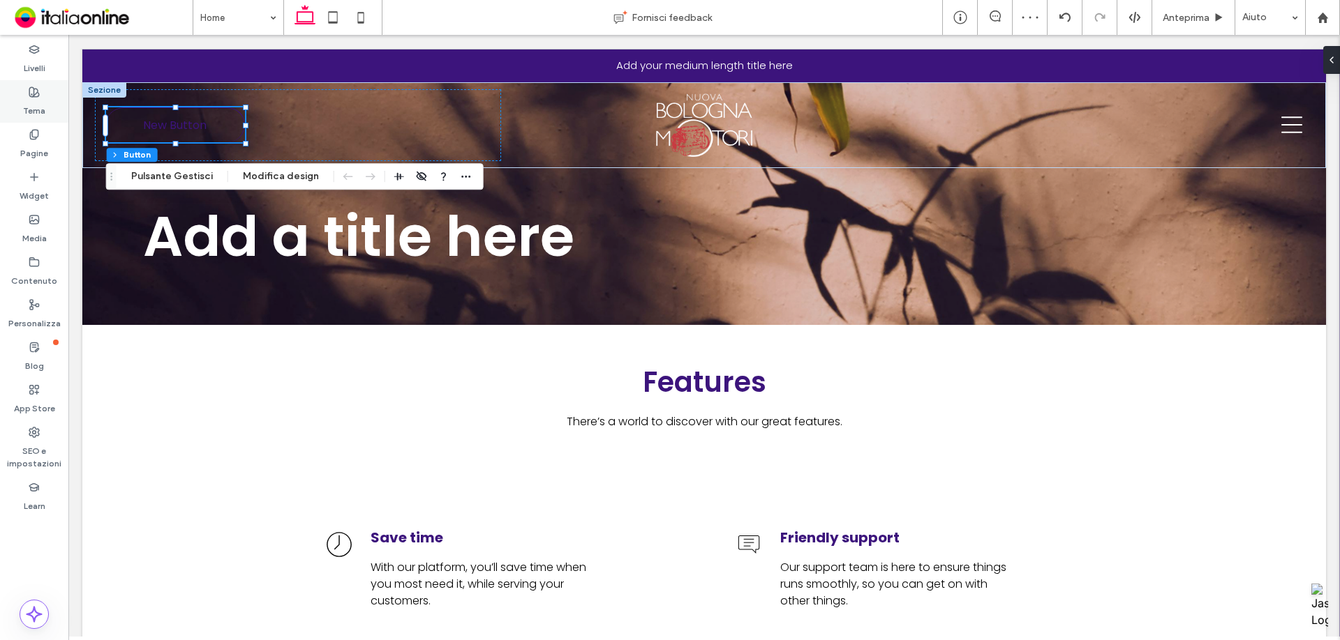
click at [21, 66] on div "Livelli" at bounding box center [34, 59] width 68 height 43
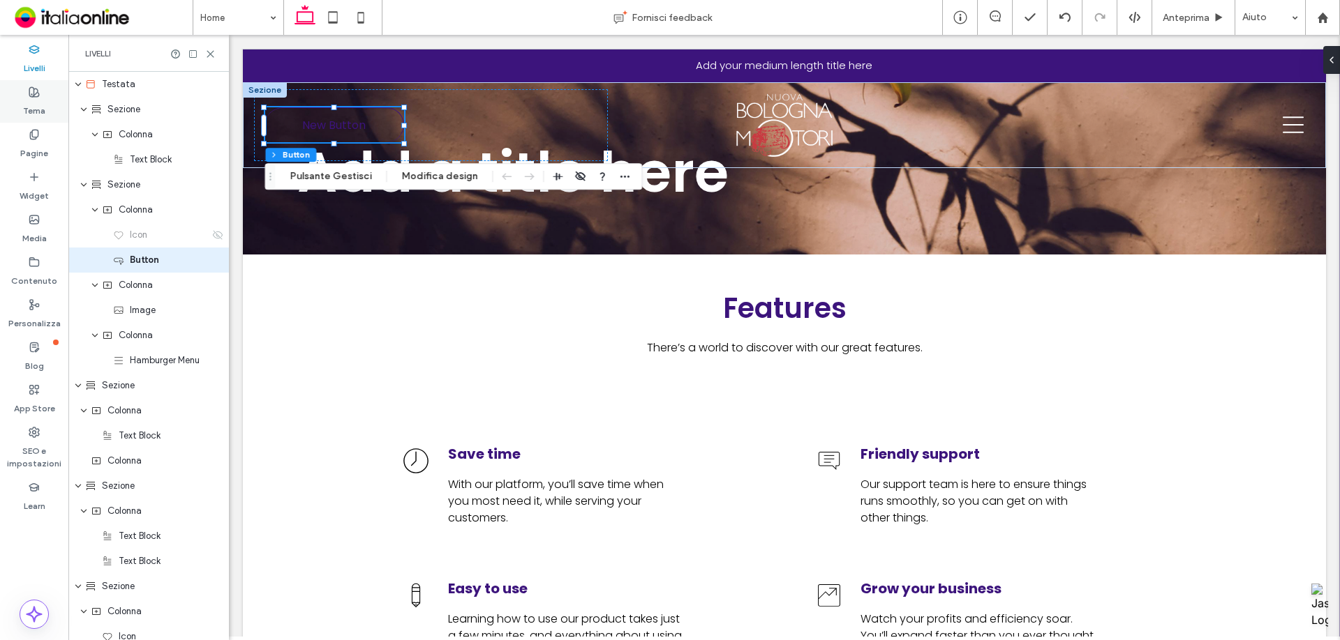
click at [41, 105] on label "Tema" at bounding box center [34, 108] width 22 height 20
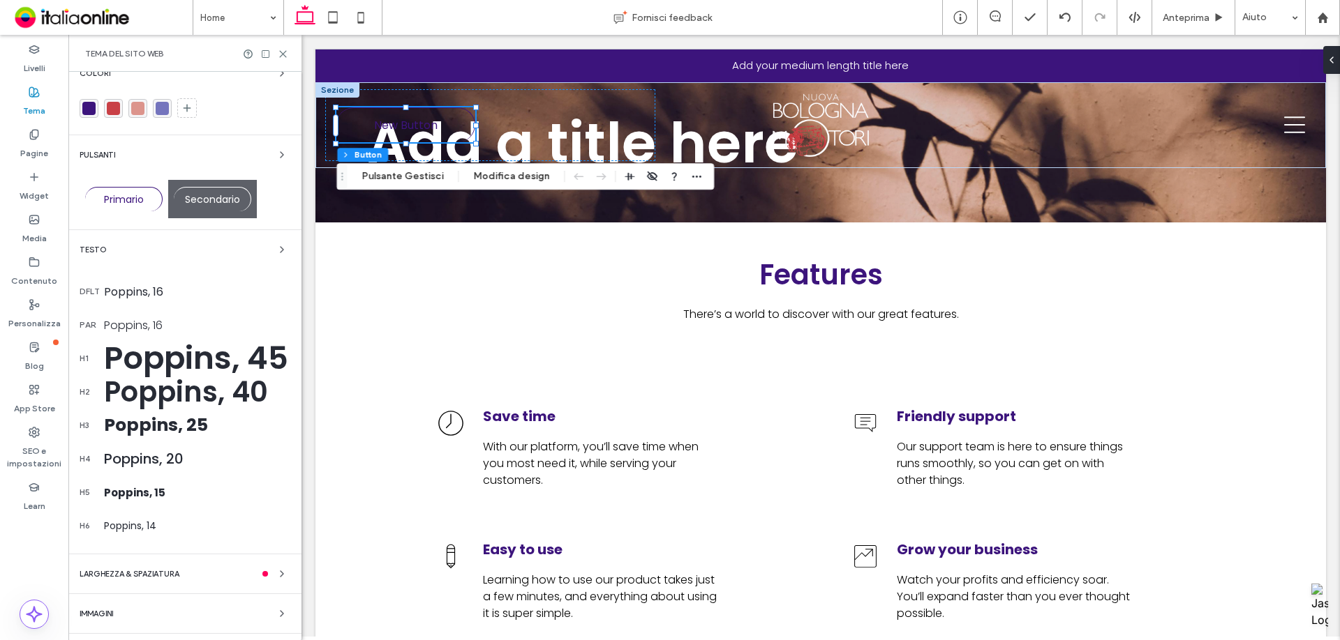
scroll to position [0, 0]
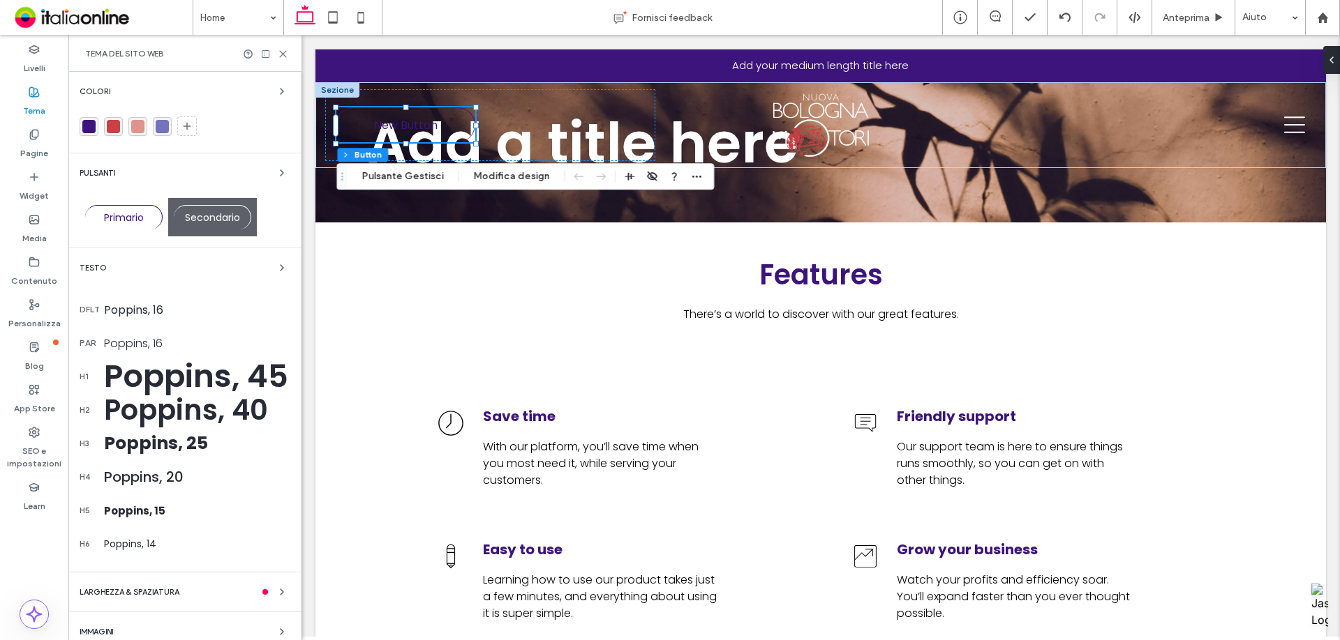
click at [177, 383] on div "Poppins, 45" at bounding box center [197, 376] width 186 height 47
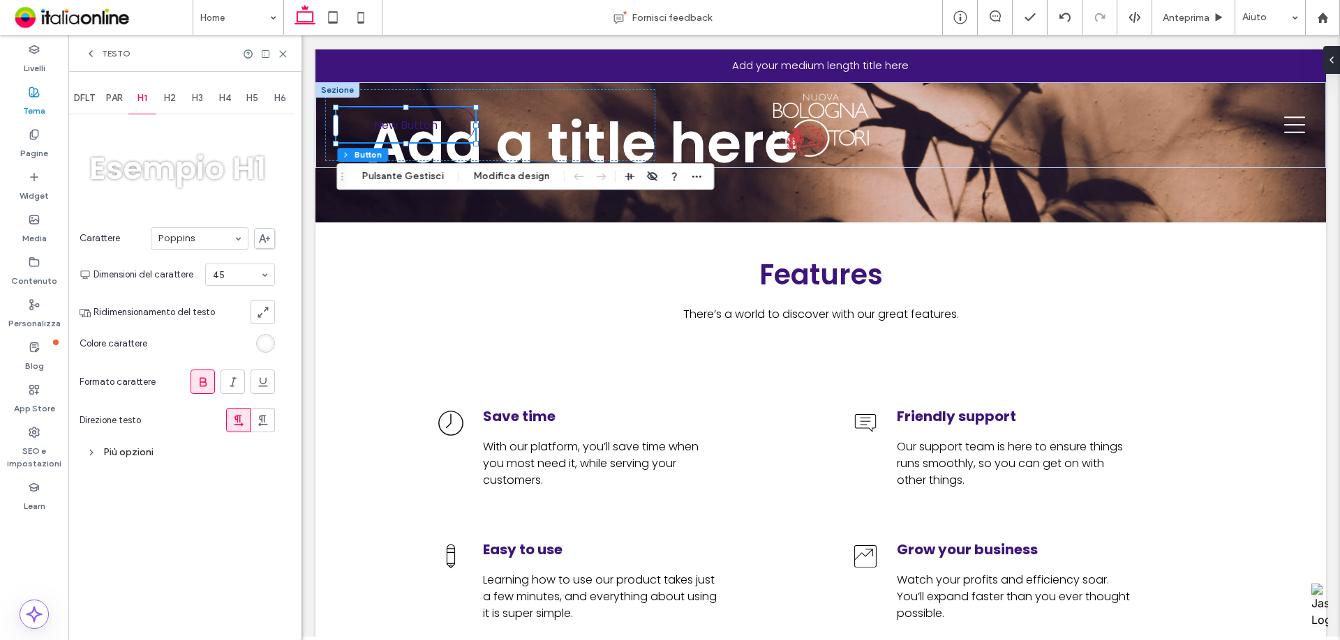
click at [112, 104] on div "PAR" at bounding box center [114, 98] width 28 height 31
click at [93, 103] on span "DFLT" at bounding box center [84, 98] width 21 height 11
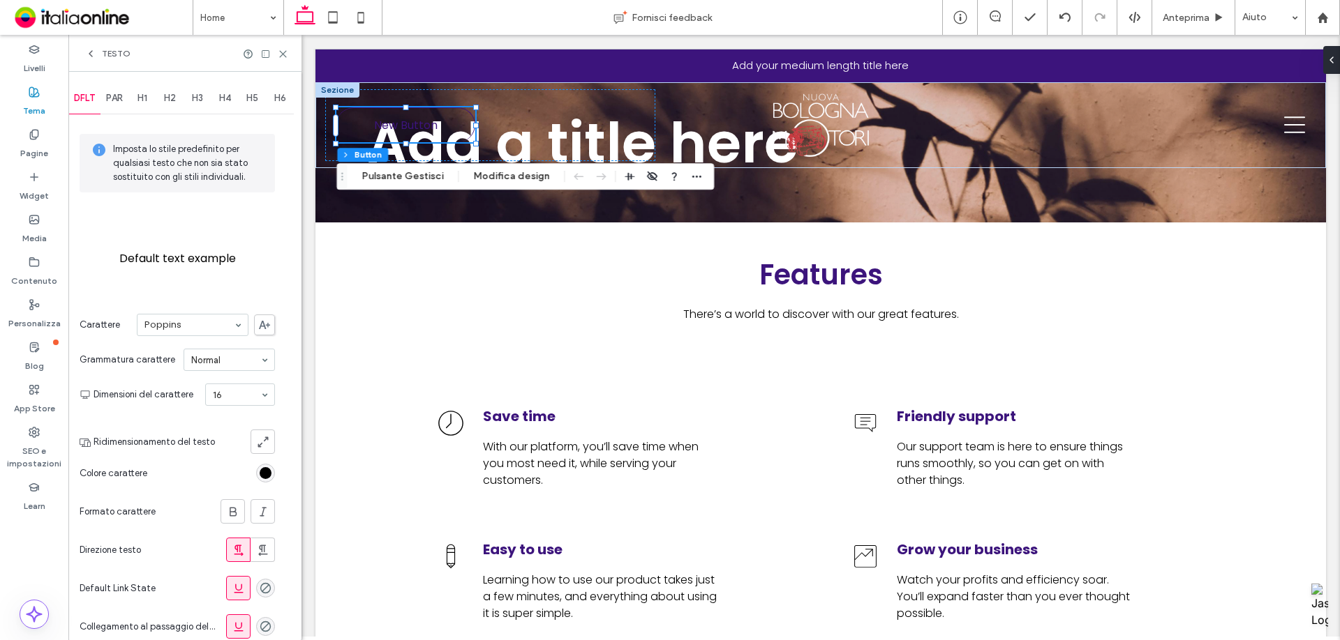
click at [98, 54] on div "Testo" at bounding box center [107, 53] width 45 height 11
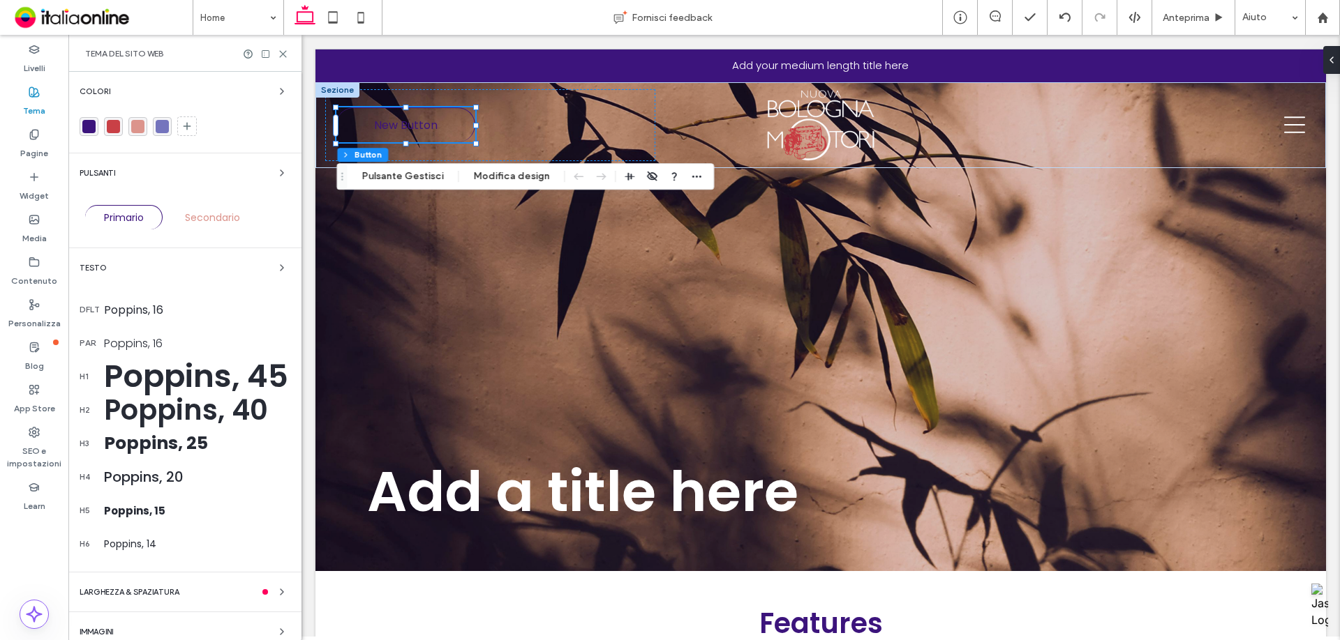
click at [229, 217] on span "Secondario" at bounding box center [212, 218] width 55 height 14
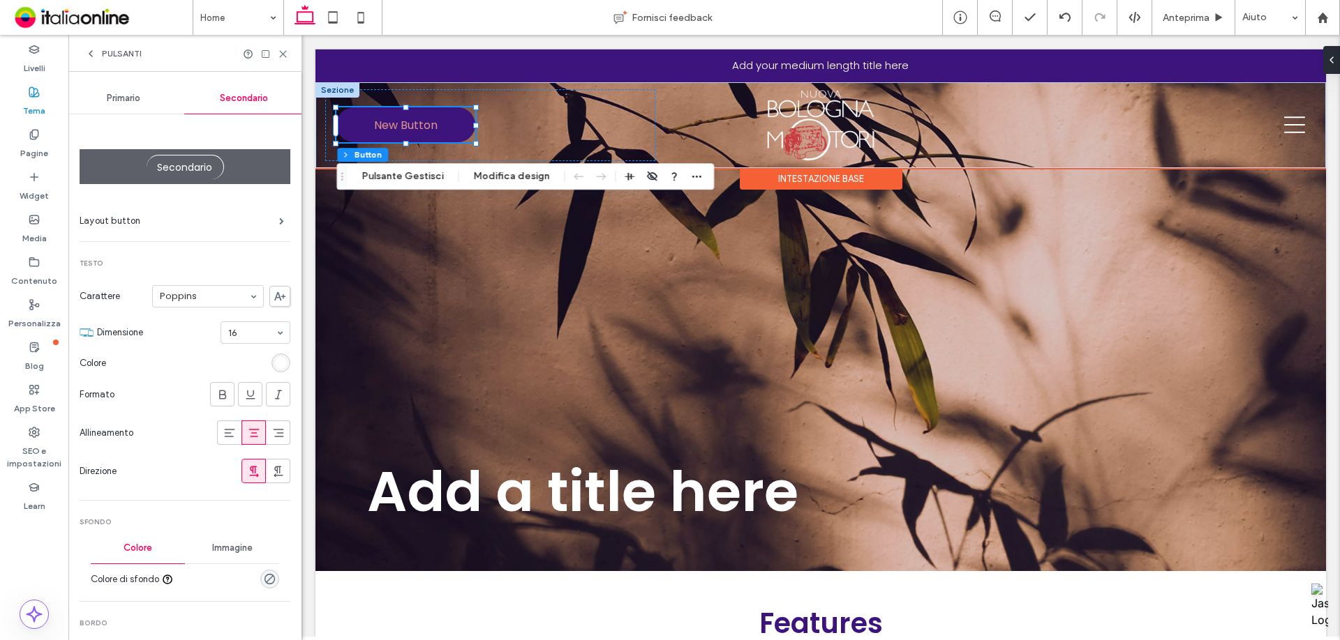
click at [410, 126] on span "New Button" at bounding box center [405, 125] width 63 height 17
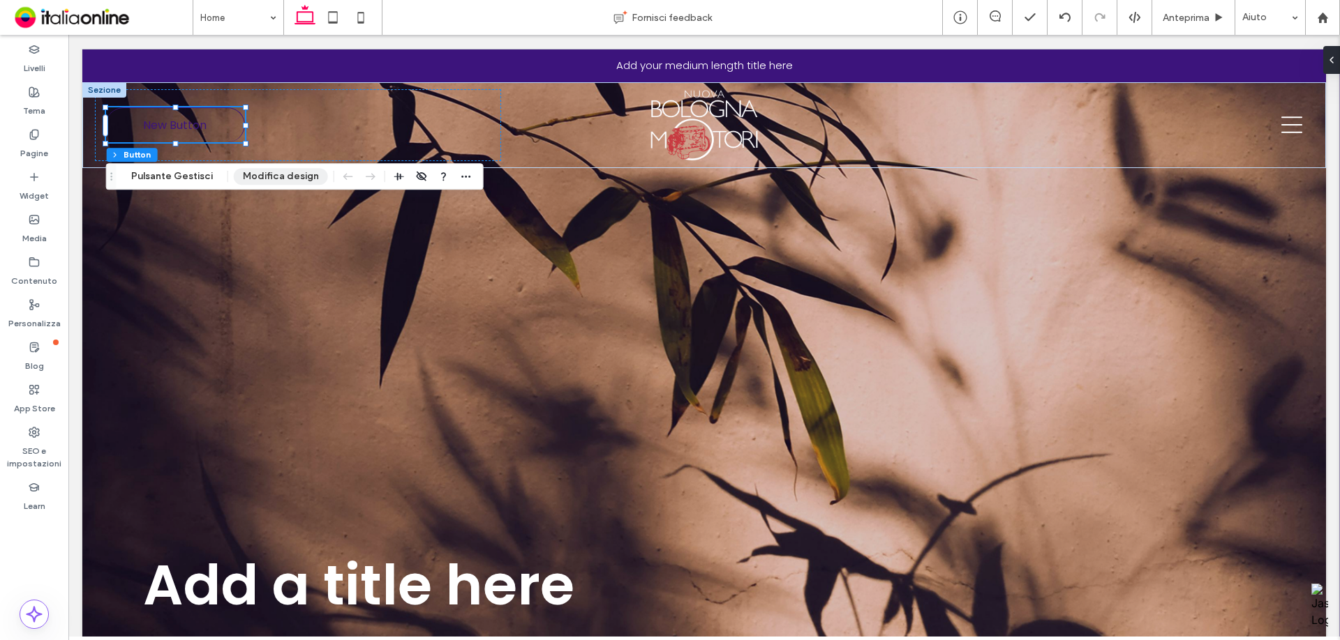
drag, startPoint x: 255, startPoint y: 177, endPoint x: 267, endPoint y: 177, distance: 11.9
click at [256, 177] on button "Modifica design" at bounding box center [281, 176] width 94 height 17
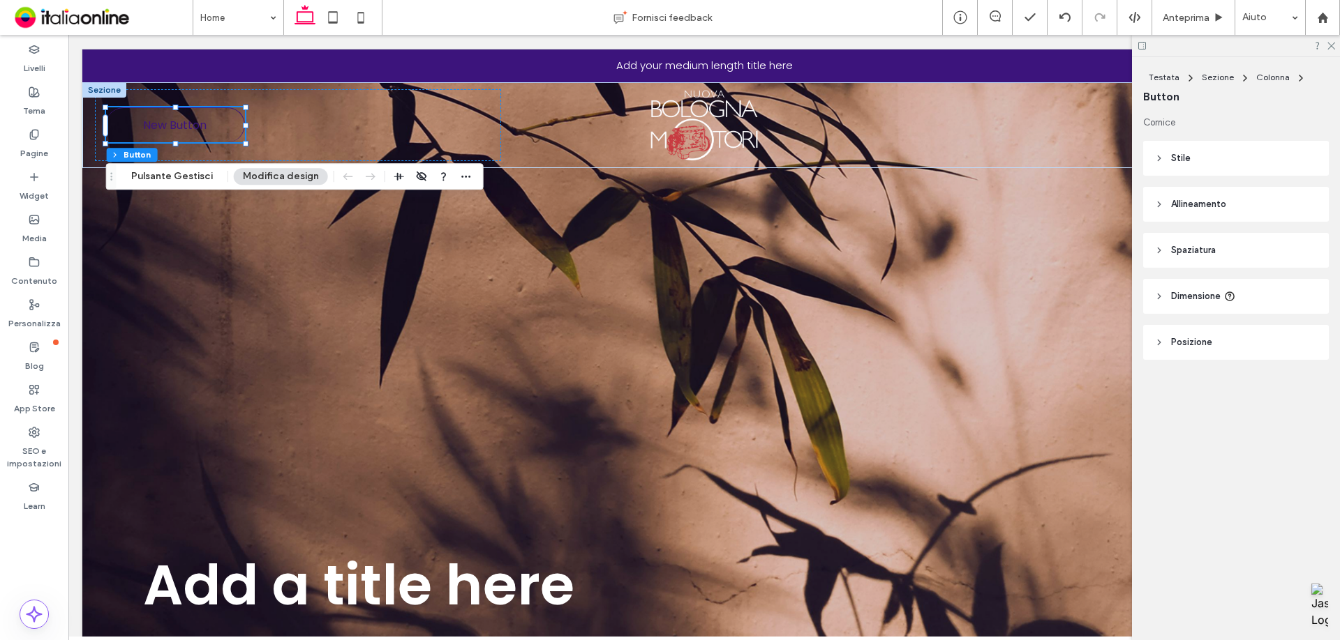
click at [1199, 160] on header "Stile" at bounding box center [1236, 158] width 186 height 35
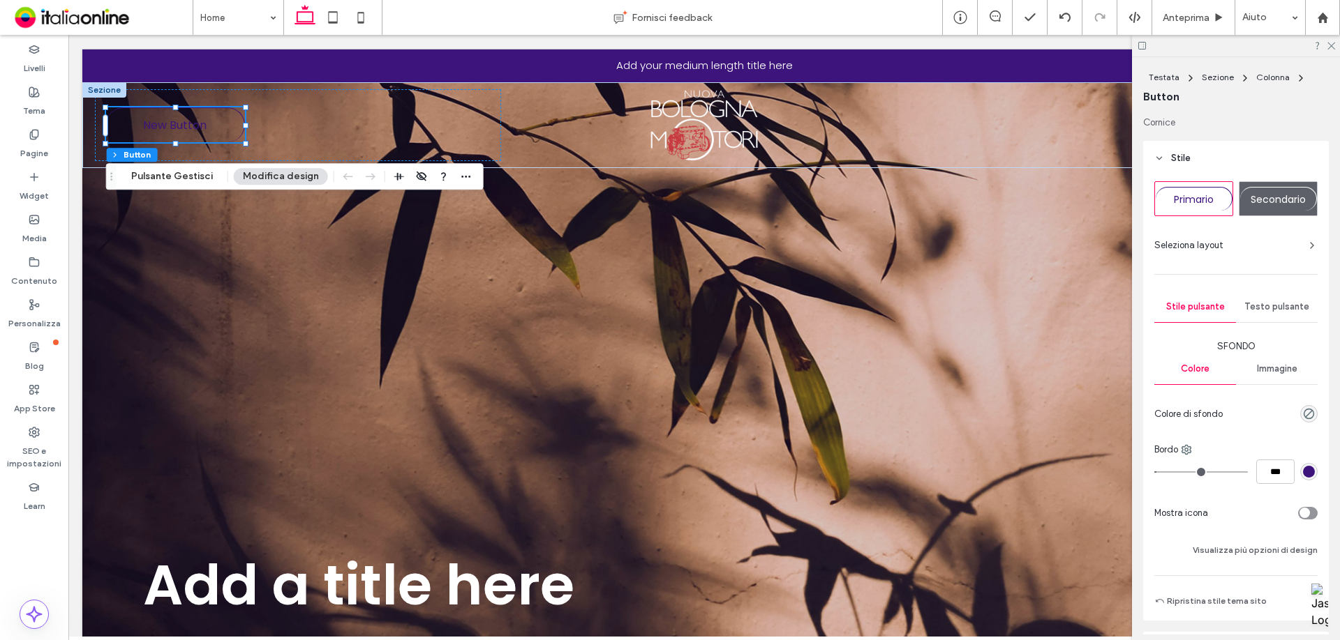
click at [1259, 208] on div "Secondario" at bounding box center [1278, 199] width 77 height 24
click at [1335, 45] on div at bounding box center [1236, 46] width 208 height 22
click at [38, 82] on div "Tema" at bounding box center [34, 101] width 68 height 43
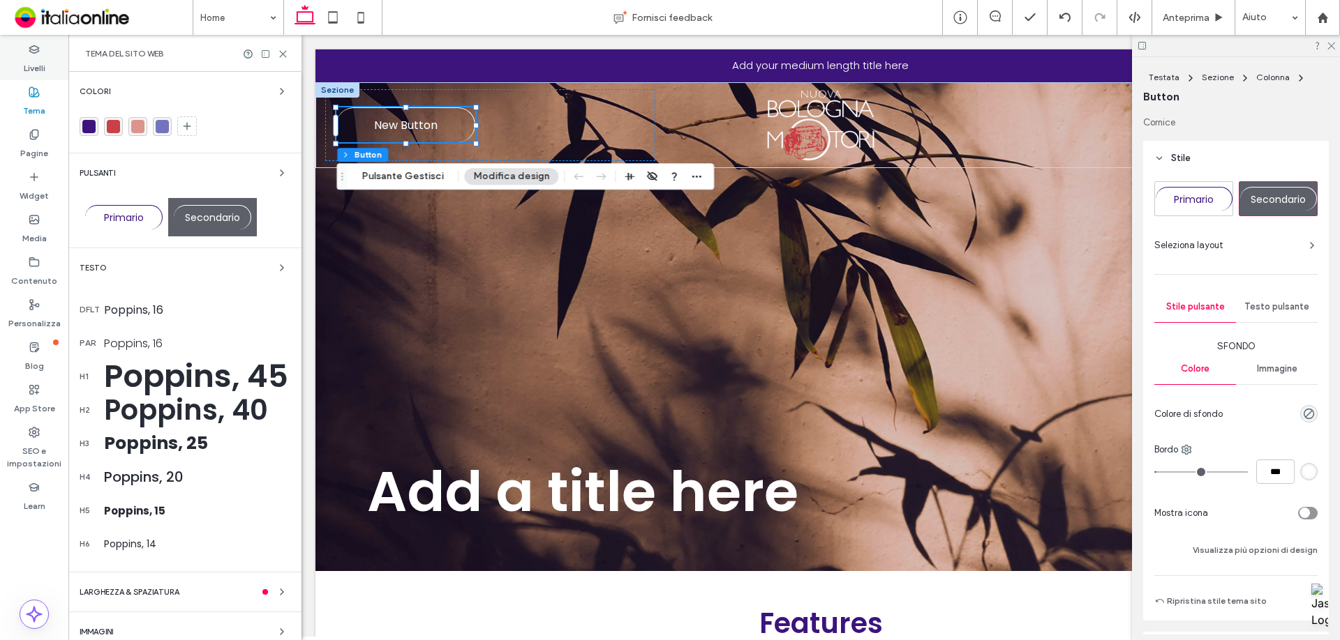
click at [33, 72] on label "Livelli" at bounding box center [35, 65] width 22 height 20
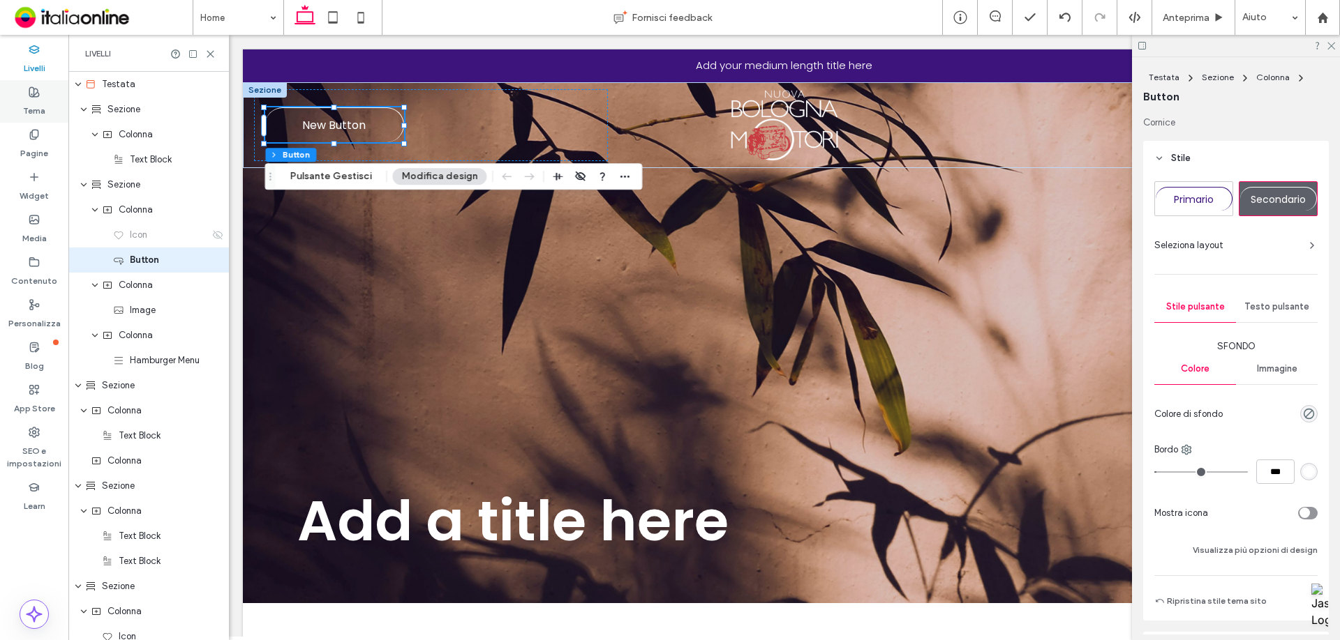
click at [45, 103] on label "Tema" at bounding box center [34, 108] width 22 height 20
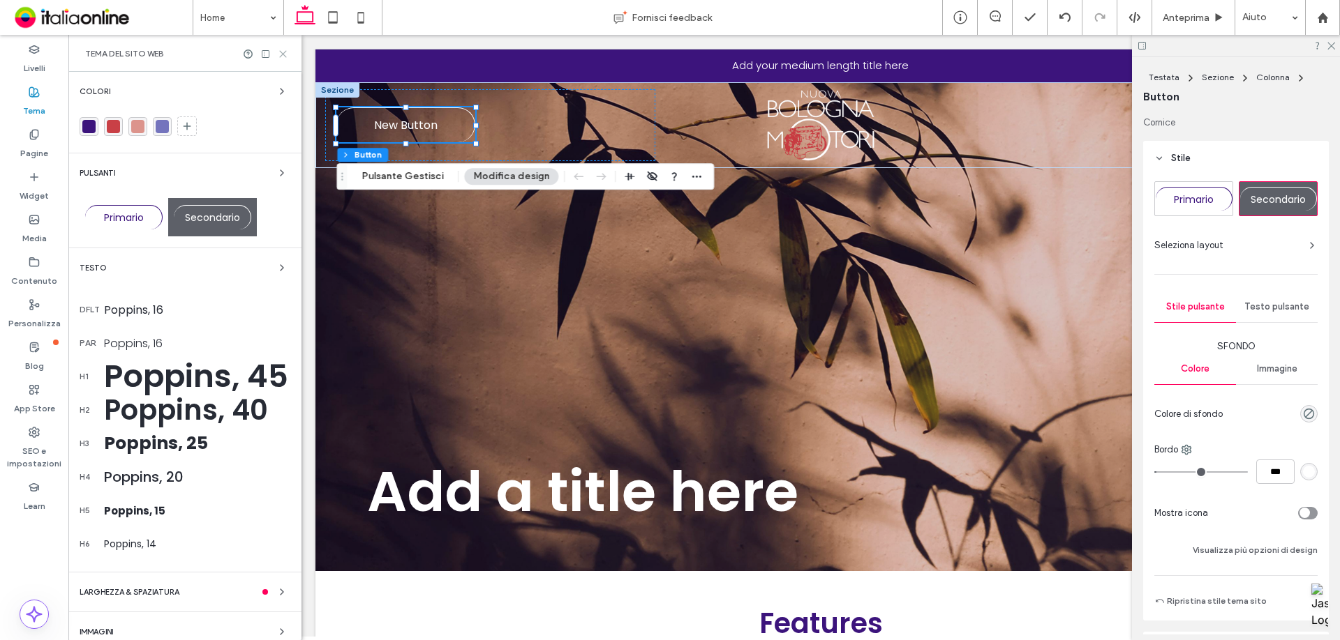
click at [285, 54] on icon at bounding box center [283, 54] width 10 height 10
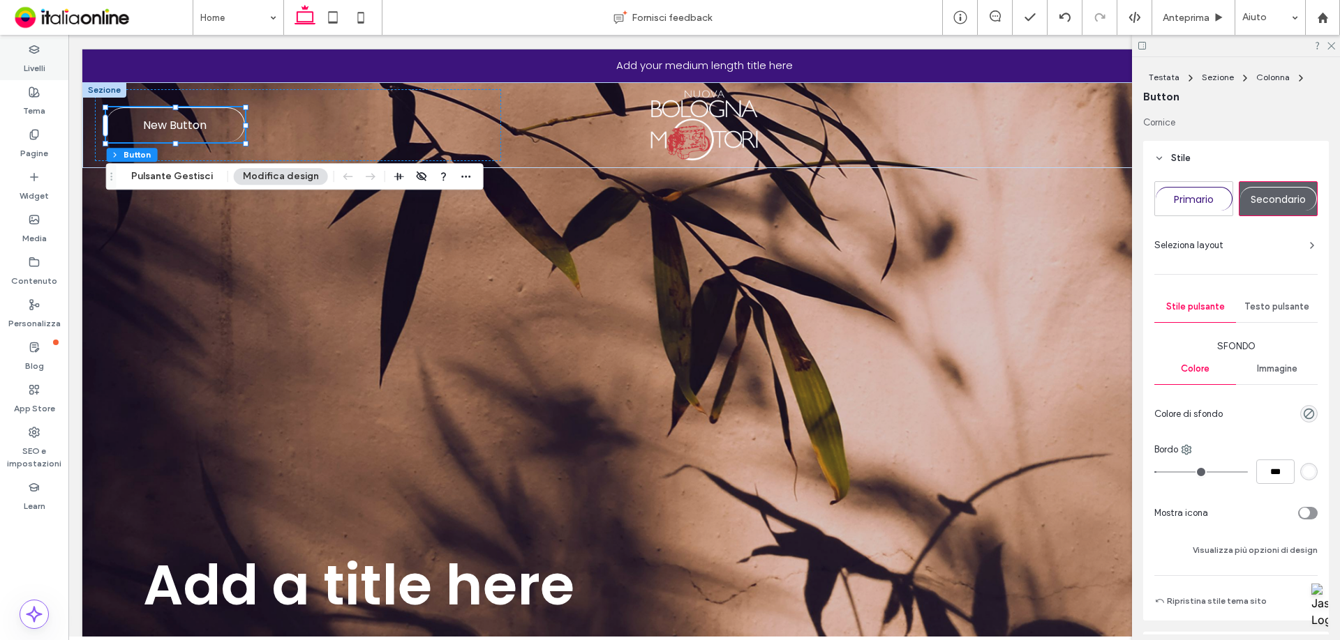
click at [51, 57] on div "Livelli" at bounding box center [34, 59] width 68 height 43
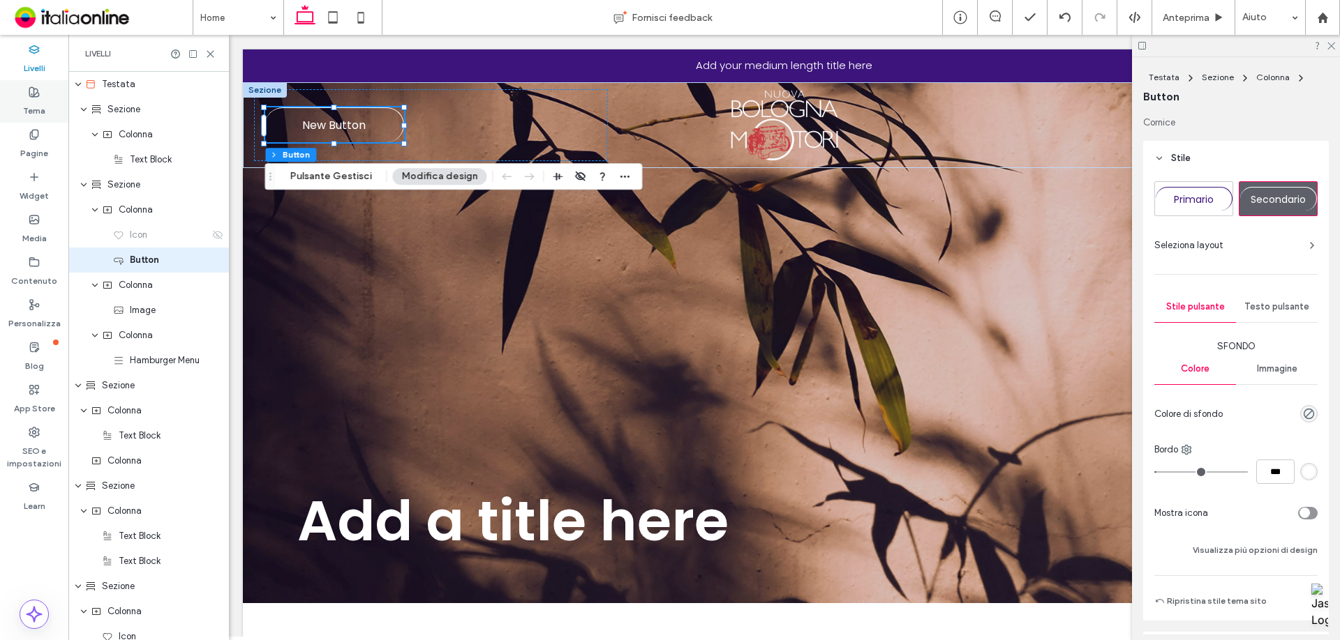
drag, startPoint x: 23, startPoint y: 89, endPoint x: 336, endPoint y: 183, distance: 326.4
click at [24, 89] on div "Tema" at bounding box center [34, 101] width 68 height 43
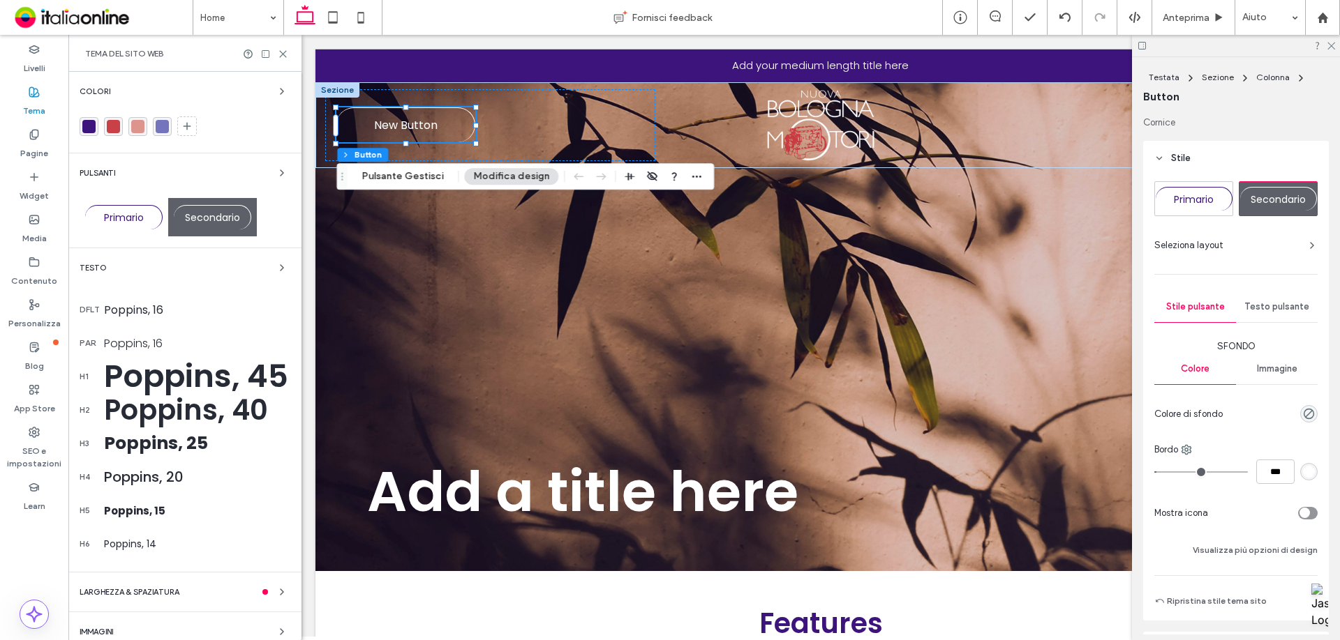
click at [242, 209] on div "Secondario" at bounding box center [212, 217] width 77 height 24
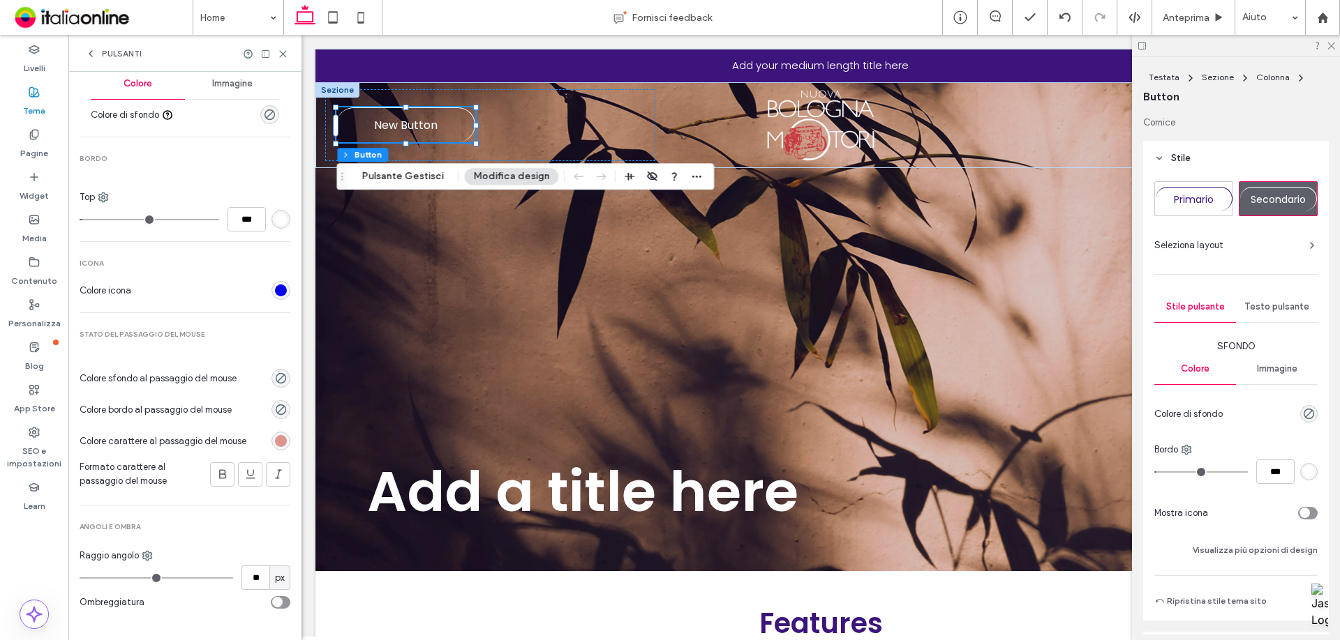
scroll to position [474, 0]
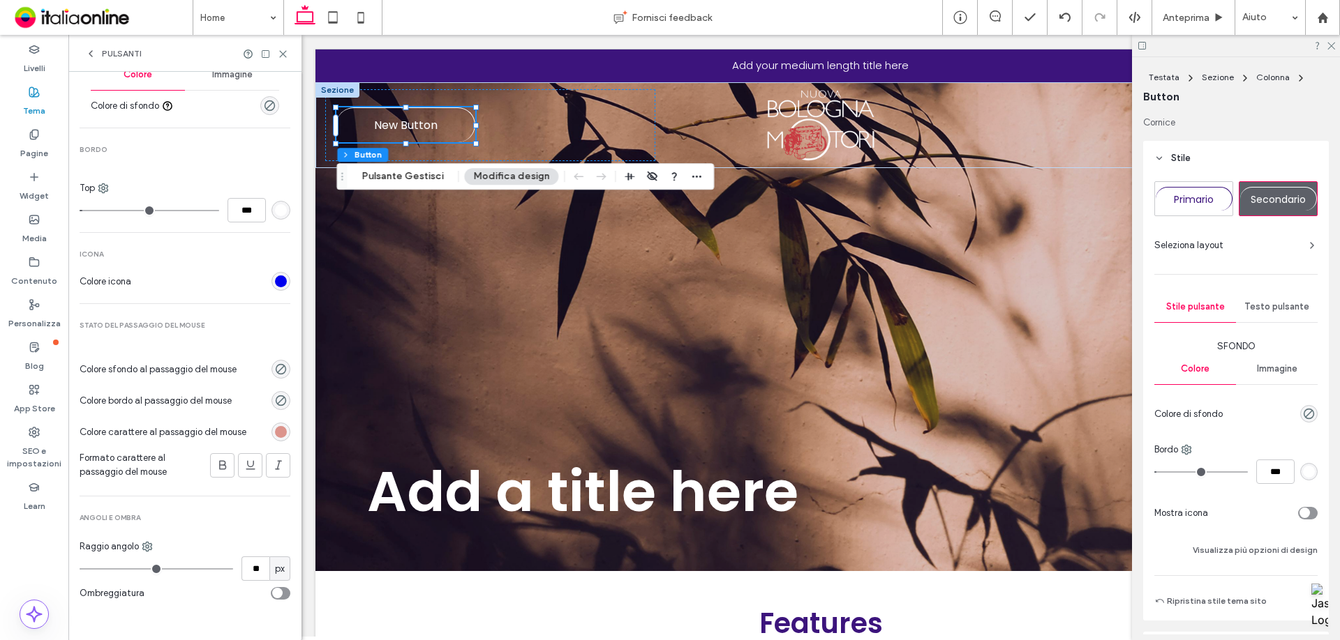
click at [275, 437] on div "rgb(220, 148, 140)" at bounding box center [281, 432] width 12 height 12
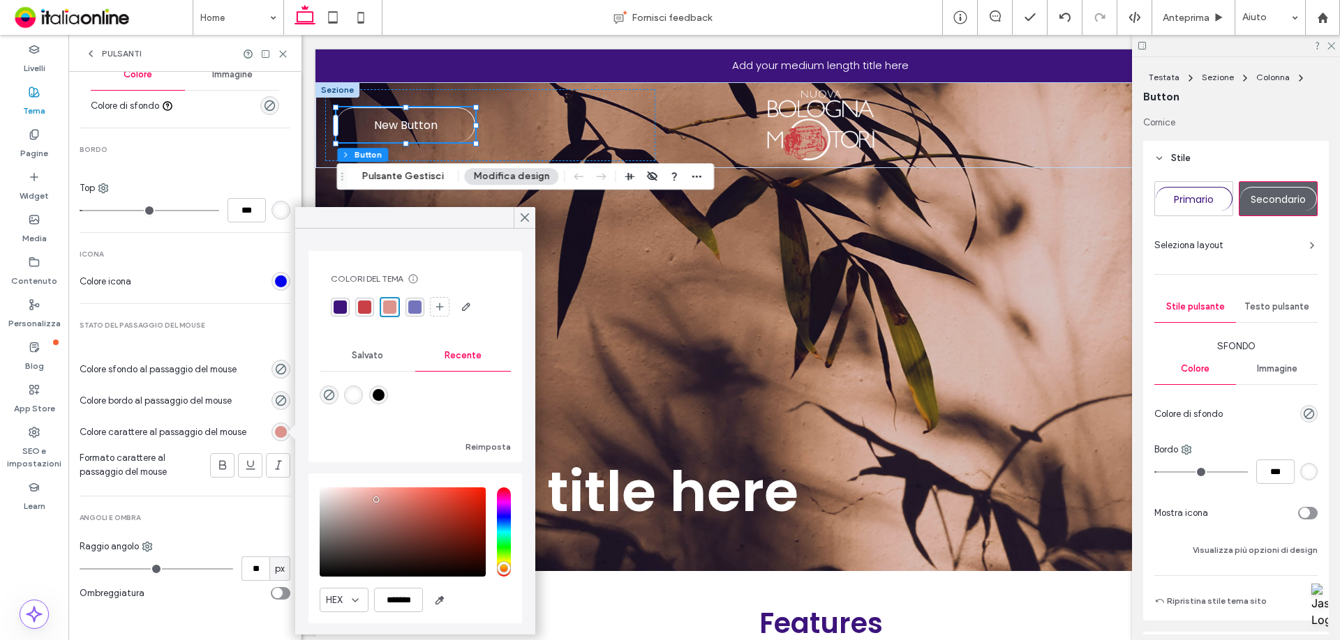
click at [356, 394] on div "rgba(255, 255, 255, 1)" at bounding box center [353, 395] width 12 height 12
type input "*******"
click at [224, 467] on div at bounding box center [222, 465] width 23 height 23
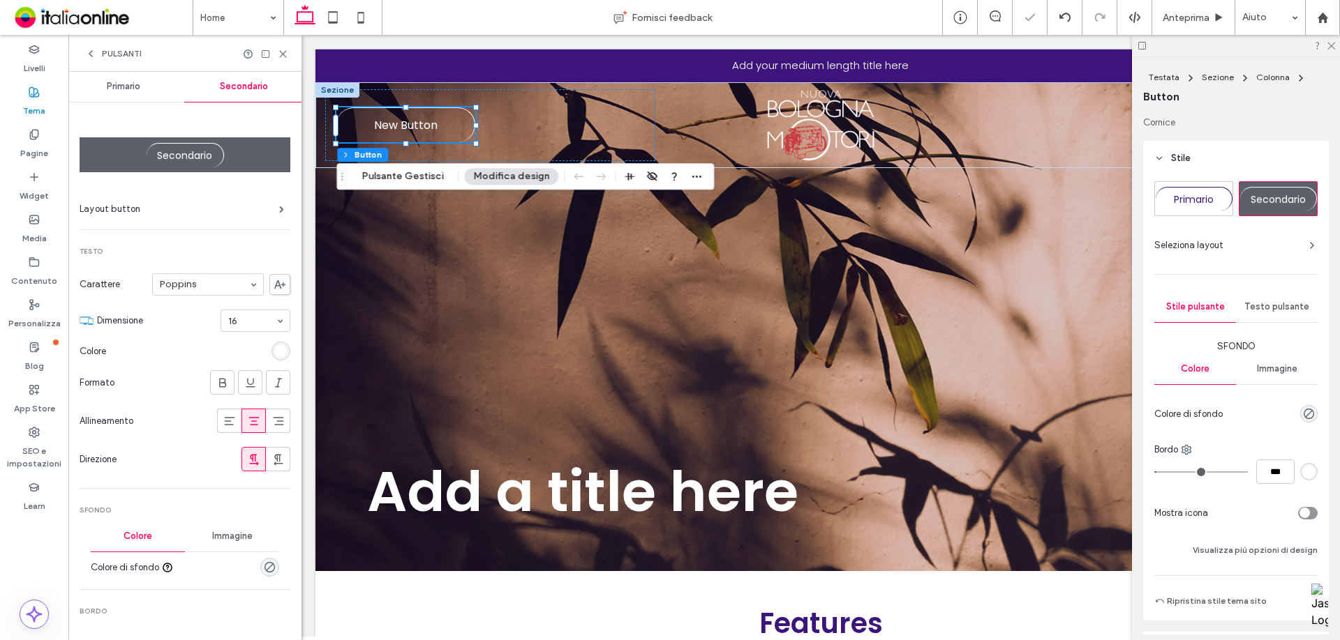
scroll to position [0, 0]
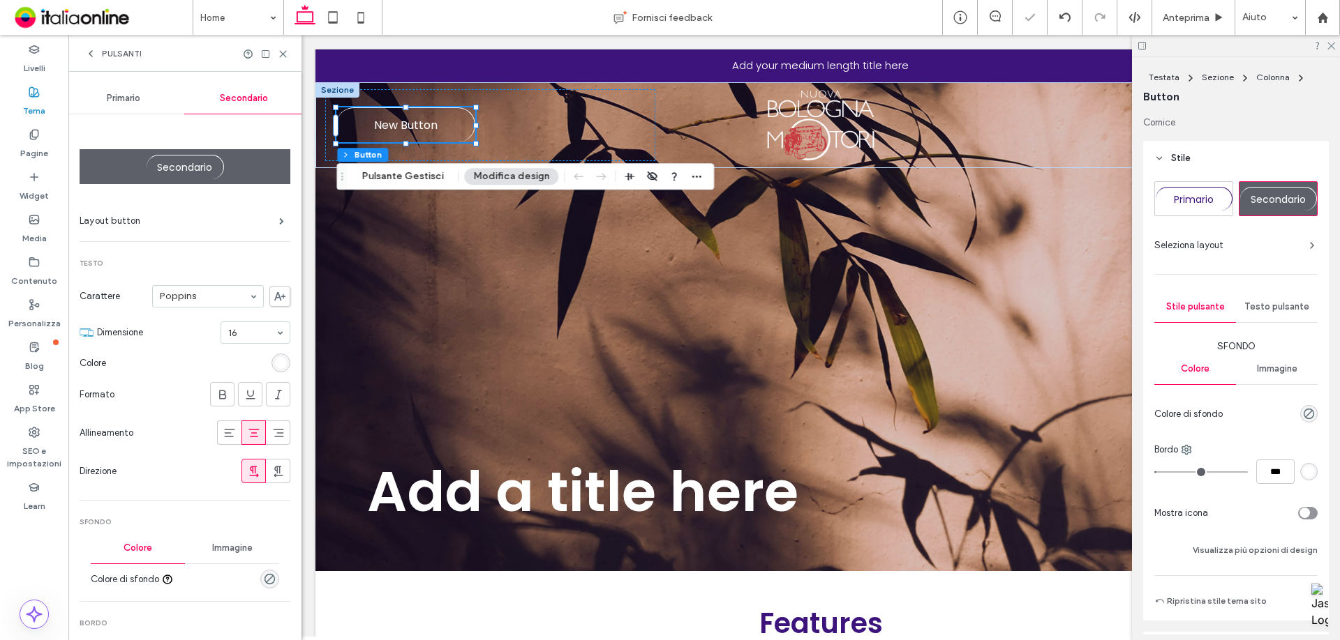
click at [117, 100] on span "Primario" at bounding box center [123, 98] width 33 height 11
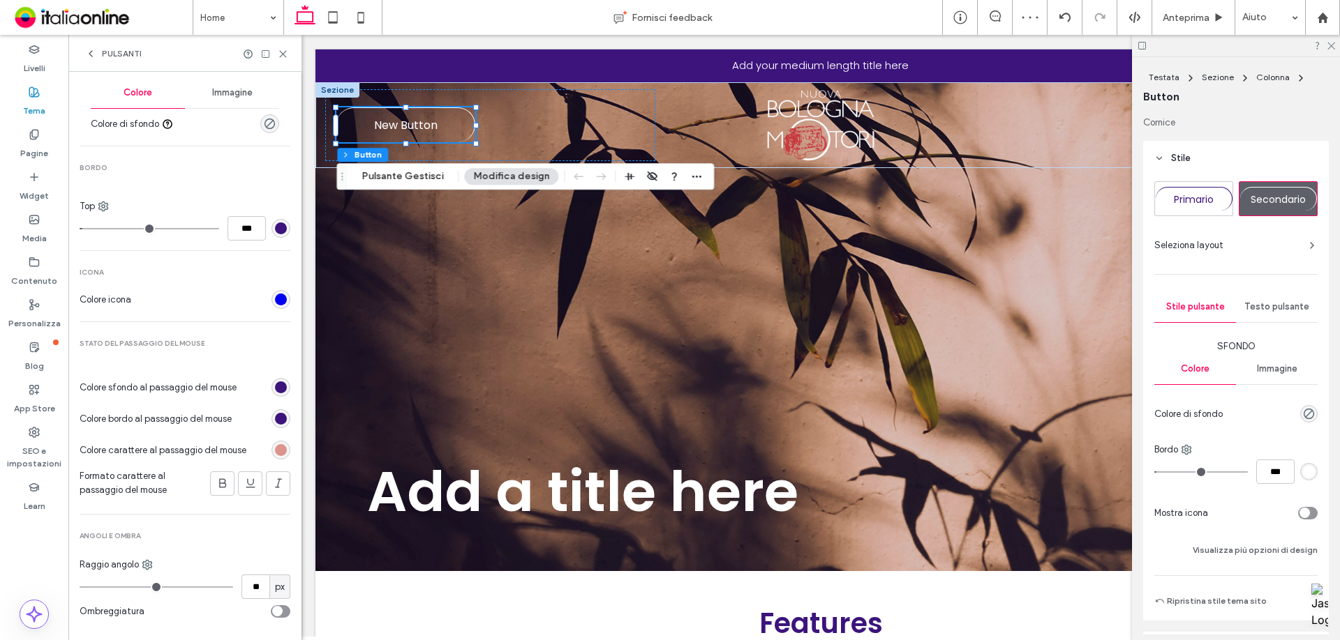
scroll to position [474, 0]
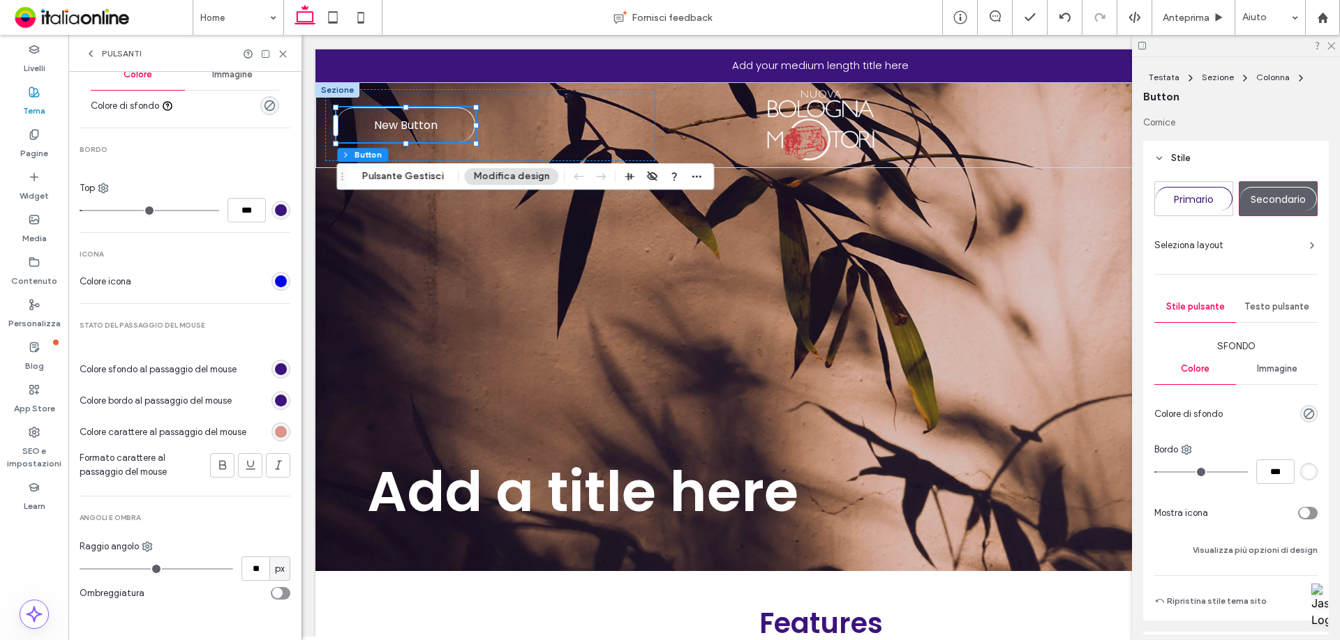
click at [276, 373] on div "rgb(60, 20, 124)" at bounding box center [281, 369] width 12 height 12
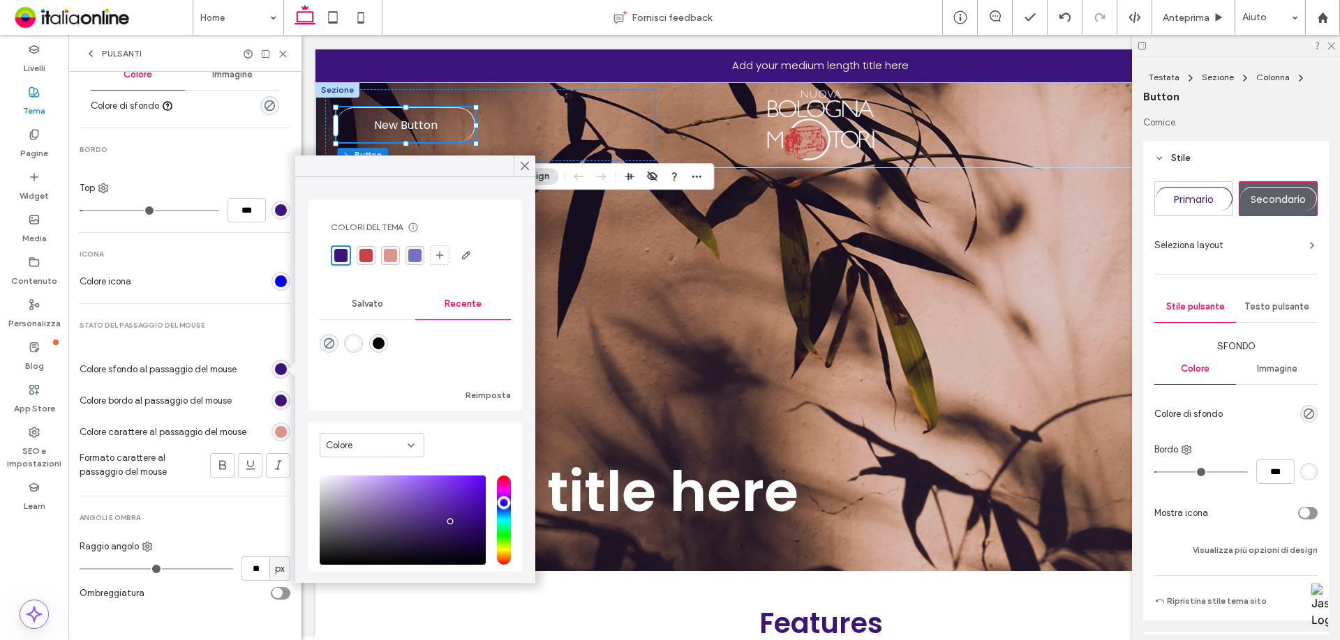
click at [330, 352] on div "rgba(0, 0, 0, 0)" at bounding box center [329, 343] width 19 height 19
type input "*******"
type input "*"
type input "**"
click at [275, 432] on div "rgb(220, 148, 140)" at bounding box center [281, 432] width 12 height 12
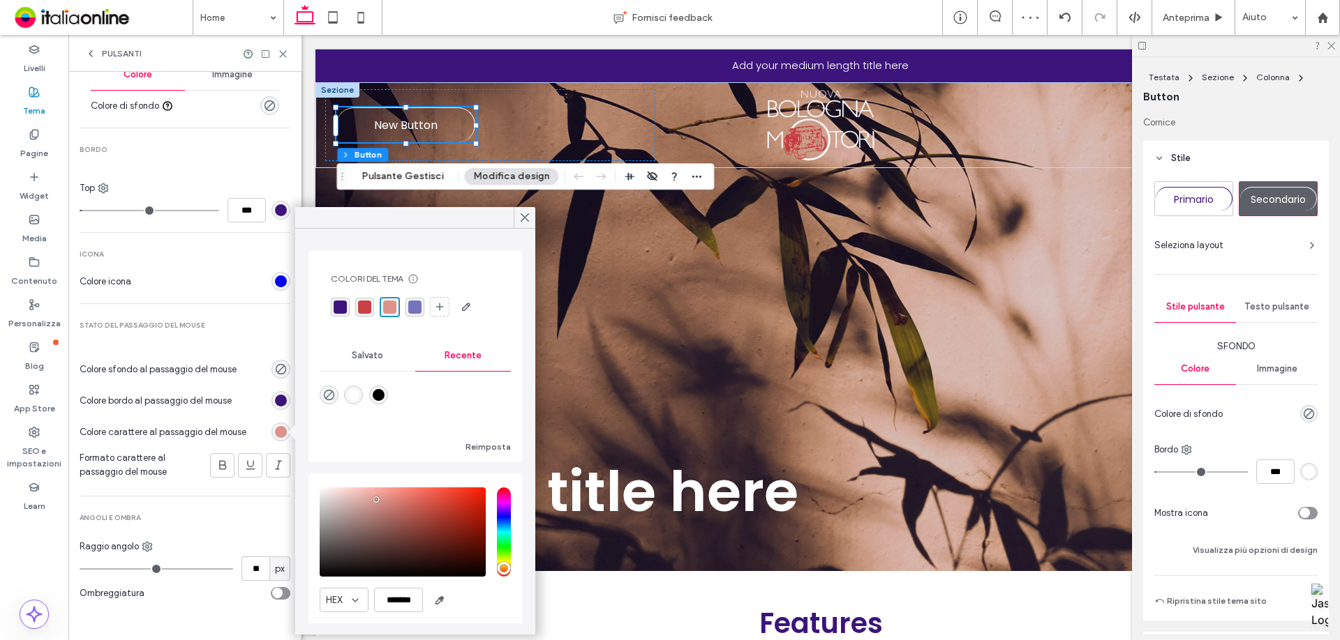
click at [351, 309] on div at bounding box center [415, 307] width 169 height 22
click at [343, 303] on div "rgba(60,20,124,1)" at bounding box center [339, 307] width 13 height 13
drag, startPoint x: 213, startPoint y: 470, endPoint x: 216, endPoint y: 479, distance: 9.1
click at [216, 470] on icon at bounding box center [223, 465] width 14 height 14
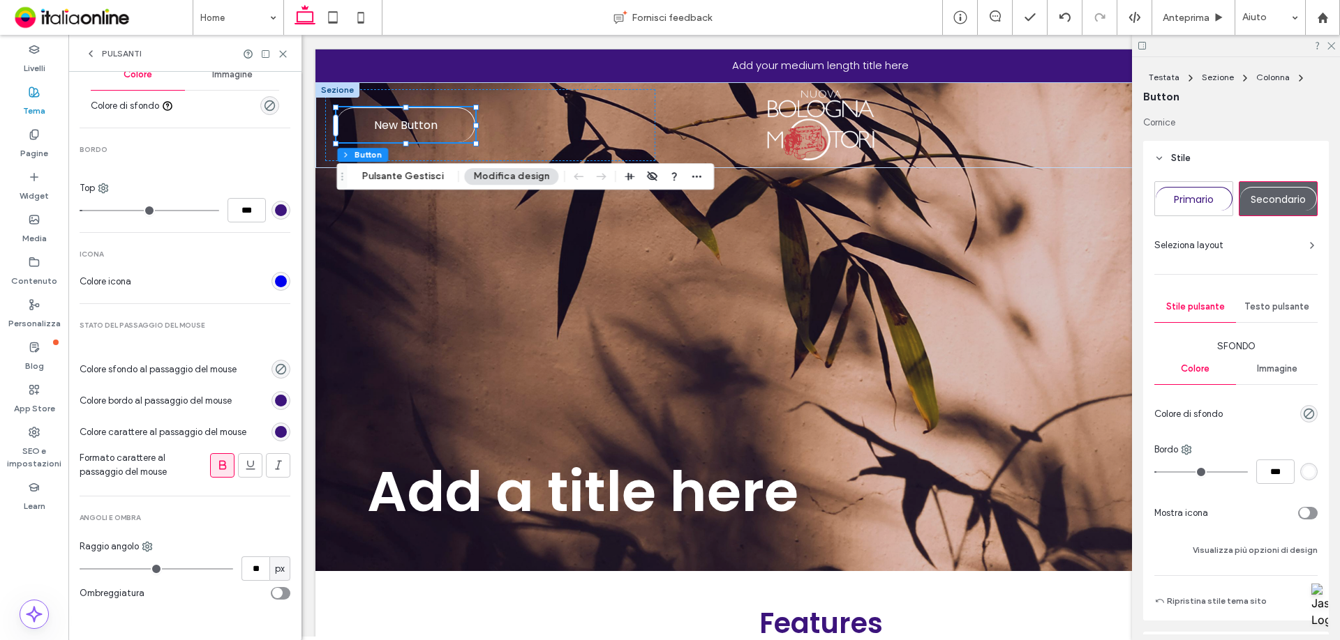
click at [276, 438] on div "rgb(60, 20, 124)" at bounding box center [280, 432] width 19 height 19
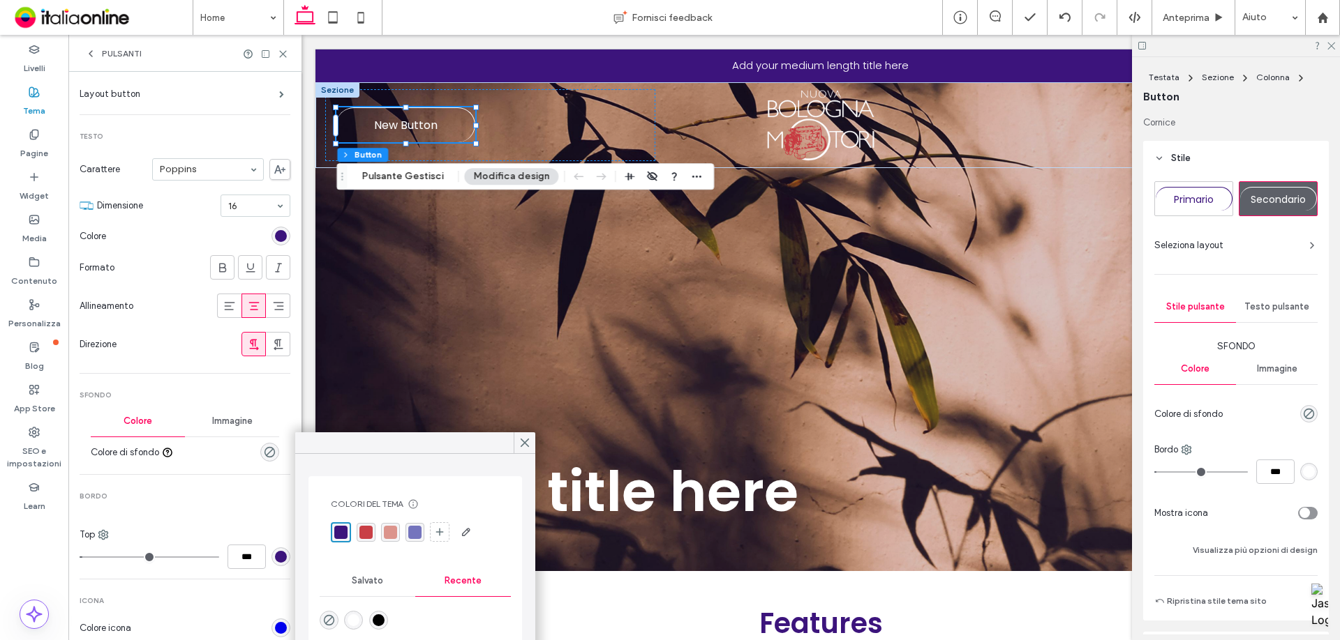
scroll to position [0, 0]
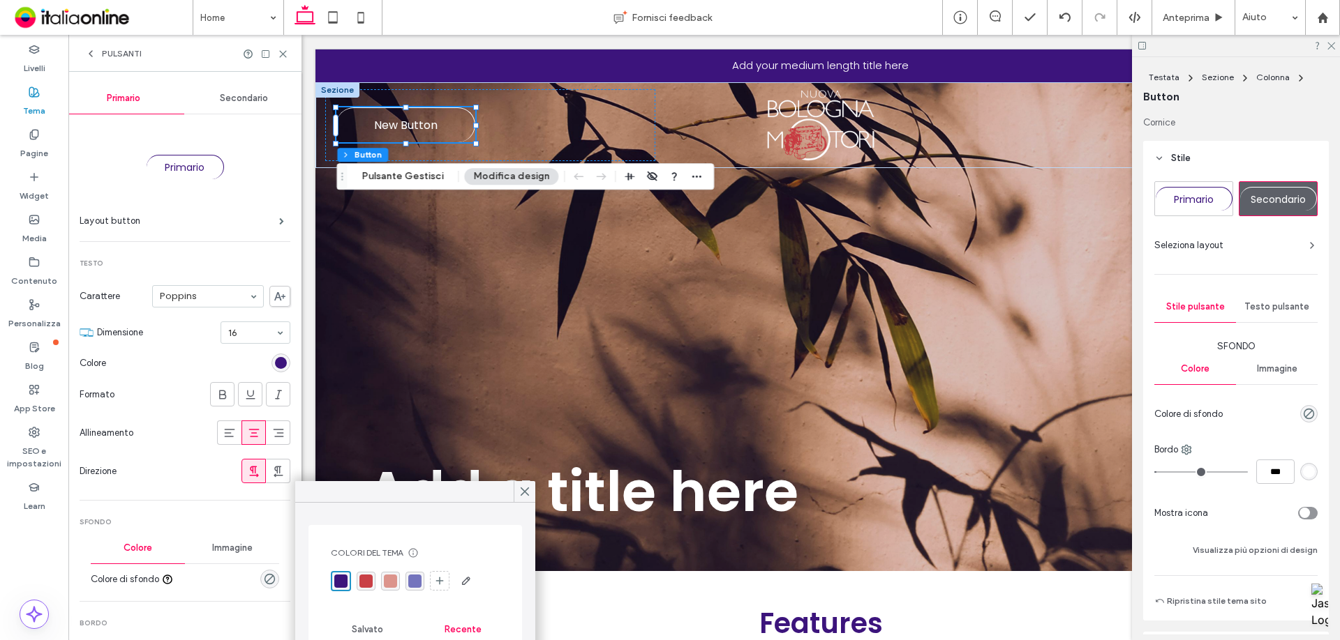
click at [233, 108] on div "Secondario" at bounding box center [244, 98] width 121 height 31
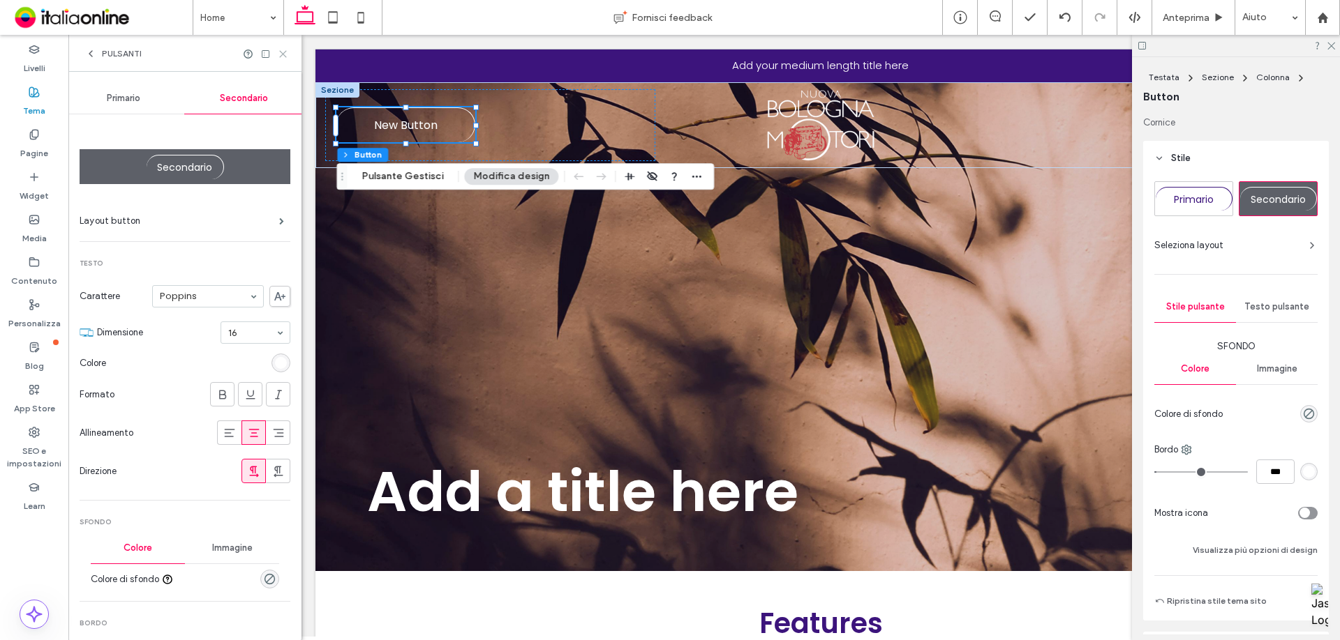
click at [281, 54] on icon at bounding box center [283, 54] width 10 height 10
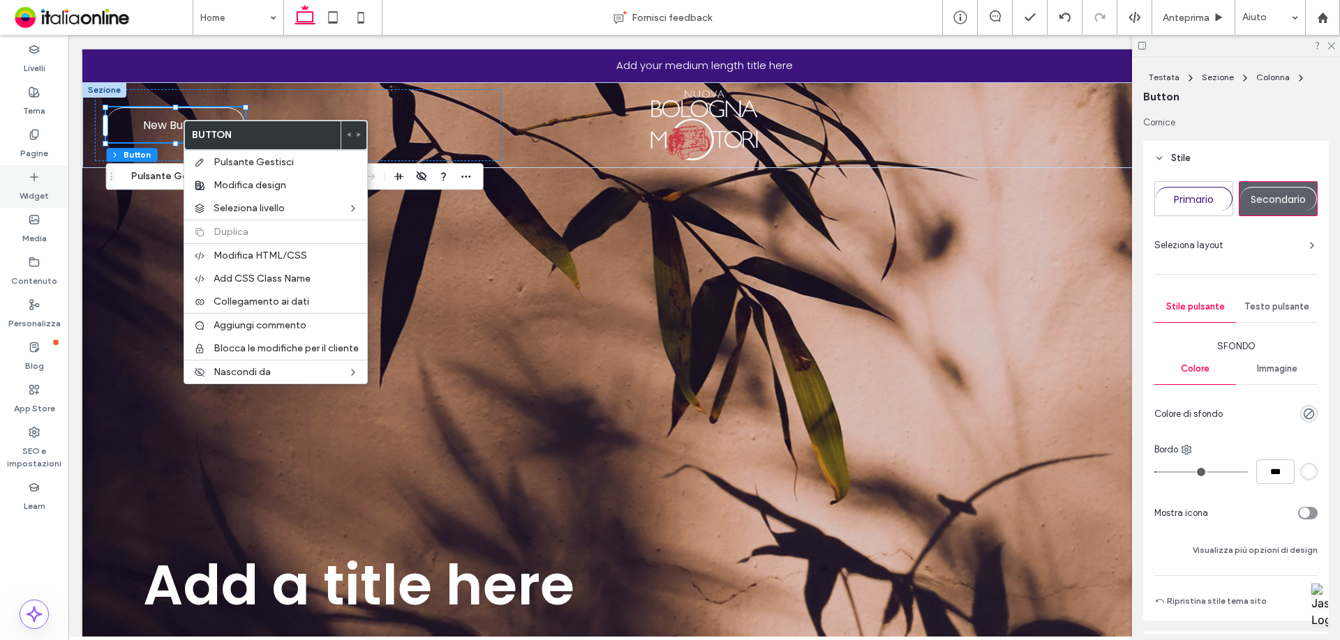
drag, startPoint x: 43, startPoint y: 170, endPoint x: 64, endPoint y: 99, distance: 74.2
click at [43, 170] on div "Widget" at bounding box center [34, 186] width 68 height 43
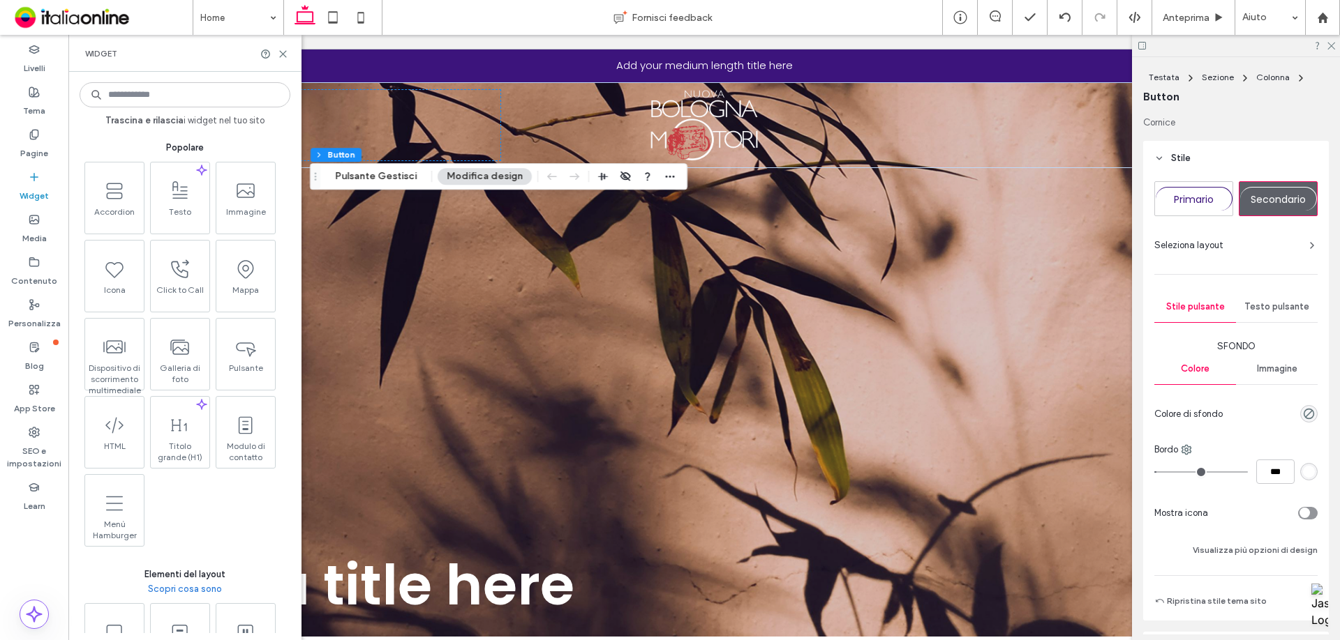
click at [175, 86] on input at bounding box center [185, 94] width 211 height 25
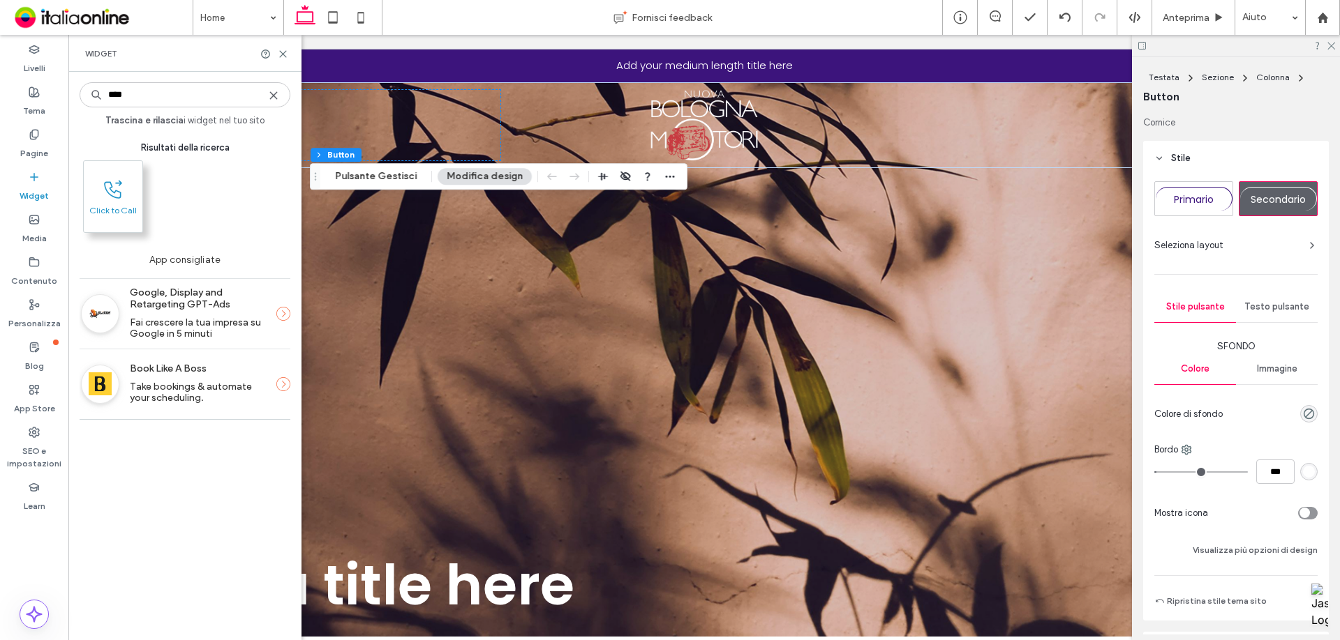
type input "****"
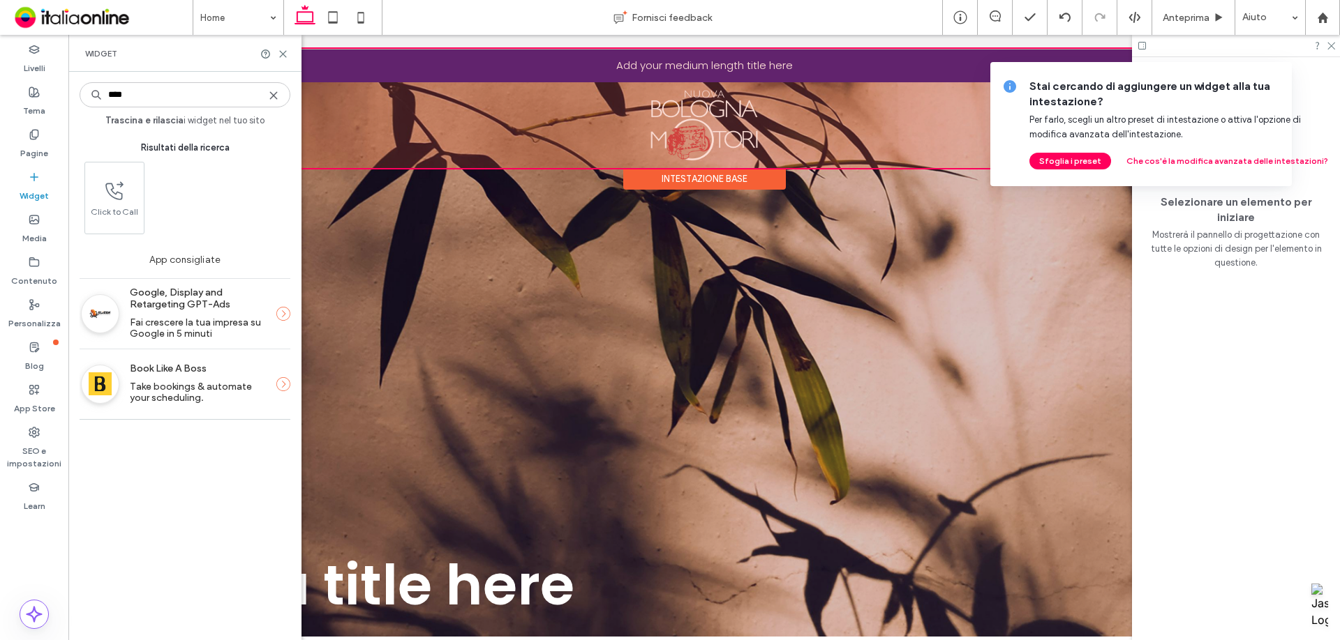
click at [338, 109] on div at bounding box center [703, 108] width 1243 height 119
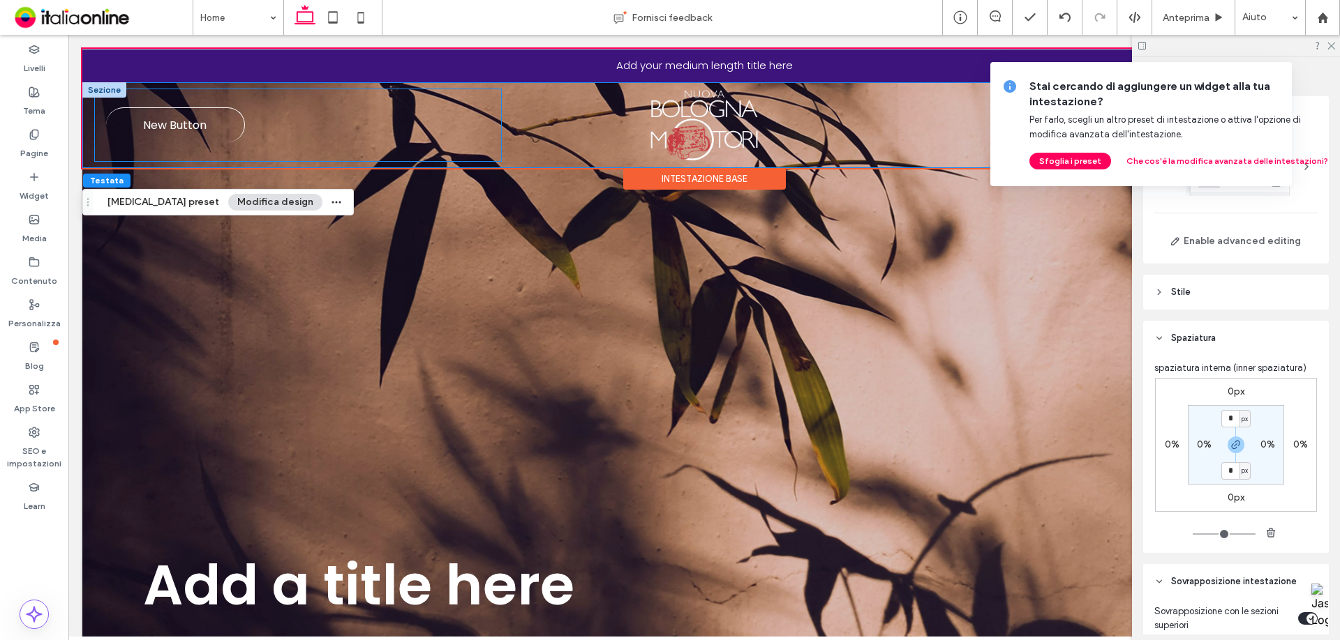
click at [291, 136] on div "New Button" at bounding box center [298, 125] width 406 height 72
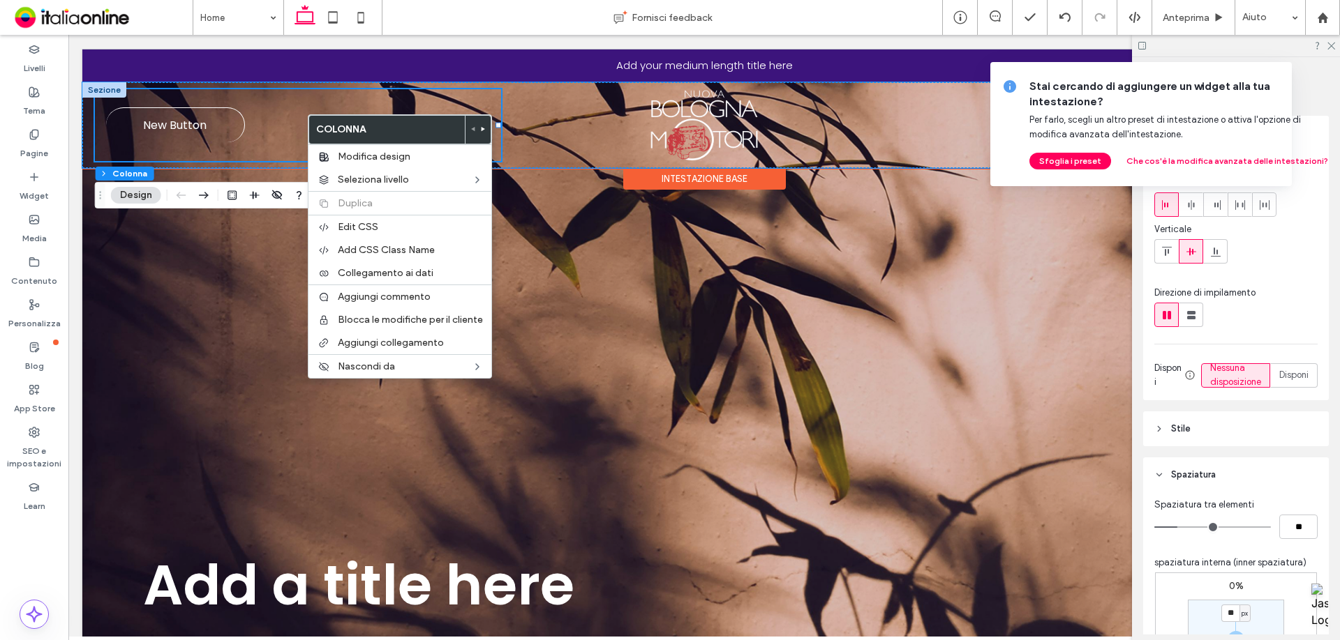
drag, startPoint x: 284, startPoint y: 126, endPoint x: 294, endPoint y: 133, distance: 12.0
click at [284, 126] on div "New Button" at bounding box center [298, 125] width 406 height 72
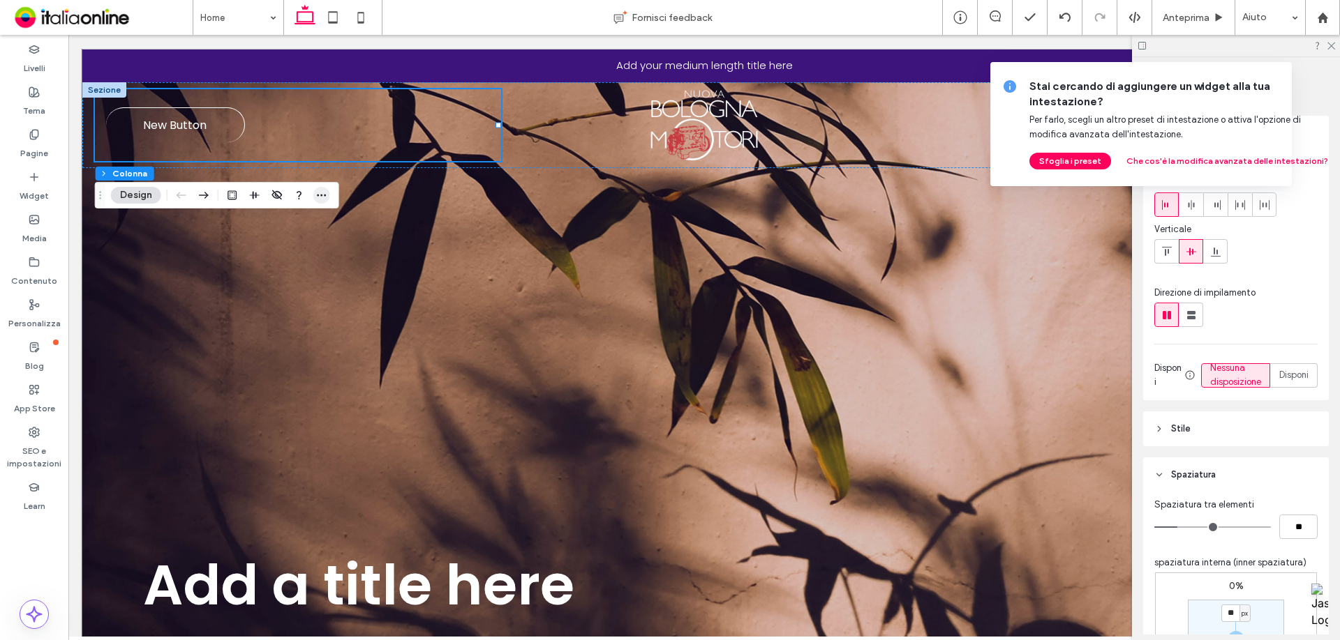
click at [320, 190] on icon "button" at bounding box center [321, 195] width 11 height 11
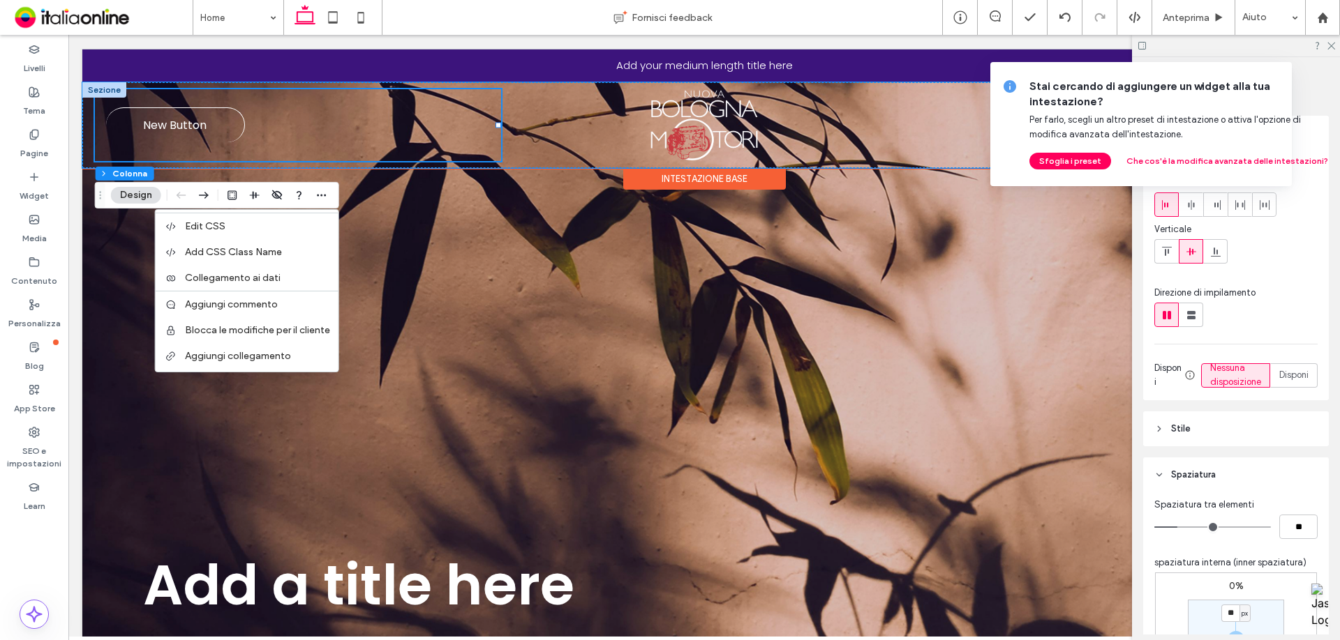
click at [326, 105] on div "New Button" at bounding box center [298, 125] width 406 height 72
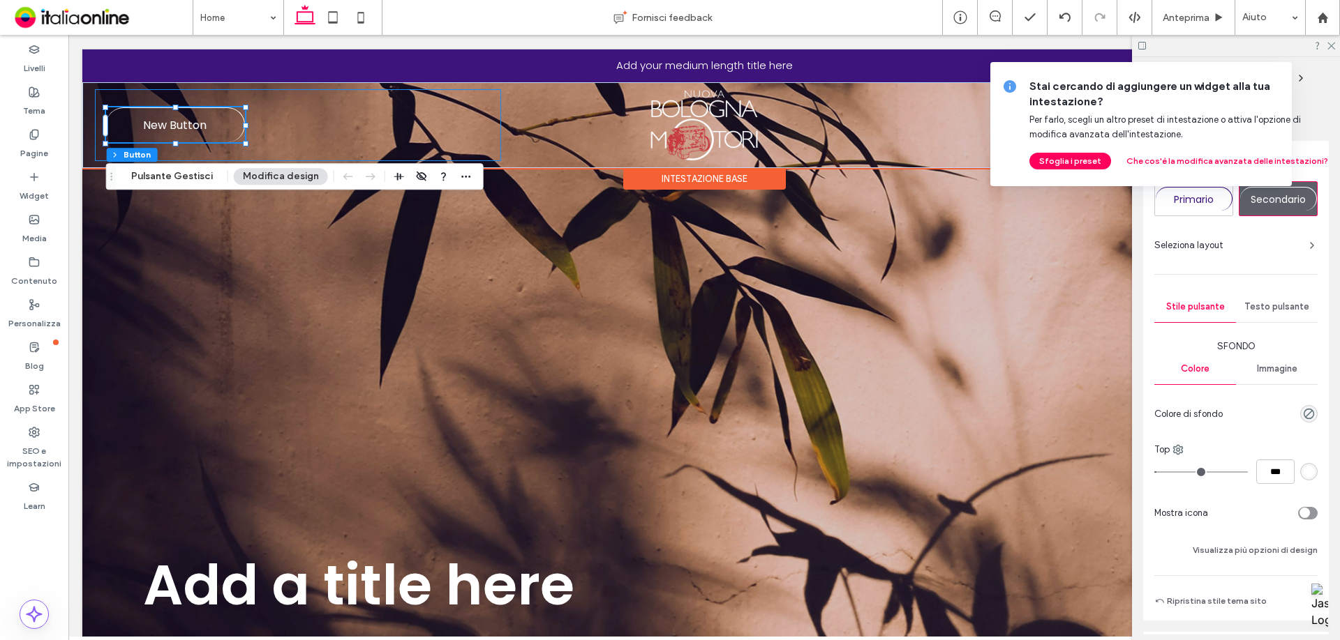
click at [295, 105] on div "New Button" at bounding box center [298, 125] width 406 height 72
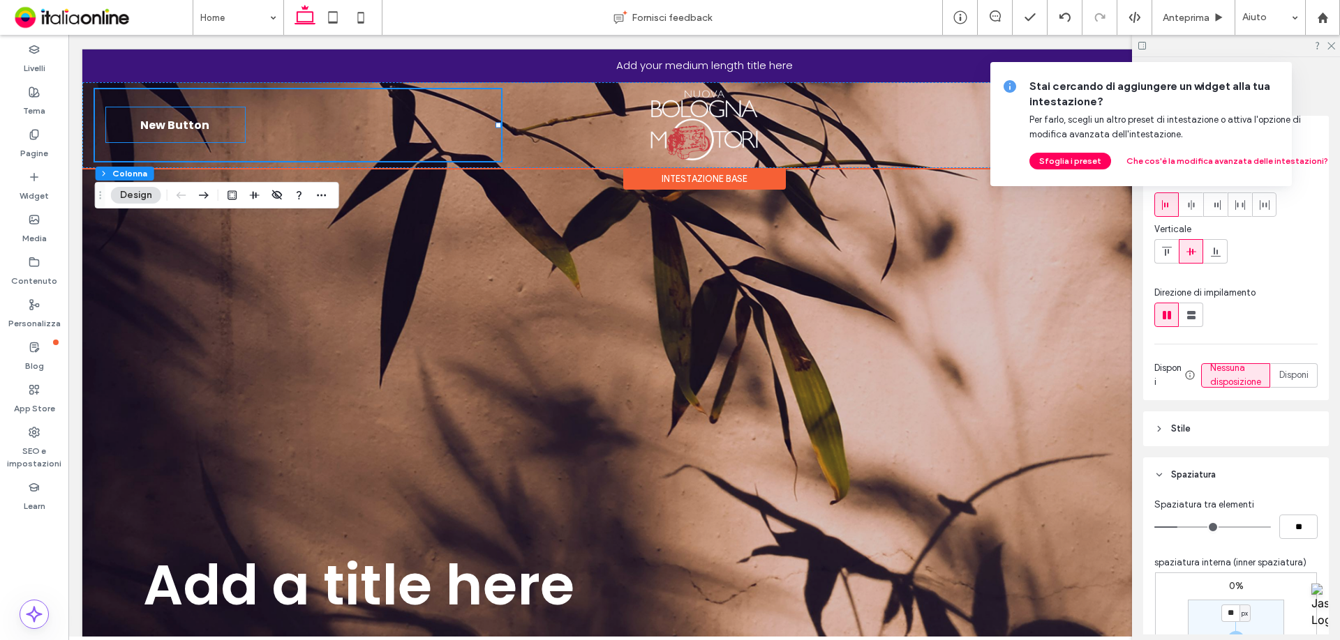
click at [220, 117] on link "New Button" at bounding box center [175, 124] width 139 height 35
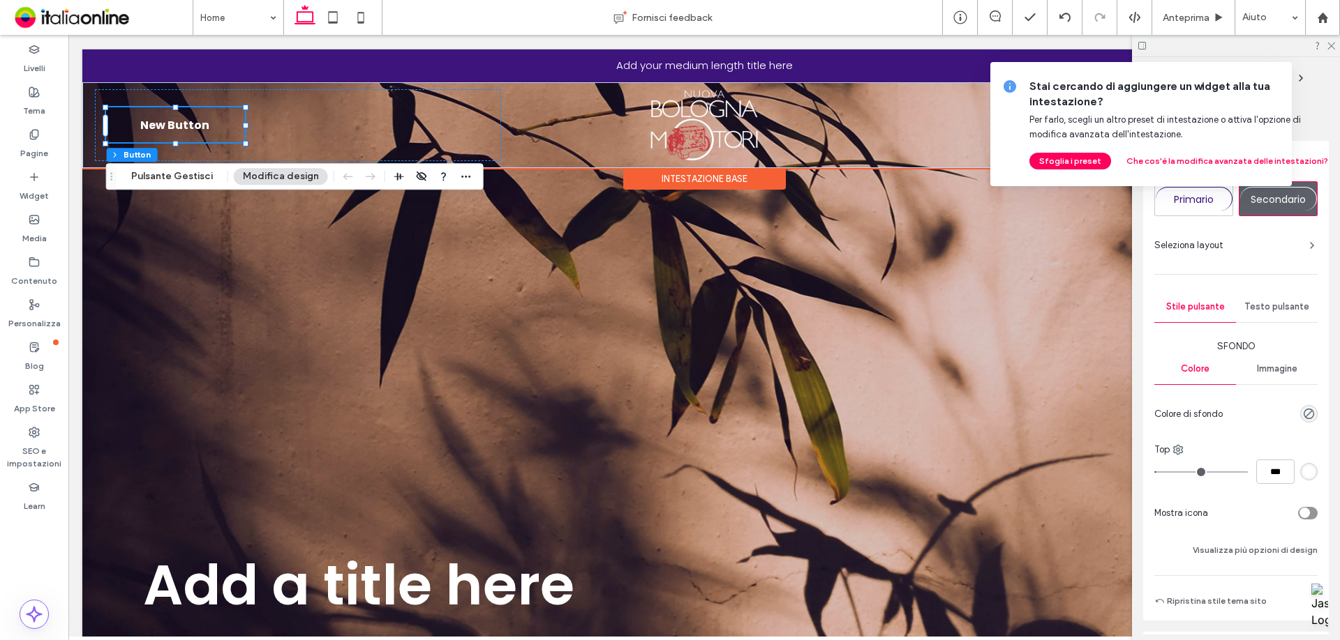
click at [208, 133] on link "New Button" at bounding box center [175, 124] width 139 height 35
click at [164, 126] on span "New Button" at bounding box center [174, 125] width 69 height 17
click at [460, 181] on icon "button" at bounding box center [465, 176] width 11 height 11
click at [1254, 253] on div "Seleziona layout" at bounding box center [1235, 245] width 163 height 24
click at [1305, 80] on span "Stai cercando di aggiungere un widget alla tua intestazione?" at bounding box center [1183, 94] width 308 height 31
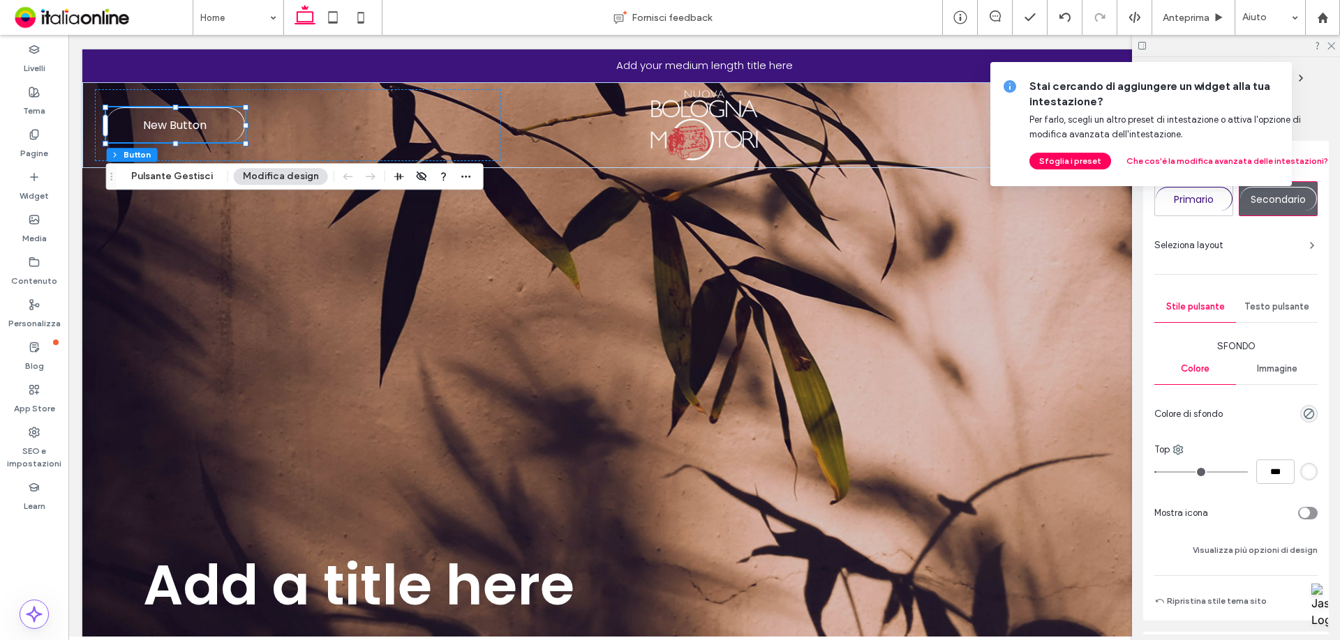
click at [1298, 133] on div "Stai cercando di aggiungere un widget alla tua intestazione? Per farlo, scegli …" at bounding box center [1183, 124] width 308 height 91
drag, startPoint x: 1338, startPoint y: 87, endPoint x: 1326, endPoint y: 106, distance: 22.6
click at [1339, 87] on icon at bounding box center [1354, 86] width 11 height 11
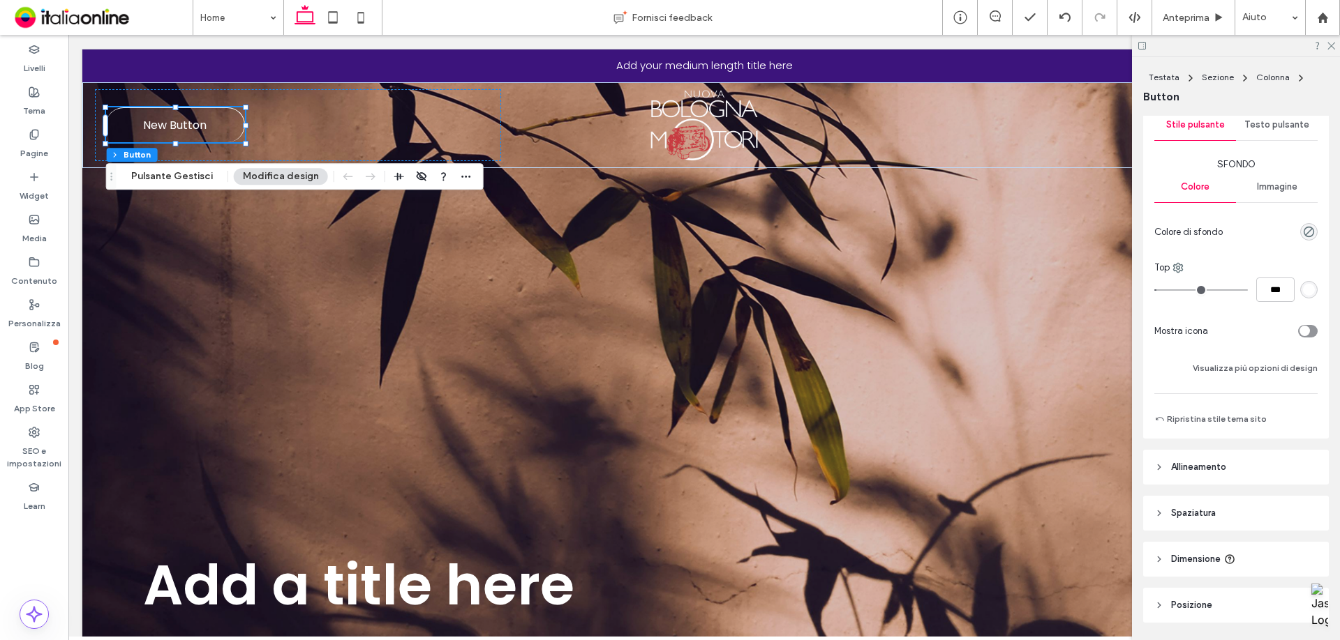
scroll to position [226, 0]
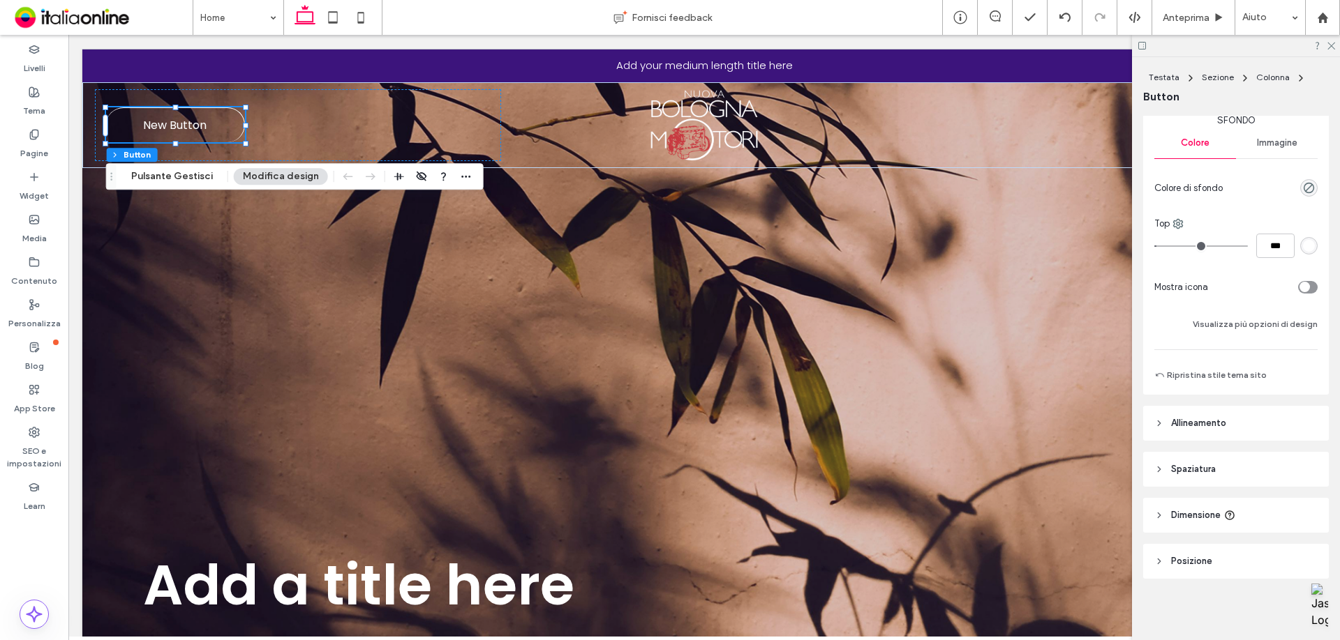
click at [1188, 438] on header "Allineamento" at bounding box center [1236, 423] width 186 height 35
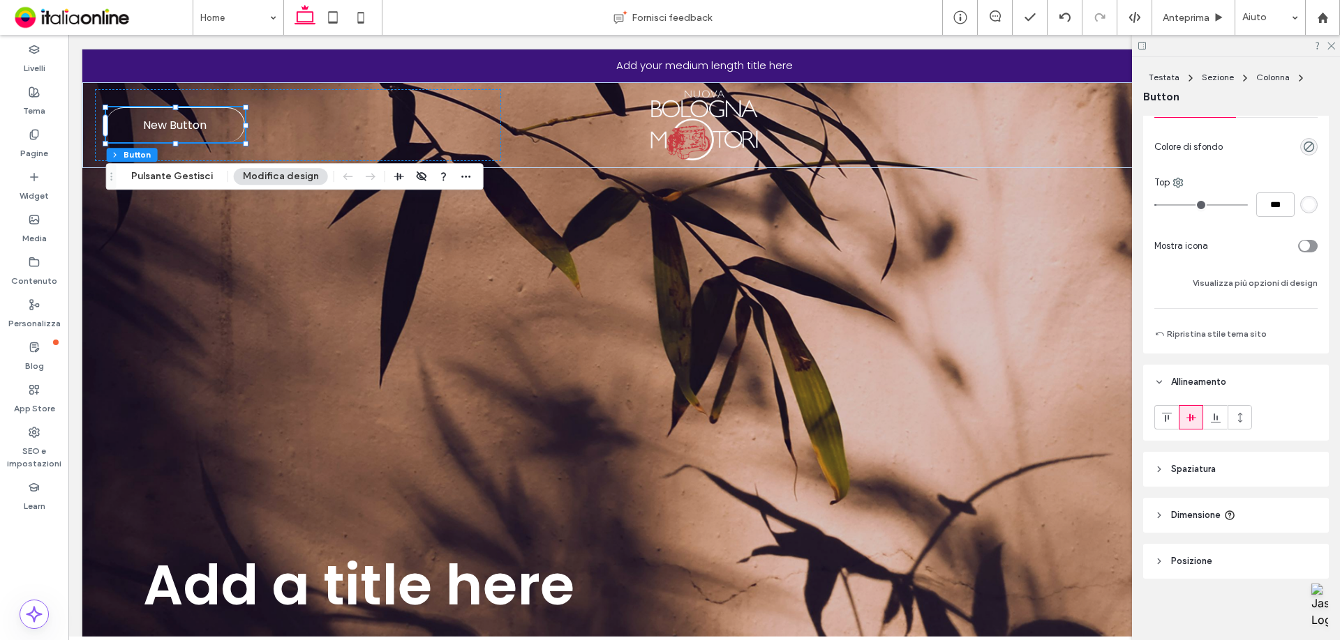
click at [1183, 456] on header "Spaziatura" at bounding box center [1236, 469] width 186 height 35
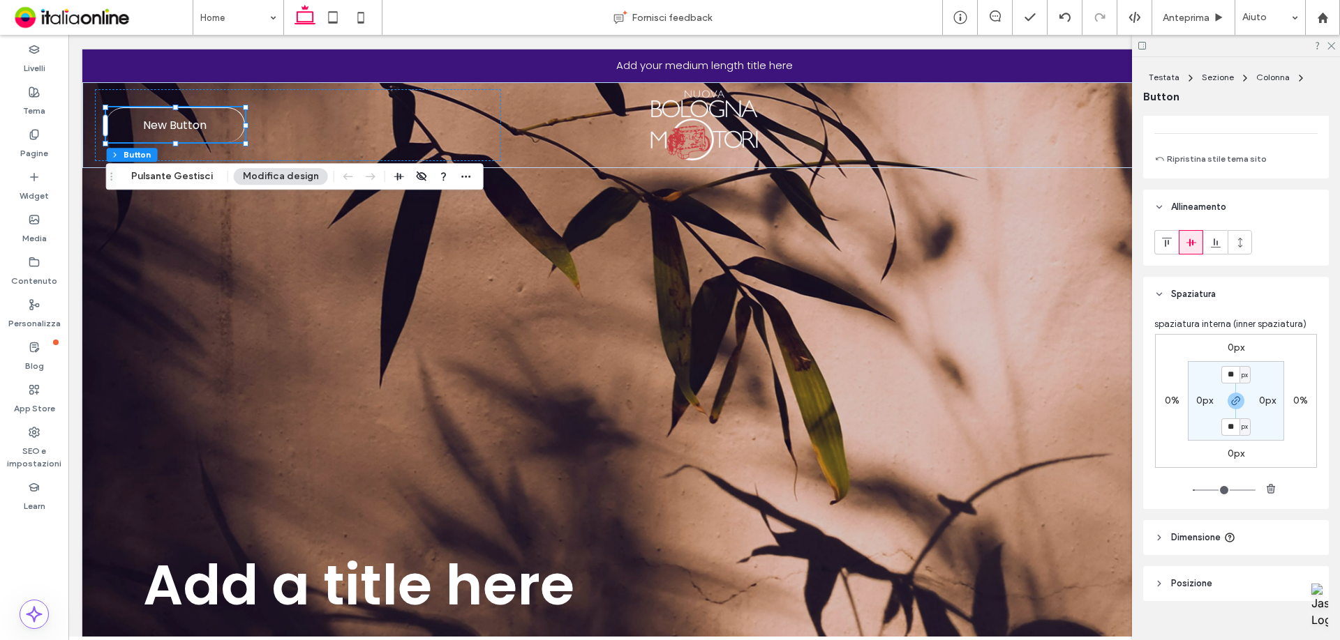
scroll to position [465, 0]
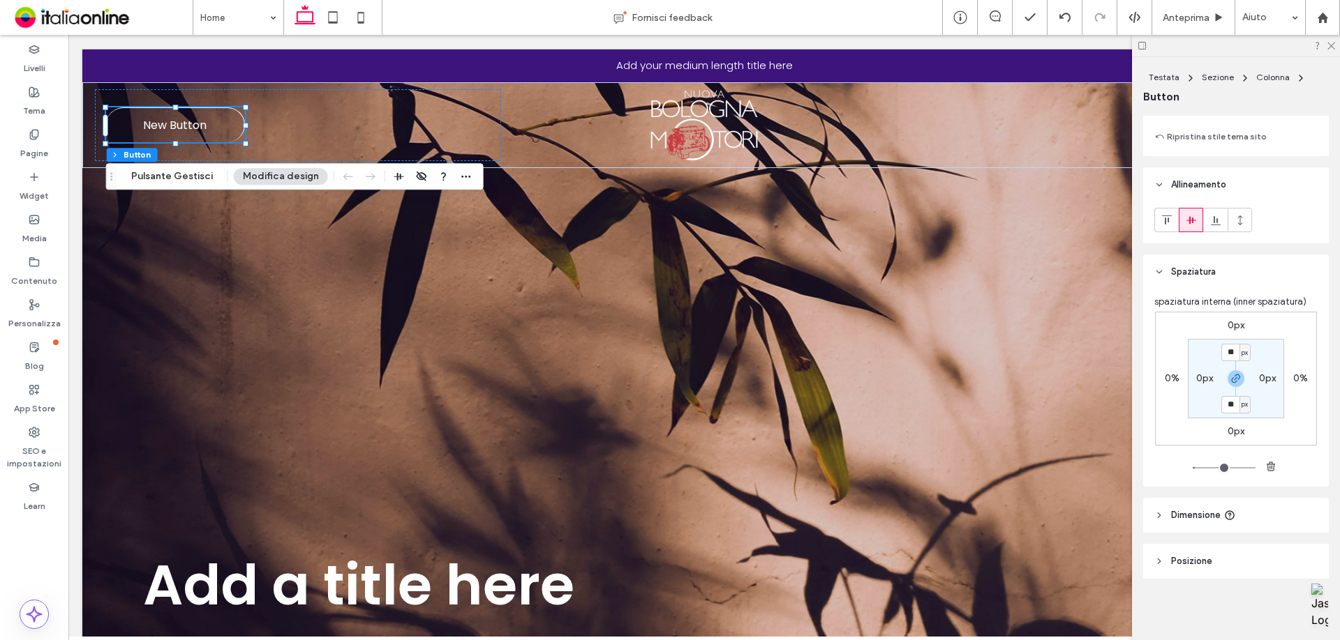
click at [1193, 499] on header "Dimensione" at bounding box center [1236, 515] width 186 height 35
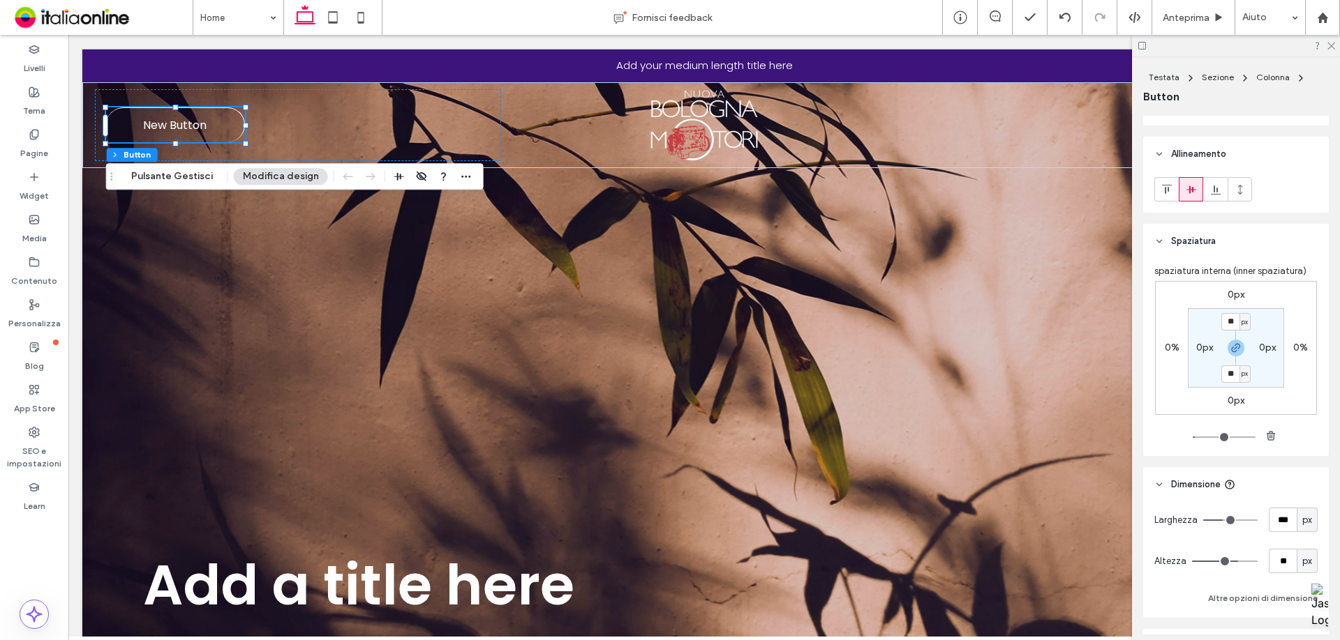
scroll to position [580, 0]
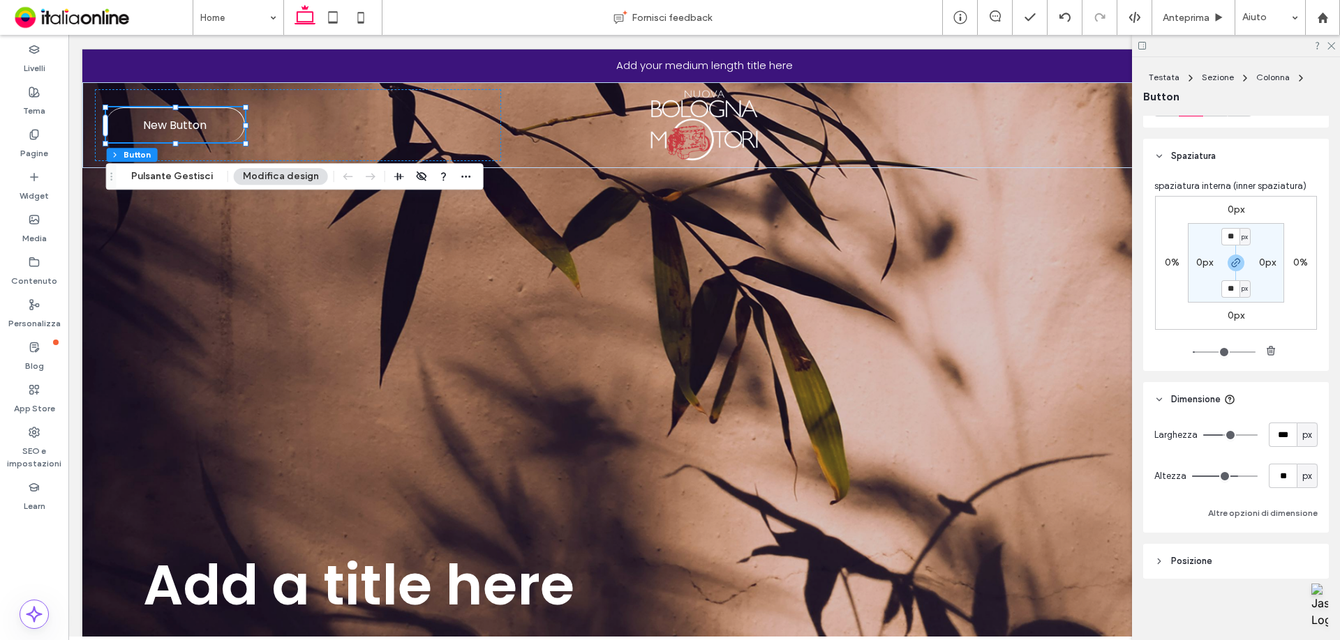
click at [1174, 549] on header "Posizione" at bounding box center [1236, 561] width 186 height 35
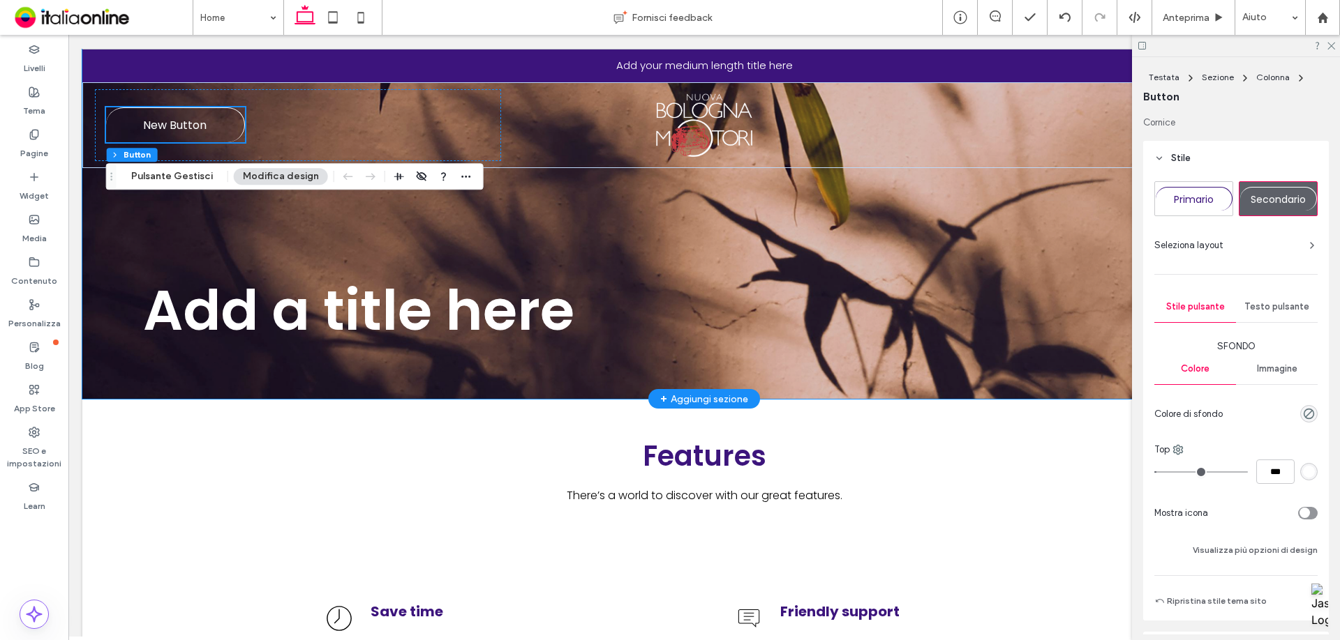
scroll to position [0, 0]
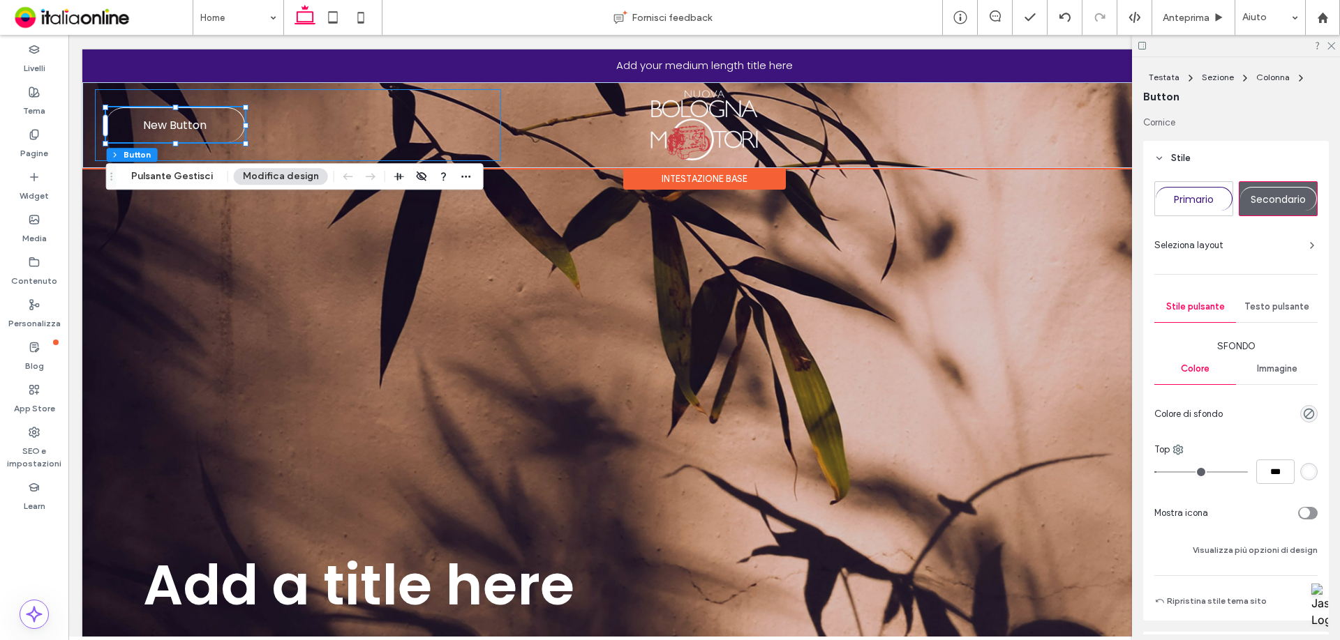
click at [368, 133] on div "New Button" at bounding box center [298, 125] width 406 height 72
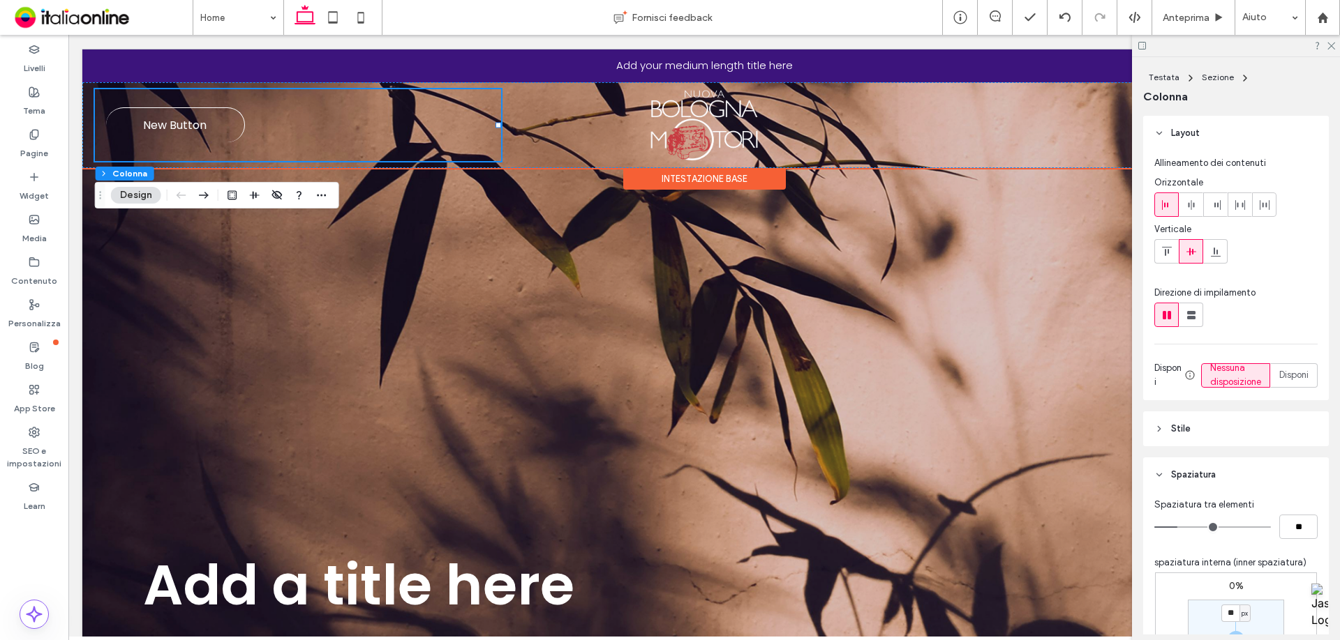
drag, startPoint x: 260, startPoint y: 234, endPoint x: 352, endPoint y: 121, distance: 145.7
click at [352, 121] on div "New Button" at bounding box center [298, 125] width 406 height 72
click at [230, 141] on link "New Button" at bounding box center [175, 124] width 139 height 35
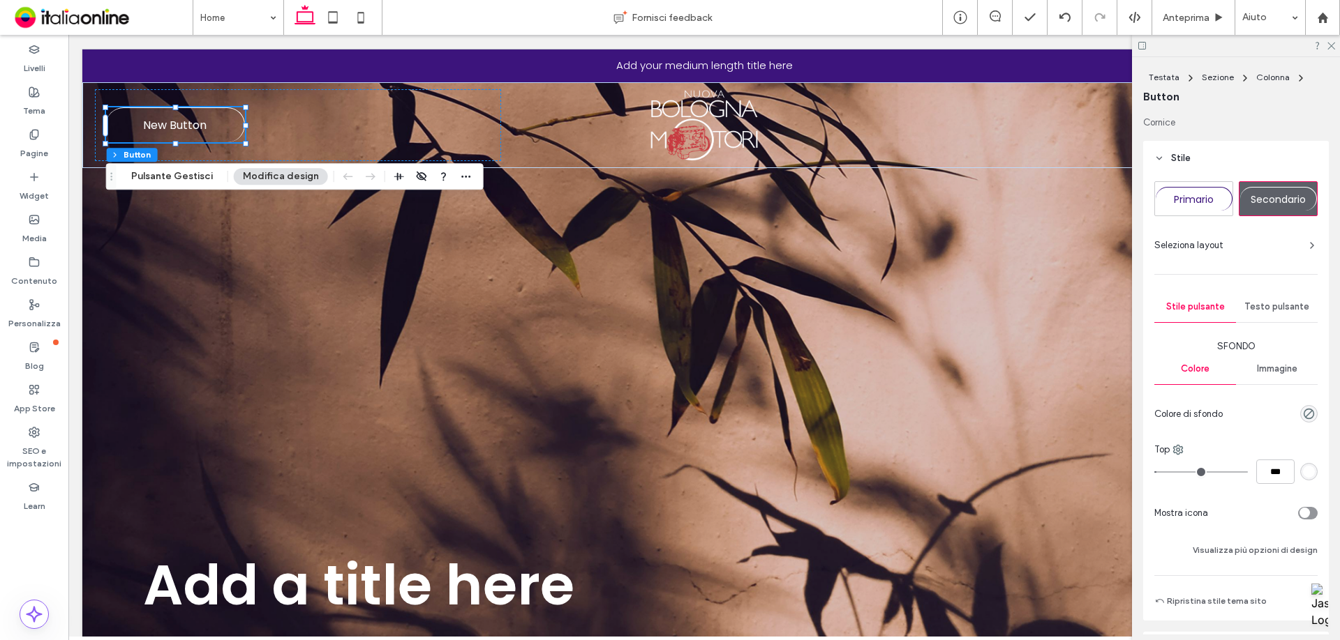
click at [288, 181] on button "Modifica design" at bounding box center [281, 176] width 94 height 17
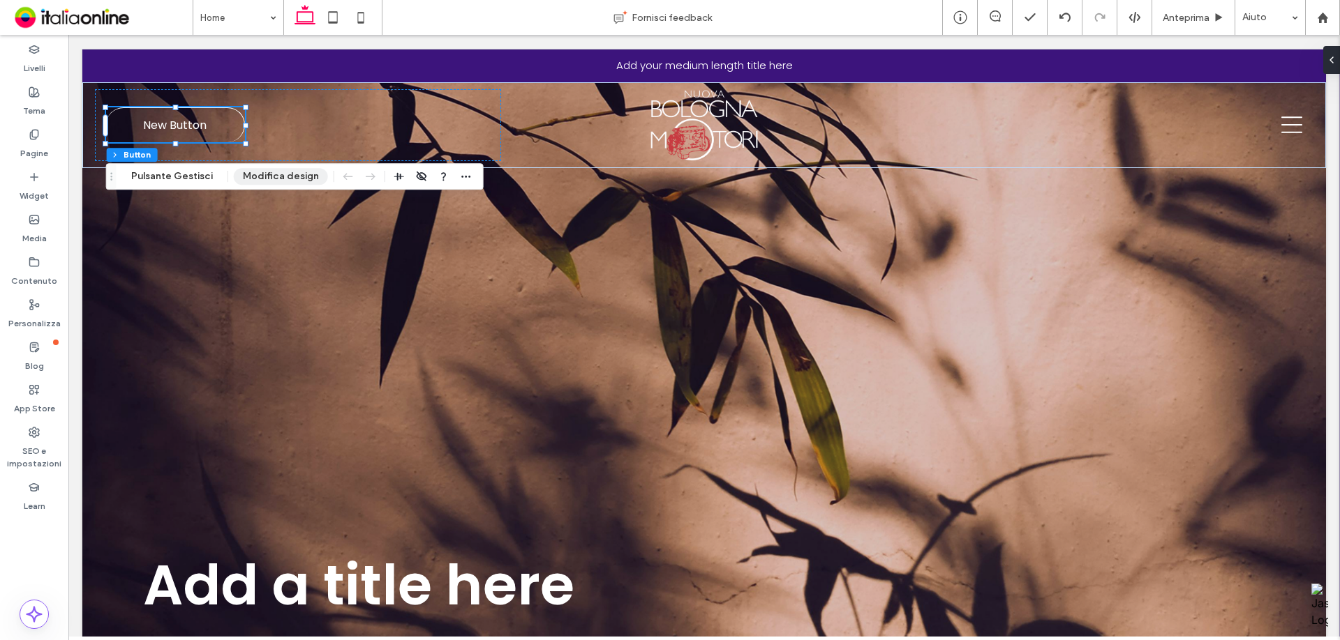
click at [250, 181] on button "Modifica design" at bounding box center [281, 176] width 94 height 17
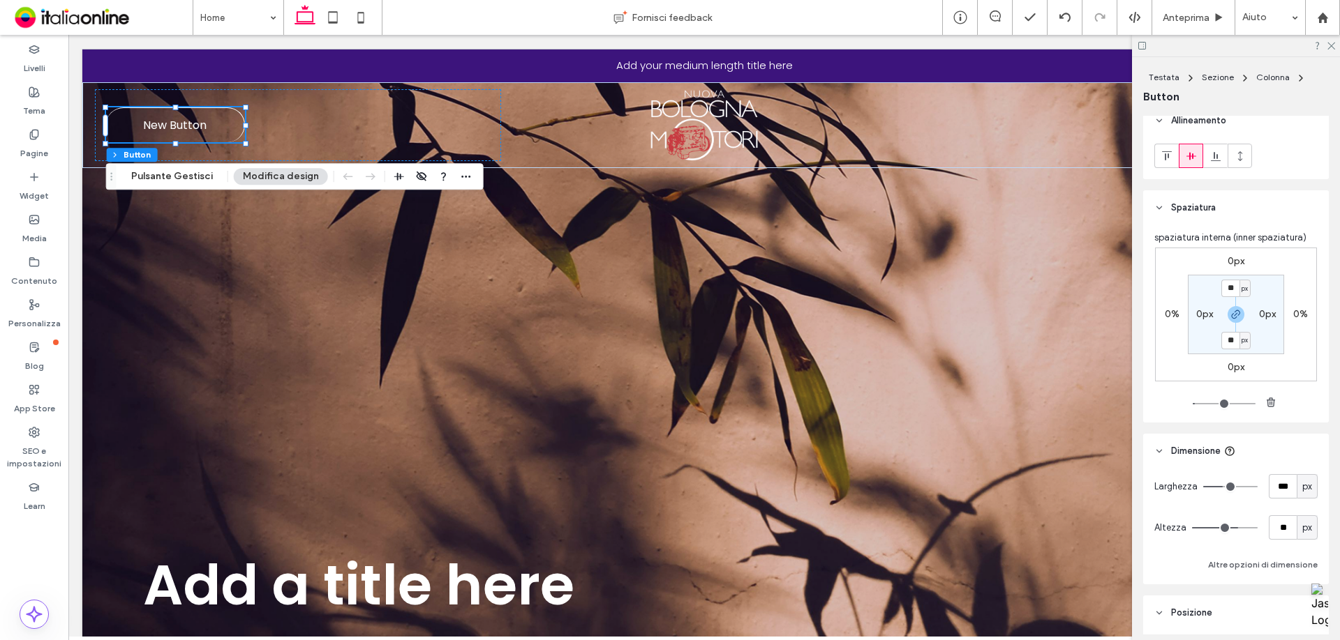
scroll to position [638, 0]
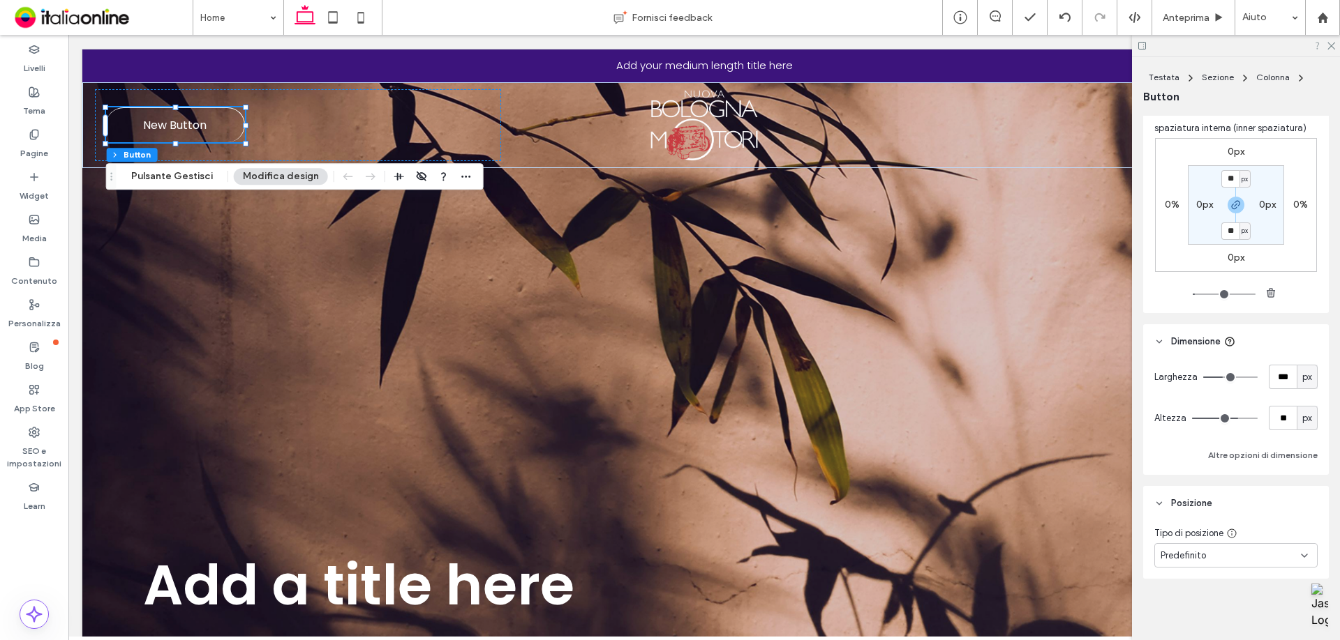
click at [1321, 43] on icon at bounding box center [1317, 45] width 10 height 10
click at [698, 177] on div "Intestazione base" at bounding box center [704, 179] width 163 height 22
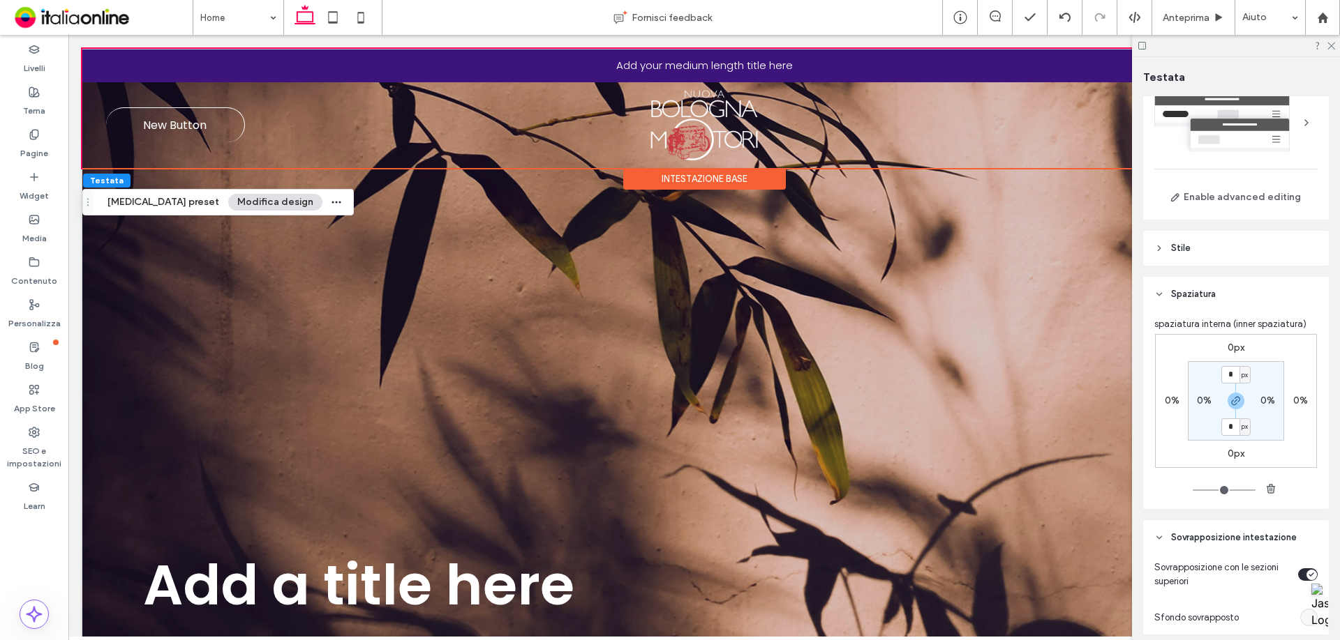
scroll to position [0, 0]
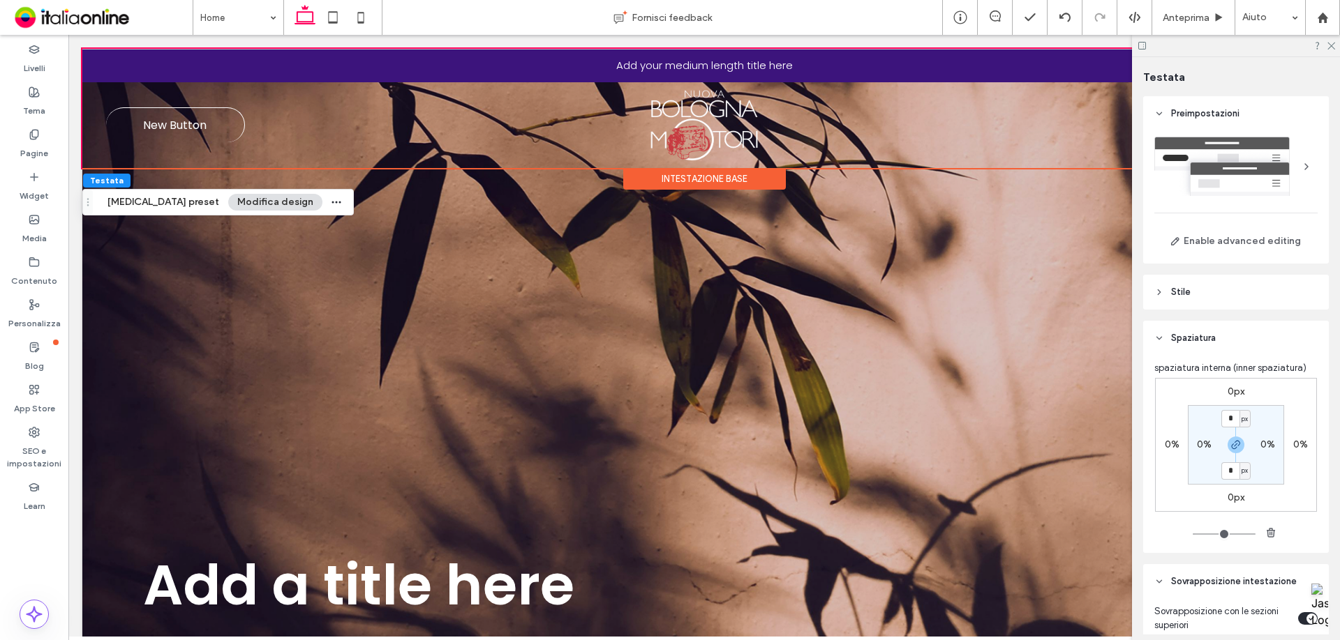
click at [1224, 294] on header "Stile" at bounding box center [1236, 292] width 186 height 35
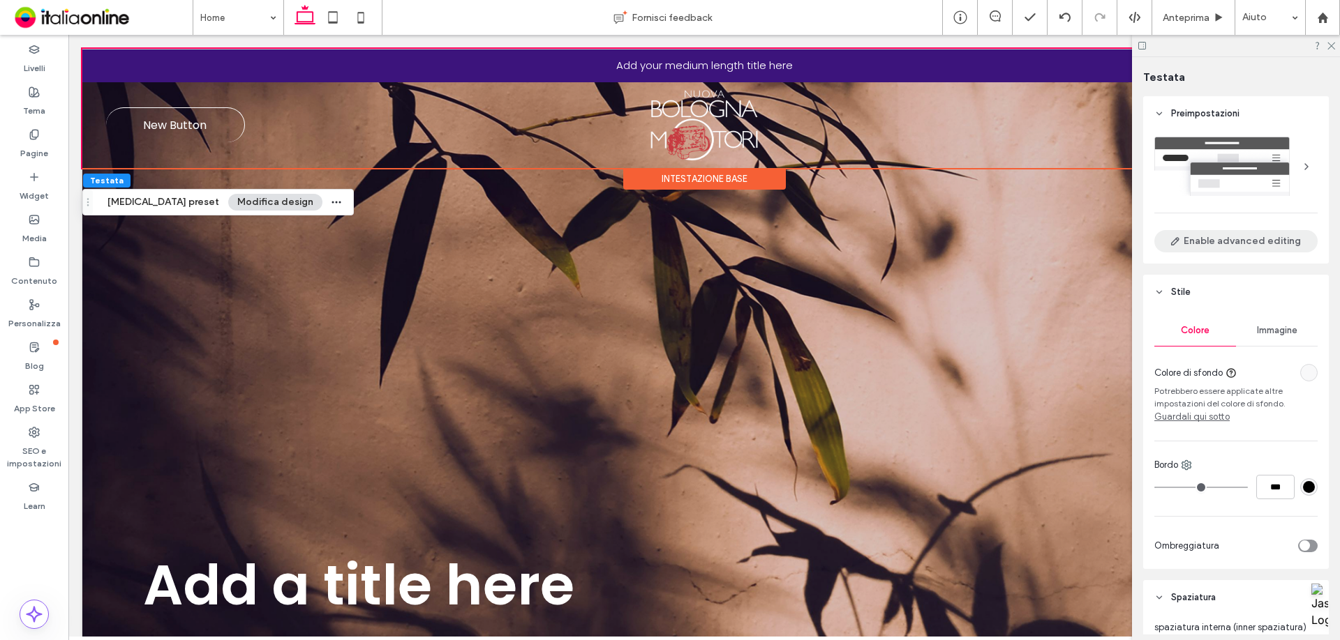
click at [1227, 243] on button "Enable advanced editing" at bounding box center [1235, 241] width 163 height 22
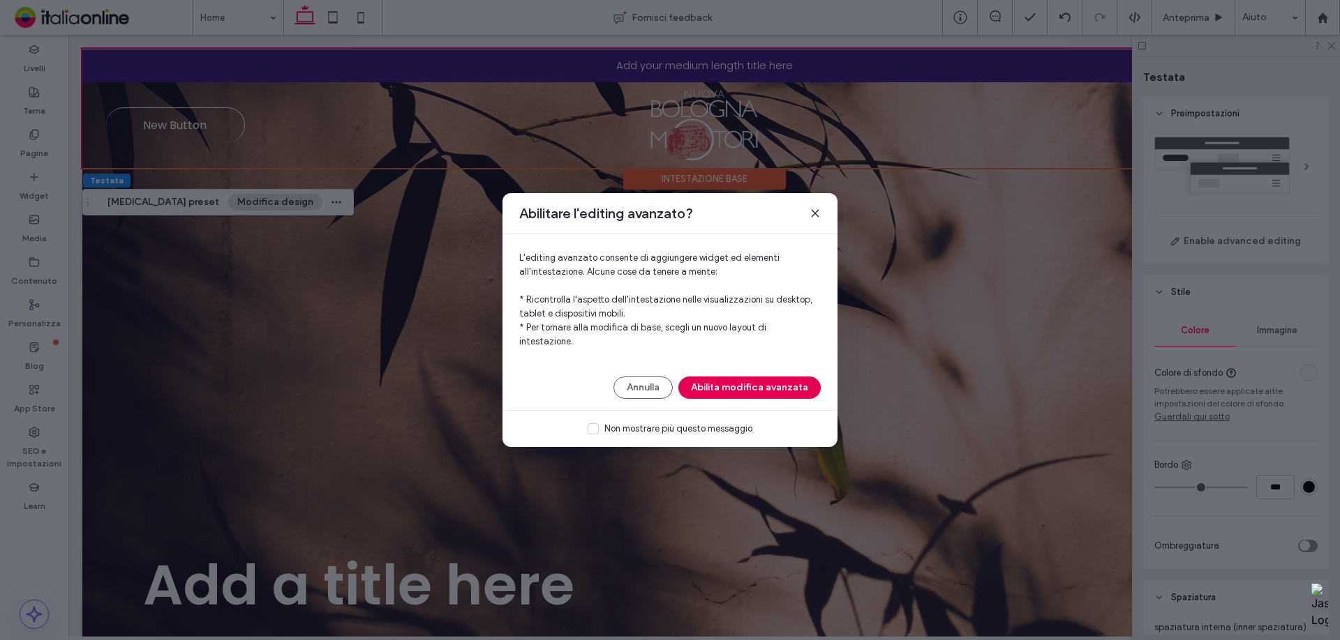
click at [749, 385] on button "Abilita modifica avanzata" at bounding box center [749, 388] width 142 height 22
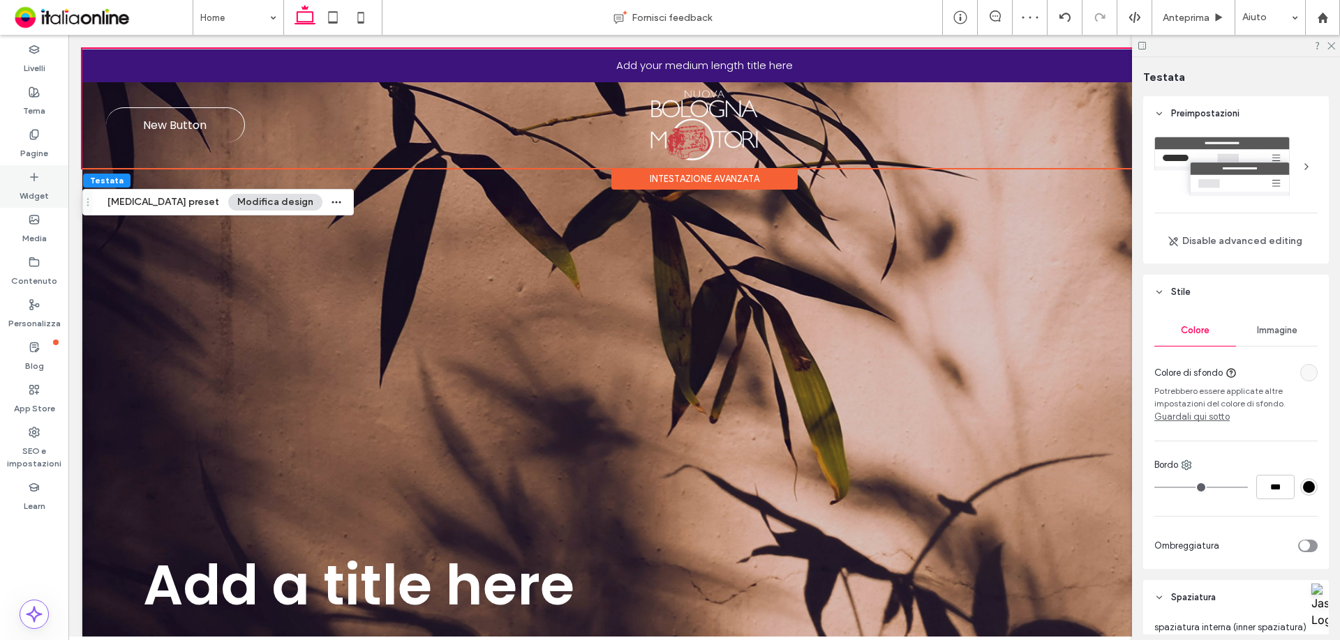
click at [43, 186] on label "Widget" at bounding box center [34, 193] width 29 height 20
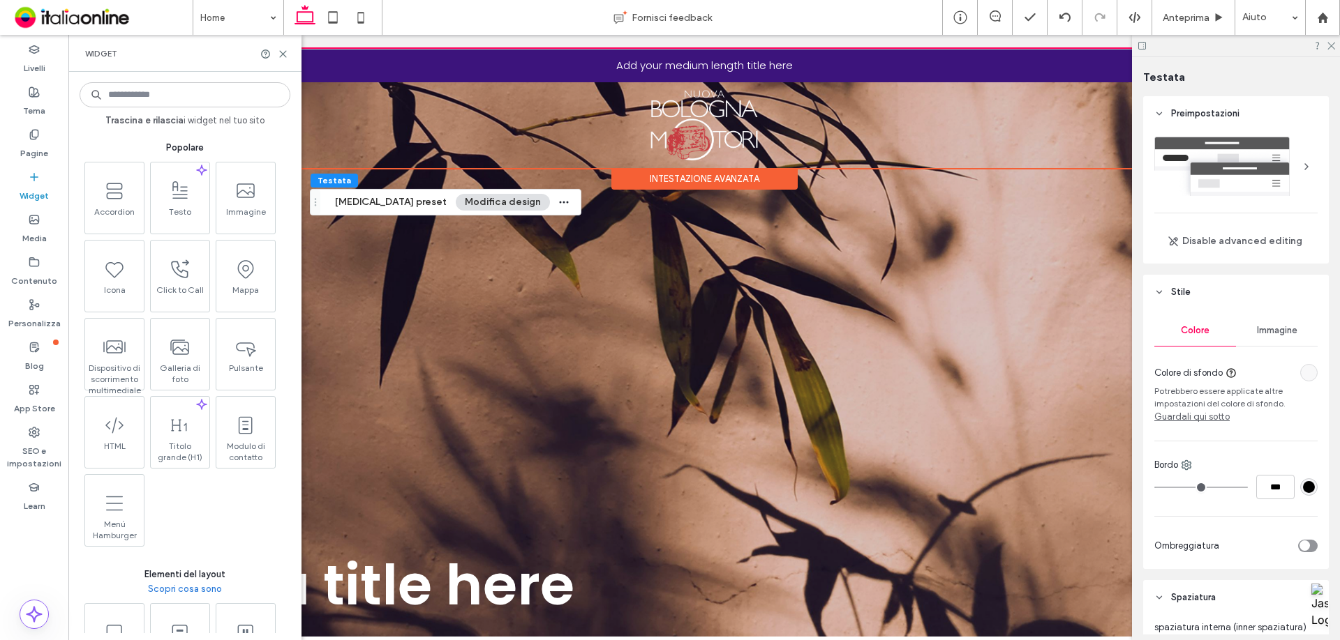
click at [125, 97] on input at bounding box center [185, 94] width 211 height 25
click at [285, 52] on use at bounding box center [283, 54] width 6 height 6
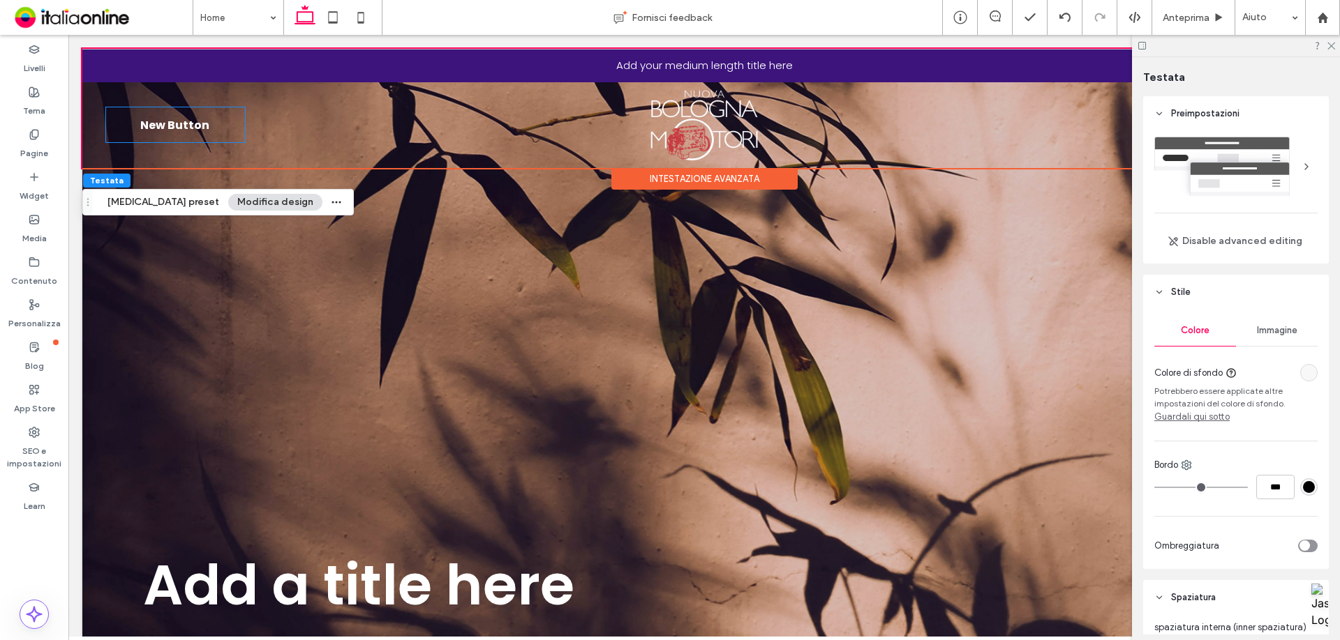
click at [209, 130] on link "New Button" at bounding box center [175, 124] width 139 height 35
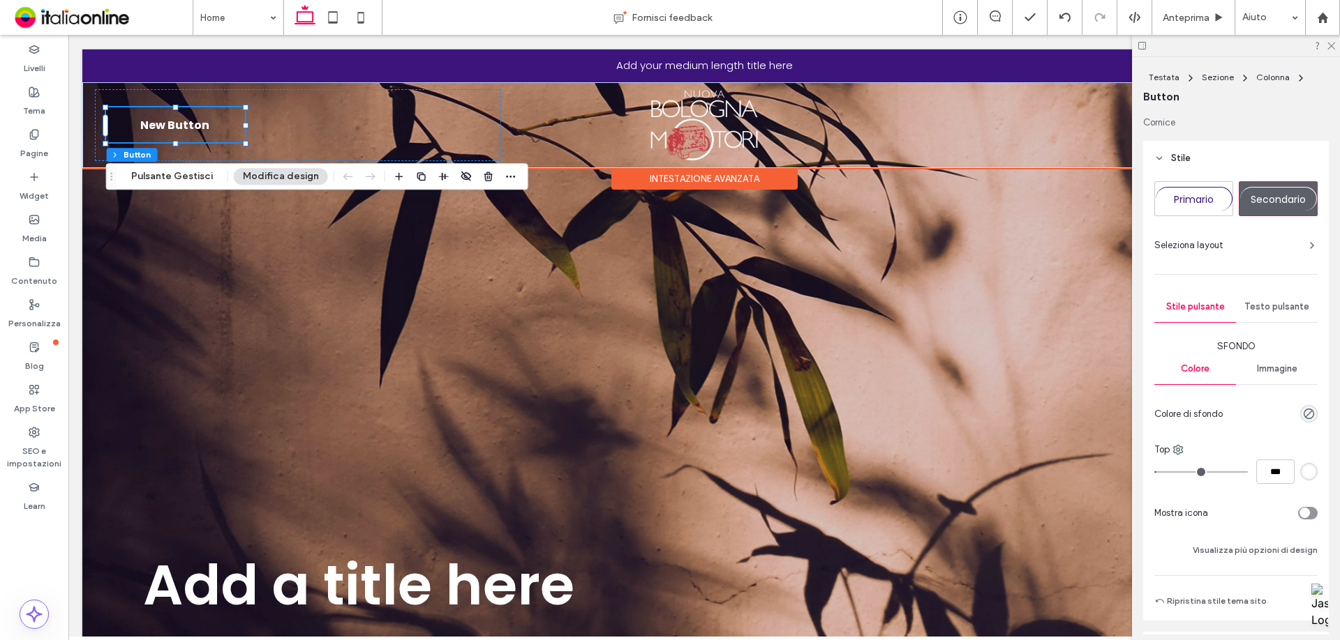
type input "**"
click at [49, 195] on div "Widget" at bounding box center [34, 186] width 68 height 43
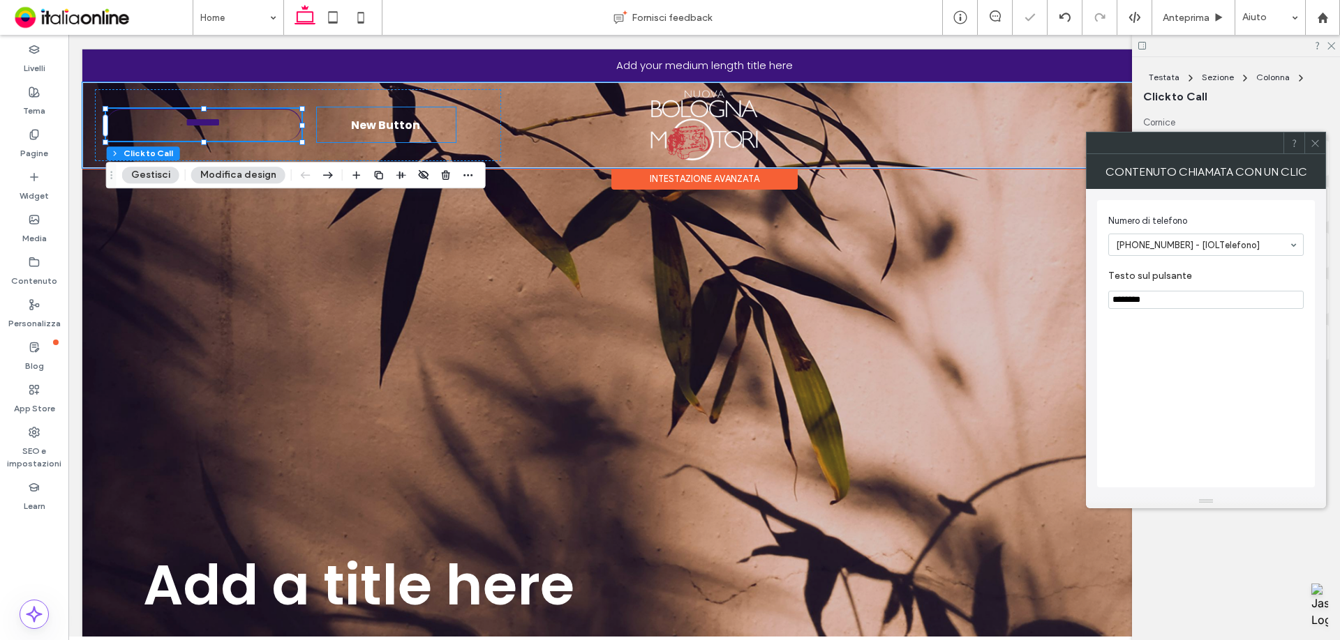
type input "*"
type input "***"
click at [442, 119] on link "New Button" at bounding box center [386, 124] width 139 height 35
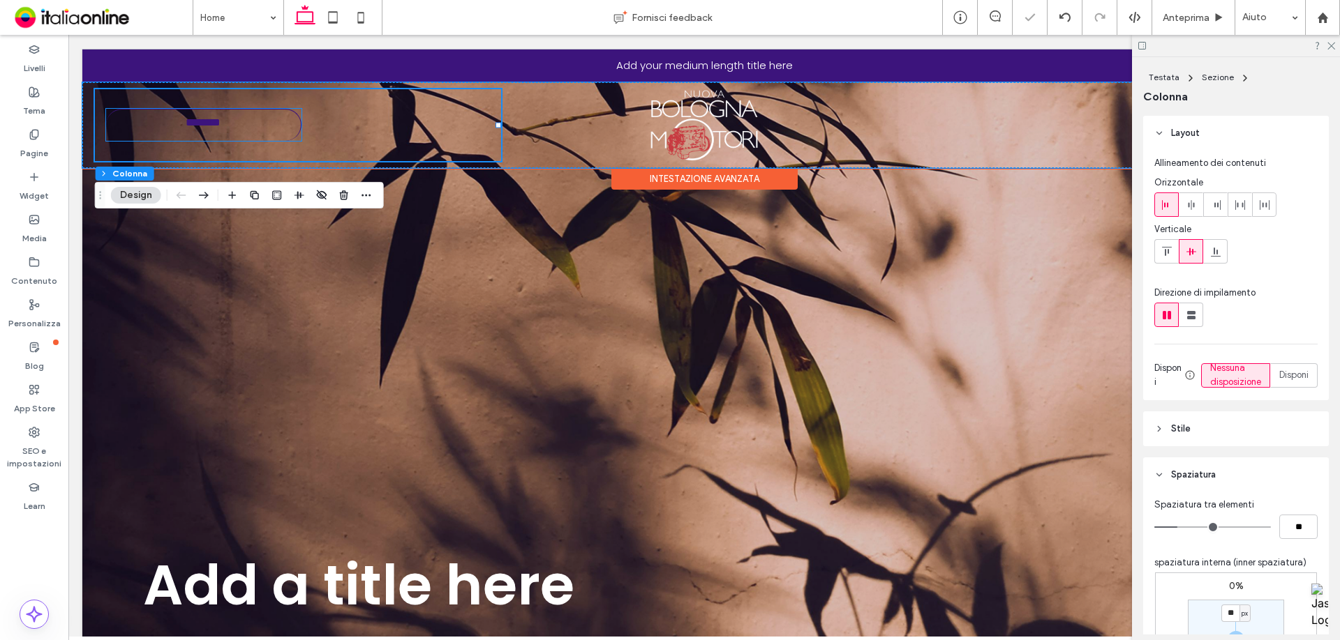
click at [271, 134] on link "**********" at bounding box center [203, 125] width 195 height 32
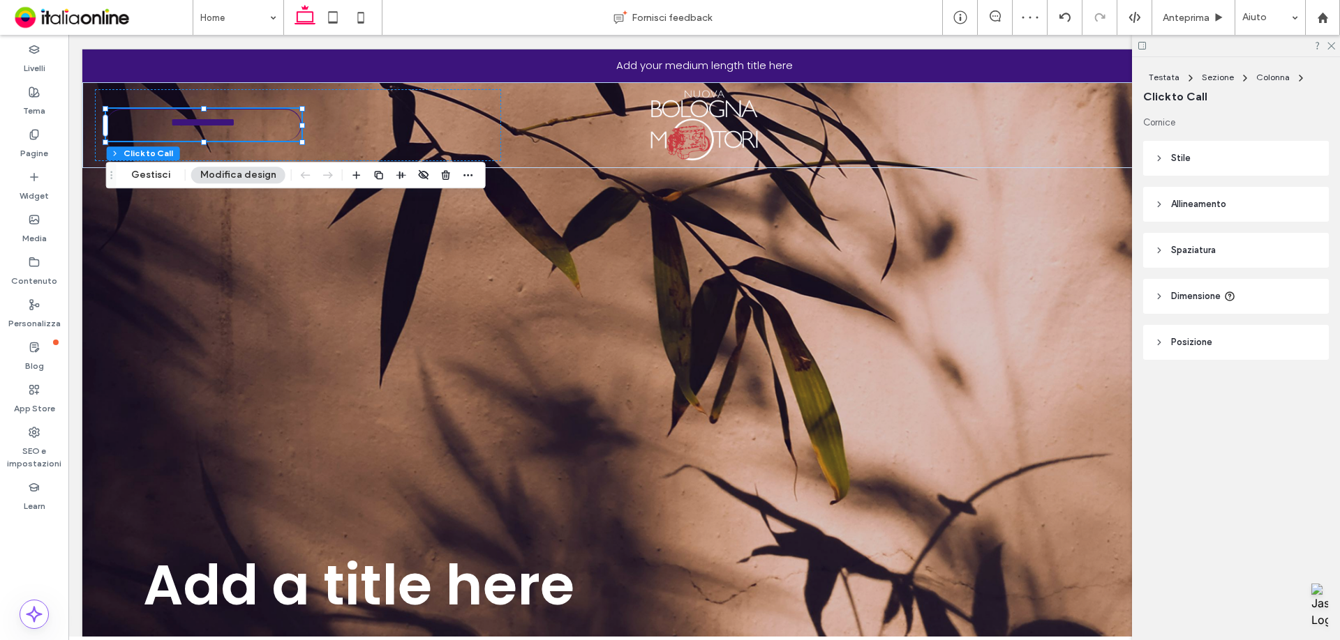
click at [1185, 153] on span "Stile" at bounding box center [1181, 158] width 20 height 14
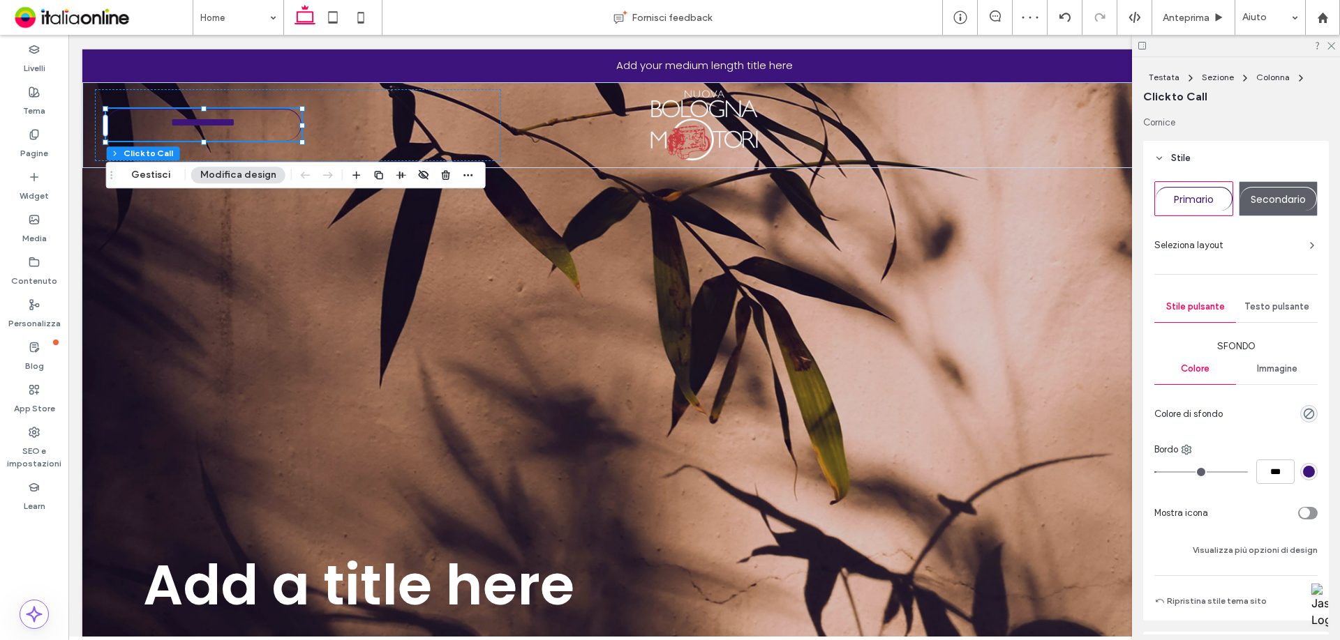
click at [1276, 186] on div "Secondario" at bounding box center [1277, 198] width 77 height 33
click at [1298, 235] on div "Seleziona layout" at bounding box center [1235, 245] width 163 height 24
click at [1306, 246] on icon at bounding box center [1311, 245] width 11 height 11
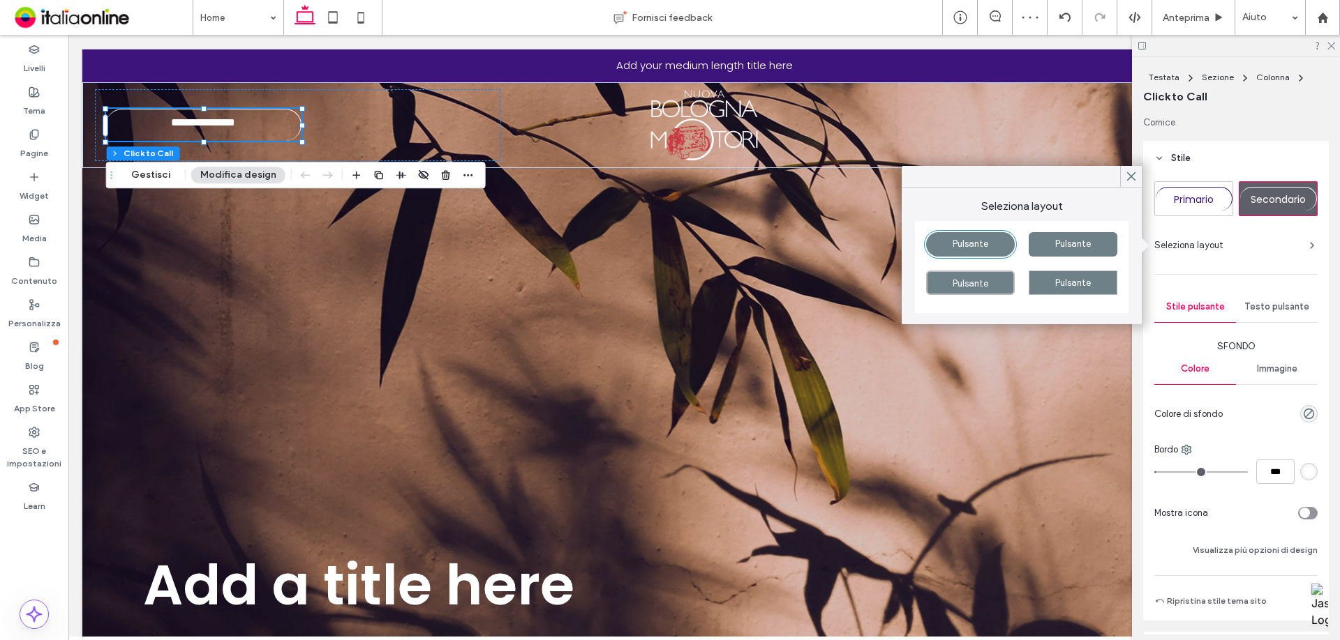
drag, startPoint x: 1300, startPoint y: 246, endPoint x: 1220, endPoint y: 244, distance: 80.3
click at [1306, 246] on icon at bounding box center [1311, 245] width 11 height 11
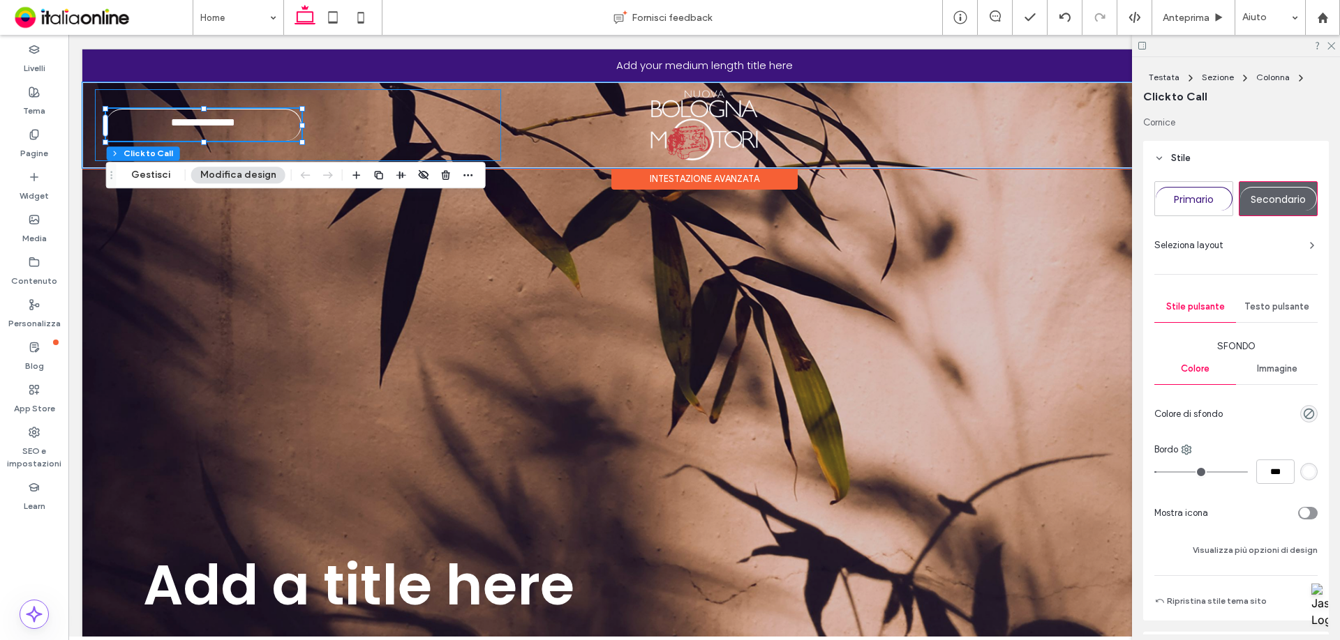
click at [404, 135] on div "**********" at bounding box center [298, 125] width 406 height 72
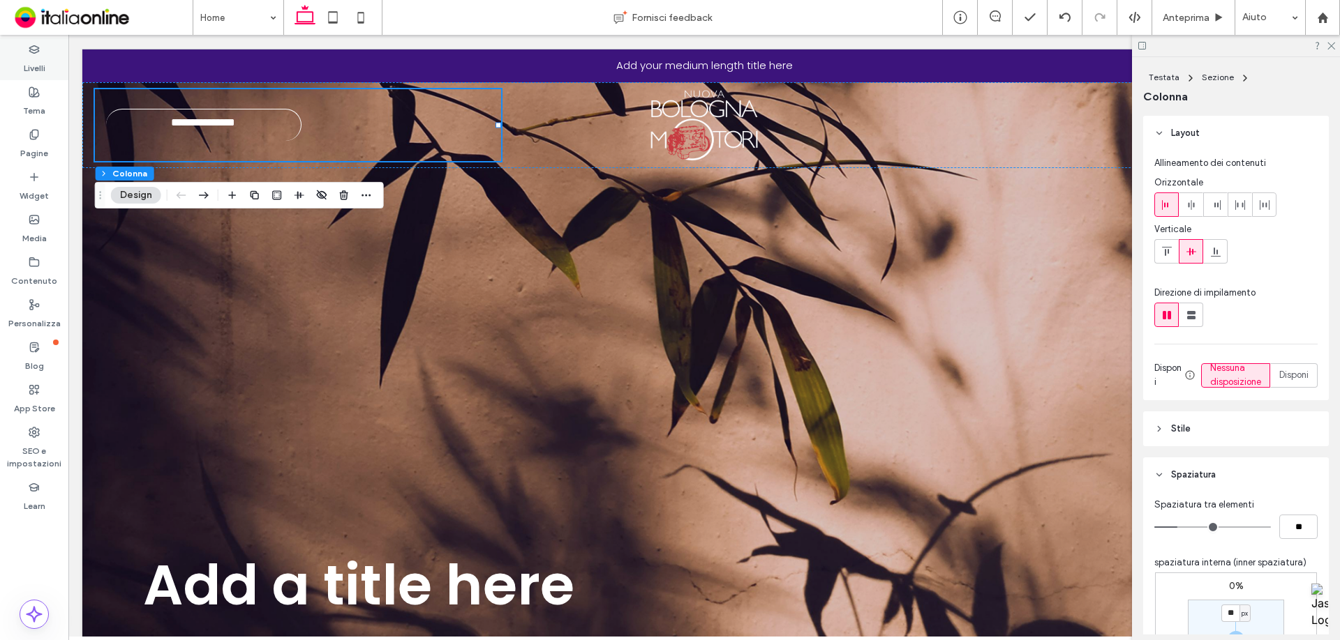
click at [46, 70] on div "Livelli" at bounding box center [34, 59] width 68 height 43
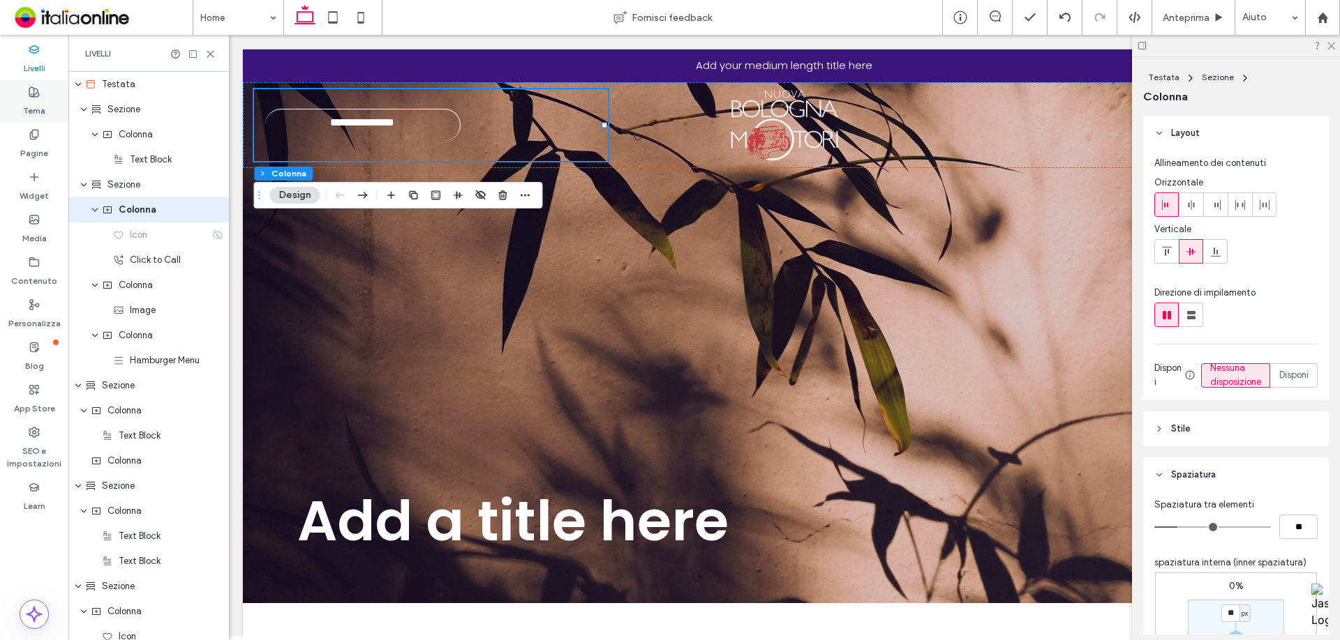
click at [27, 107] on label "Tema" at bounding box center [34, 108] width 22 height 20
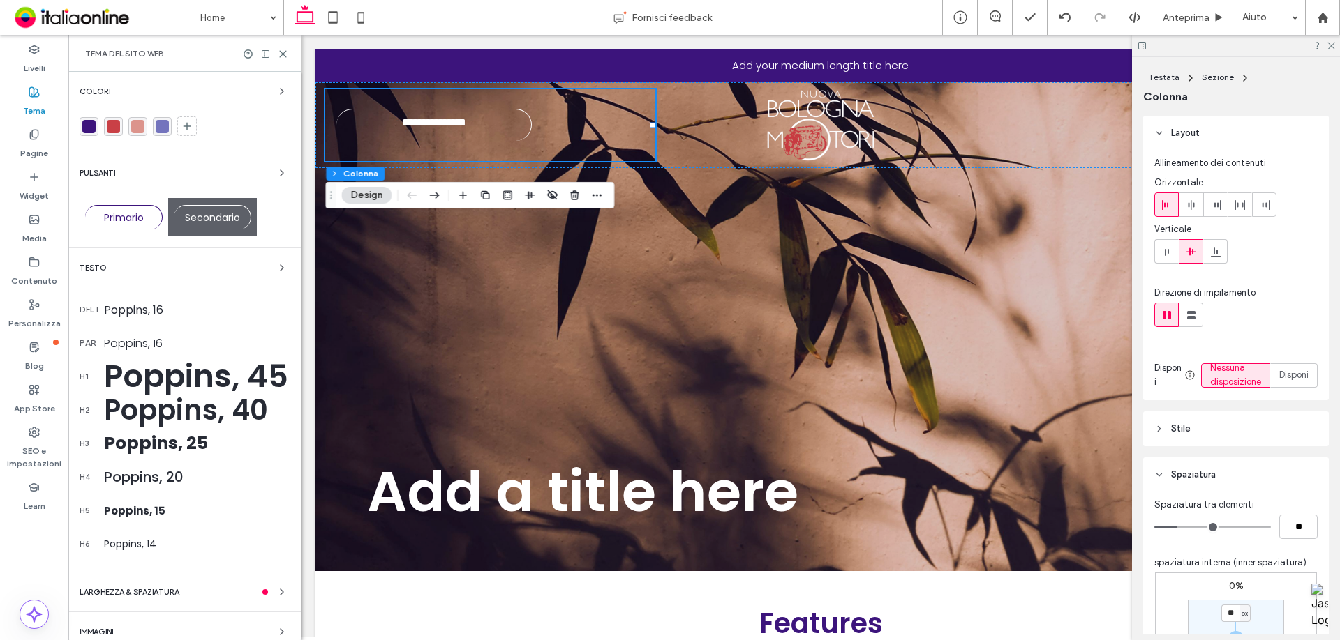
click at [269, 278] on div "Testo dflt Poppins, 16 par Poppins, 16 h1 Poppins, 45 h2 Poppins, 40 h3 Poppins…" at bounding box center [185, 410] width 211 height 301
click at [273, 271] on span "button" at bounding box center [281, 268] width 17 height 17
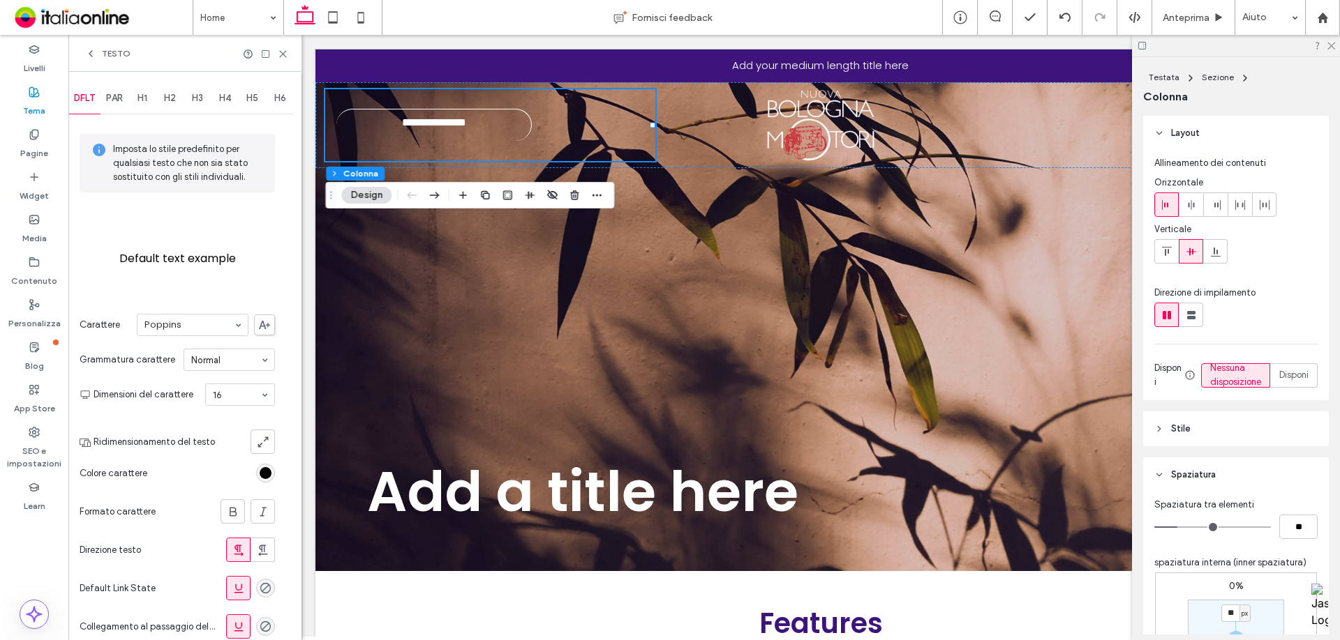
click at [266, 271] on div "Imposta lo stile predefinito per qualsiasi testo che non sia stato sostituito c…" at bounding box center [177, 422] width 195 height 610
click at [86, 59] on span at bounding box center [90, 53] width 11 height 11
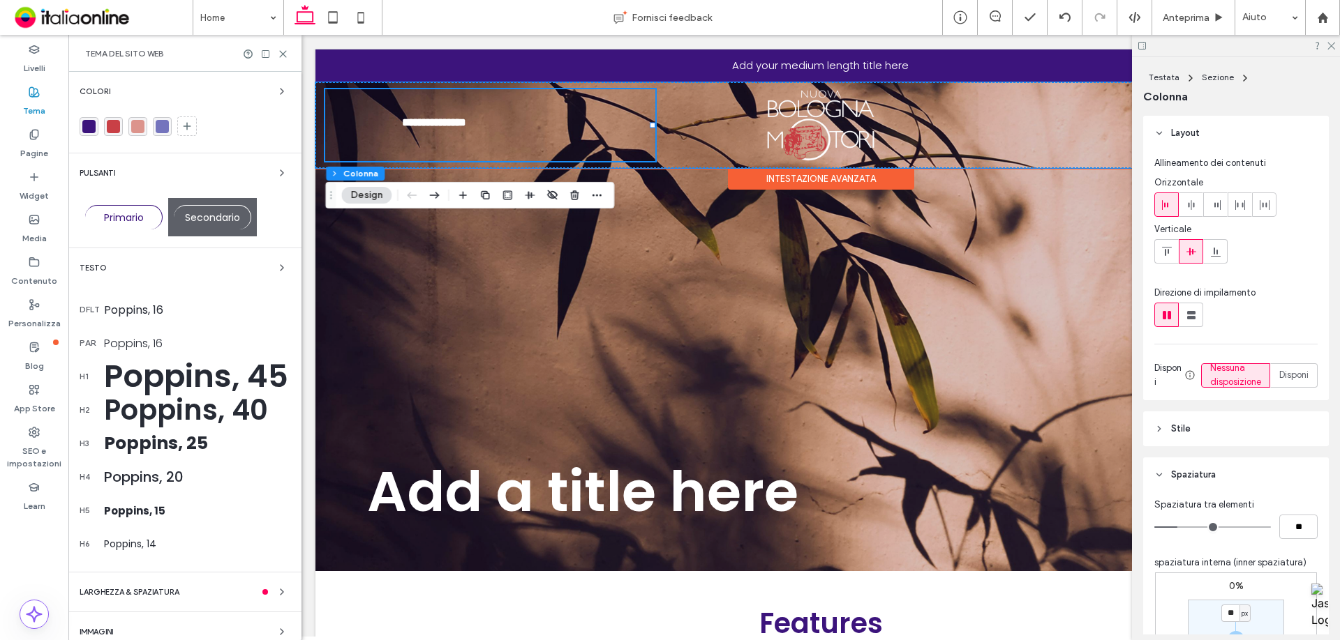
click at [497, 110] on link "**********" at bounding box center [433, 125] width 195 height 32
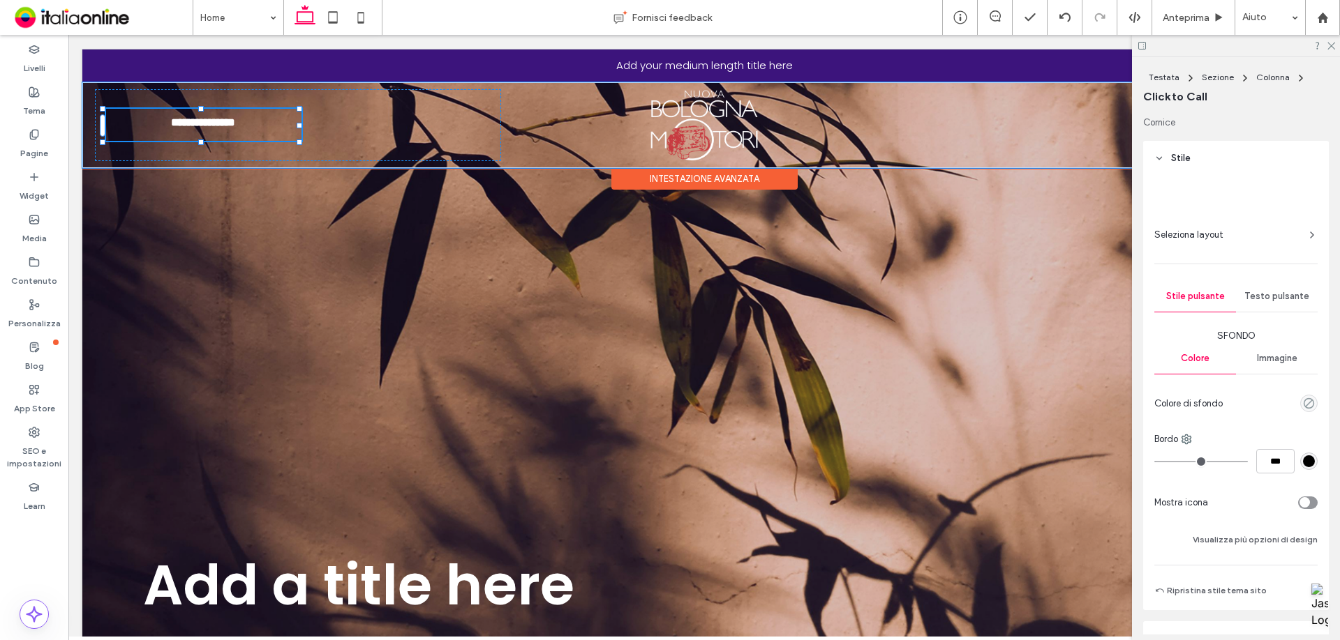
type input "**"
type input "*"
type input "***"
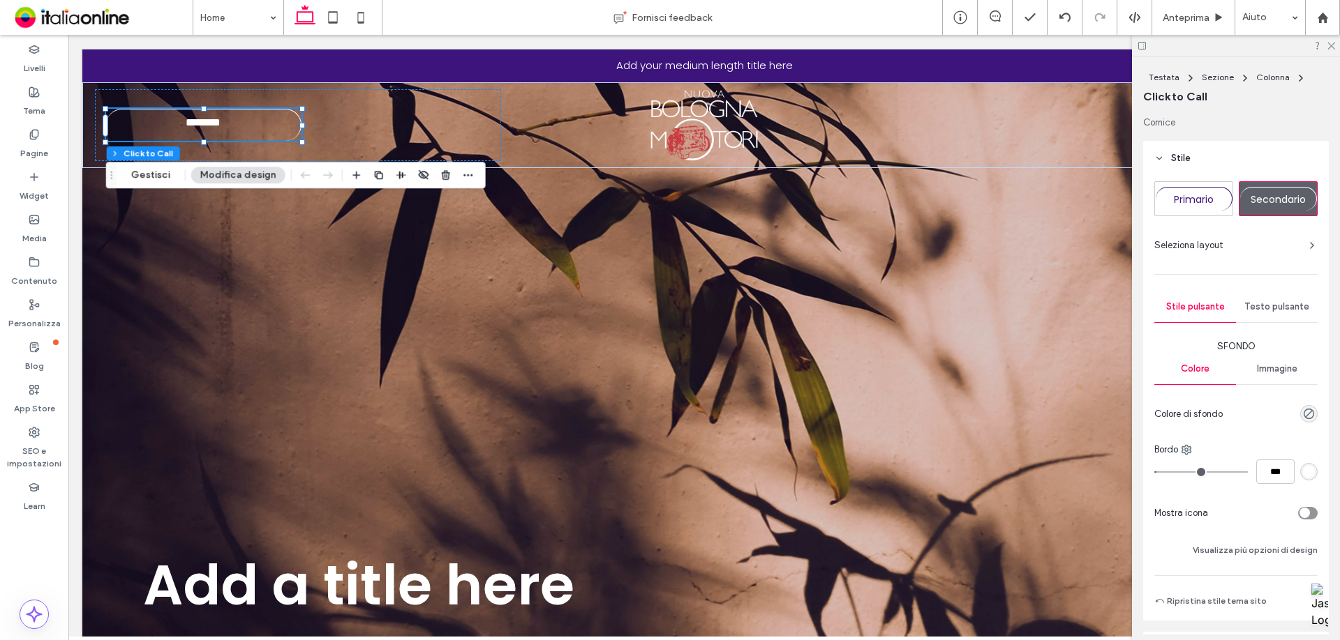
click at [1290, 256] on div "Seleziona layout" at bounding box center [1235, 245] width 163 height 24
click at [1290, 246] on div "Seleziona layout" at bounding box center [1235, 246] width 163 height 14
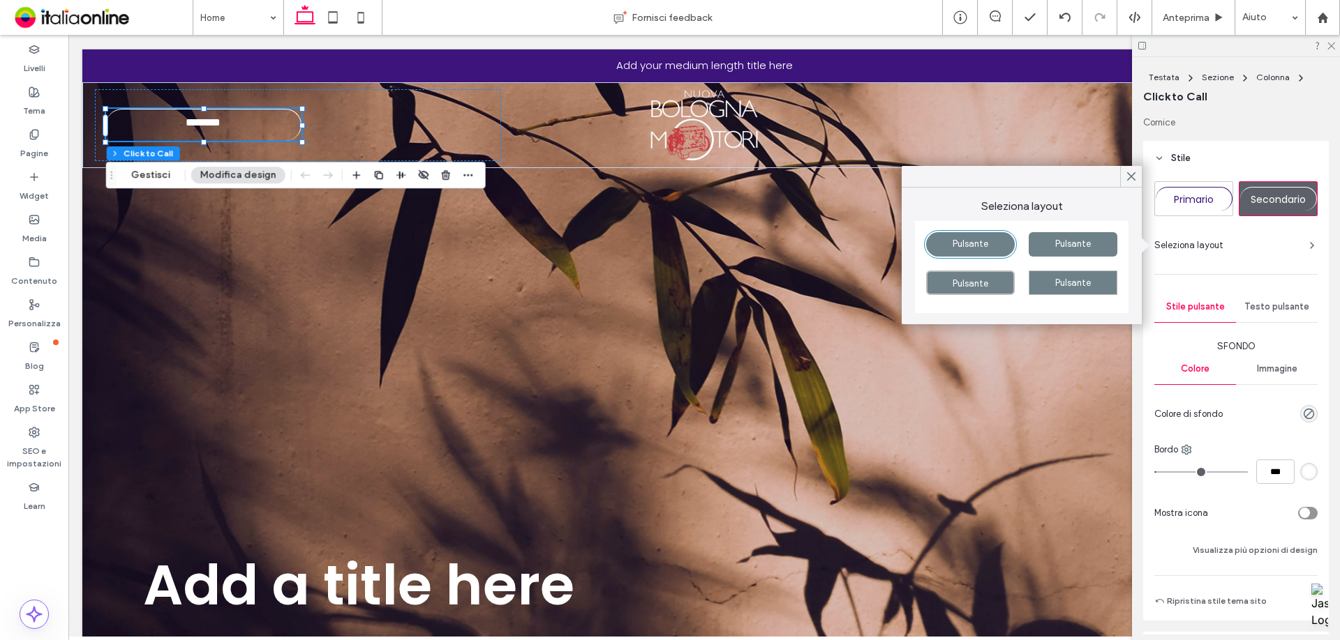
click at [1306, 252] on span at bounding box center [1311, 246] width 11 height 14
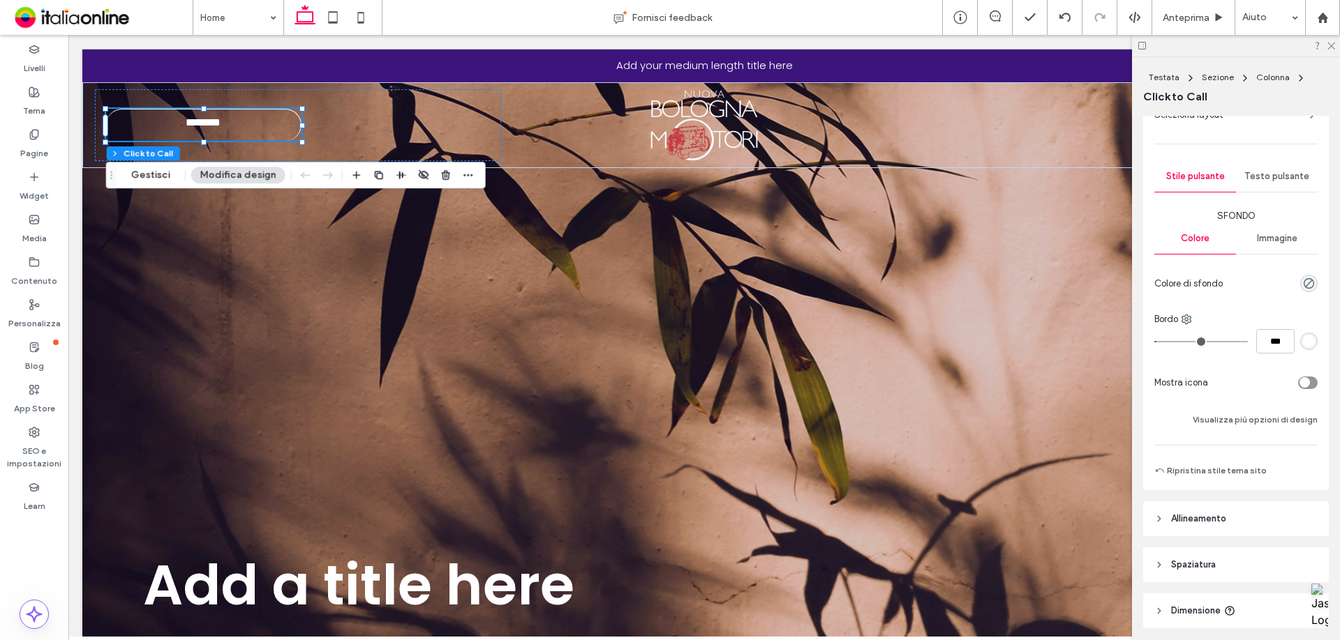
scroll to position [226, 0]
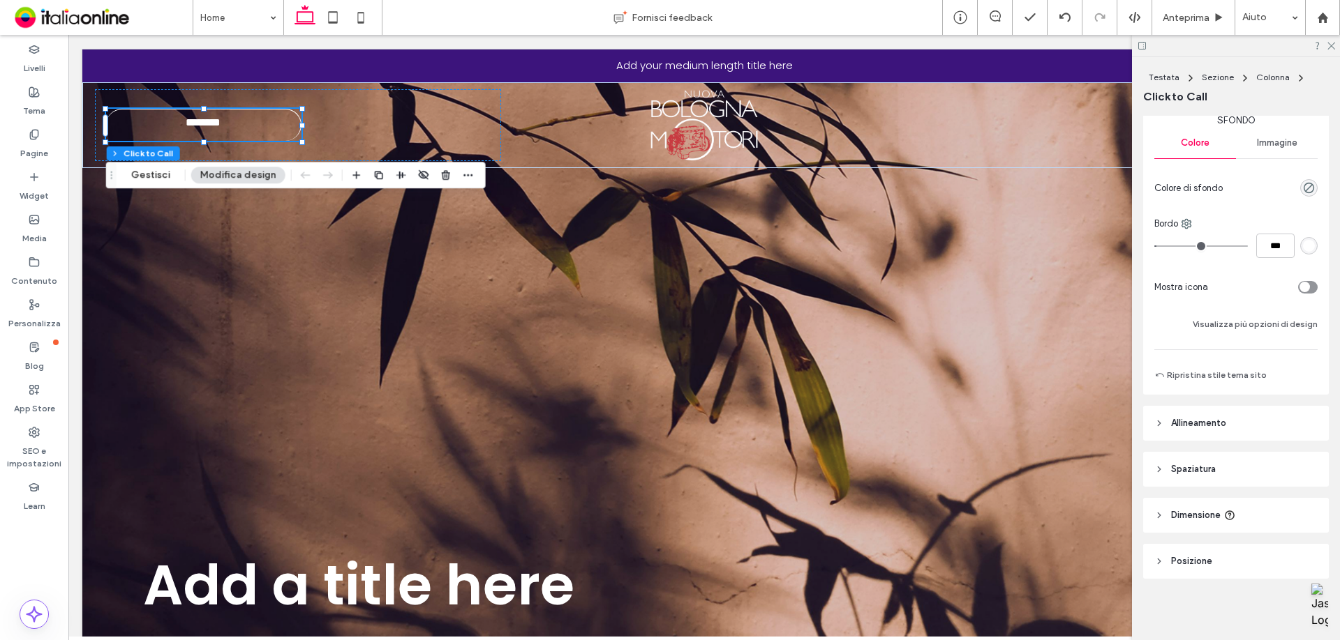
click at [1280, 311] on div "Sfondo Colore Immagine Colore di sfondo Bordo *** Mostra icona Visualizza più o…" at bounding box center [1235, 223] width 163 height 219
click at [1280, 312] on div "Sfondo Colore Immagine Colore di sfondo Bordo *** Mostra icona Visualizza più o…" at bounding box center [1235, 223] width 163 height 219
click at [1280, 324] on button "Visualizza più opzioni di design" at bounding box center [1254, 324] width 125 height 17
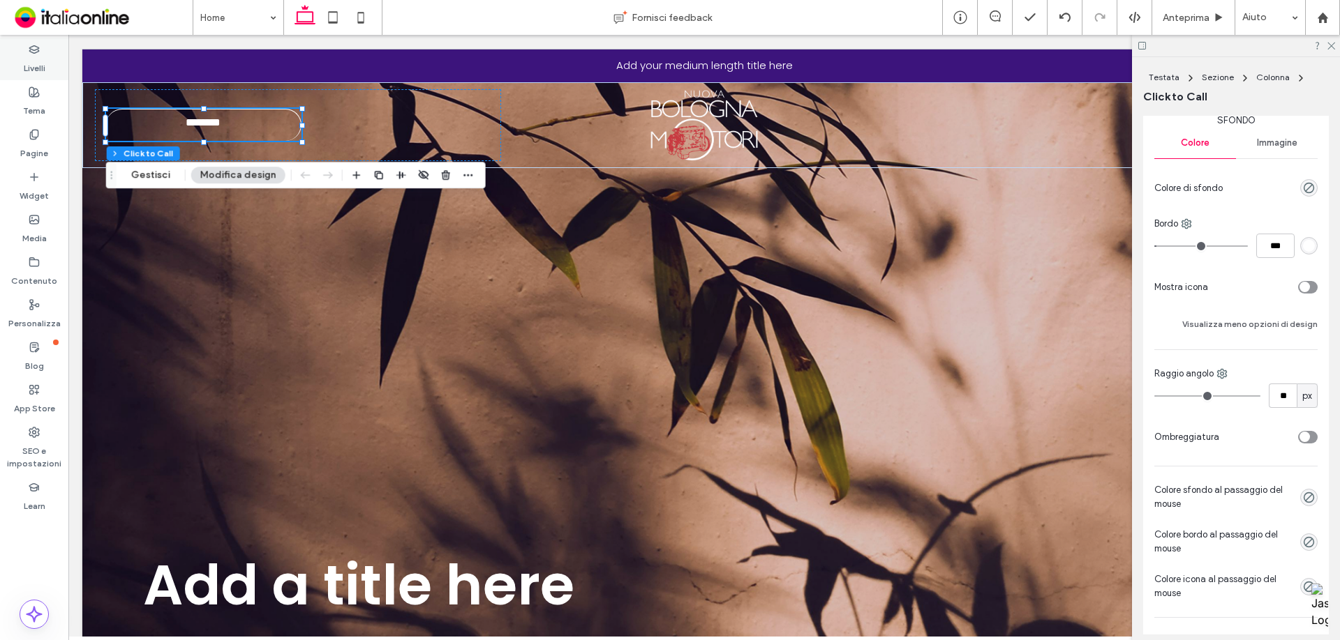
click at [42, 54] on div "Livelli" at bounding box center [34, 59] width 68 height 43
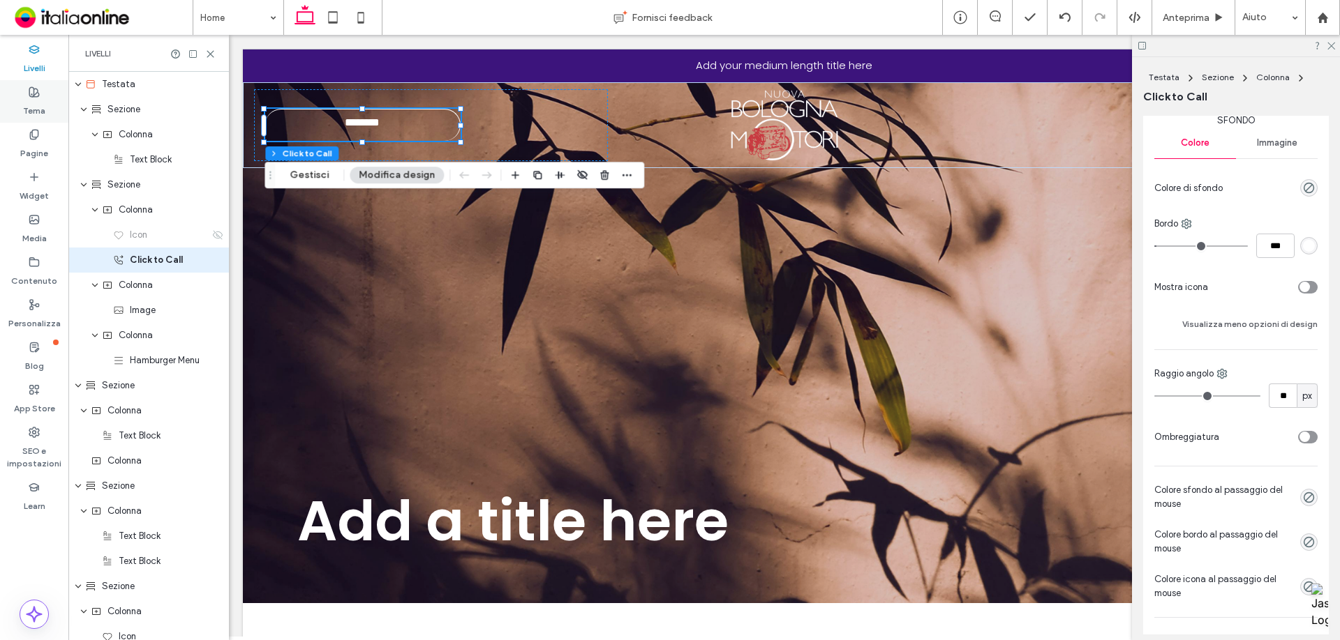
click at [40, 90] on div "Tema" at bounding box center [34, 101] width 68 height 43
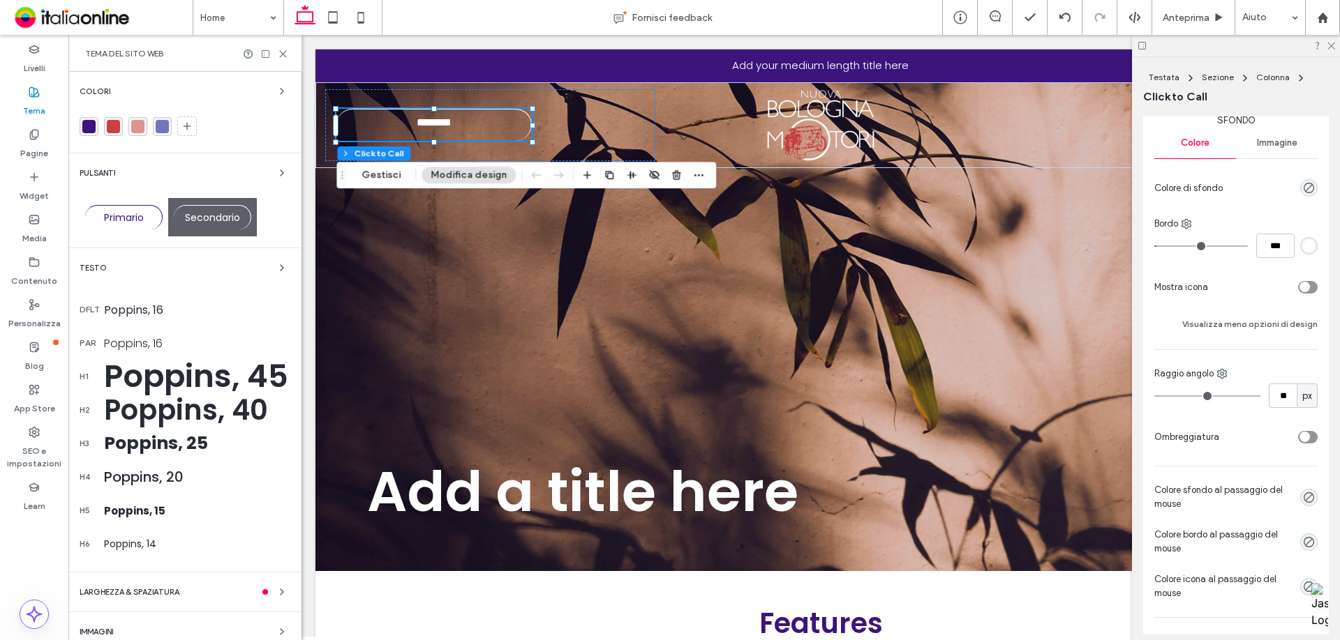
click at [239, 211] on span "Secondario" at bounding box center [212, 218] width 55 height 14
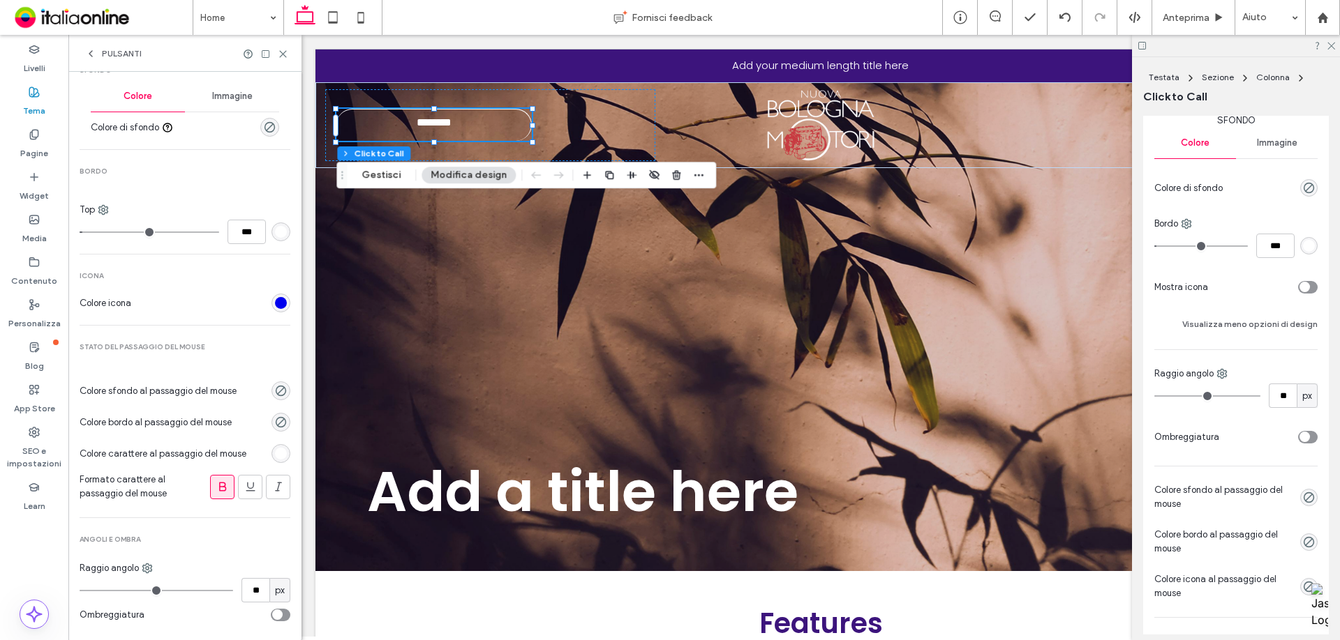
scroll to position [474, 0]
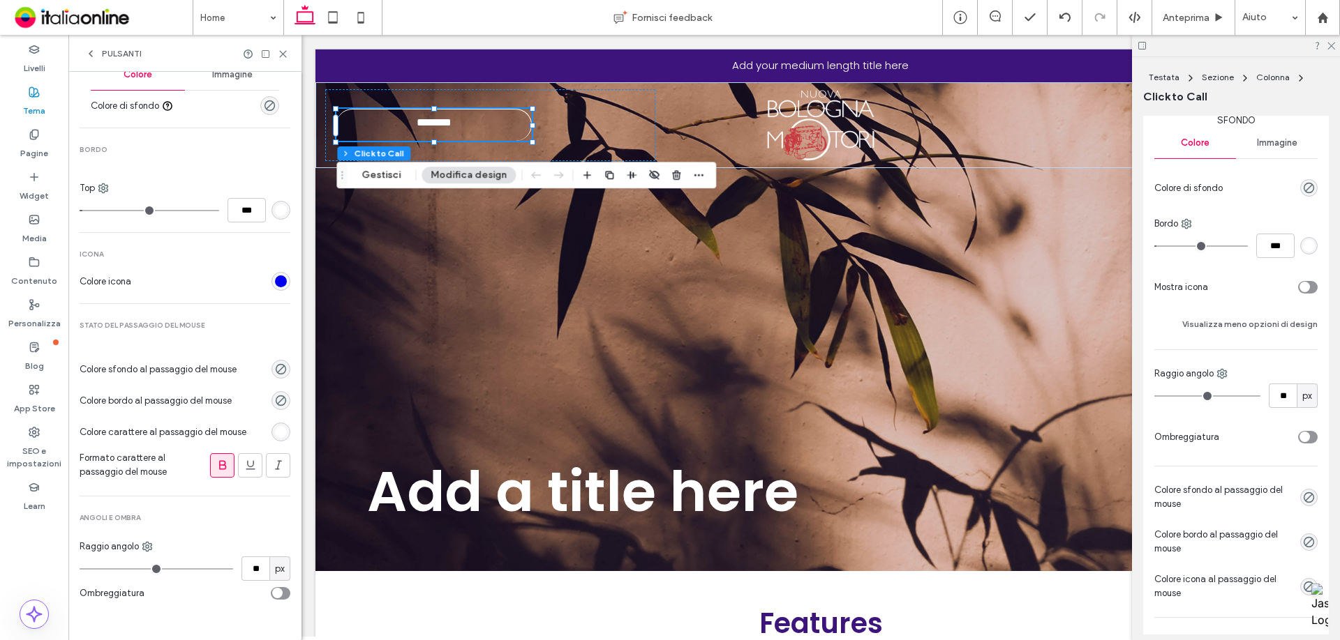
click at [278, 279] on div "rgb(0, 0, 238)" at bounding box center [281, 282] width 12 height 12
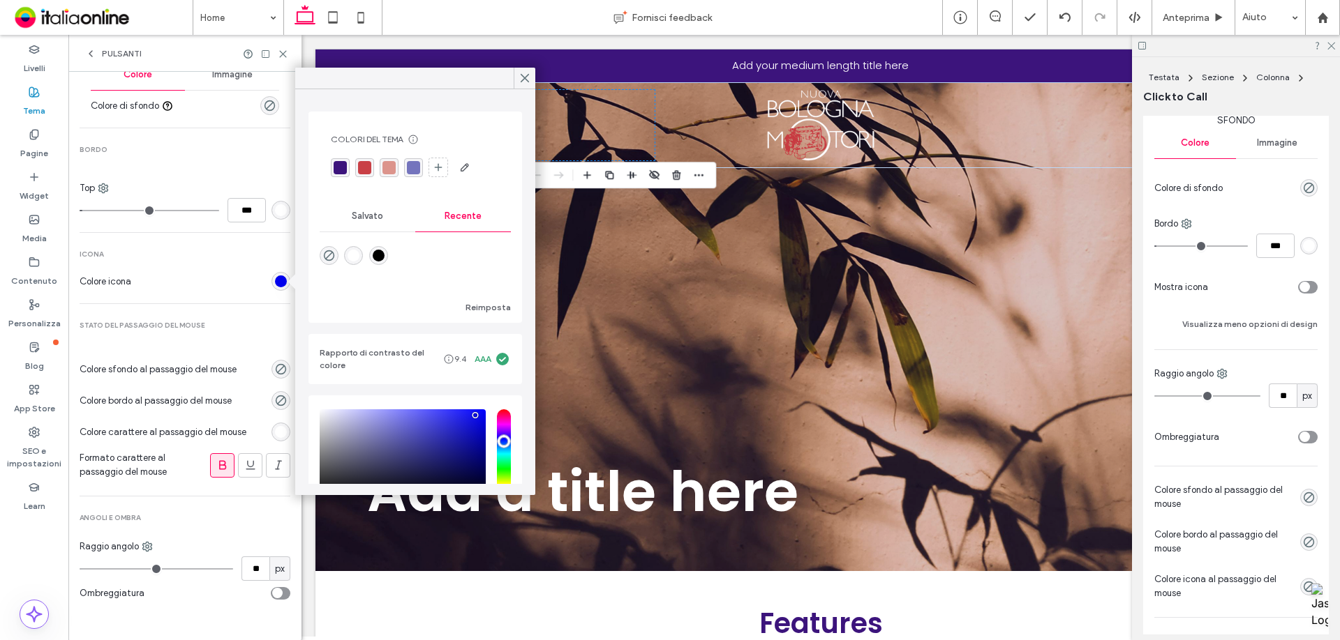
click at [362, 253] on div "rgba(255, 255, 255, 1)" at bounding box center [353, 255] width 19 height 19
type input "*******"
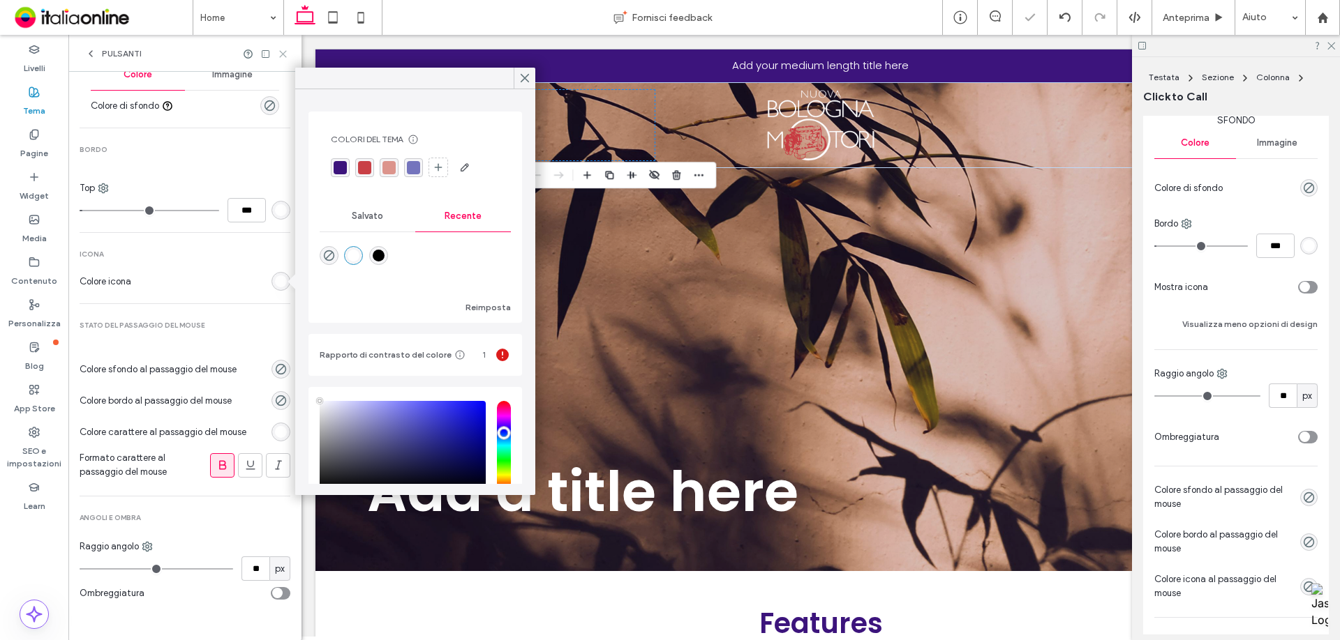
click at [280, 58] on icon at bounding box center [283, 54] width 10 height 10
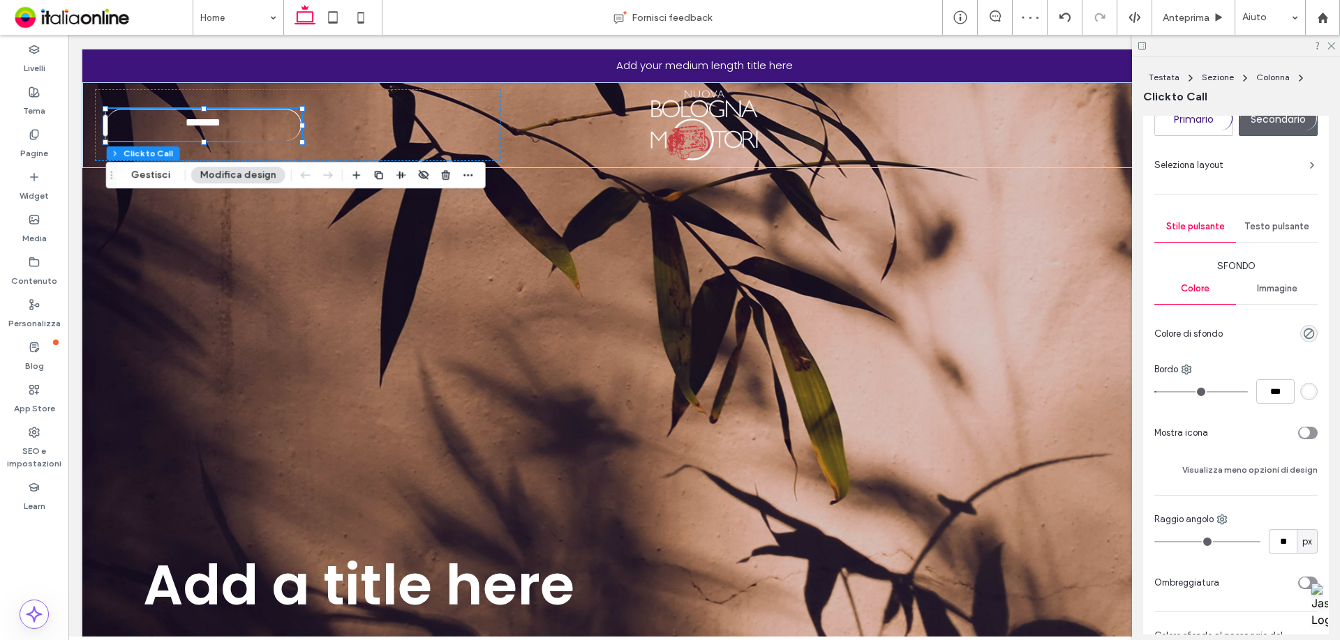
scroll to position [0, 0]
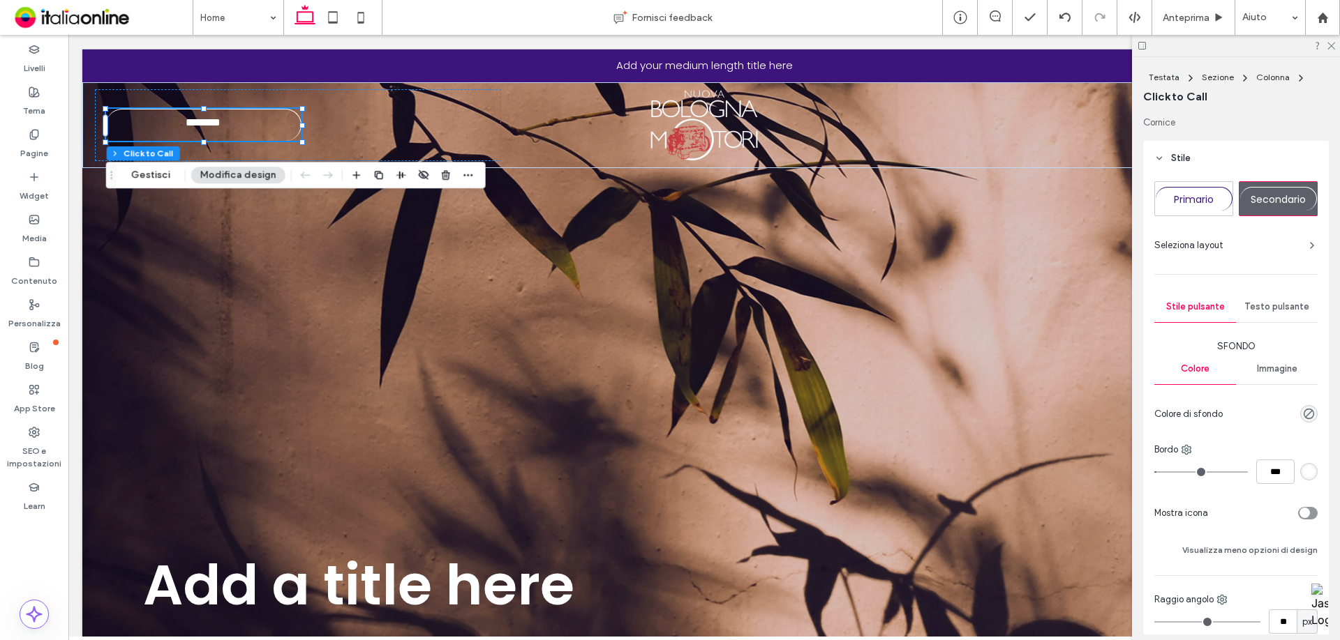
click at [1276, 357] on div "Immagine" at bounding box center [1277, 369] width 82 height 31
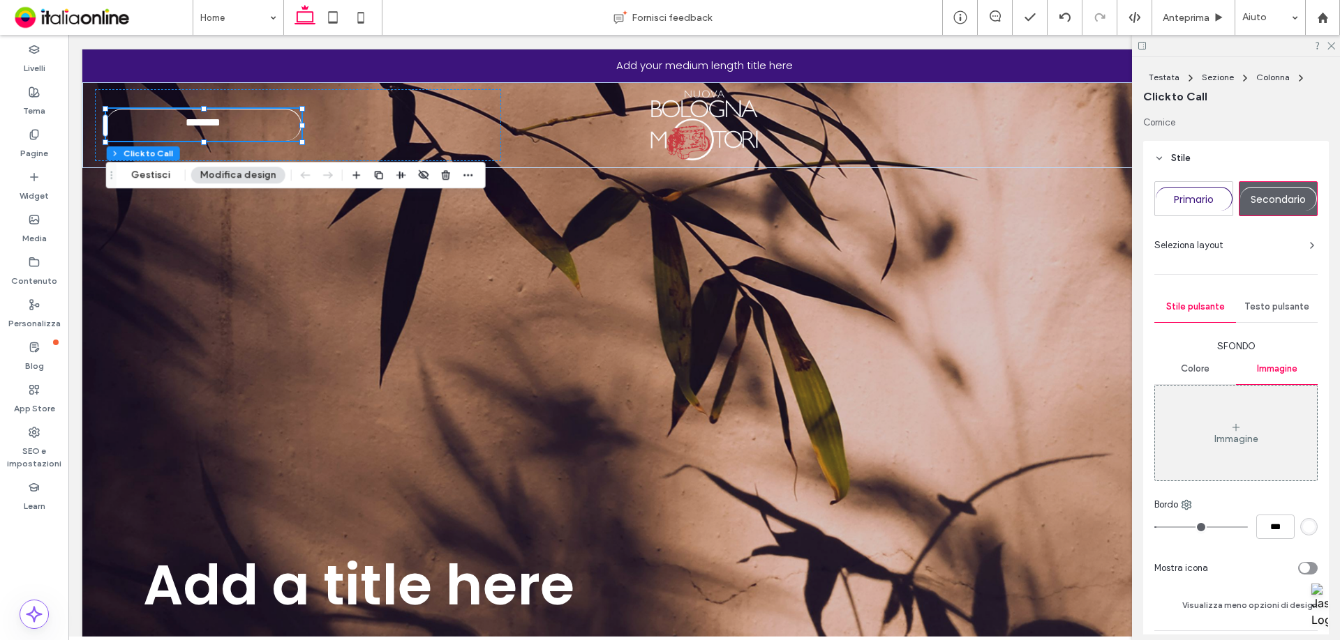
click at [1194, 382] on div "Colore" at bounding box center [1195, 369] width 82 height 31
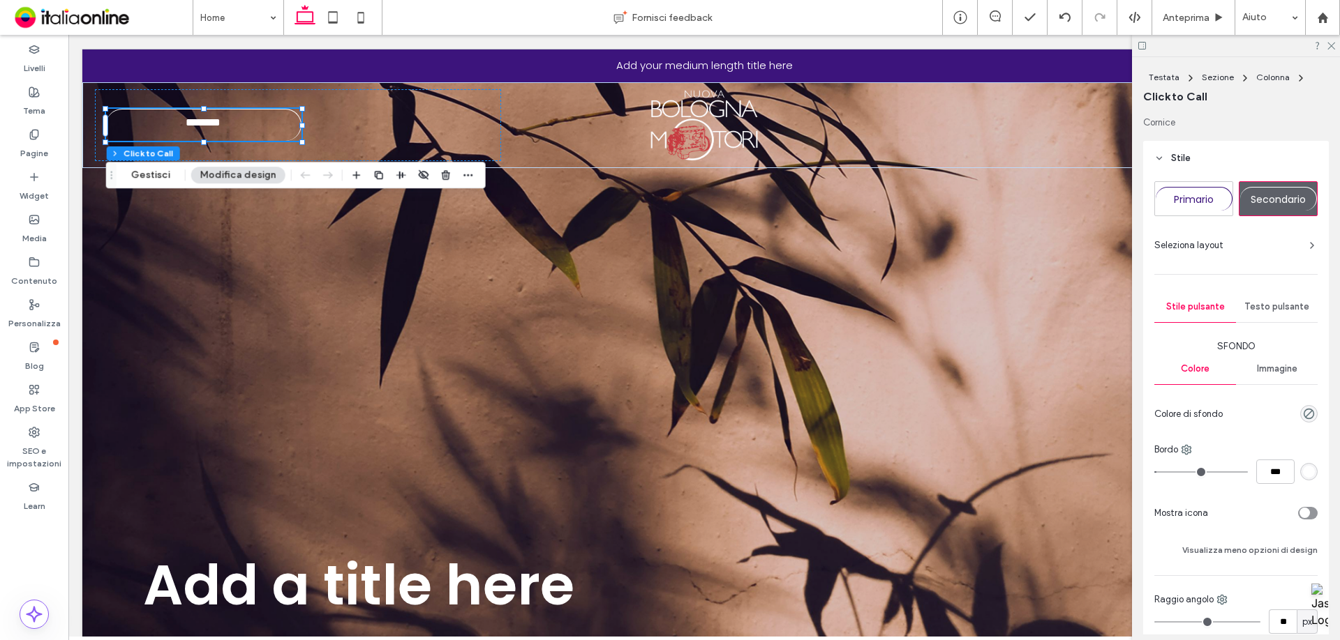
click at [1192, 310] on span "Stile pulsante" at bounding box center [1195, 306] width 59 height 11
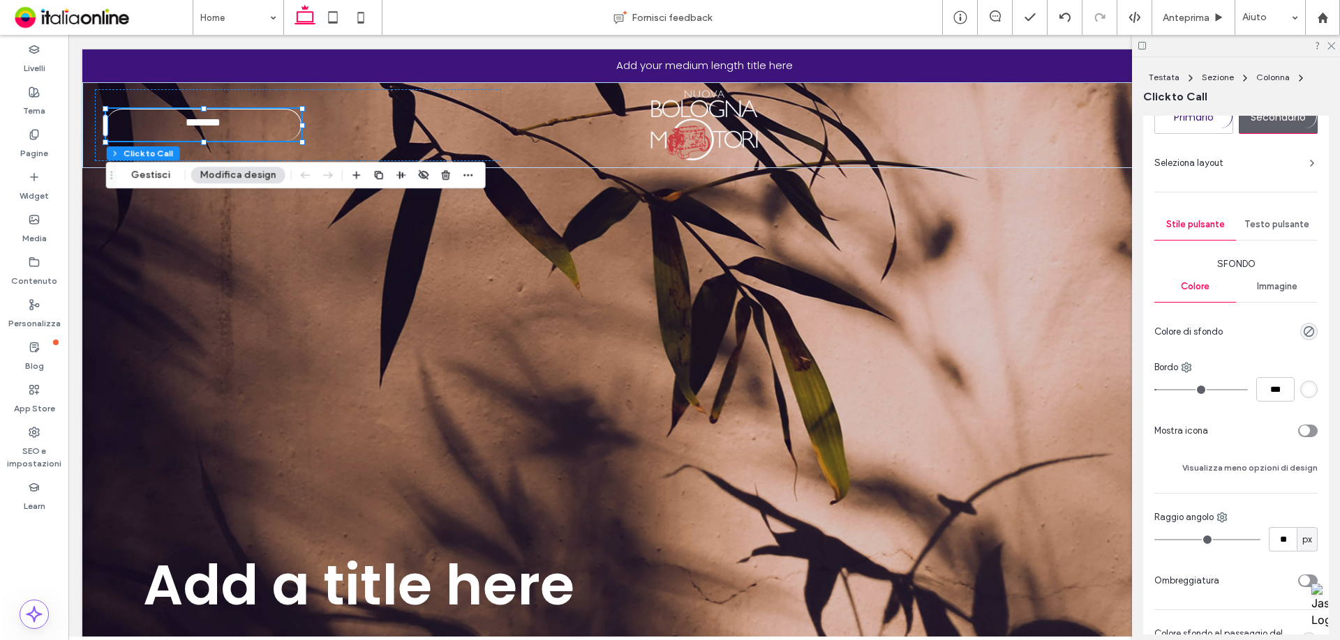
scroll to position [209, 0]
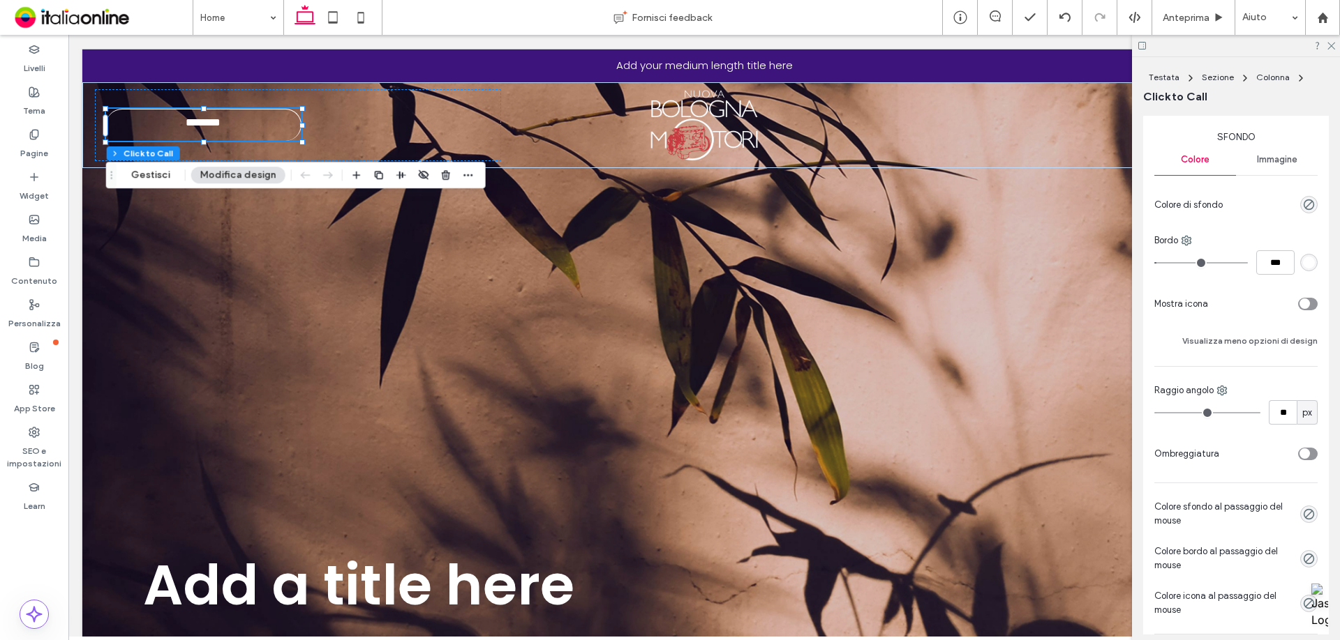
click at [1310, 299] on div at bounding box center [1265, 304] width 104 height 24
click at [1301, 303] on icon "toggle" at bounding box center [1304, 304] width 6 height 4
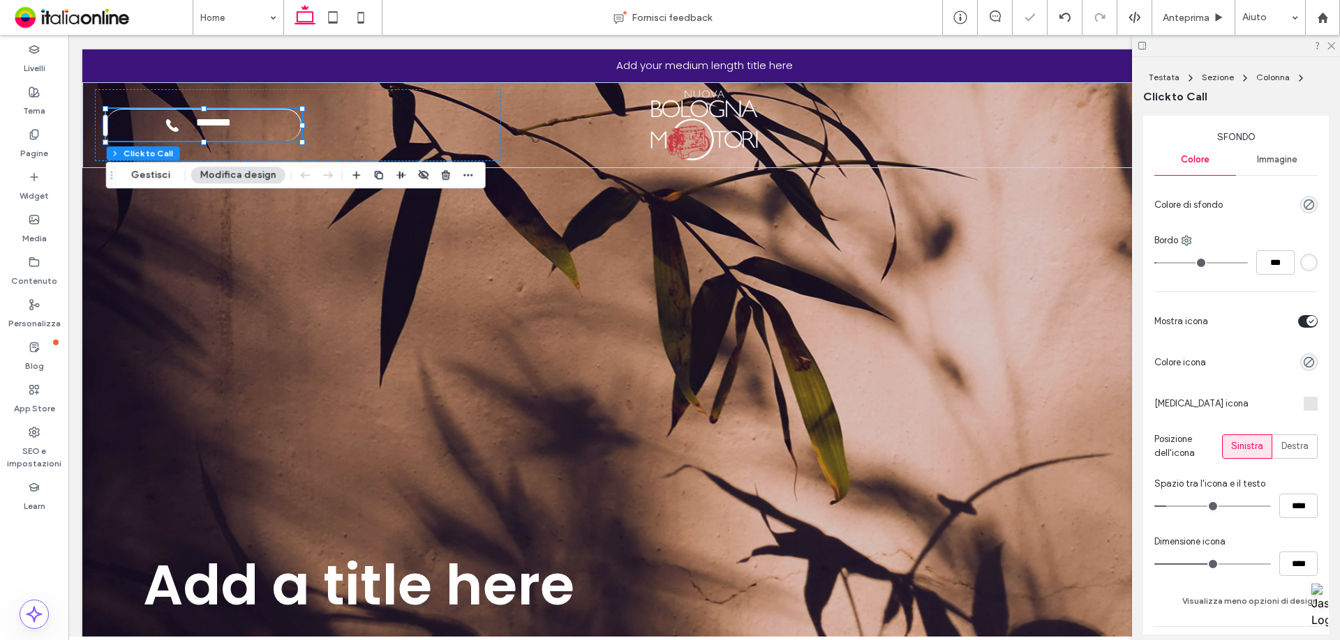
click at [1301, 307] on div "Sfondo Colore Immagine Colore di sfondo Bordo *** Mostra icona Colore icona Cam…" at bounding box center [1235, 503] width 163 height 747
type input "**"
type input "****"
click at [33, 70] on label "Livelli" at bounding box center [35, 65] width 22 height 20
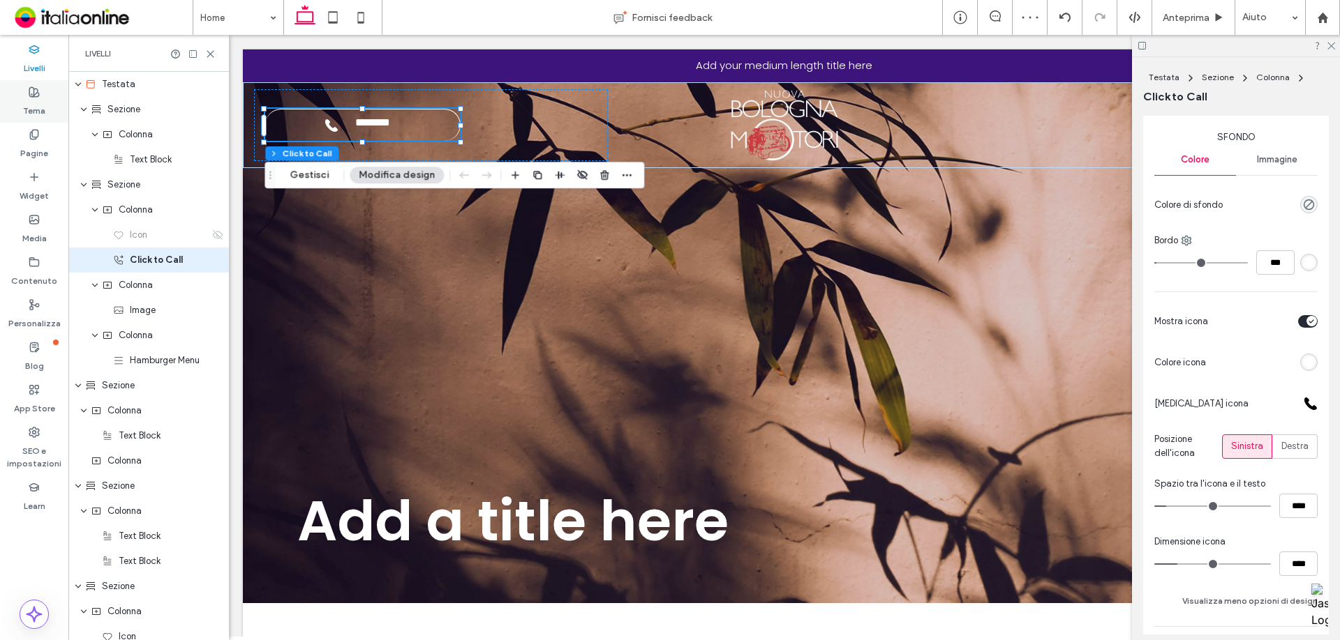
click at [33, 98] on label "Tema" at bounding box center [34, 108] width 22 height 20
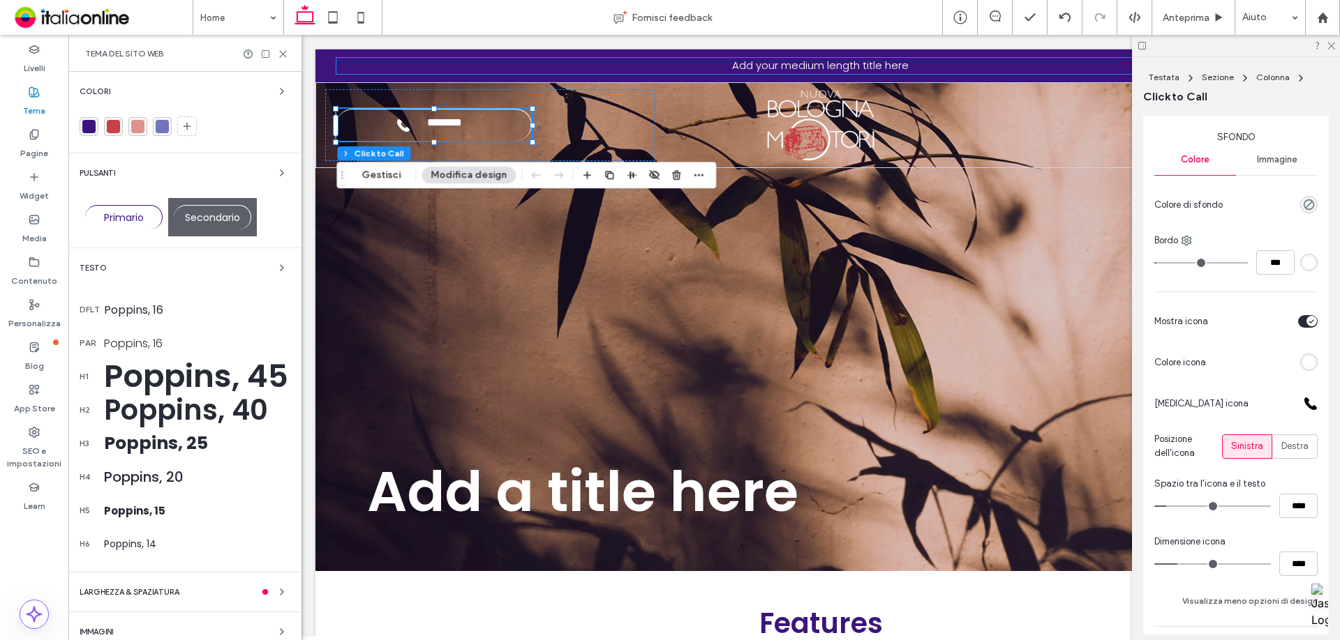
drag, startPoint x: 209, startPoint y: 248, endPoint x: 209, endPoint y: 239, distance: 8.4
click at [209, 248] on hr at bounding box center [184, 248] width 233 height 1
click at [211, 214] on span "Secondario" at bounding box center [212, 218] width 62 height 14
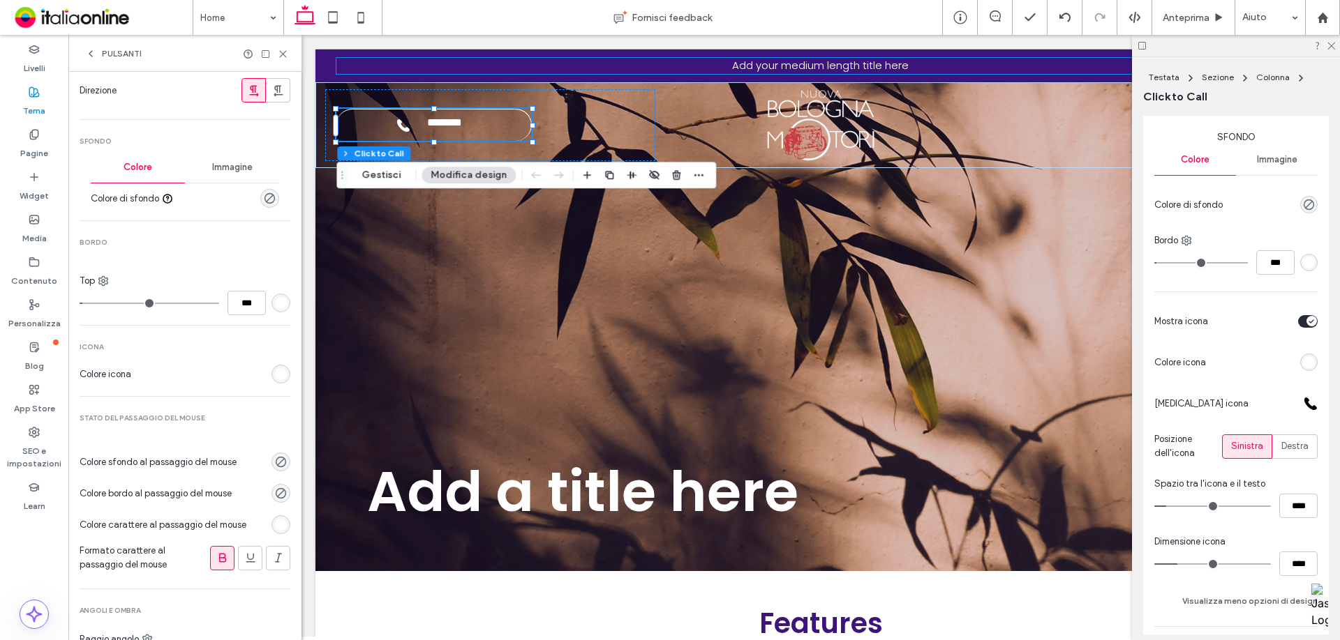
scroll to position [474, 0]
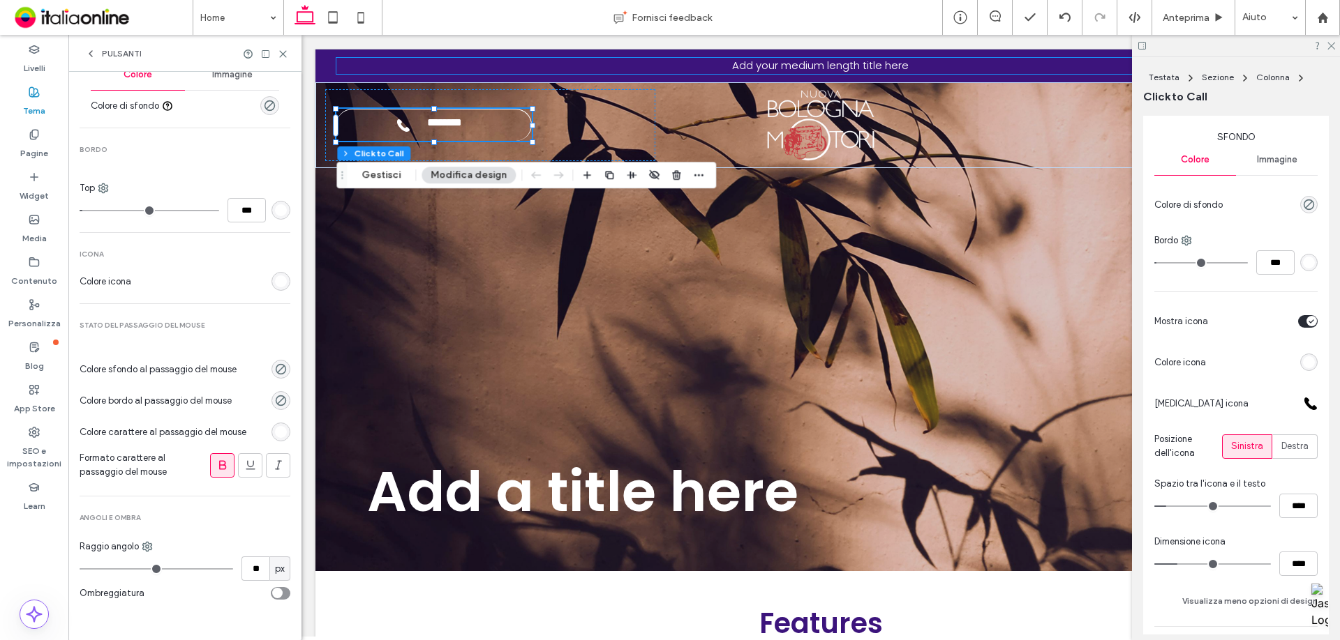
click at [281, 55] on icon at bounding box center [283, 54] width 10 height 10
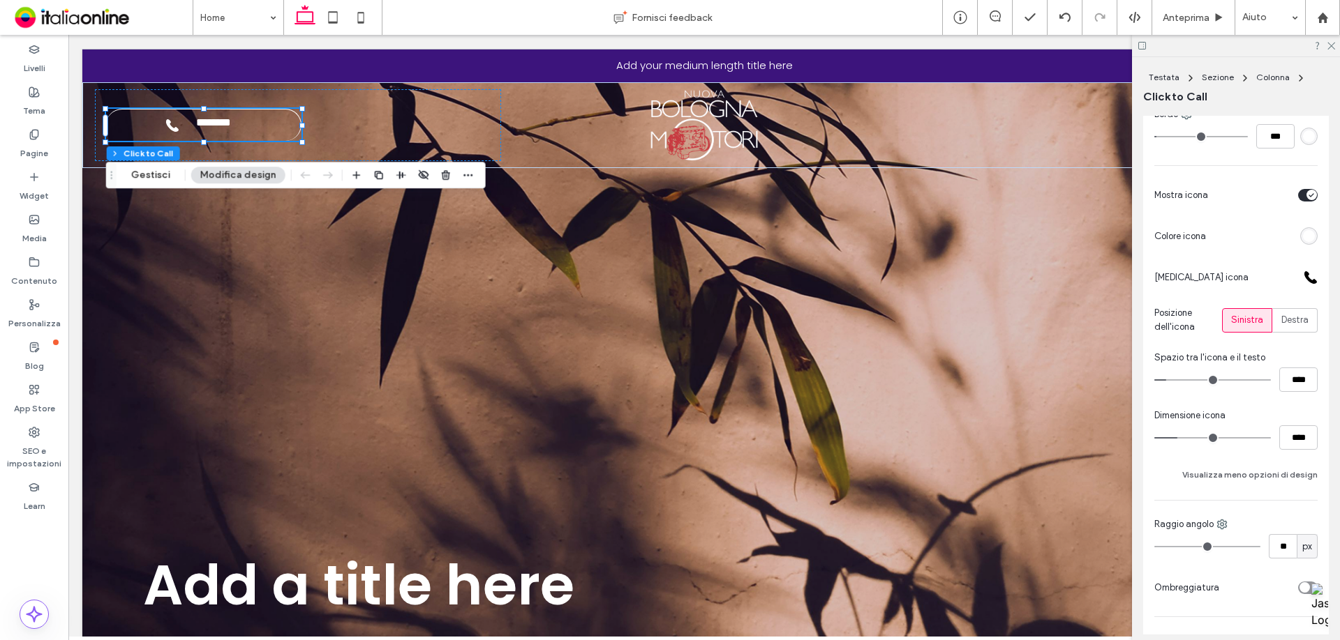
scroll to position [382, 0]
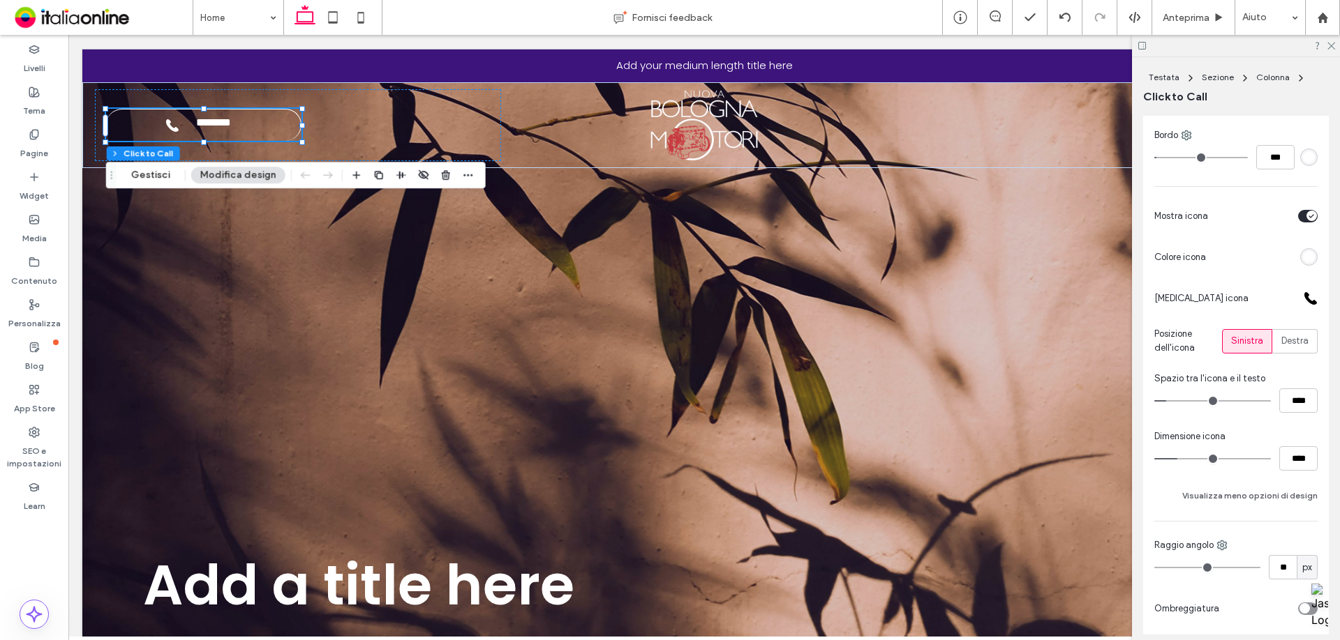
scroll to position [196, 0]
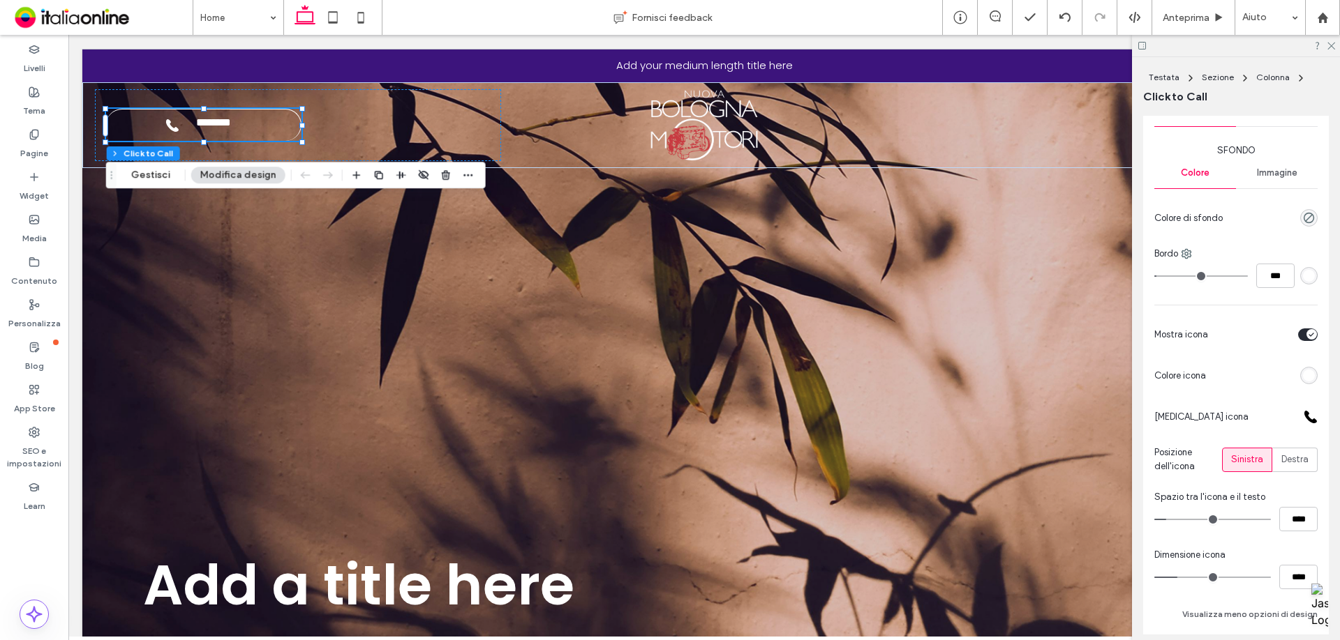
click at [207, 181] on button "Modifica design" at bounding box center [238, 175] width 94 height 17
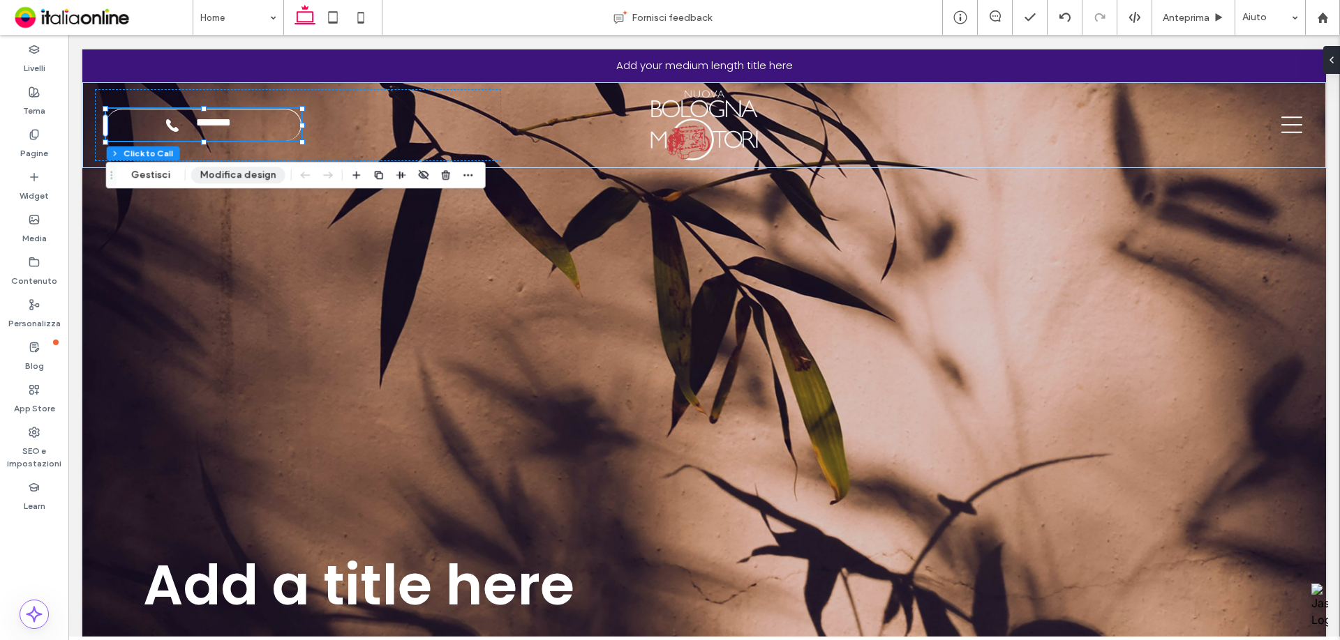
click at [213, 172] on button "Modifica design" at bounding box center [238, 175] width 94 height 17
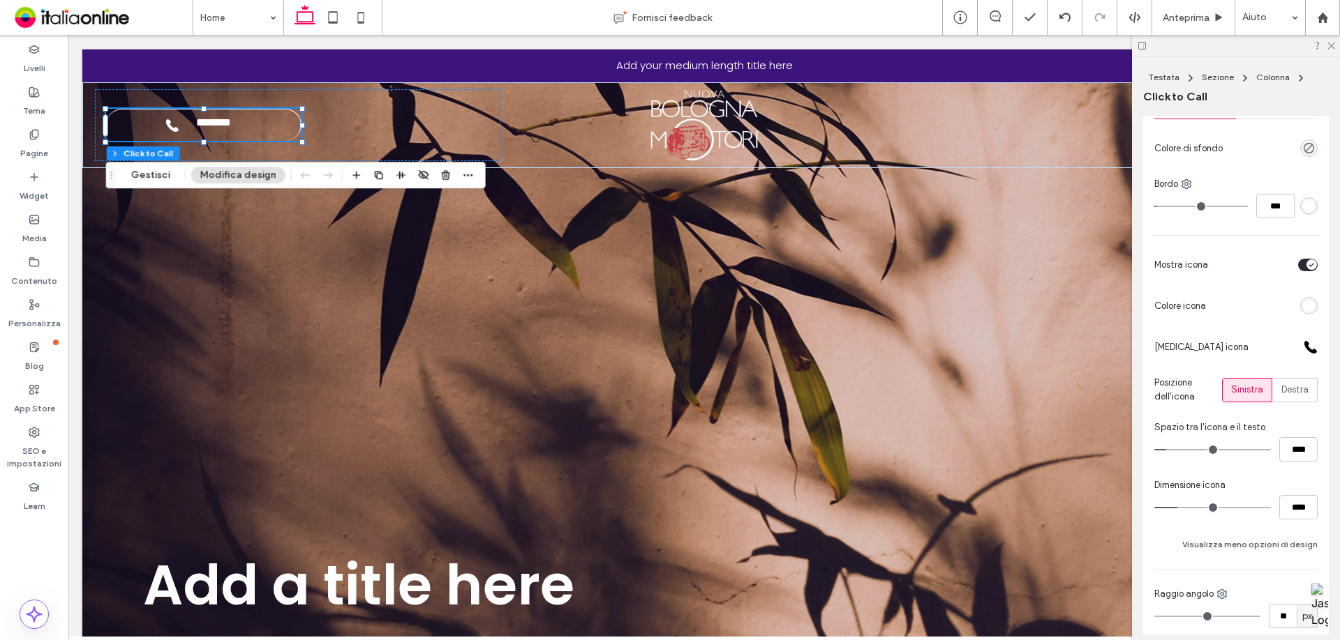
scroll to position [0, 0]
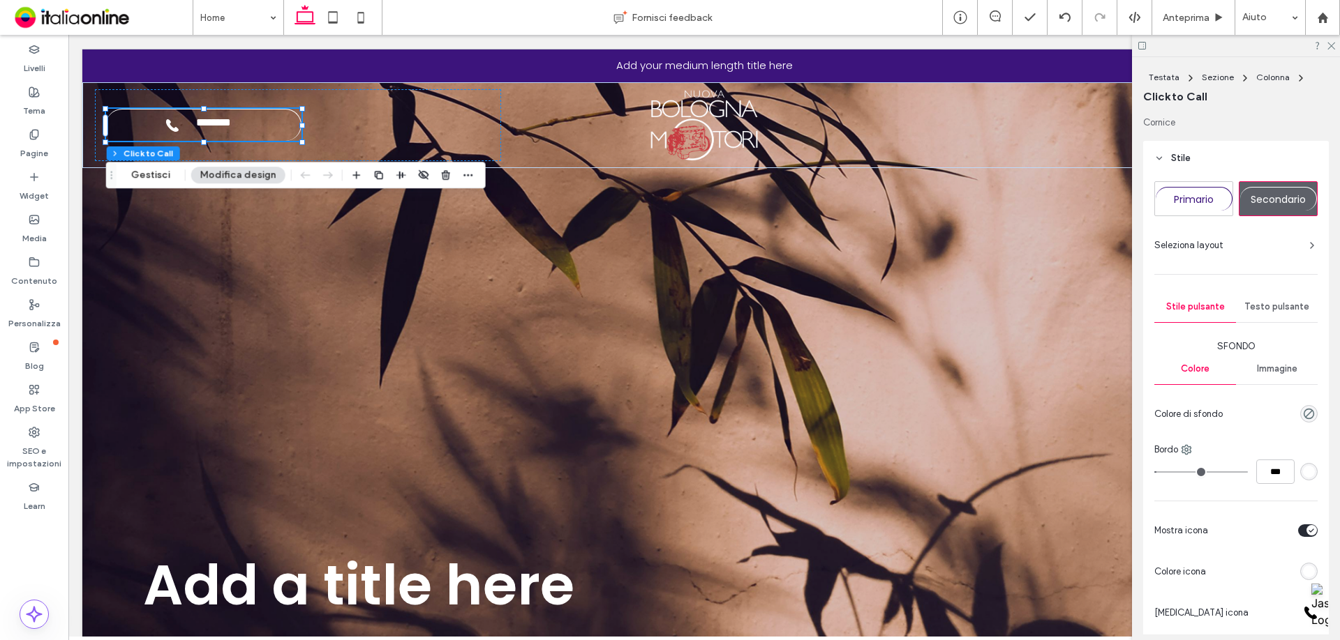
click at [1277, 313] on div "Testo pulsante" at bounding box center [1277, 307] width 82 height 31
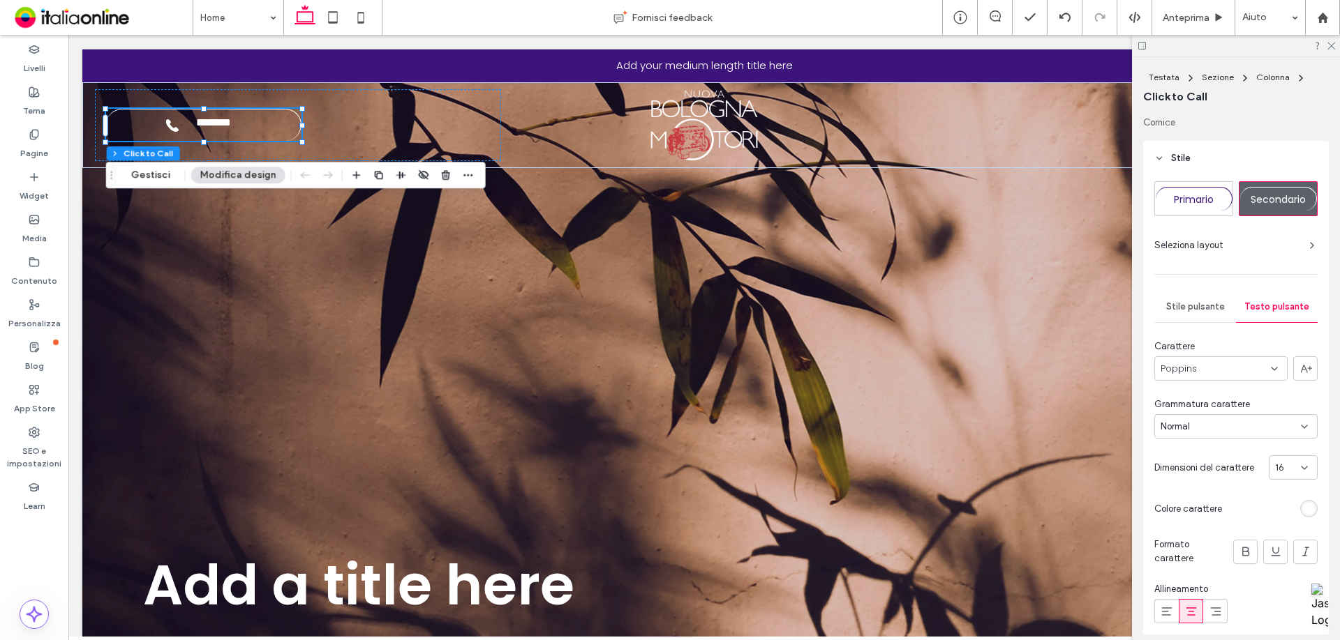
click at [1199, 313] on div "Stile pulsante" at bounding box center [1195, 307] width 82 height 31
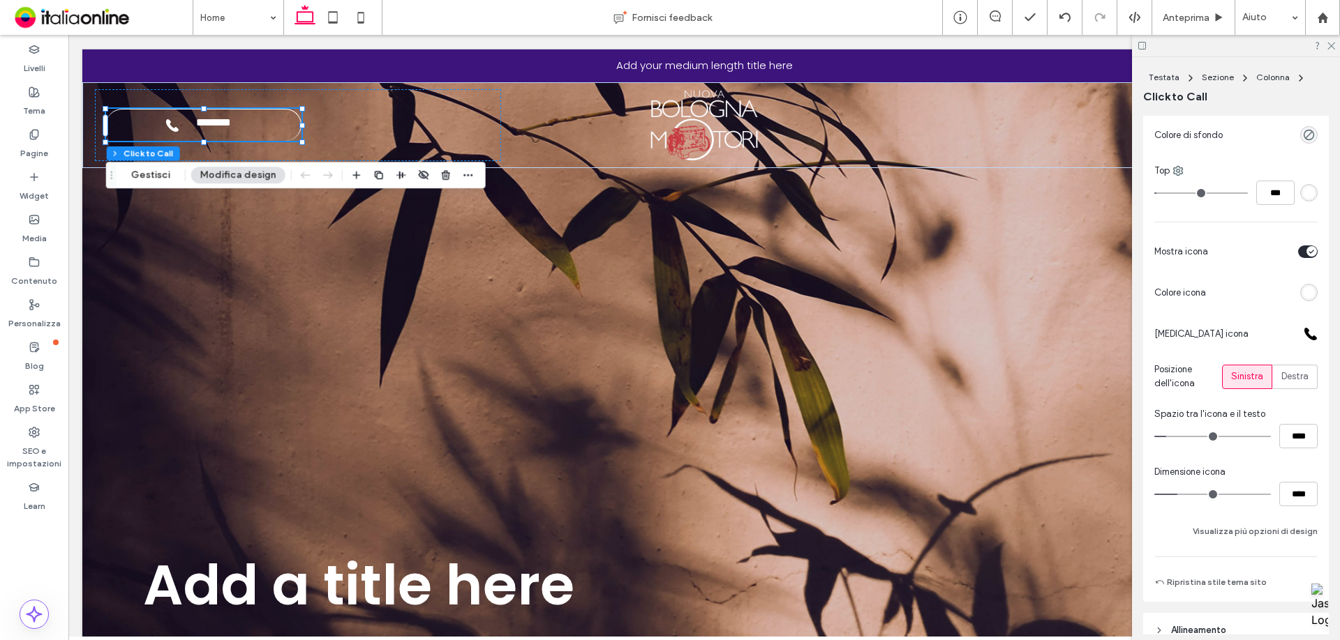
scroll to position [486, 0]
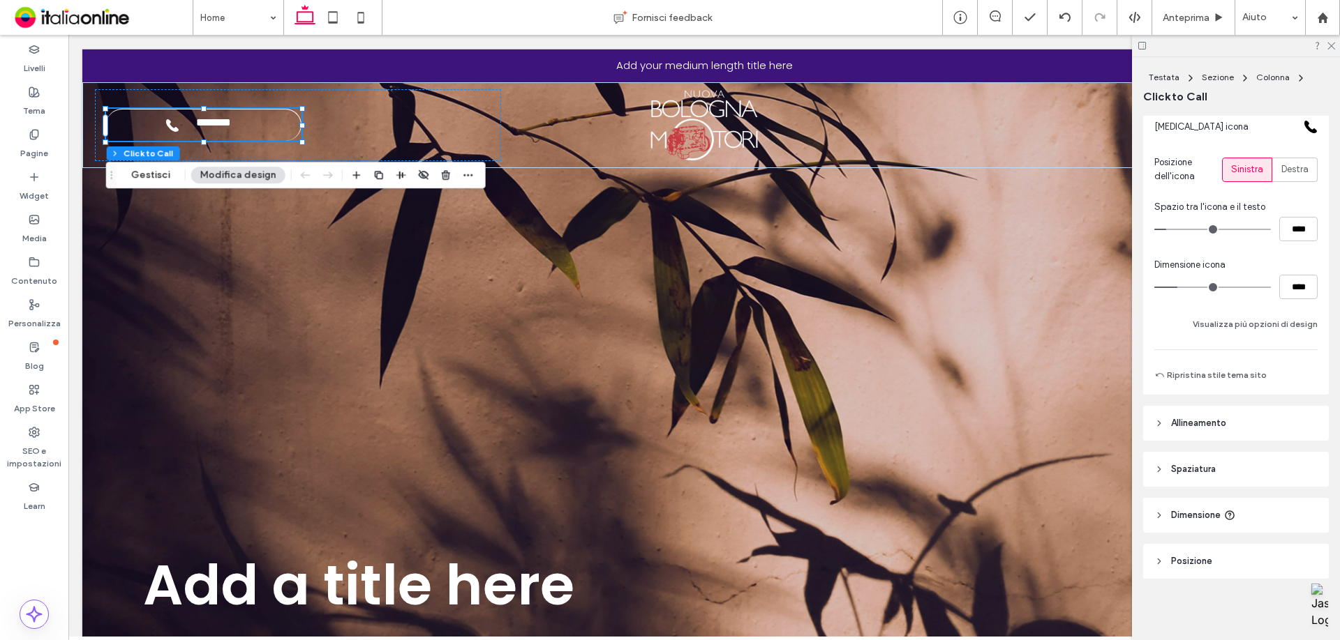
click at [1218, 433] on header "Allineamento" at bounding box center [1236, 423] width 186 height 35
click at [1233, 501] on header "Spaziatura" at bounding box center [1236, 510] width 186 height 35
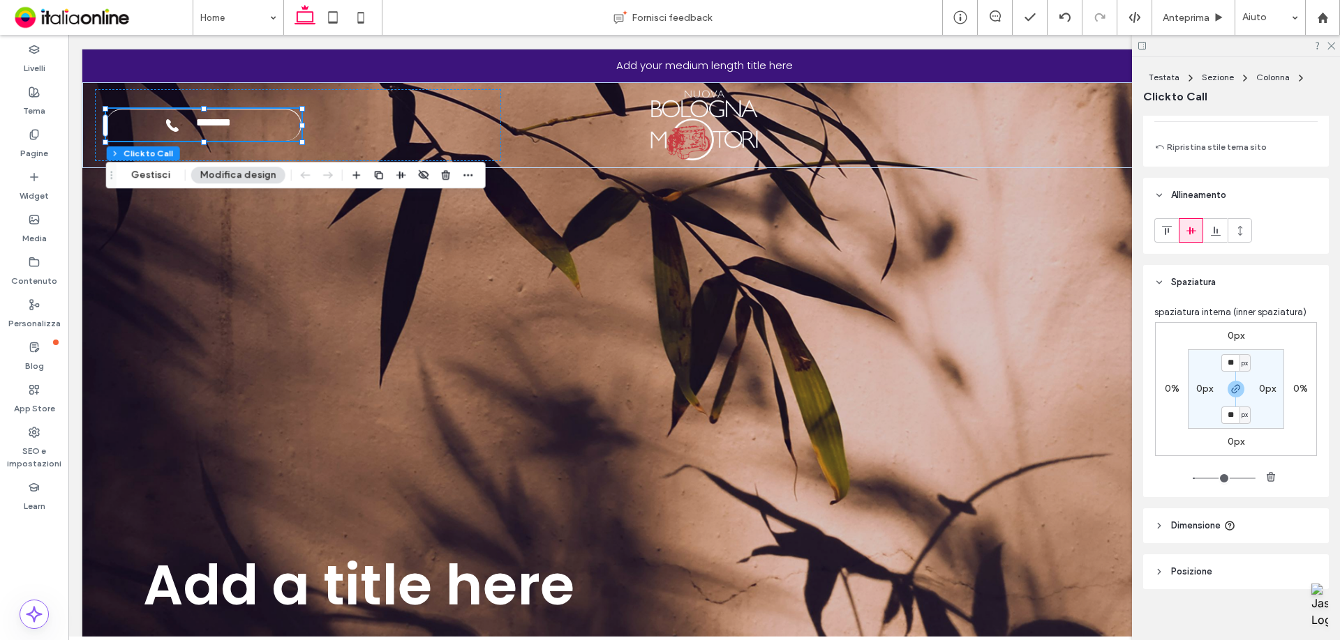
scroll to position [725, 0]
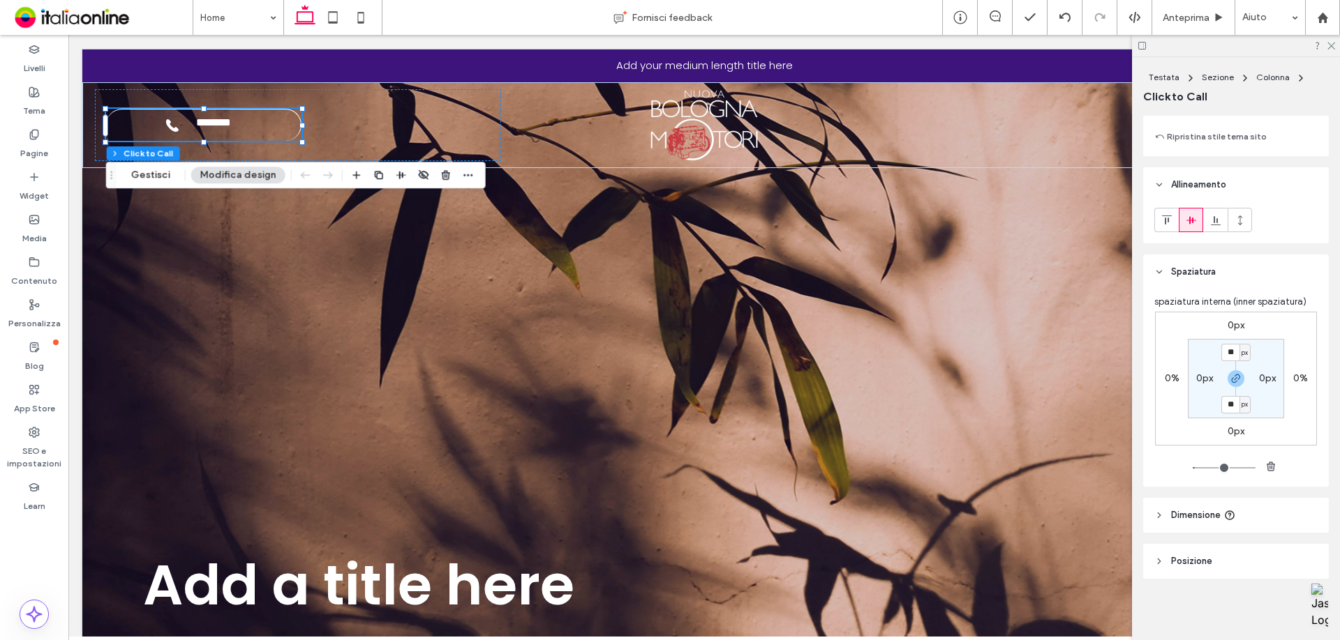
click at [1195, 520] on span "Dimensione" at bounding box center [1196, 516] width 50 height 14
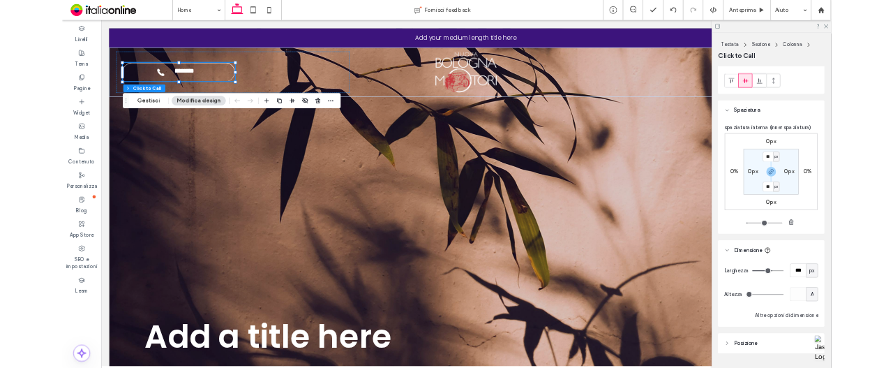
scroll to position [841, 0]
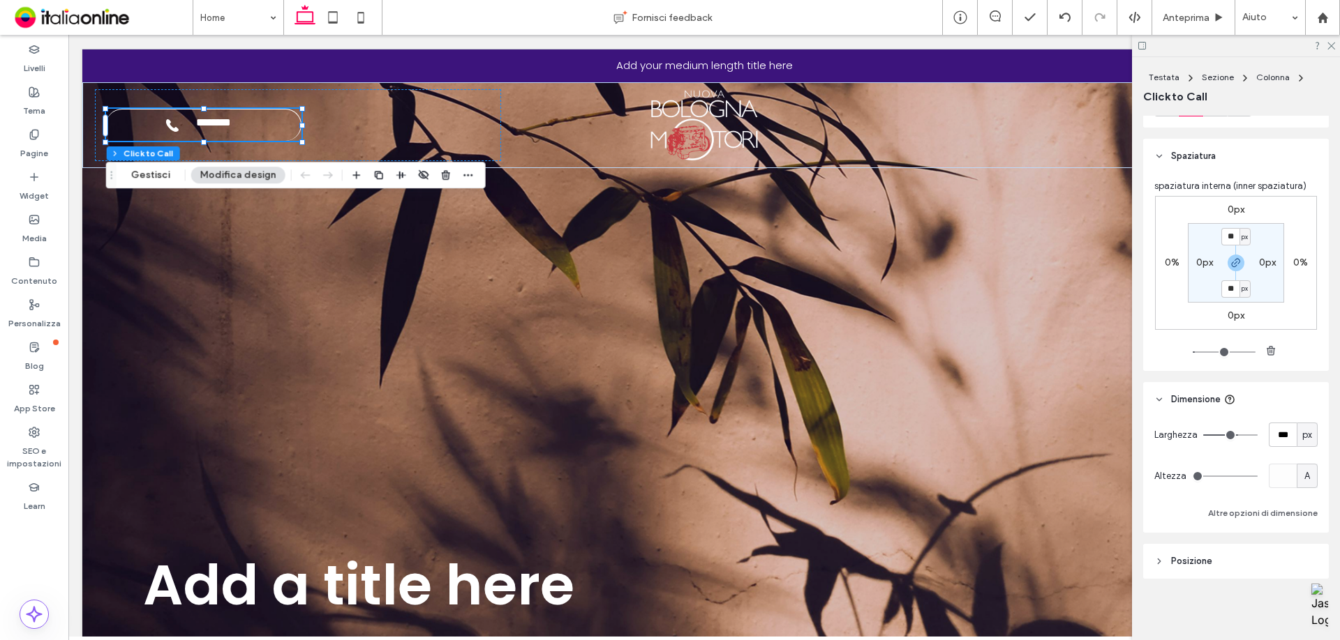
click at [1252, 437] on div "Larghezza *** px" at bounding box center [1235, 435] width 163 height 24
drag, startPoint x: 1260, startPoint y: 430, endPoint x: 1268, endPoint y: 430, distance: 7.7
click at [1268, 430] on div "Larghezza *** px" at bounding box center [1235, 435] width 163 height 24
drag, startPoint x: 1268, startPoint y: 430, endPoint x: 1283, endPoint y: 435, distance: 15.9
click at [1282, 434] on input "***" at bounding box center [1282, 435] width 28 height 24
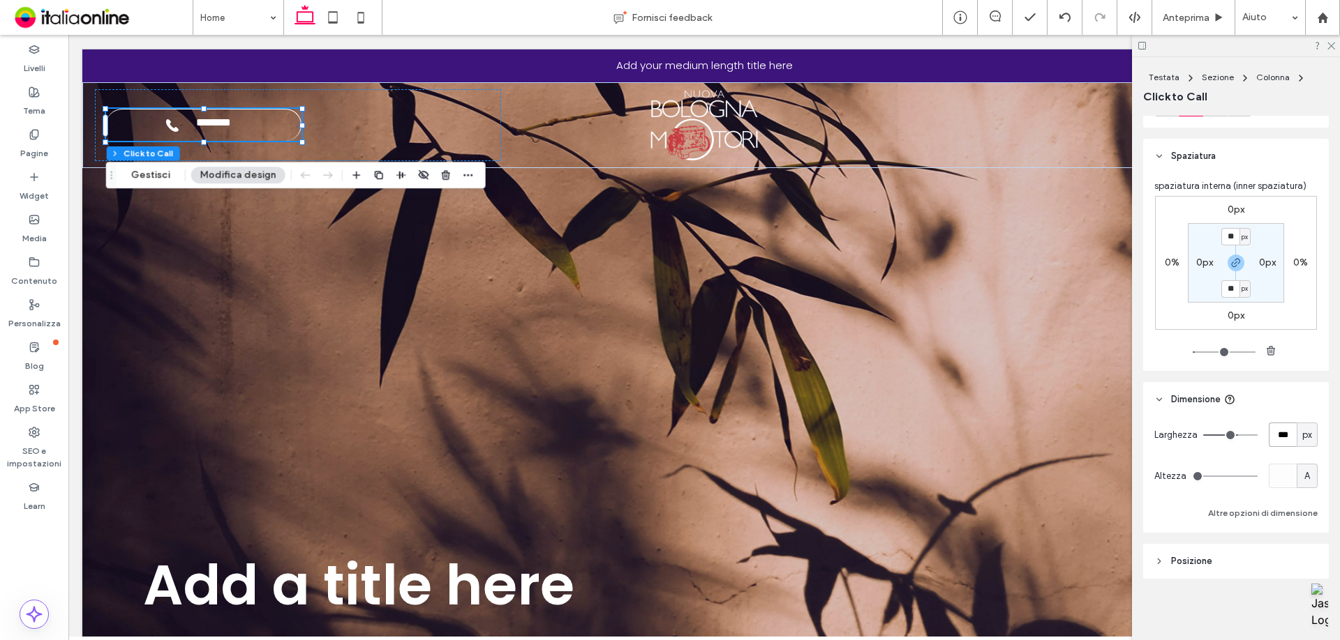
type input "***"
click at [354, 118] on div "**********" at bounding box center [298, 125] width 406 height 72
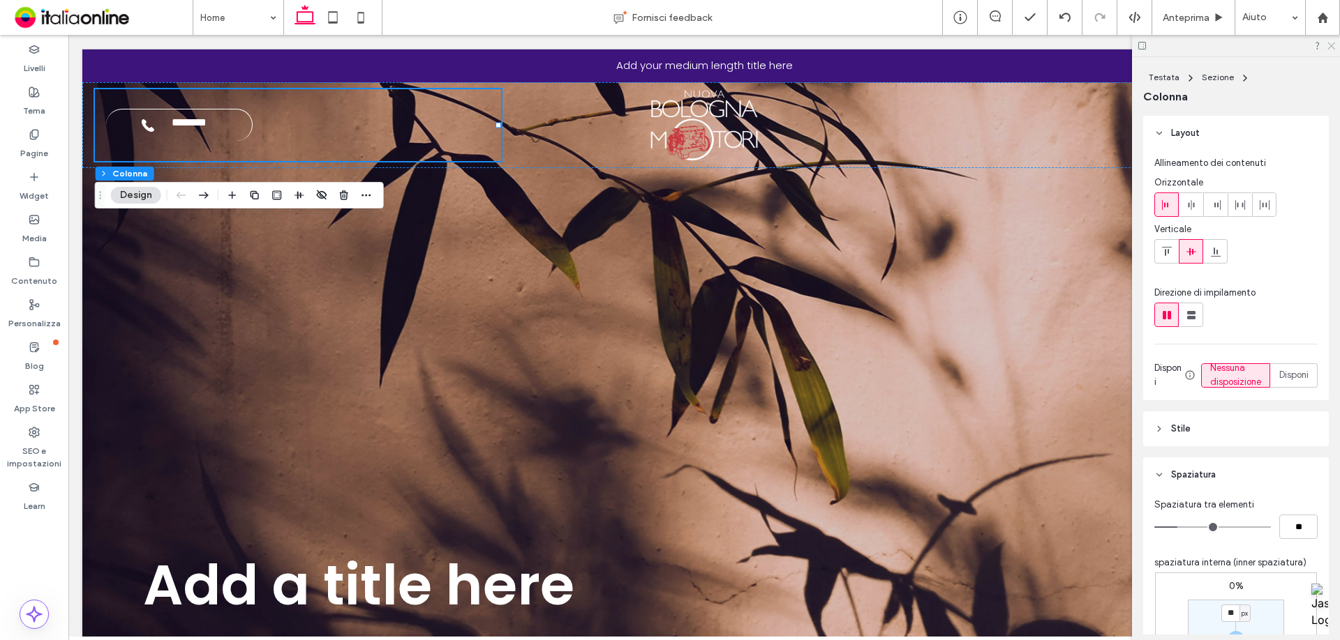
click at [1331, 46] on use at bounding box center [1331, 47] width 8 height 8
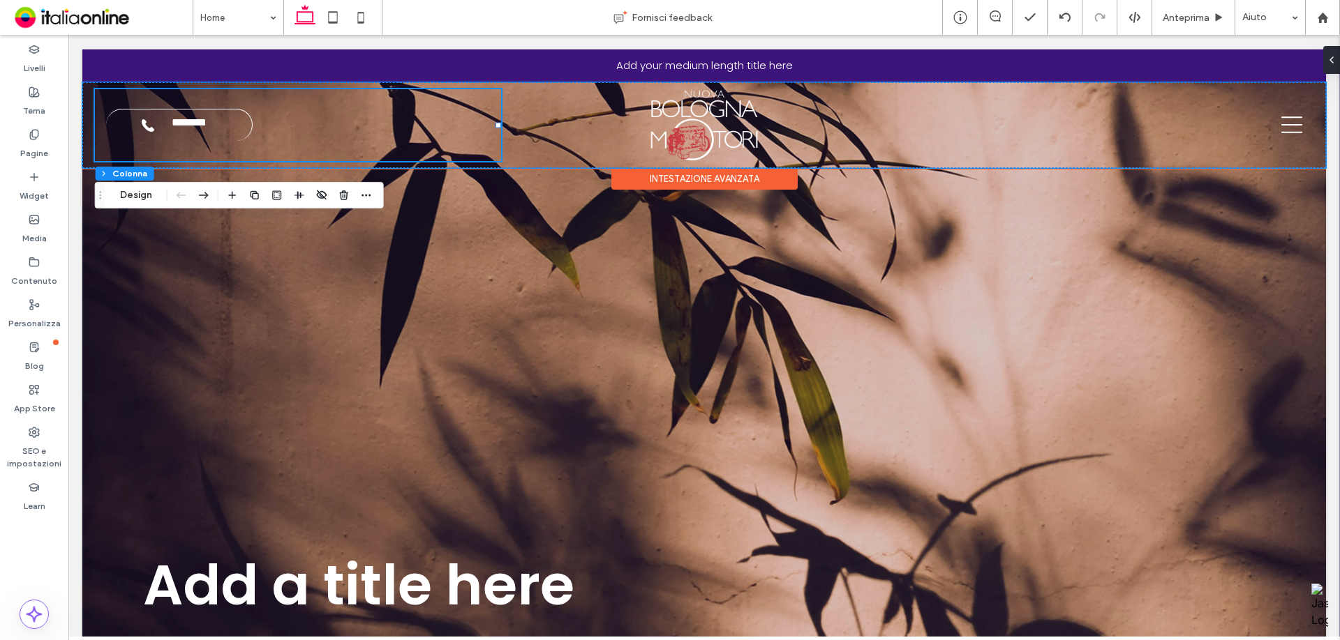
click at [377, 123] on div "**********" at bounding box center [298, 125] width 406 height 72
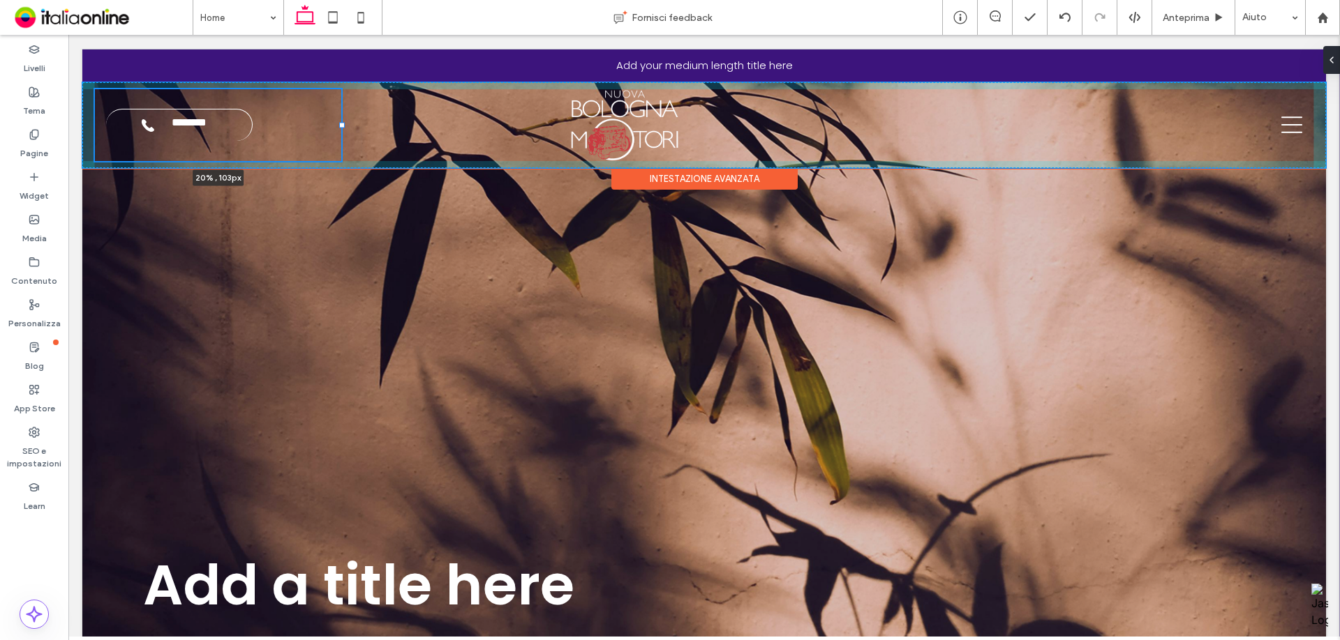
drag, startPoint x: 498, startPoint y: 123, endPoint x: 343, endPoint y: 126, distance: 154.9
click at [343, 126] on div at bounding box center [342, 125] width 6 height 6
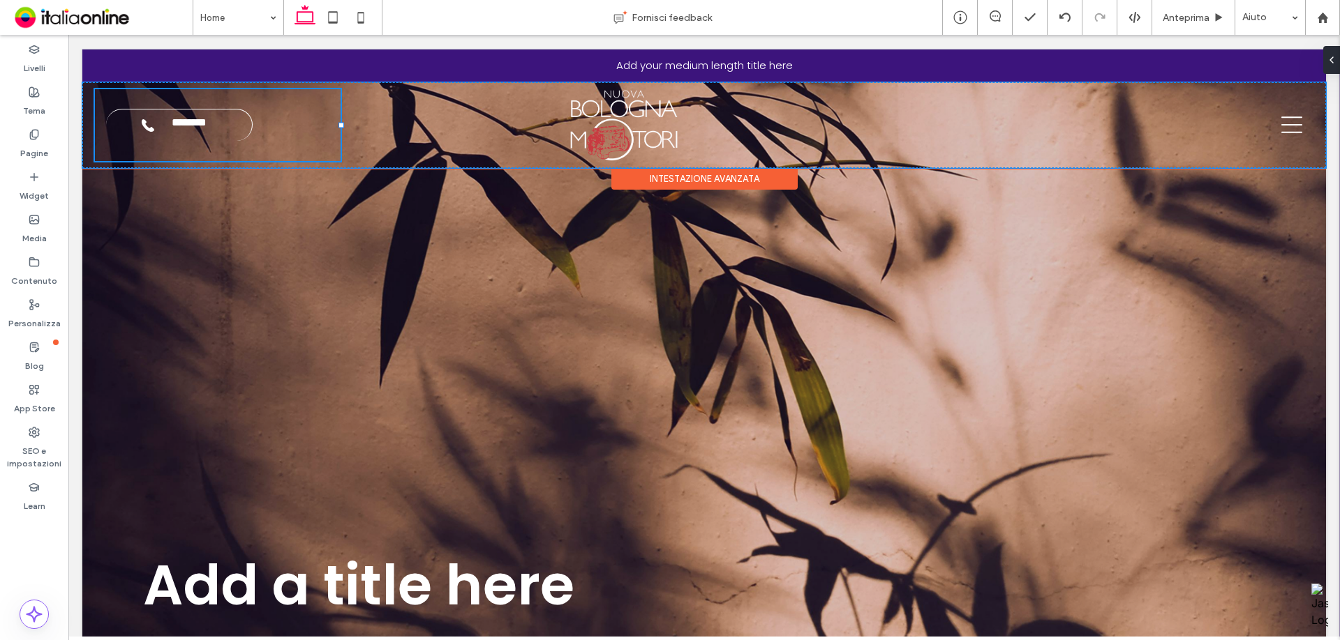
type input "**"
type input "*****"
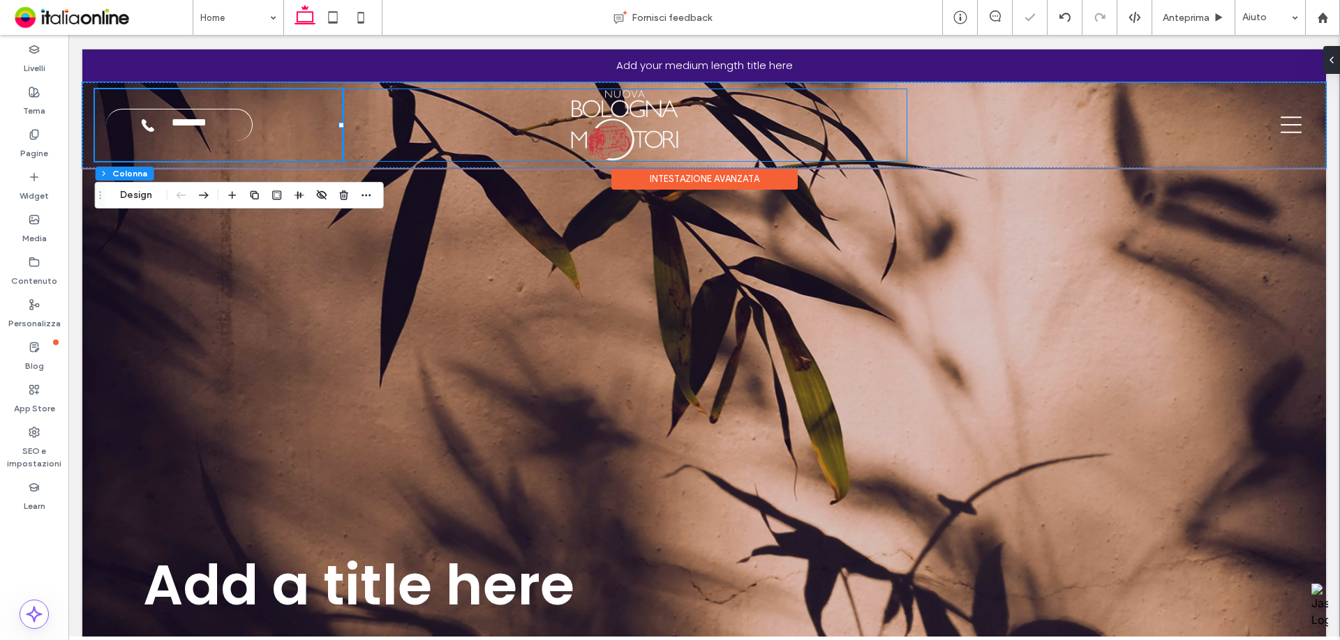
click at [844, 112] on div at bounding box center [625, 125] width 564 height 72
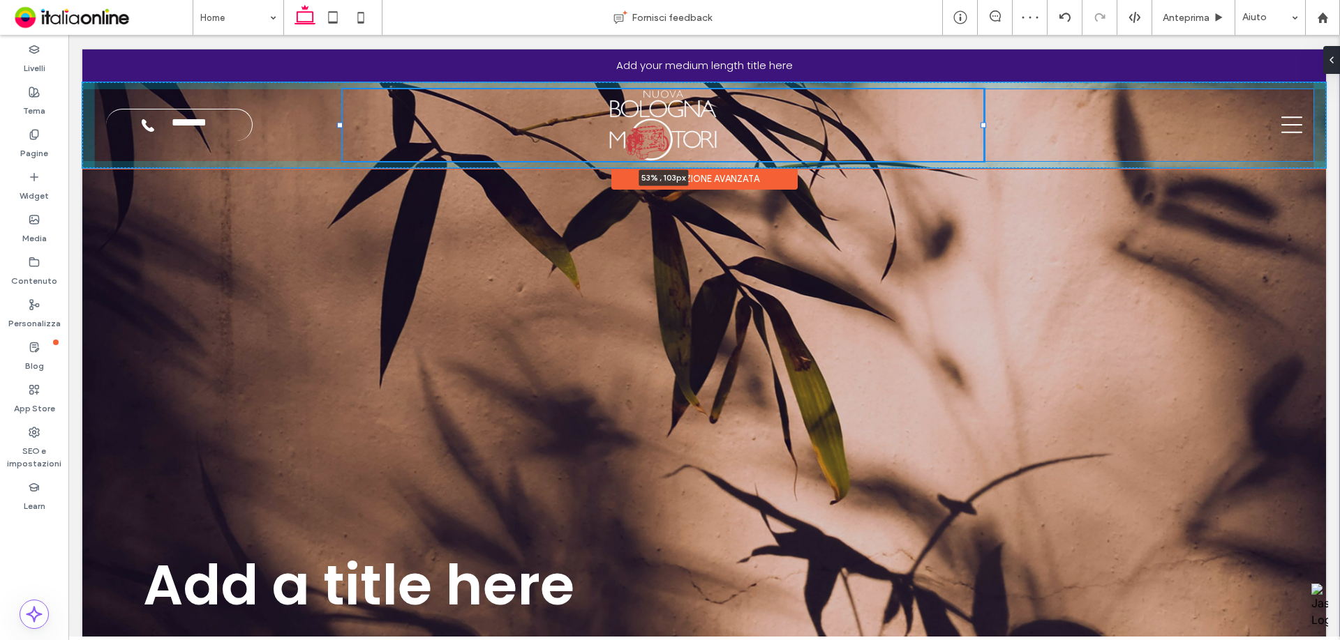
drag, startPoint x: 901, startPoint y: 123, endPoint x: 984, endPoint y: 121, distance: 83.8
click at [984, 121] on div "**********" at bounding box center [703, 125] width 1243 height 86
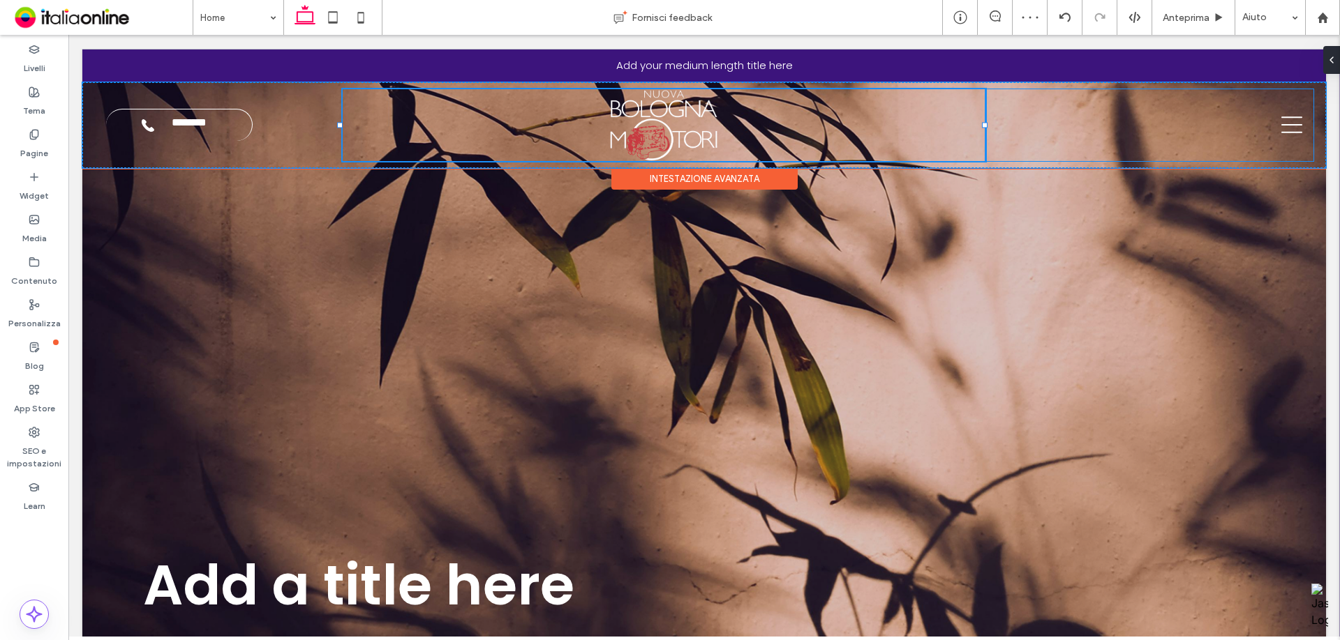
type input "**"
type input "*****"
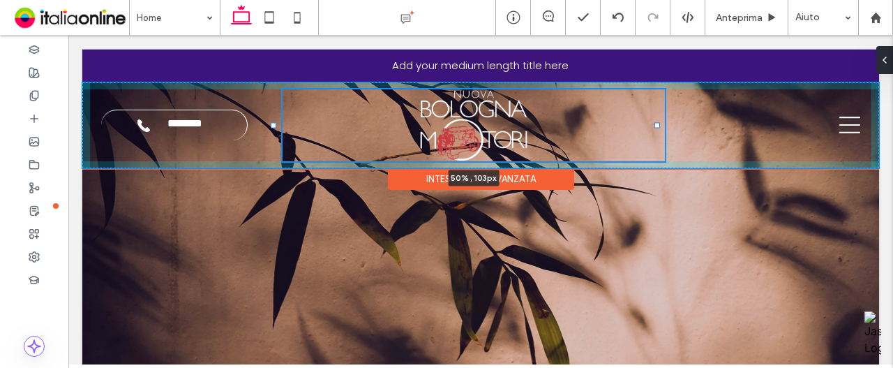
drag, startPoint x: 243, startPoint y: 124, endPoint x: 271, endPoint y: 124, distance: 27.2
click at [271, 124] on div at bounding box center [274, 125] width 6 height 6
type input "**"
type input "*****"
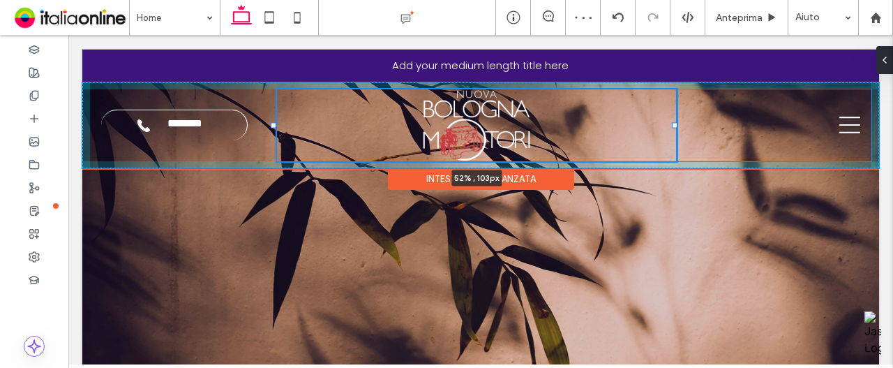
drag, startPoint x: 659, startPoint y: 123, endPoint x: 677, endPoint y: 123, distance: 17.4
click at [677, 123] on div at bounding box center [675, 125] width 6 height 6
type input "**"
type input "*****"
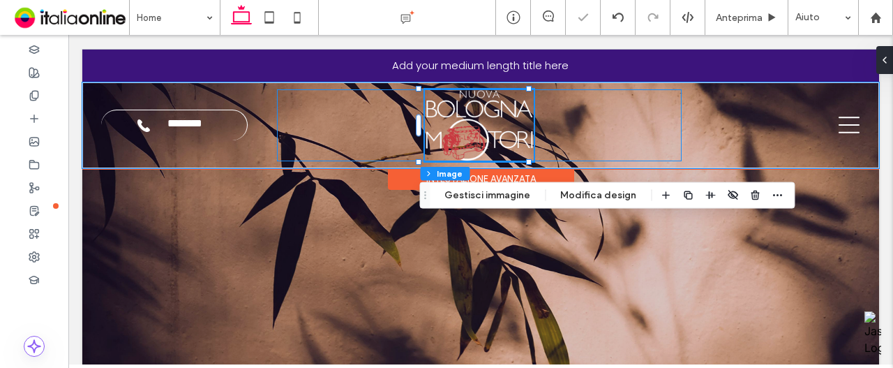
click at [359, 117] on div at bounding box center [479, 125] width 405 height 72
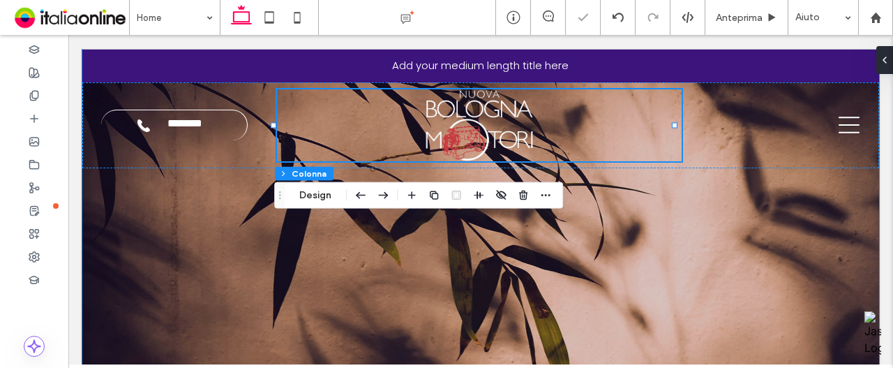
click at [297, 209] on div "Add a title here" at bounding box center [480, 280] width 797 height 463
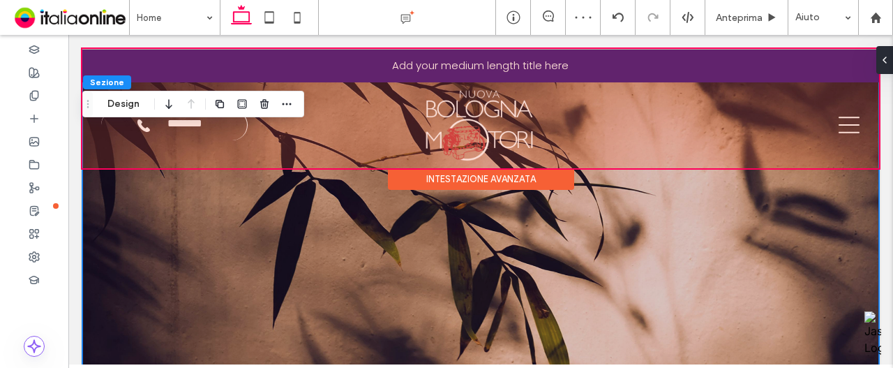
click at [341, 119] on div at bounding box center [480, 108] width 797 height 119
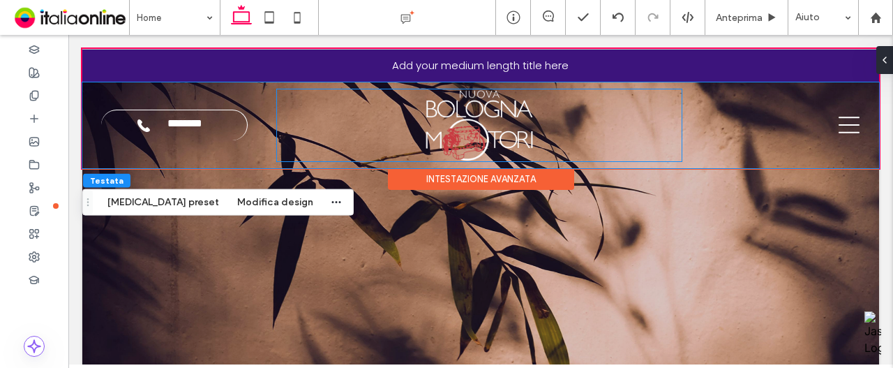
click at [289, 119] on div at bounding box center [479, 125] width 405 height 72
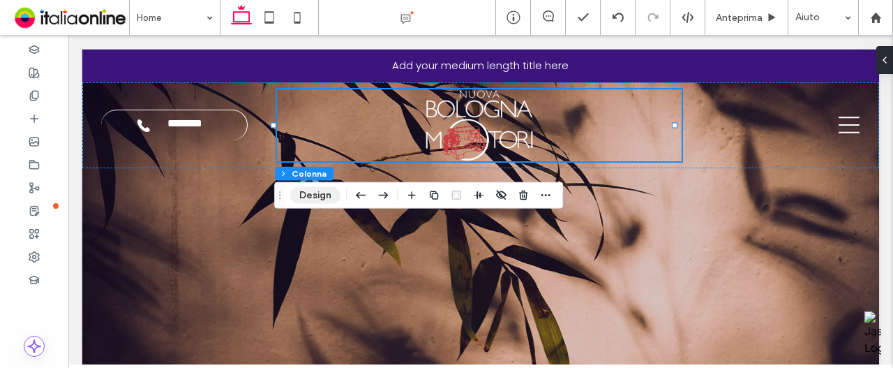
drag, startPoint x: 275, startPoint y: 197, endPoint x: 305, endPoint y: 202, distance: 30.3
click at [276, 197] on icon "Trascina" at bounding box center [279, 195] width 11 height 10
click at [305, 202] on button "Design" at bounding box center [316, 195] width 50 height 17
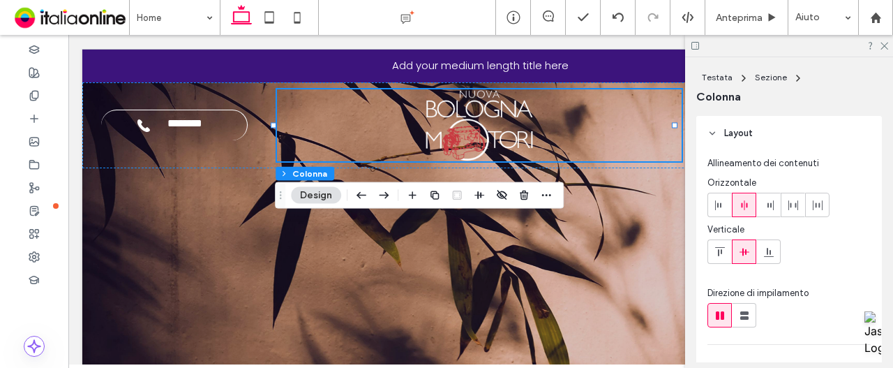
click at [749, 203] on icon at bounding box center [744, 205] width 11 height 11
click at [709, 204] on div at bounding box center [719, 204] width 23 height 23
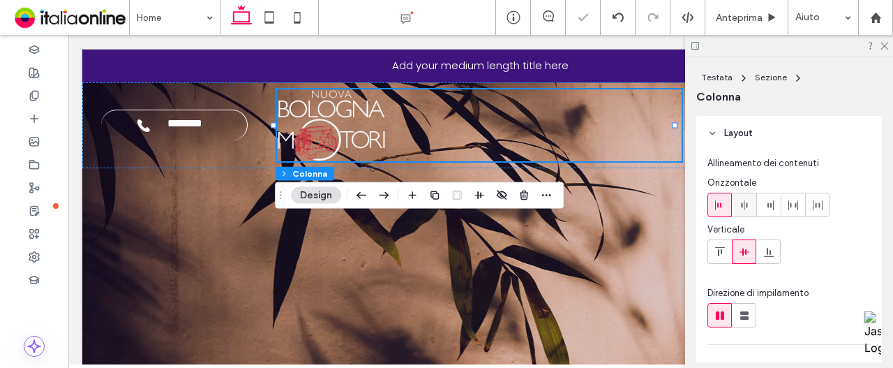
click at [736, 207] on div at bounding box center [744, 204] width 23 height 23
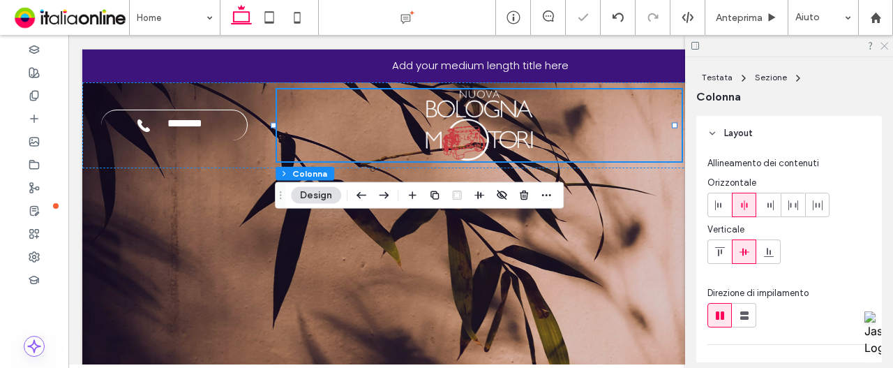
click at [885, 47] on icon at bounding box center [883, 44] width 9 height 9
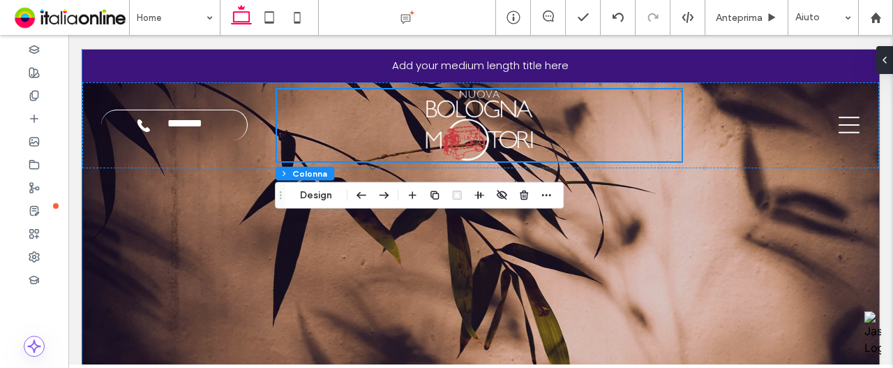
scroll to position [0, 0]
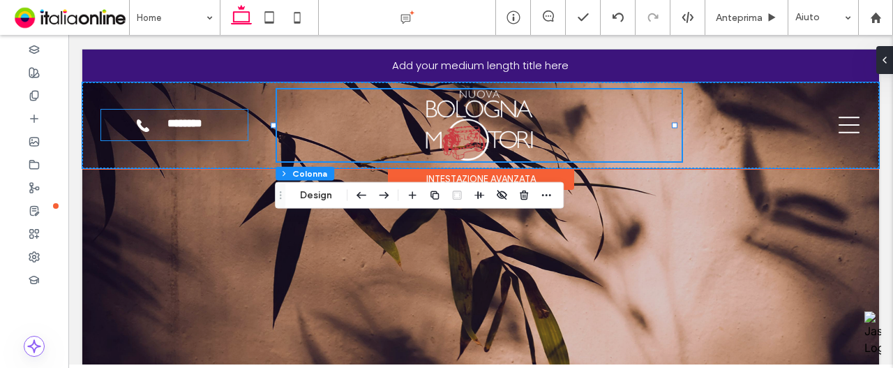
click at [197, 128] on span "********" at bounding box center [185, 125] width 57 height 16
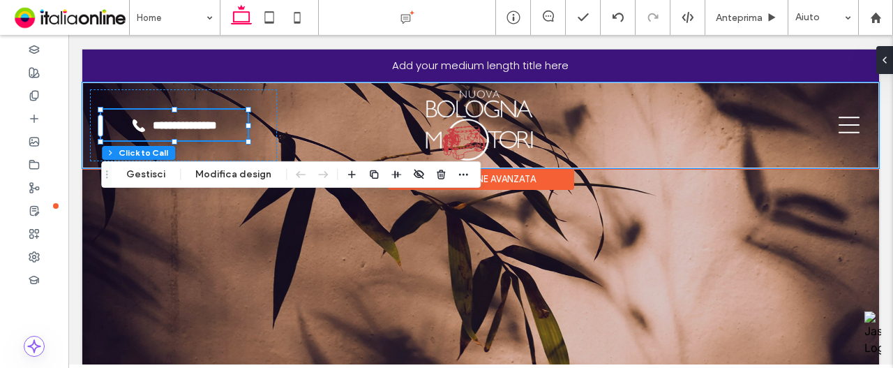
type input "*"
type input "***"
click at [200, 128] on span "********" at bounding box center [175, 125] width 57 height 16
type input "*"
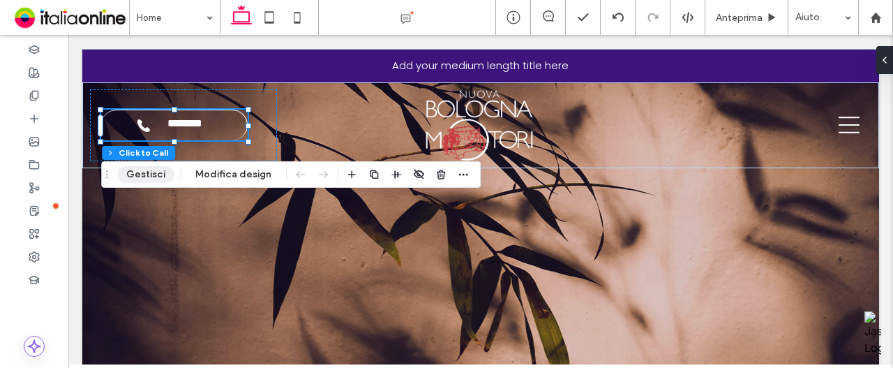
click at [152, 168] on button "Gestisci" at bounding box center [145, 174] width 57 height 17
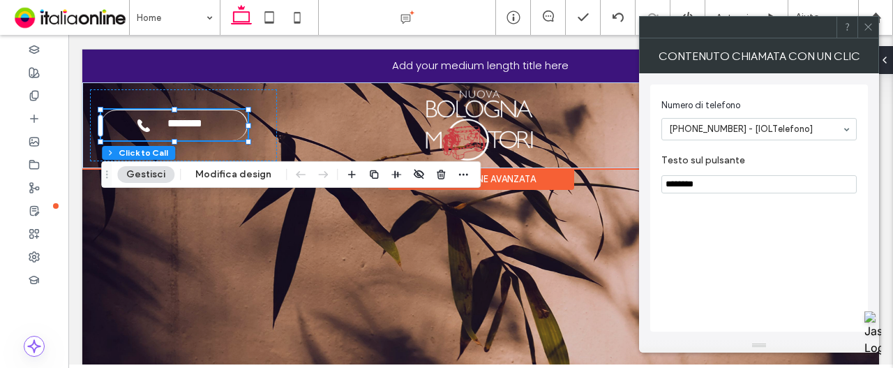
drag, startPoint x: 732, startPoint y: 181, endPoint x: 417, endPoint y: 181, distance: 315.4
click at [417, 181] on body ".wqwq-1{fill:#231f20;} .cls-1q, .cls-2q { fill-rule: evenodd; } .cls-2q { fill:…" at bounding box center [446, 184] width 893 height 368
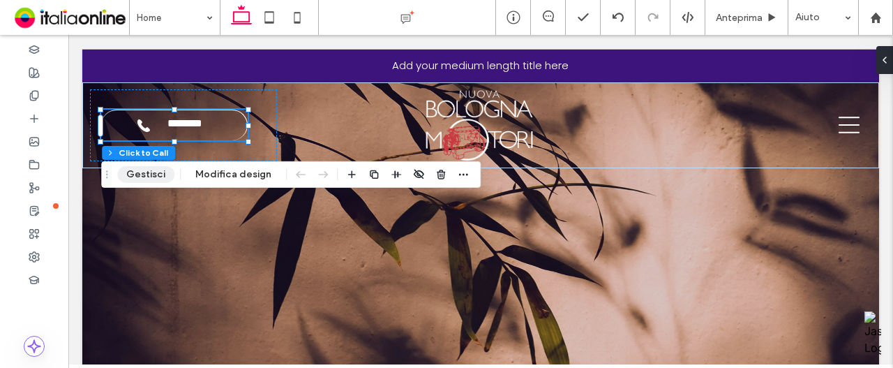
click at [163, 167] on button "Gestisci" at bounding box center [145, 174] width 57 height 17
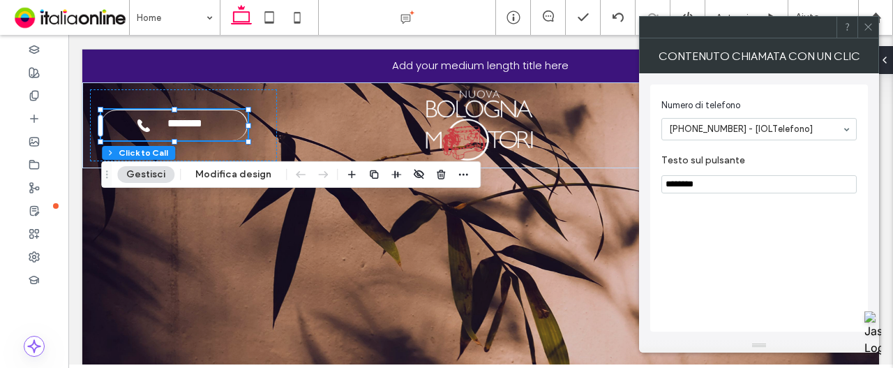
drag, startPoint x: 763, startPoint y: 209, endPoint x: 627, endPoint y: 174, distance: 141.1
type input "**********"
click at [875, 29] on div at bounding box center [867, 27] width 21 height 21
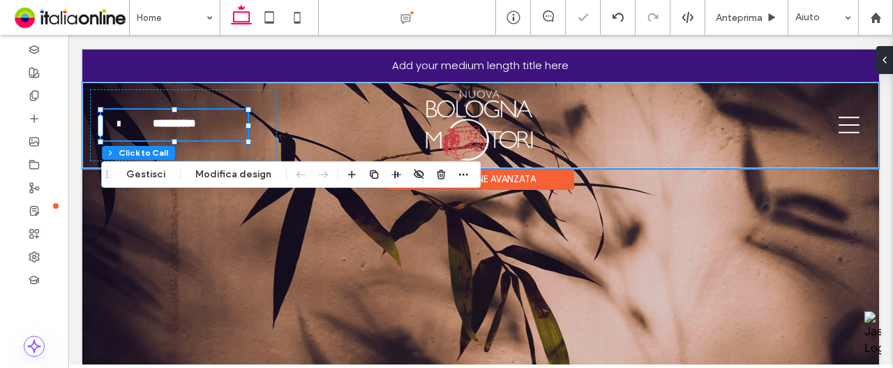
click at [225, 114] on link "**********" at bounding box center [174, 125] width 147 height 31
click at [218, 126] on link "**********" at bounding box center [174, 125] width 147 height 31
type input "*"
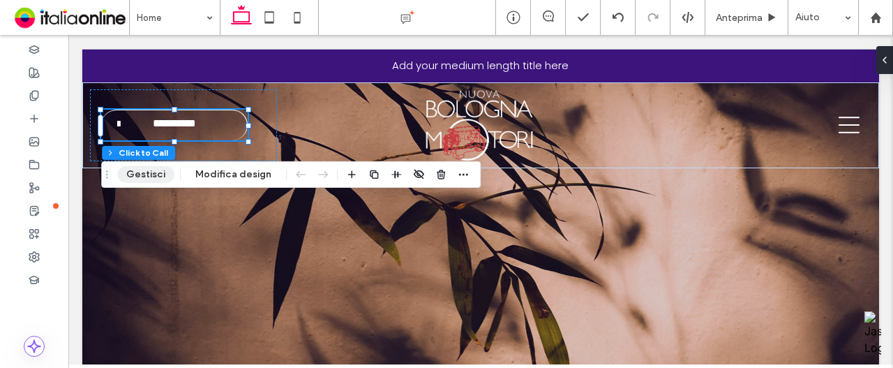
click at [158, 170] on button "Gestisci" at bounding box center [145, 174] width 57 height 17
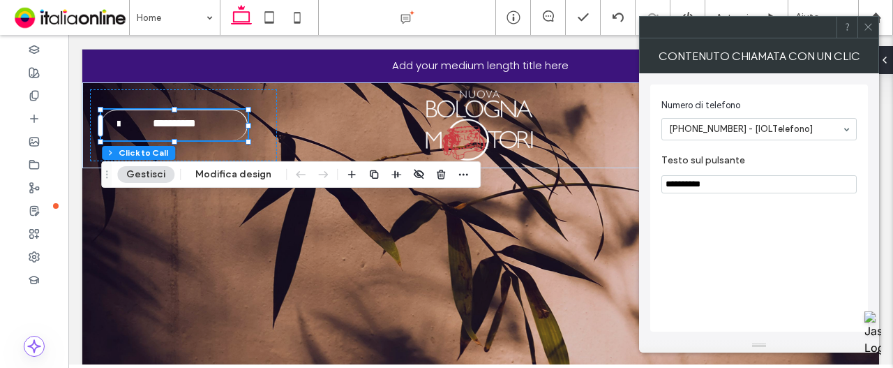
click at [874, 31] on div at bounding box center [867, 27] width 21 height 21
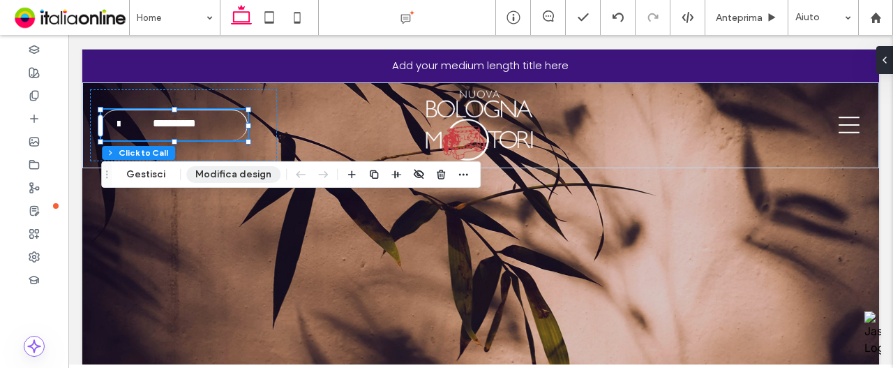
click at [210, 180] on button "Modifica design" at bounding box center [233, 174] width 94 height 17
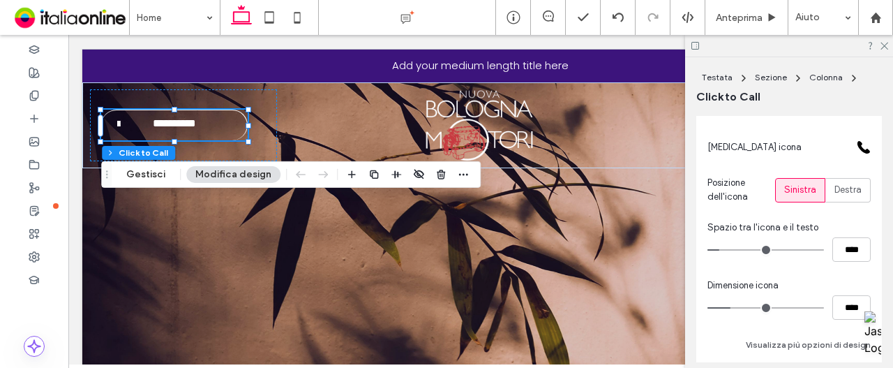
scroll to position [488, 0]
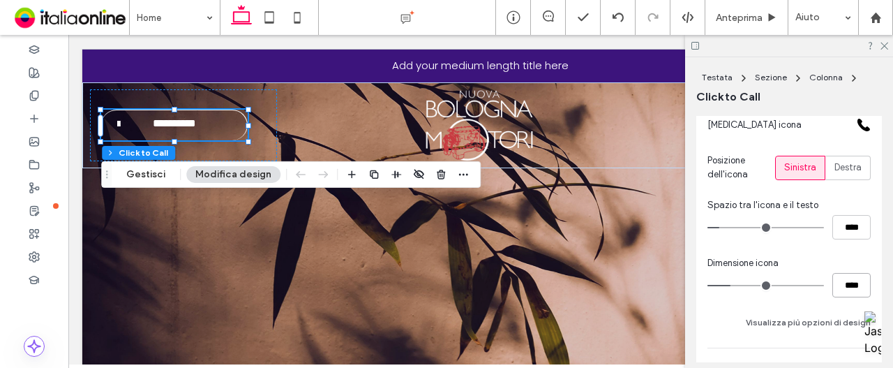
click at [847, 279] on input "****" at bounding box center [851, 285] width 38 height 24
click at [843, 230] on input "****" at bounding box center [851, 227] width 38 height 24
type input "**"
type input "****"
type input "**"
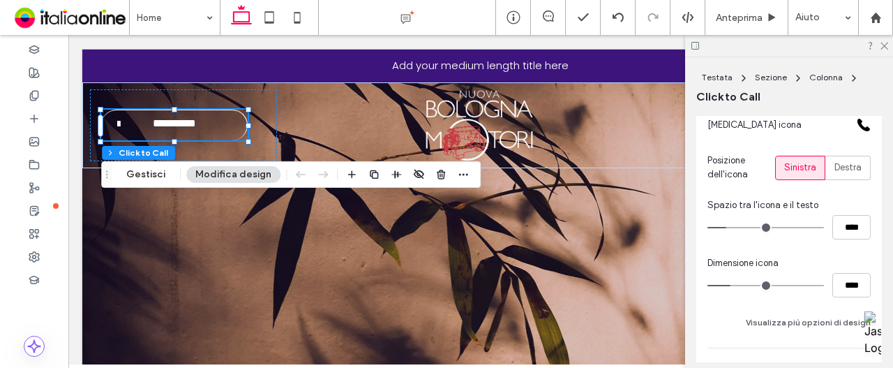
type input "****"
type input "**"
type input "****"
type input "**"
type input "****"
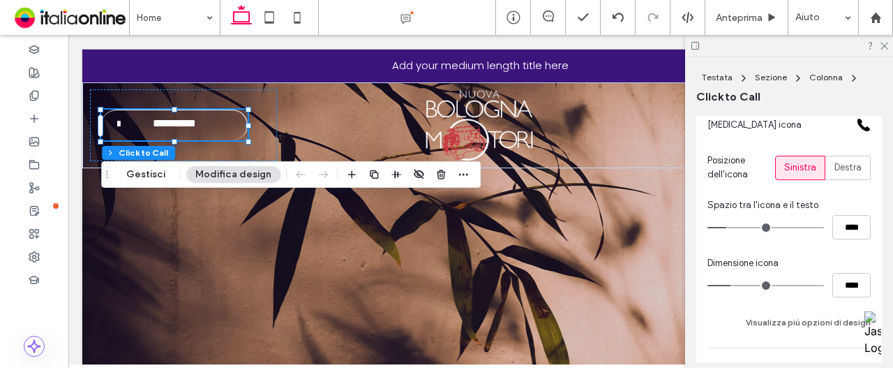
type input "**"
type input "****"
type input "**"
type input "****"
type input "**"
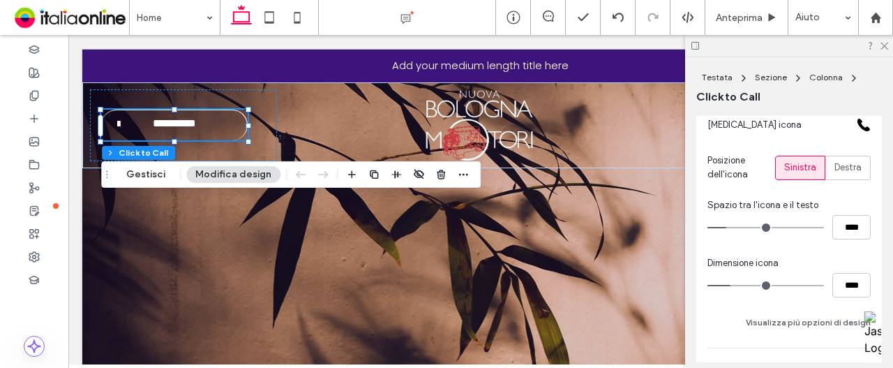
type input "****"
type input "**"
type input "****"
type input "**"
type input "****"
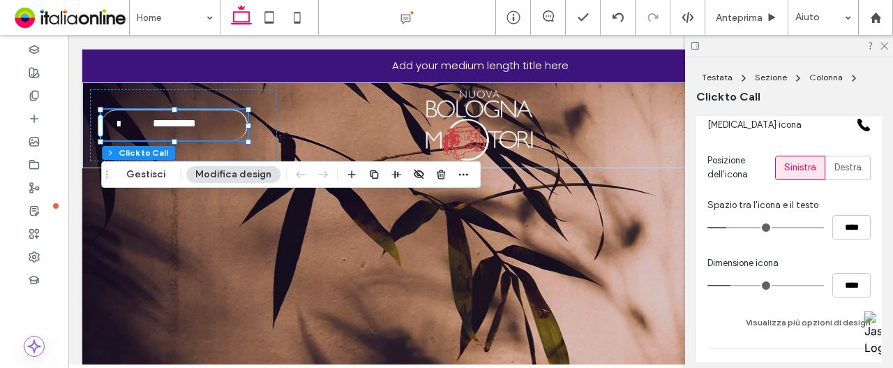
type input "**"
type input "****"
type input "**"
type input "****"
drag, startPoint x: 727, startPoint y: 227, endPoint x: 740, endPoint y: 230, distance: 12.7
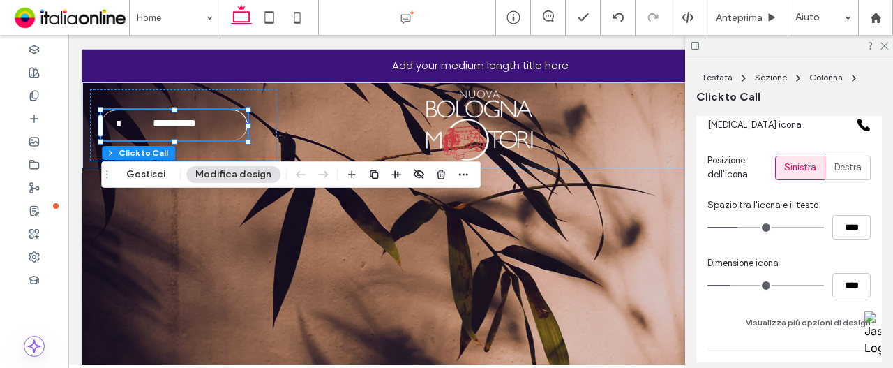
type input "**"
click at [740, 228] on input "range" at bounding box center [765, 227] width 117 height 1
type input "*"
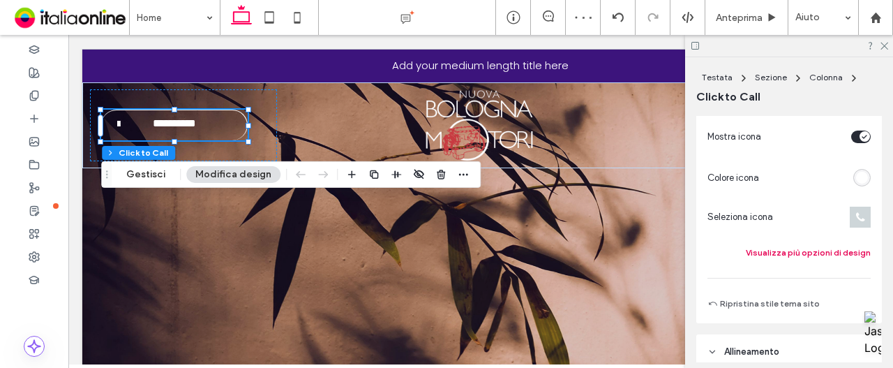
scroll to position [447, 0]
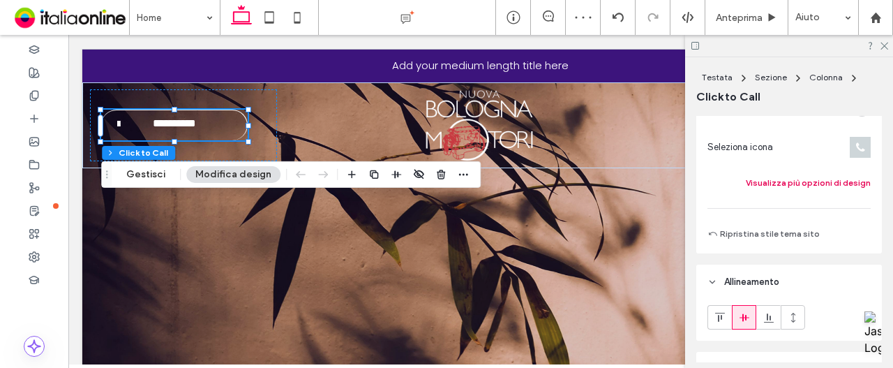
click at [790, 175] on button "Visualizza più opzioni di design" at bounding box center [808, 182] width 125 height 17
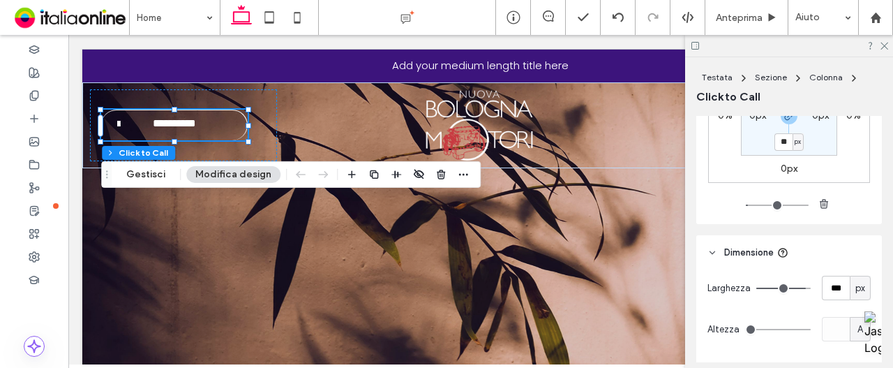
scroll to position [1198, 0]
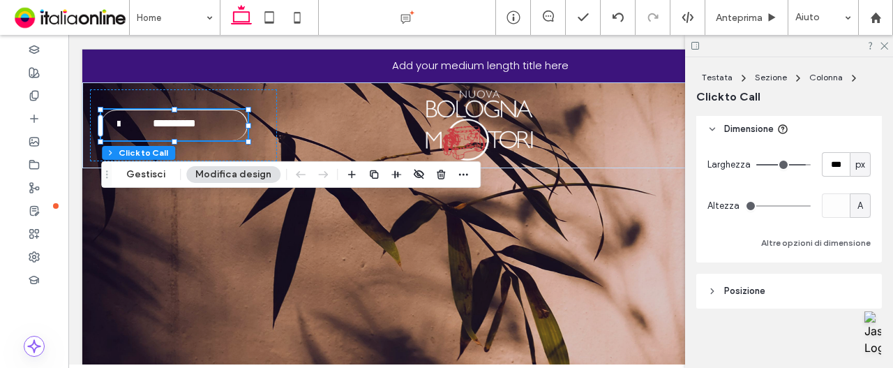
click at [237, 172] on button "Modifica design" at bounding box center [233, 174] width 94 height 17
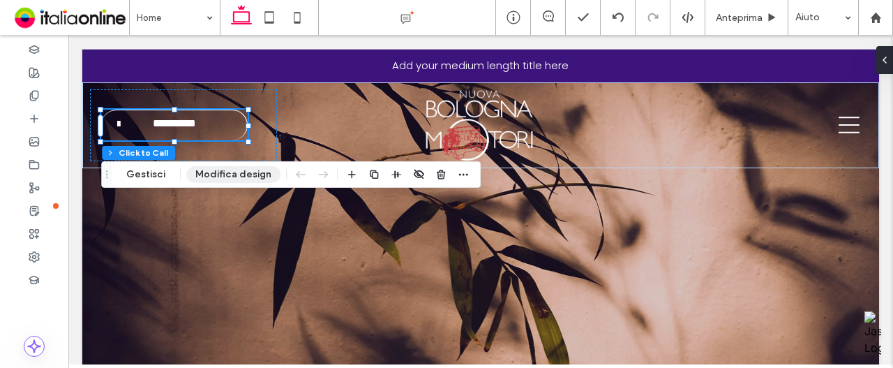
drag, startPoint x: 241, startPoint y: 174, endPoint x: 249, endPoint y: 174, distance: 7.7
click at [241, 174] on button "Modifica design" at bounding box center [233, 174] width 94 height 17
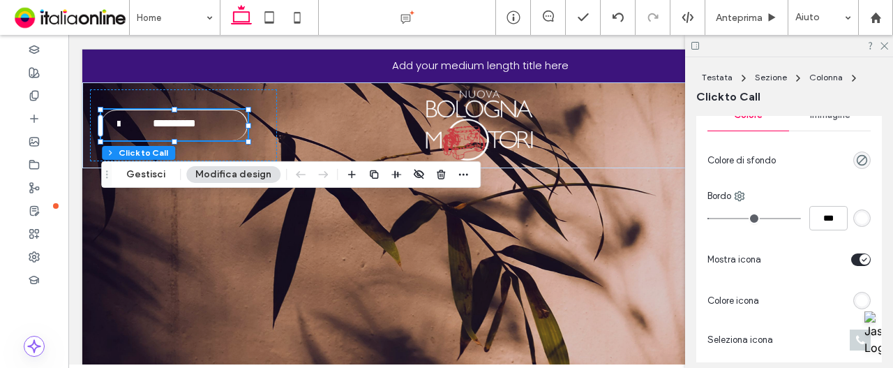
scroll to position [361, 0]
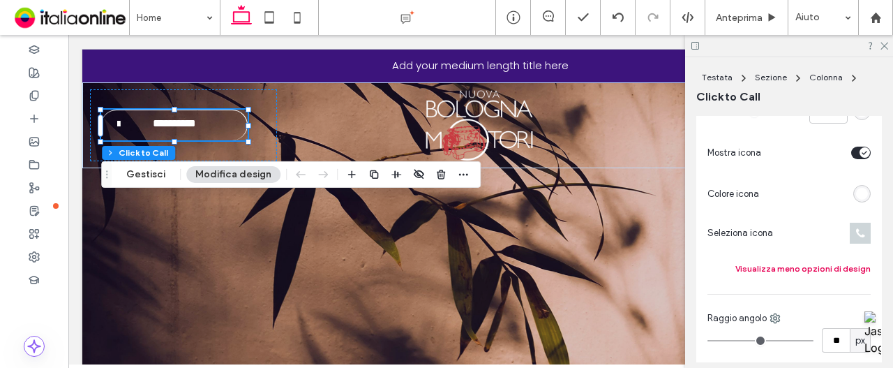
click at [818, 260] on button "Visualizza meno opzioni di design" at bounding box center [802, 268] width 135 height 17
click at [818, 260] on button "Visualizza più opzioni di design" at bounding box center [808, 268] width 125 height 17
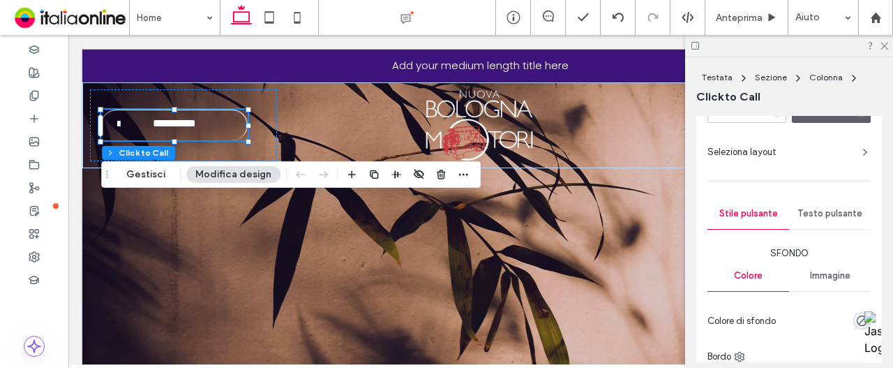
scroll to position [82, 0]
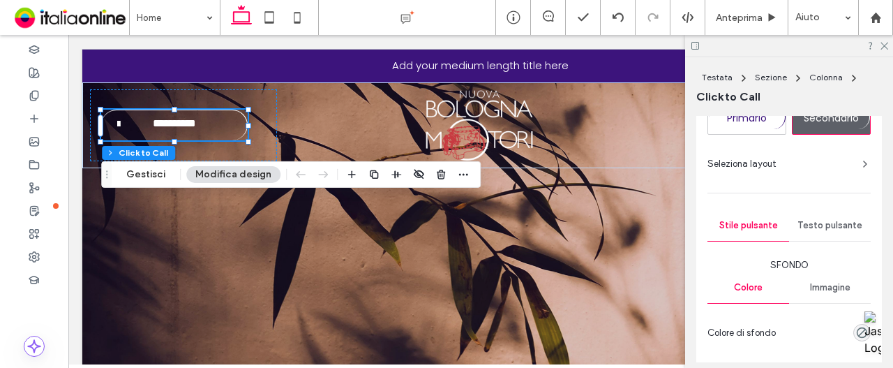
click at [839, 228] on span "Testo pulsante" at bounding box center [829, 225] width 65 height 11
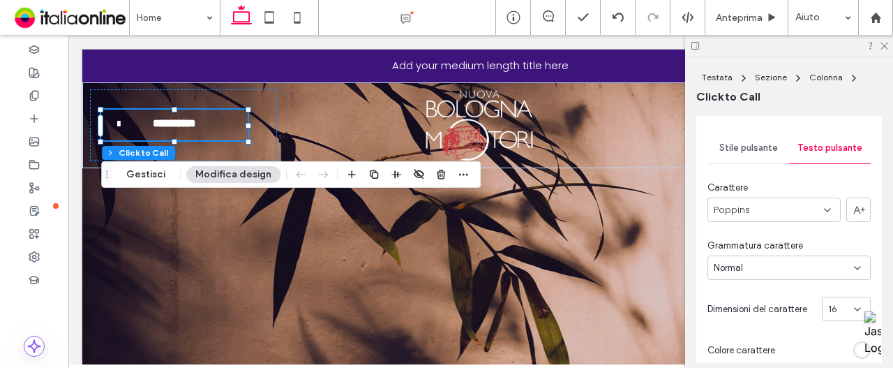
scroll to position [133, 0]
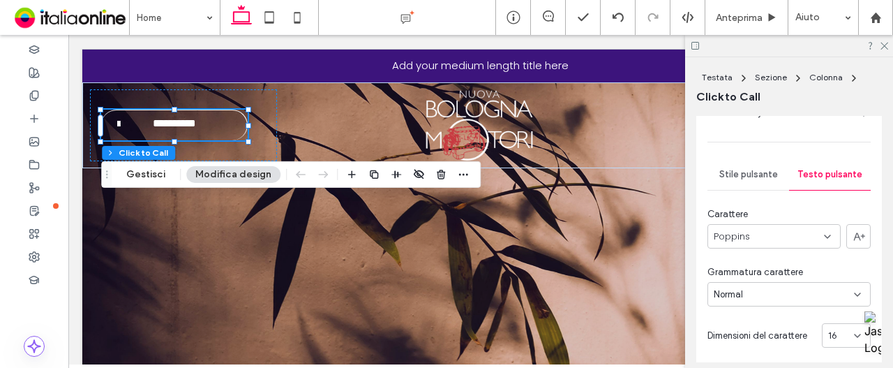
click at [731, 165] on div "Stile pulsante" at bounding box center [748, 174] width 82 height 31
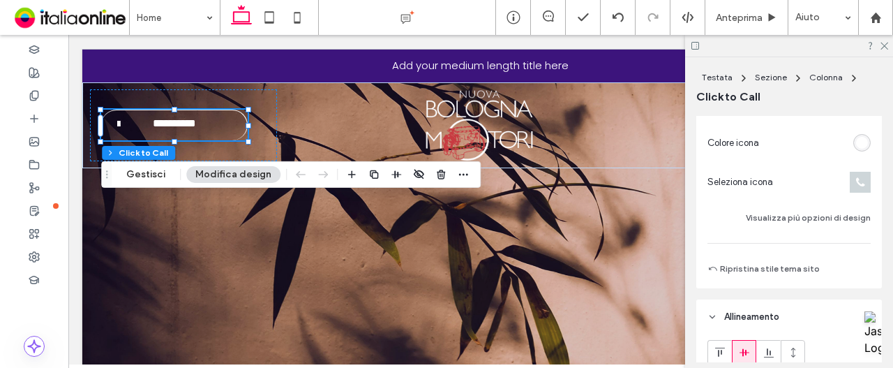
scroll to position [342, 0]
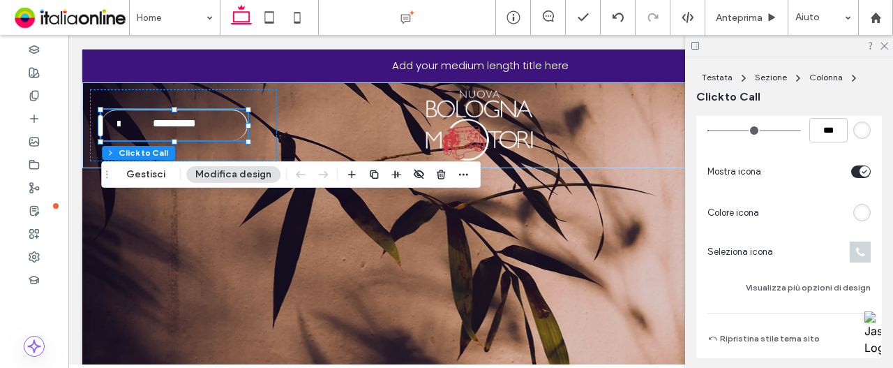
click at [860, 166] on div "toggle" at bounding box center [865, 171] width 10 height 10
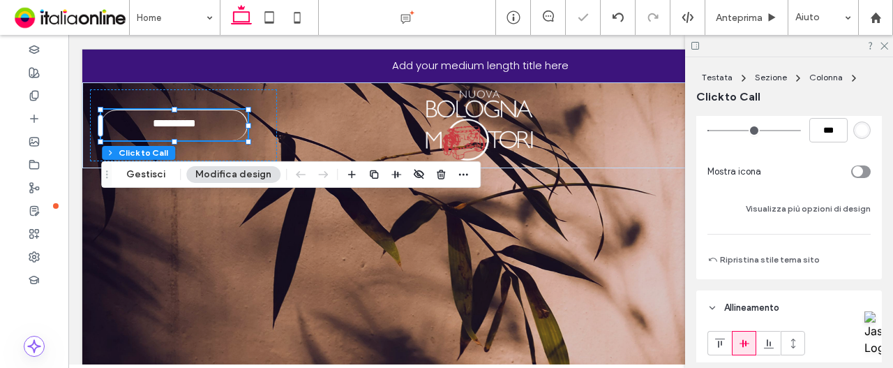
click at [860, 171] on div "toggle" at bounding box center [861, 171] width 20 height 13
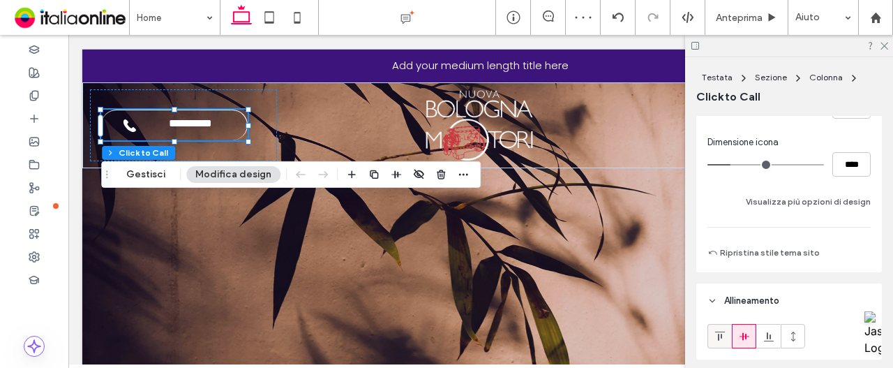
scroll to position [691, 0]
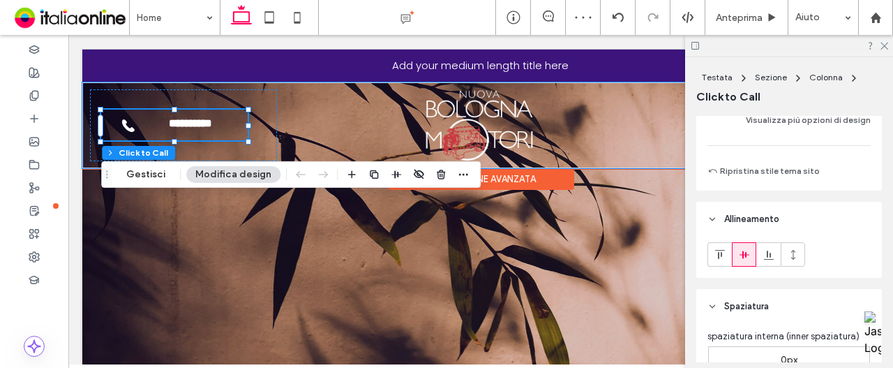
click at [201, 139] on link "**********" at bounding box center [174, 125] width 147 height 31
type input "*"
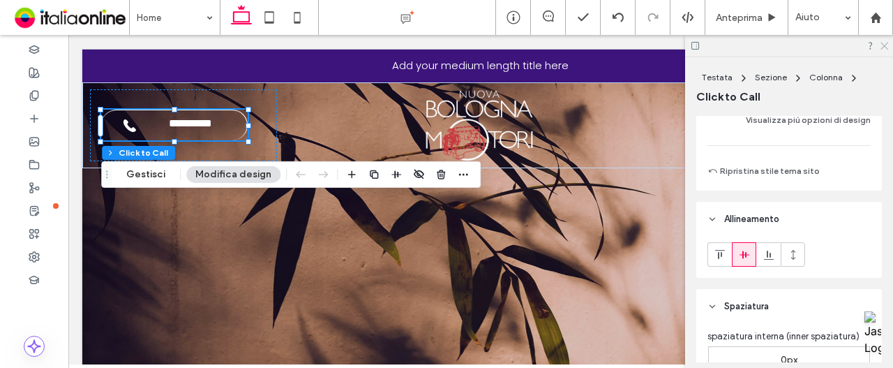
click at [883, 45] on use at bounding box center [884, 47] width 8 height 8
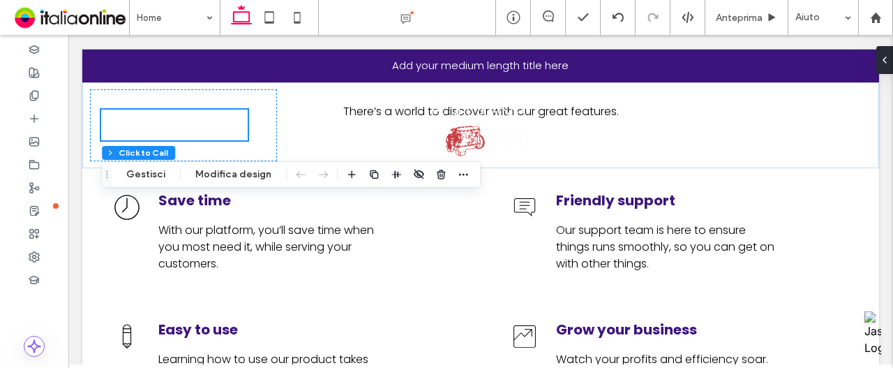
scroll to position [0, 0]
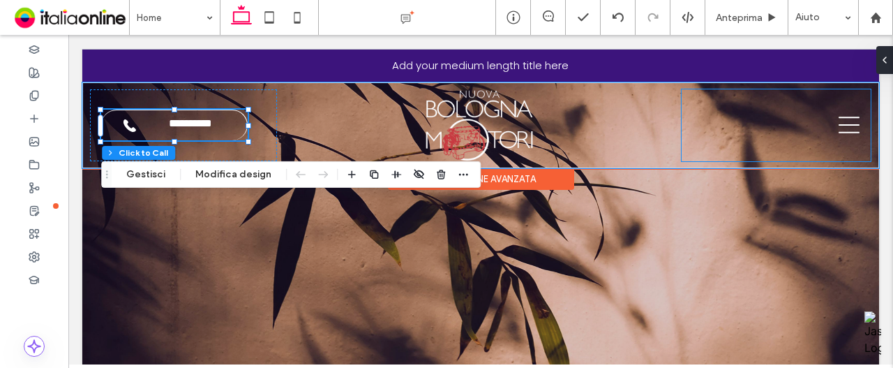
click at [839, 124] on icon at bounding box center [849, 125] width 21 height 17
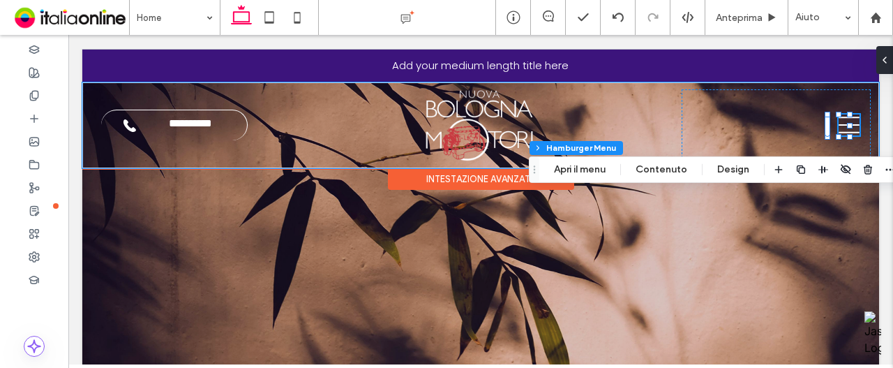
click at [839, 127] on icon at bounding box center [849, 124] width 21 height 21
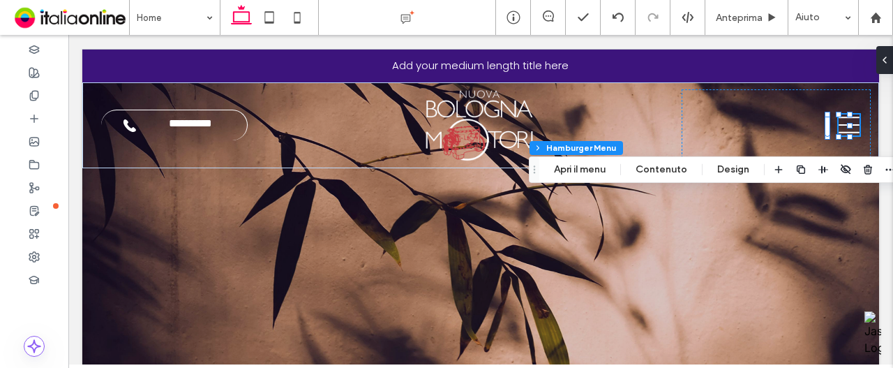
click at [567, 178] on div "Testata Sezione Colonna Hamburger Menu Apri il menu Contenuto Design" at bounding box center [718, 169] width 379 height 27
click at [567, 170] on button "Apri il menu" at bounding box center [580, 169] width 70 height 17
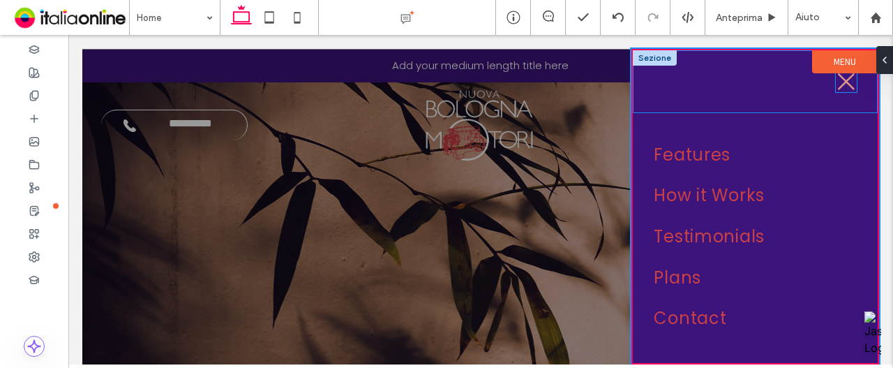
click at [836, 82] on icon at bounding box center [846, 81] width 21 height 21
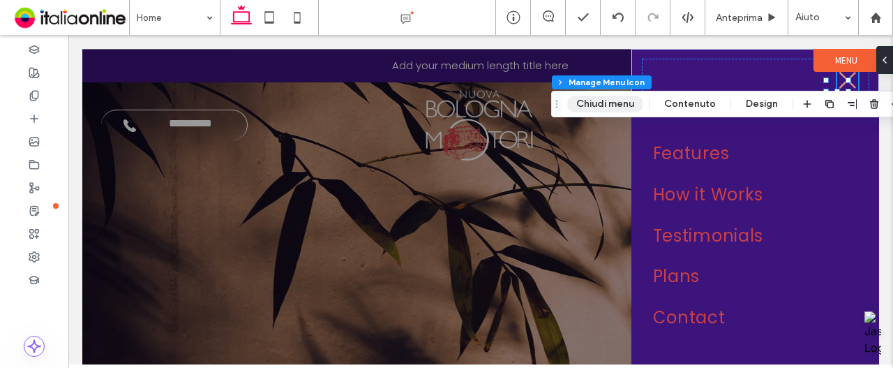
click at [590, 97] on button "Chiudi menu" at bounding box center [605, 104] width 76 height 17
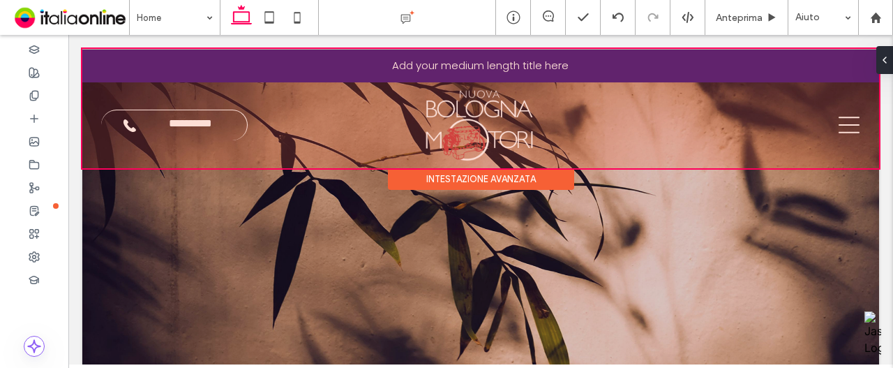
click at [478, 181] on div "Intestazione avanzata" at bounding box center [481, 179] width 186 height 22
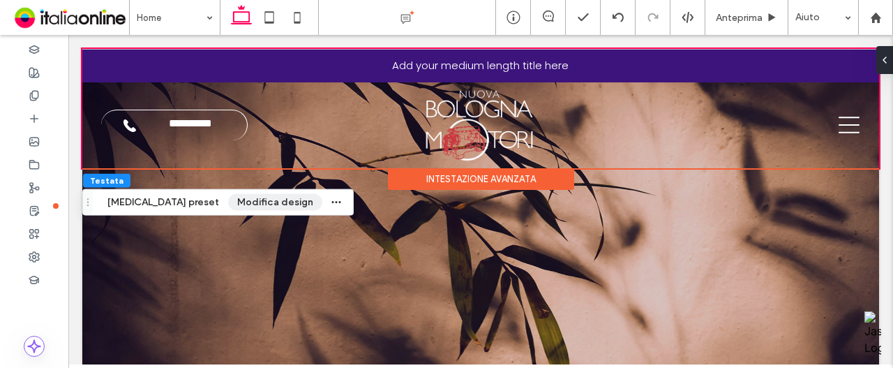
drag, startPoint x: 207, startPoint y: 203, endPoint x: 271, endPoint y: 190, distance: 64.7
click at [228, 203] on button "Modifica design" at bounding box center [275, 202] width 94 height 17
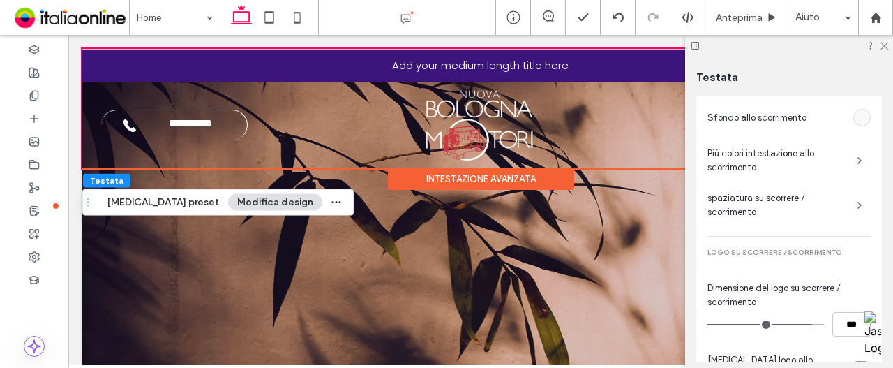
scroll to position [837, 0]
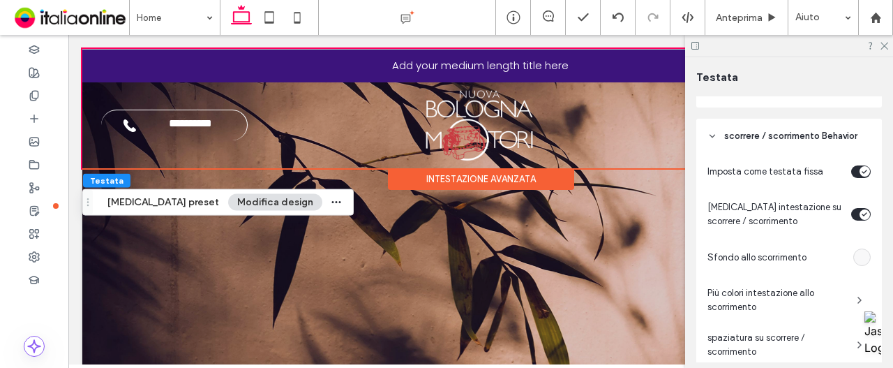
click at [862, 171] on icon "toggle" at bounding box center [864, 171] width 4 height 3
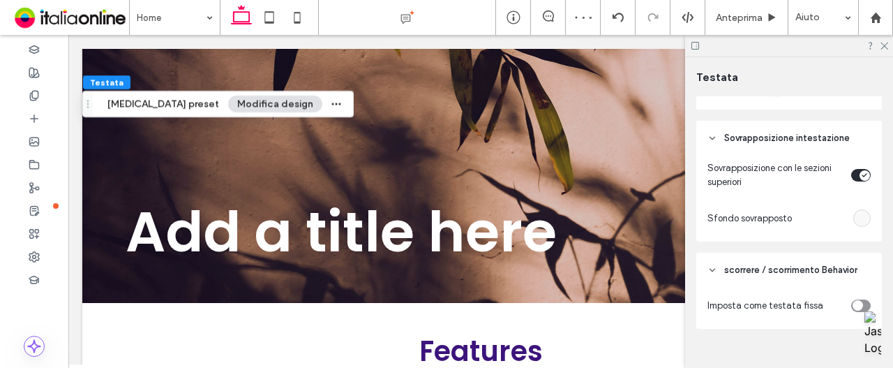
scroll to position [725, 0]
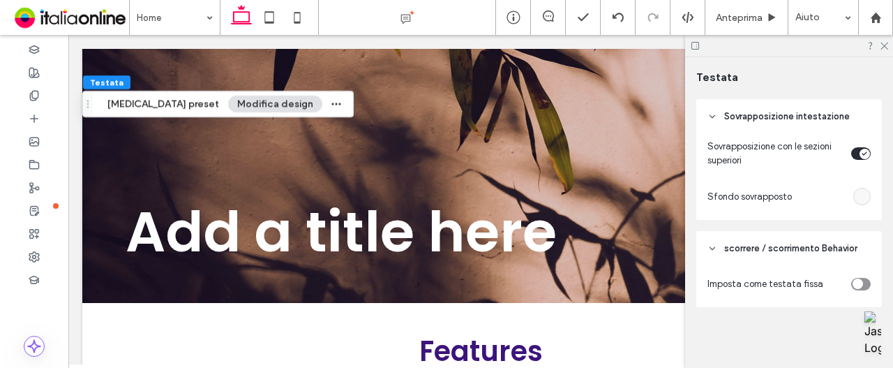
click at [853, 282] on div "toggle" at bounding box center [858, 283] width 10 height 10
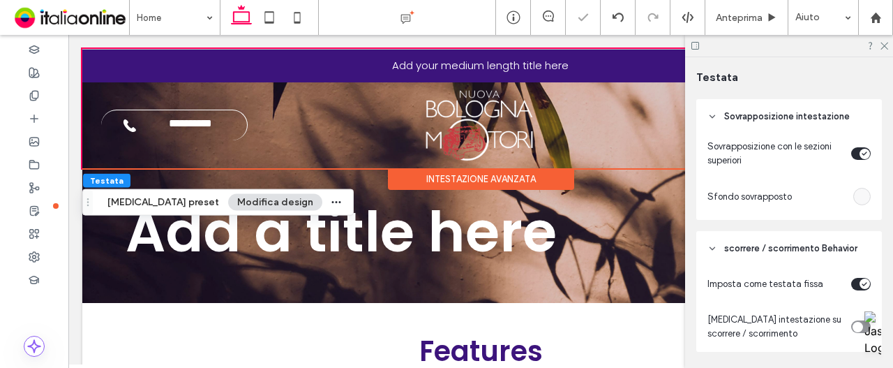
click at [861, 326] on div "toggle" at bounding box center [861, 326] width 20 height 13
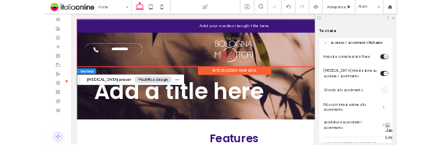
scroll to position [934, 0]
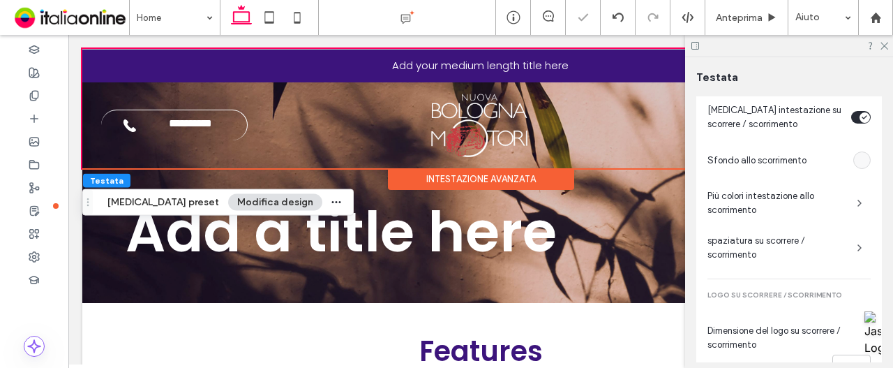
click at [858, 167] on div "empty color" at bounding box center [861, 159] width 17 height 17
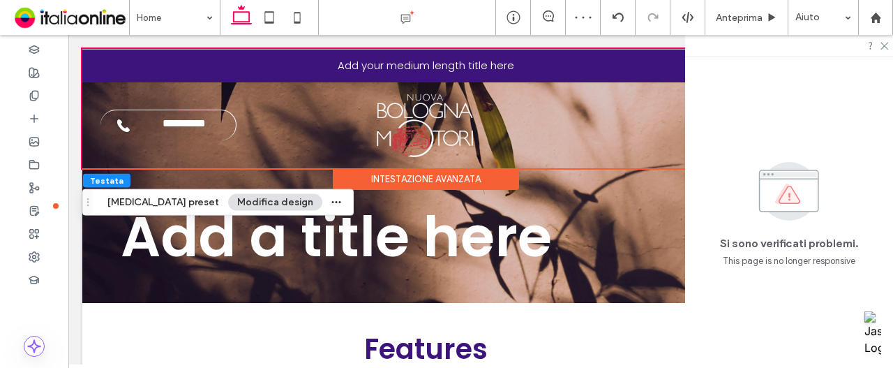
click at [889, 43] on div at bounding box center [789, 46] width 208 height 22
click at [887, 46] on icon at bounding box center [883, 44] width 9 height 9
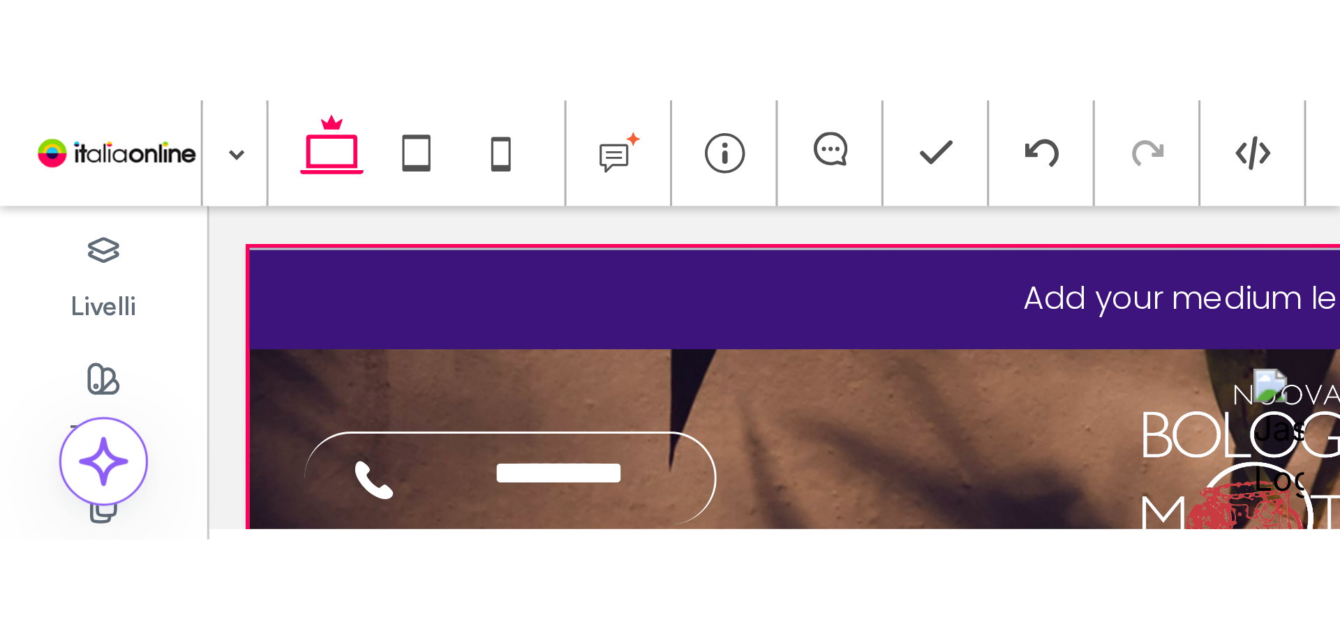
scroll to position [202, 0]
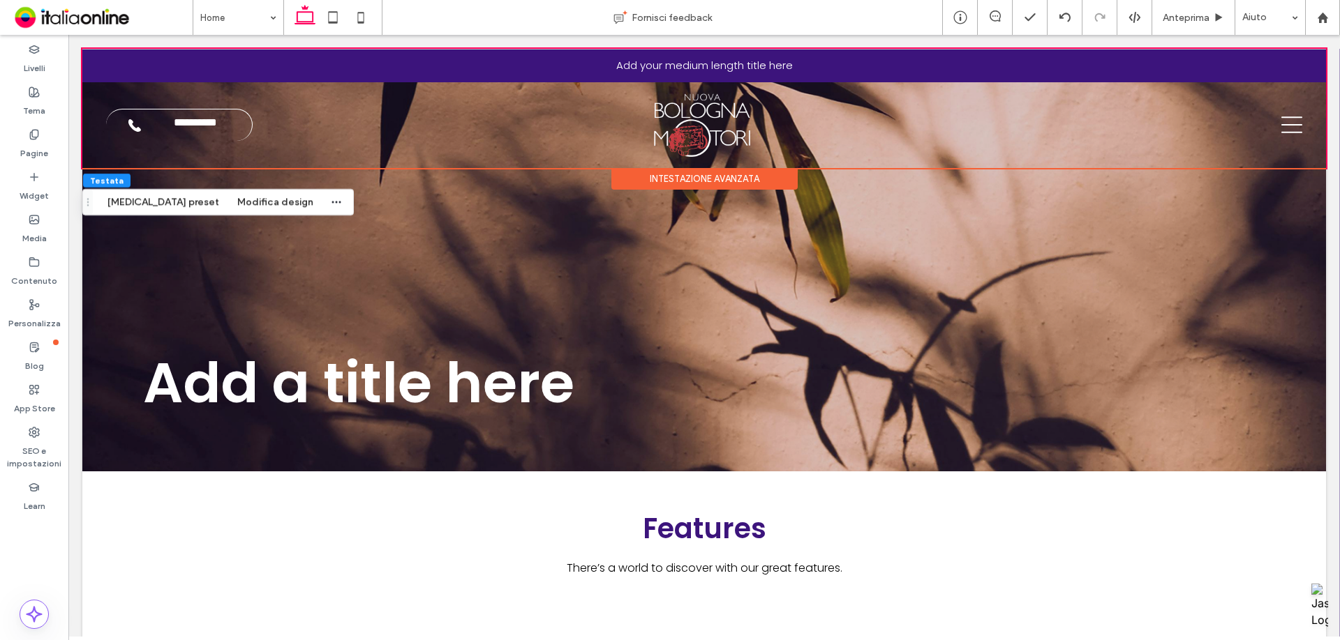
click at [674, 174] on div "Intestazione avanzata" at bounding box center [704, 179] width 186 height 22
click at [151, 204] on button "[MEDICAL_DATA] preset" at bounding box center [163, 202] width 130 height 17
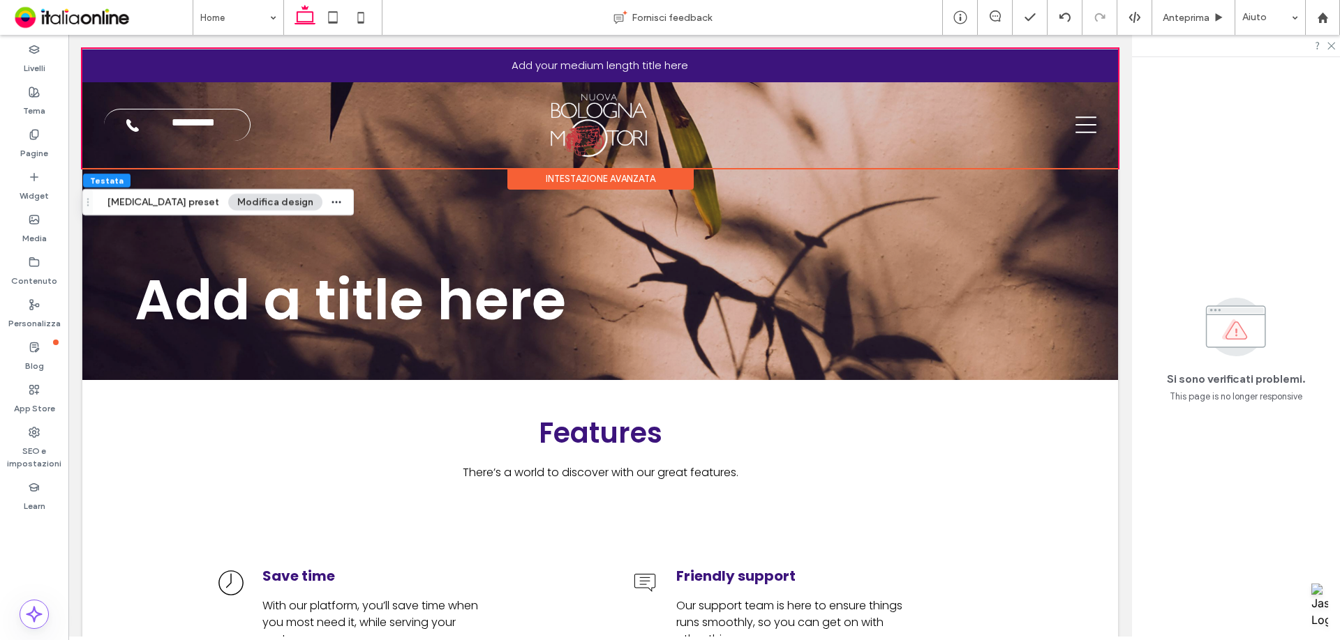
click at [246, 200] on button "Modifica design" at bounding box center [275, 202] width 94 height 17
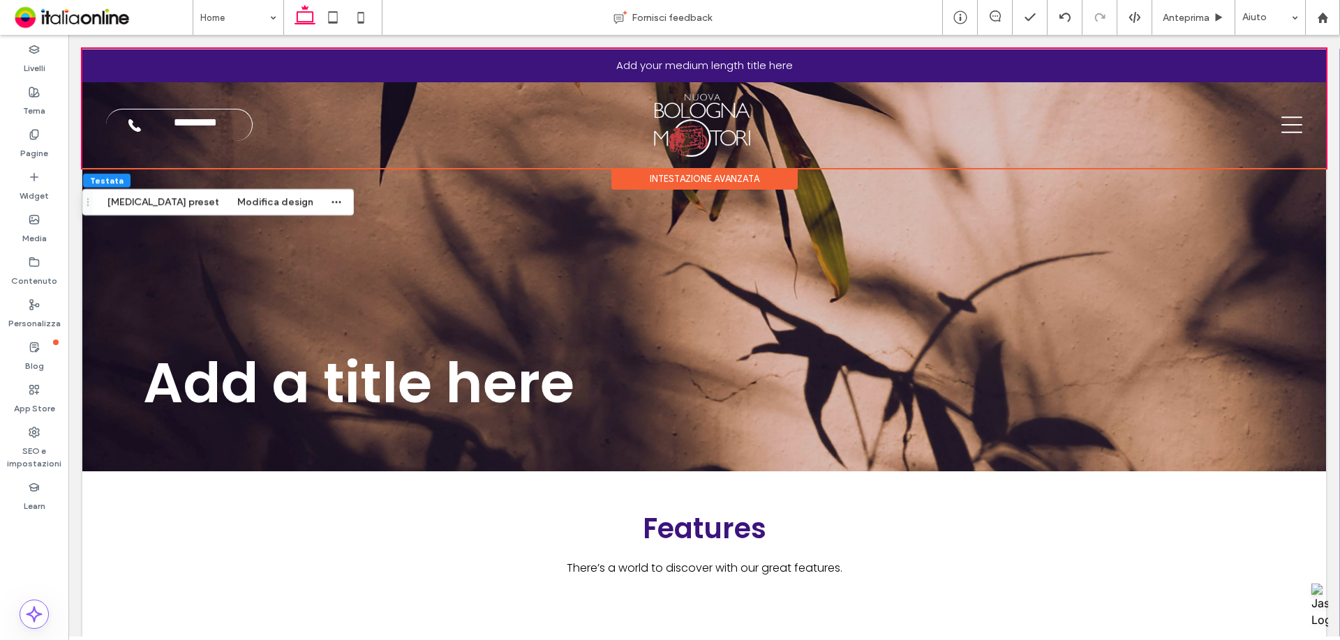
click at [119, 191] on div "Testata Cambia preset Modifica design" at bounding box center [217, 202] width 271 height 27
click at [119, 200] on button "[MEDICAL_DATA] preset" at bounding box center [163, 202] width 130 height 17
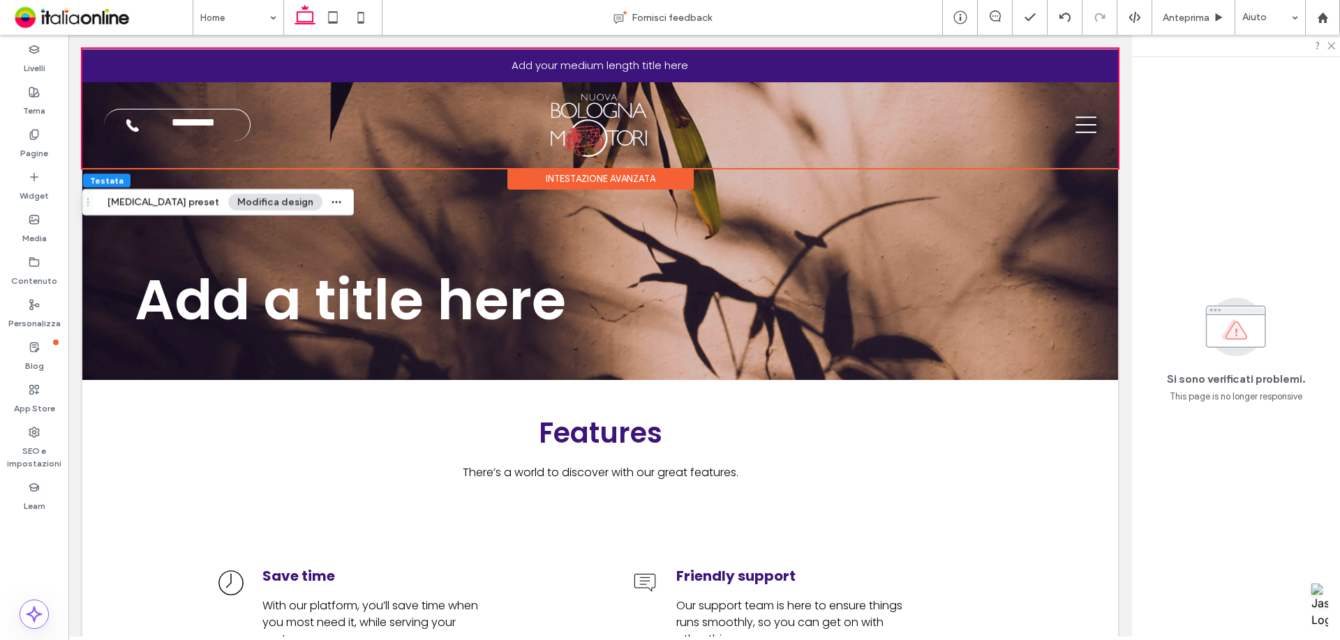
click at [1325, 45] on div at bounding box center [1236, 46] width 208 height 22
click at [1328, 57] on div "Si sono verificati problemi. This page is no longer responsive" at bounding box center [1236, 348] width 208 height 583
click at [1330, 49] on icon at bounding box center [1330, 44] width 9 height 9
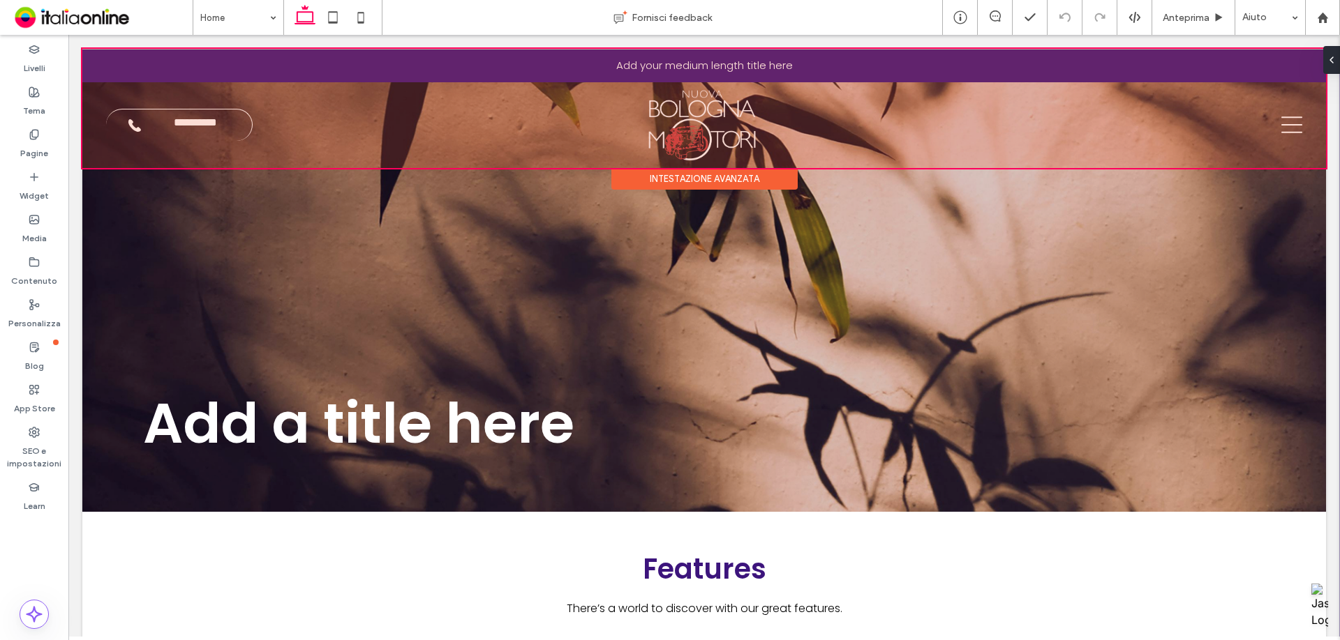
click at [157, 126] on div at bounding box center [703, 108] width 1243 height 119
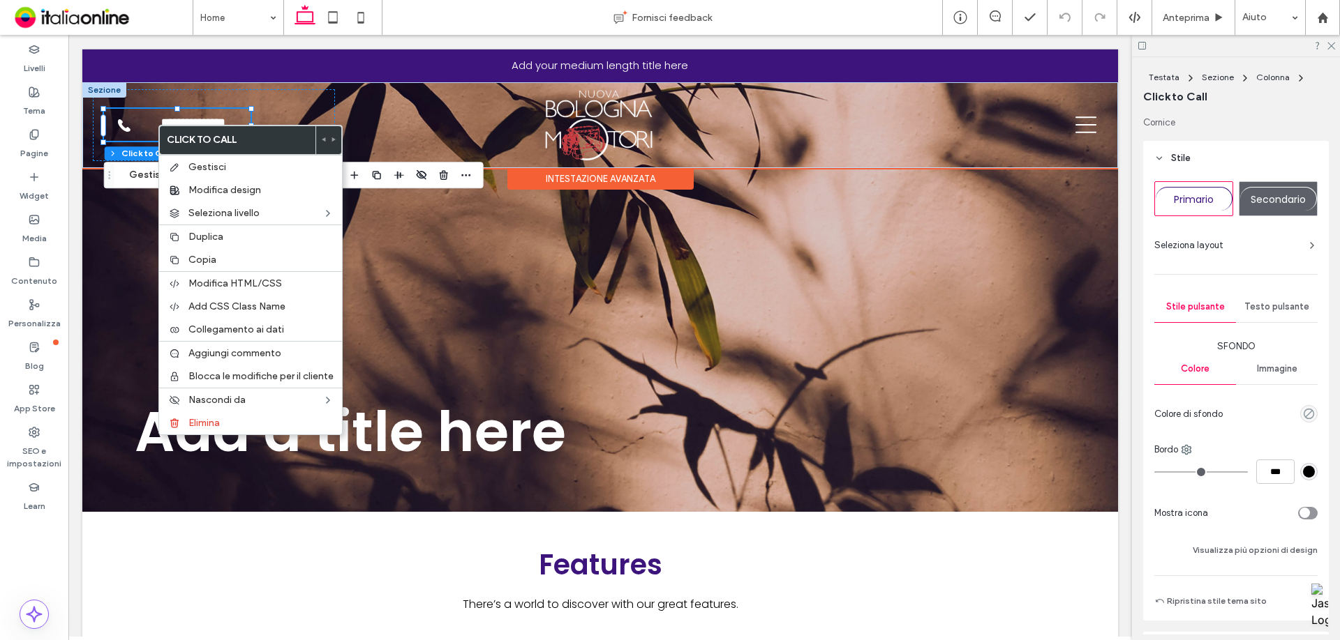
type input "*"
type input "***"
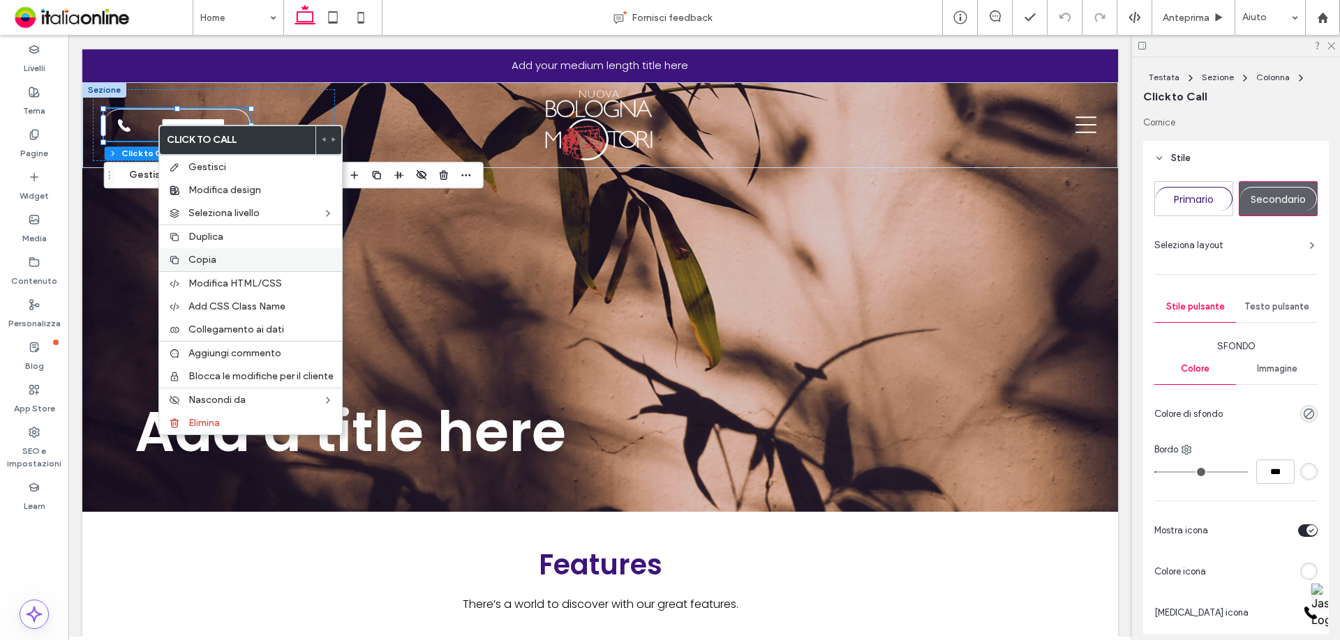
click at [200, 254] on span "Copia" at bounding box center [202, 260] width 28 height 12
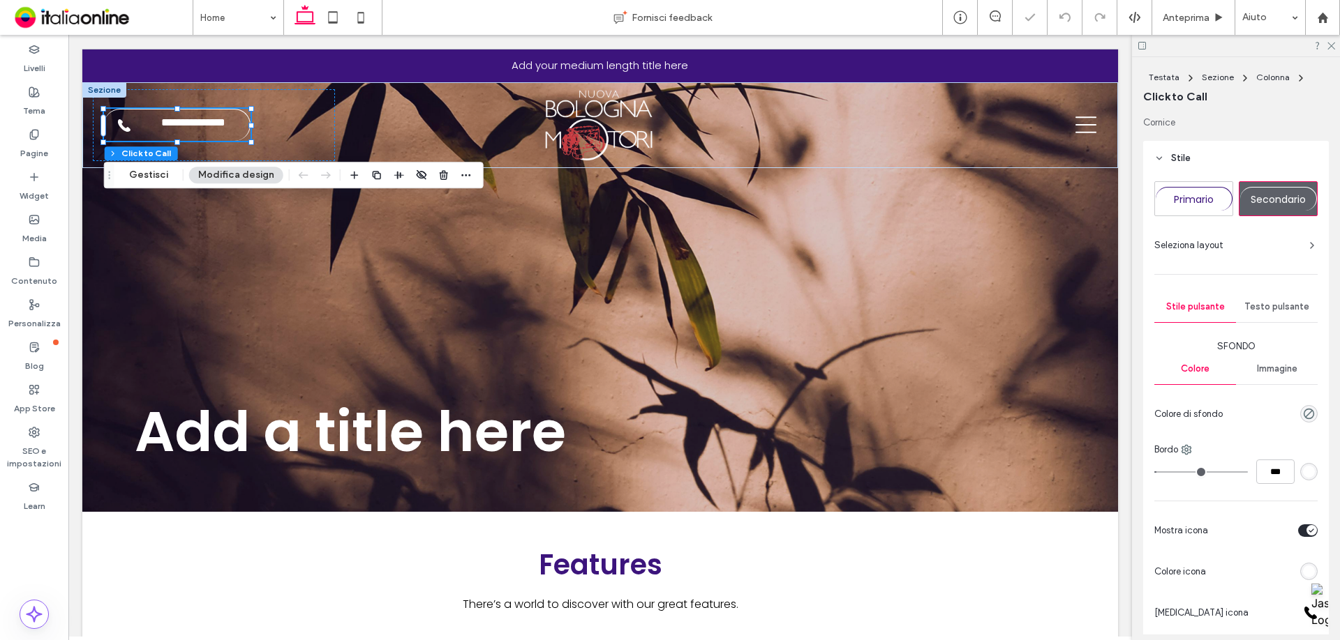
click at [1334, 50] on div at bounding box center [1236, 46] width 208 height 22
click at [1332, 44] on icon at bounding box center [1330, 44] width 9 height 9
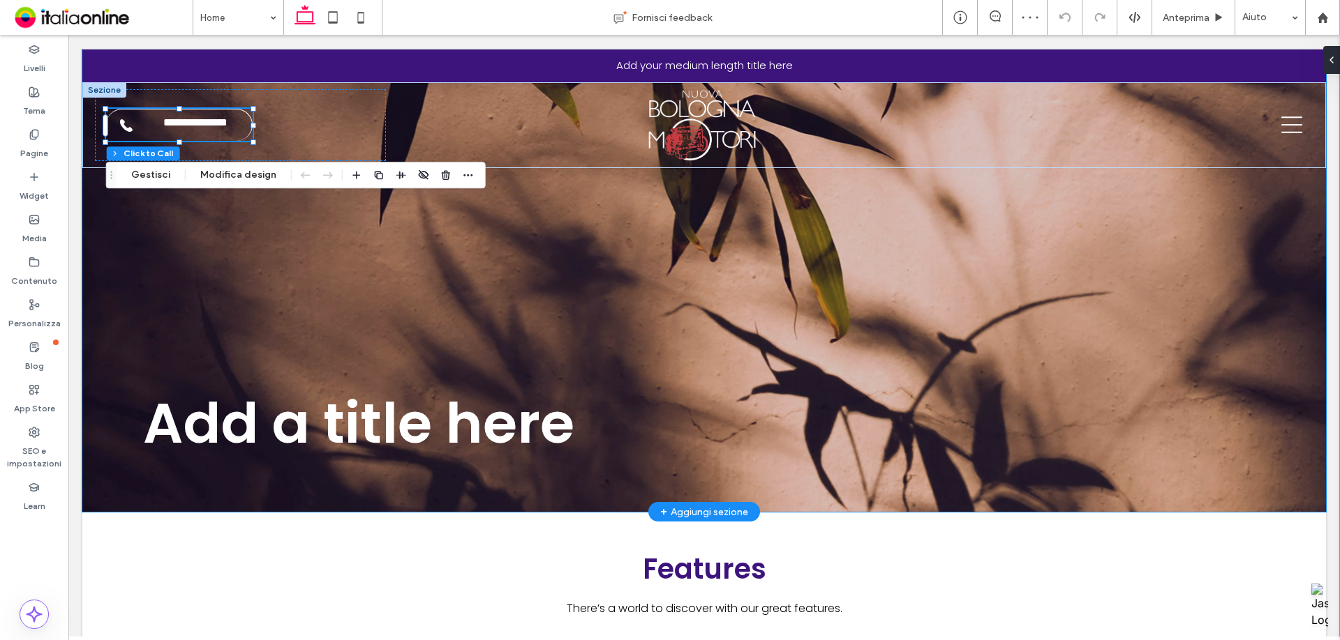
click at [706, 193] on div "Add a title here" at bounding box center [703, 280] width 1243 height 463
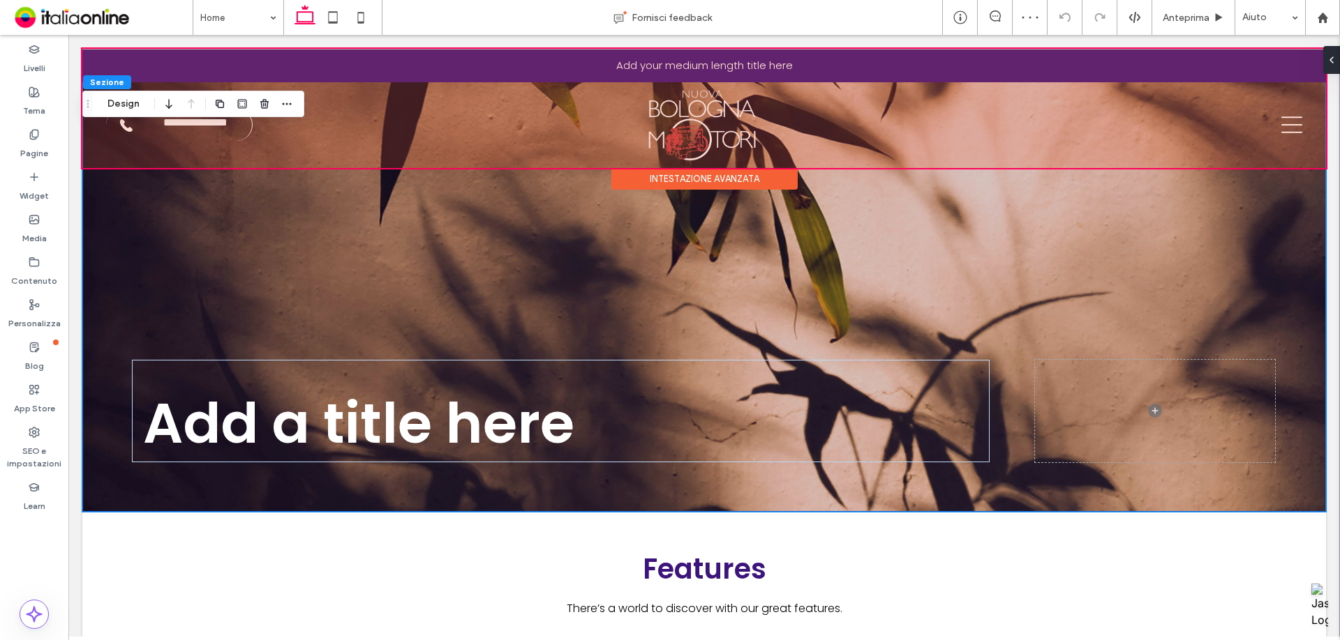
click at [693, 172] on div "Intestazione avanzata" at bounding box center [704, 179] width 186 height 22
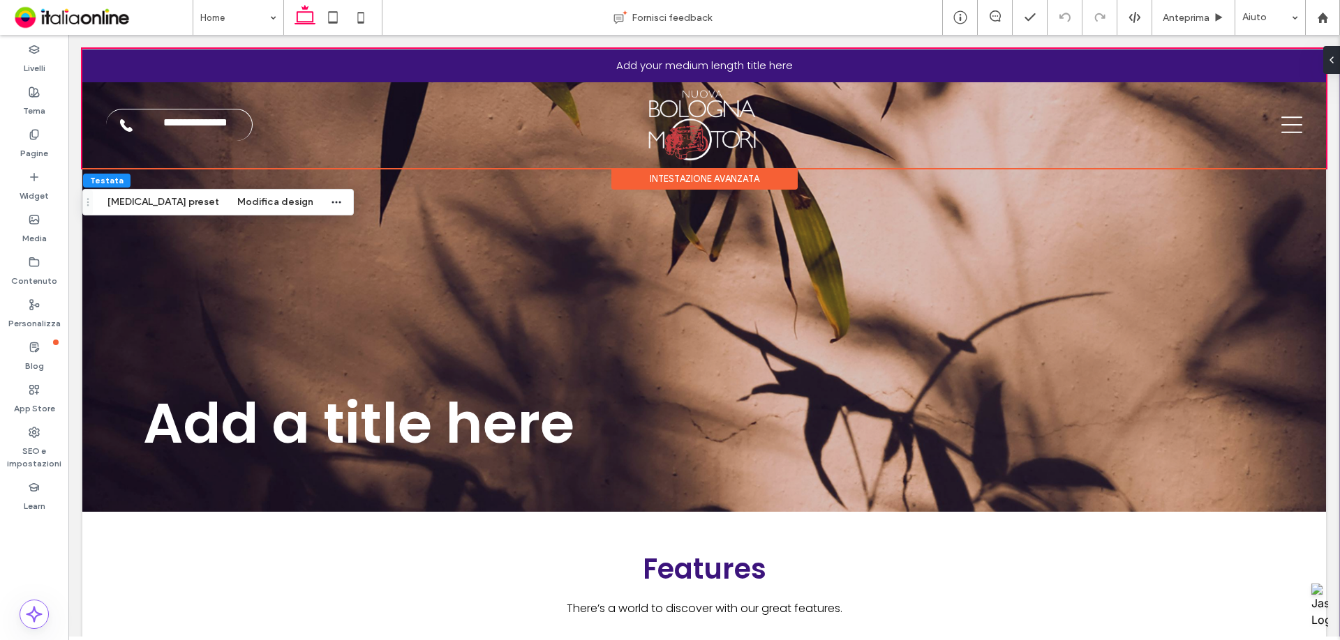
click at [689, 184] on div "Intestazione avanzata" at bounding box center [704, 179] width 186 height 22
click at [669, 176] on div "Intestazione avanzata" at bounding box center [704, 179] width 186 height 22
click at [263, 197] on button "Modifica design" at bounding box center [275, 202] width 94 height 17
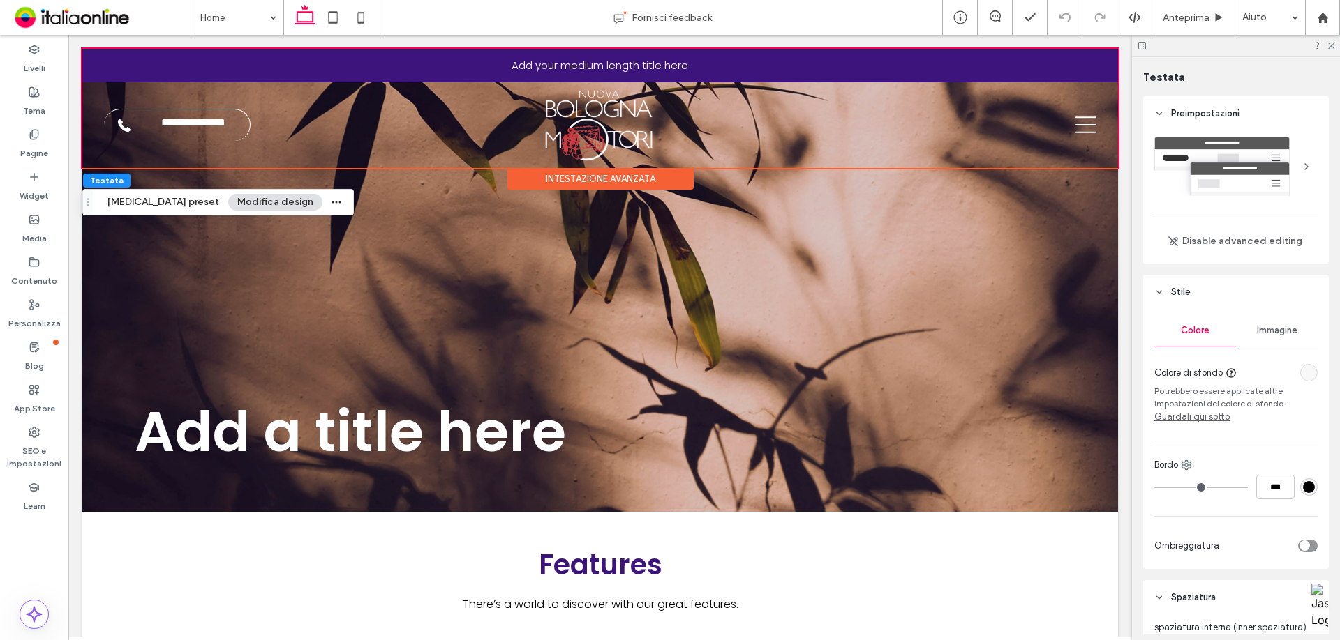
click at [1266, 181] on div at bounding box center [1235, 166] width 163 height 59
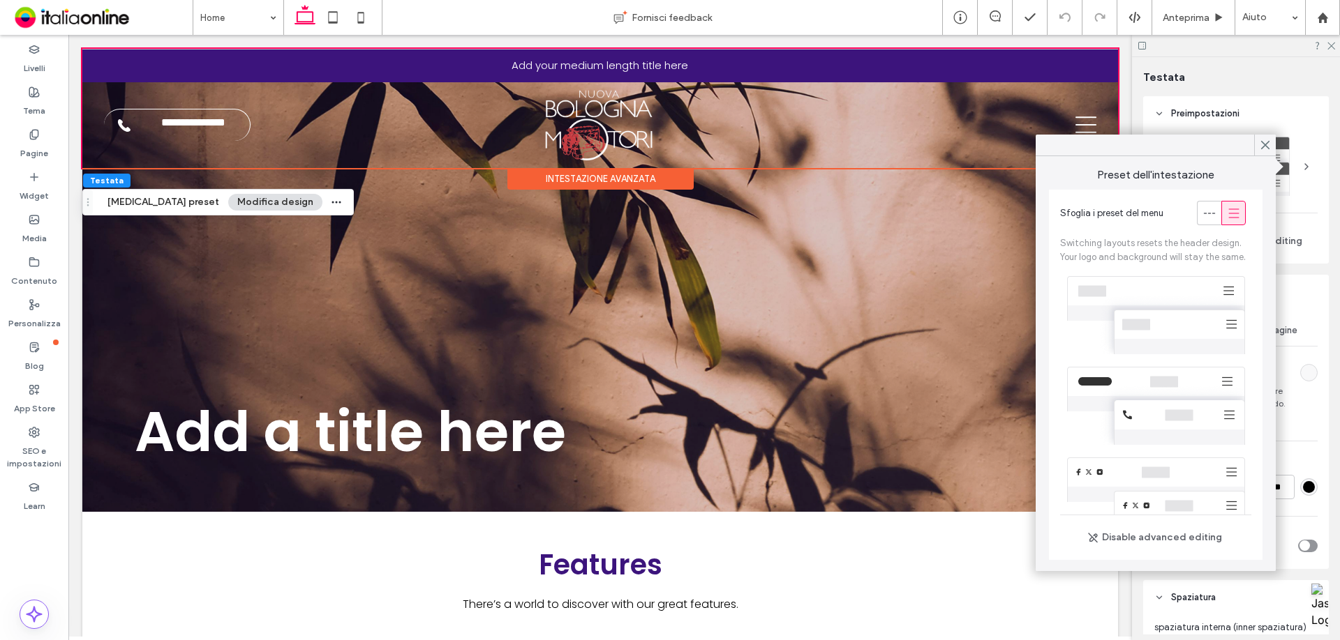
scroll to position [70, 0]
click at [1202, 325] on div at bounding box center [1155, 336] width 191 height 91
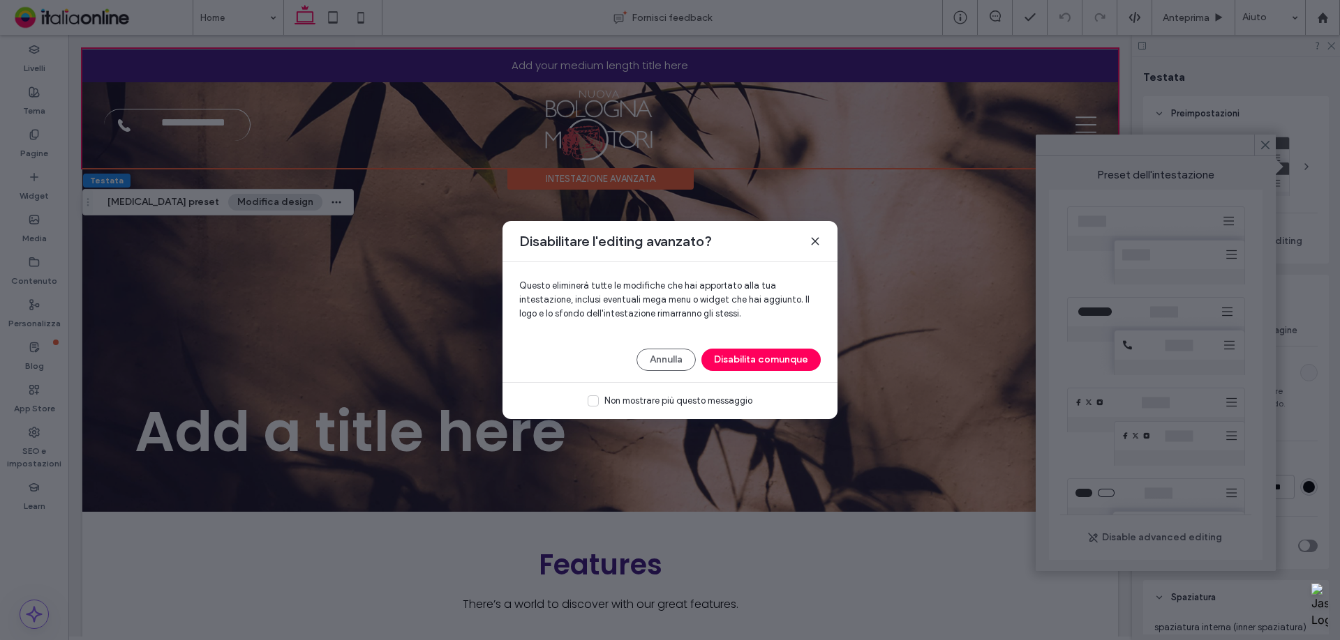
click at [765, 361] on button "Disabilita comunque" at bounding box center [760, 360] width 119 height 22
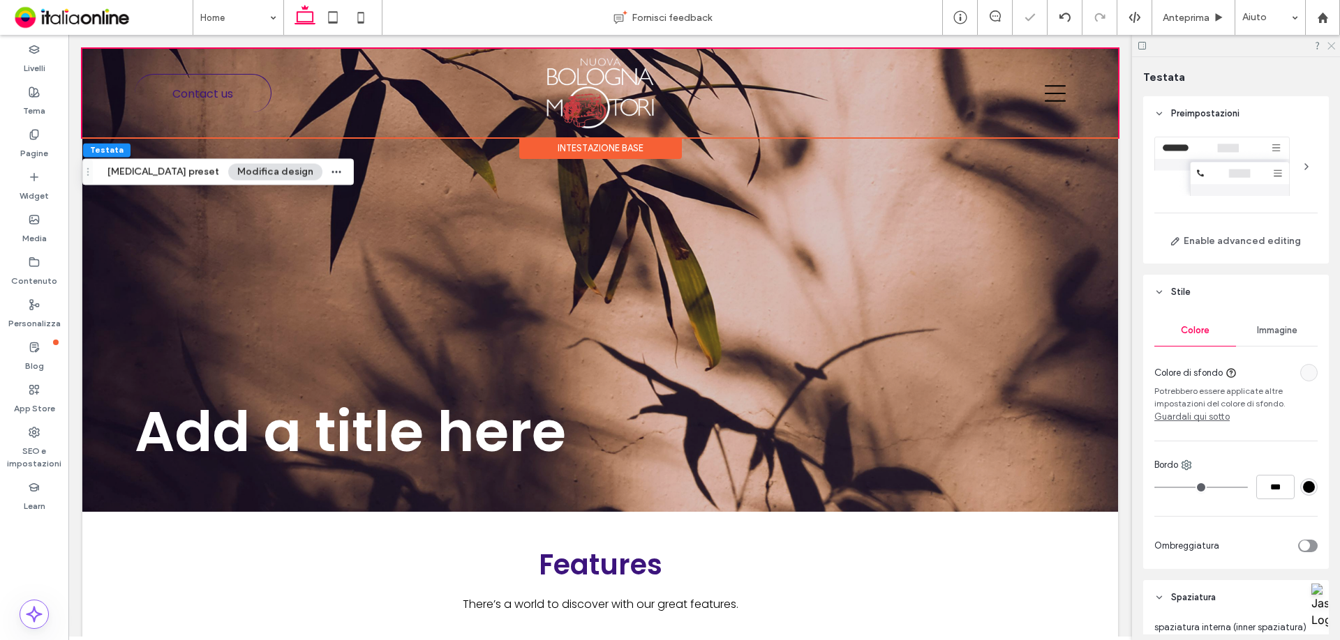
click at [1328, 47] on icon at bounding box center [1330, 44] width 9 height 9
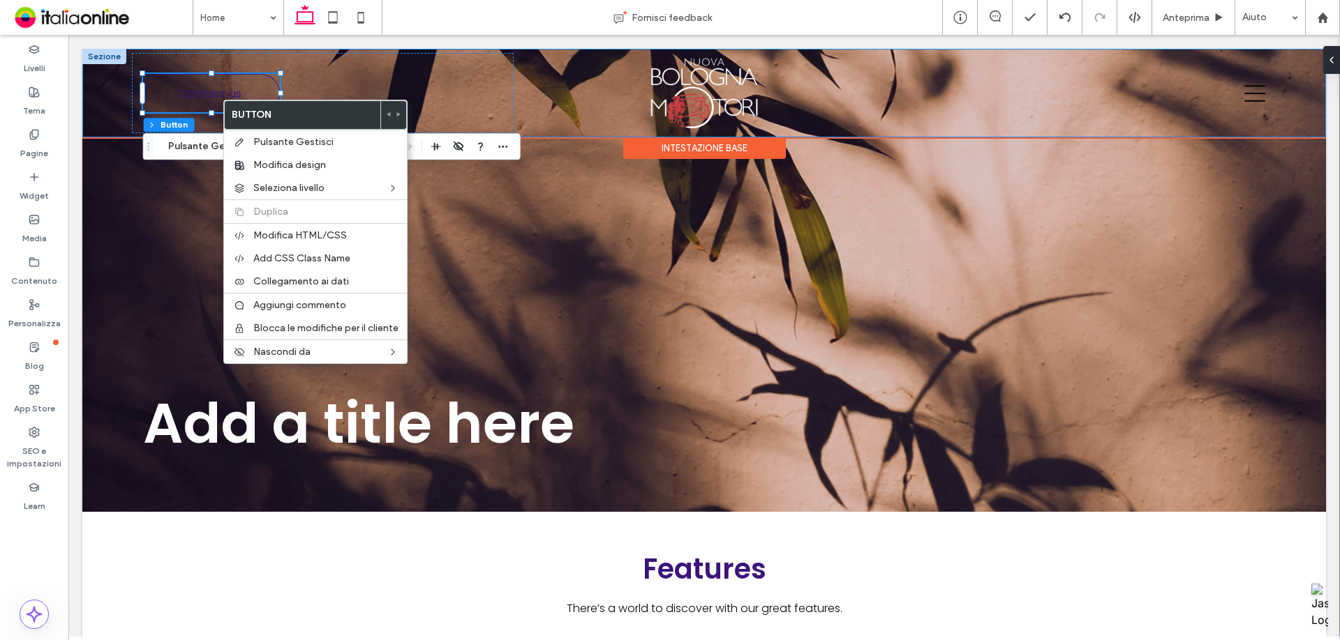
click at [103, 84] on div "Contact us" at bounding box center [703, 93] width 1243 height 89
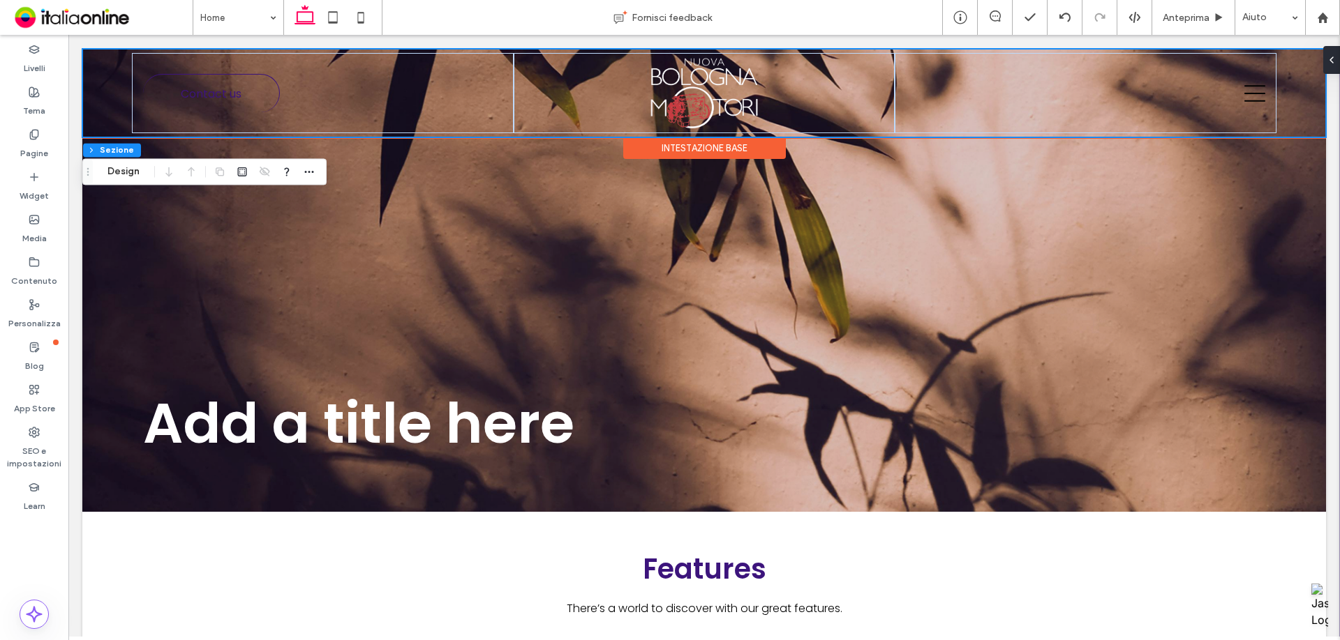
click at [100, 83] on div "Contact us" at bounding box center [703, 93] width 1243 height 89
click at [141, 180] on button "Design" at bounding box center [123, 171] width 50 height 17
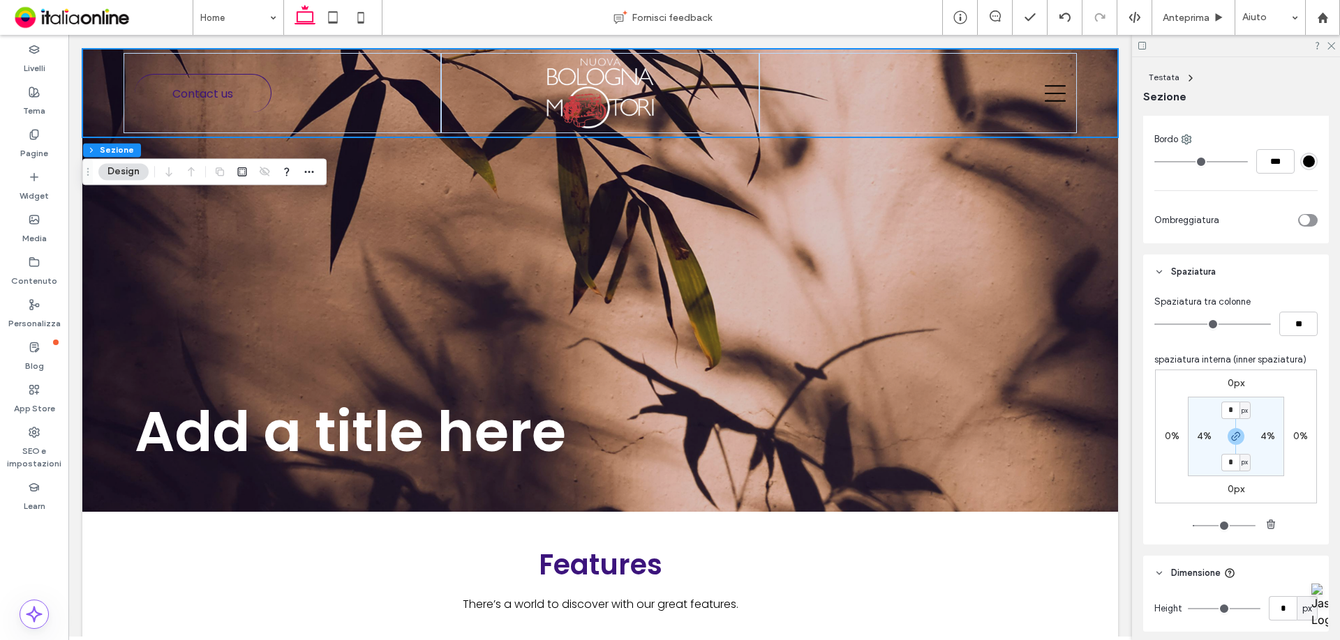
scroll to position [368, 0]
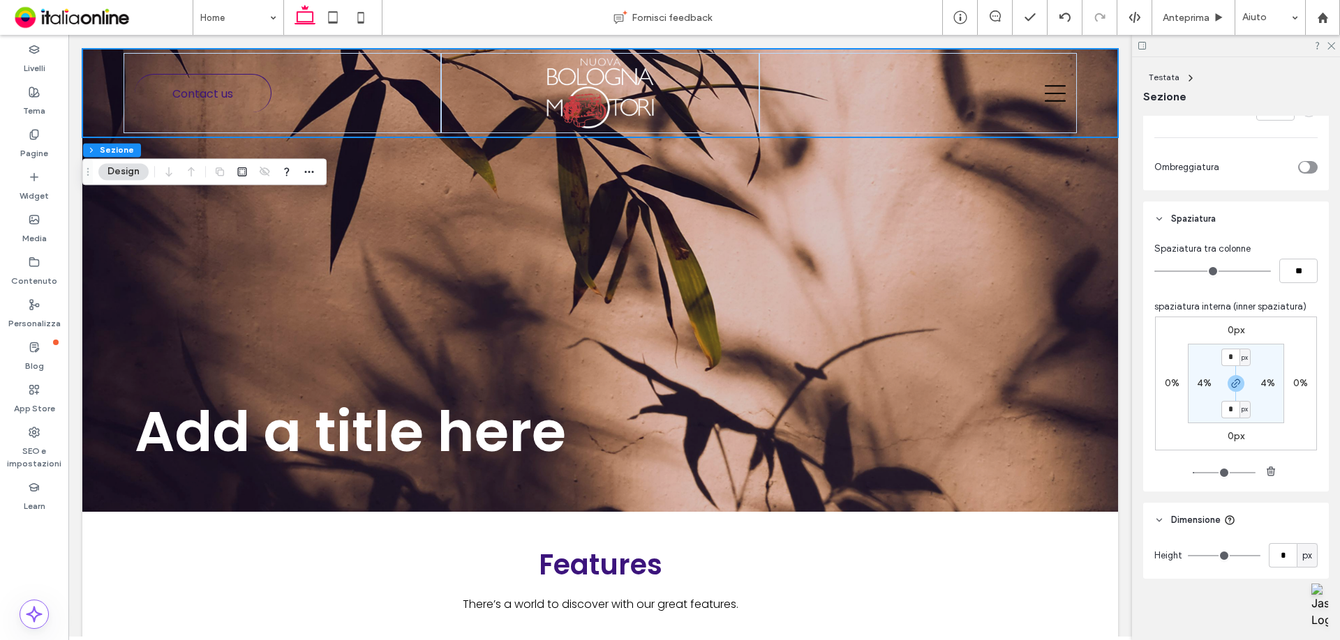
click at [1191, 387] on div "4%" at bounding box center [1203, 383] width 31 height 13
click at [1199, 387] on label "4%" at bounding box center [1204, 383] width 15 height 12
type input "*"
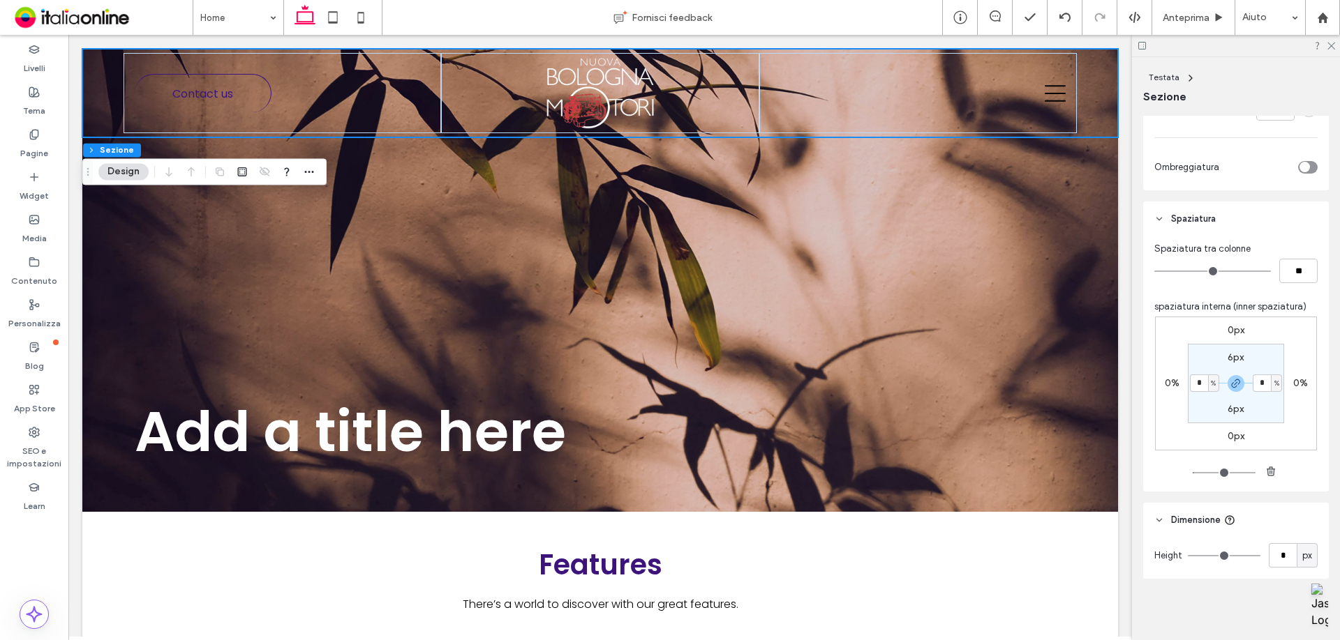
type input "*"
click at [1197, 386] on input "*" at bounding box center [1199, 383] width 18 height 17
drag, startPoint x: 1197, startPoint y: 386, endPoint x: 1176, endPoint y: 386, distance: 20.2
click at [1176, 386] on div "0px 0% 0px 0% 6px * % 6px * %" at bounding box center [1236, 384] width 162 height 134
type input "*"
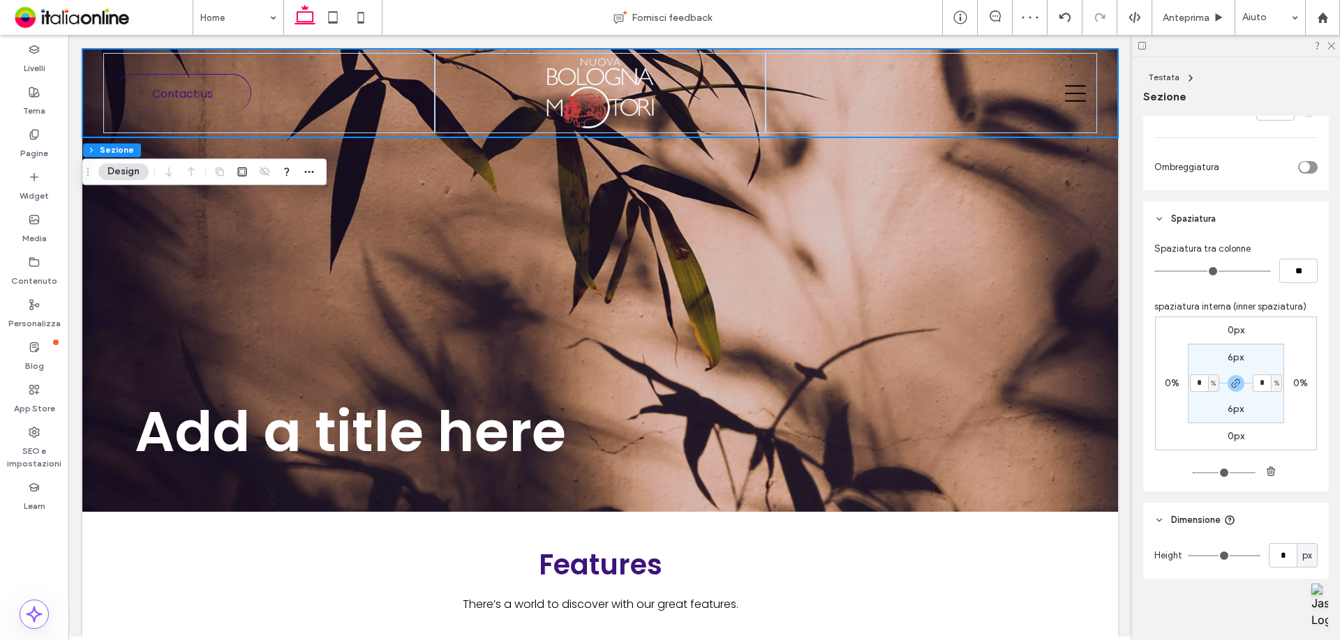
type input "*"
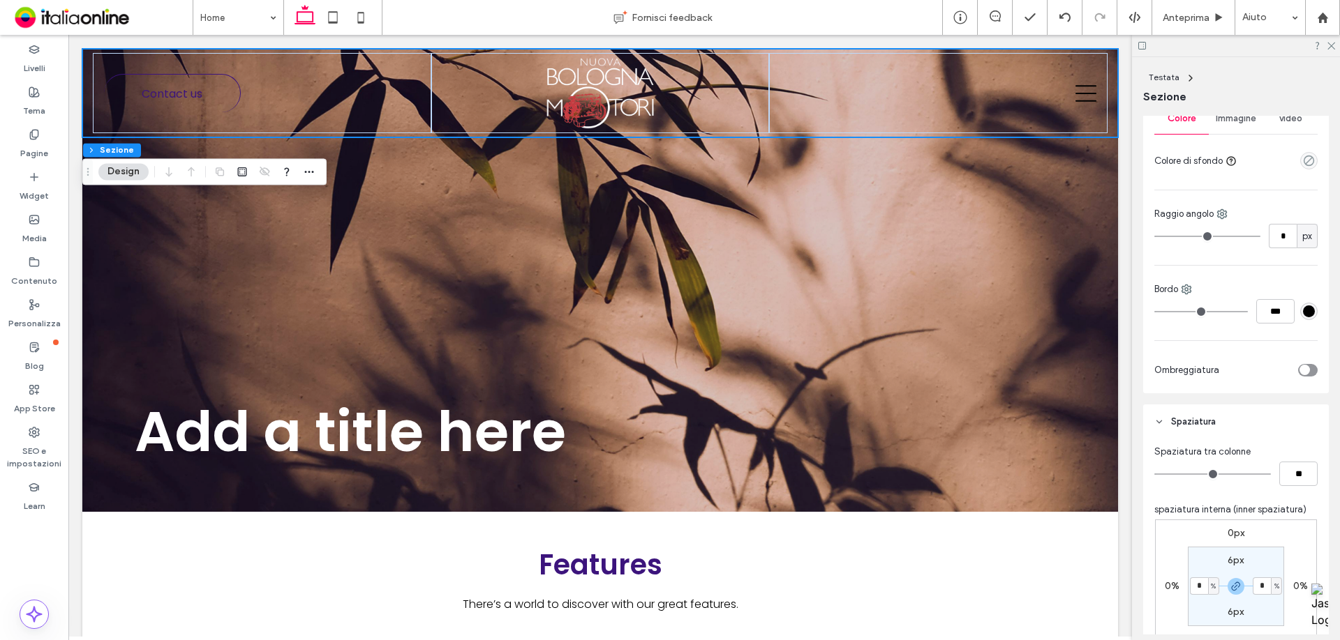
scroll to position [0, 0]
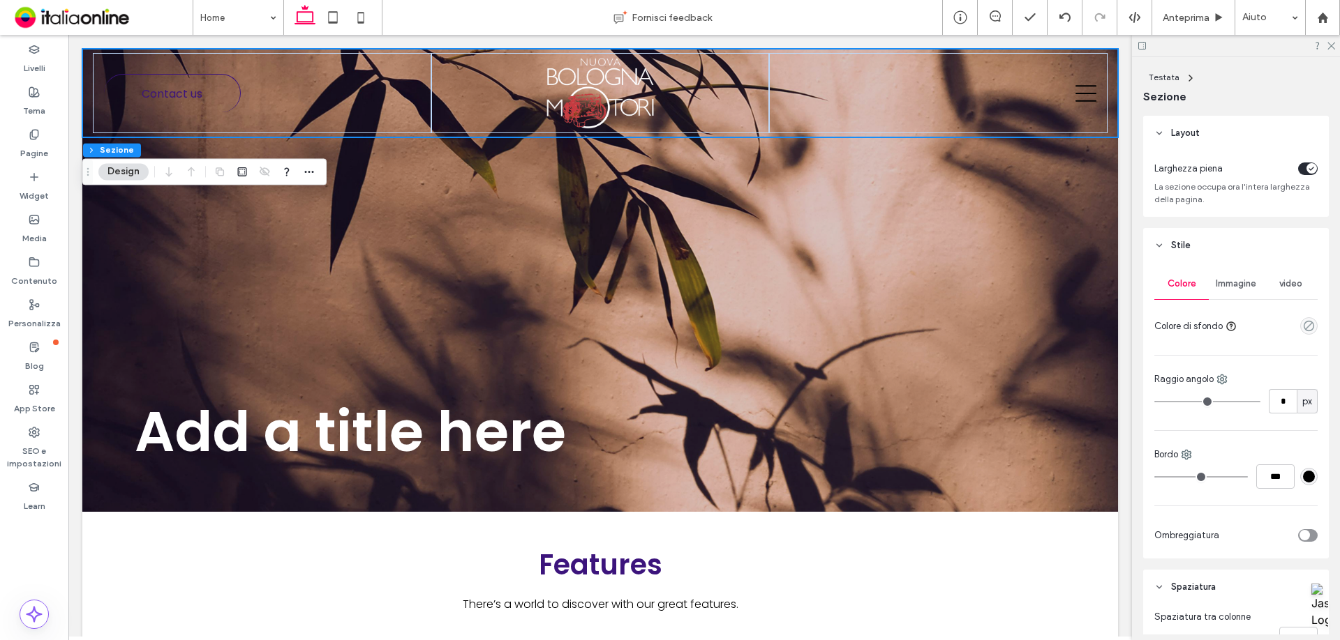
click at [1179, 241] on span "Stile" at bounding box center [1181, 246] width 20 height 14
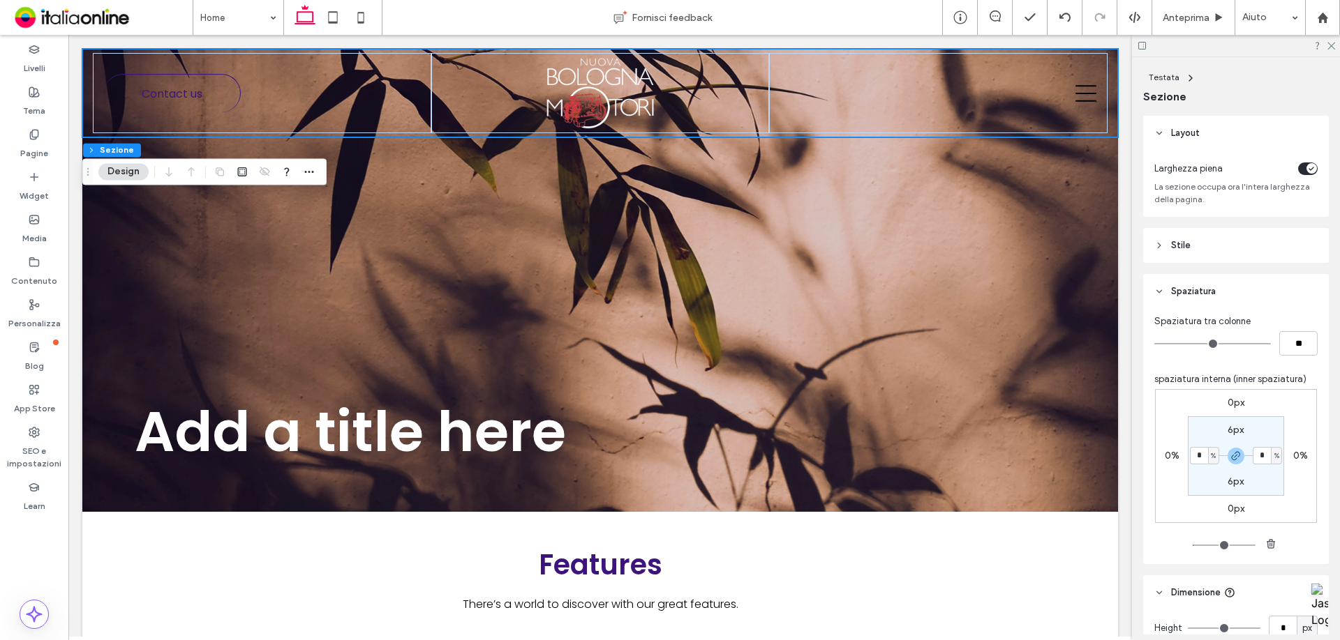
click at [1176, 242] on span "Stile" at bounding box center [1181, 246] width 20 height 14
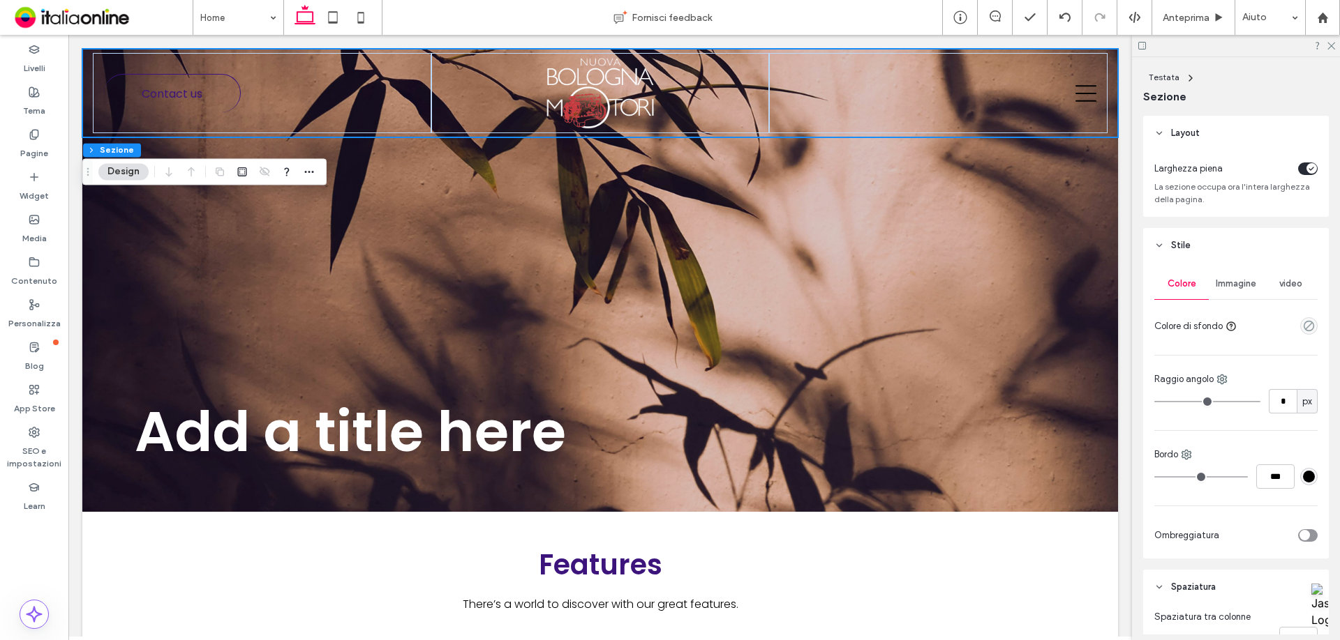
click at [1205, 286] on div "Colore Immagine video" at bounding box center [1235, 284] width 163 height 31
click at [1210, 289] on div "Immagine" at bounding box center [1235, 284] width 54 height 31
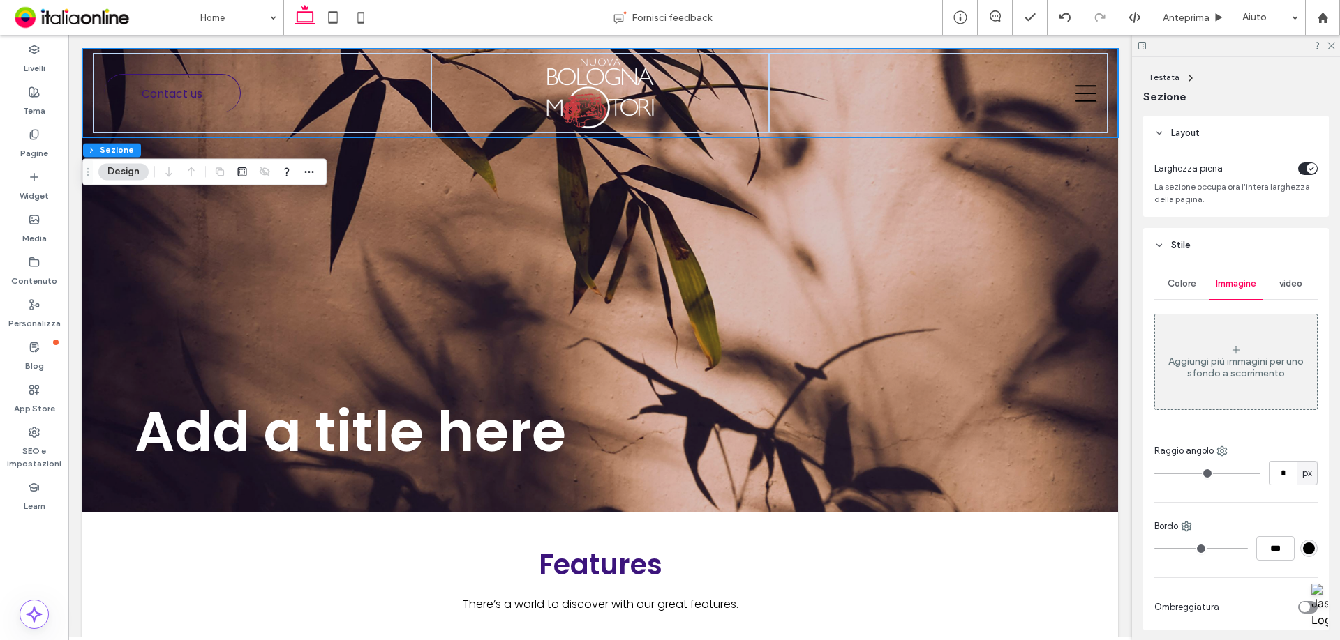
click at [1189, 303] on div "Colore Immagine video Aggiungi più immagini per uno sfondo a scorrimento" at bounding box center [1235, 340] width 163 height 142
click at [1189, 297] on div "Colore" at bounding box center [1181, 284] width 54 height 31
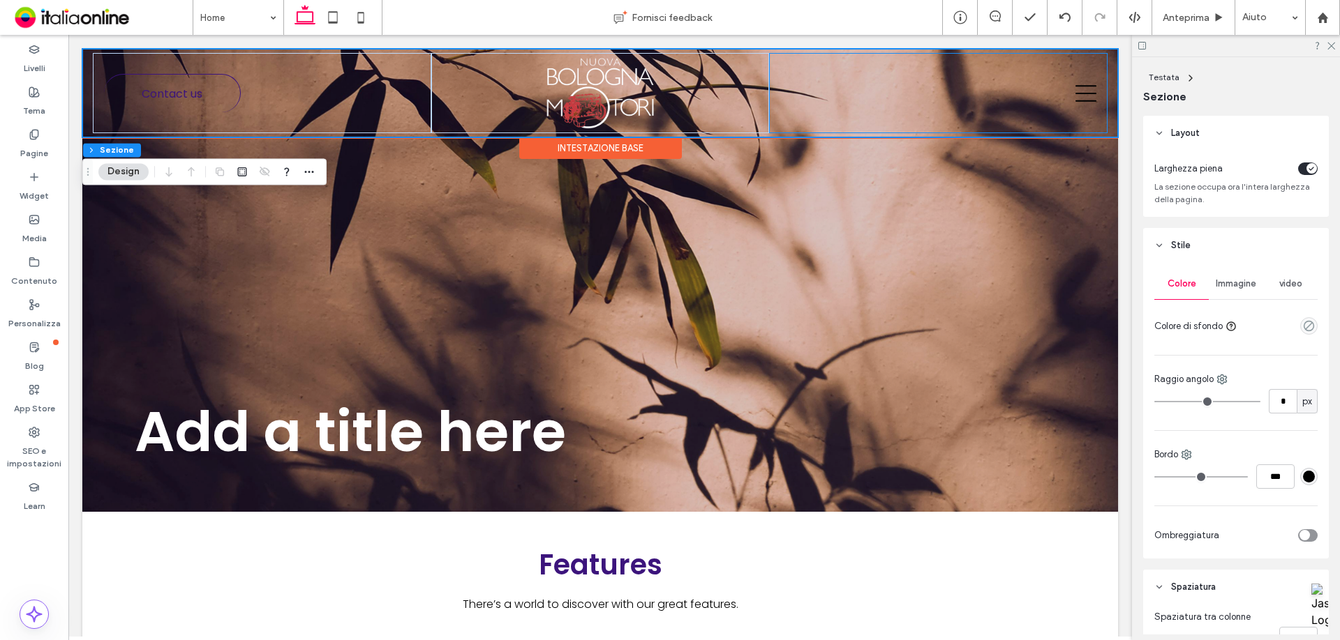
click at [1063, 112] on div at bounding box center [938, 93] width 338 height 80
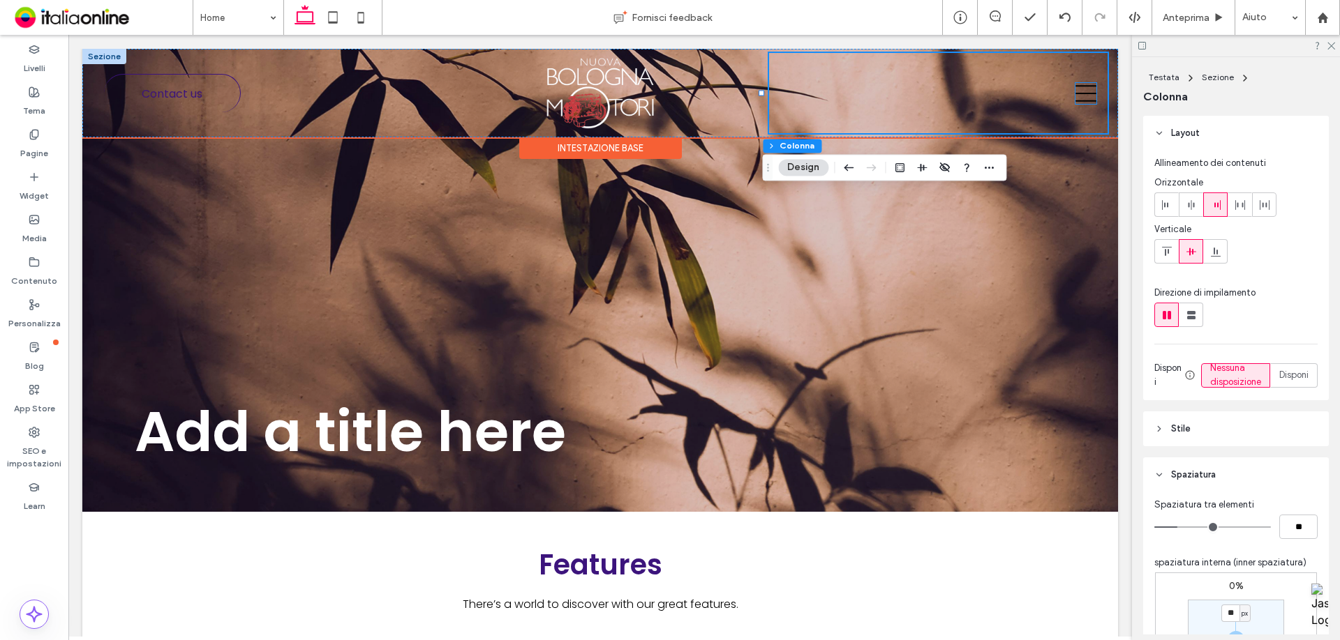
click at [1075, 96] on icon at bounding box center [1085, 93] width 21 height 21
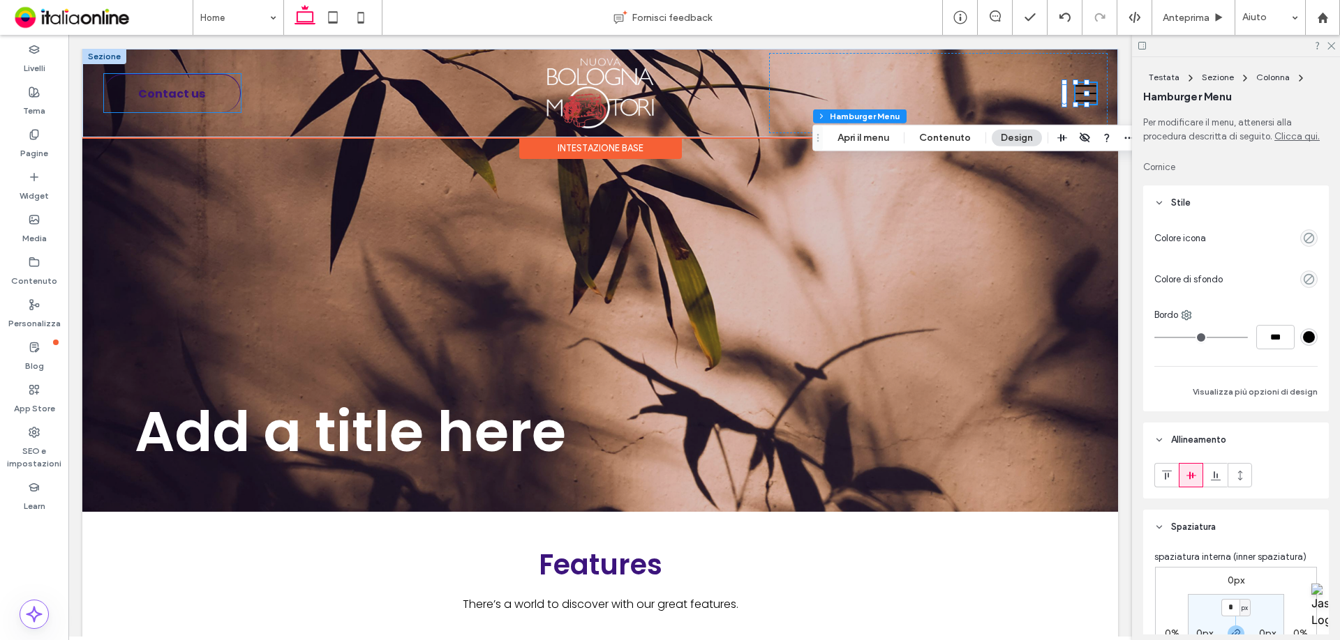
click at [156, 103] on span "Contact us" at bounding box center [171, 93] width 67 height 31
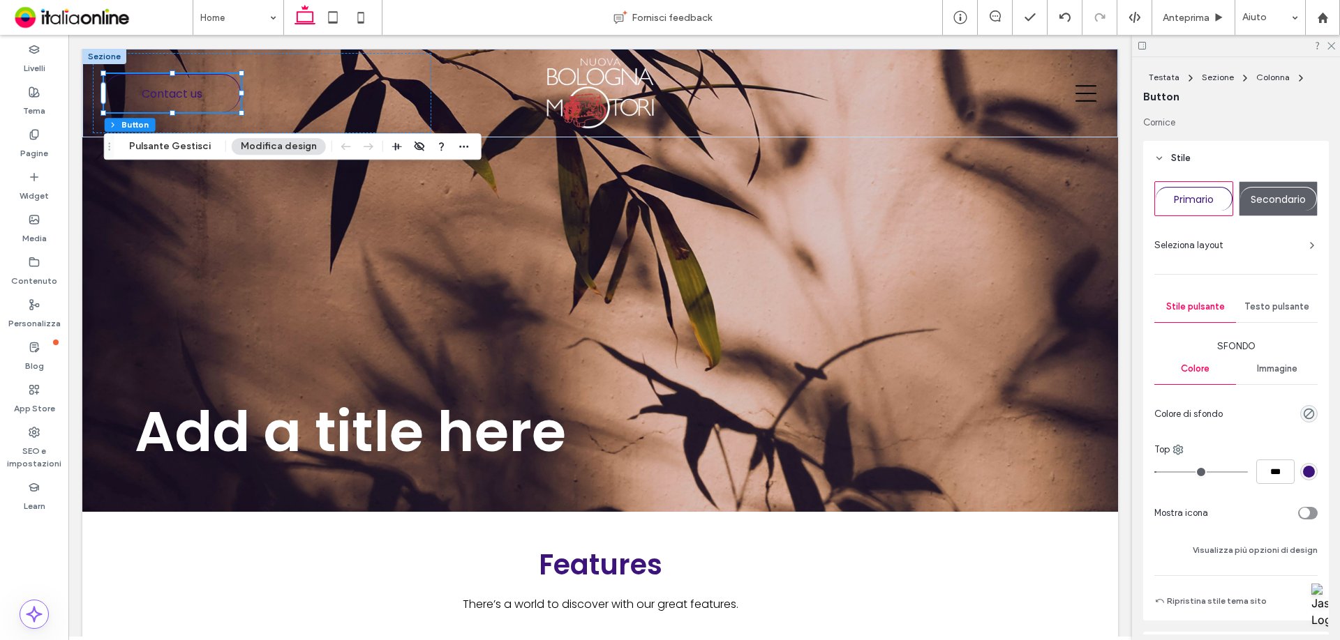
scroll to position [279, 0]
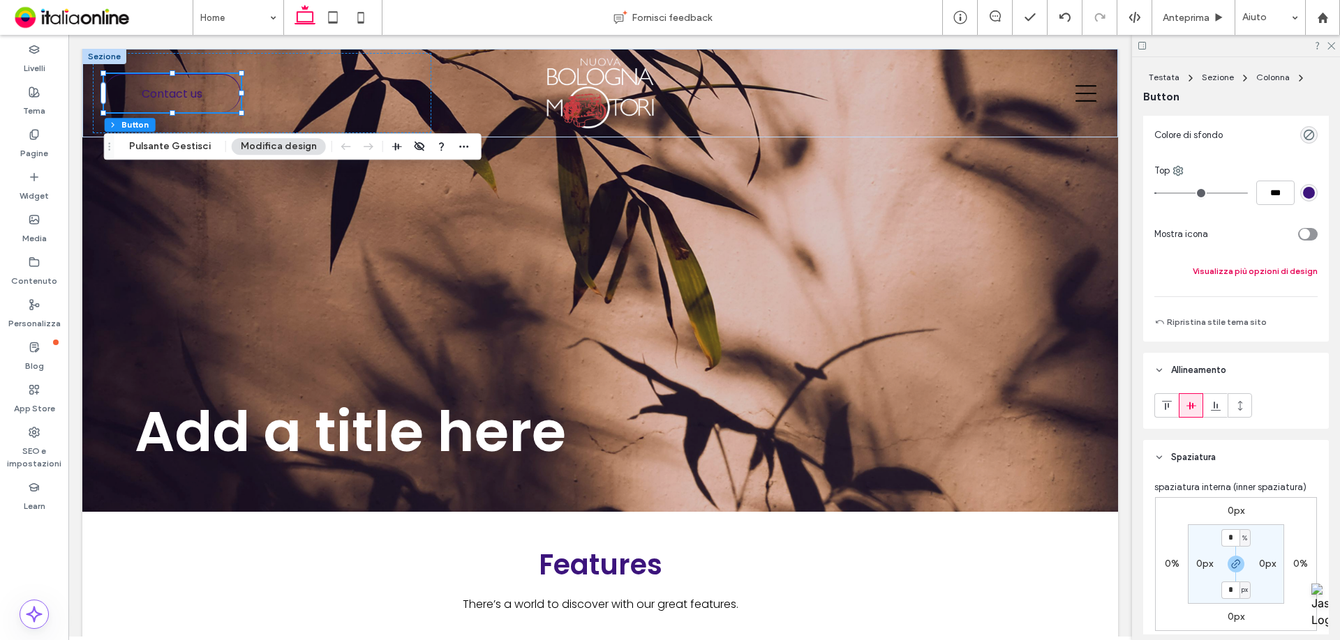
click at [1284, 269] on button "Visualizza più opzioni di design" at bounding box center [1254, 271] width 125 height 17
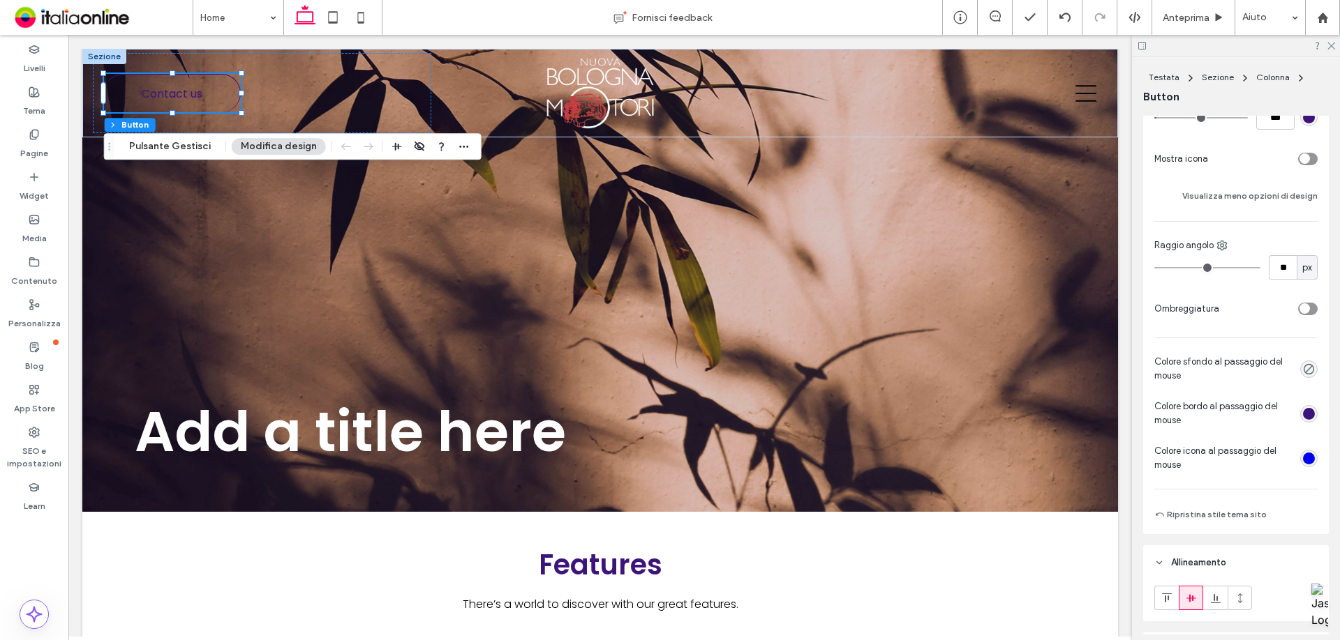
scroll to position [488, 0]
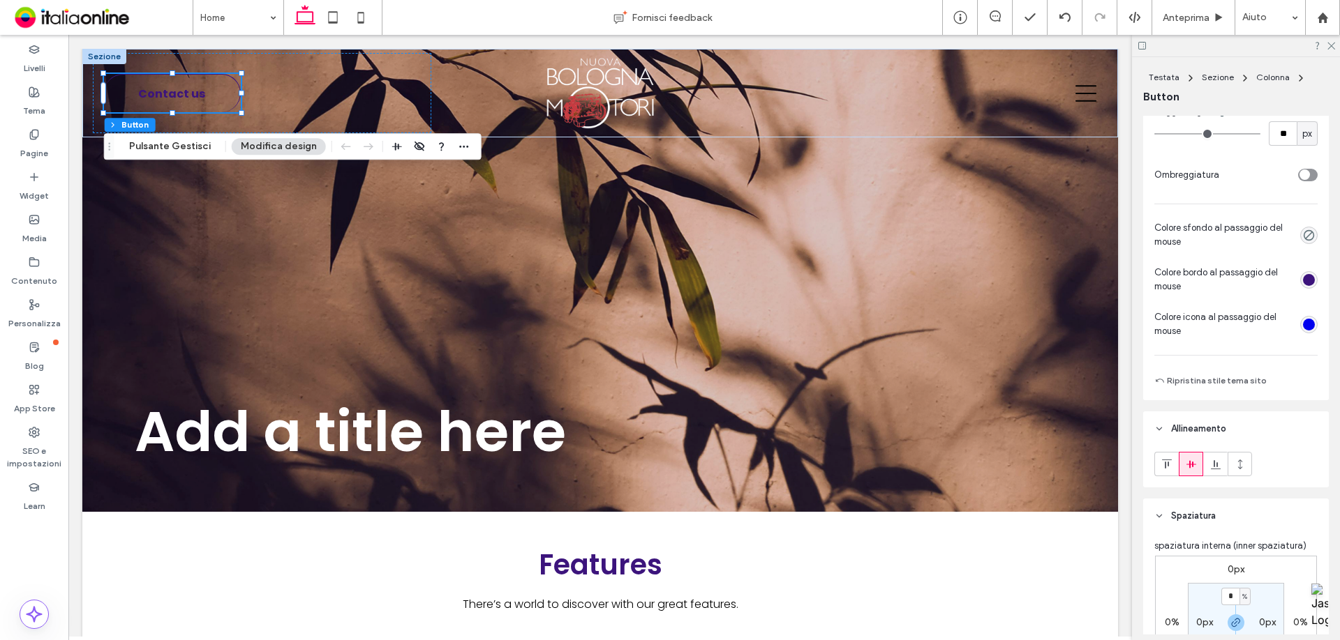
click at [1310, 232] on div "rgba(0, 0, 0, 0)" at bounding box center [1308, 235] width 17 height 17
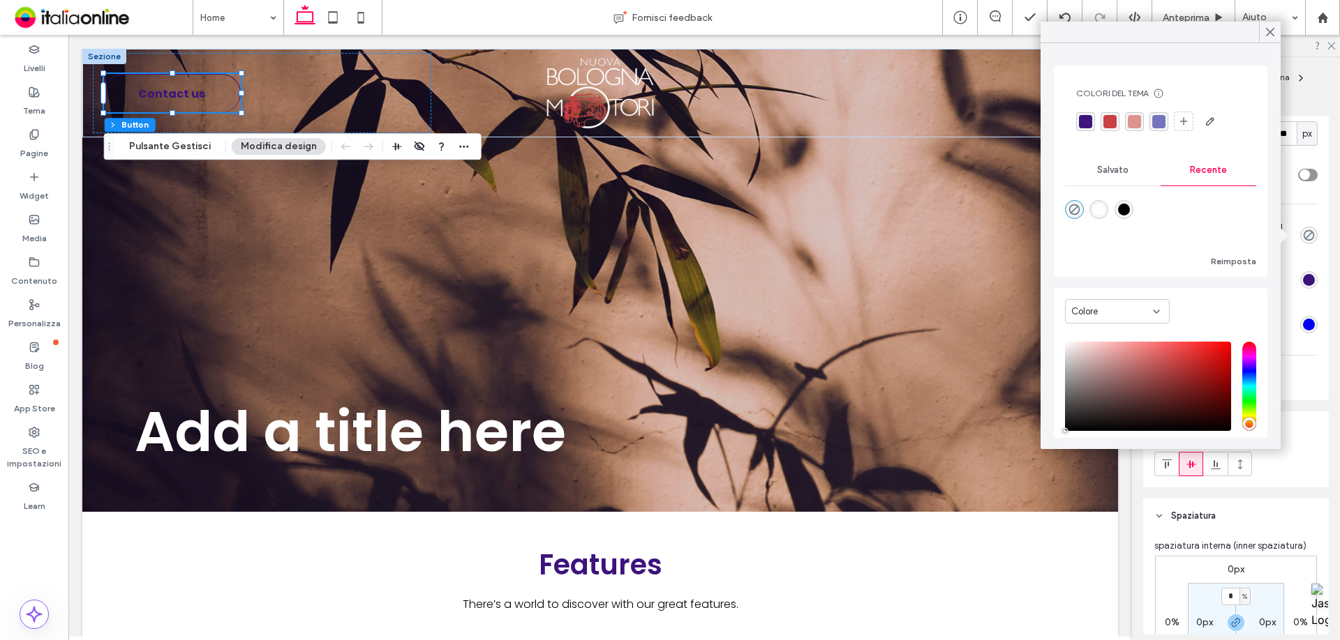
click at [1307, 232] on div "rgba(0, 0, 0, 0)" at bounding box center [1308, 235] width 17 height 17
click at [1321, 356] on div "Cornice Stile Primario Secondario Seleziona layout Stile pulsante Testo pulsant…" at bounding box center [1240, 375] width 195 height 519
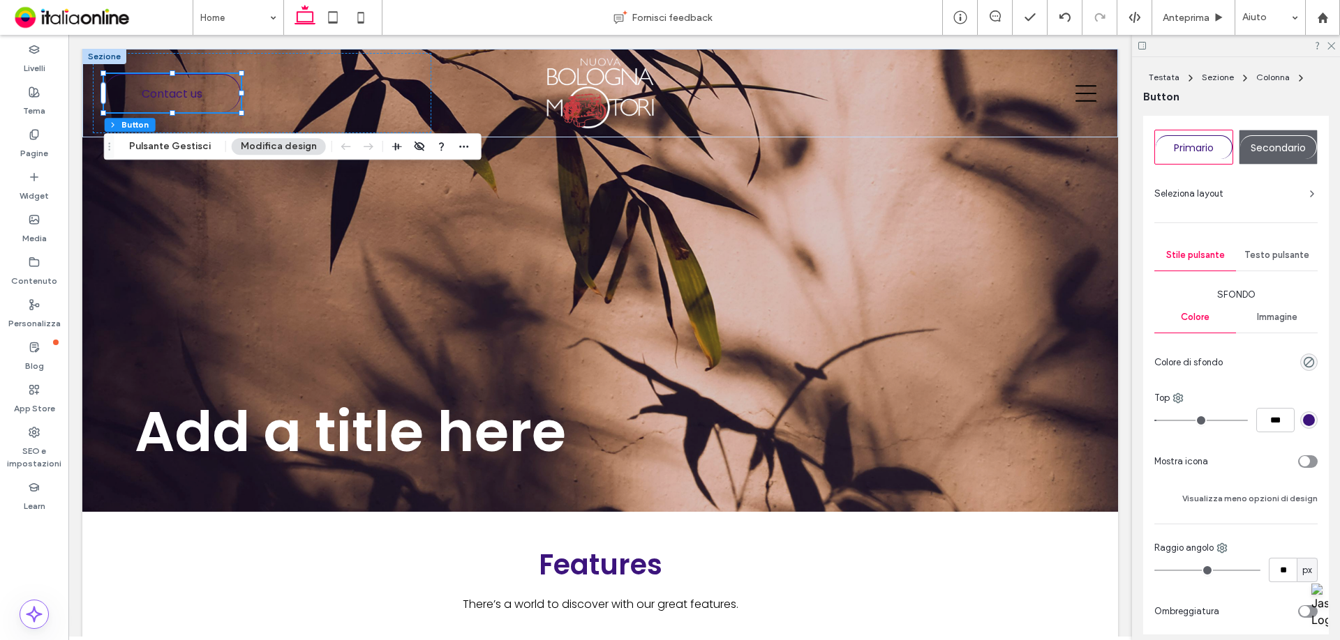
scroll to position [0, 0]
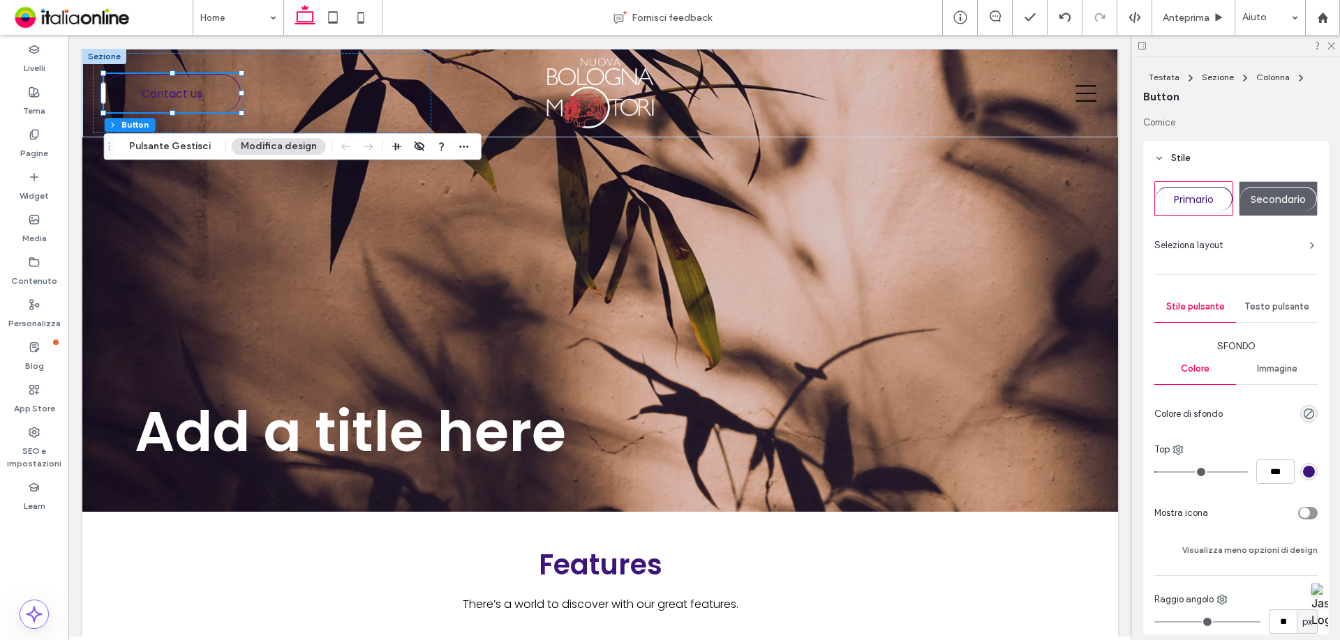
click at [1256, 198] on span "Secondario" at bounding box center [1277, 200] width 55 height 14
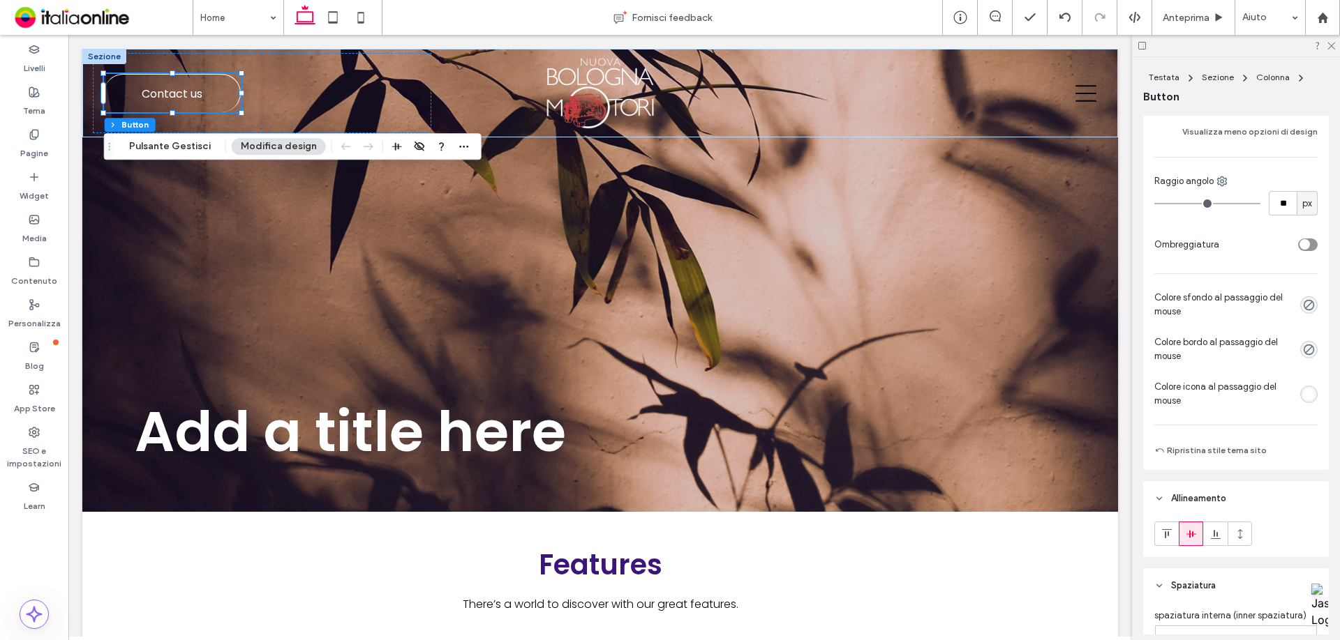
click at [287, 150] on button "Modifica design" at bounding box center [279, 146] width 94 height 17
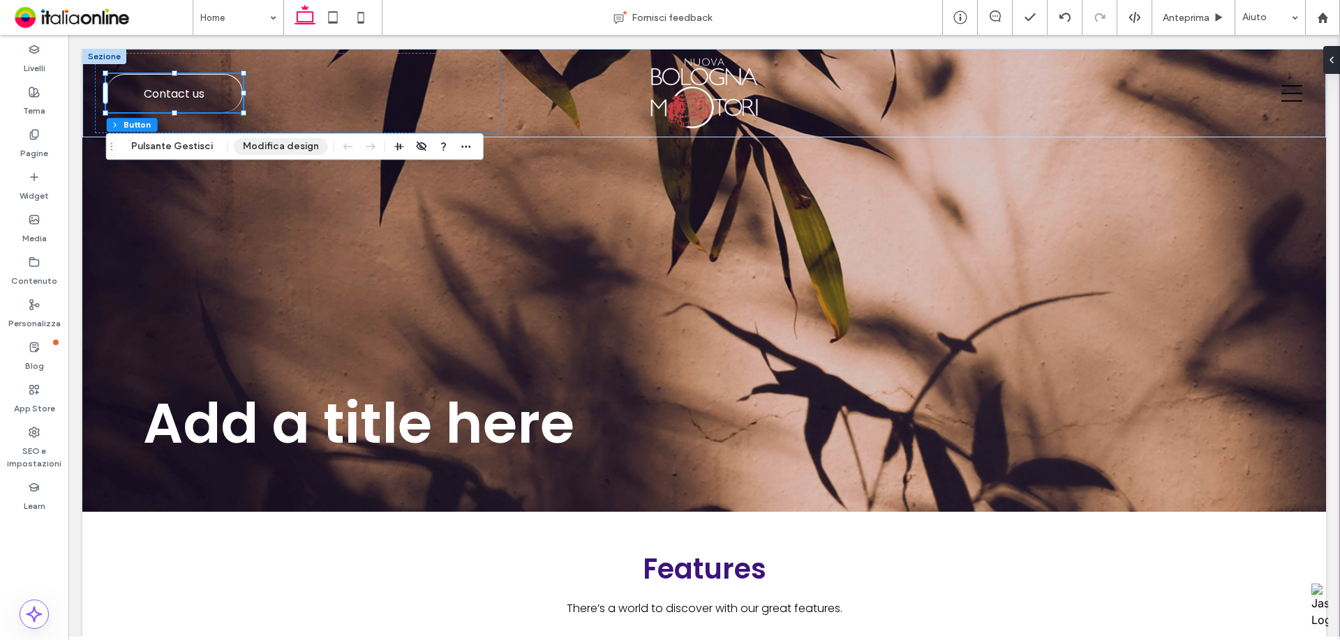
click at [260, 147] on button "Modifica design" at bounding box center [281, 146] width 94 height 17
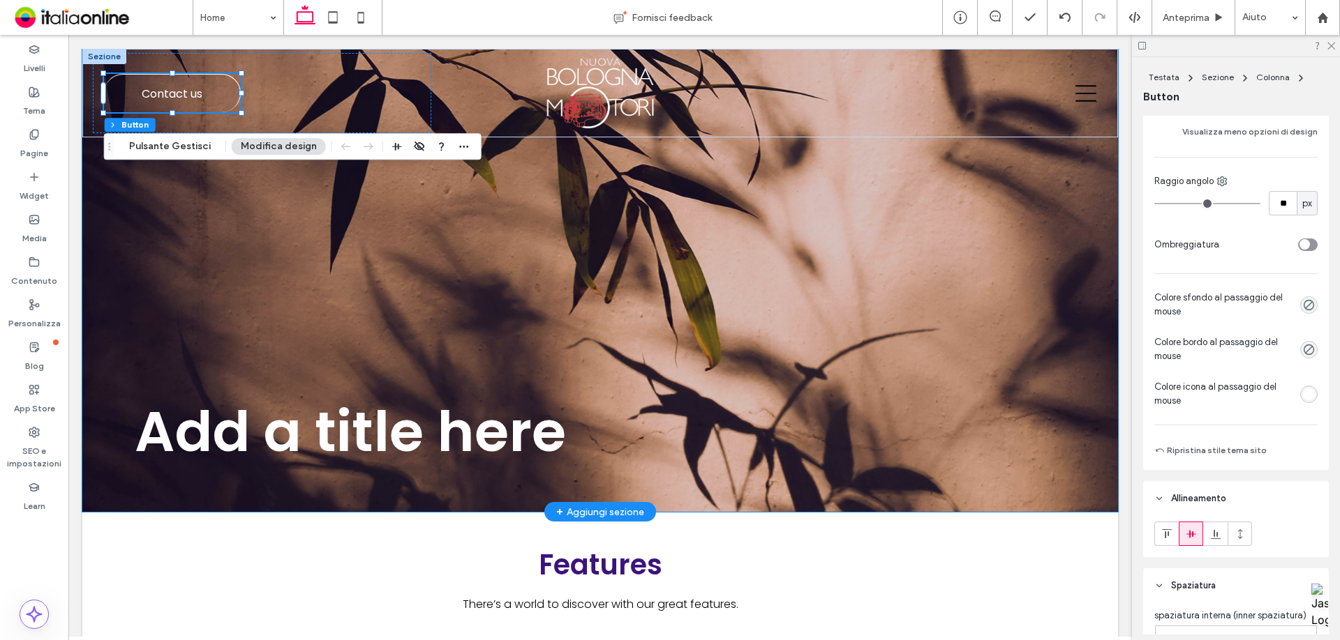
click at [278, 301] on div "Add a title here" at bounding box center [599, 280] width 1035 height 463
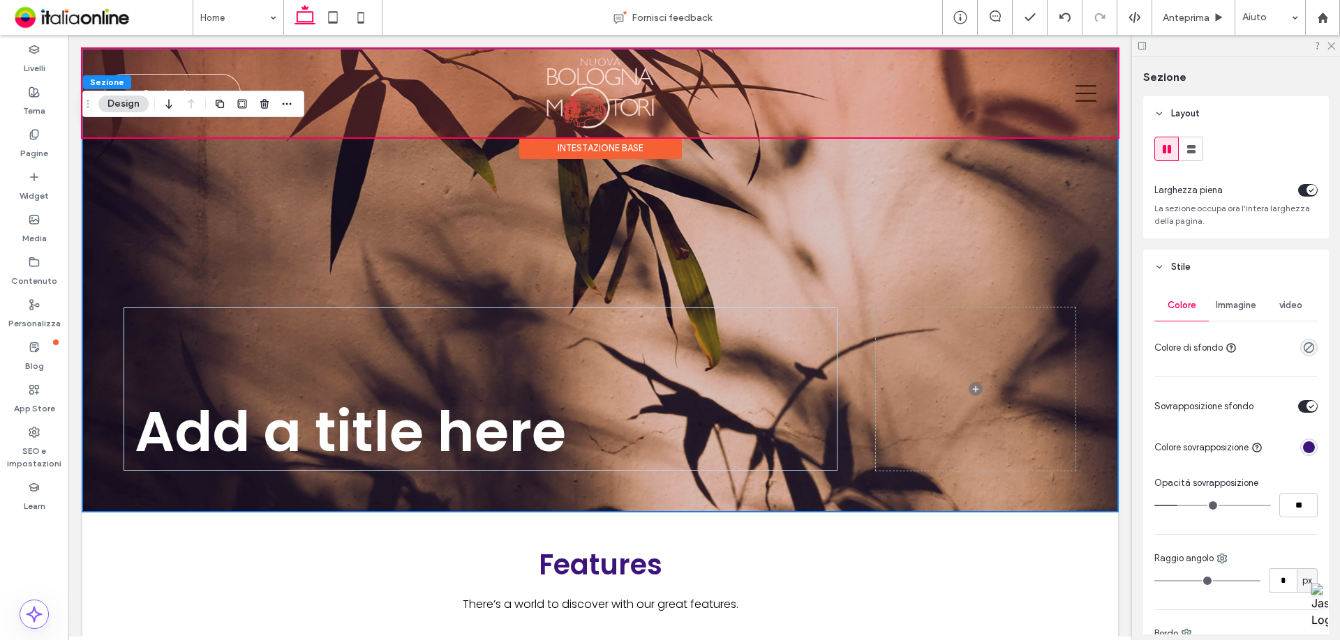
click at [629, 150] on div "Intestazione base" at bounding box center [600, 148] width 163 height 22
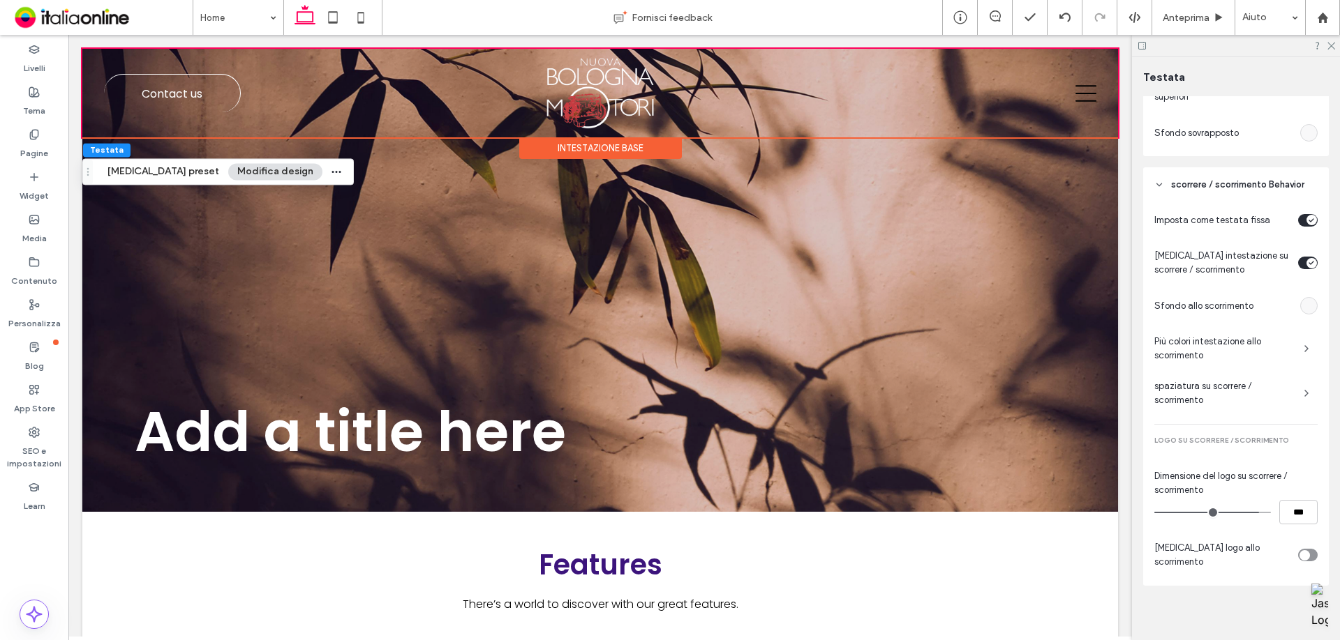
scroll to position [792, 0]
click at [1300, 308] on div "empty color" at bounding box center [1308, 302] width 17 height 17
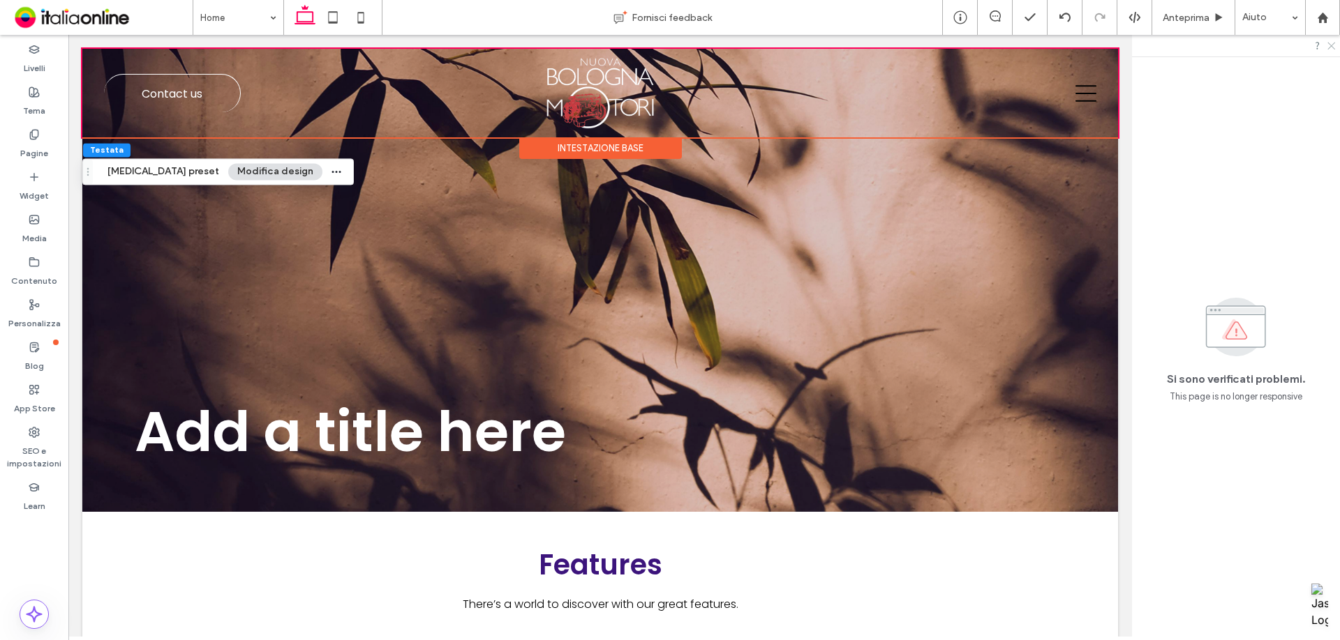
click at [1326, 45] on icon at bounding box center [1330, 44] width 9 height 9
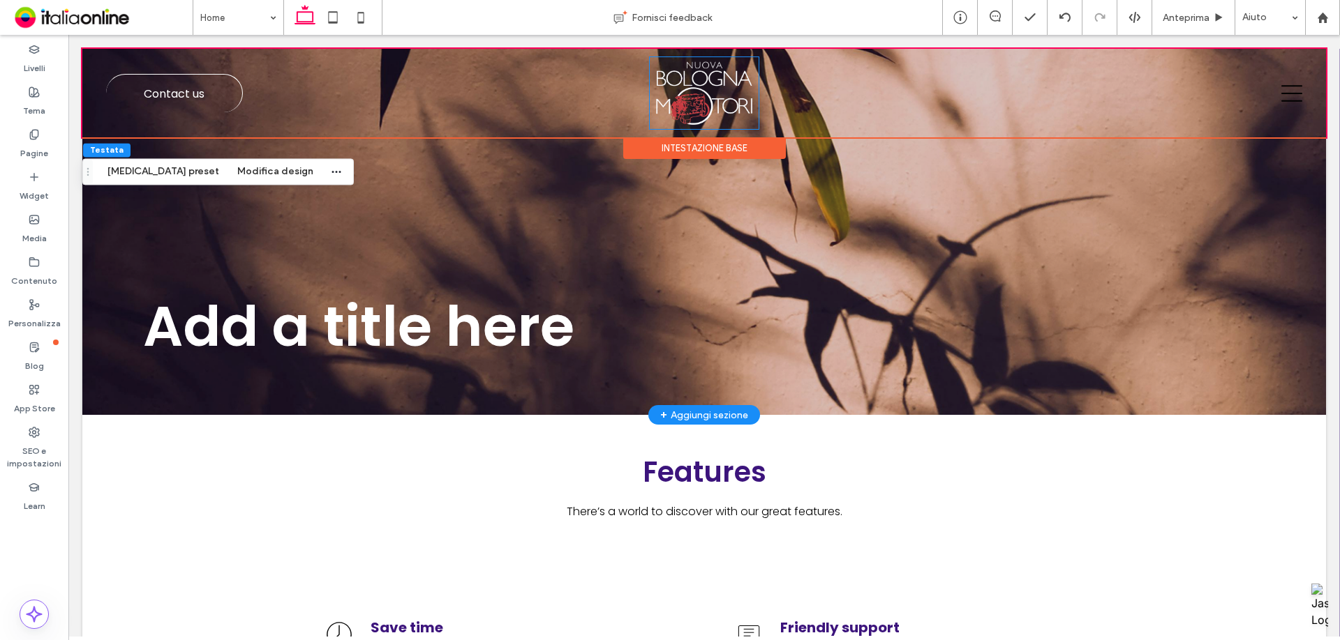
scroll to position [0, 0]
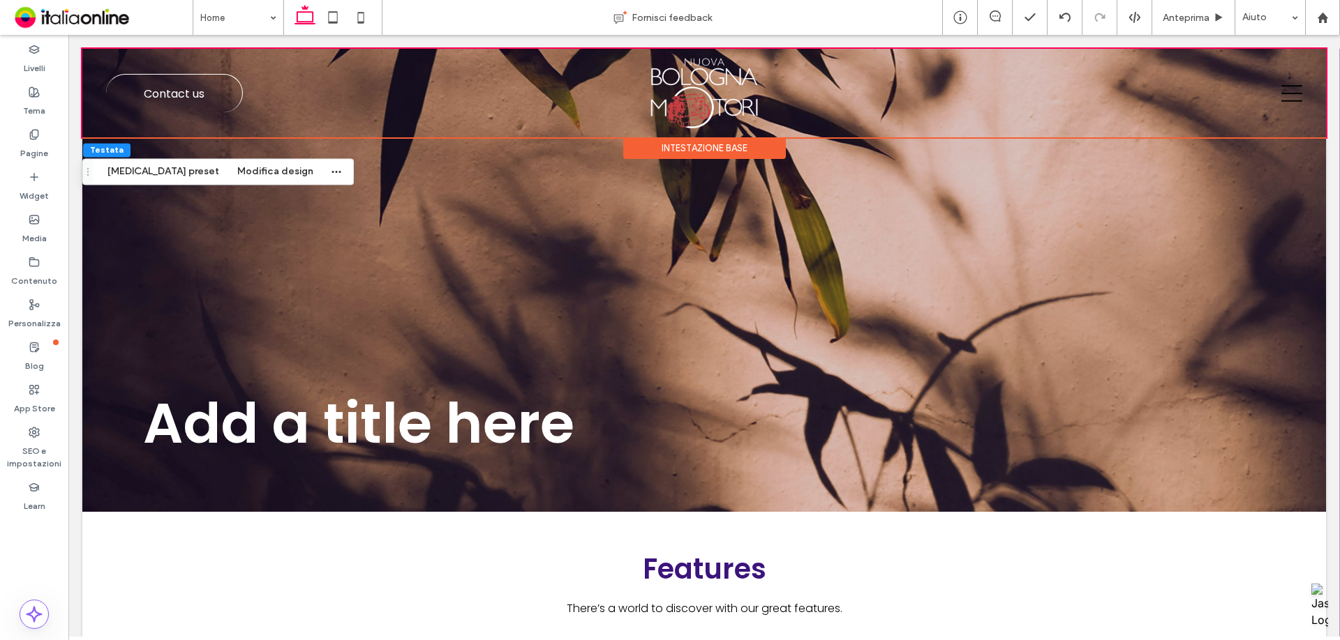
click at [747, 151] on div "Intestazione base" at bounding box center [704, 148] width 163 height 22
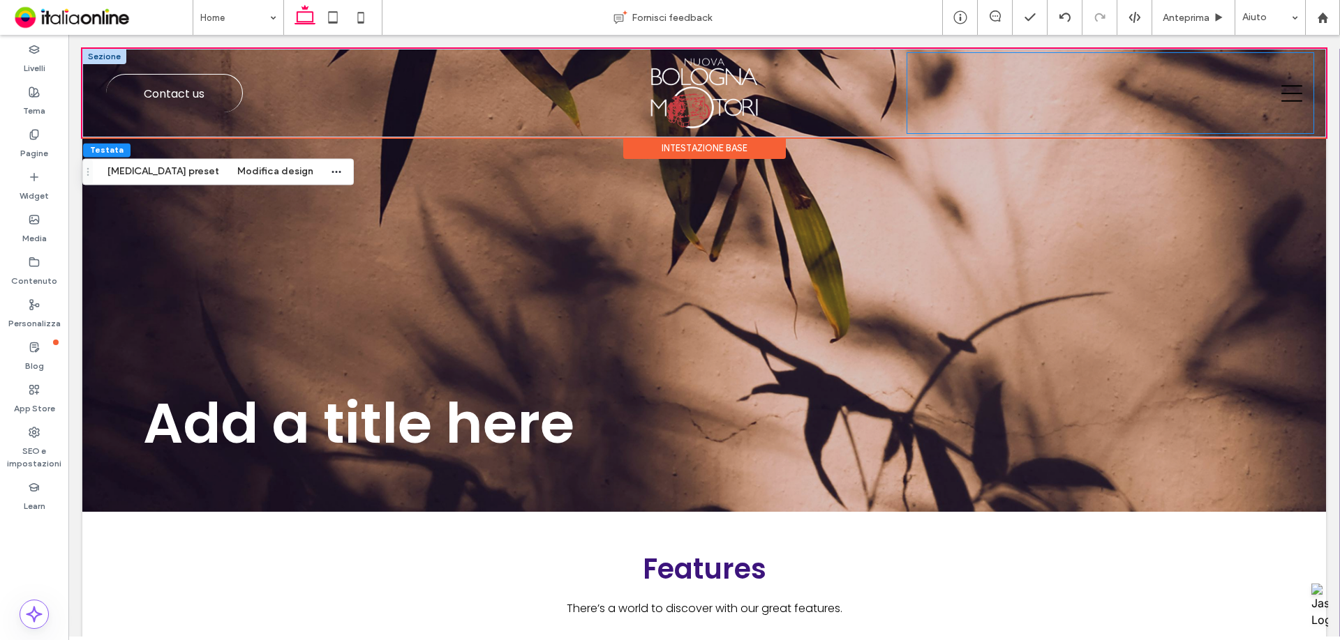
click at [1291, 110] on div at bounding box center [1110, 93] width 406 height 80
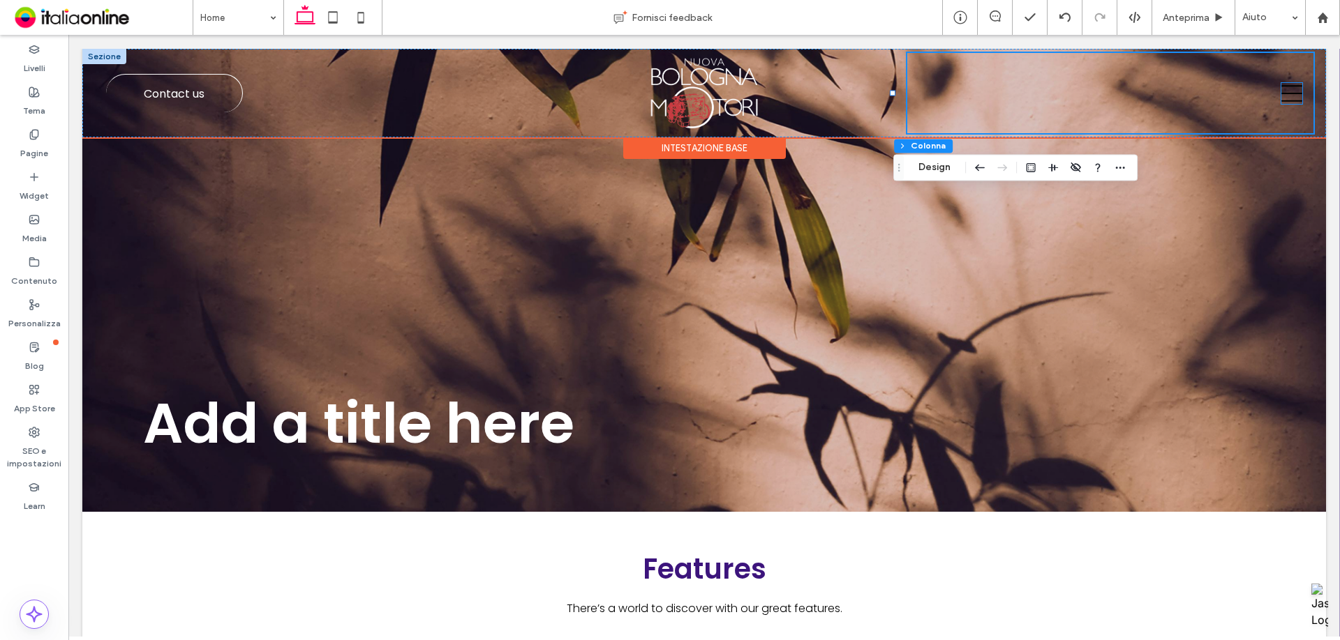
click at [1281, 101] on icon at bounding box center [1291, 93] width 21 height 17
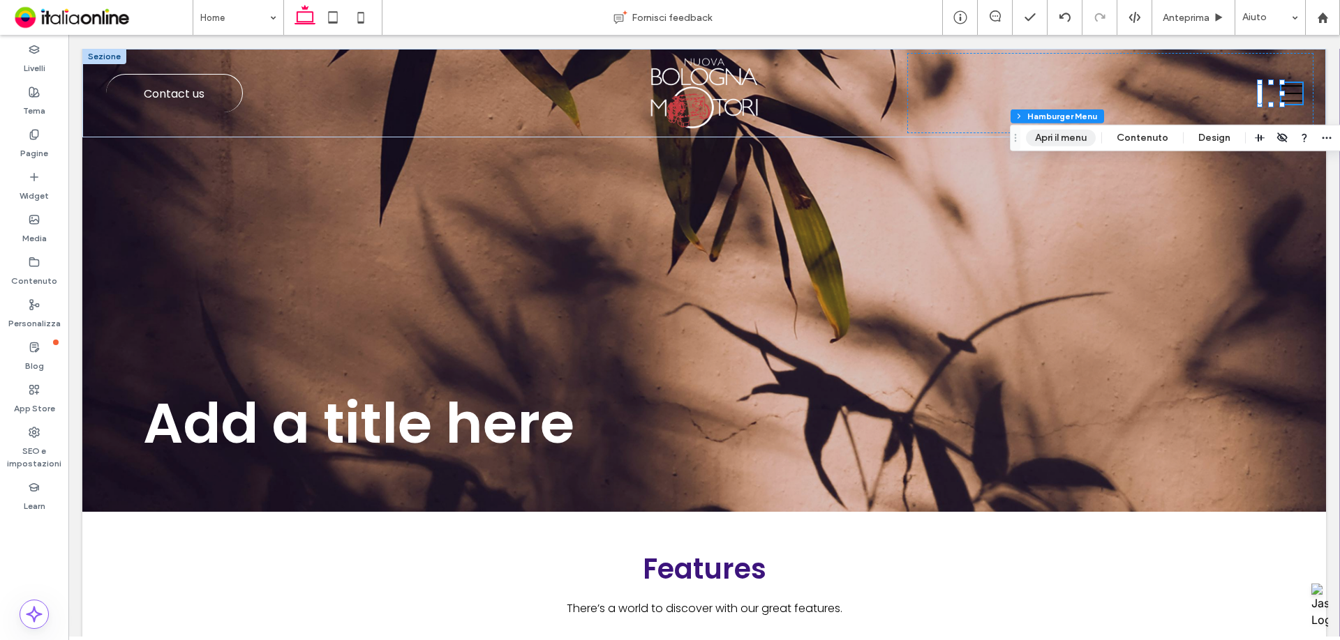
click at [1049, 142] on button "Apri il menu" at bounding box center [1061, 138] width 70 height 17
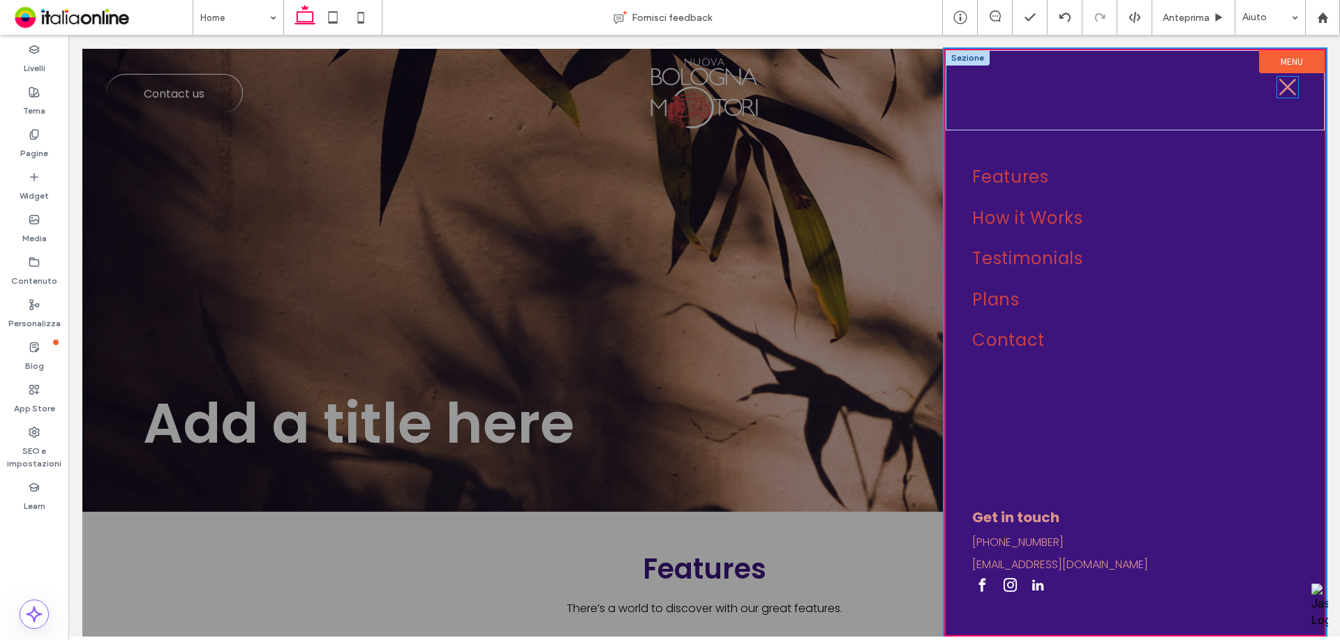
click at [1277, 95] on icon at bounding box center [1287, 87] width 21 height 21
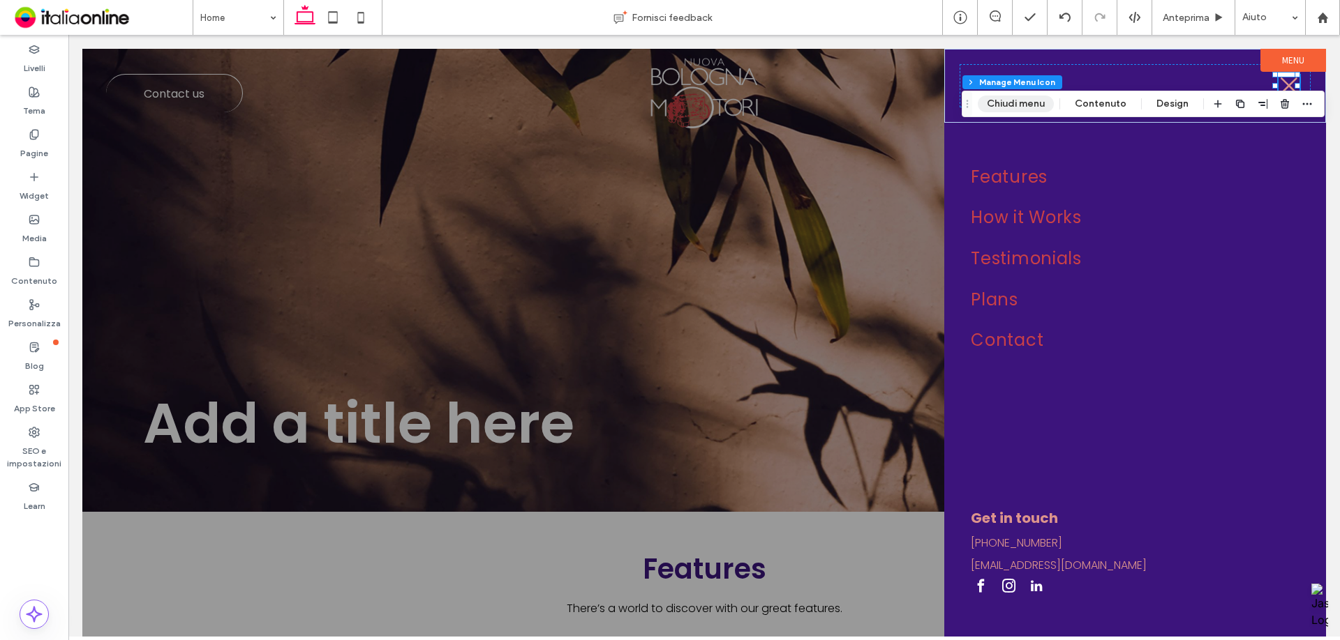
click at [1017, 103] on button "Chiudi menu" at bounding box center [1015, 104] width 76 height 17
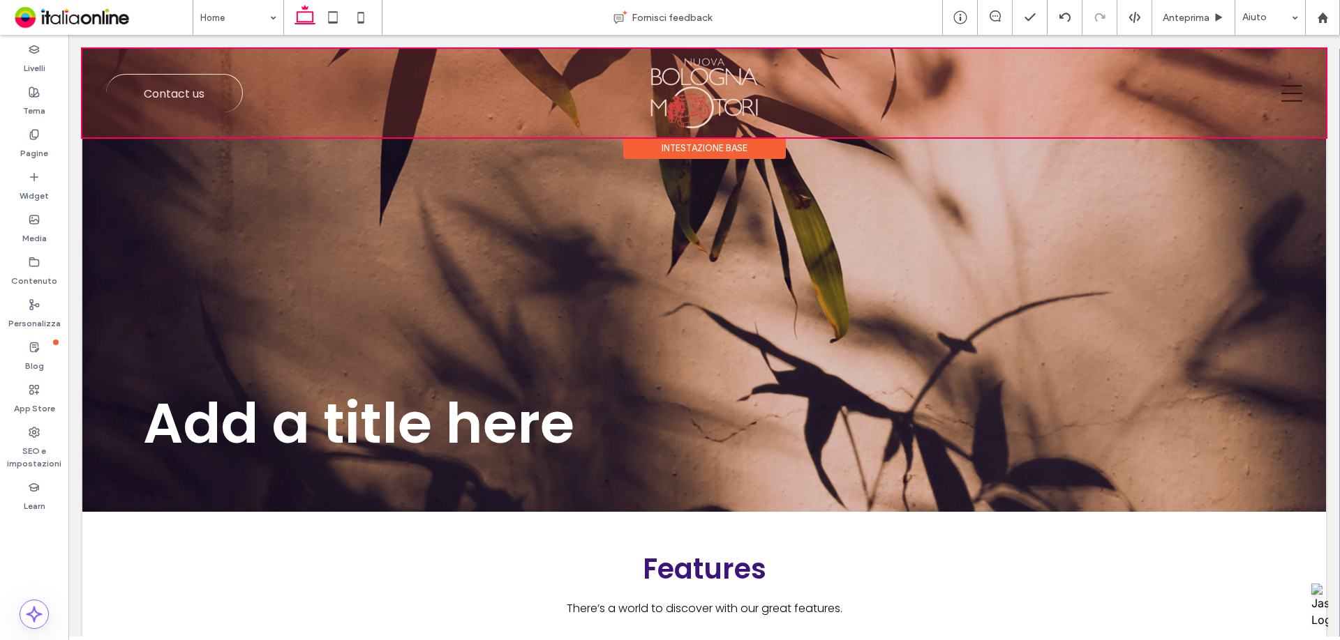
click at [1275, 86] on div at bounding box center [703, 93] width 1243 height 89
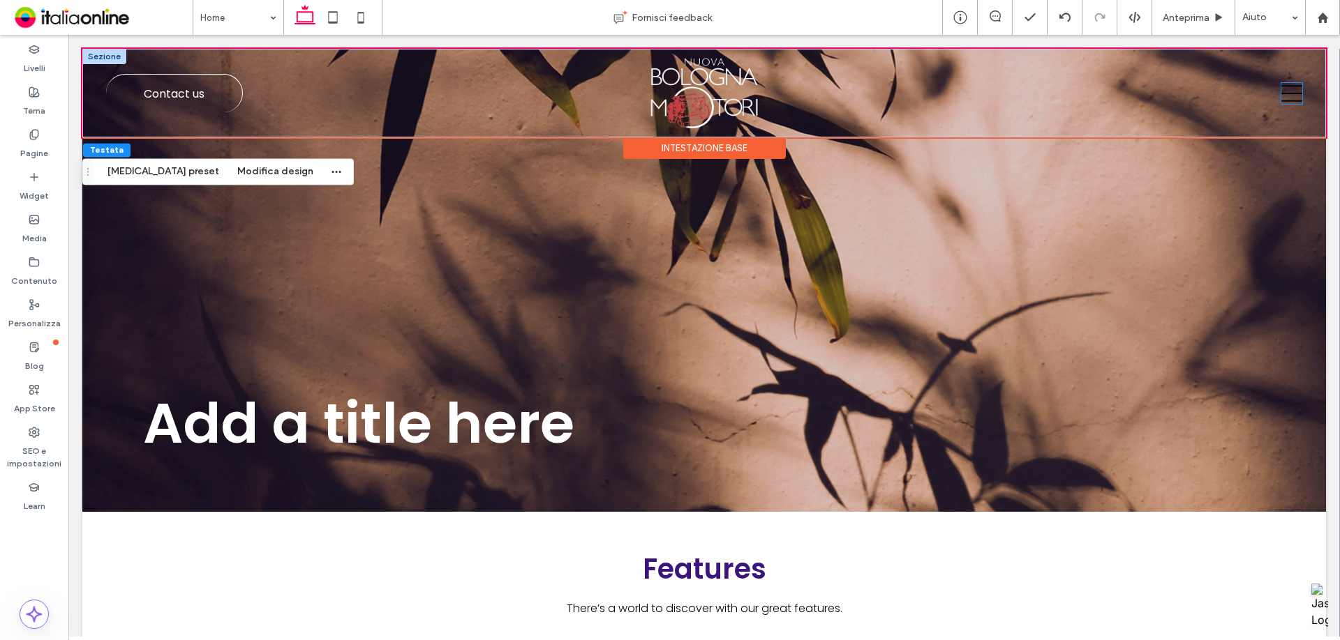
click at [1281, 96] on icon at bounding box center [1291, 93] width 21 height 21
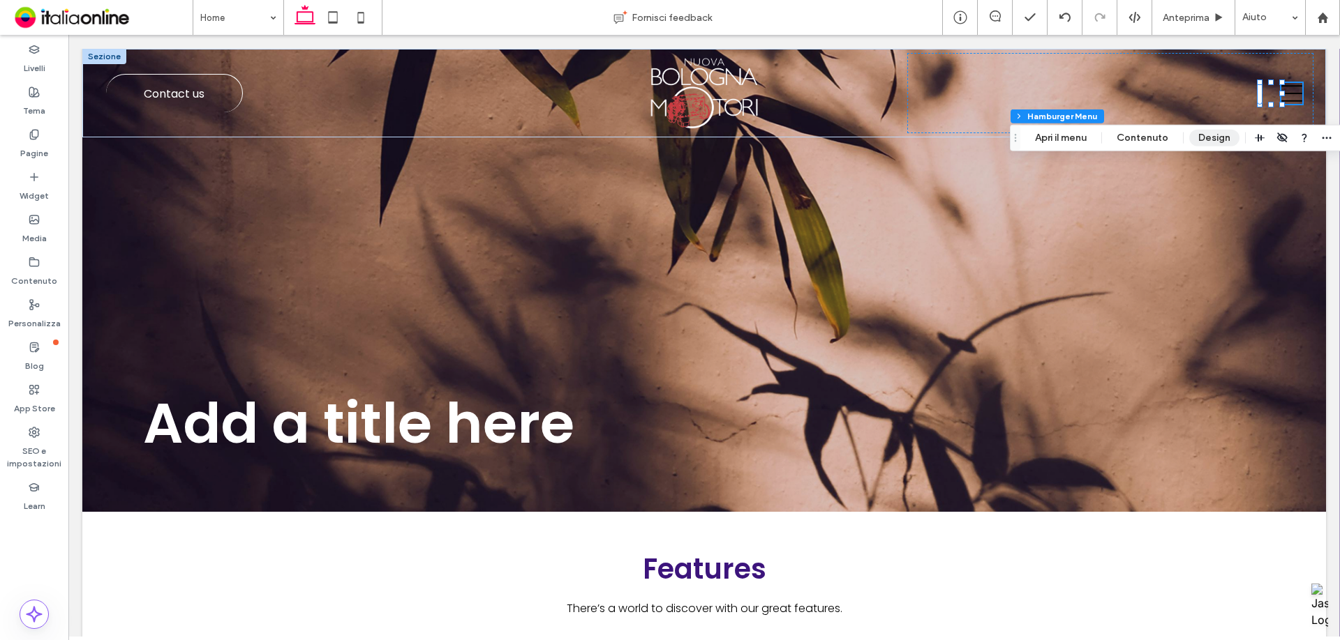
click at [1208, 137] on button "Design" at bounding box center [1214, 138] width 50 height 17
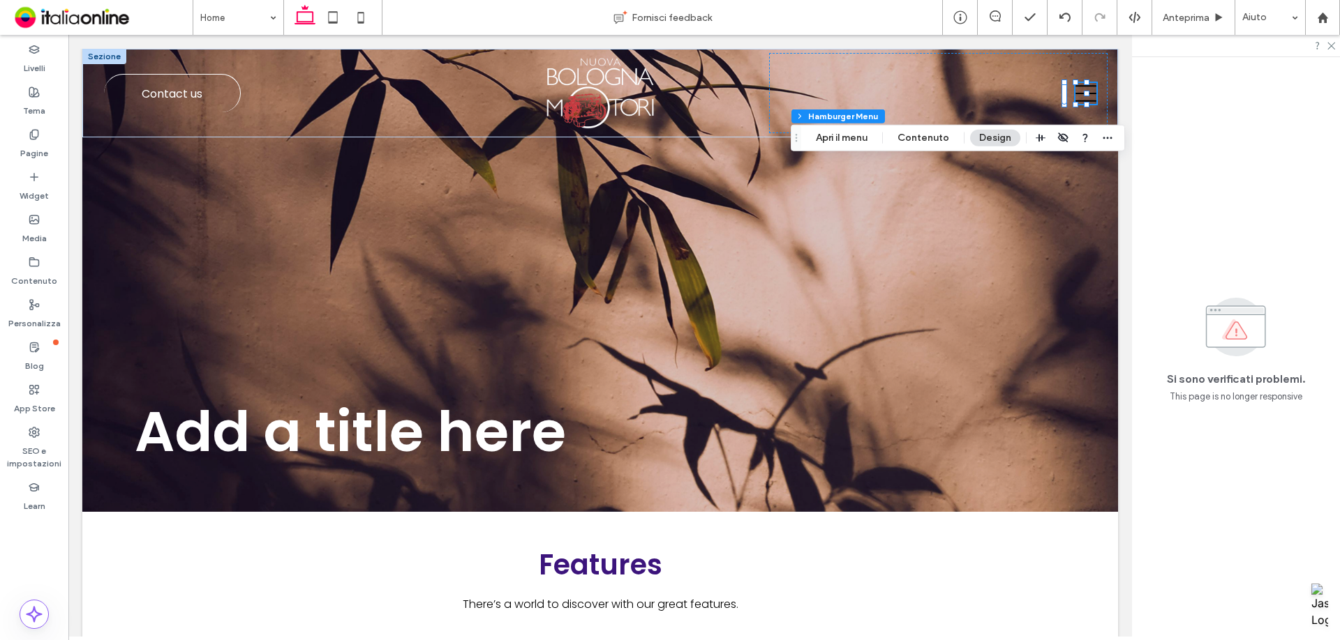
click at [1335, 38] on div at bounding box center [1236, 46] width 208 height 22
drag, startPoint x: 1333, startPoint y: 46, endPoint x: 1339, endPoint y: 61, distance: 15.9
click at [1333, 46] on icon at bounding box center [1330, 44] width 9 height 9
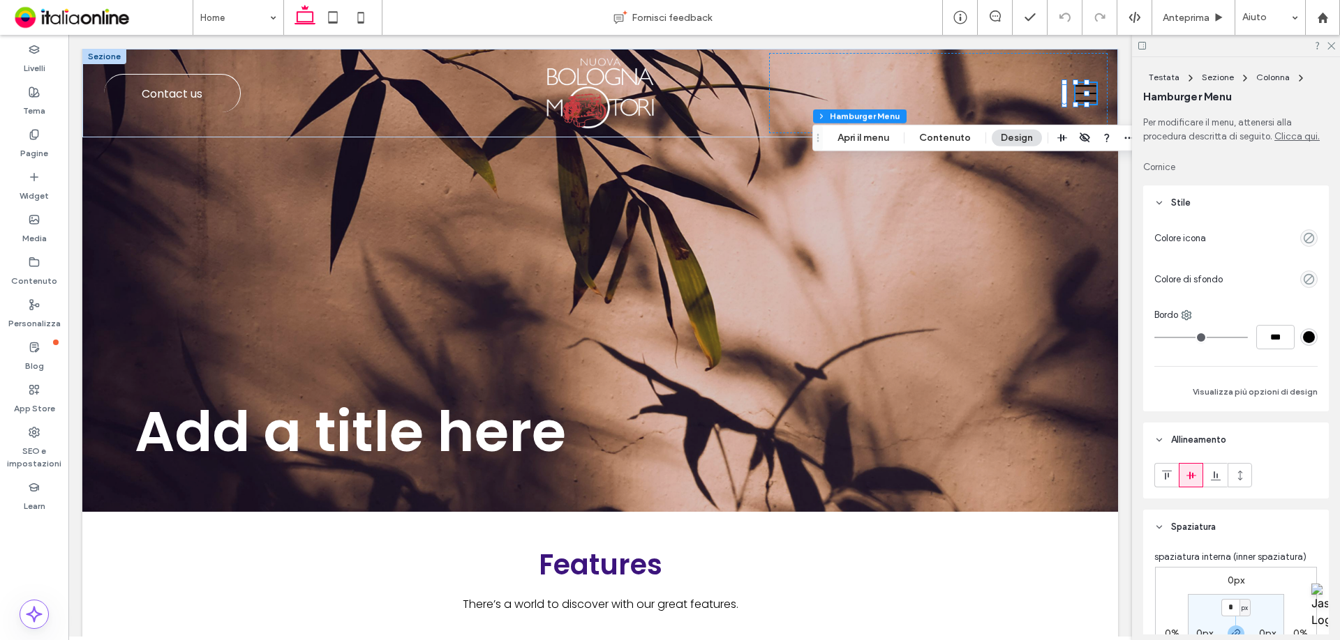
click at [1023, 146] on button "Design" at bounding box center [1016, 138] width 50 height 17
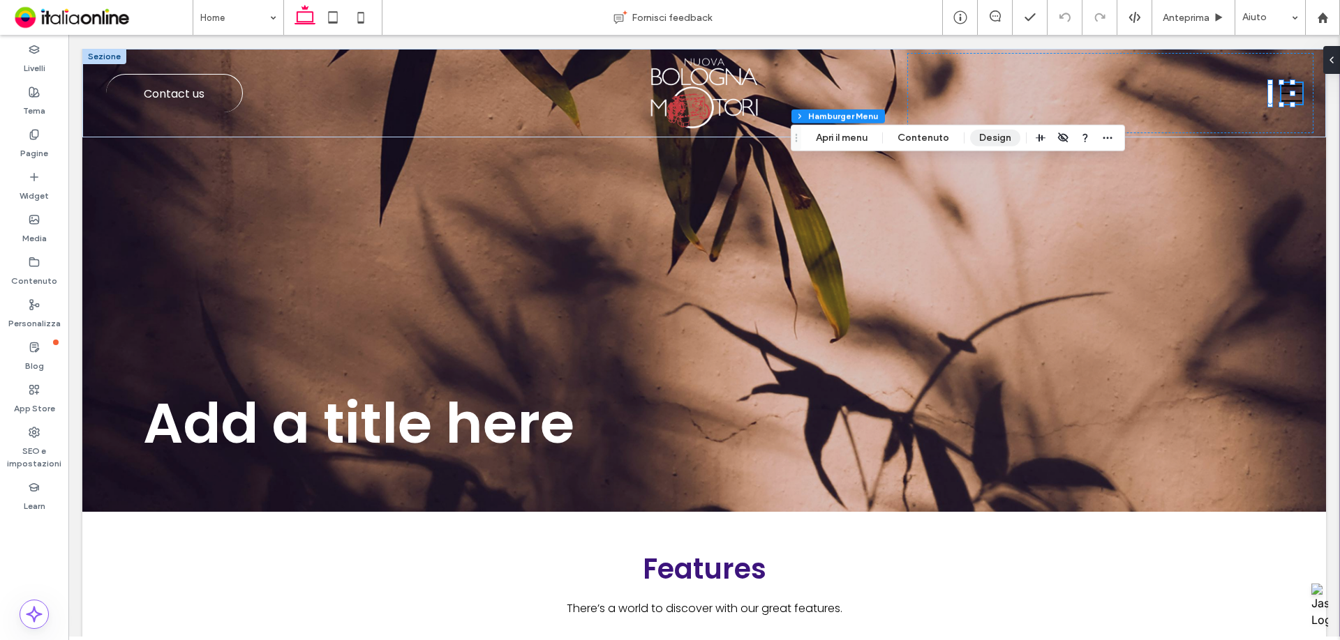
click at [1017, 137] on button "Design" at bounding box center [995, 138] width 50 height 17
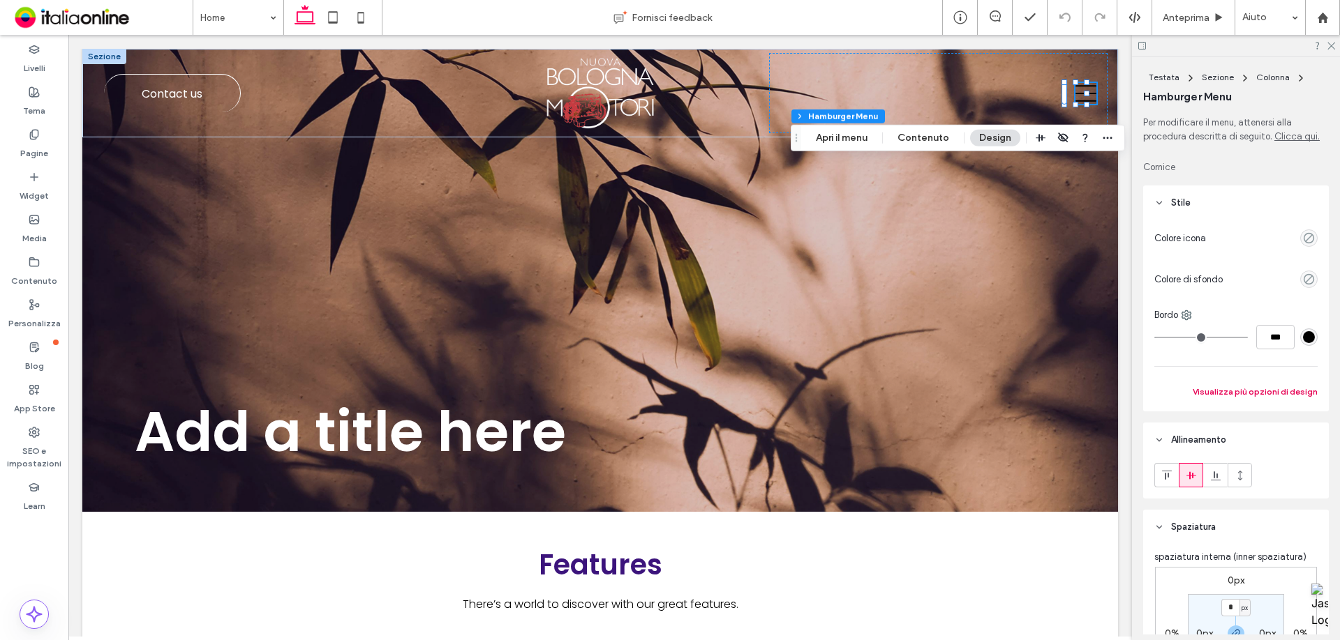
click at [1303, 390] on button "Visualizza più opzioni di design" at bounding box center [1254, 392] width 125 height 17
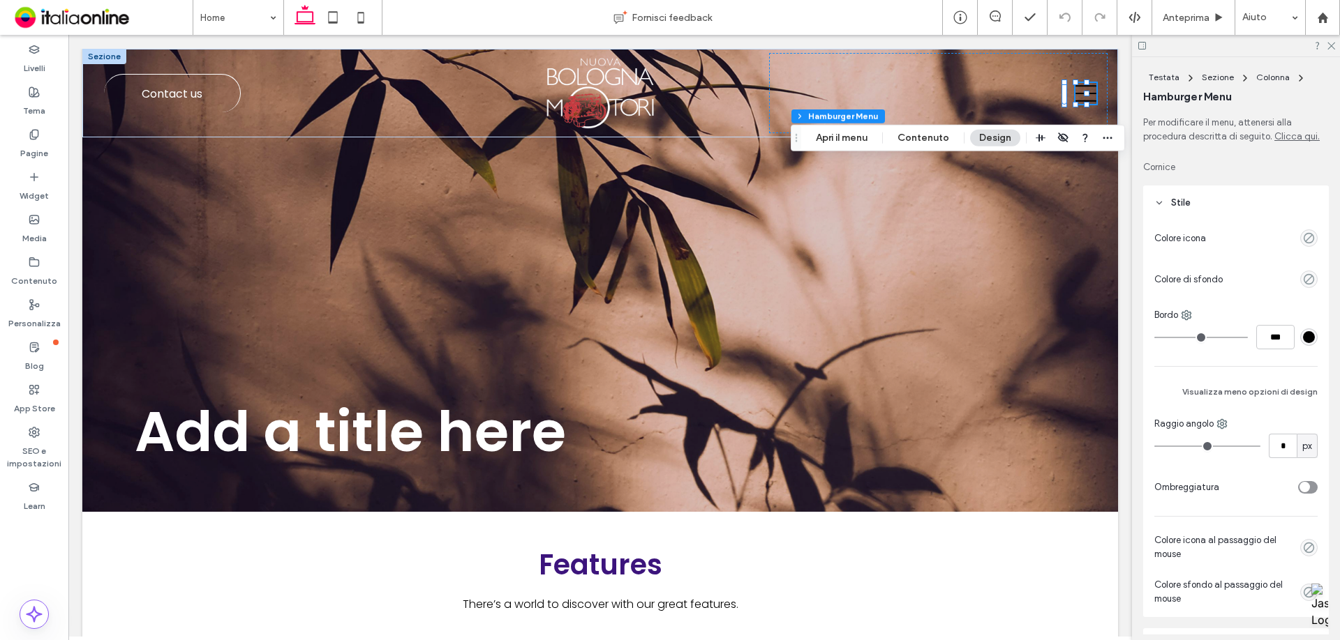
click at [1310, 239] on div "Colore icona Colore di sfondo Bordo *** Visualizza meno opzioni di design Raggi…" at bounding box center [1236, 418] width 186 height 397
click at [1308, 239] on div "empty color" at bounding box center [1308, 238] width 17 height 17
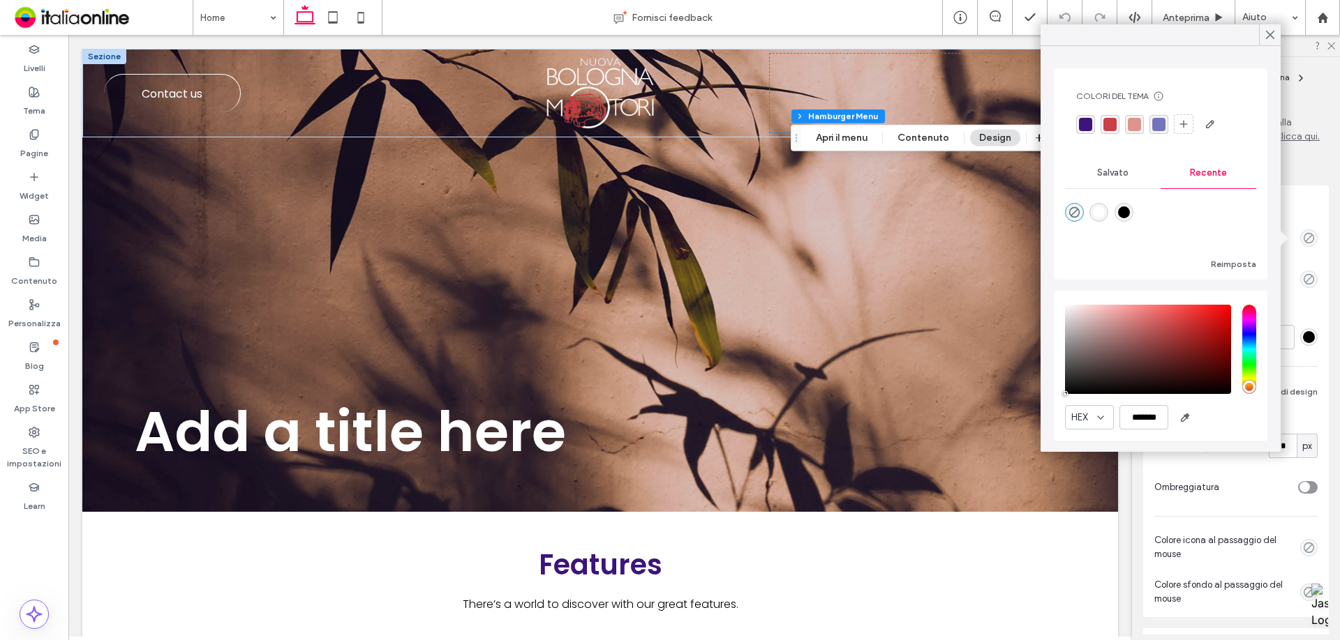
click at [1104, 214] on div "rgba(255, 255, 255, 1)" at bounding box center [1099, 213] width 12 height 12
type input "*******"
type input "***"
type input "****"
click at [1317, 209] on header "Stile" at bounding box center [1236, 203] width 186 height 35
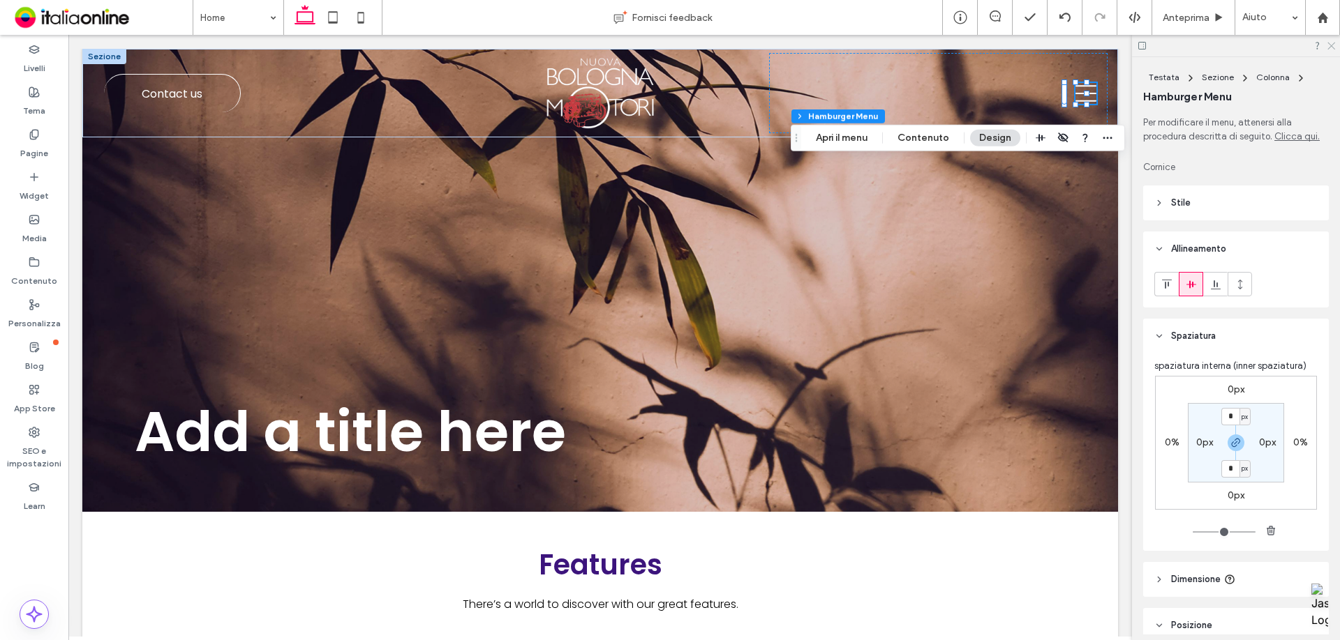
click at [1332, 43] on icon at bounding box center [1330, 44] width 9 height 9
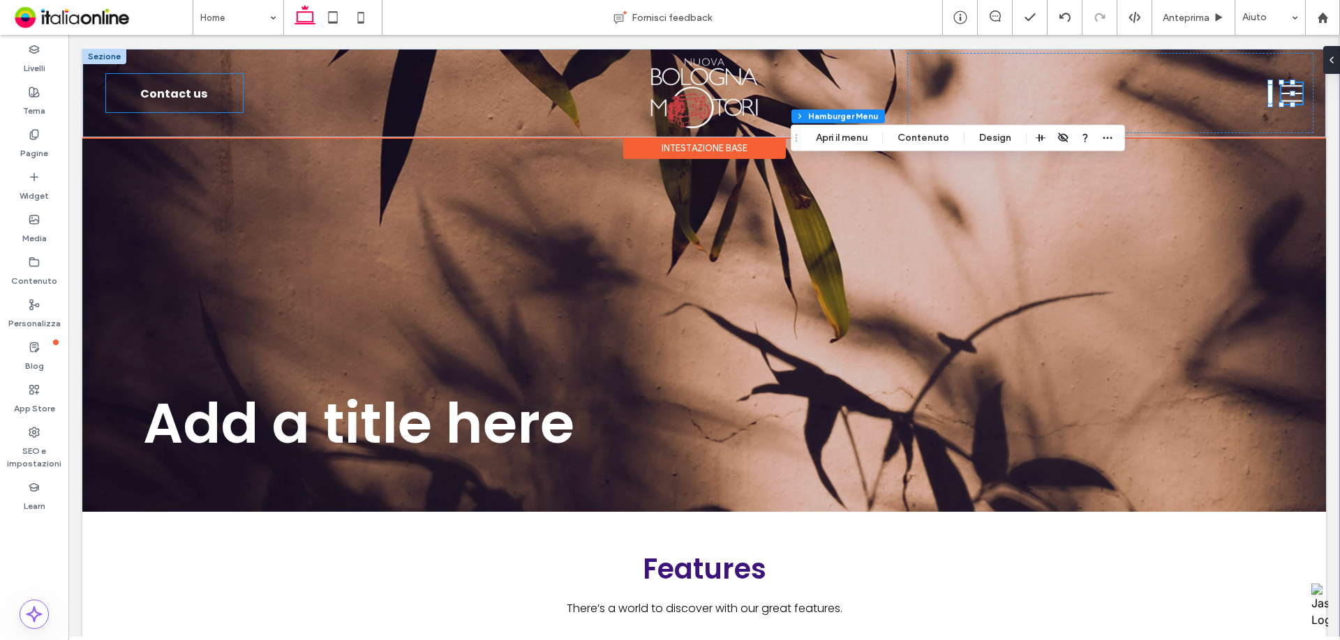
click at [205, 97] on link "Contact us" at bounding box center [174, 93] width 137 height 38
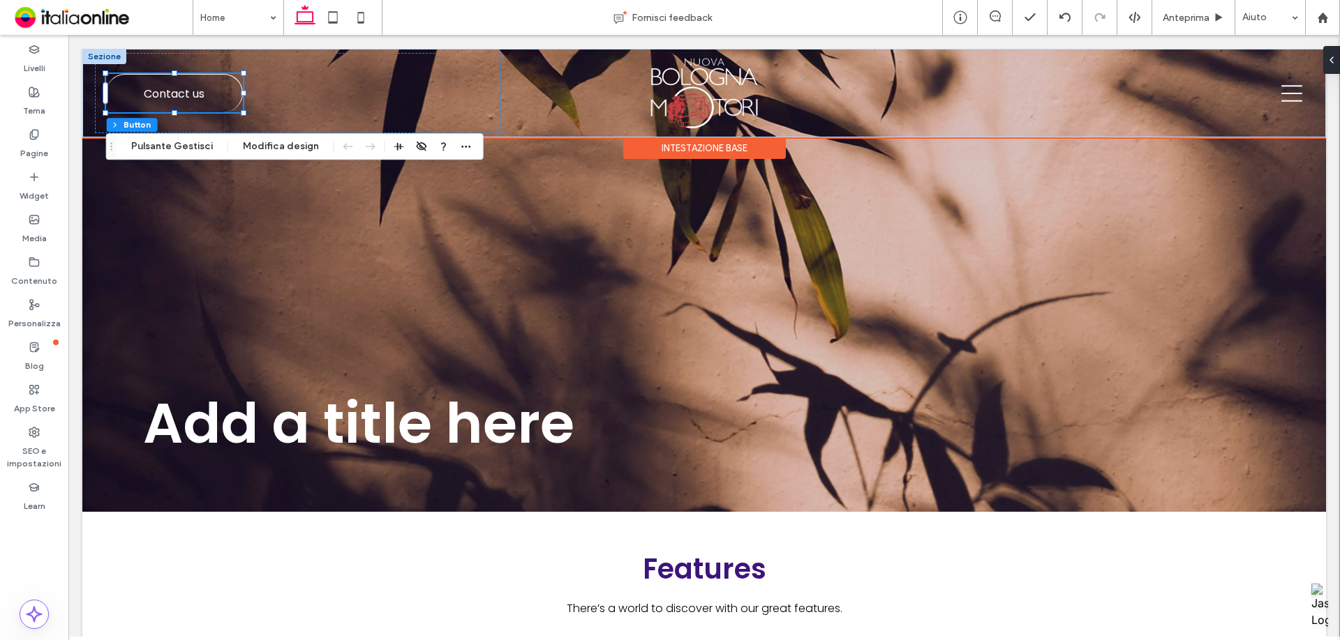
click at [680, 144] on div "Intestazione base" at bounding box center [704, 148] width 163 height 22
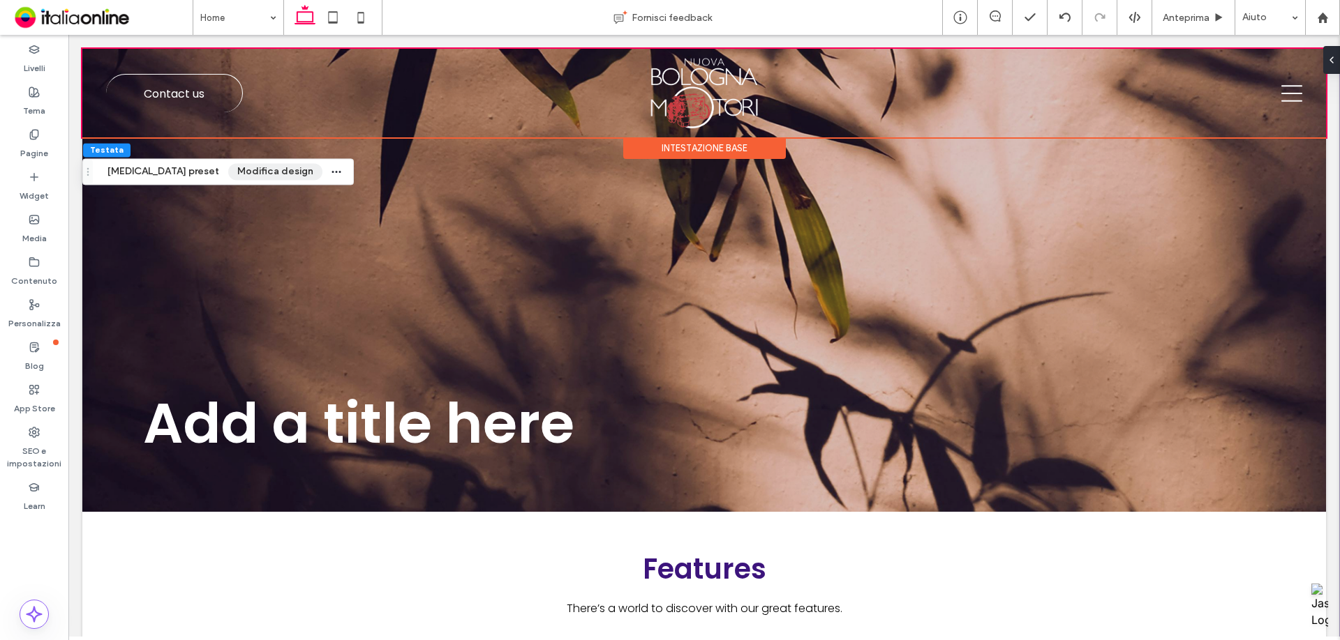
click at [228, 172] on button "Modifica design" at bounding box center [275, 171] width 94 height 17
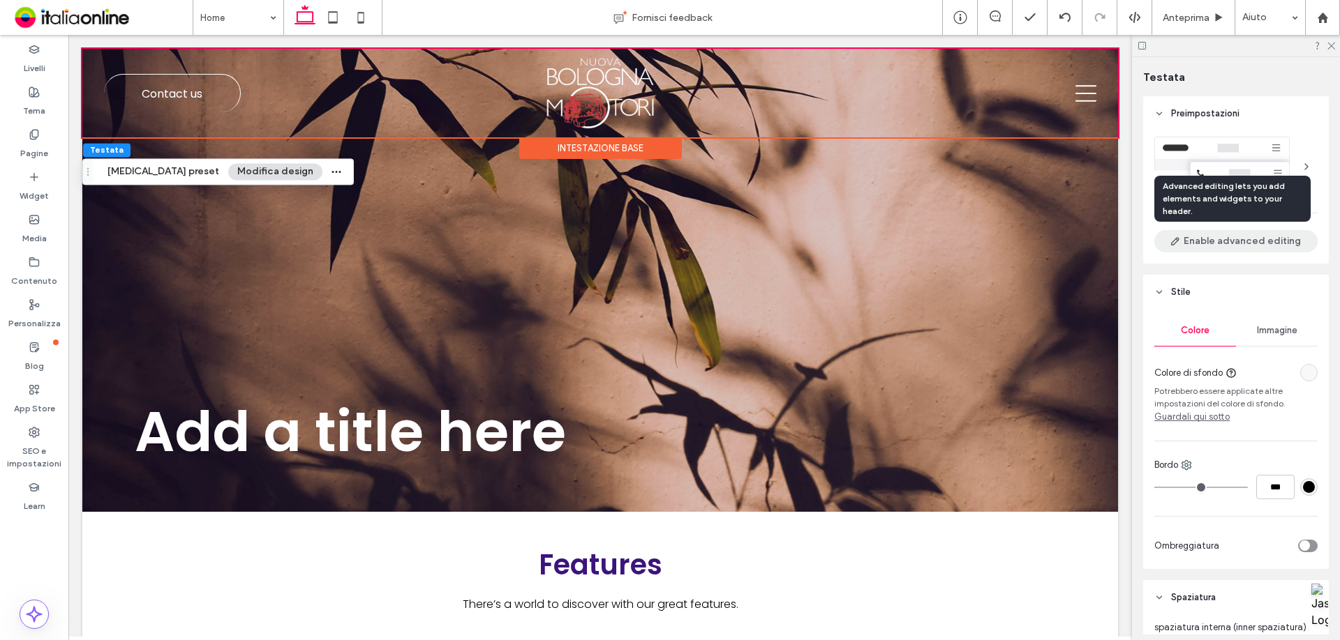
click at [1204, 242] on button "Enable advanced editing" at bounding box center [1235, 241] width 163 height 22
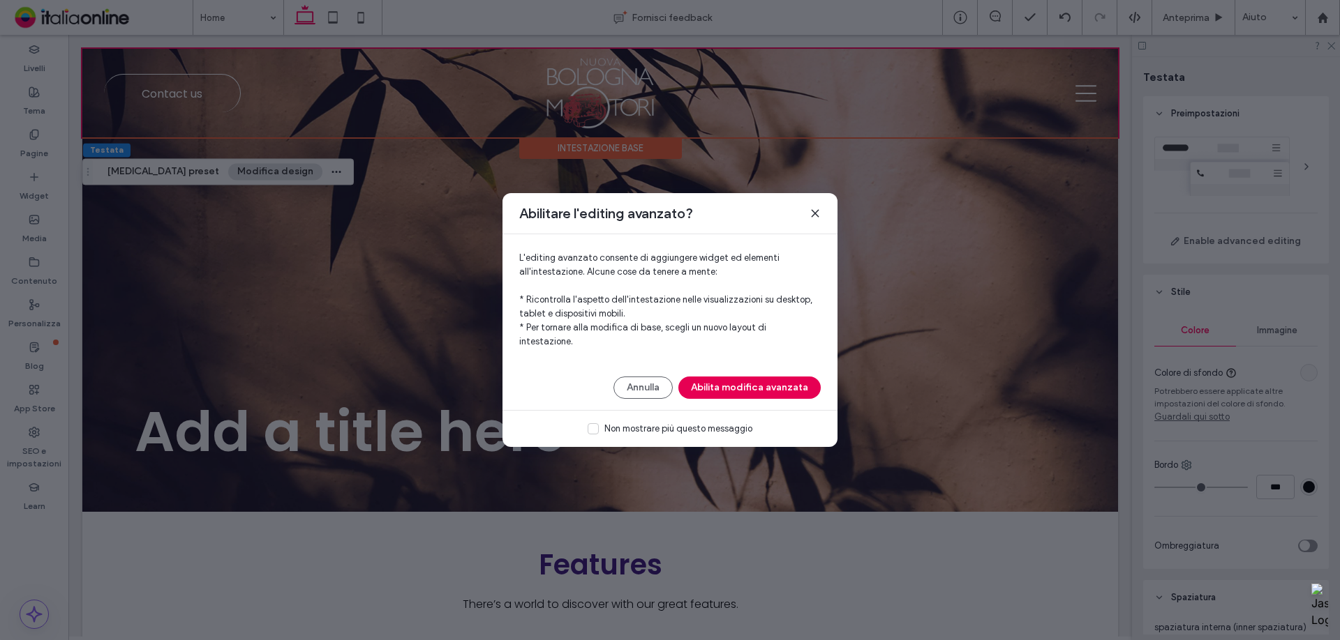
click at [745, 382] on button "Abilita modifica avanzata" at bounding box center [749, 388] width 142 height 22
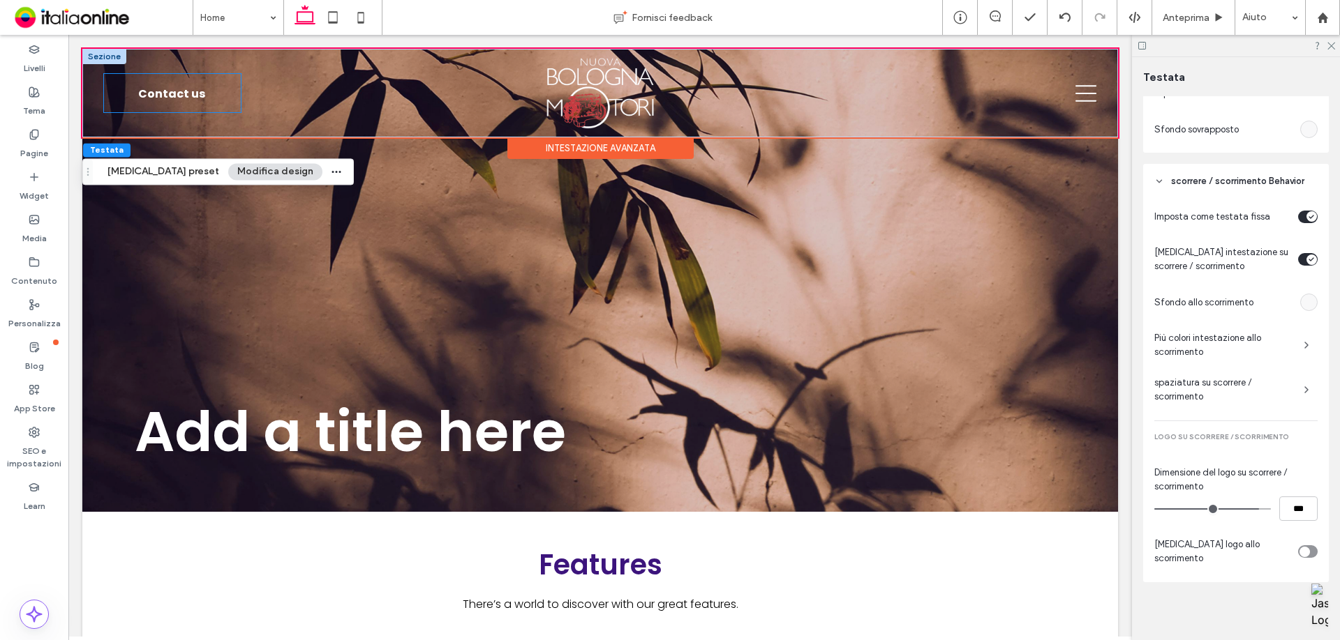
click at [181, 87] on span "Contact us" at bounding box center [171, 93] width 67 height 31
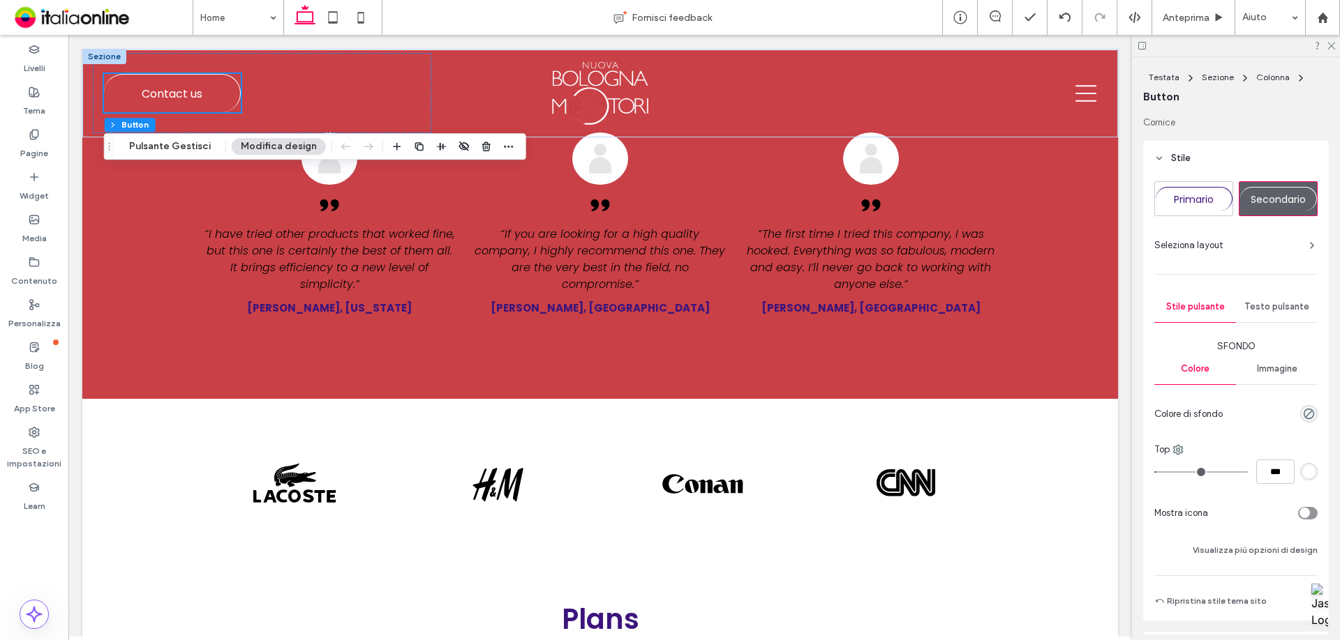
scroll to position [1954, 0]
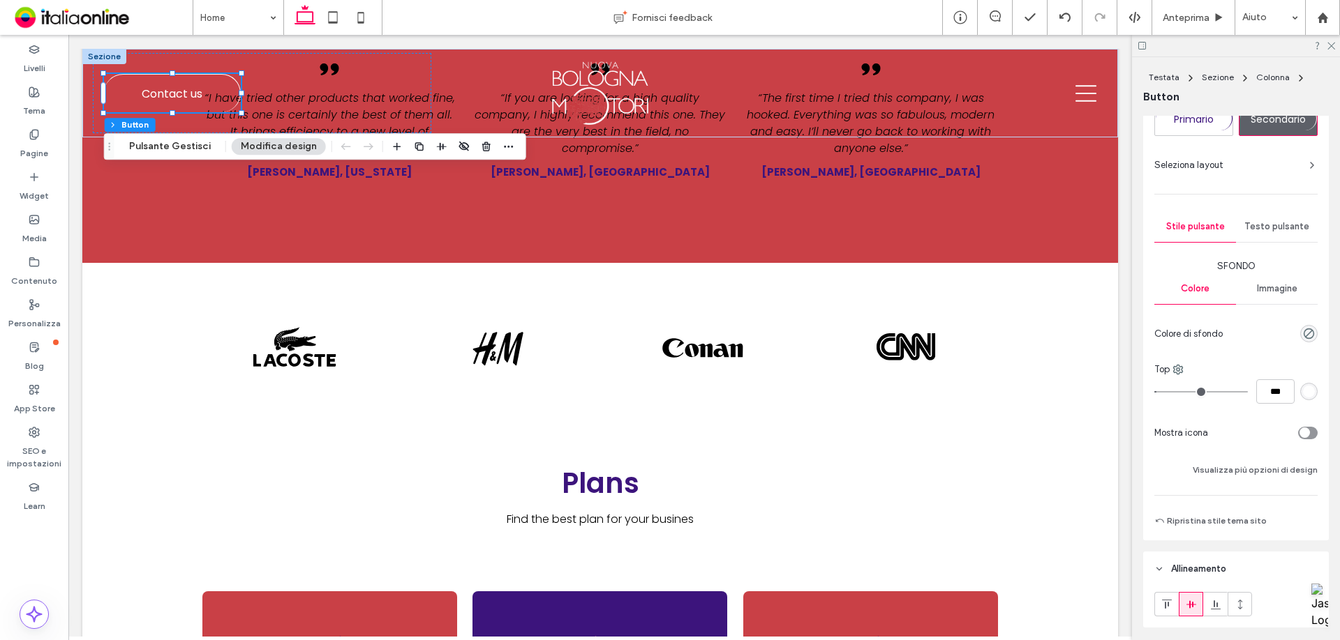
click at [1241, 431] on div at bounding box center [1265, 433] width 104 height 24
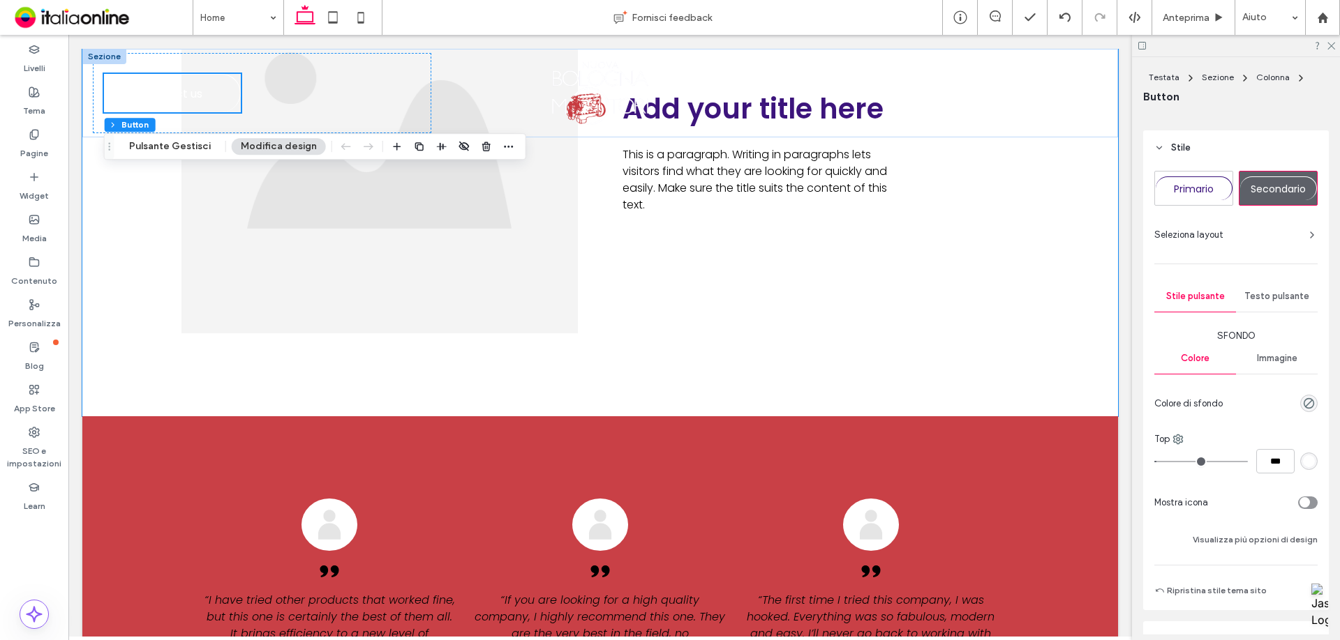
scroll to position [1116, 0]
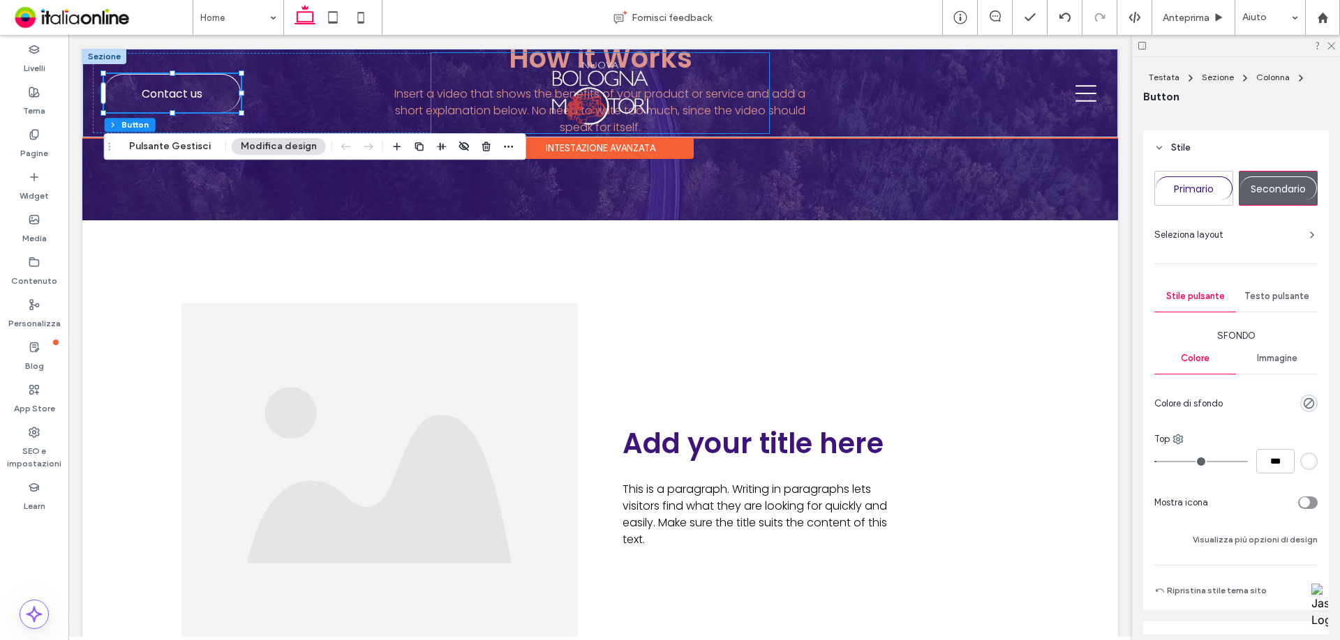
click at [576, 151] on div "Intestazione avanzata" at bounding box center [600, 148] width 186 height 22
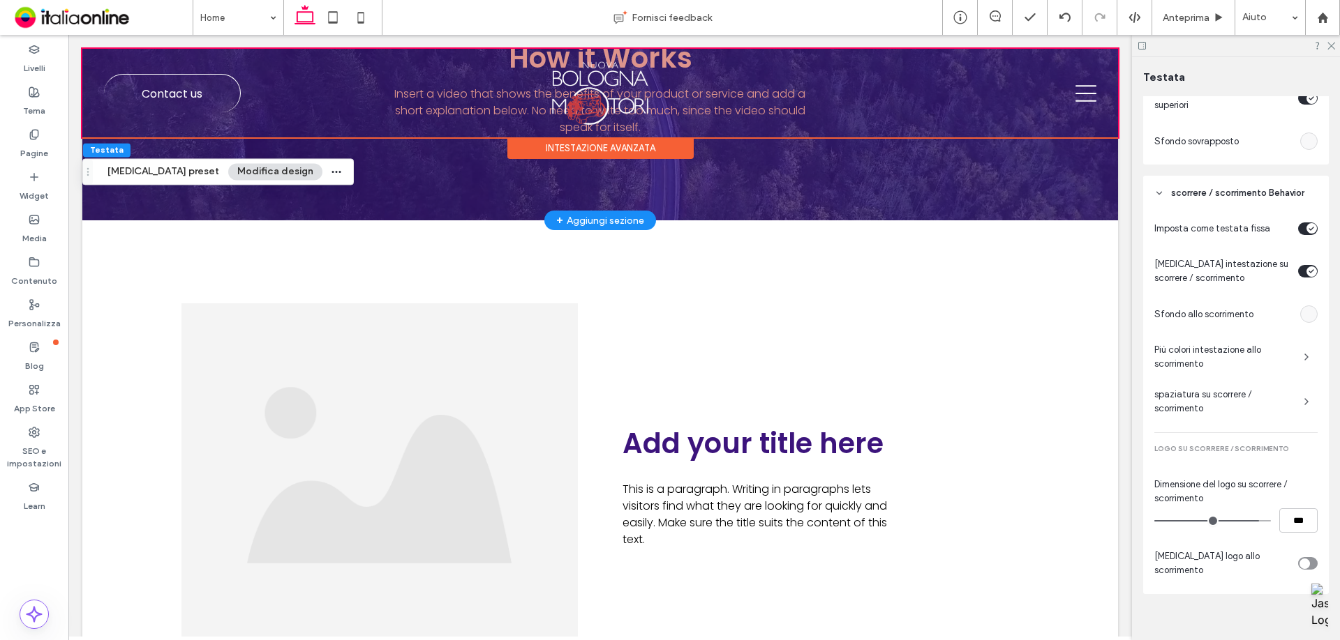
scroll to position [792, 0]
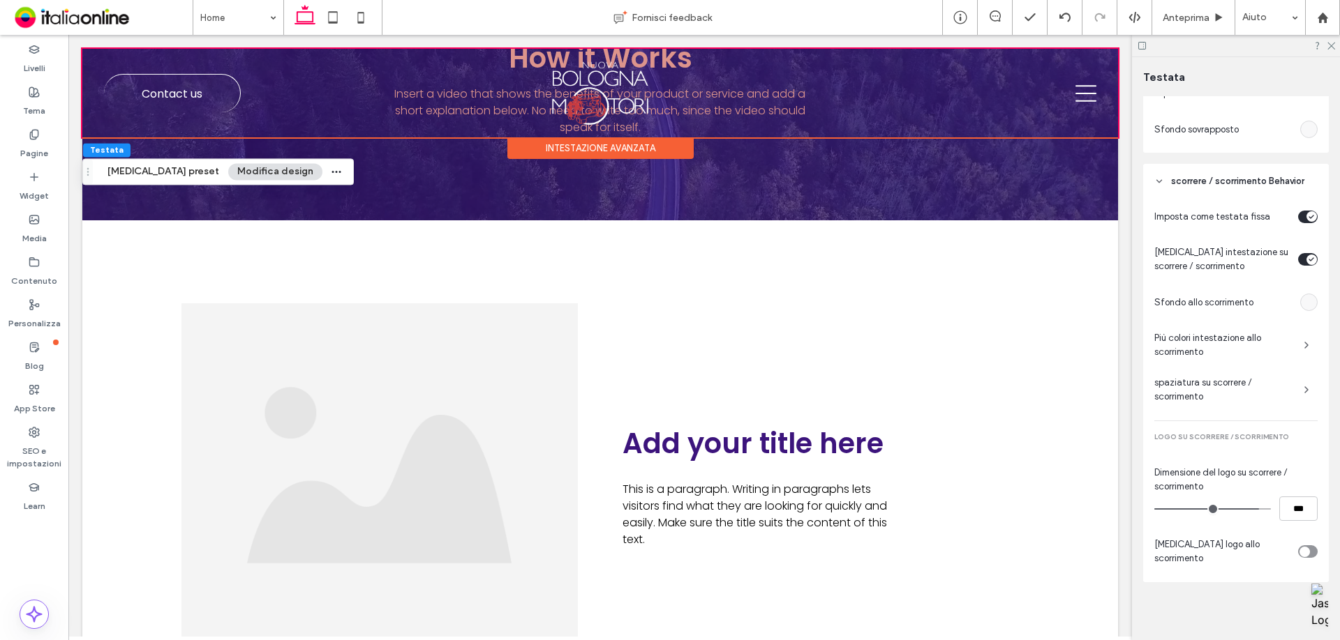
click at [1300, 310] on div "empty color" at bounding box center [1308, 302] width 17 height 17
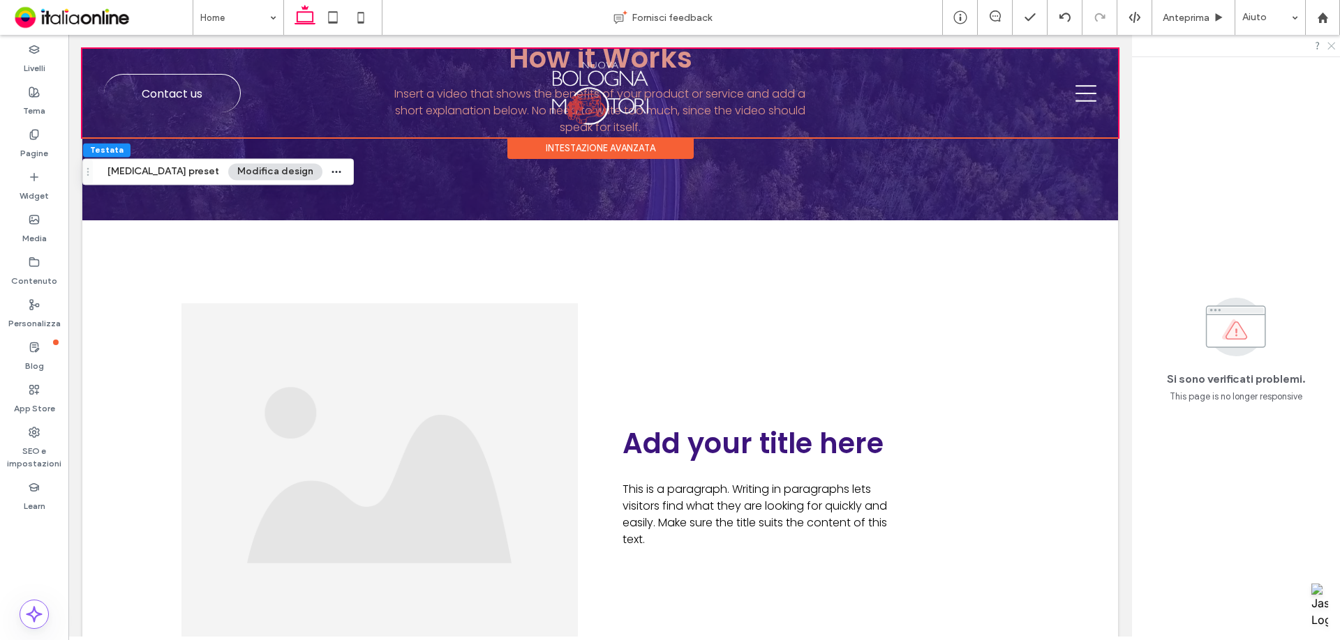
click at [1326, 47] on icon at bounding box center [1330, 44] width 9 height 9
